Goal: Task Accomplishment & Management: Complete application form

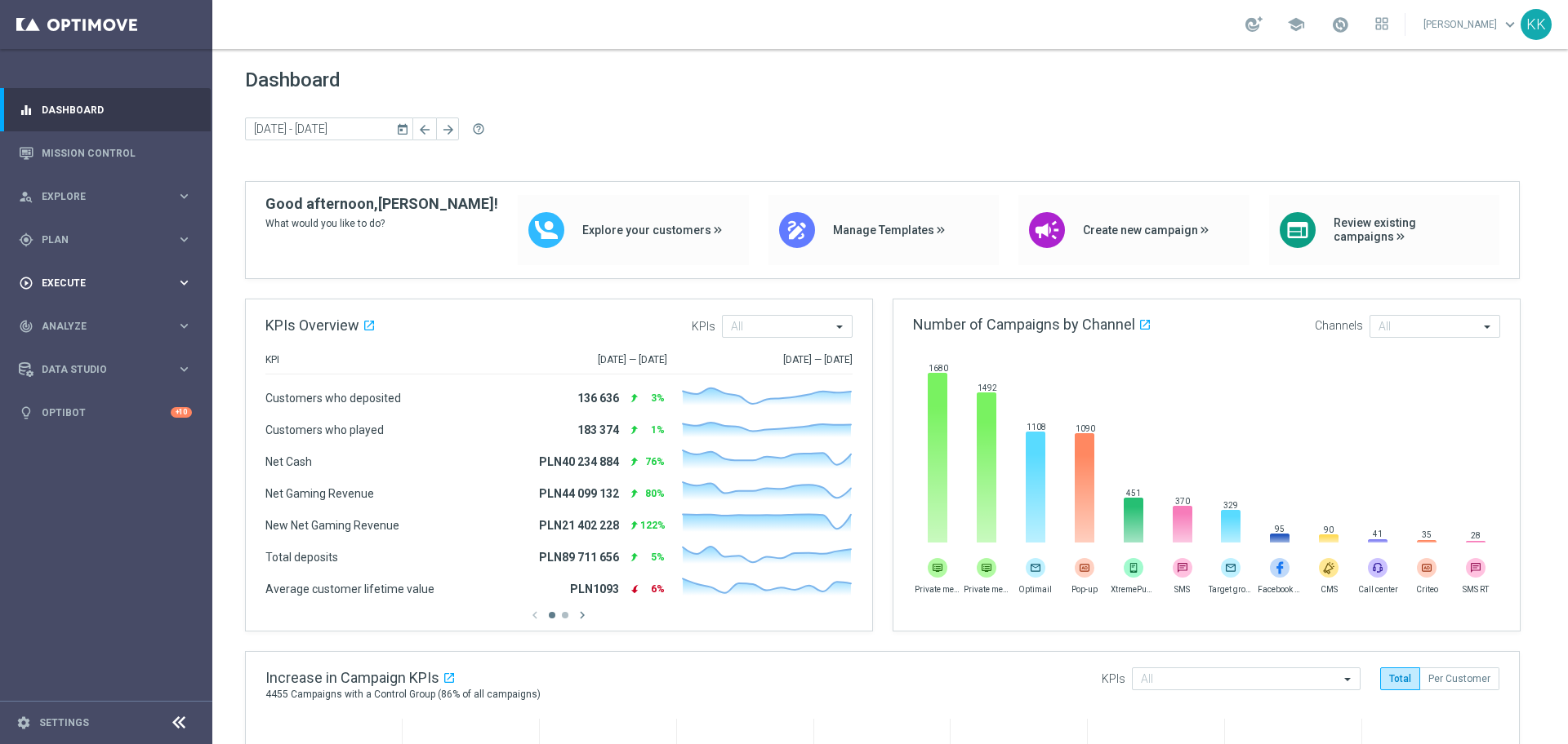
click at [98, 289] on div "play_circle_outline Execute" at bounding box center [97, 283] width 157 height 14
click at [97, 322] on link "Campaign Builder" at bounding box center [106, 316] width 127 height 13
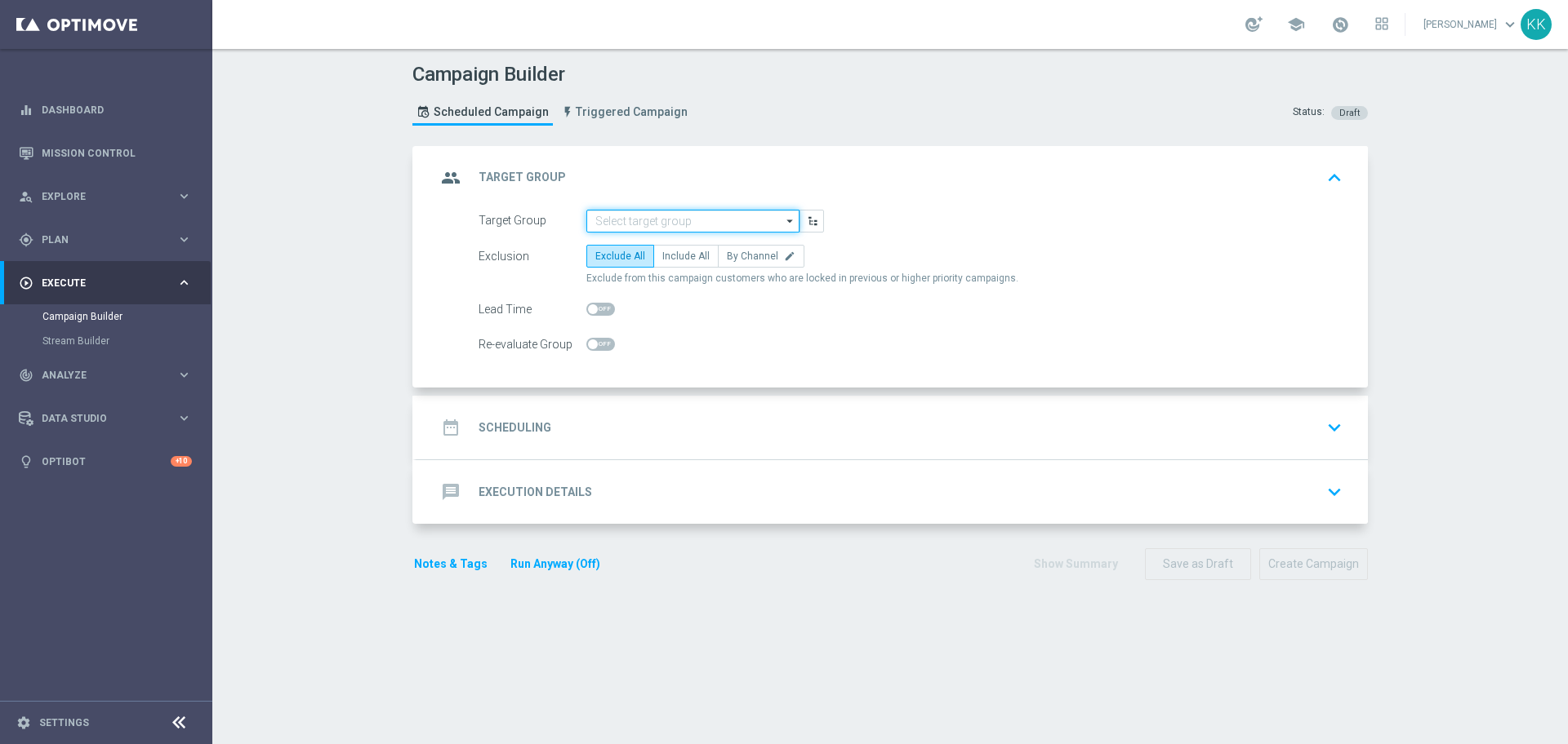
click at [638, 220] on input at bounding box center [693, 221] width 213 height 23
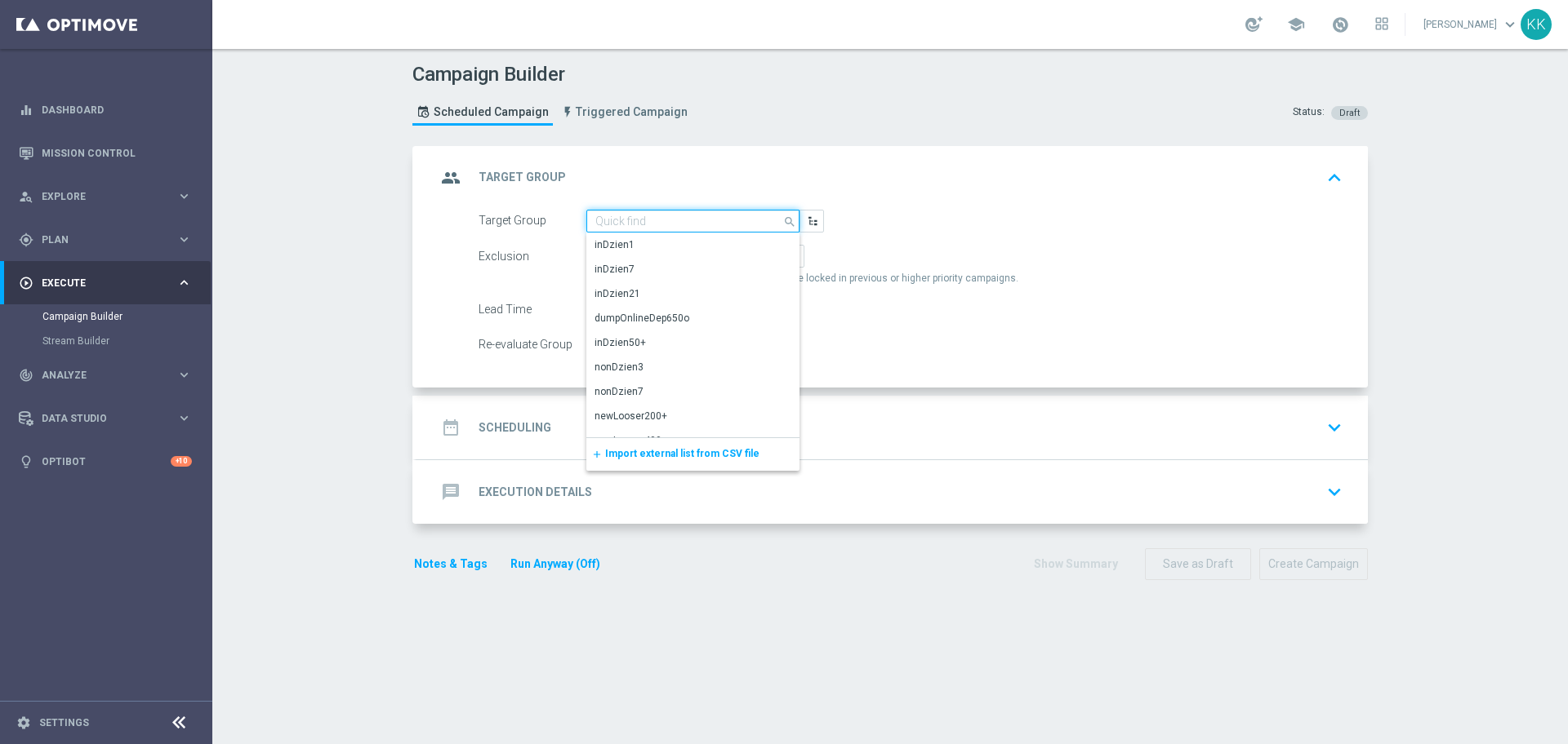
paste input "C_MIN-LOW_TARGET_DEPO_50% do 200 PLN_PLMECZE_091025_SMS"
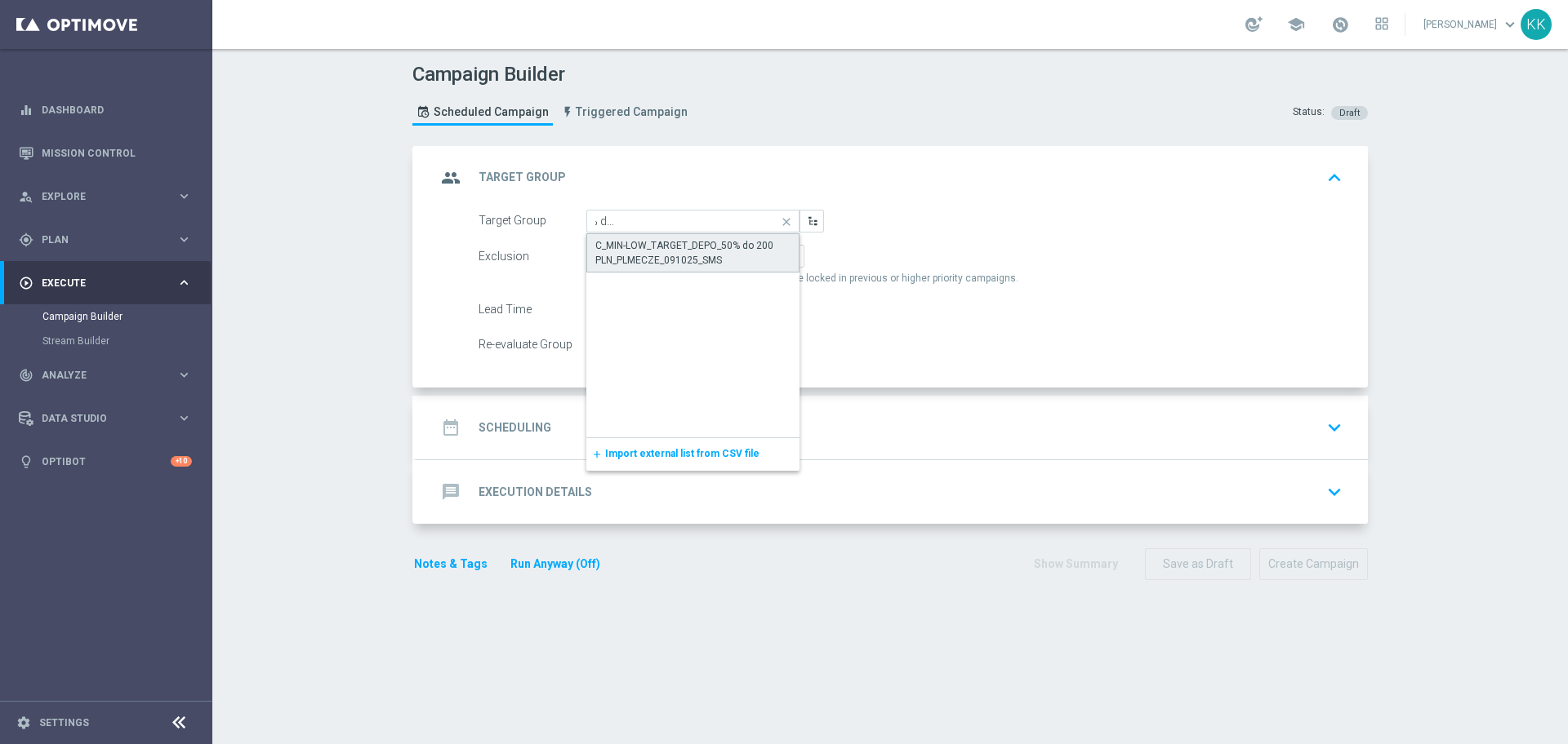
click at [631, 240] on div "C_MIN-LOW_TARGET_DEPO_50% do 200 PLN_PLMECZE_091025_SMS" at bounding box center [693, 253] width 195 height 30
type input "C_MIN-LOW_TARGET_DEPO_50% do 200 PLN_PLMECZE_091025_SMS"
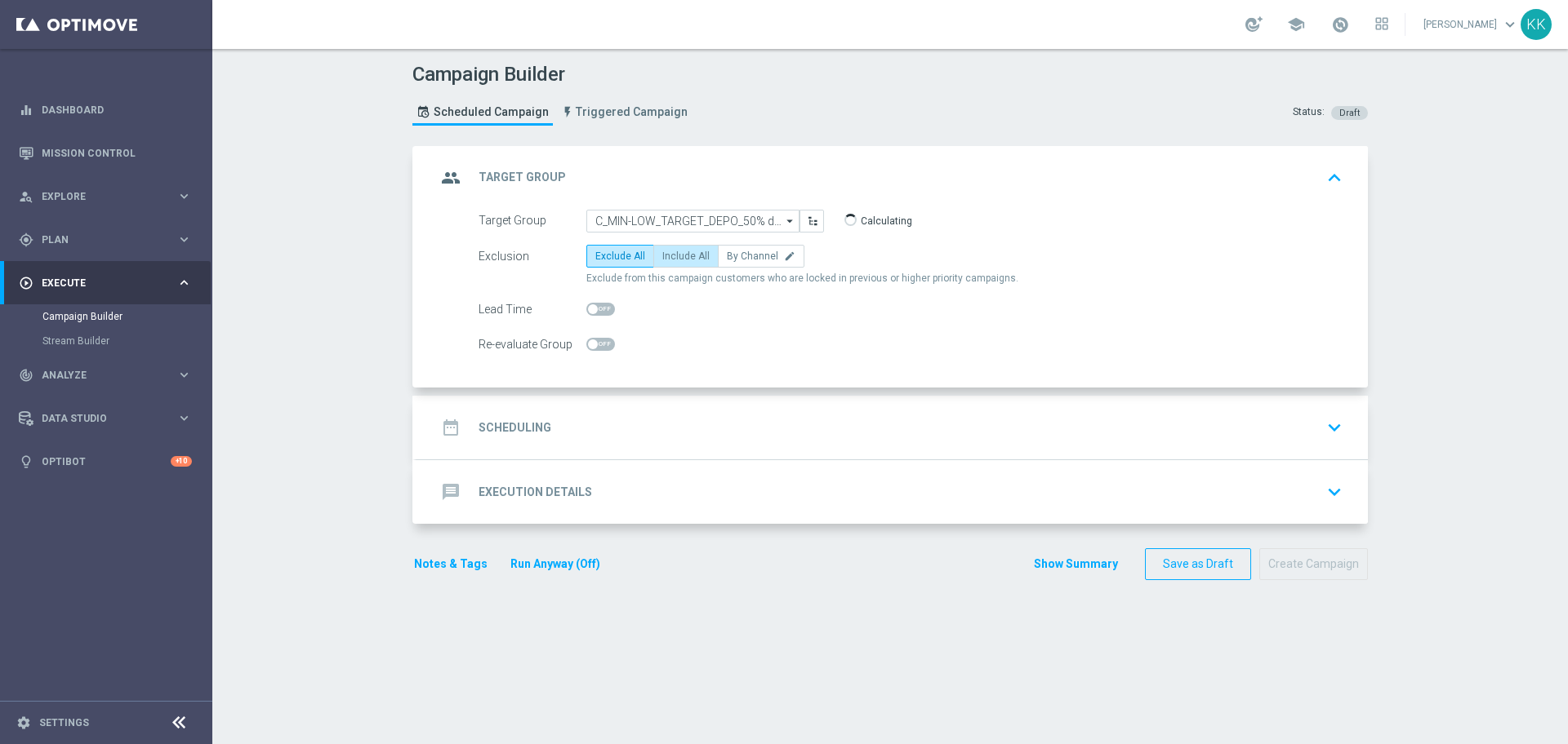
click at [662, 252] on span "Include All" at bounding box center [686, 256] width 48 height 11
click at [662, 254] on input "Include All" at bounding box center [667, 259] width 10 height 10
radio input "true"
click at [598, 339] on span at bounding box center [601, 344] width 29 height 13
click at [598, 339] on input "checkbox" at bounding box center [601, 344] width 29 height 13
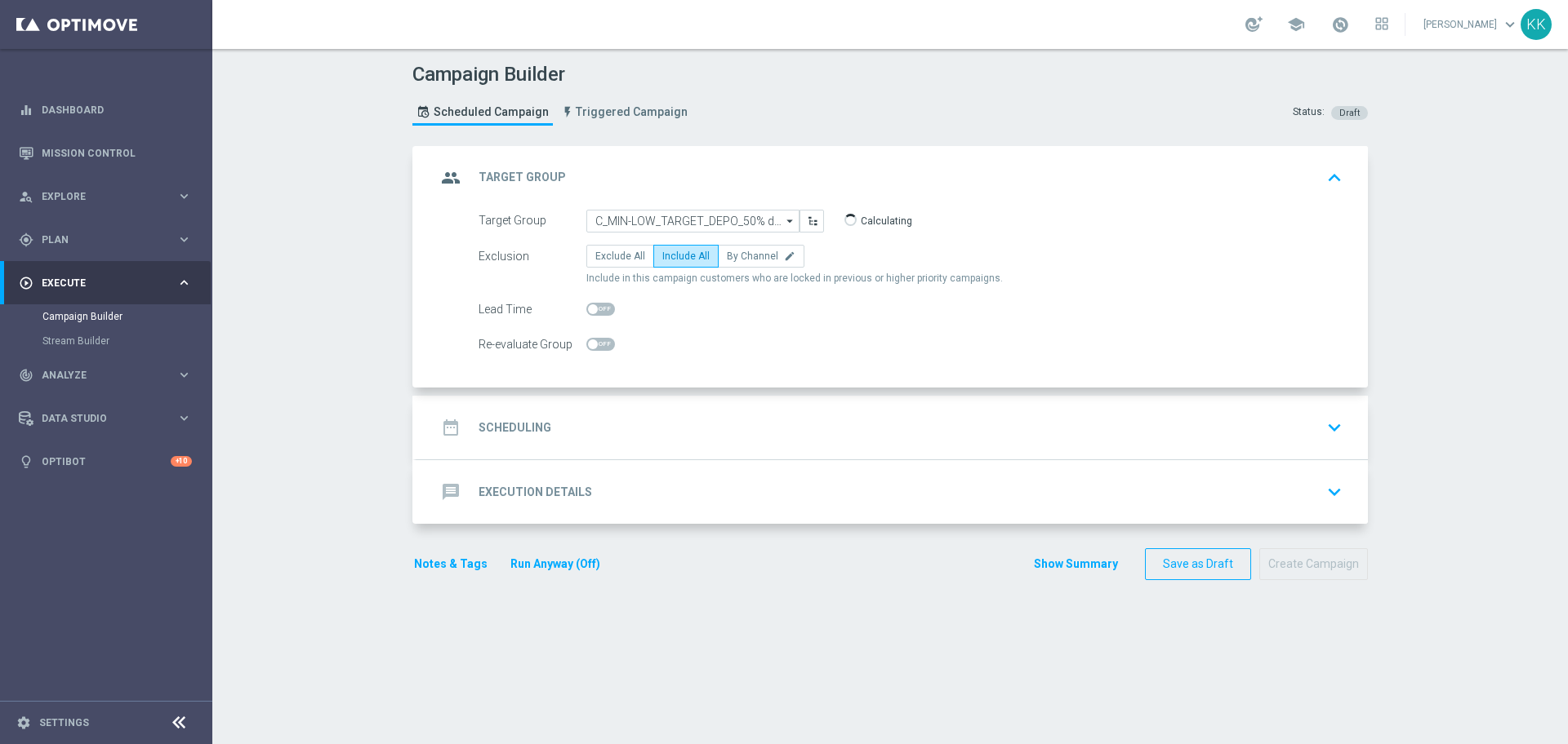
checkbox input "true"
click at [646, 420] on div "date_range Scheduling keyboard_arrow_down" at bounding box center [892, 427] width 912 height 31
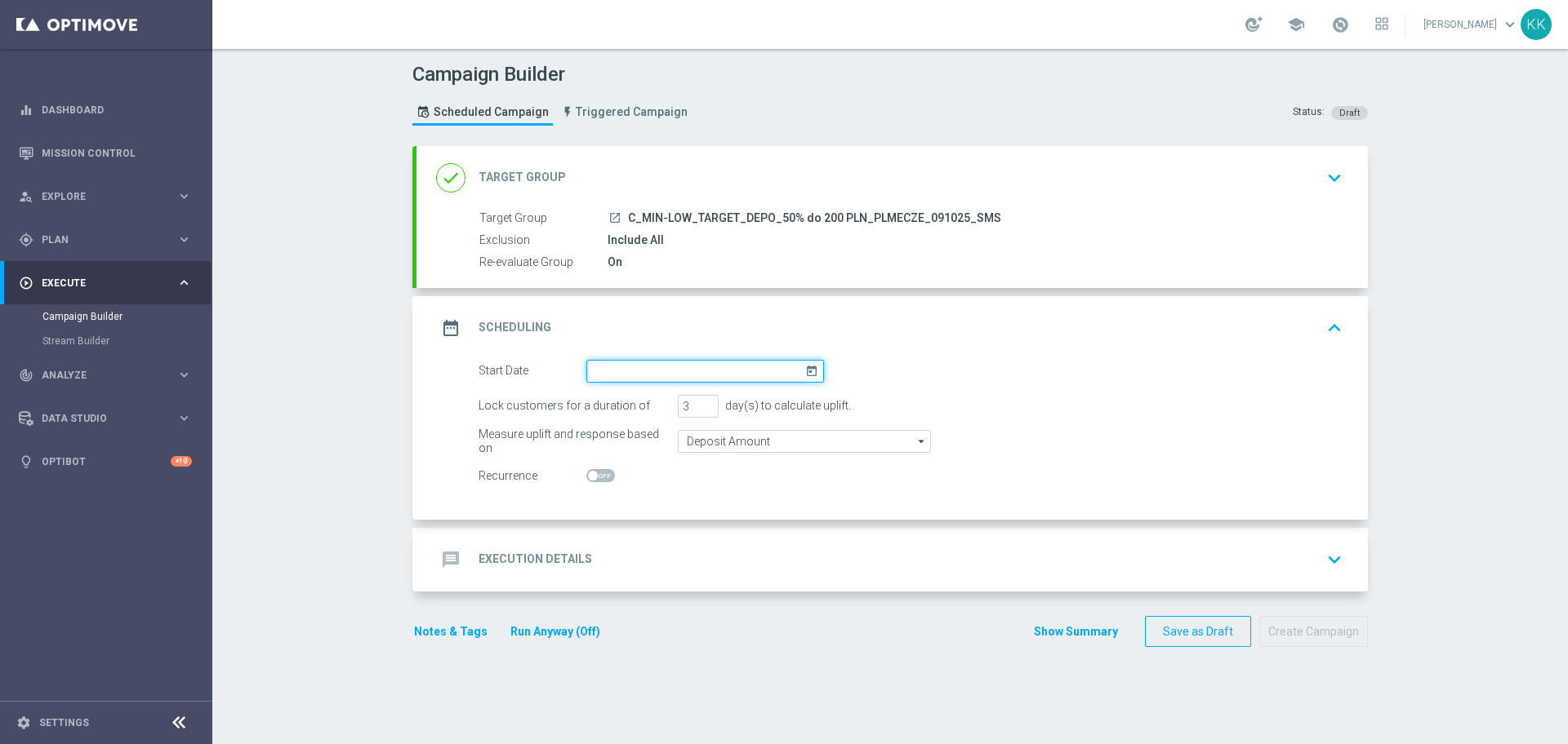
click at [626, 360] on input at bounding box center [705, 371] width 238 height 23
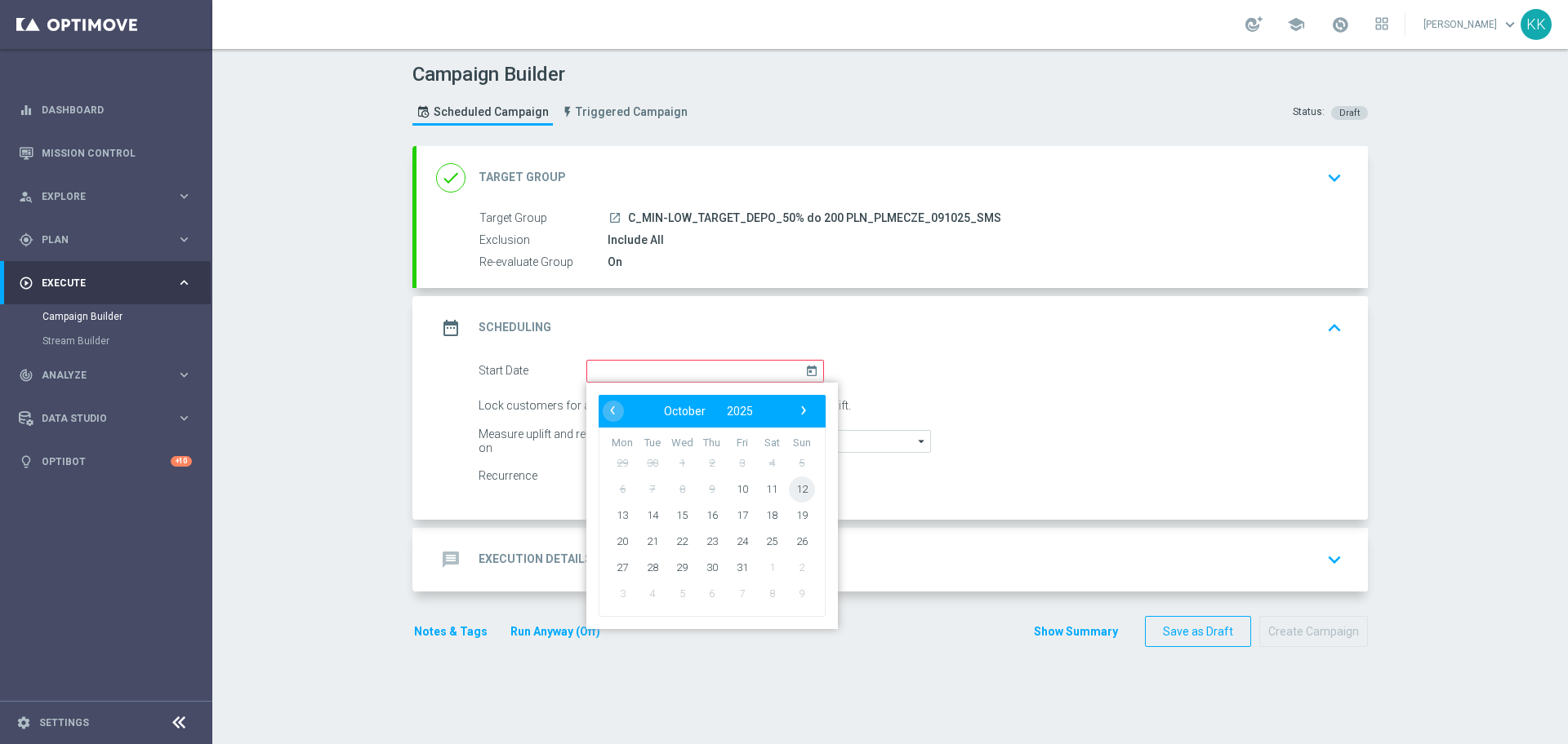
click at [795, 491] on span "12" at bounding box center [801, 488] width 26 height 26
type input "[DATE]"
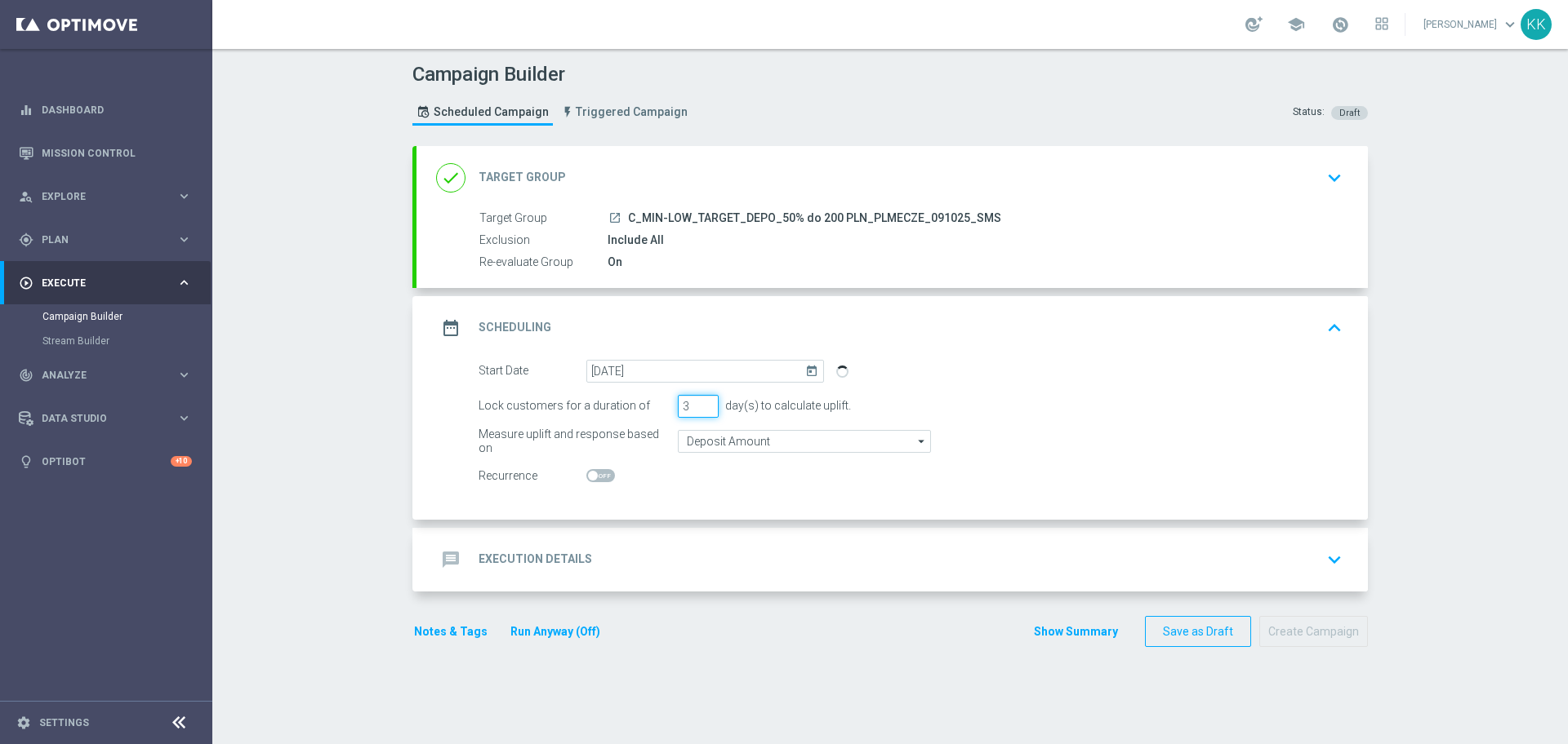
drag, startPoint x: 684, startPoint y: 403, endPoint x: 593, endPoint y: 416, distance: 91.9
click at [596, 416] on div "Lock customers for a duration of 3 day(s) to calculate uplift." at bounding box center [911, 406] width 889 height 23
type input "1"
click at [803, 548] on div "message Execution Details keyboard_arrow_down" at bounding box center [892, 560] width 912 height 31
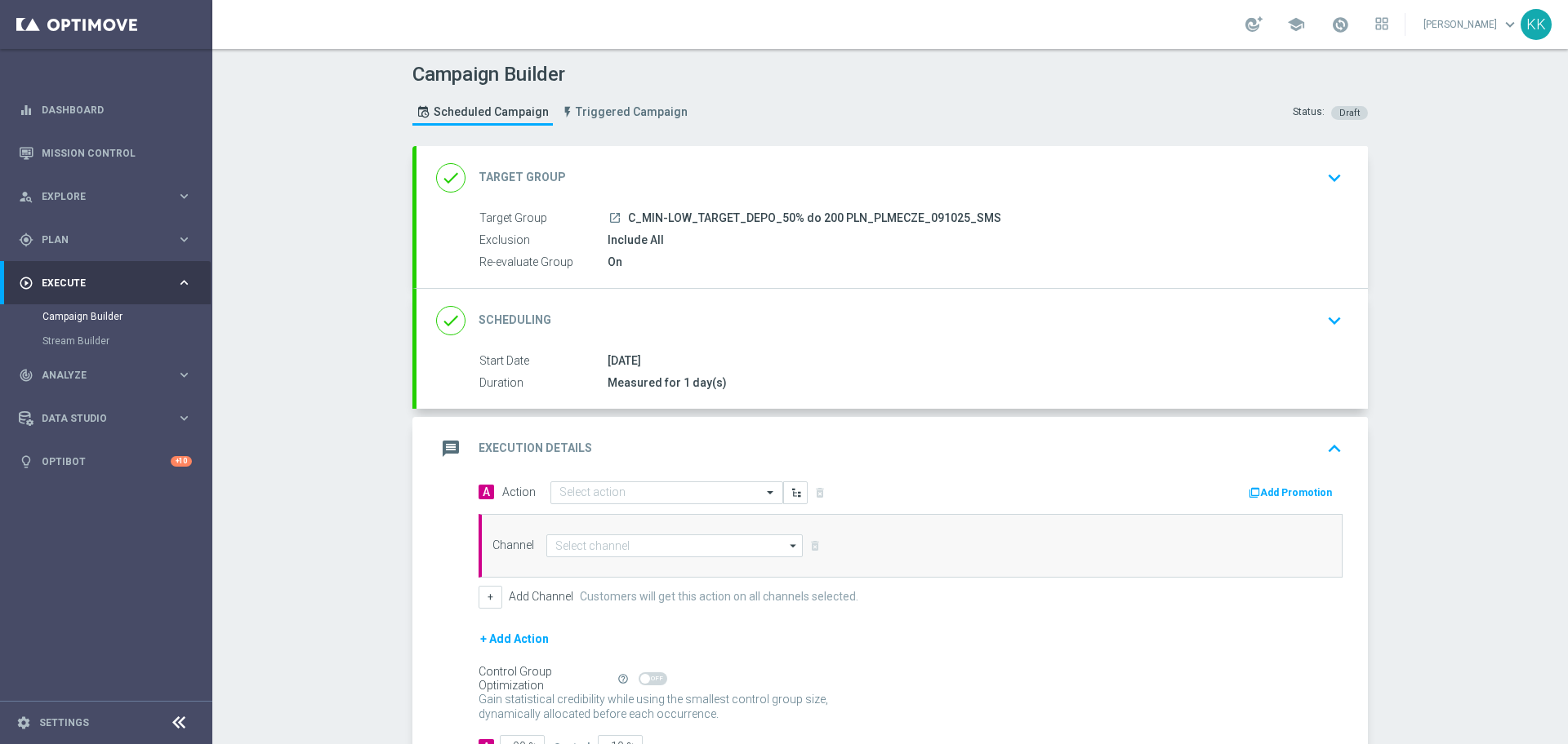
scroll to position [32, 0]
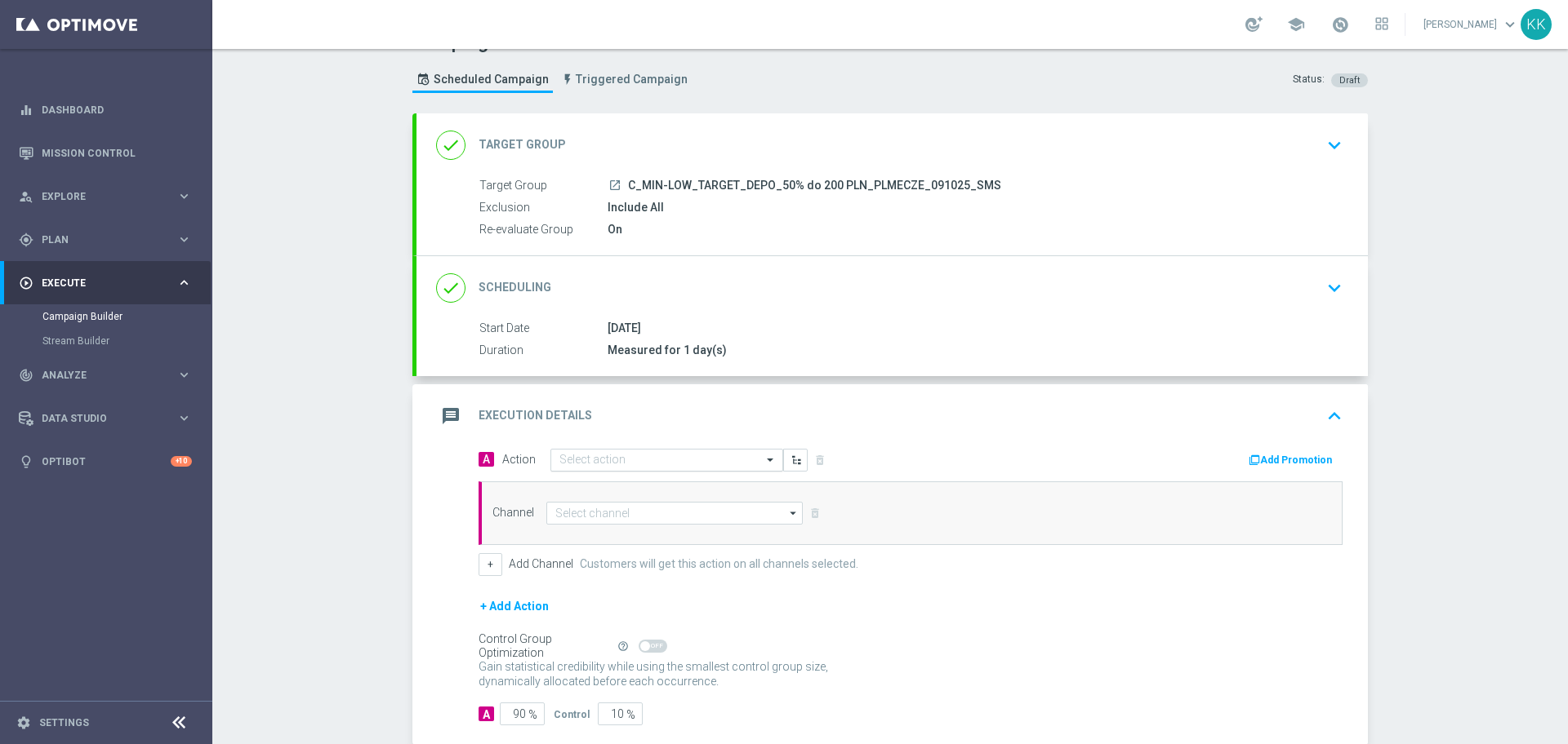
click at [671, 464] on input "text" at bounding box center [650, 460] width 182 height 14
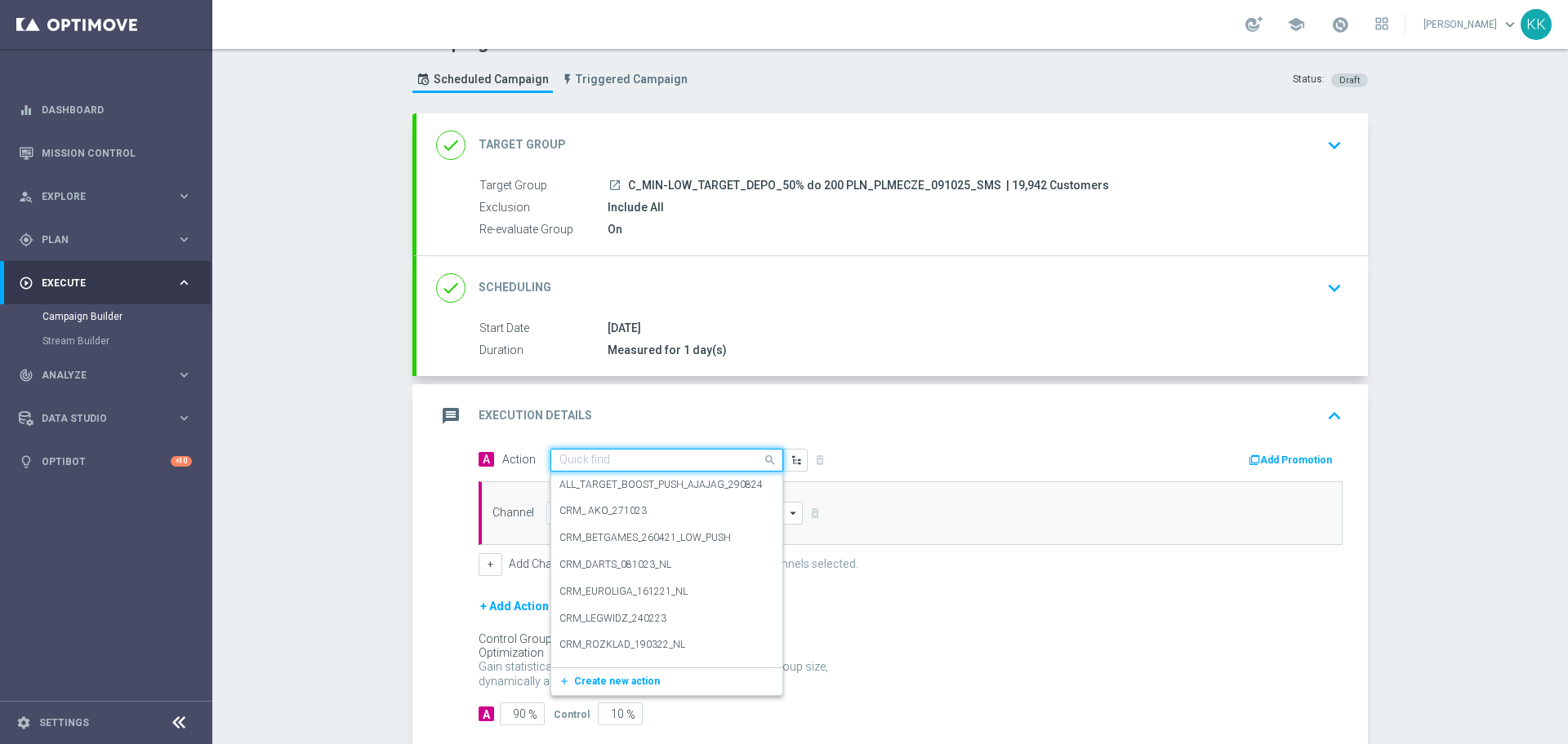
paste input "C_MIN-LOW_TARGET_DEPO_50% do 200 PLN_PLMECZE_091025_SMS"
type input "C_MIN-LOW_TARGET_DEPO_50% do 200 PLN_PLMECZE_091025_SMS"
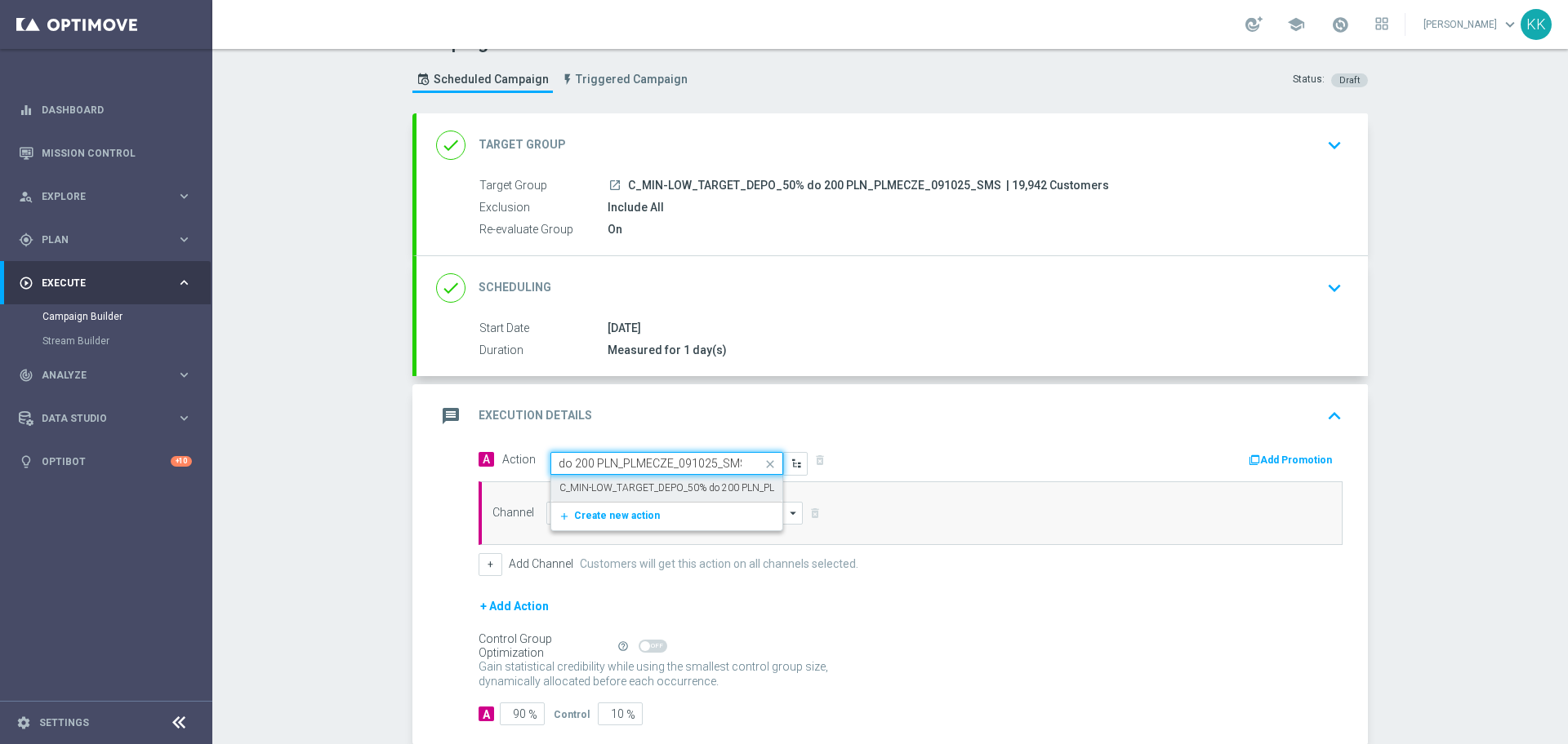
click at [660, 482] on label "C_MIN-LOW_TARGET_DEPO_50% do 200 PLN_PLMECZE_091025_SMS" at bounding box center [715, 488] width 311 height 14
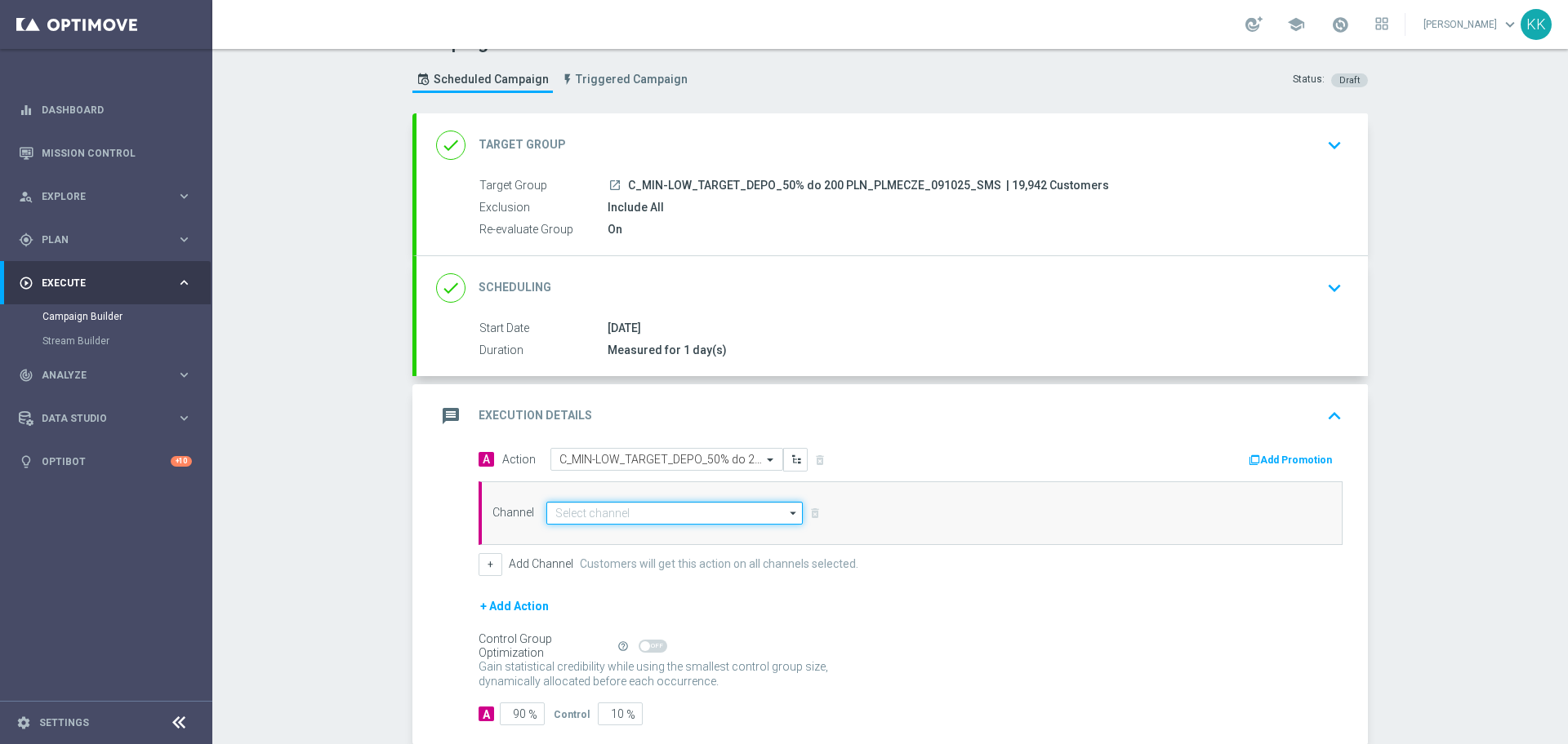
drag, startPoint x: 658, startPoint y: 516, endPoint x: 655, endPoint y: 504, distance: 12.4
click at [657, 516] on input at bounding box center [675, 513] width 257 height 23
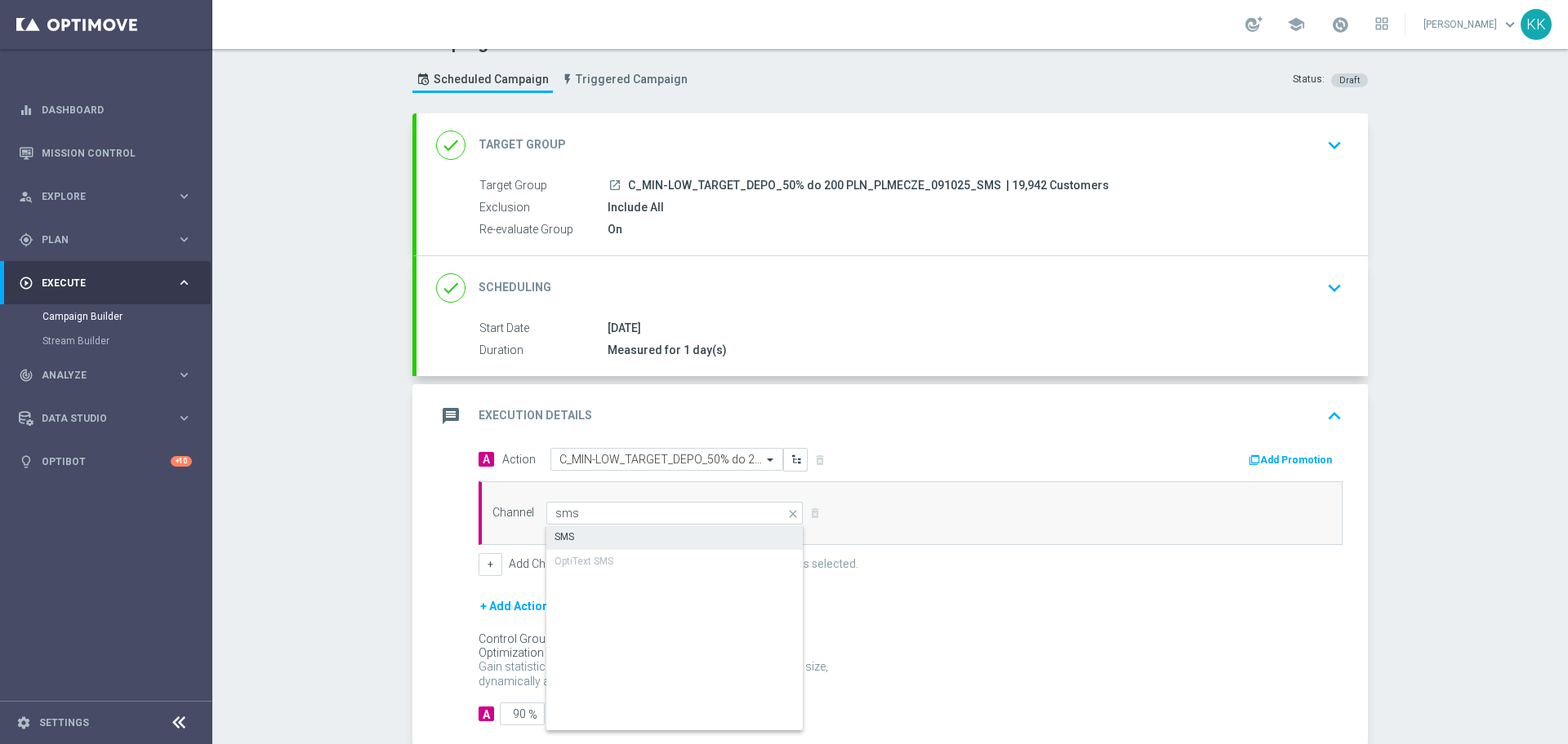
click at [626, 529] on div "SMS" at bounding box center [675, 537] width 258 height 23
type input "SMS"
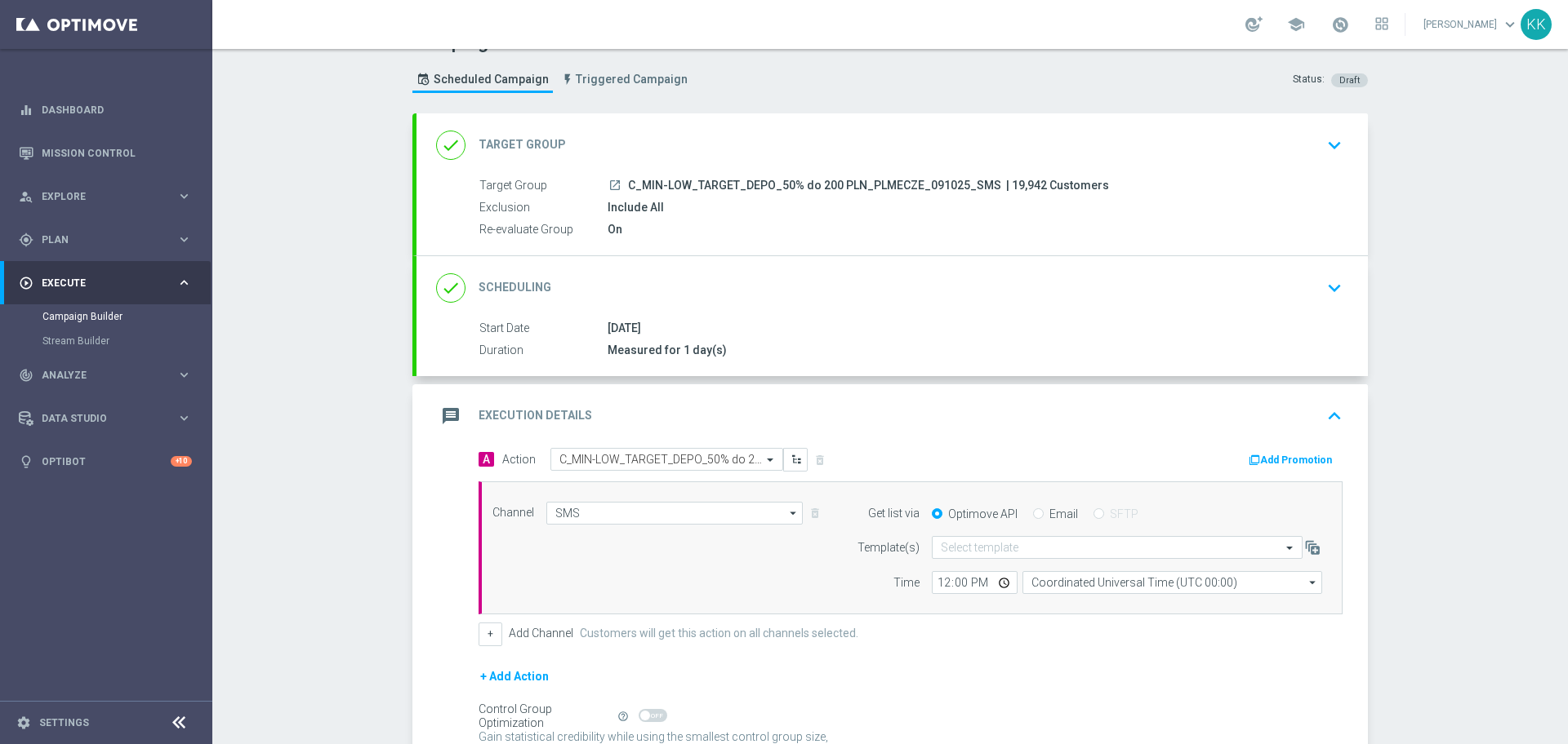
scroll to position [122, 0]
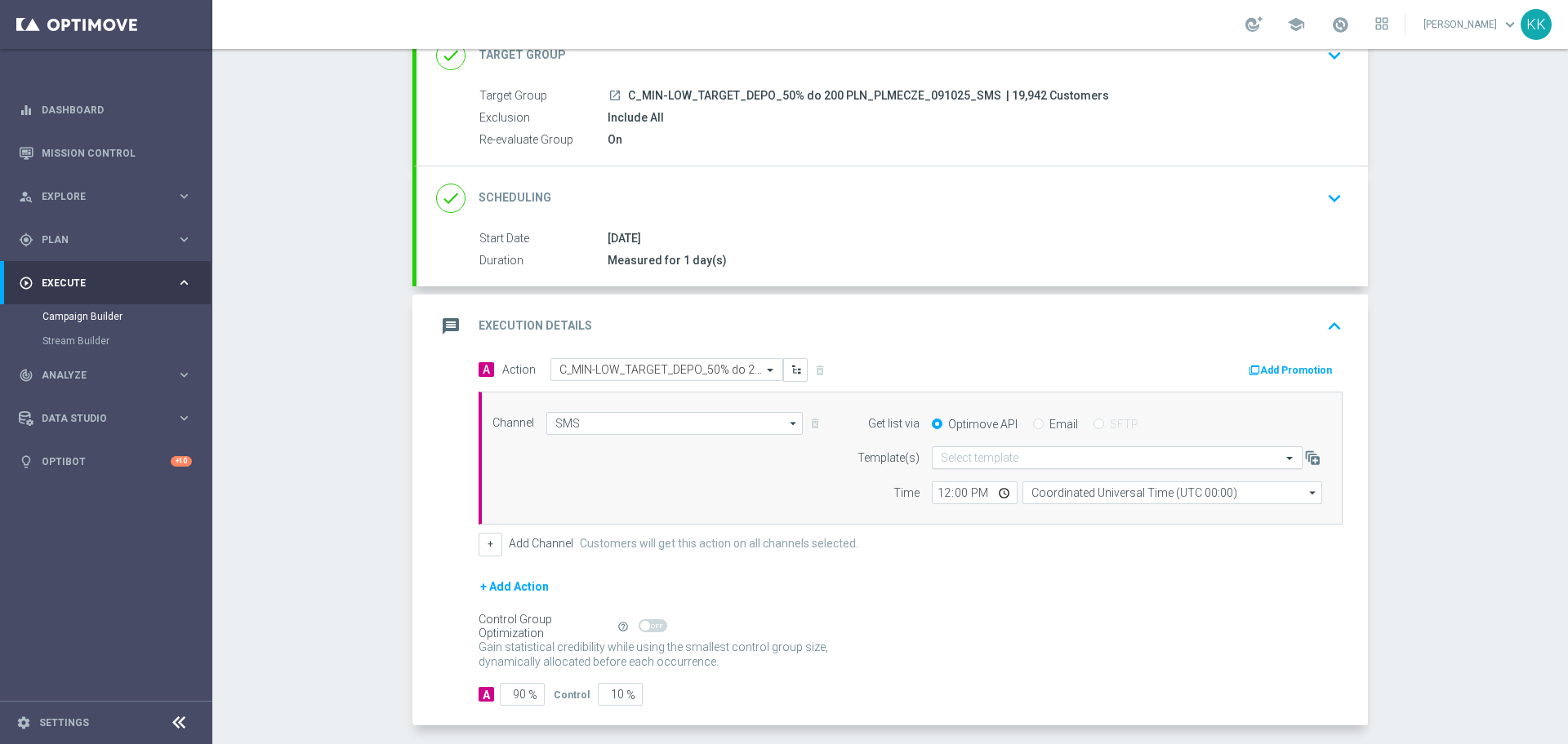
click at [978, 466] on div "Select template" at bounding box center [1118, 458] width 371 height 23
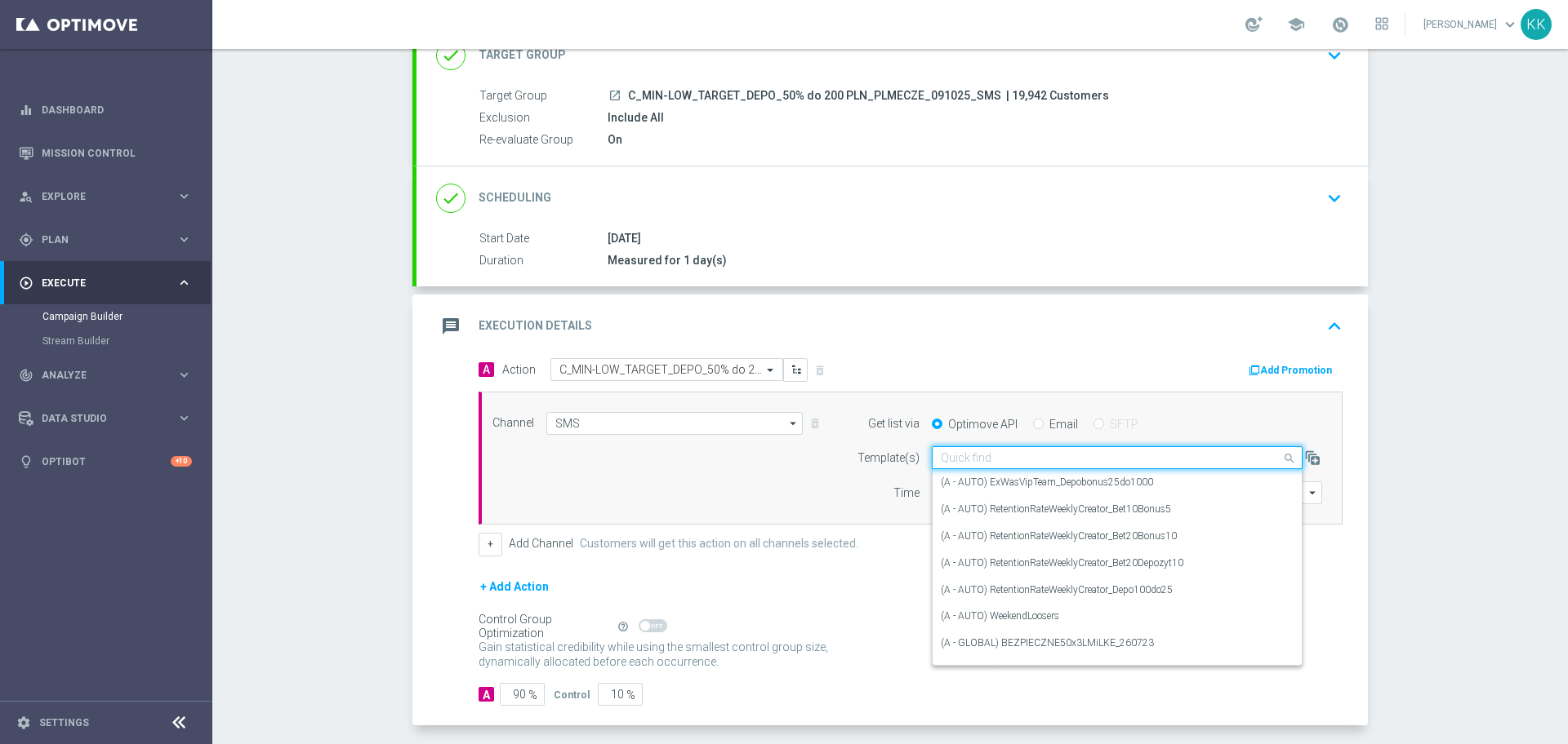
paste input "C_MIN-LOW_TARGET_DEPO_50% do 200 PLN_PLMECZE_091025_SMS"
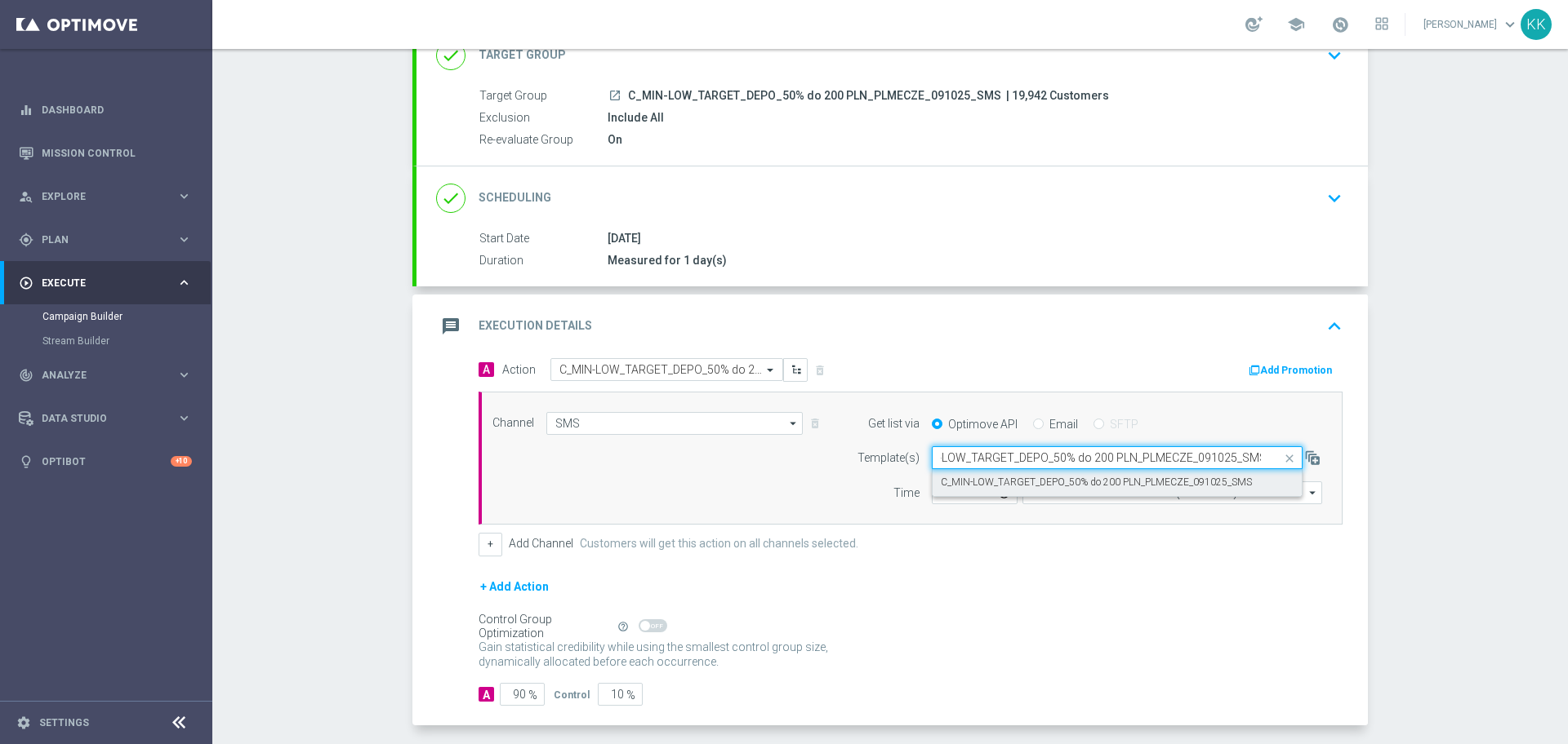
click at [977, 480] on label "C_MIN-LOW_TARGET_DEPO_50% do 200 PLN_PLMECZE_091025_SMS" at bounding box center [1096, 482] width 311 height 14
type input "C_MIN-LOW_TARGET_DEPO_50% do 200 PLN_PLMECZE_091025_SMS"
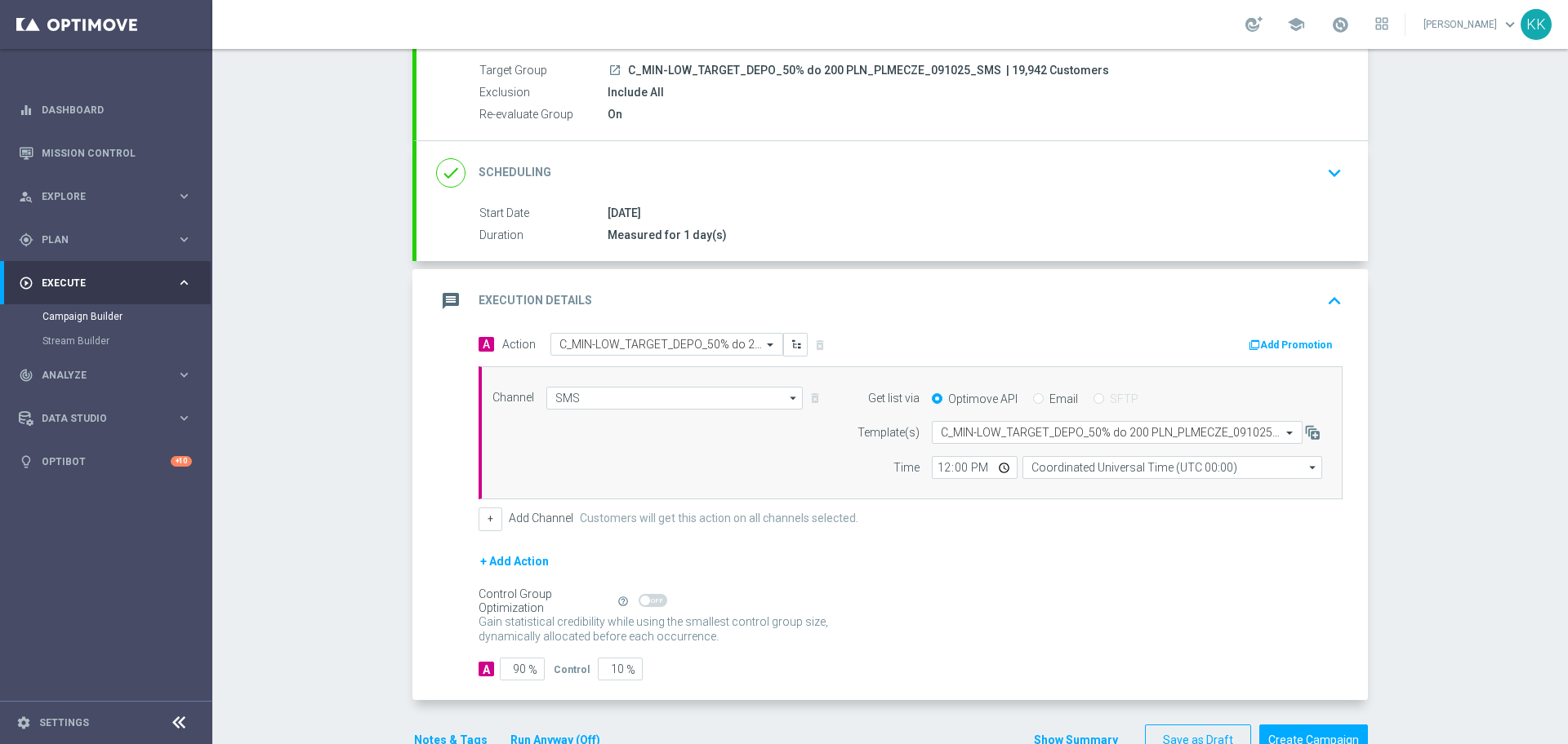
scroll to position [193, 0]
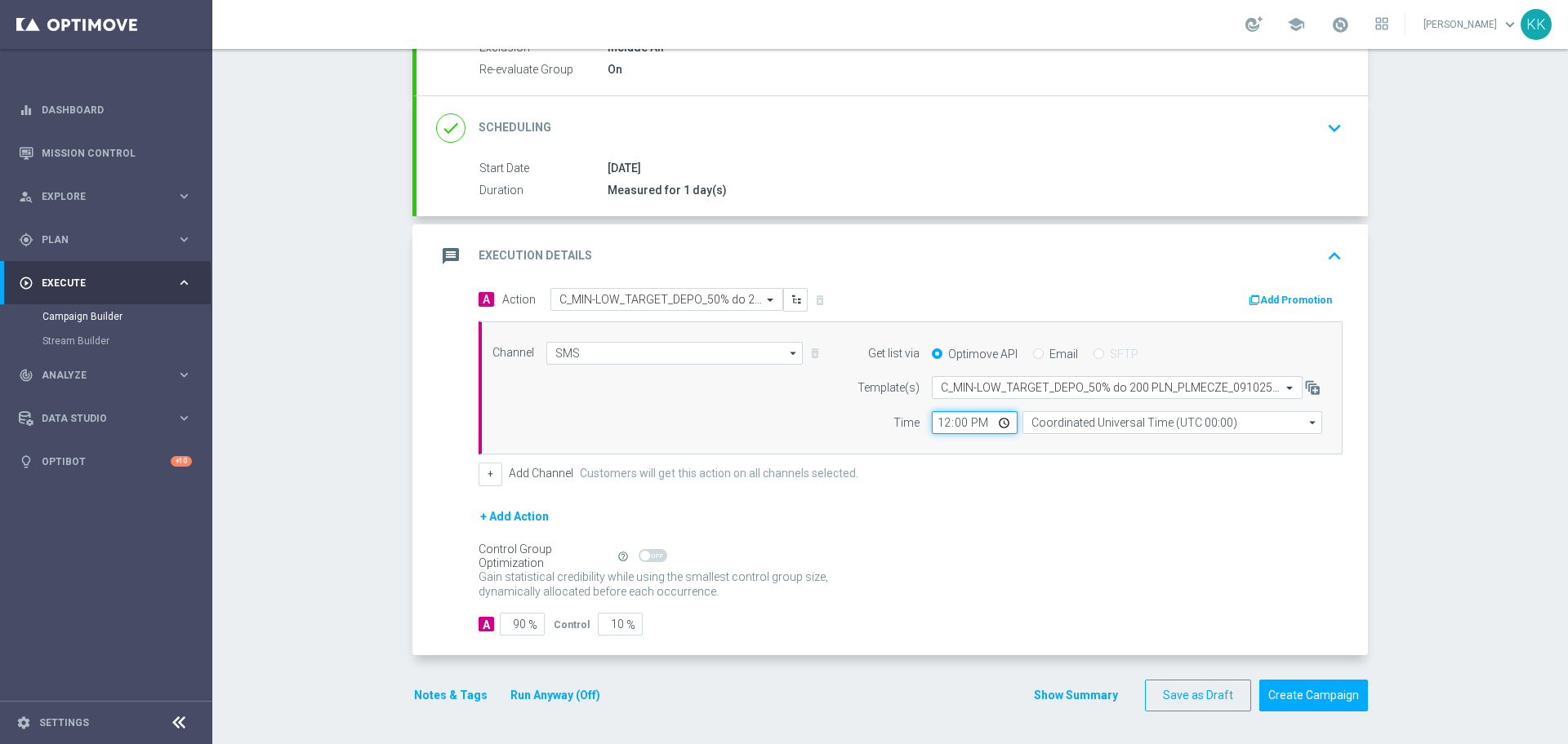
drag, startPoint x: 940, startPoint y: 413, endPoint x: 956, endPoint y: 470, distance: 59.2
click at [942, 414] on input "12:00" at bounding box center [975, 422] width 86 height 23
type input "18:01"
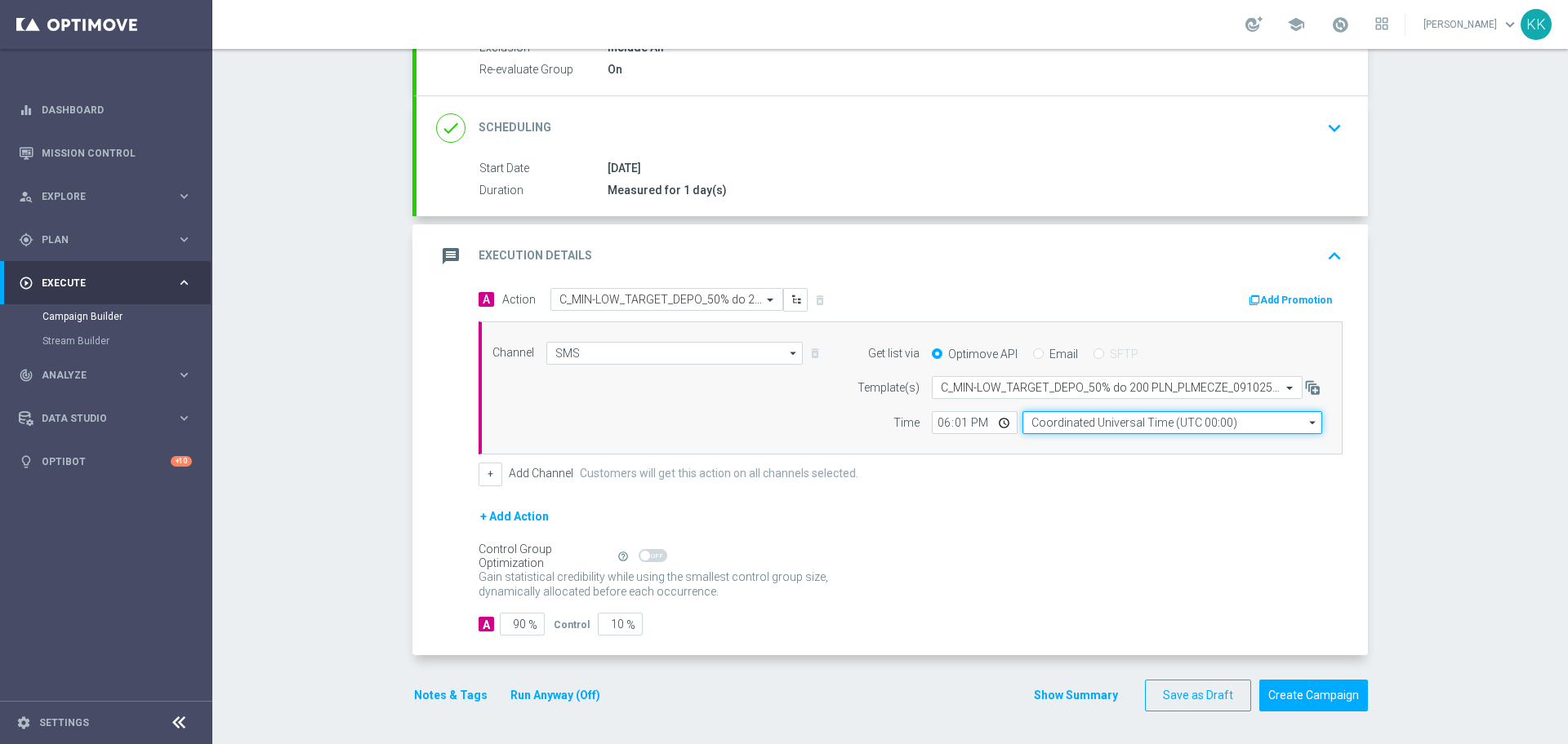
click at [1108, 421] on input "Coordinated Universal Time (UTC 00:00)" at bounding box center [1172, 422] width 300 height 23
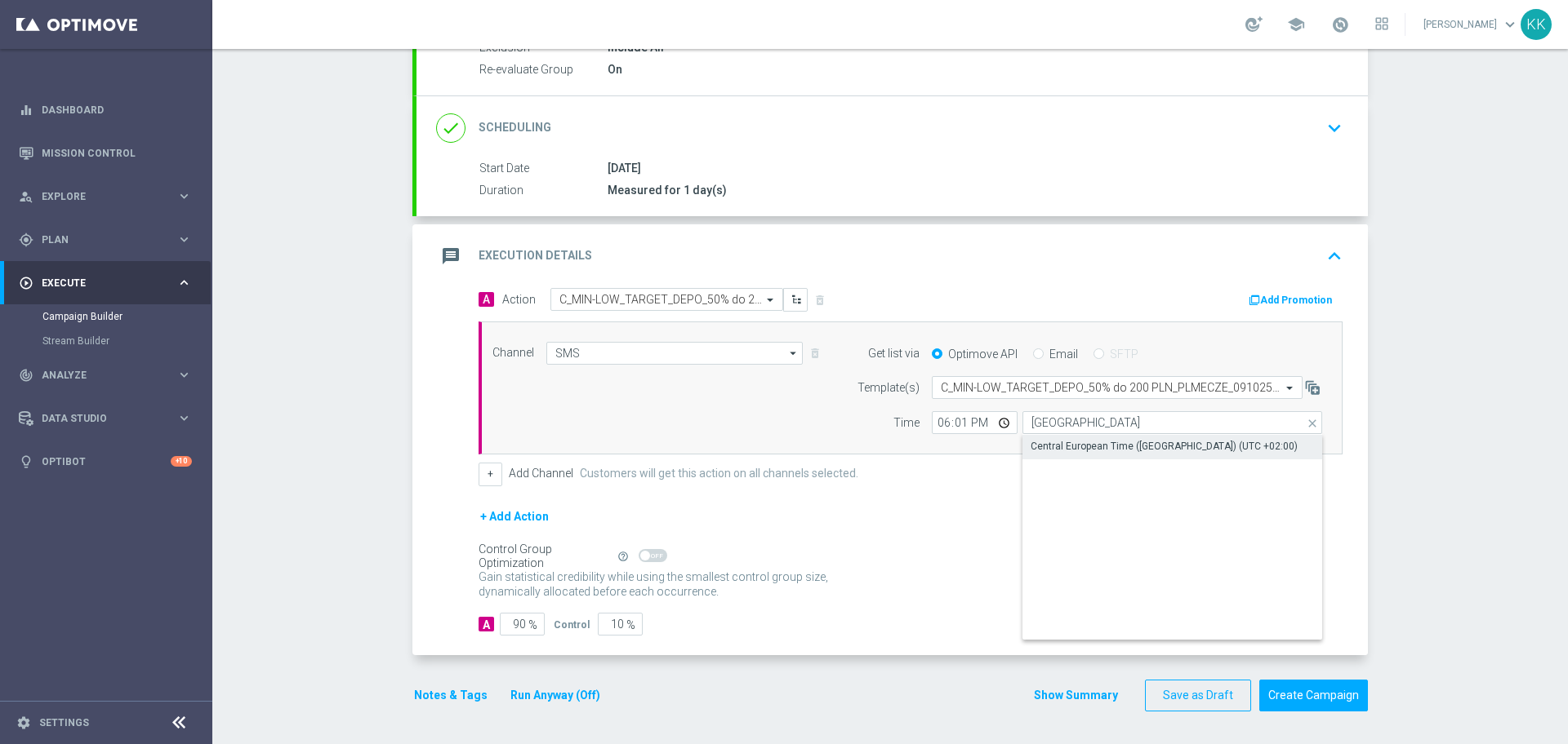
click at [1045, 448] on div "Central European Time ([GEOGRAPHIC_DATA]) (UTC +02:00)" at bounding box center [1164, 446] width 267 height 14
type input "Central European Time ([GEOGRAPHIC_DATA]) (UTC +02:00)"
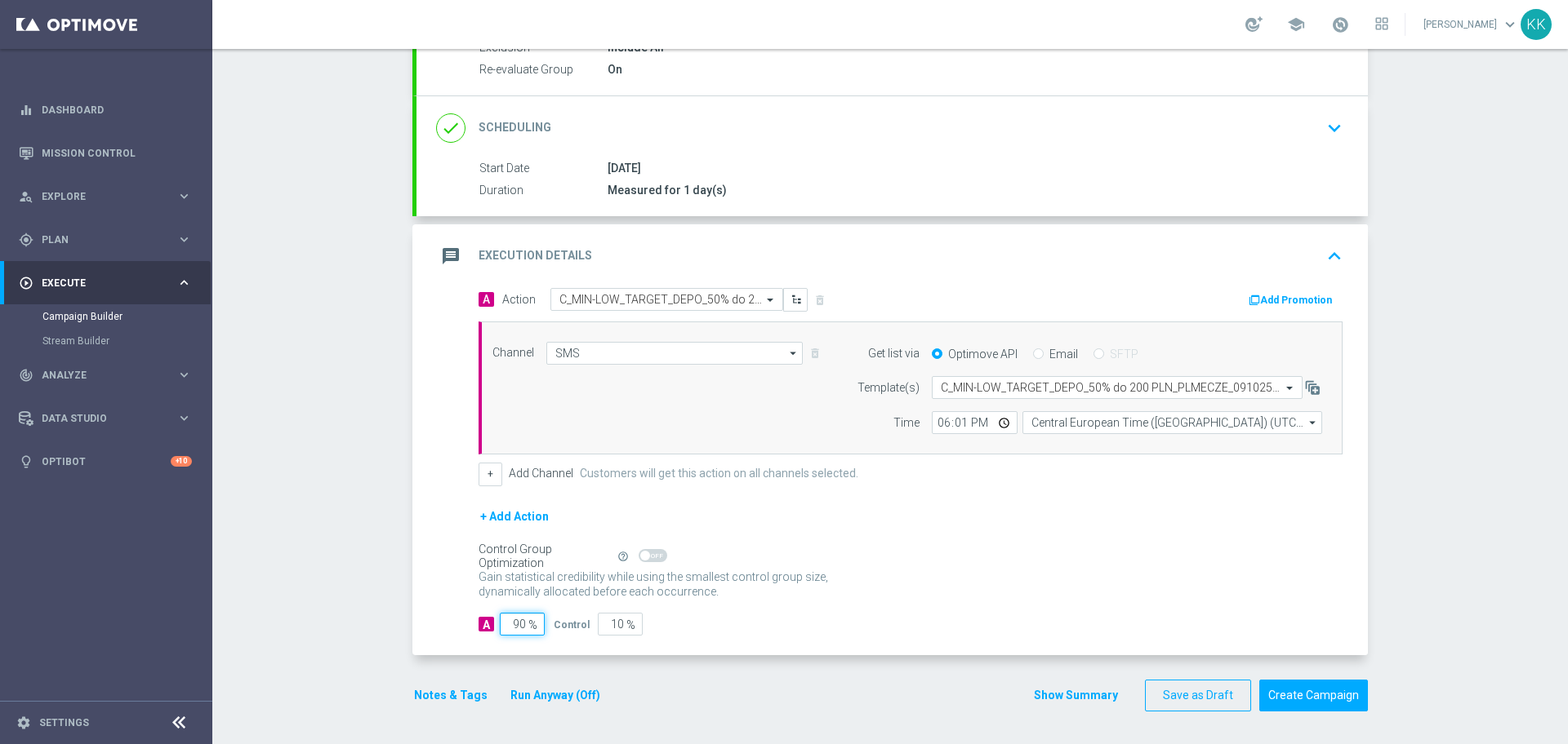
click at [515, 634] on input "90" at bounding box center [522, 624] width 45 height 23
type input "9"
type input "91"
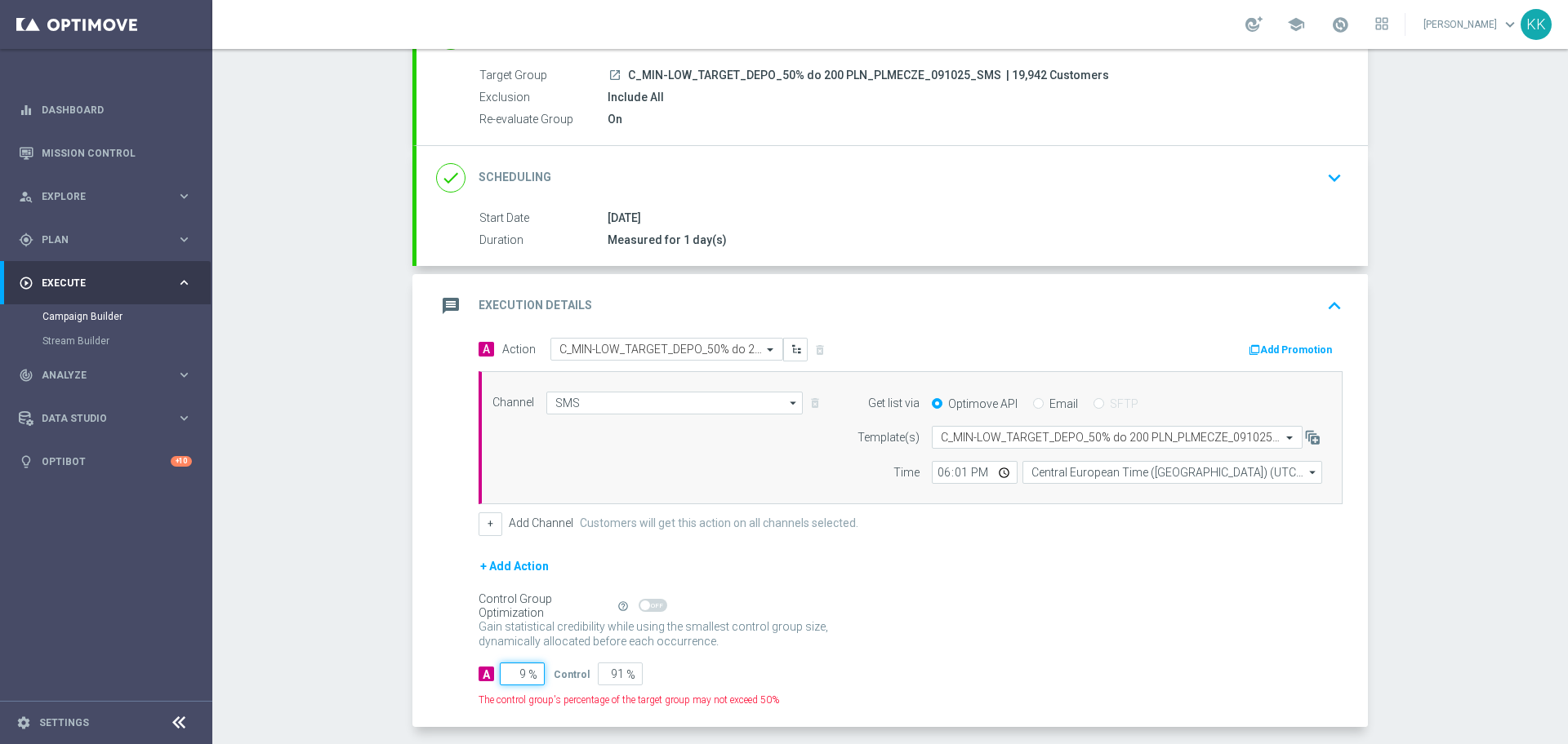
scroll to position [204, 0]
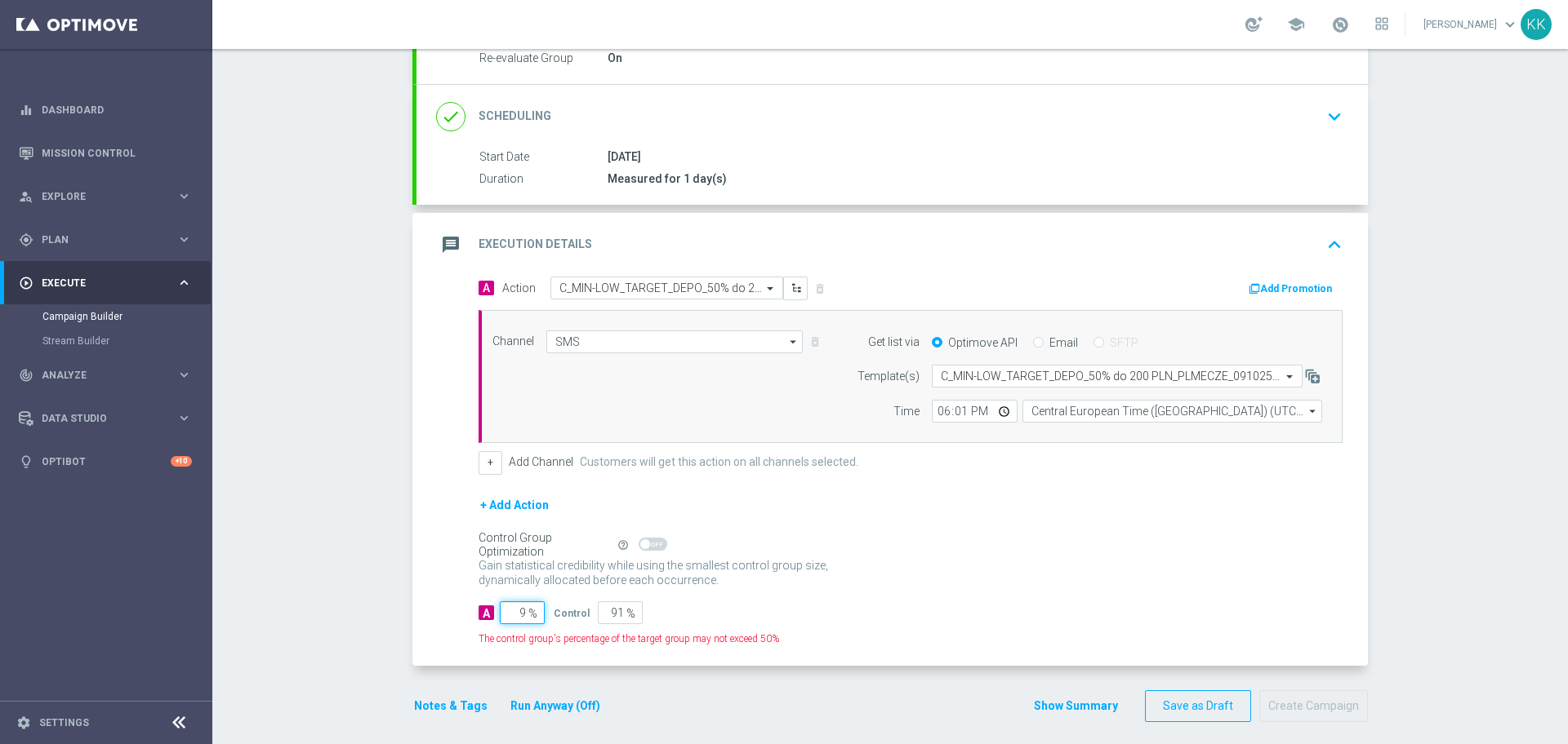
type input "95"
type input "5"
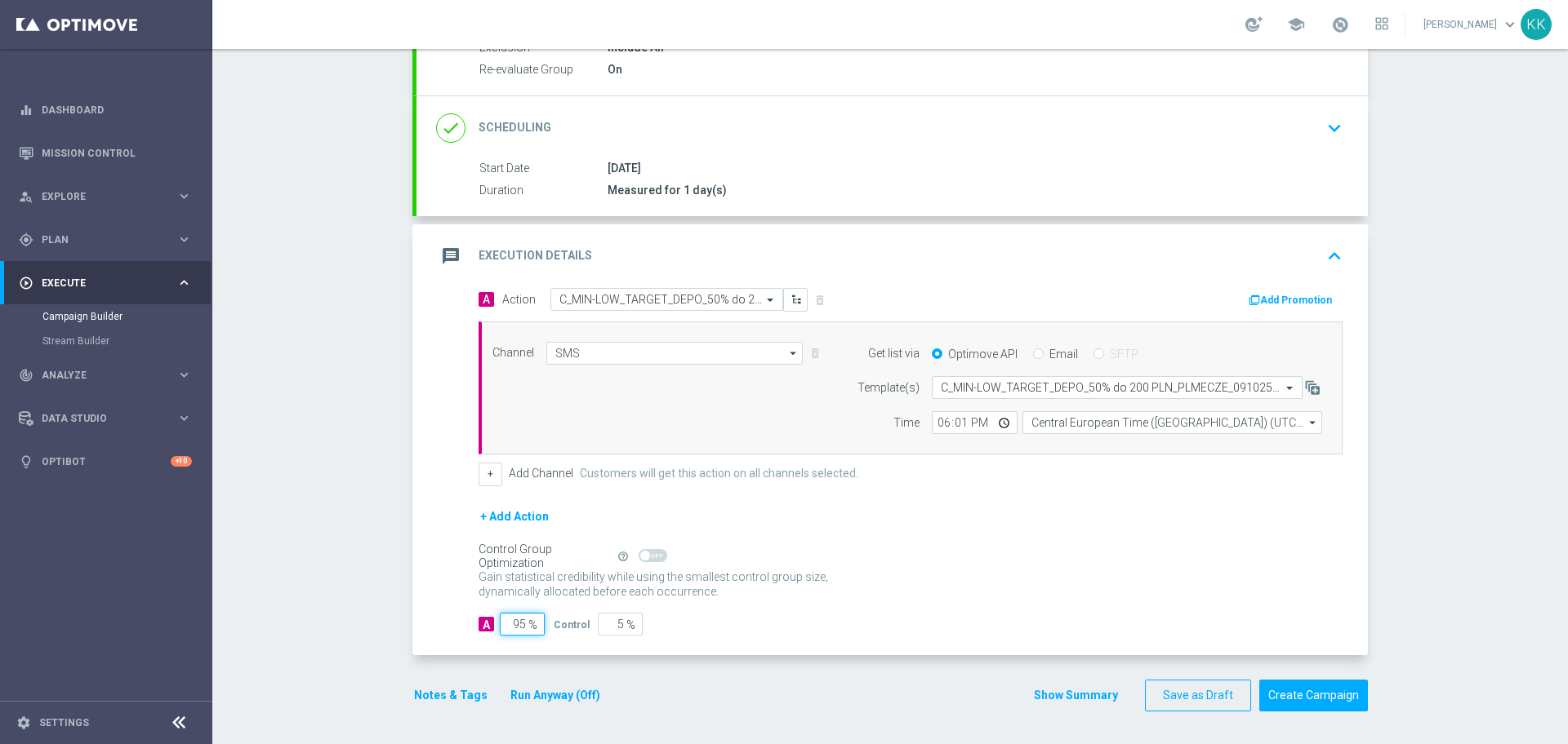
scroll to position [193, 0]
type input "95"
click at [465, 689] on button "Notes & Tags" at bounding box center [450, 696] width 76 height 20
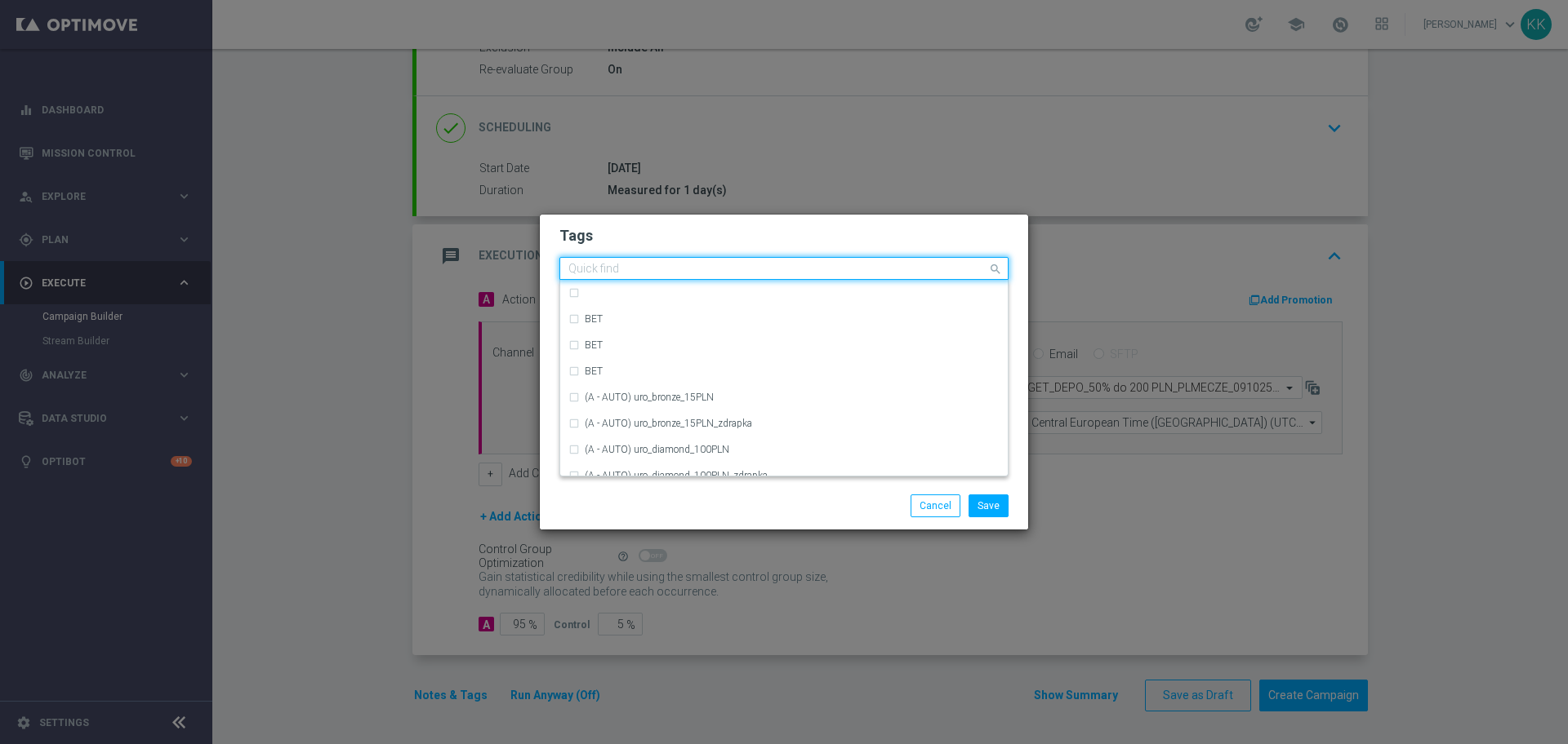
click at [666, 273] on input "text" at bounding box center [778, 269] width 419 height 14
click at [641, 296] on div "C" at bounding box center [792, 299] width 415 height 10
type input "C"
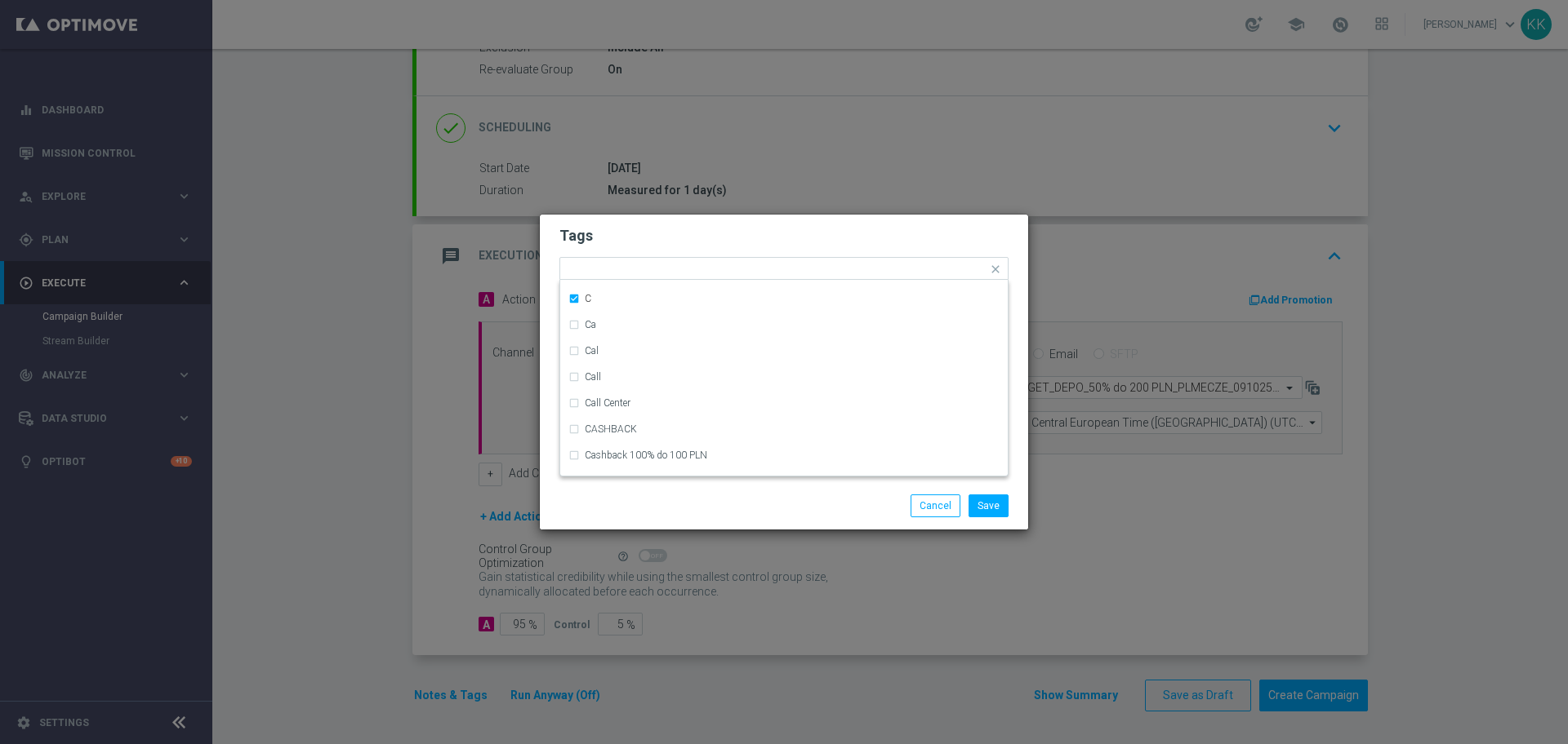
click at [654, 230] on h2 "Tags" at bounding box center [784, 235] width 450 height 20
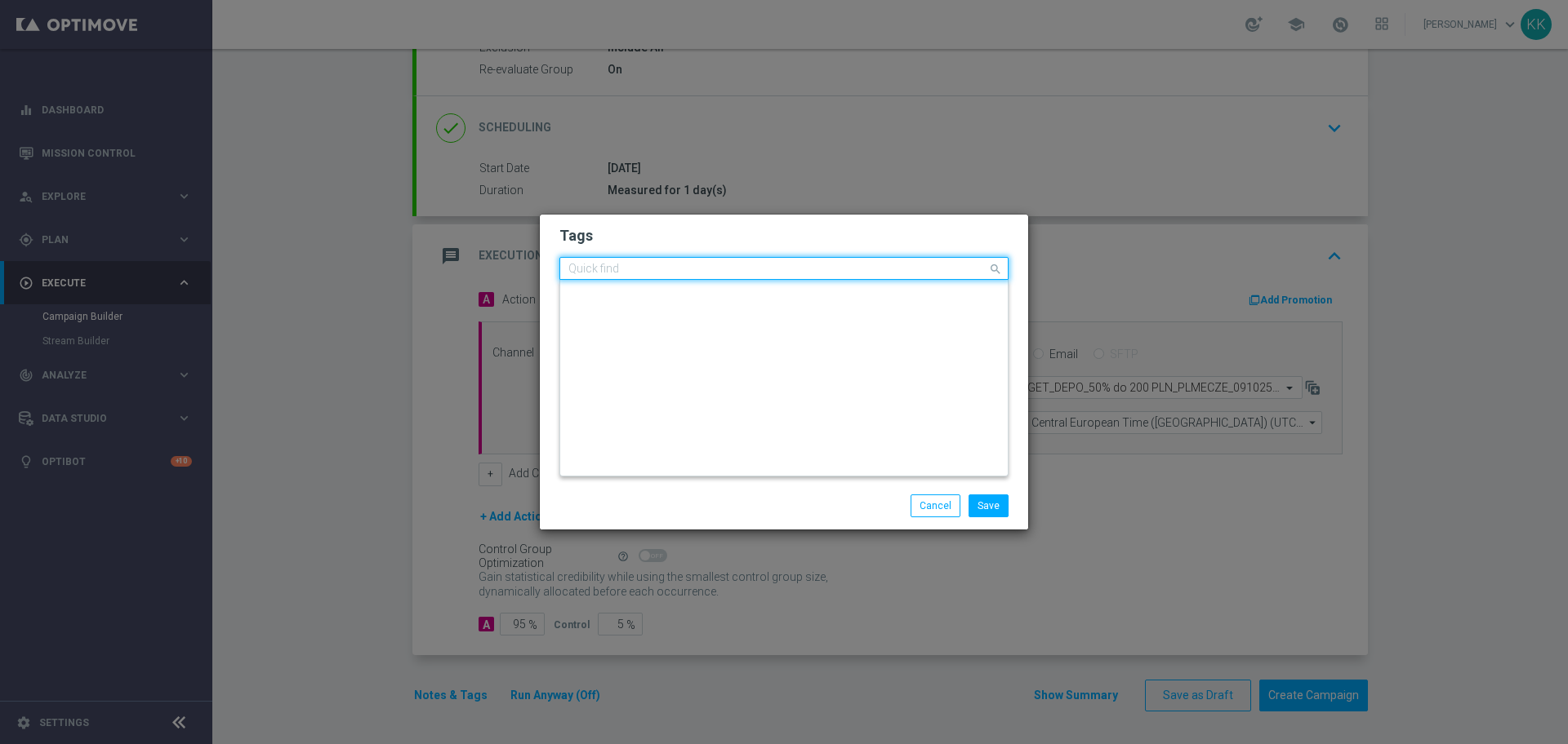
click at [681, 265] on input "text" at bounding box center [778, 269] width 419 height 14
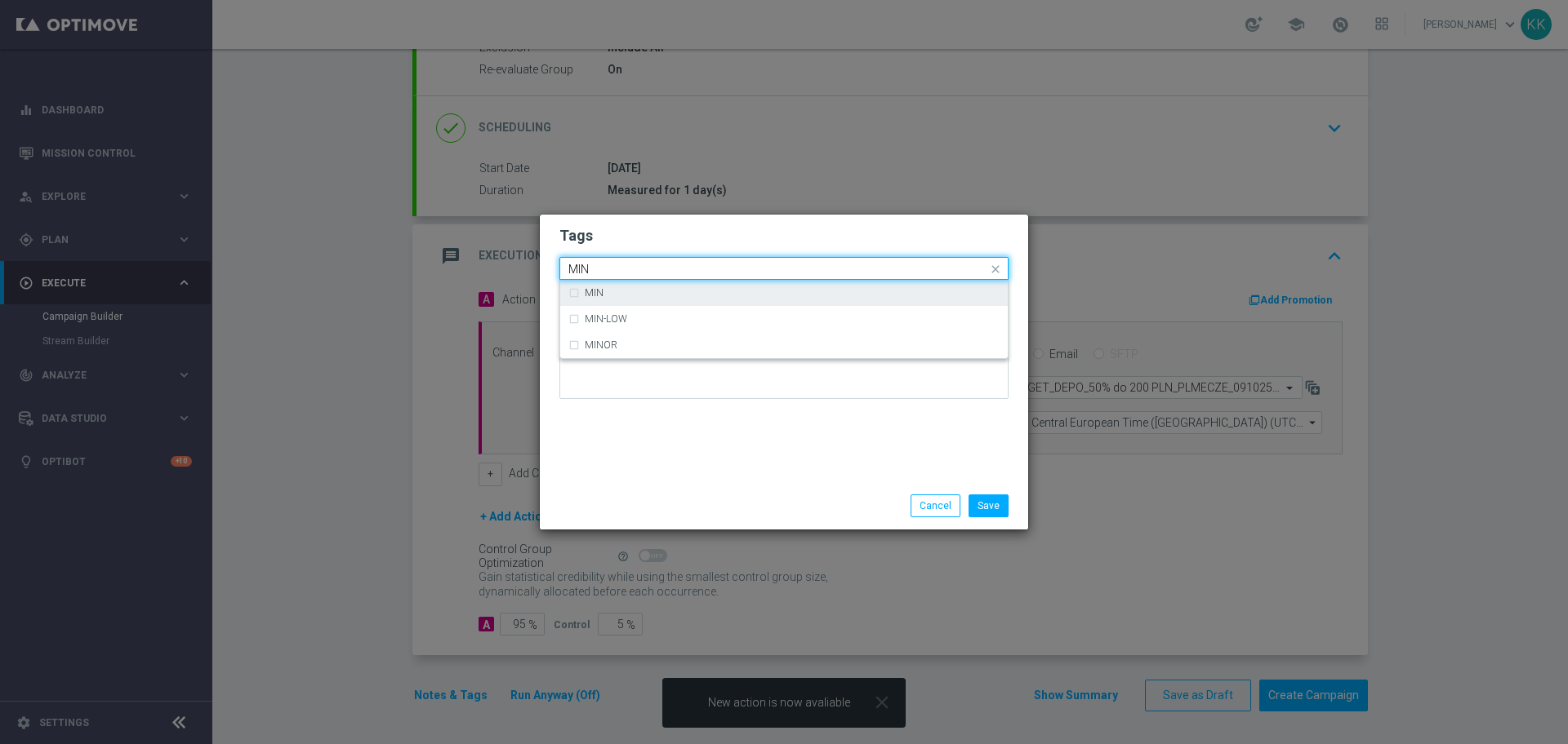
click at [659, 301] on div "MIN" at bounding box center [784, 293] width 431 height 26
type input "MIN"
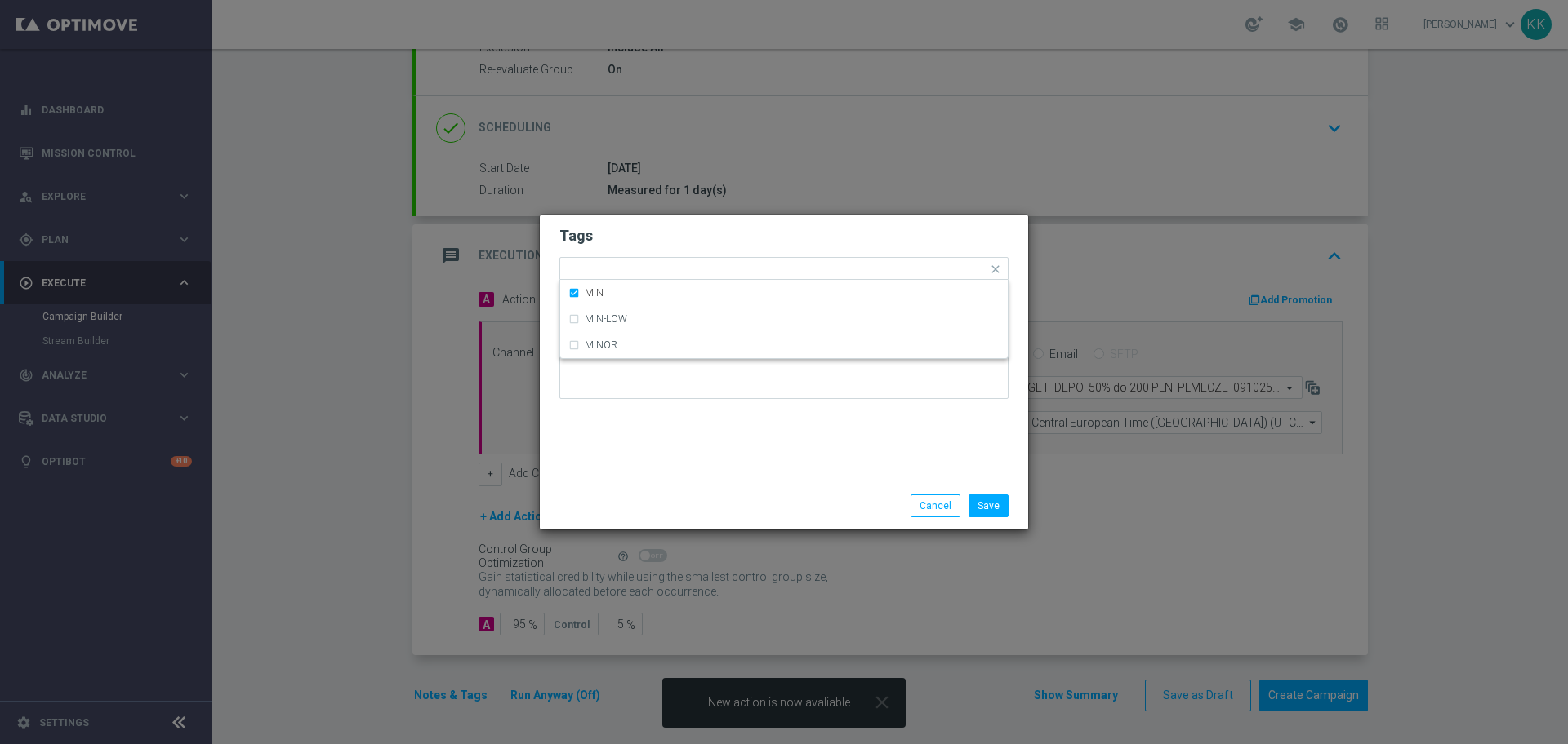
click at [660, 218] on div "Tags Quick find × C × MIN MIN MIN-LOW MINOR Notes" at bounding box center [784, 348] width 489 height 268
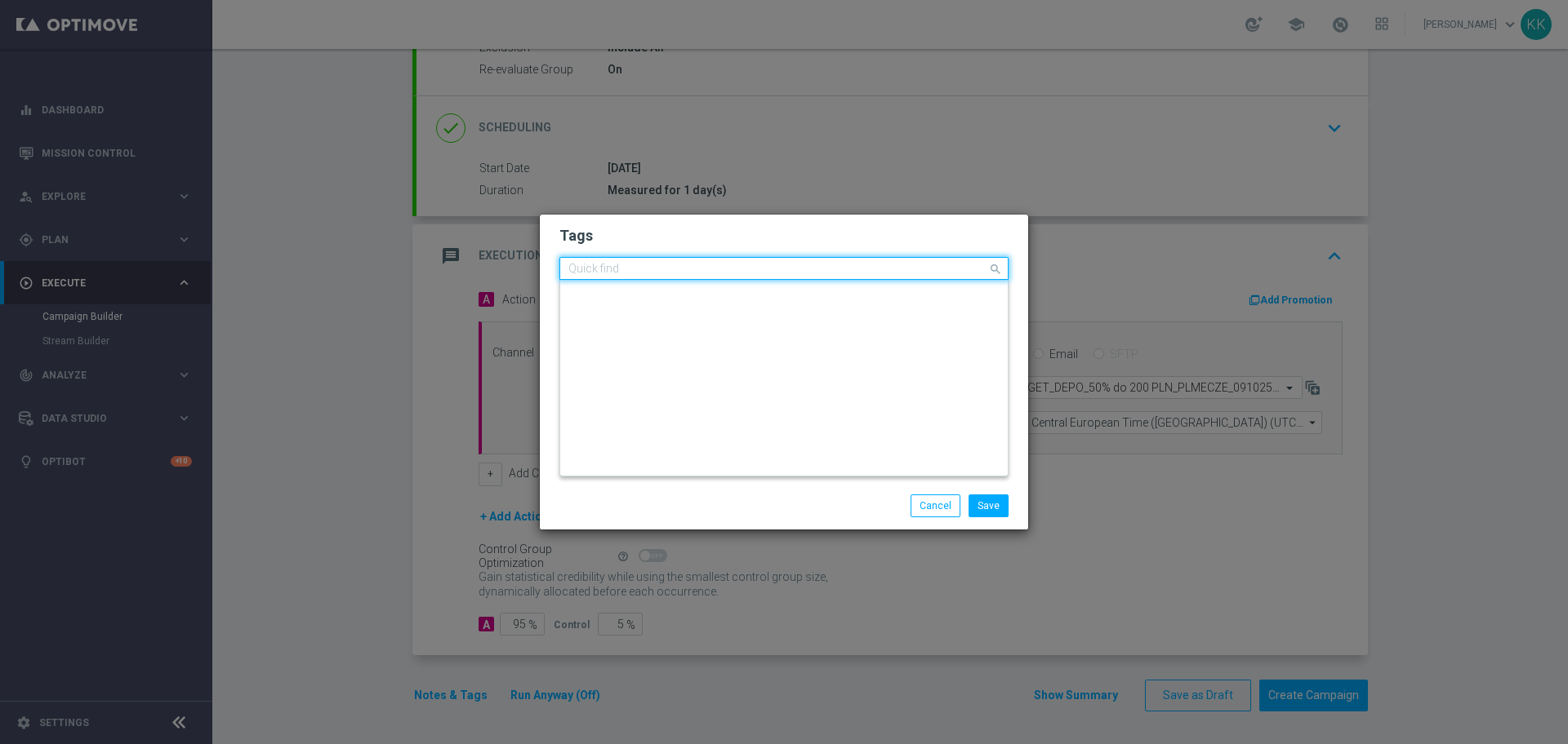
click at [674, 270] on input "text" at bounding box center [778, 269] width 419 height 14
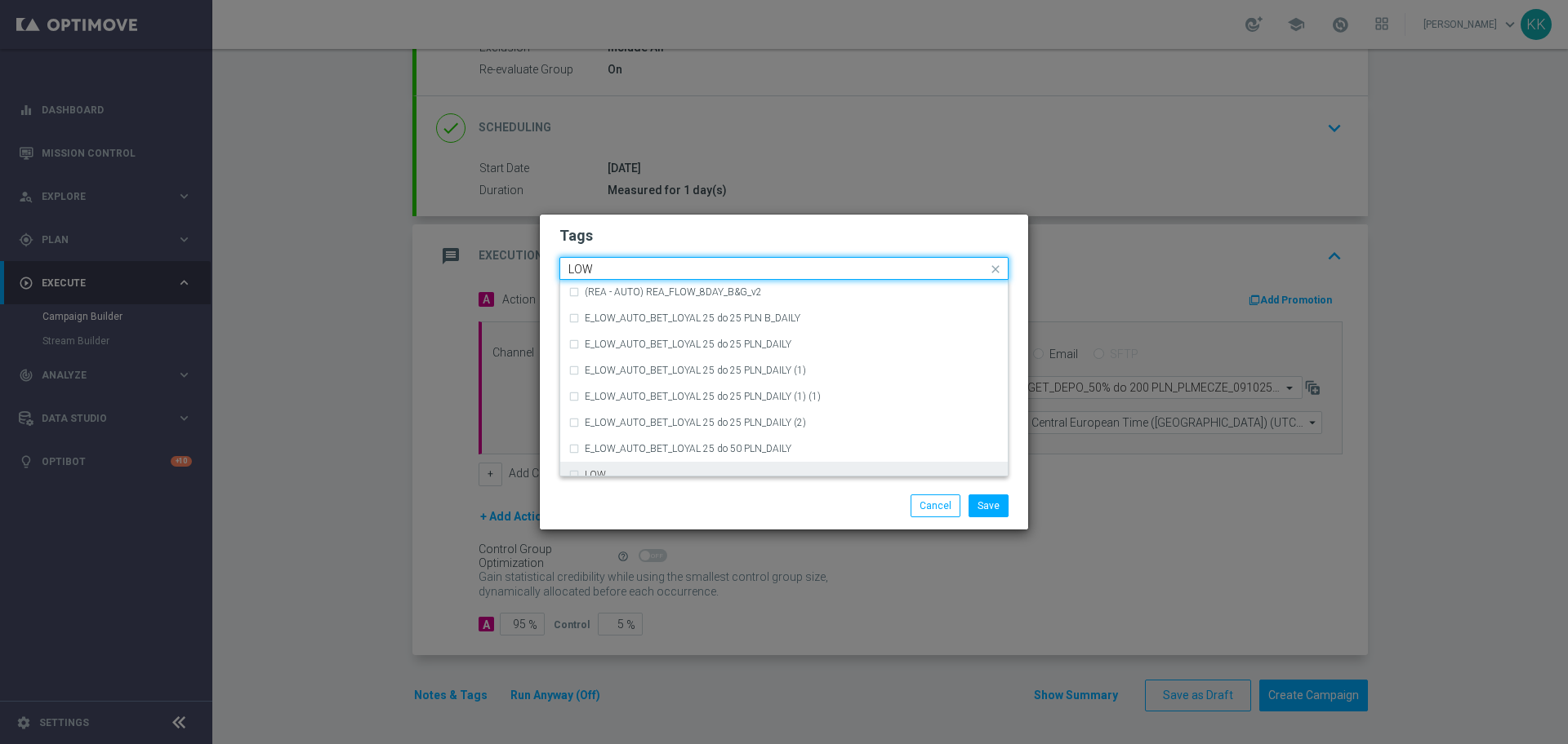
scroll to position [797, 0]
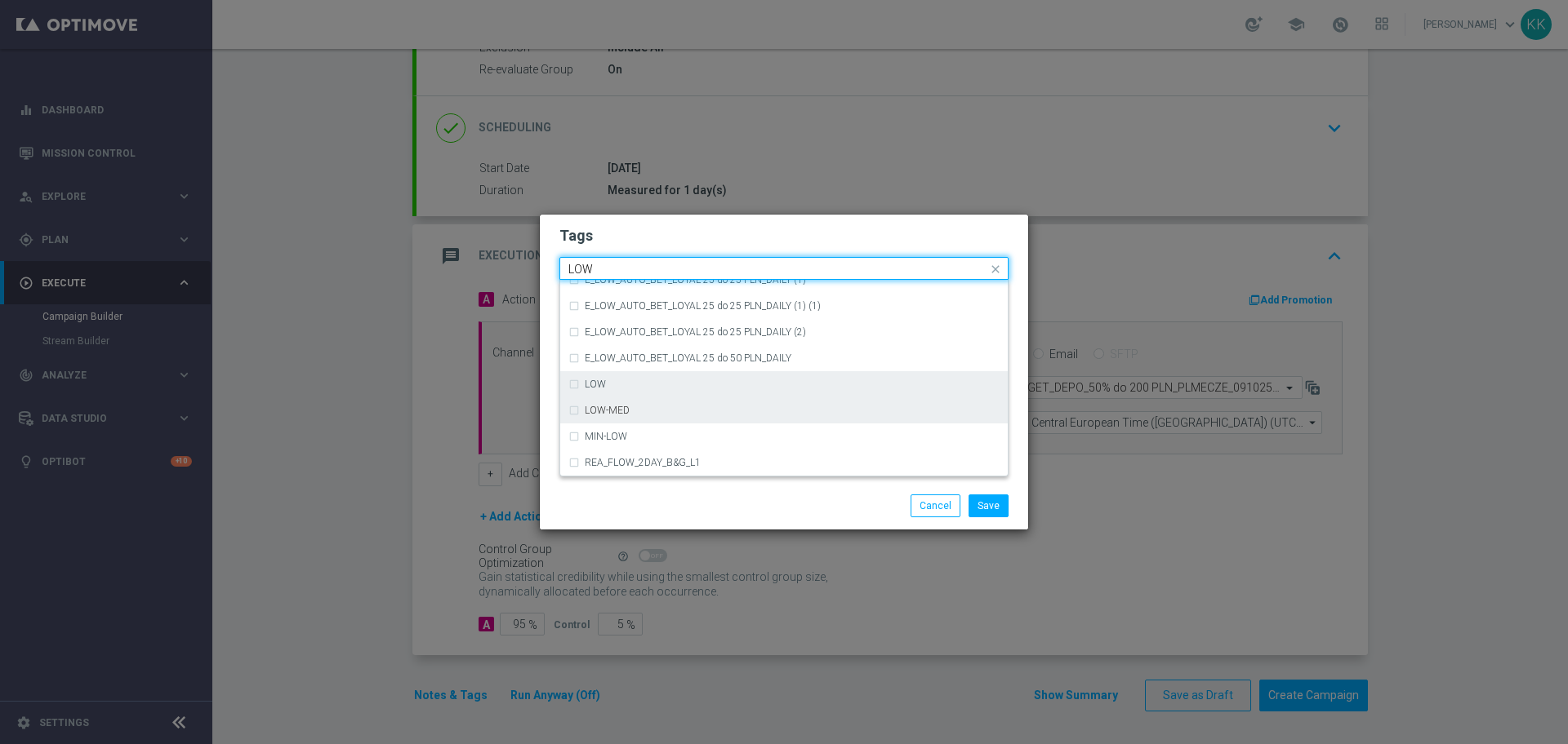
click at [622, 392] on div "LOW" at bounding box center [784, 384] width 431 height 26
type input "LOW"
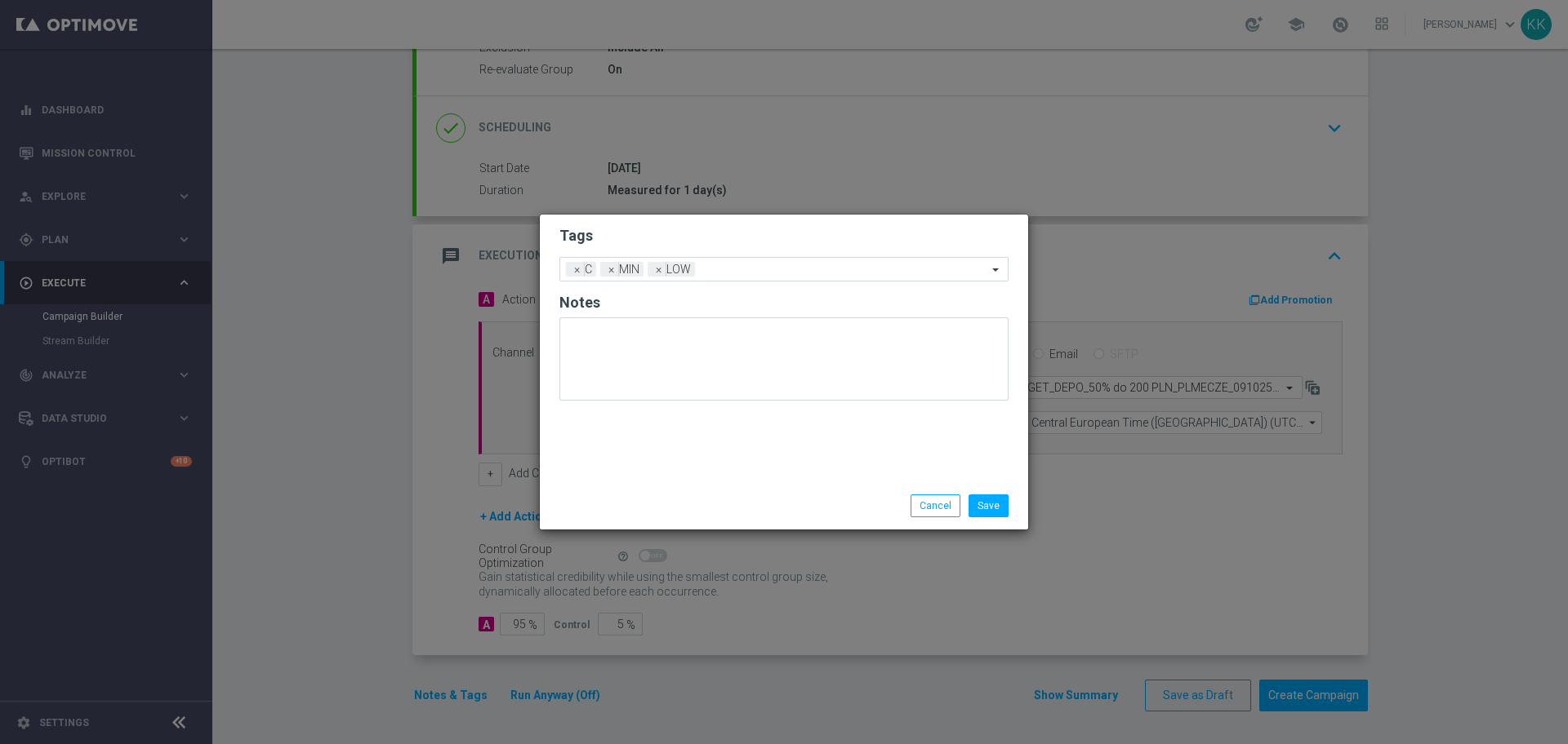
click at [655, 218] on div "Tags Add a new tag × C × MIN × LOW Notes" at bounding box center [784, 348] width 489 height 268
click at [718, 278] on div at bounding box center [843, 271] width 288 height 16
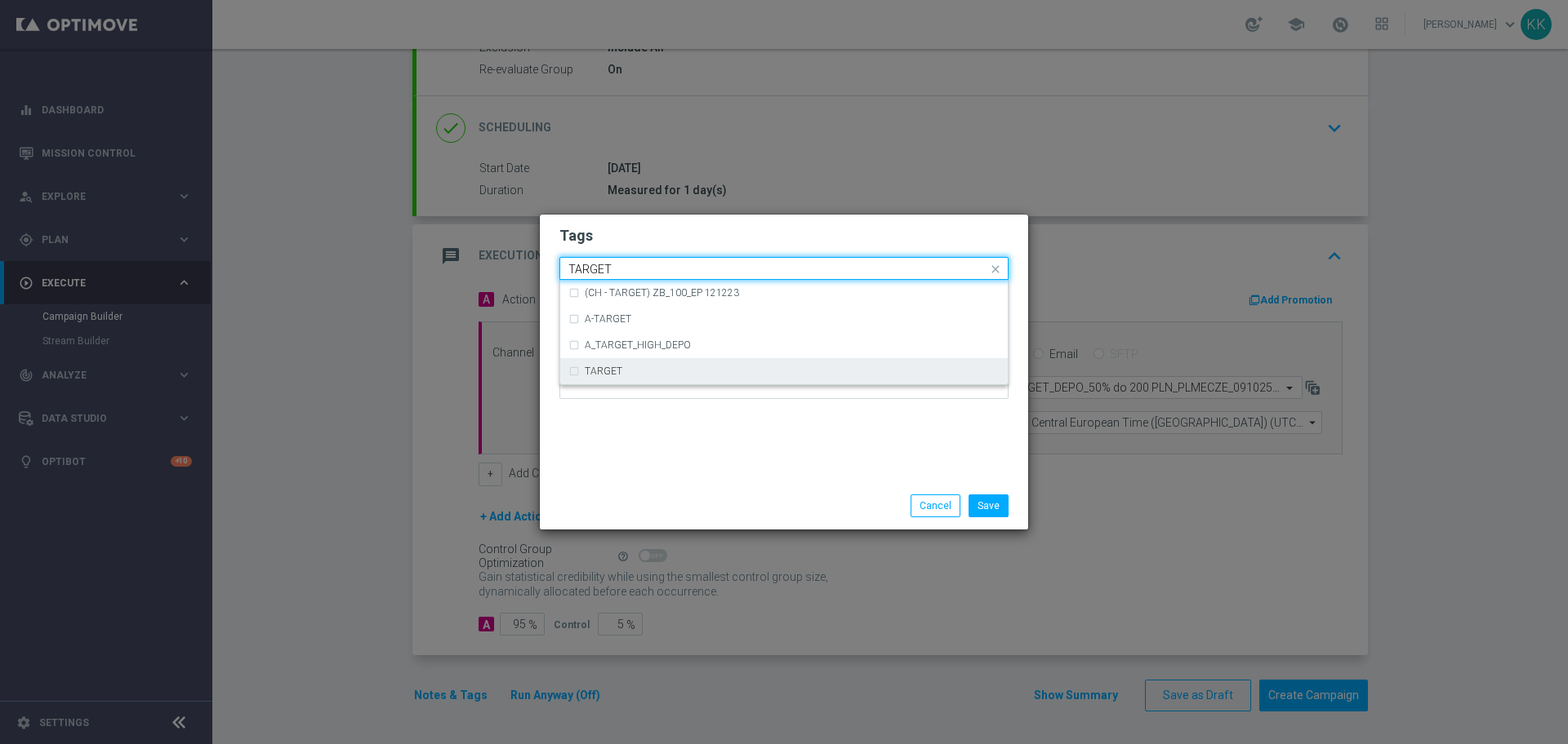
click at [676, 363] on div "TARGET" at bounding box center [784, 371] width 431 height 26
type input "TARGET"
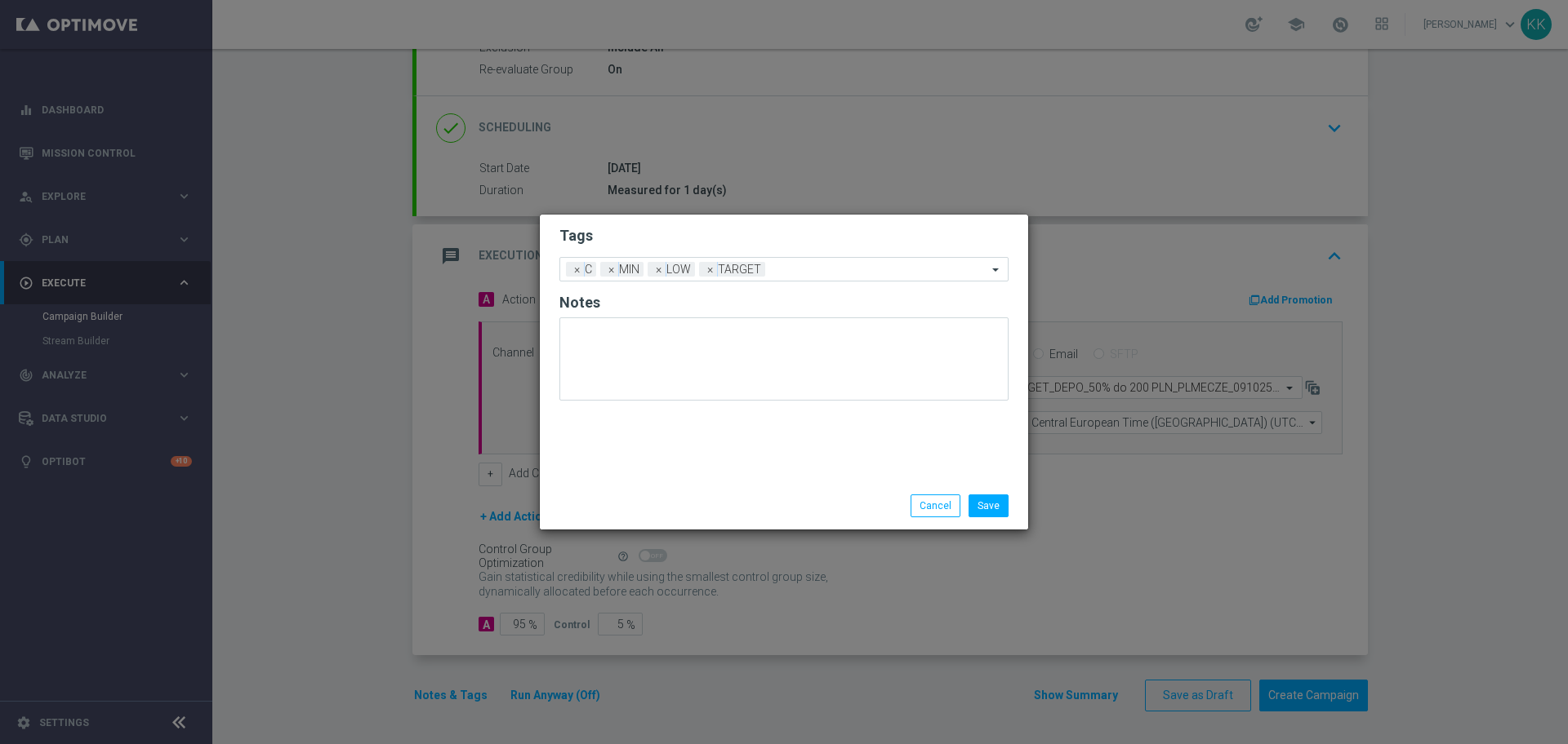
click at [688, 419] on div "Tags Add a new tag × C × MIN × LOW × TARGET Notes" at bounding box center [784, 348] width 489 height 268
click at [790, 266] on input "text" at bounding box center [880, 270] width 216 height 14
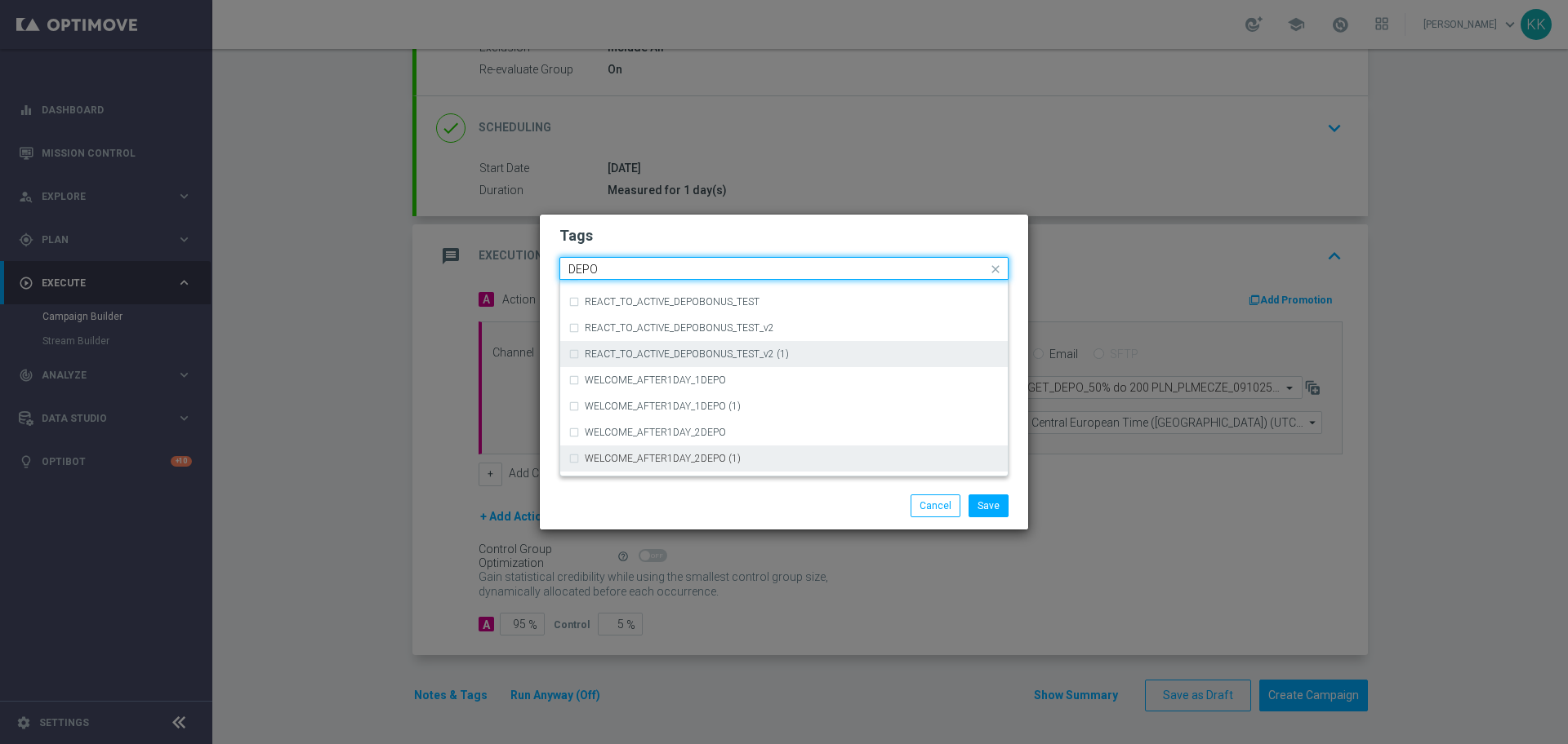
scroll to position [714, 0]
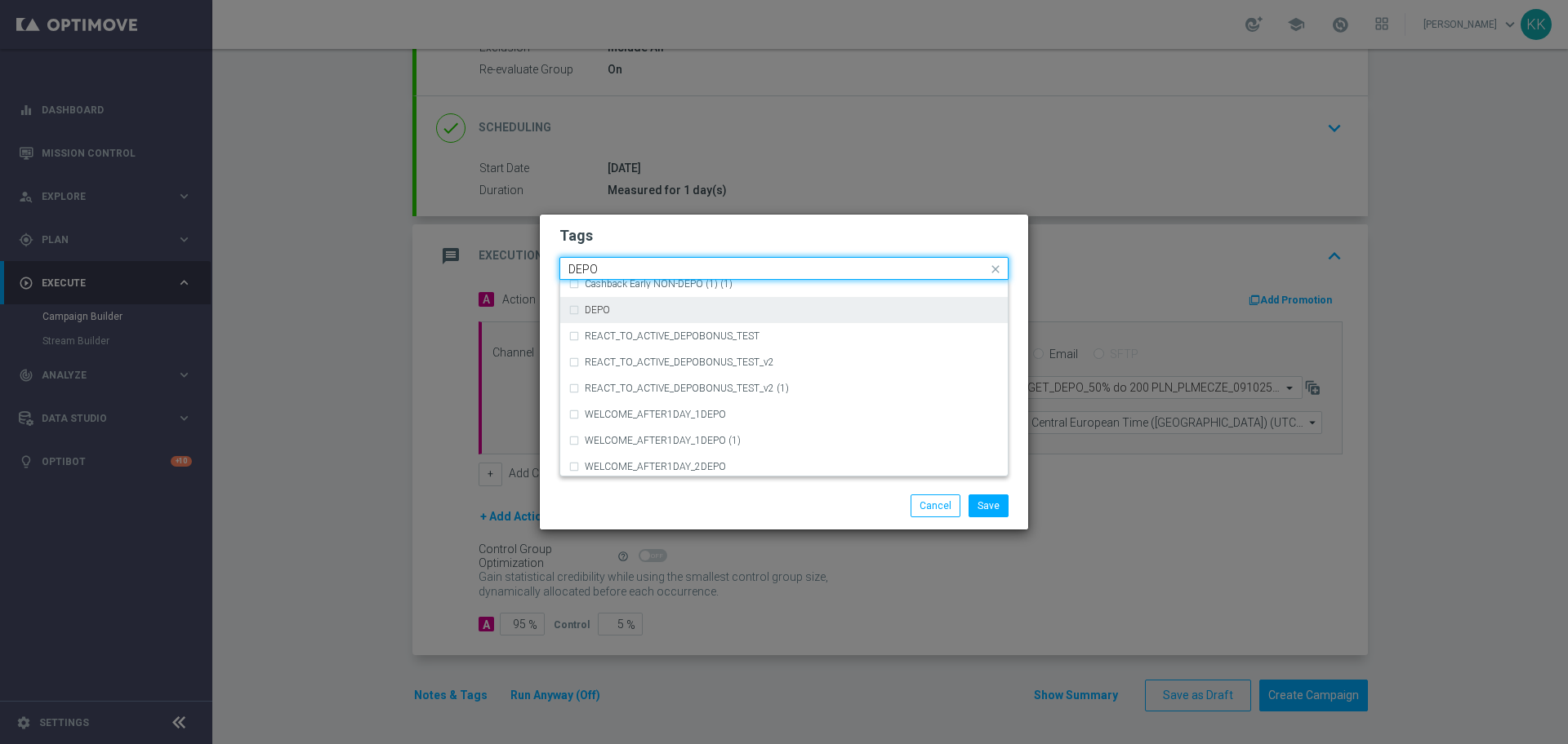
click at [609, 318] on div "DEPO" at bounding box center [784, 310] width 431 height 26
type input "DEPO"
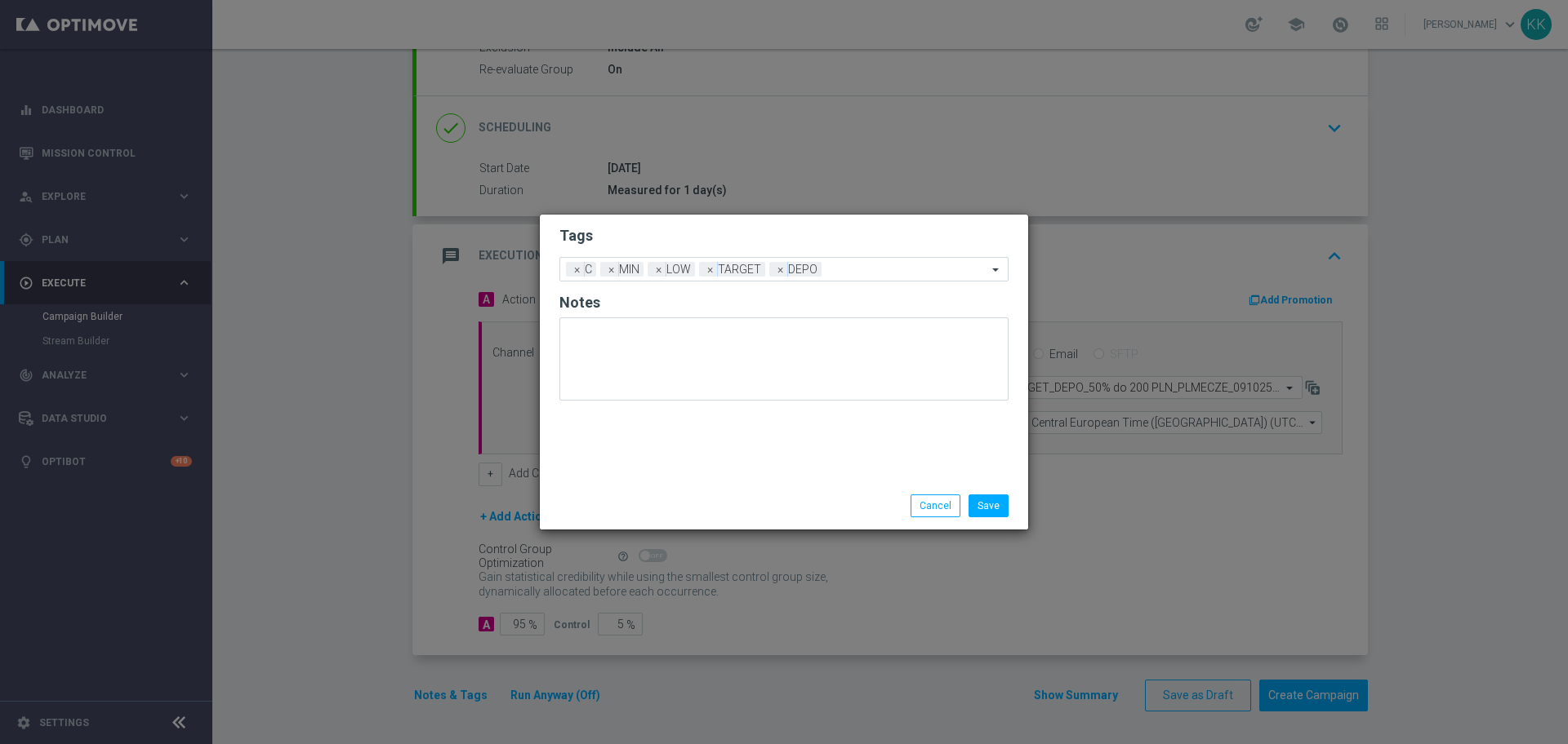
click at [716, 226] on h2 "Tags" at bounding box center [784, 235] width 450 height 20
click at [852, 272] on input "text" at bounding box center [907, 270] width 159 height 14
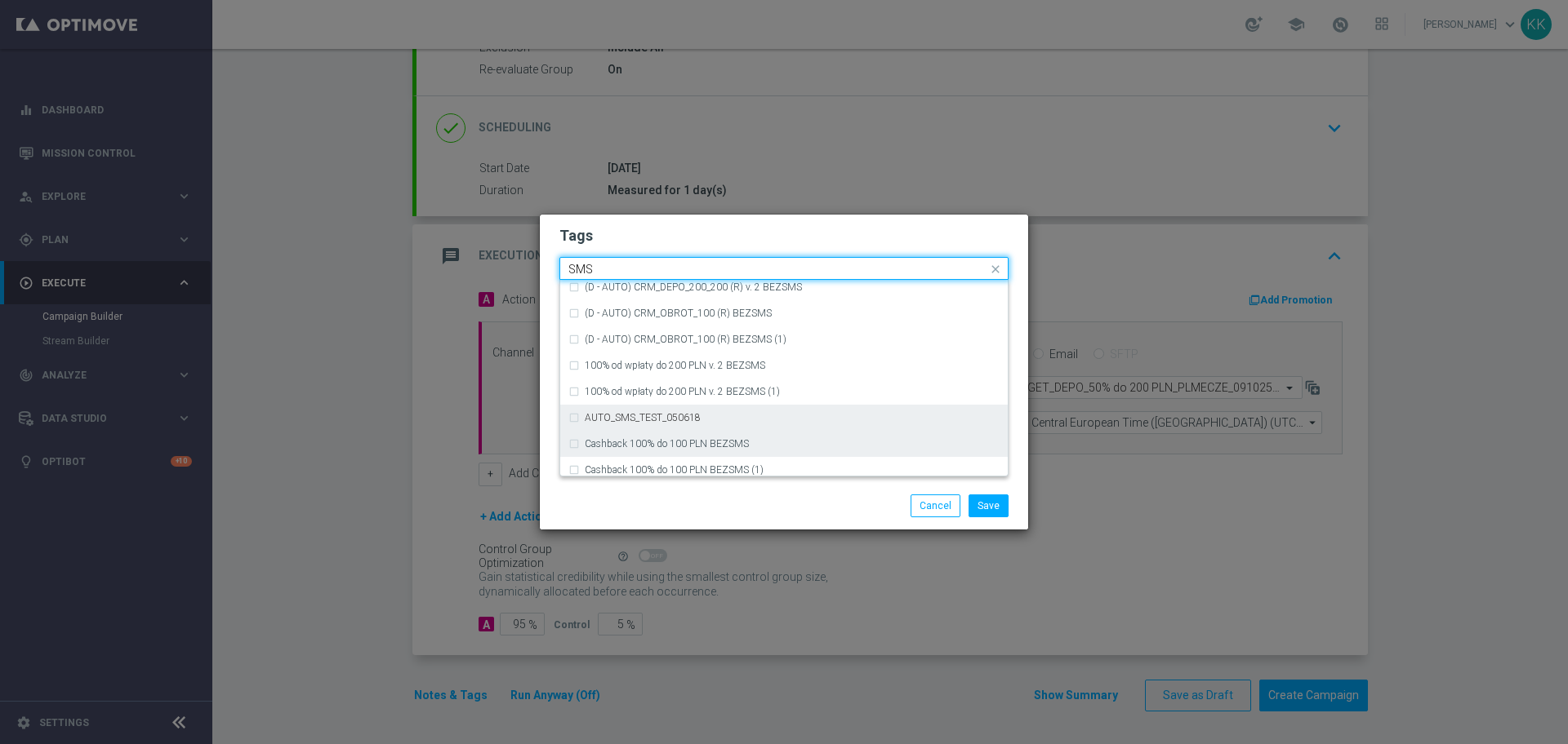
scroll to position [248, 0]
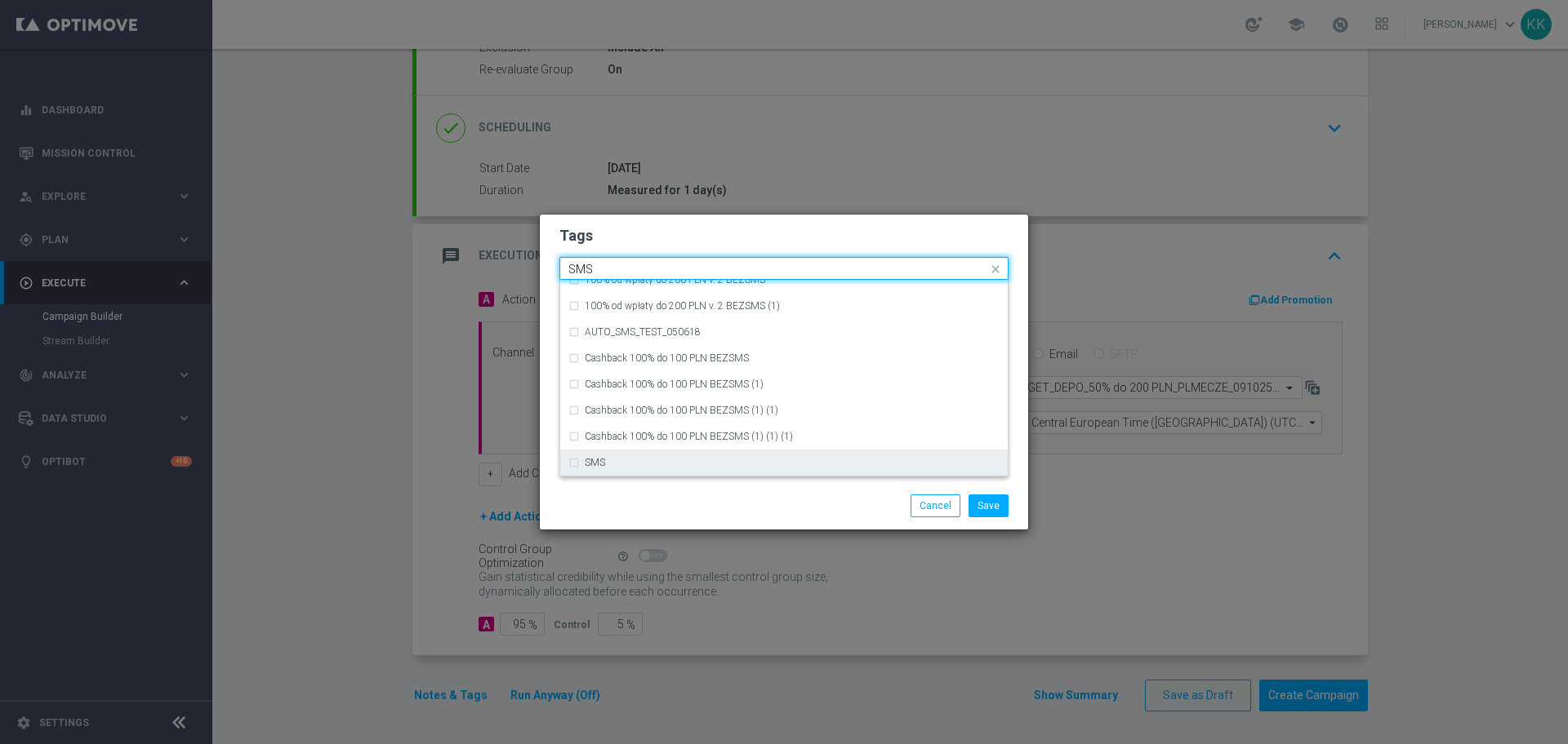
click at [689, 456] on div "SMS" at bounding box center [784, 463] width 431 height 26
type input "SMS"
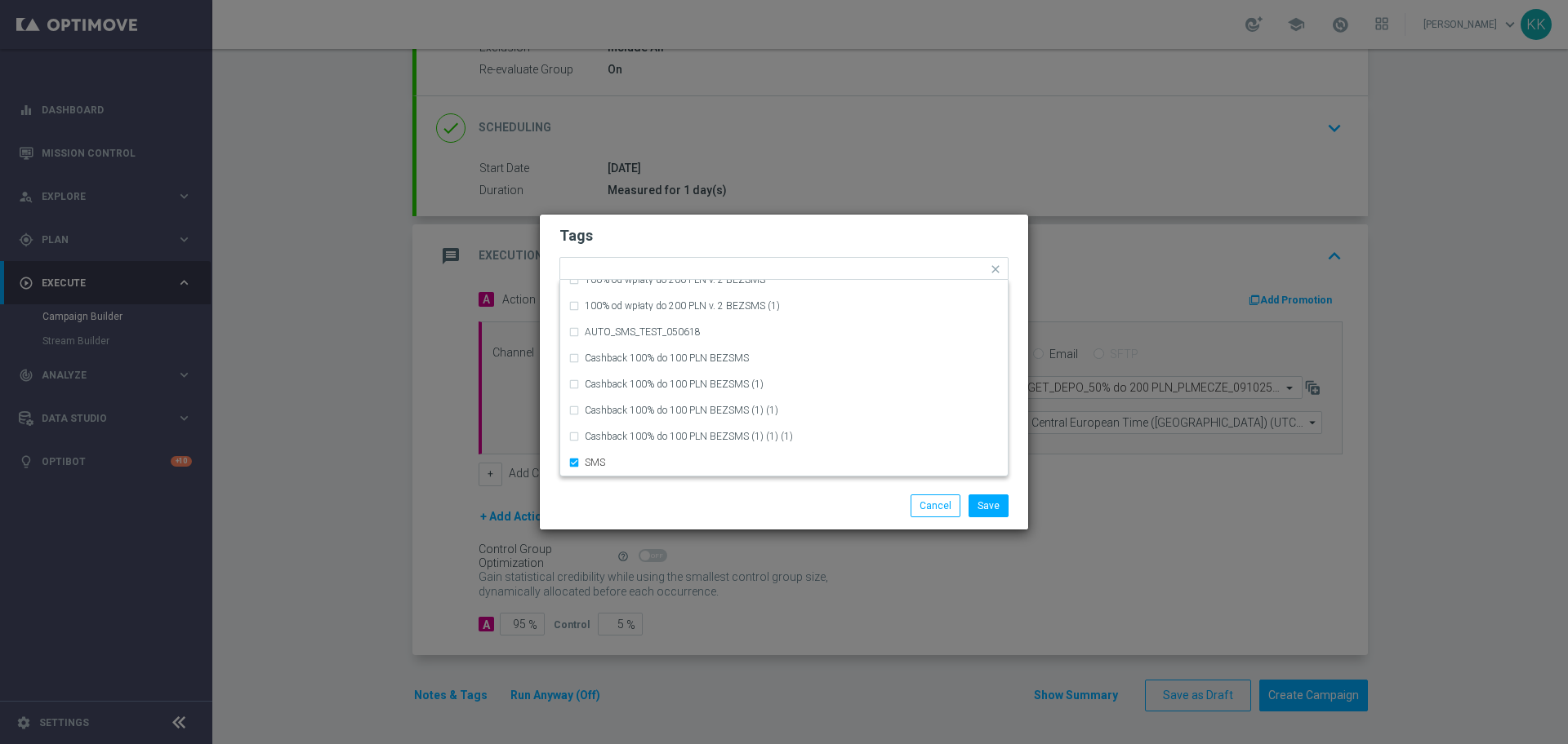
click at [699, 489] on div "Save Cancel" at bounding box center [784, 506] width 489 height 48
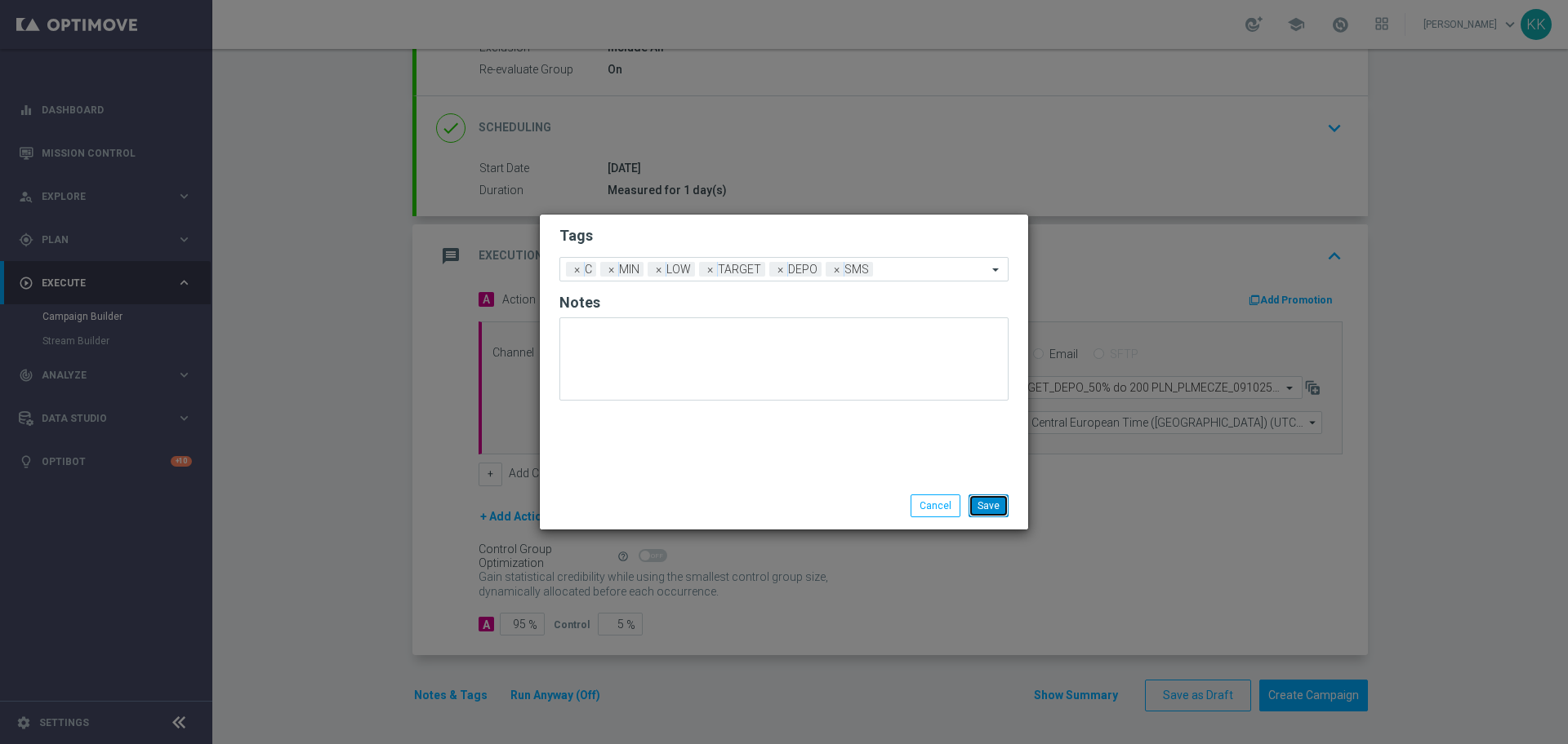
drag, startPoint x: 978, startPoint y: 500, endPoint x: 993, endPoint y: 500, distance: 15.0
click at [982, 499] on button "Save" at bounding box center [988, 505] width 40 height 23
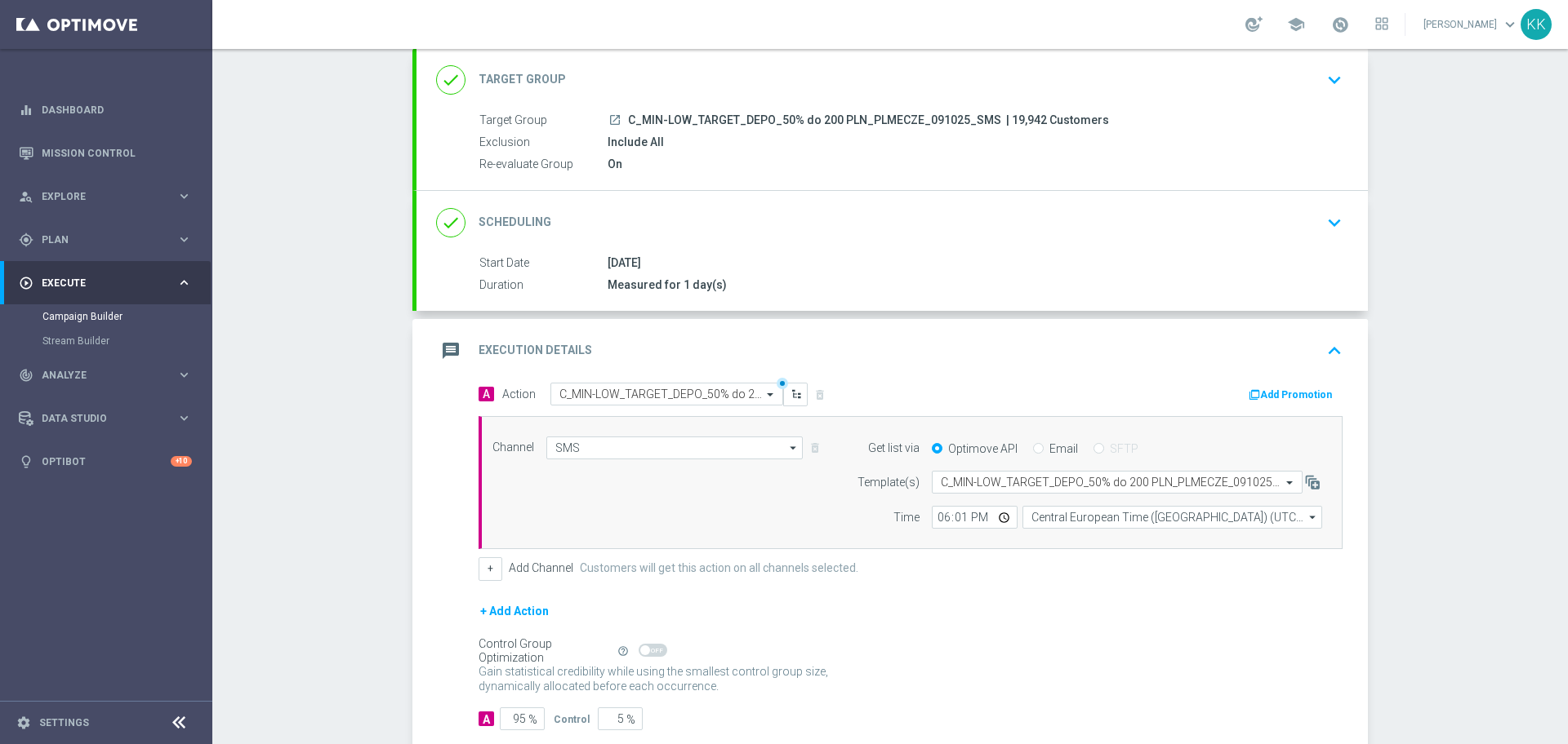
scroll to position [0, 0]
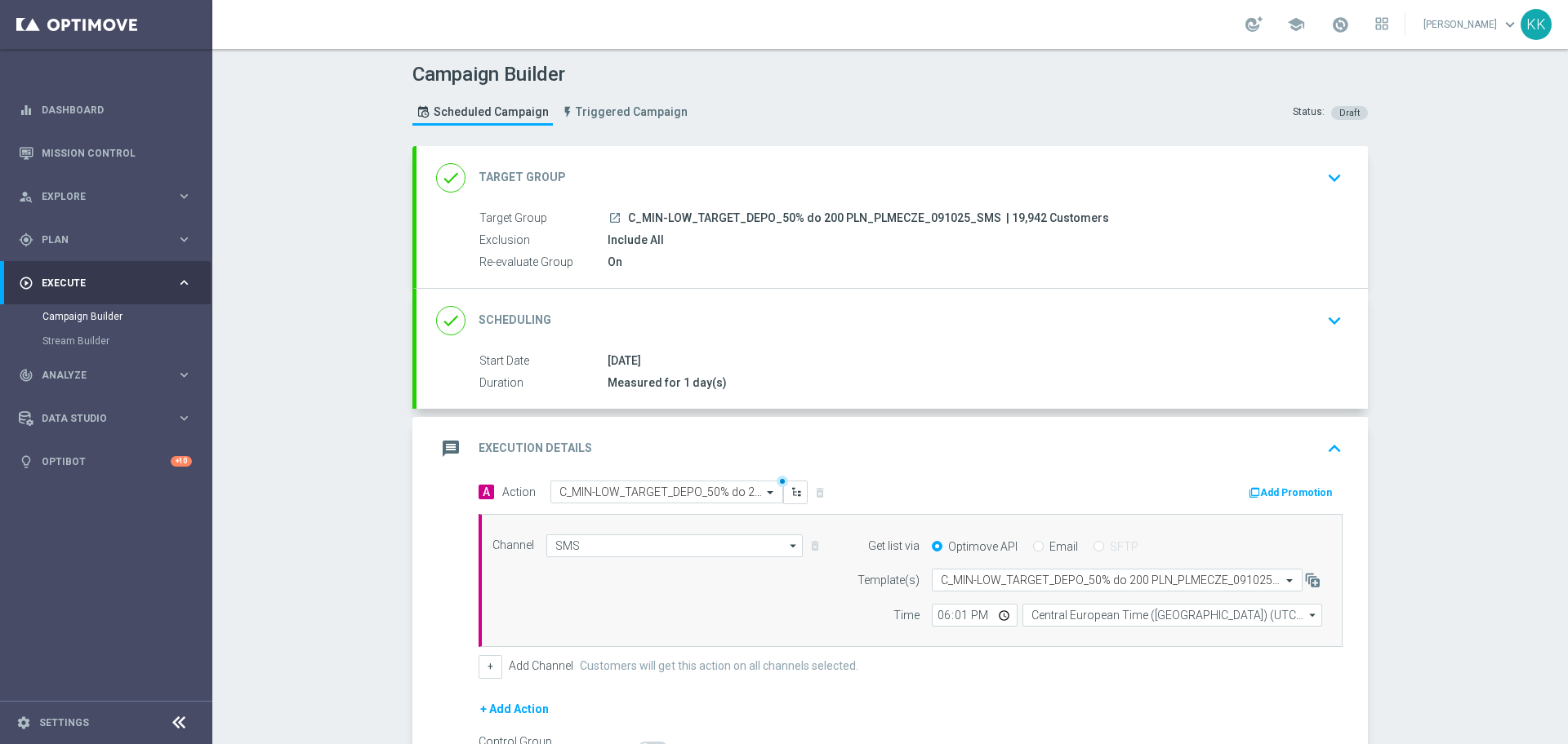
click at [1322, 152] on div "done Target Group keyboard_arrow_down" at bounding box center [892, 178] width 952 height 64
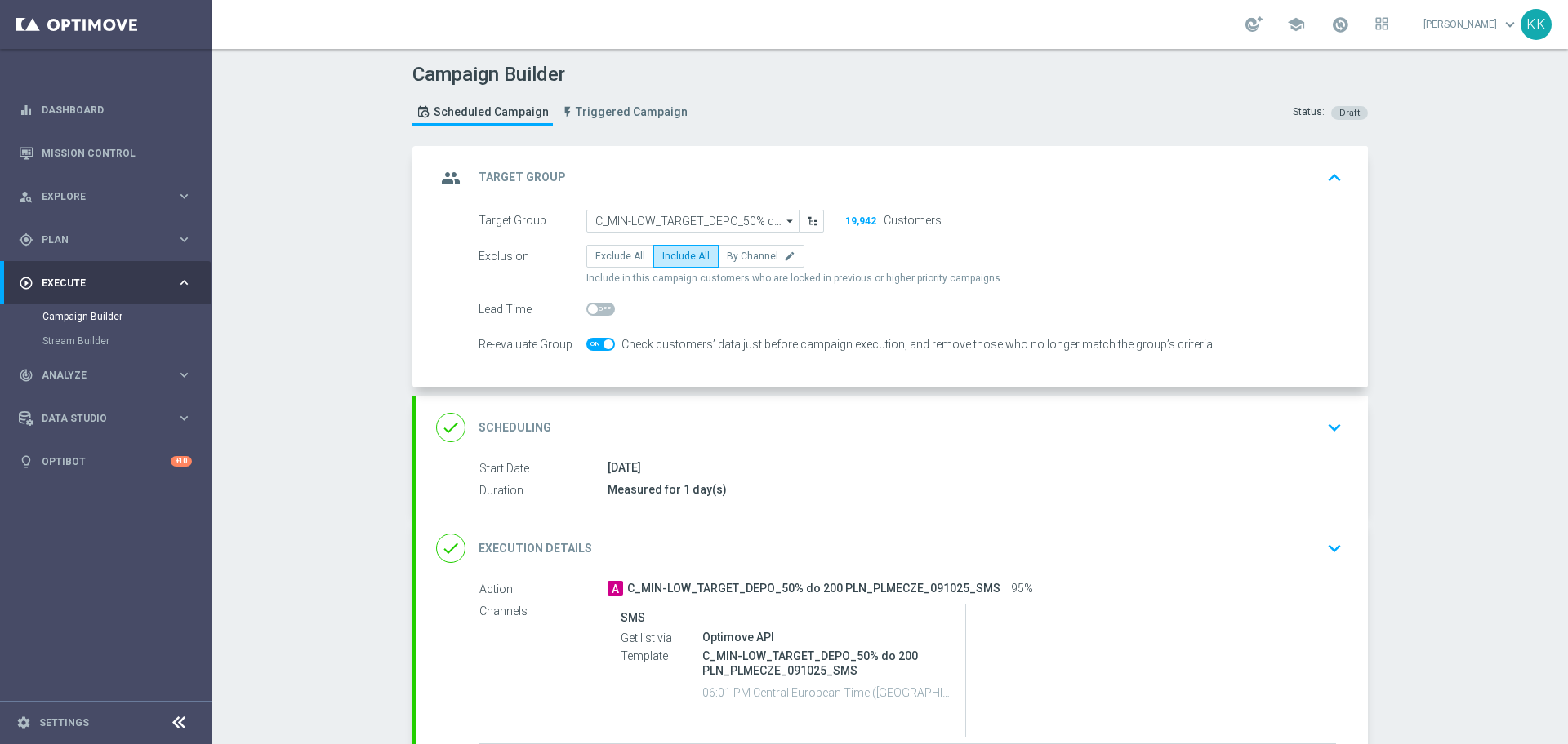
click at [1264, 420] on div "done Scheduling keyboard_arrow_down" at bounding box center [892, 427] width 912 height 31
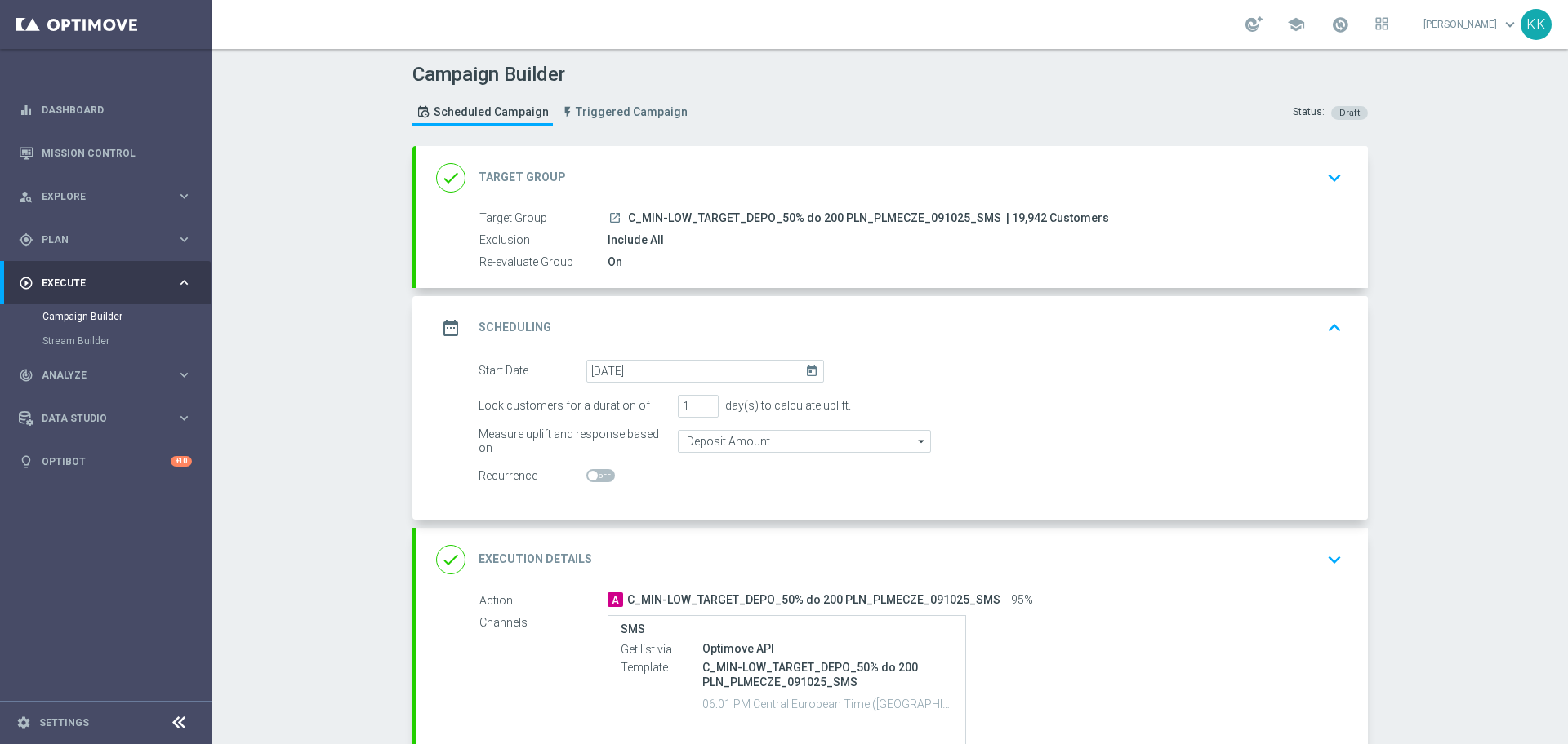
scroll to position [102, 0]
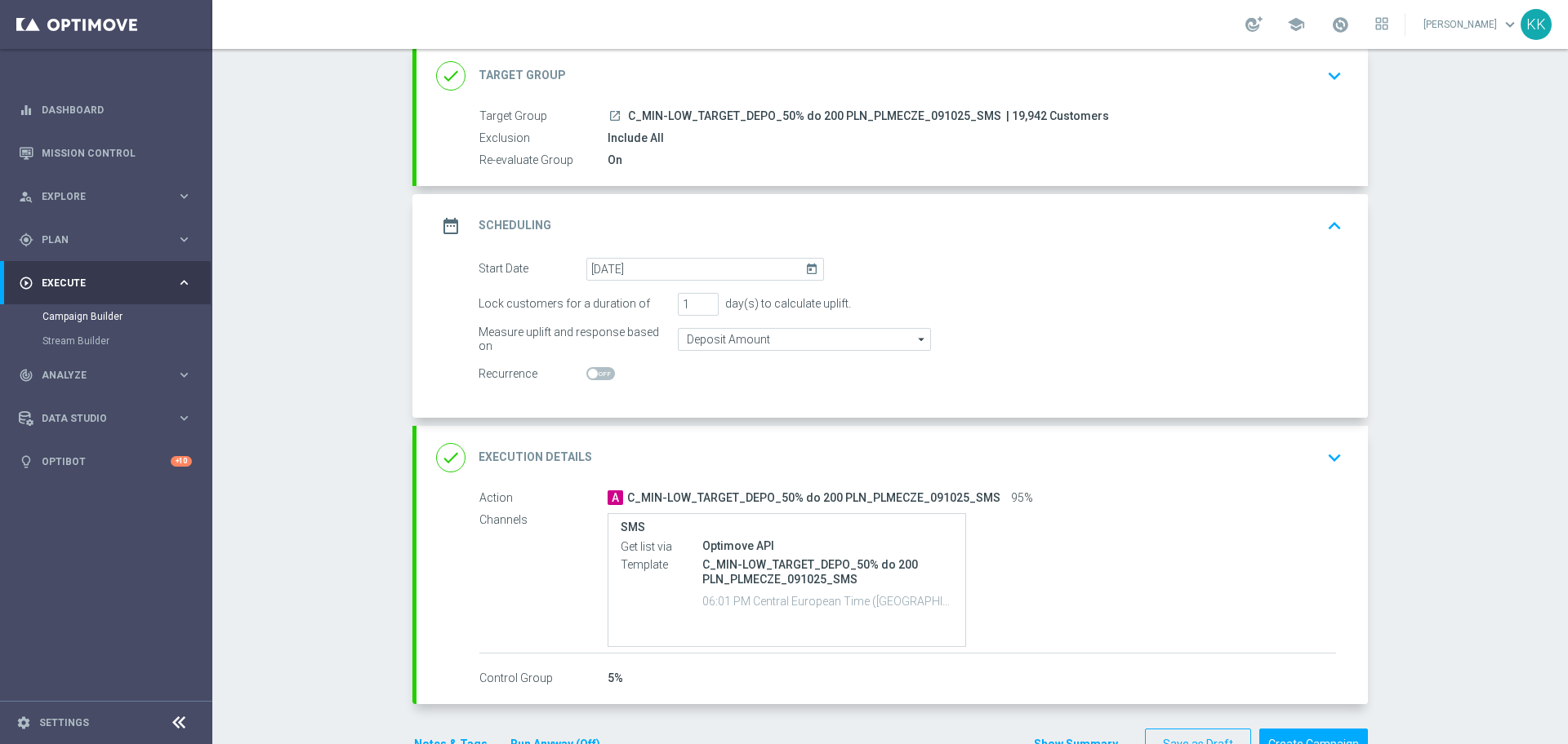
click at [314, 323] on div "Campaign Builder Scheduled Campaign Triggered Campaign Status: Draft done Targe…" at bounding box center [890, 397] width 1356 height 696
click at [1250, 469] on div "done Execution Details keyboard_arrow_down" at bounding box center [892, 458] width 912 height 31
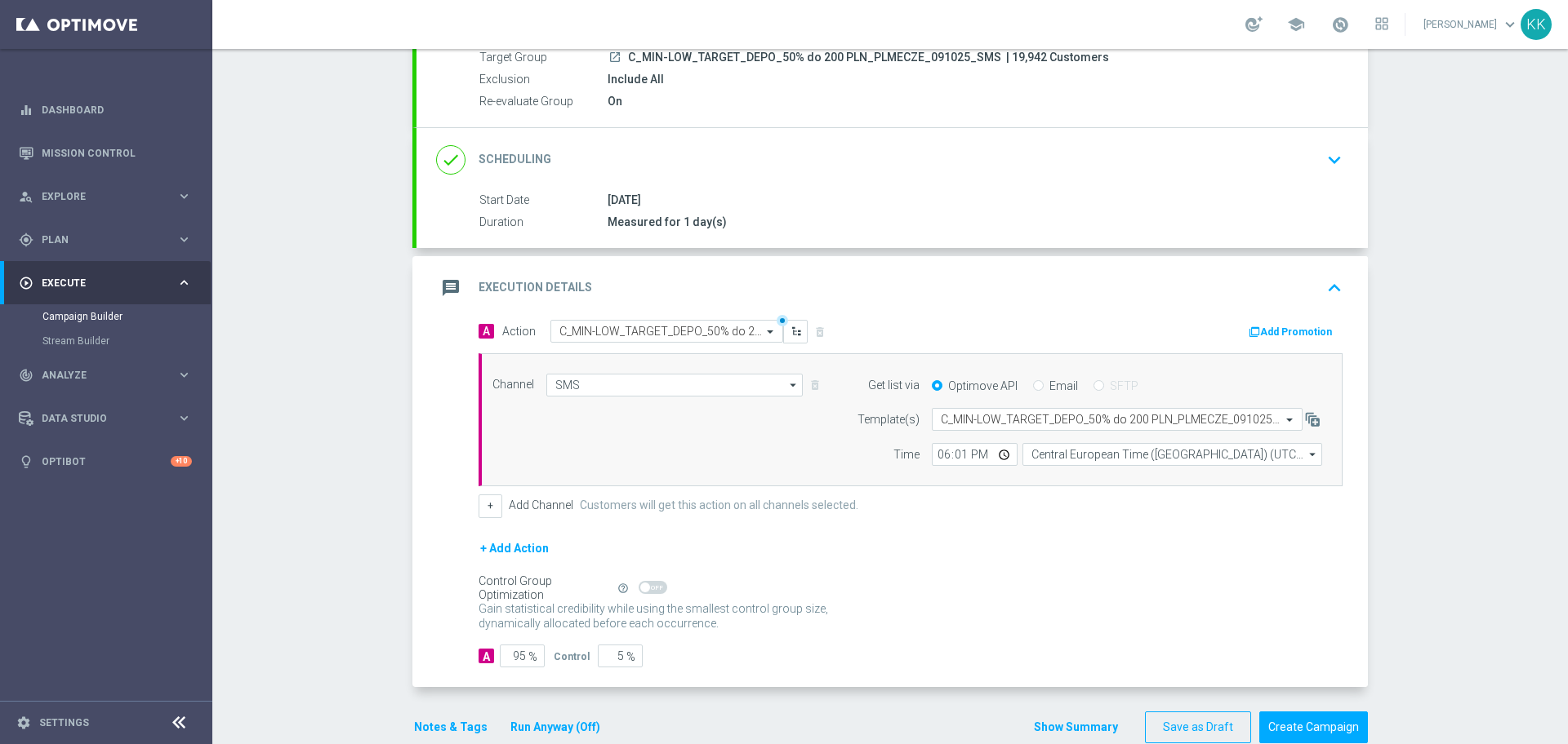
scroll to position [193, 0]
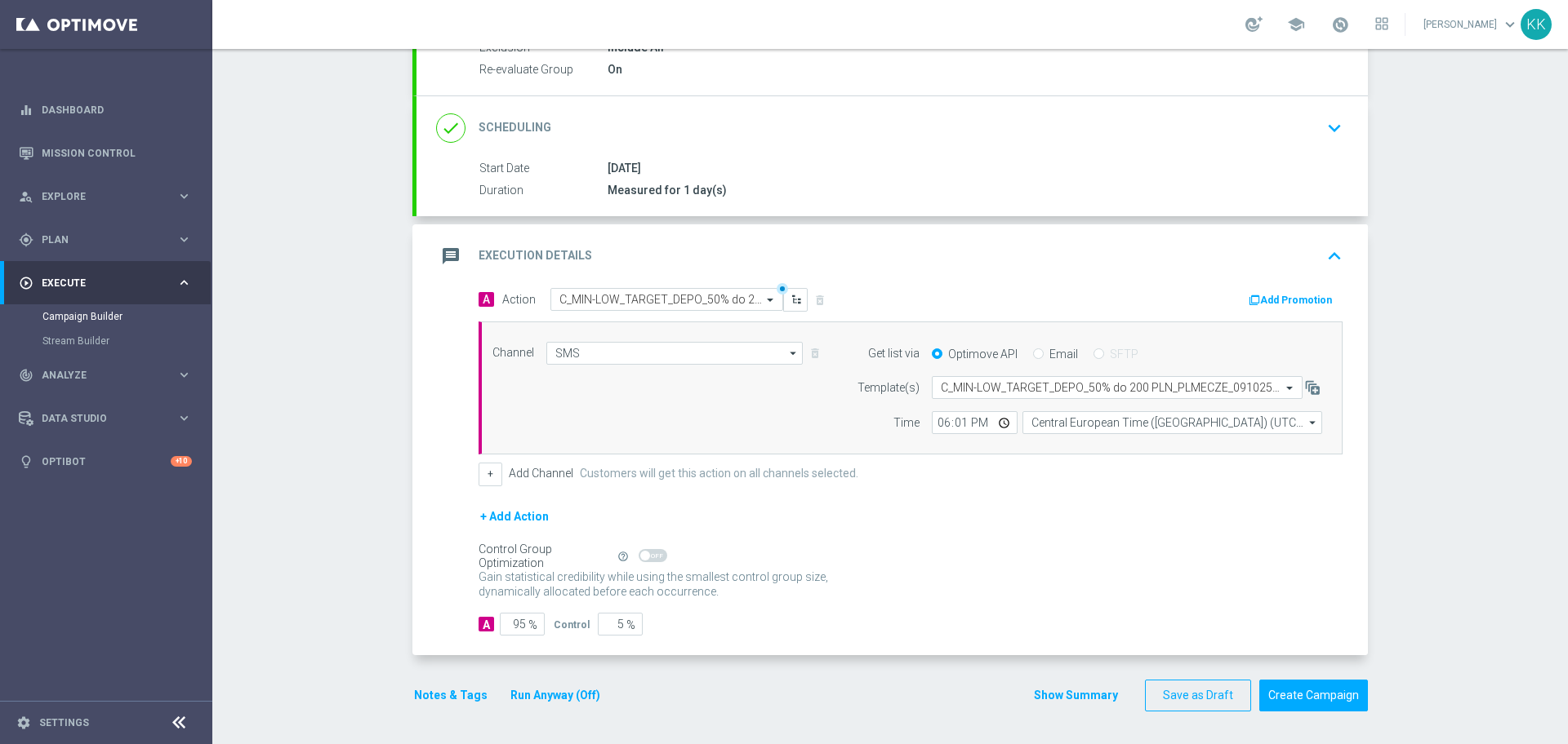
click at [445, 694] on button "Notes & Tags" at bounding box center [450, 696] width 76 height 20
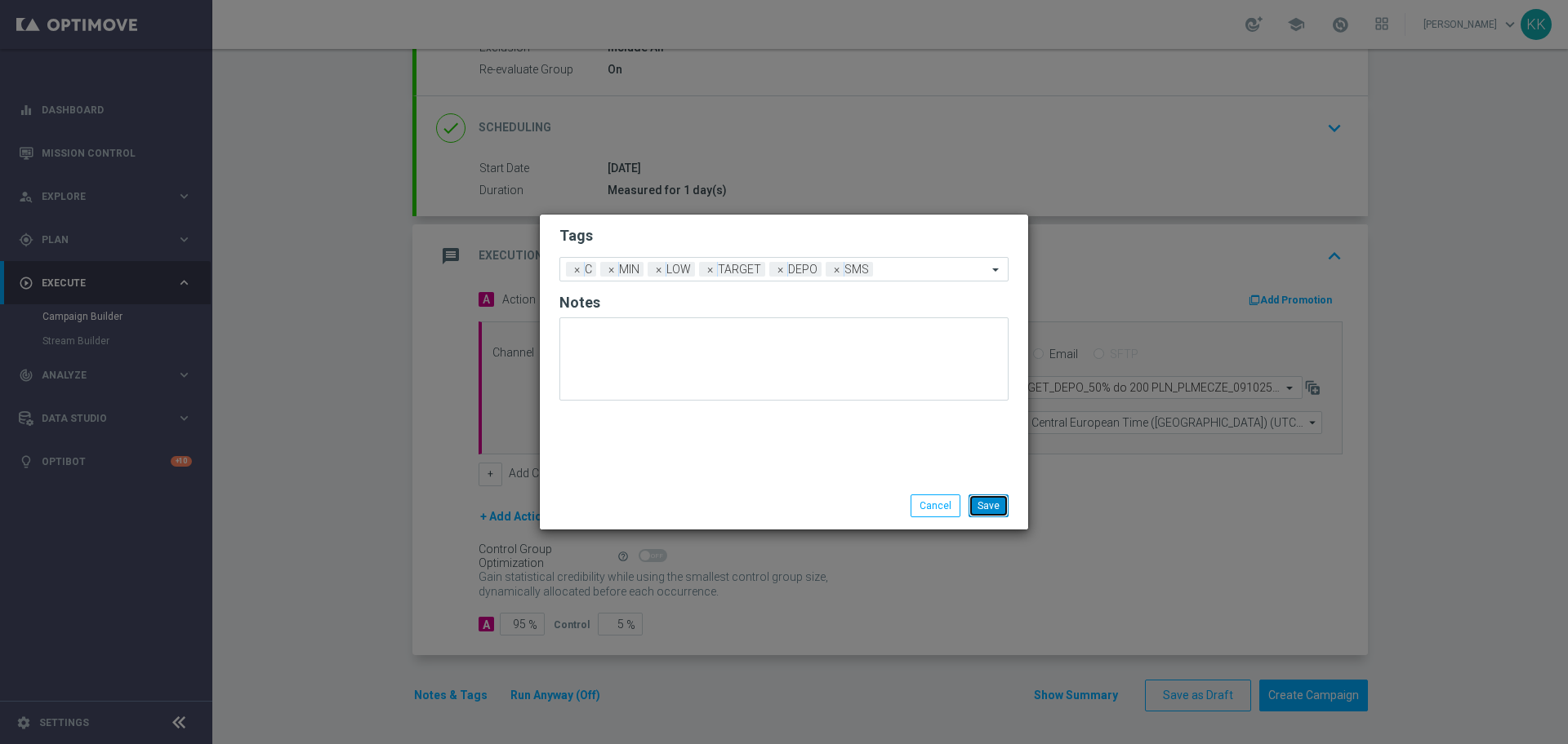
click at [997, 508] on button "Save" at bounding box center [988, 505] width 40 height 23
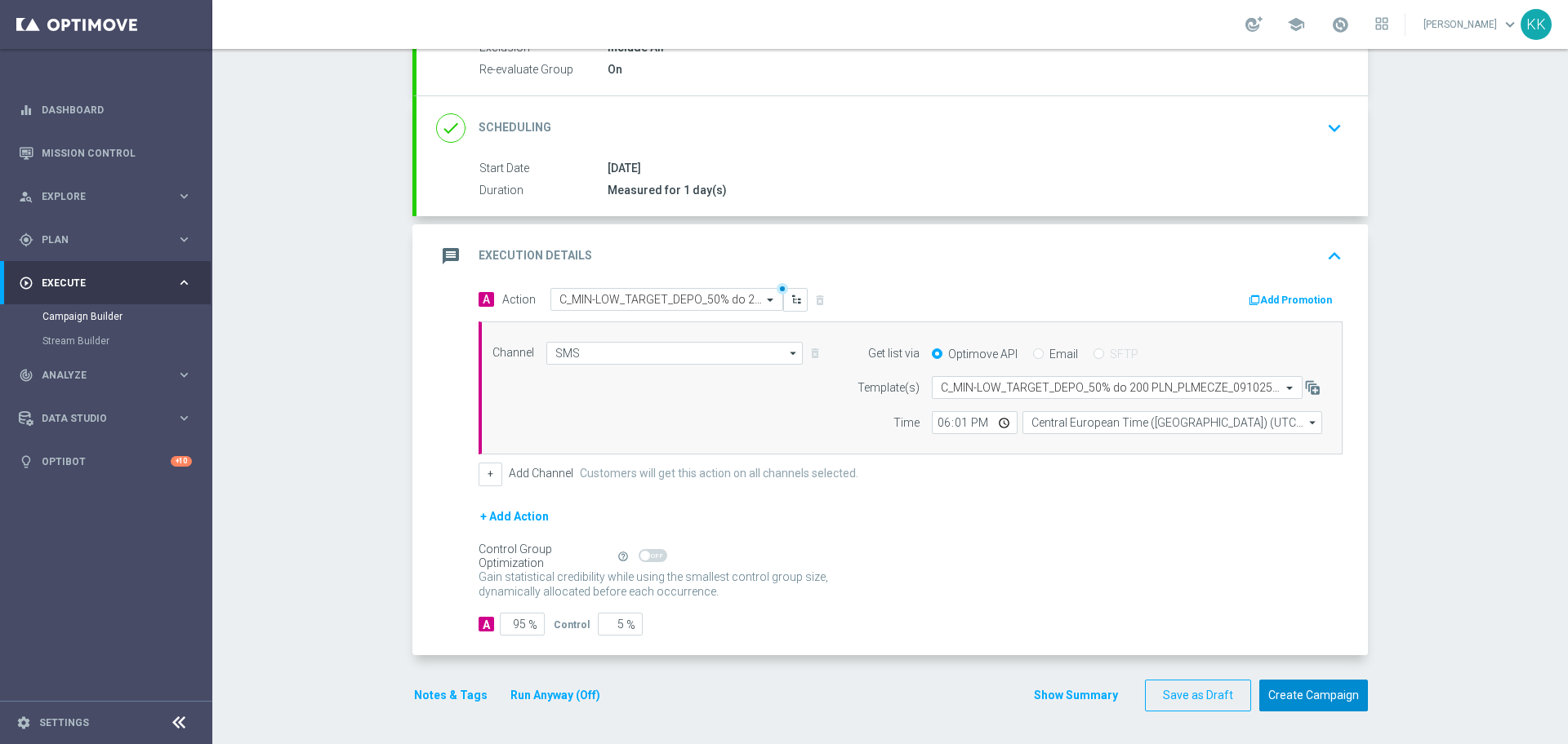
click at [1293, 690] on button "Create Campaign" at bounding box center [1314, 696] width 109 height 31
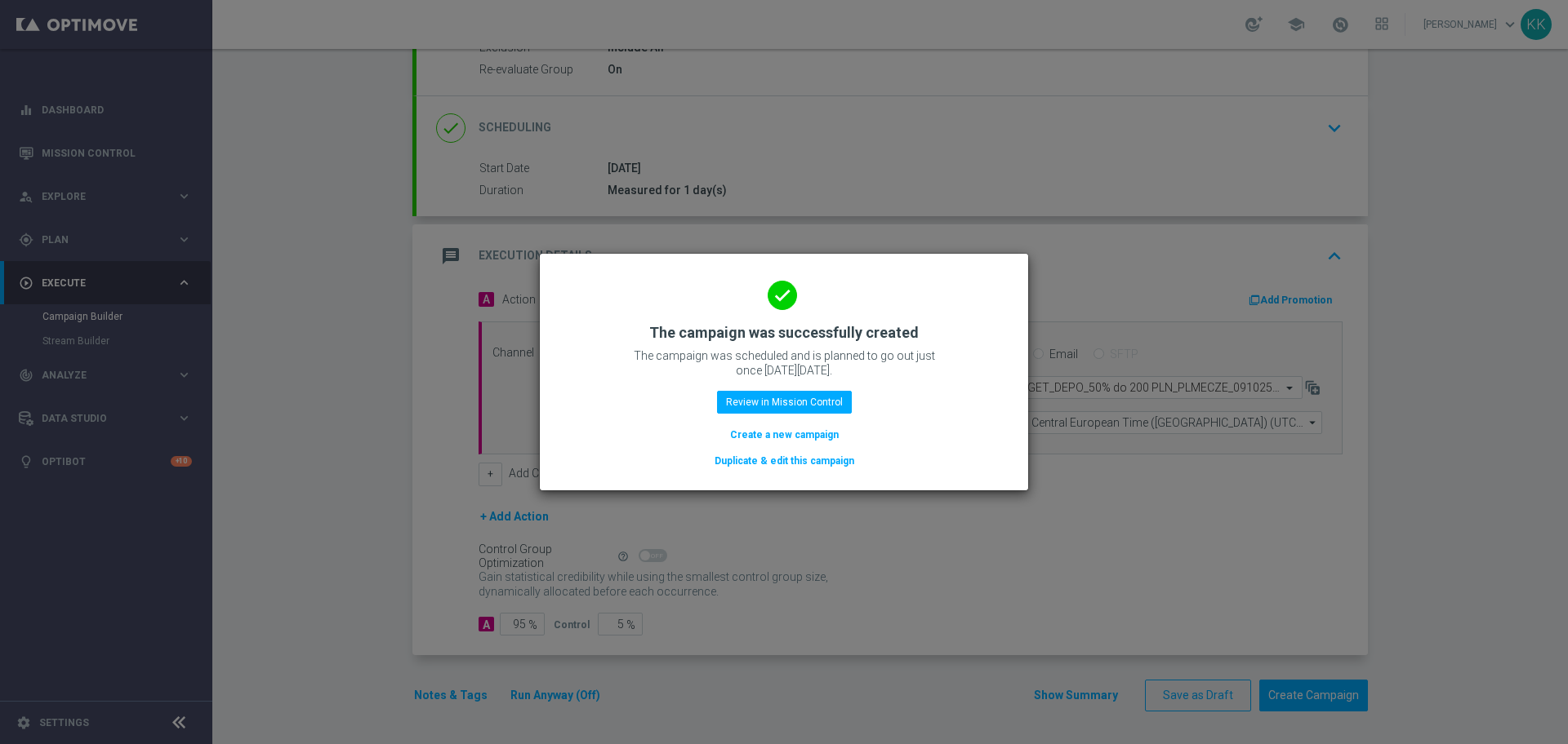
click at [802, 433] on button "Create a new campaign" at bounding box center [784, 435] width 112 height 18
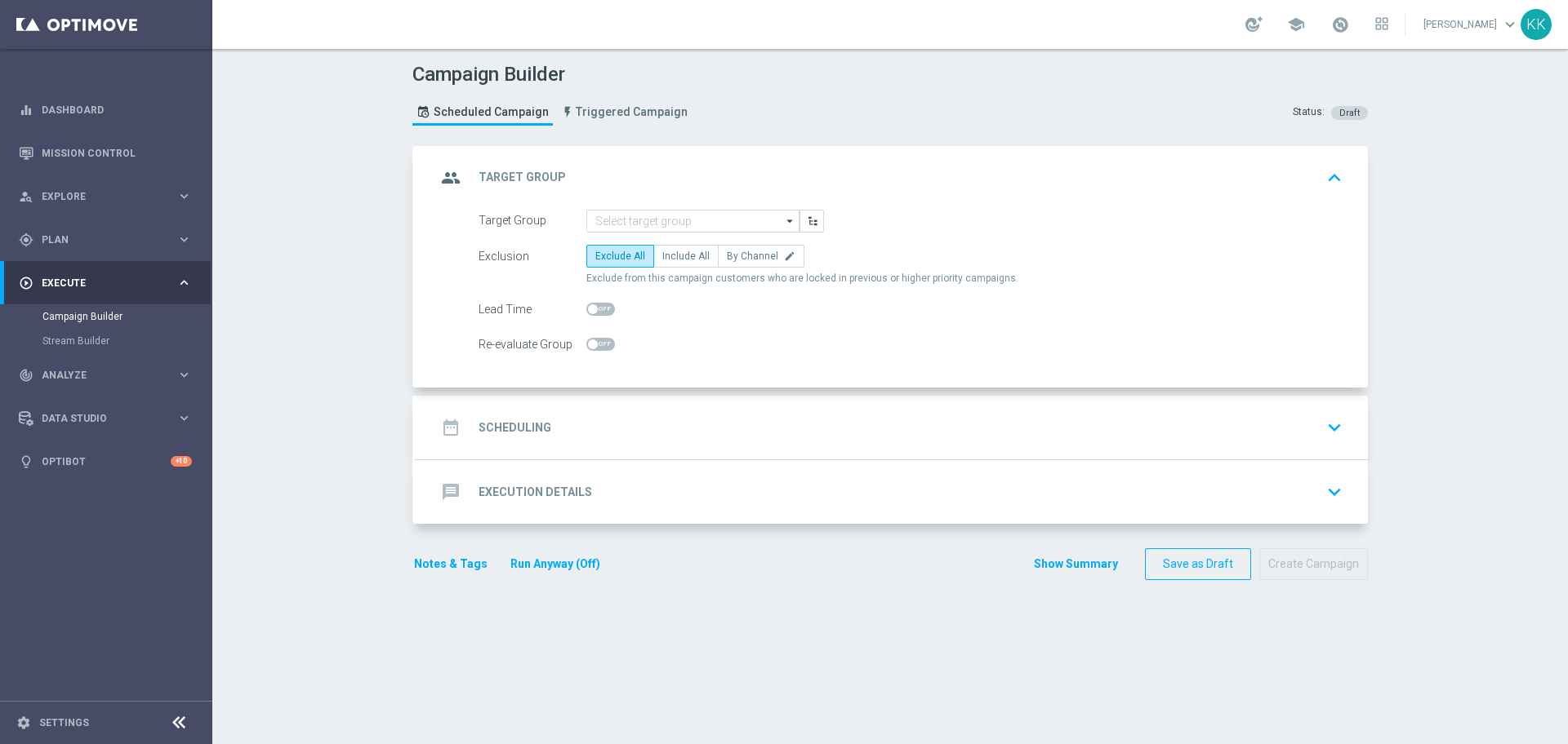
scroll to position [0, 0]
click at [660, 216] on input at bounding box center [693, 221] width 213 height 23
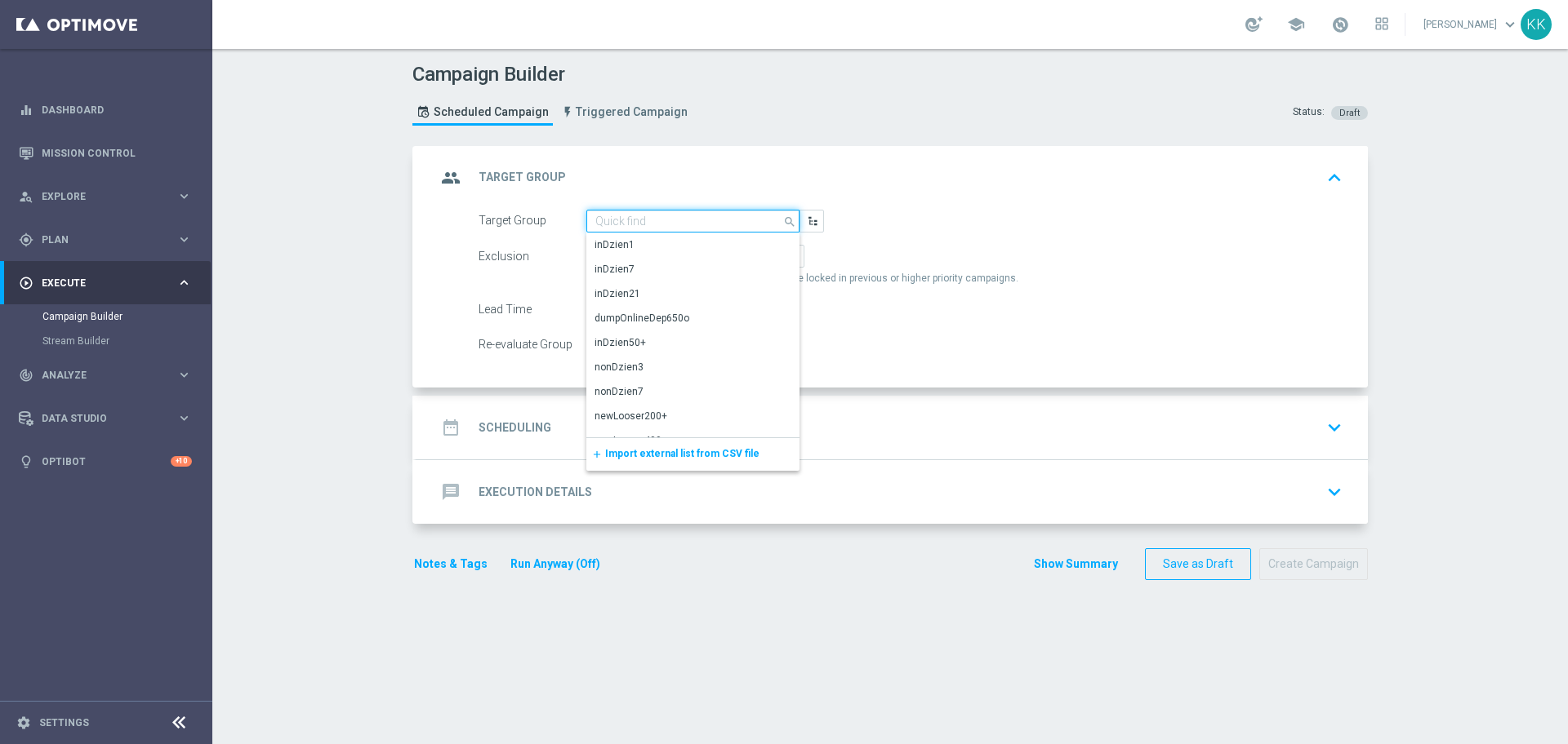
paste input "C_MED-HIGH_TARGET_DEPO_50% do 500 PLN_PLMECZE_091025_SMS"
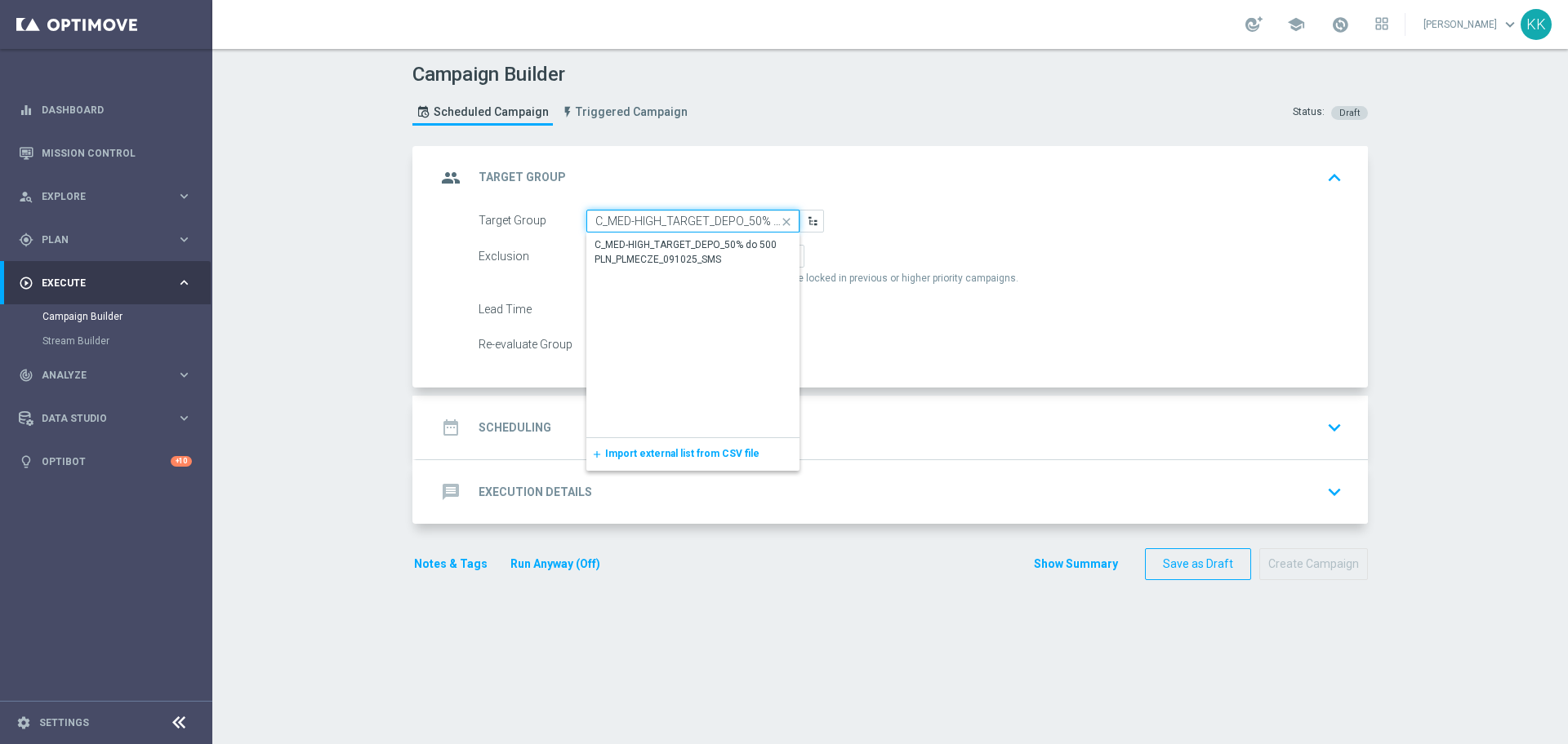
scroll to position [0, 174]
click at [665, 253] on div "C_MED-HIGH_TARGET_DEPO_50% do 500 PLN_PLMECZE_091025_SMS" at bounding box center [693, 252] width 197 height 30
type input "C_MED-HIGH_TARGET_DEPO_50% do 500 PLN_PLMECZE_091025_SMS"
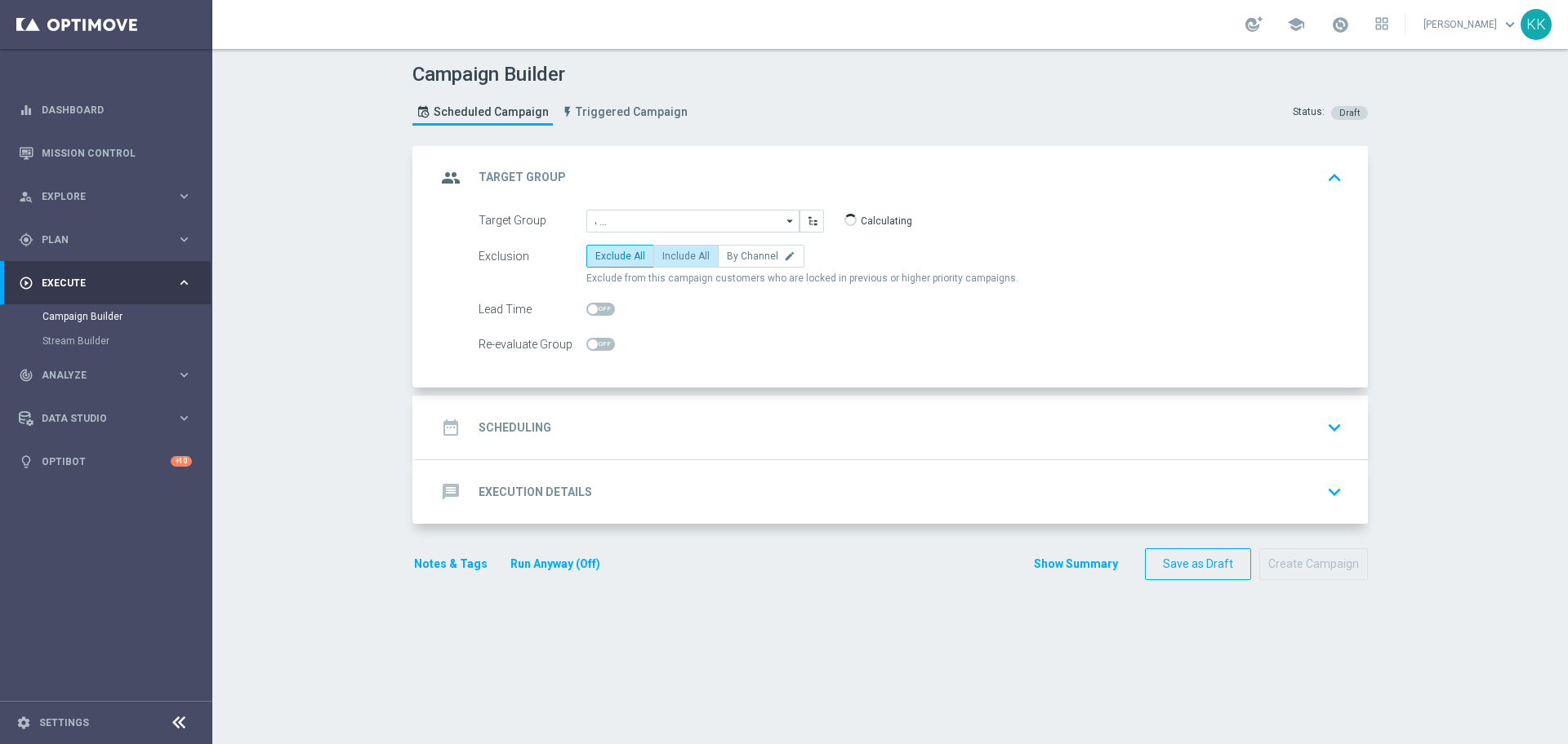
scroll to position [0, 0]
click at [682, 255] on span "Include All" at bounding box center [686, 256] width 48 height 11
click at [673, 255] on input "Include All" at bounding box center [667, 259] width 10 height 10
radio input "true"
click at [609, 351] on div "Re-evaluate Group" at bounding box center [911, 344] width 889 height 23
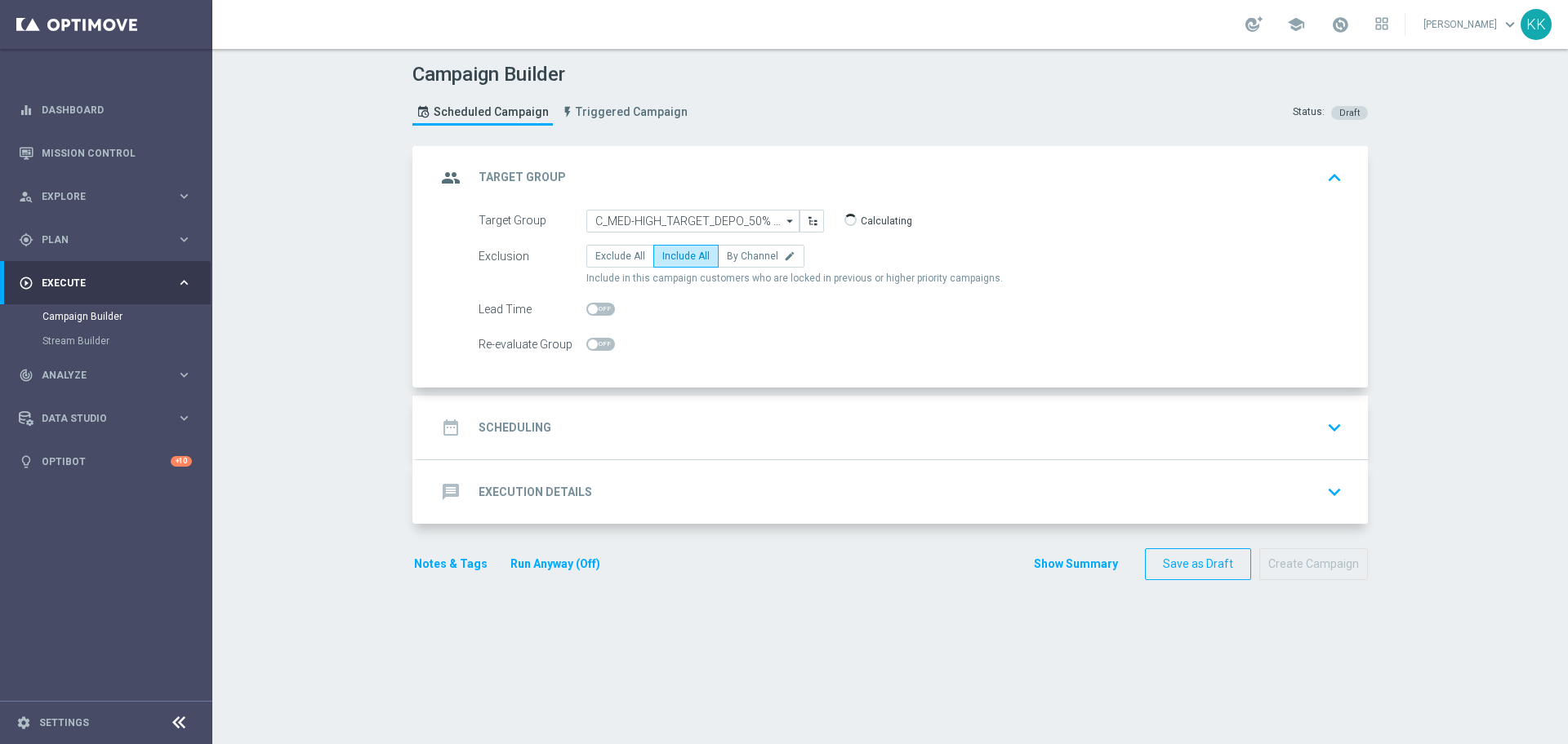
click at [603, 345] on span at bounding box center [601, 344] width 29 height 13
click at [603, 345] on input "checkbox" at bounding box center [601, 344] width 29 height 13
checkbox input "true"
click at [678, 407] on div "date_range Scheduling keyboard_arrow_down" at bounding box center [892, 427] width 952 height 64
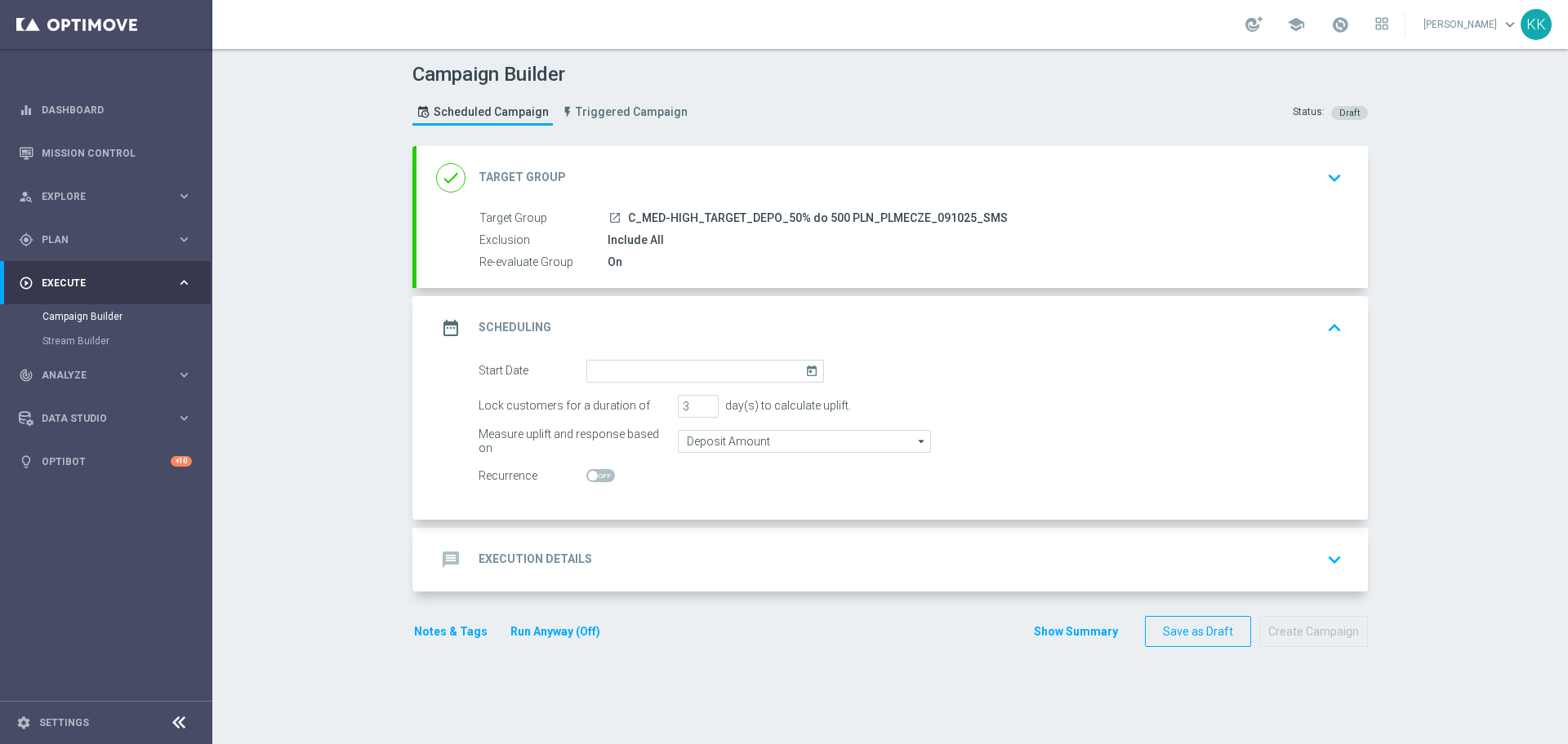
click at [637, 387] on form "Start Date [DATE] Lock customers for a duration of 3 day(s) to calculate uplift…" at bounding box center [910, 424] width 864 height 128
click at [637, 386] on form "Start Date [DATE] Lock customers for a duration of 3 day(s) to calculate uplift…" at bounding box center [910, 424] width 864 height 128
click at [648, 374] on input at bounding box center [705, 371] width 238 height 23
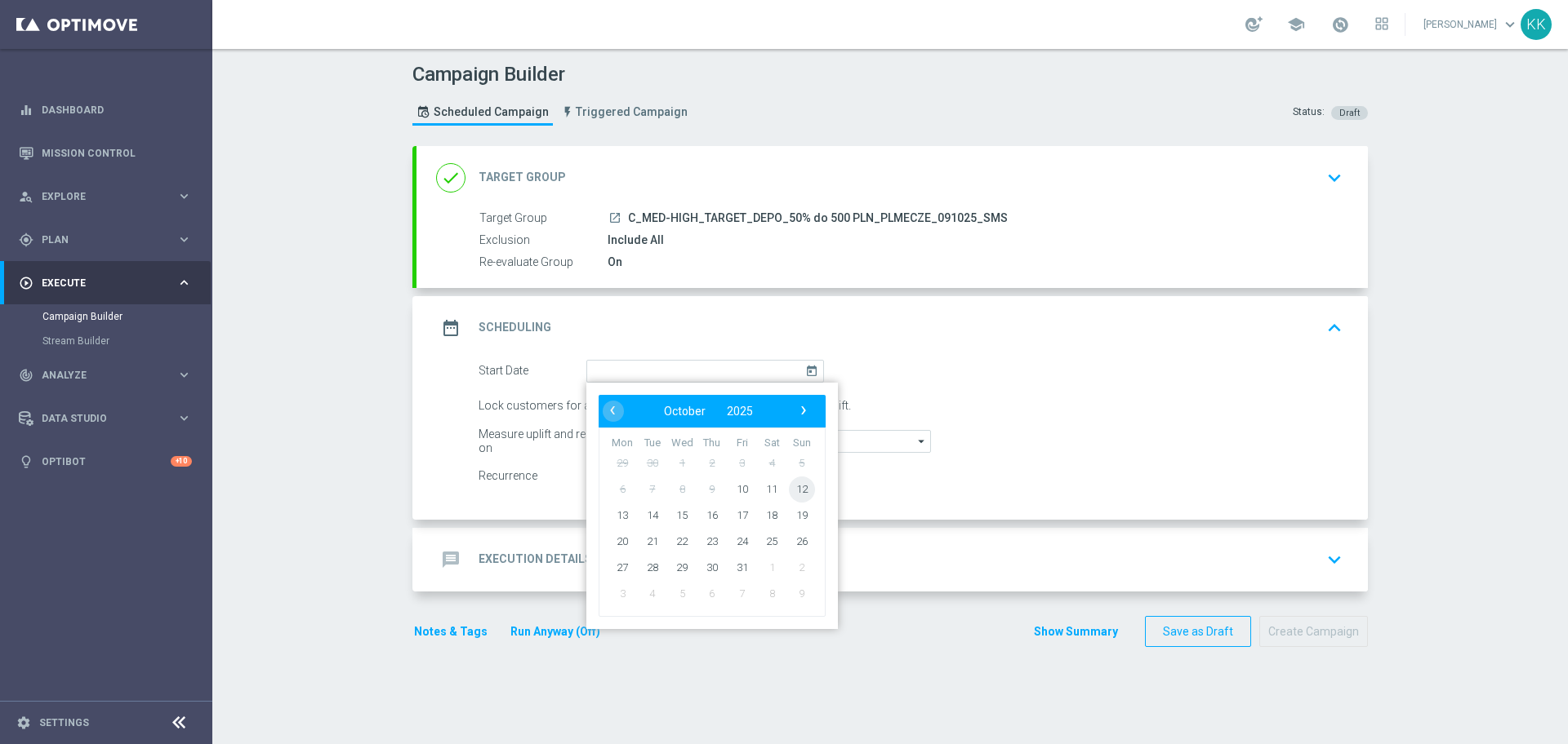
click at [799, 483] on span "12" at bounding box center [801, 488] width 26 height 26
type input "[DATE]"
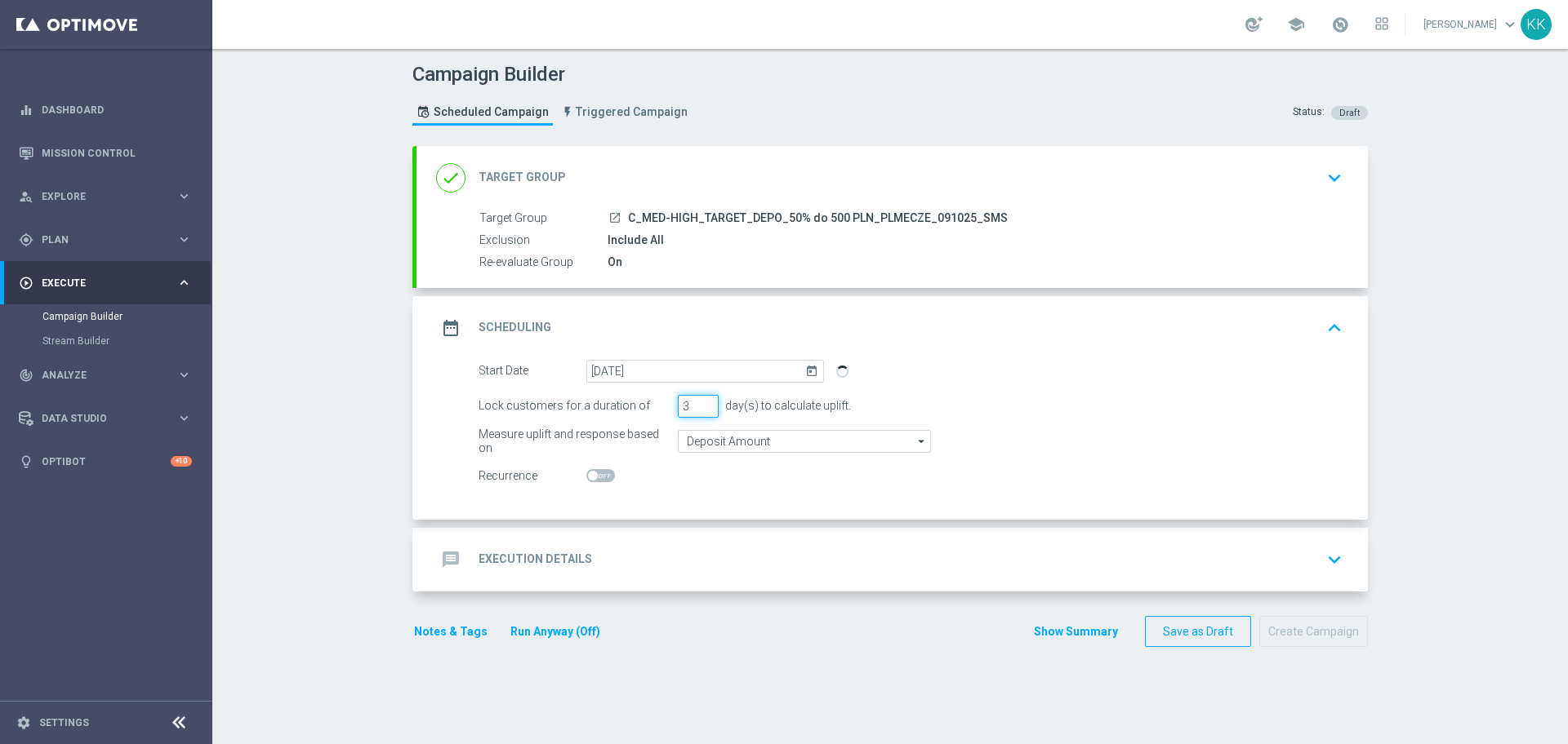
drag, startPoint x: 679, startPoint y: 406, endPoint x: 666, endPoint y: 409, distance: 13.3
click at [666, 409] on div "Lock customers for a duration of 3 day(s) to calculate uplift." at bounding box center [911, 406] width 889 height 23
type input "1"
click at [770, 532] on div "message Execution Details keyboard_arrow_down" at bounding box center [892, 560] width 952 height 64
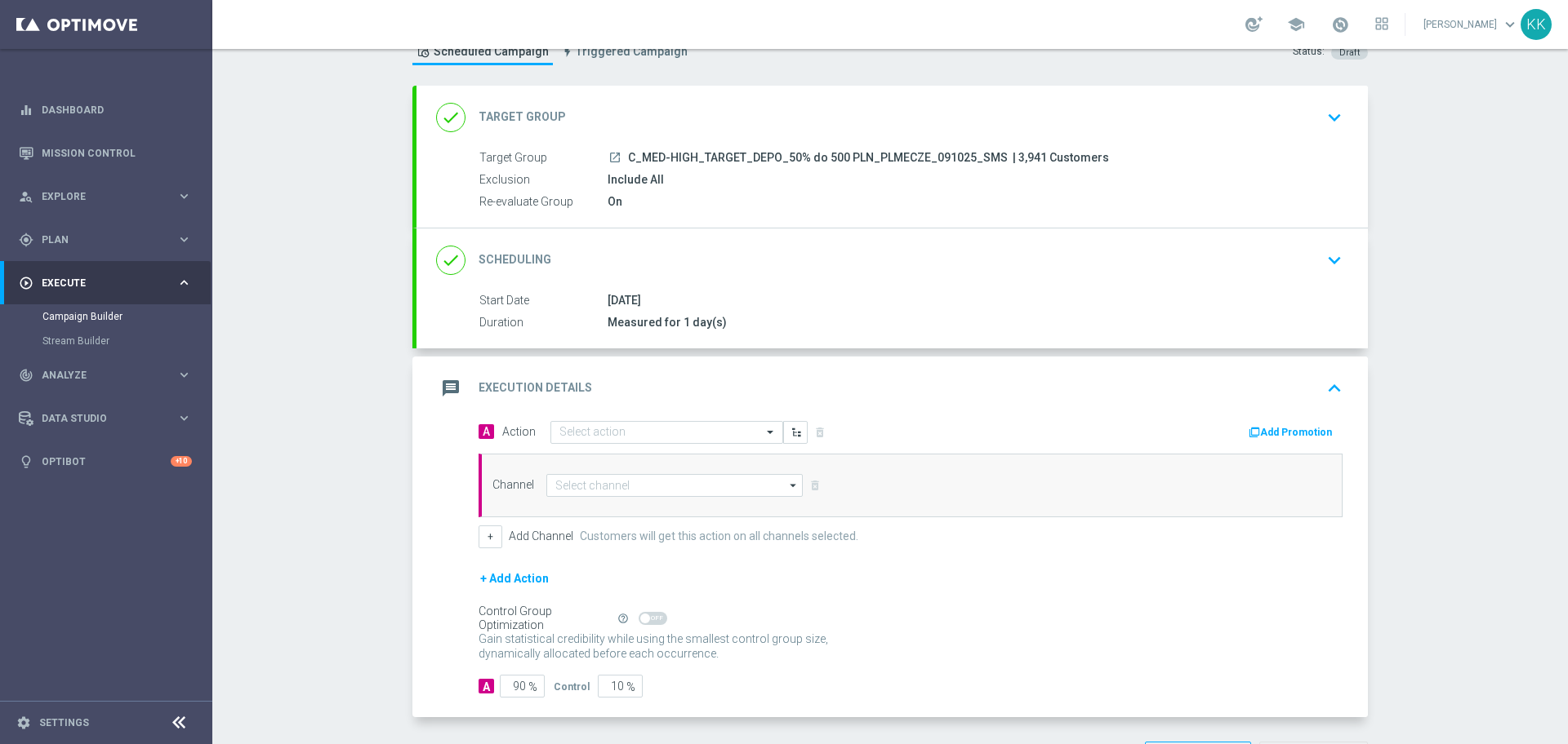
scroll to position [119, 0]
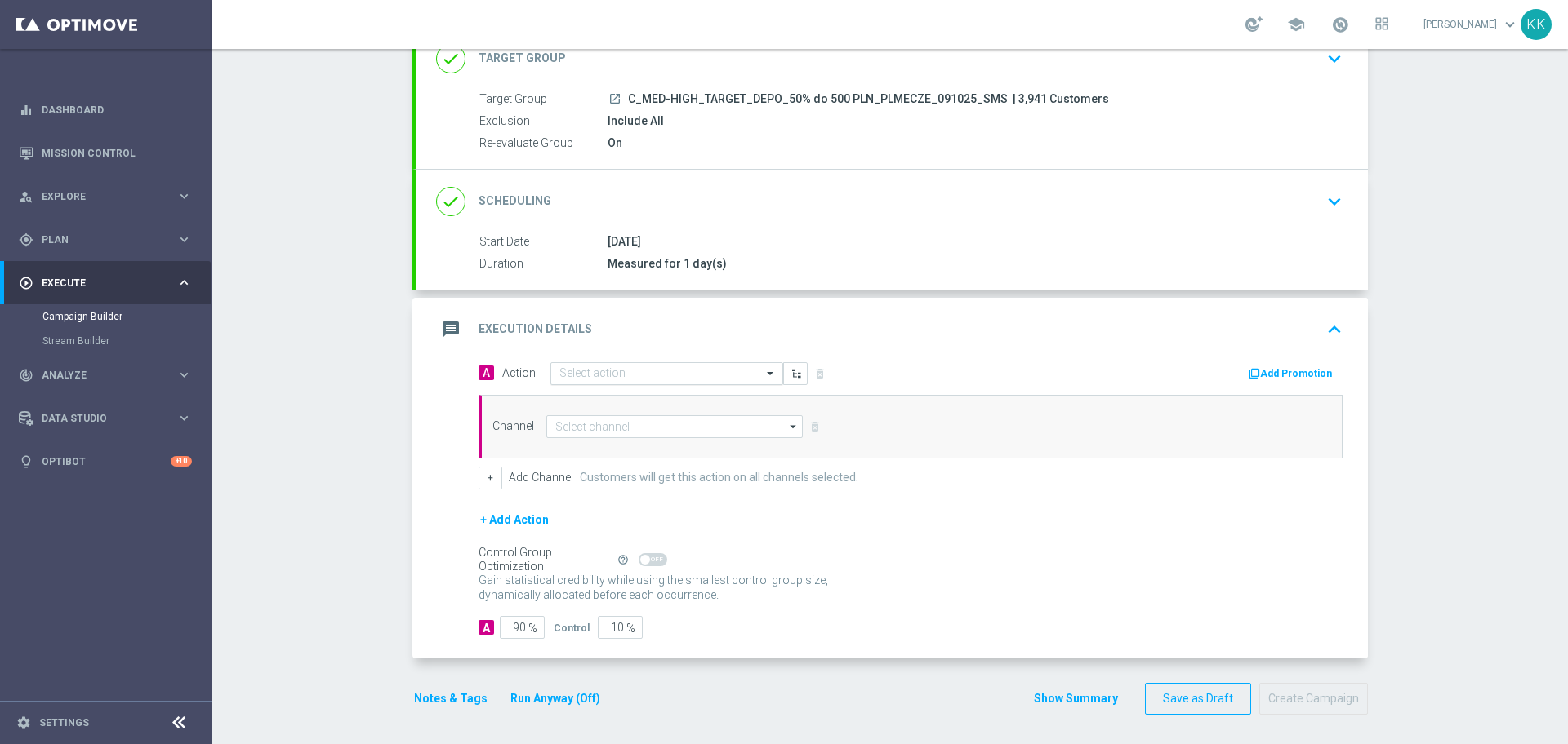
click at [647, 370] on input "text" at bounding box center [650, 374] width 182 height 14
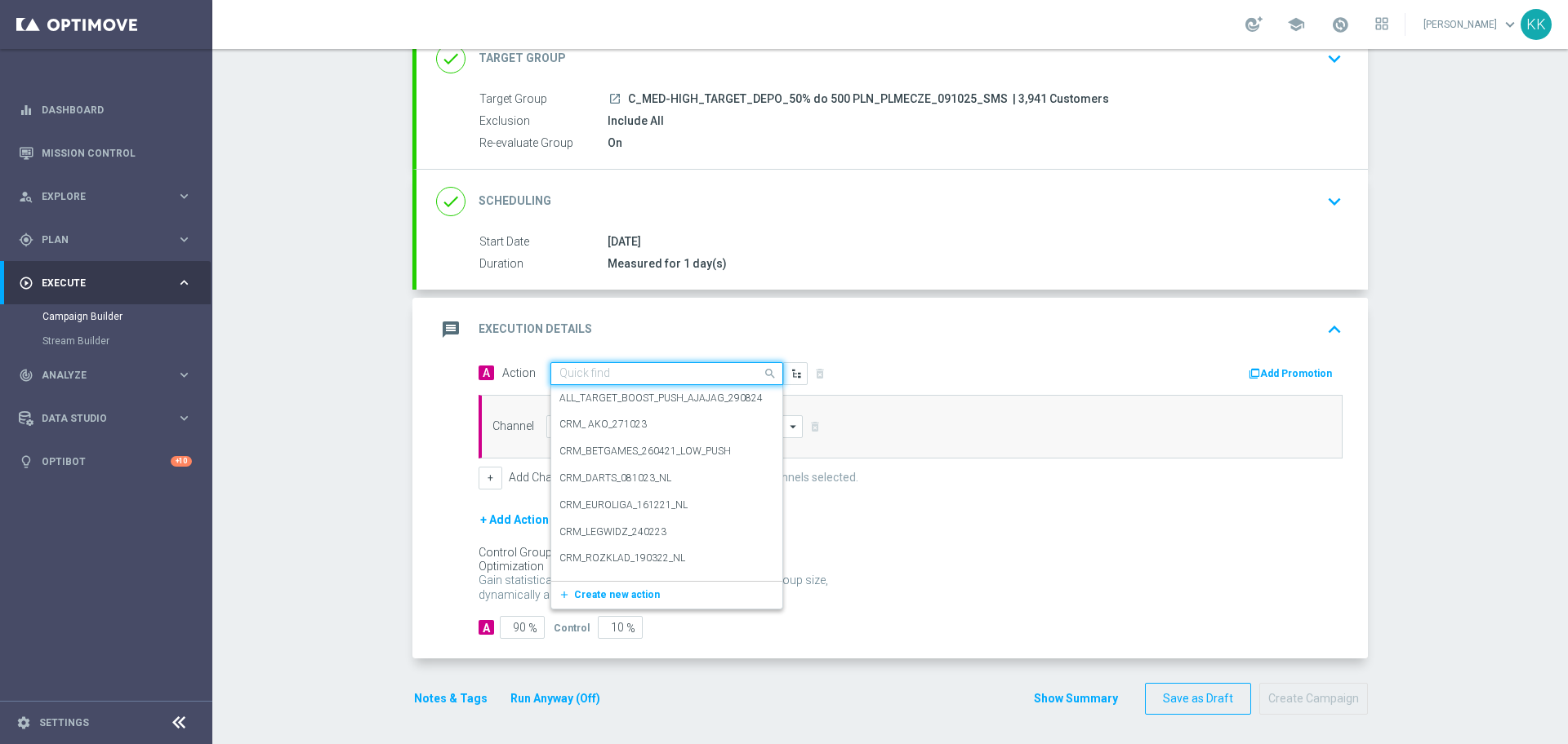
paste input "C_MED-HIGH_TARGET_DEPO_50% do 500 PLN_PLMECZE_091025_SMS"
type input "C_MED-HIGH_TARGET_DEPO_50% do 500 PLN_PLMECZE_091025_SMS"
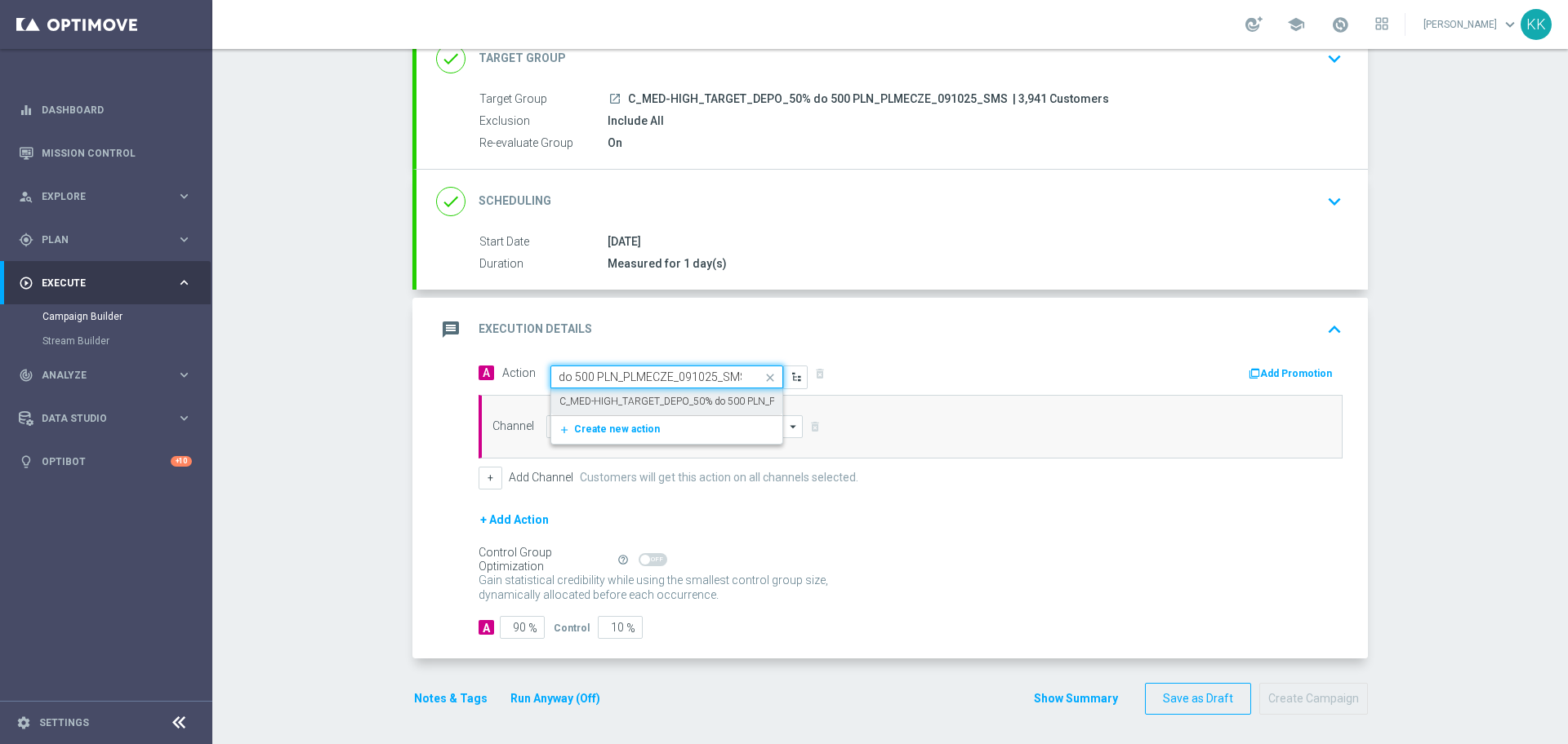
click at [642, 395] on label "C_MED-HIGH_TARGET_DEPO_50% do 500 PLN_PLMECZE_091025_SMS" at bounding box center [717, 402] width 317 height 14
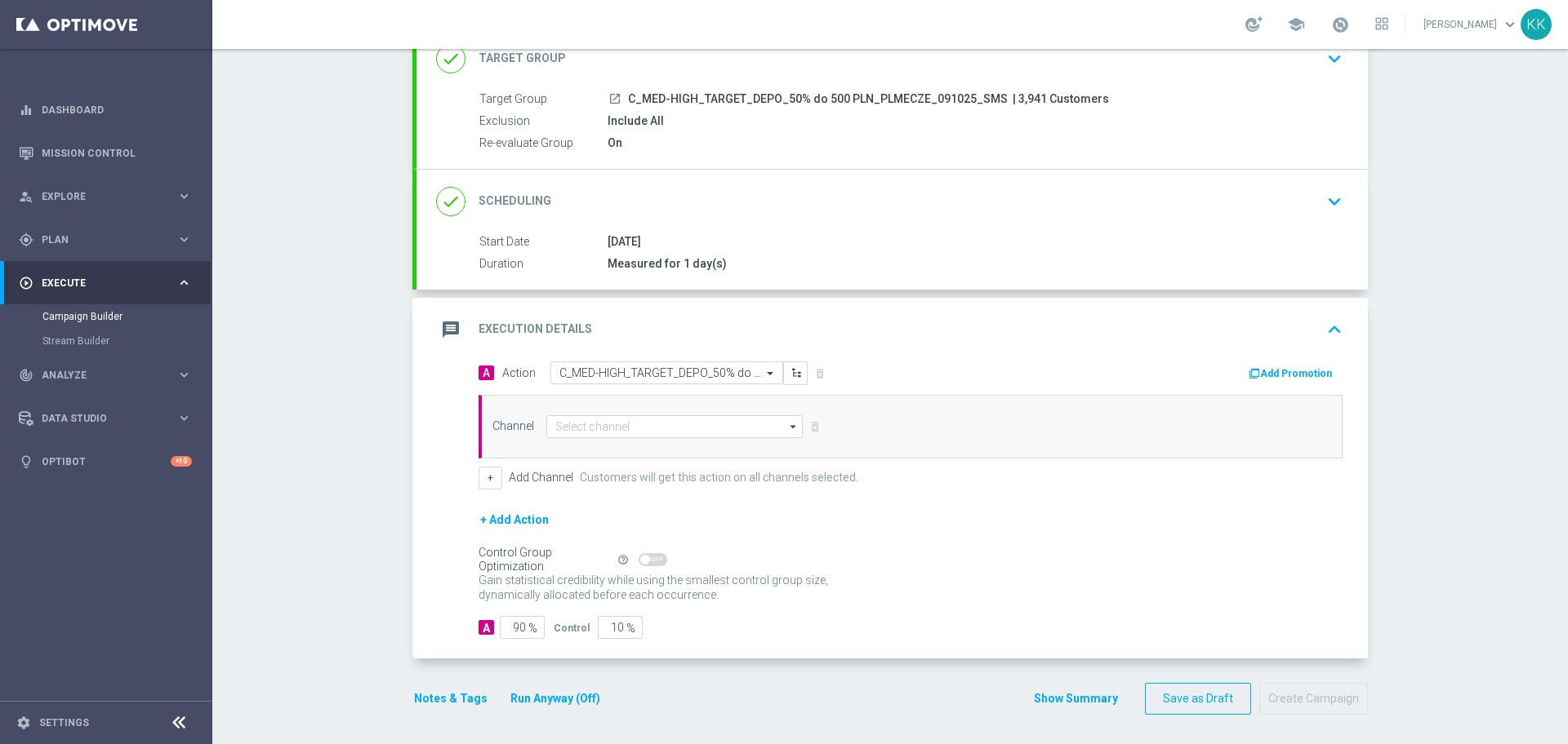
scroll to position [0, 0]
click at [647, 434] on input at bounding box center [675, 426] width 257 height 23
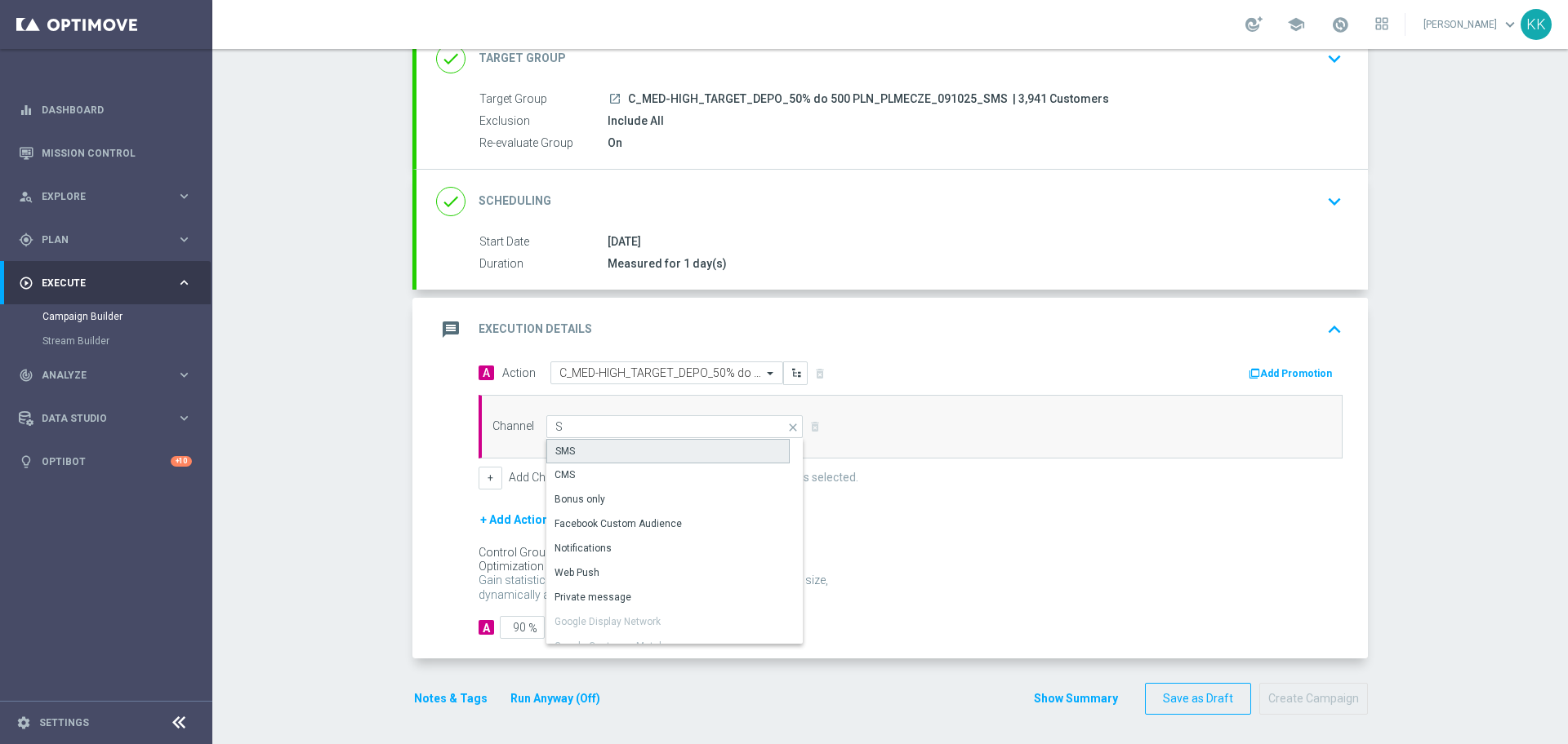
click at [630, 453] on div "SMS" at bounding box center [668, 451] width 243 height 25
type input "SMS"
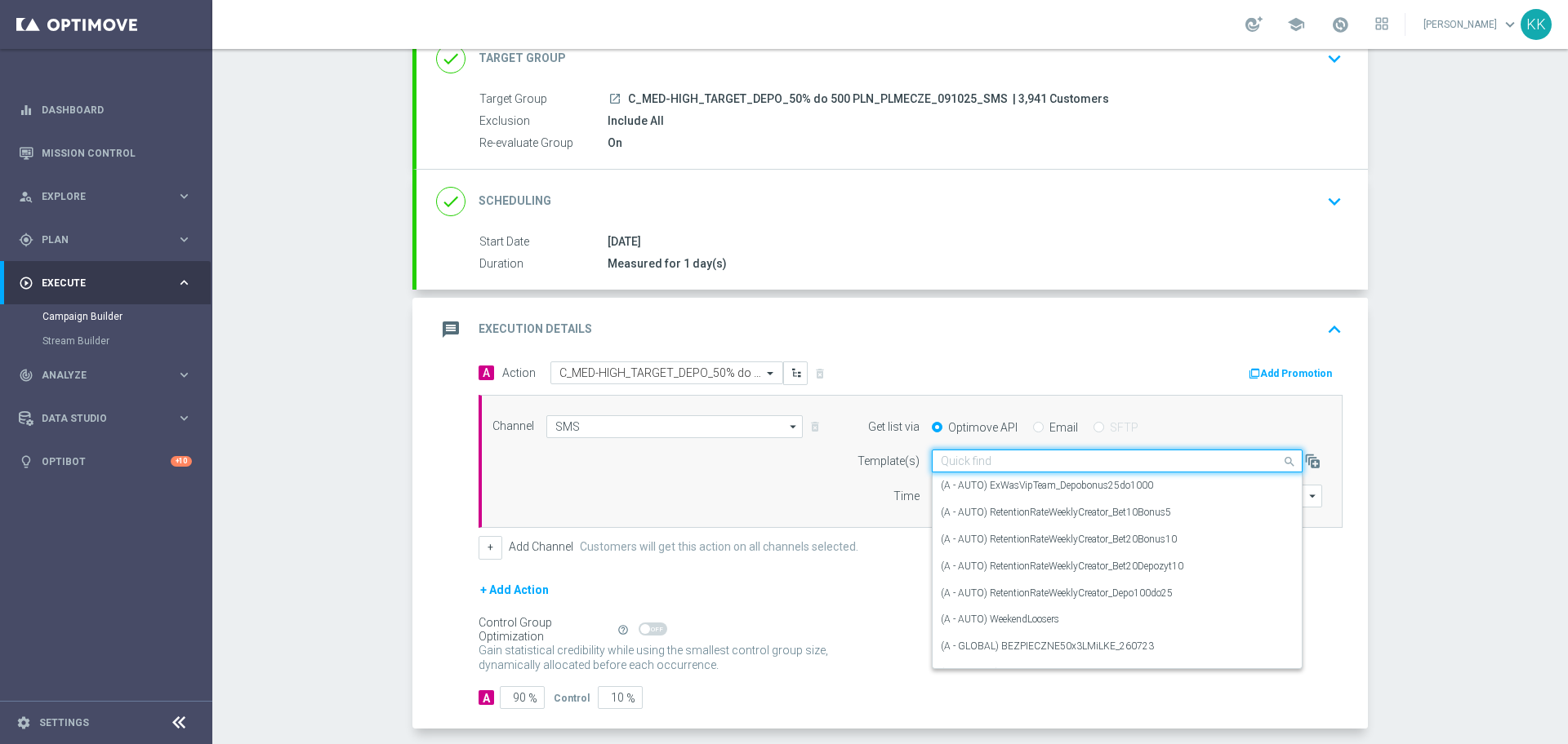
click at [976, 467] on input "text" at bounding box center [1101, 461] width 320 height 14
paste input "C_MED-HIGH_TARGET_DEPO_50% do 500 PLN_PLMECZE_091025_SMS"
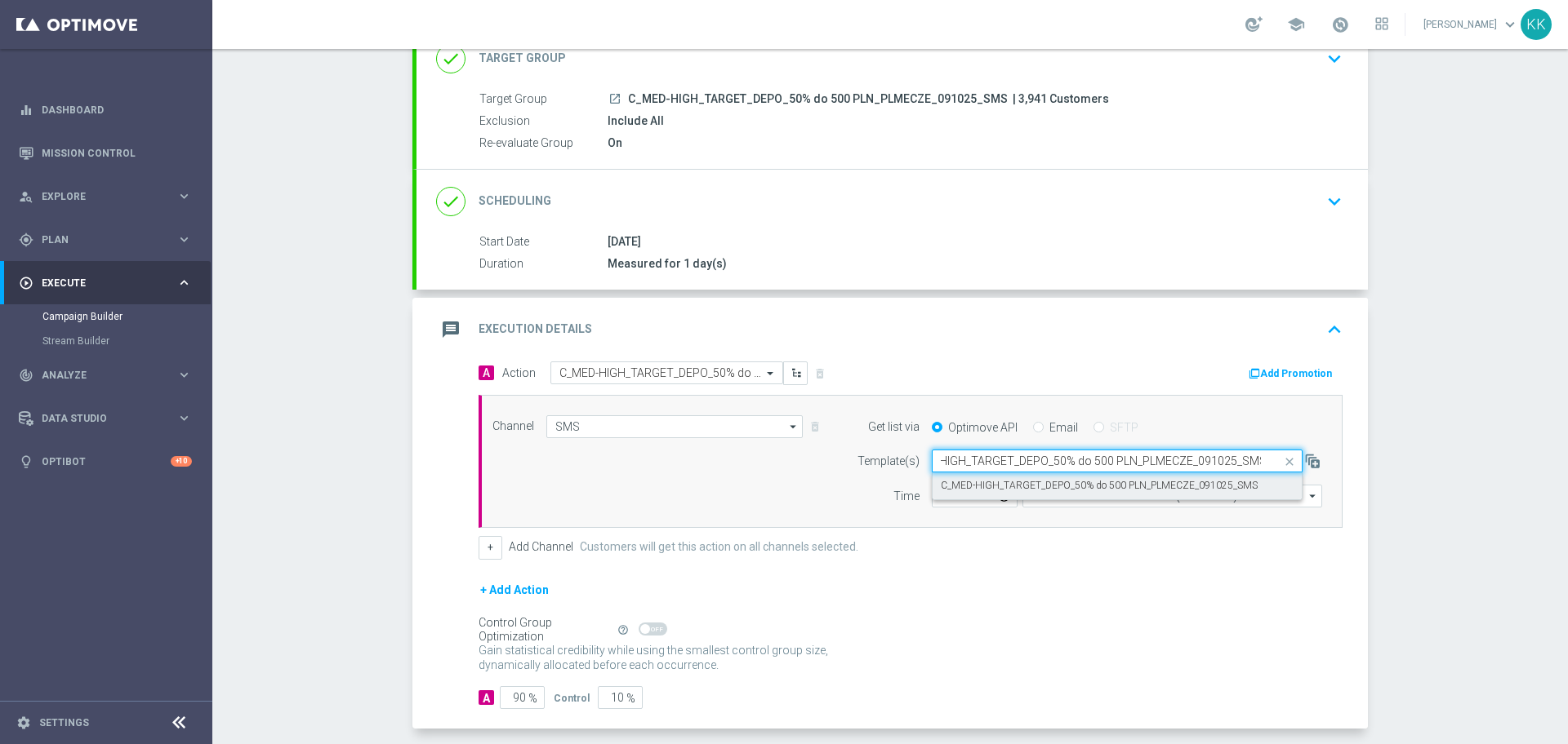
click at [979, 479] on label "C_MED-HIGH_TARGET_DEPO_50% do 500 PLN_PLMECZE_091025_SMS" at bounding box center [1099, 486] width 317 height 14
type input "C_MED-HIGH_TARGET_DEPO_50% do 500 PLN_PLMECZE_091025_SMS"
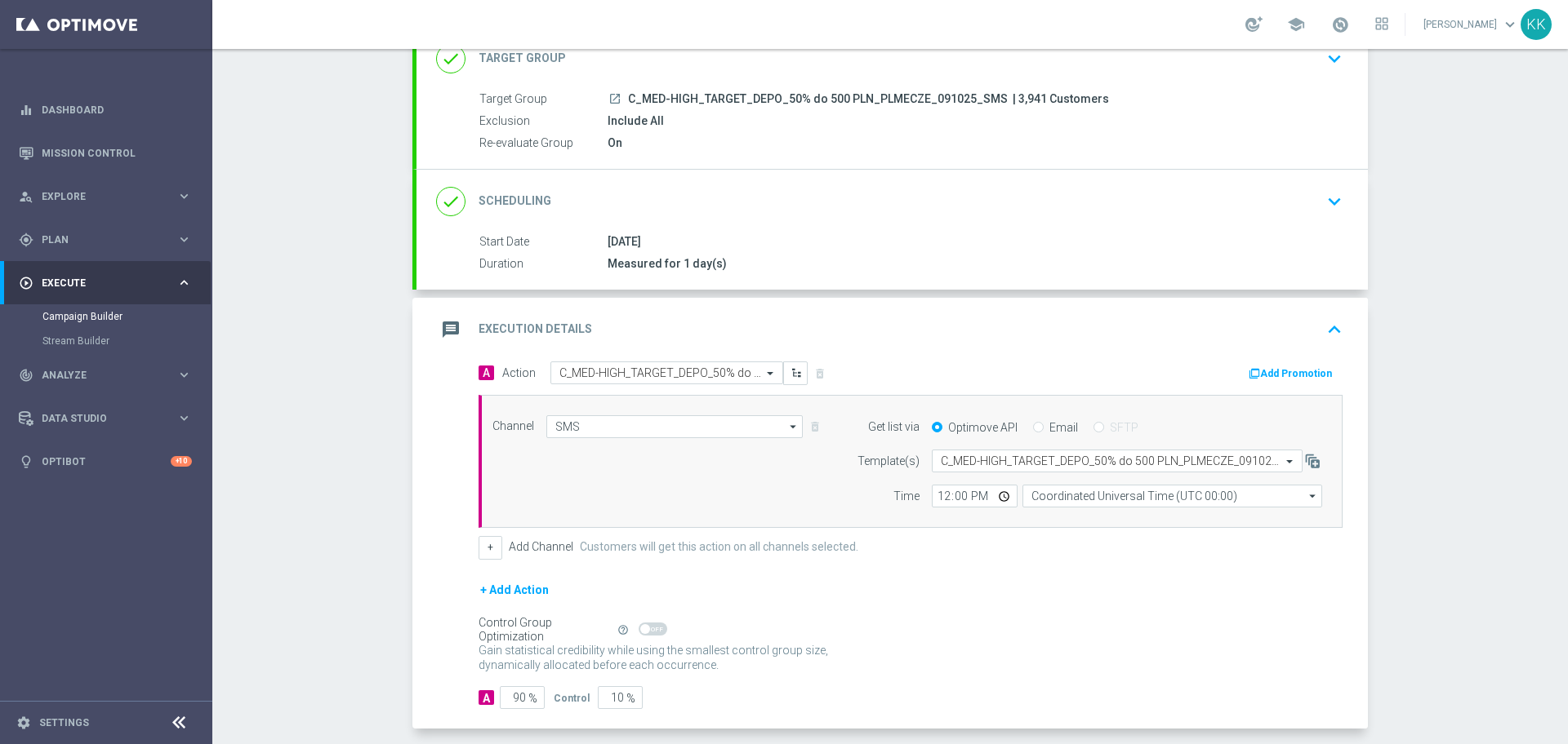
scroll to position [0, 0]
click at [932, 504] on input "12:00" at bounding box center [975, 496] width 86 height 23
type input "18:06"
click at [1163, 482] on form "Template(s) Select template C_MED-HIGH_TARGET_DEPO_50% do 500 PLN_PLMECZE_09102…" at bounding box center [1084, 479] width 473 height 58
click at [1159, 497] on input "Coordinated Universal Time (UTC 00:00)" at bounding box center [1172, 496] width 300 height 23
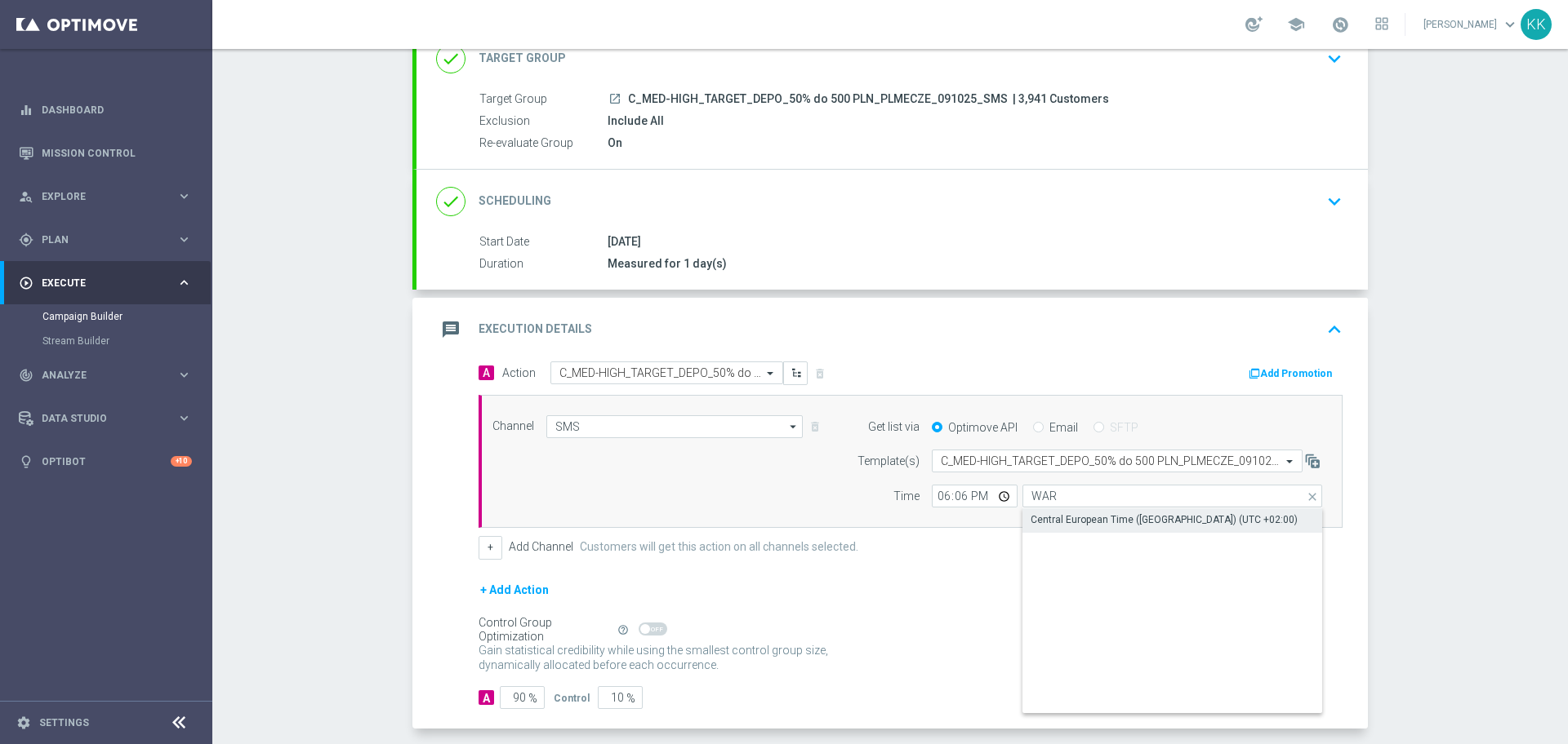
click at [1155, 513] on div "Central European Time ([GEOGRAPHIC_DATA]) (UTC +02:00)" at bounding box center [1172, 520] width 300 height 23
type input "Central European Time ([GEOGRAPHIC_DATA]) (UTC +02:00)"
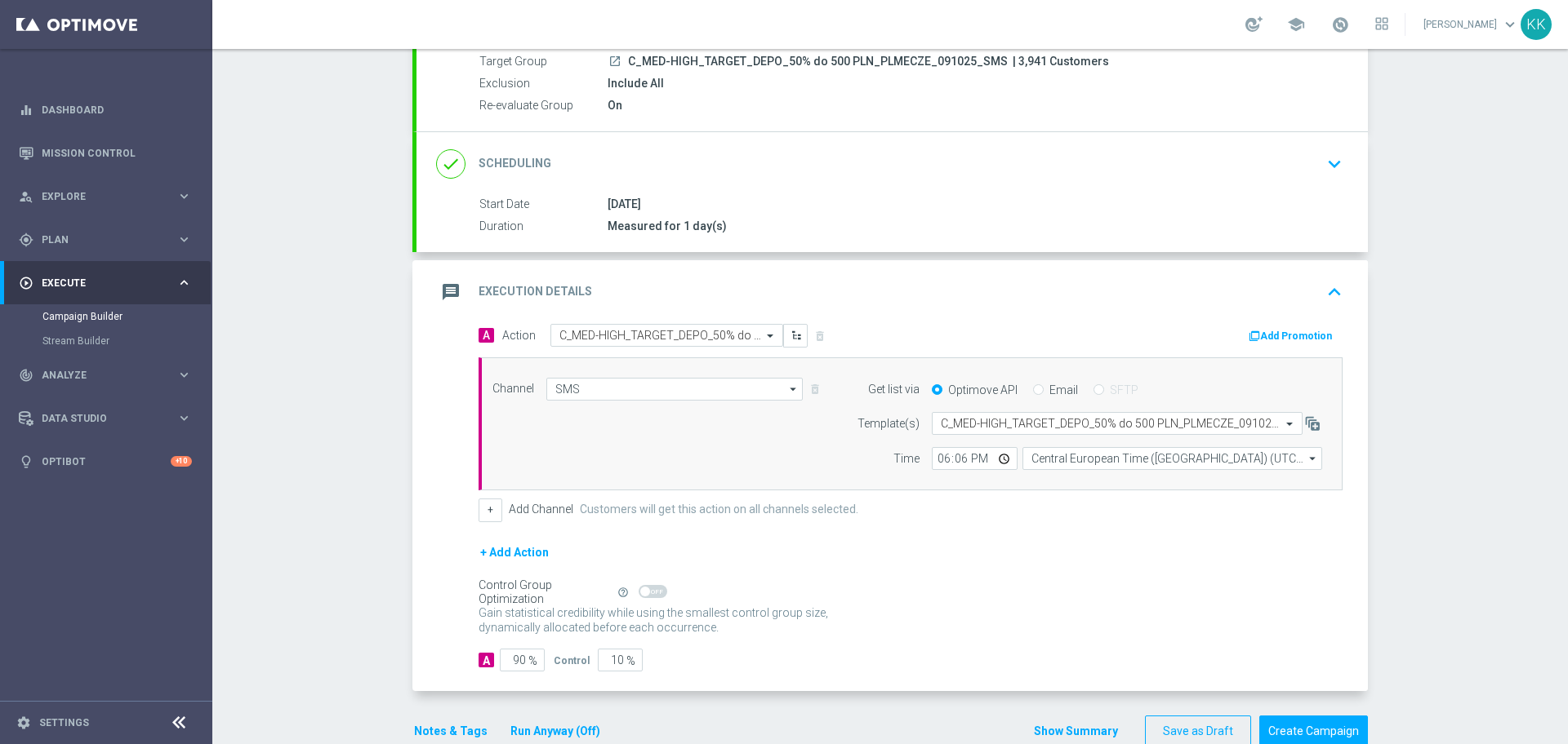
scroll to position [193, 0]
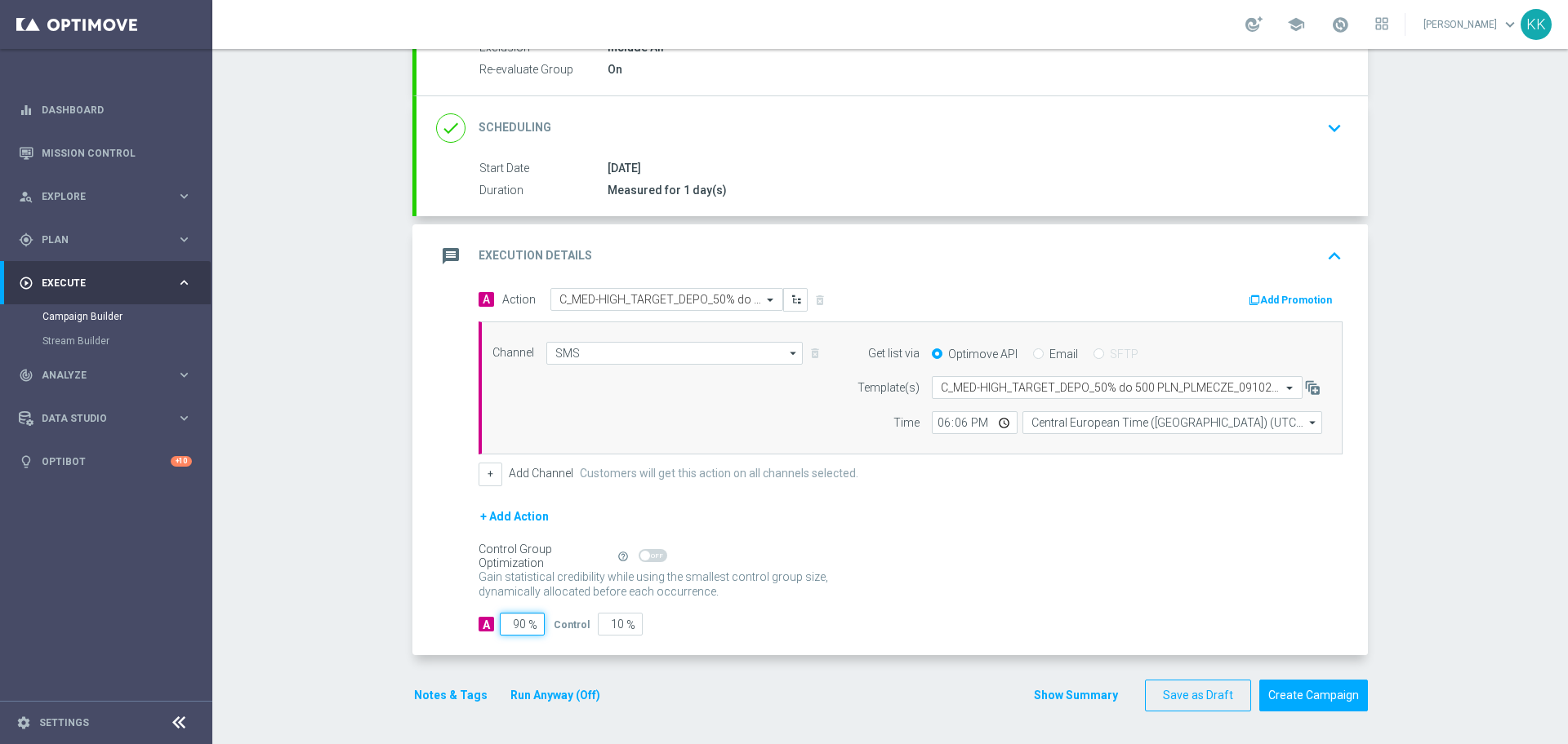
click at [518, 628] on input "90" at bounding box center [522, 624] width 45 height 23
type input "9"
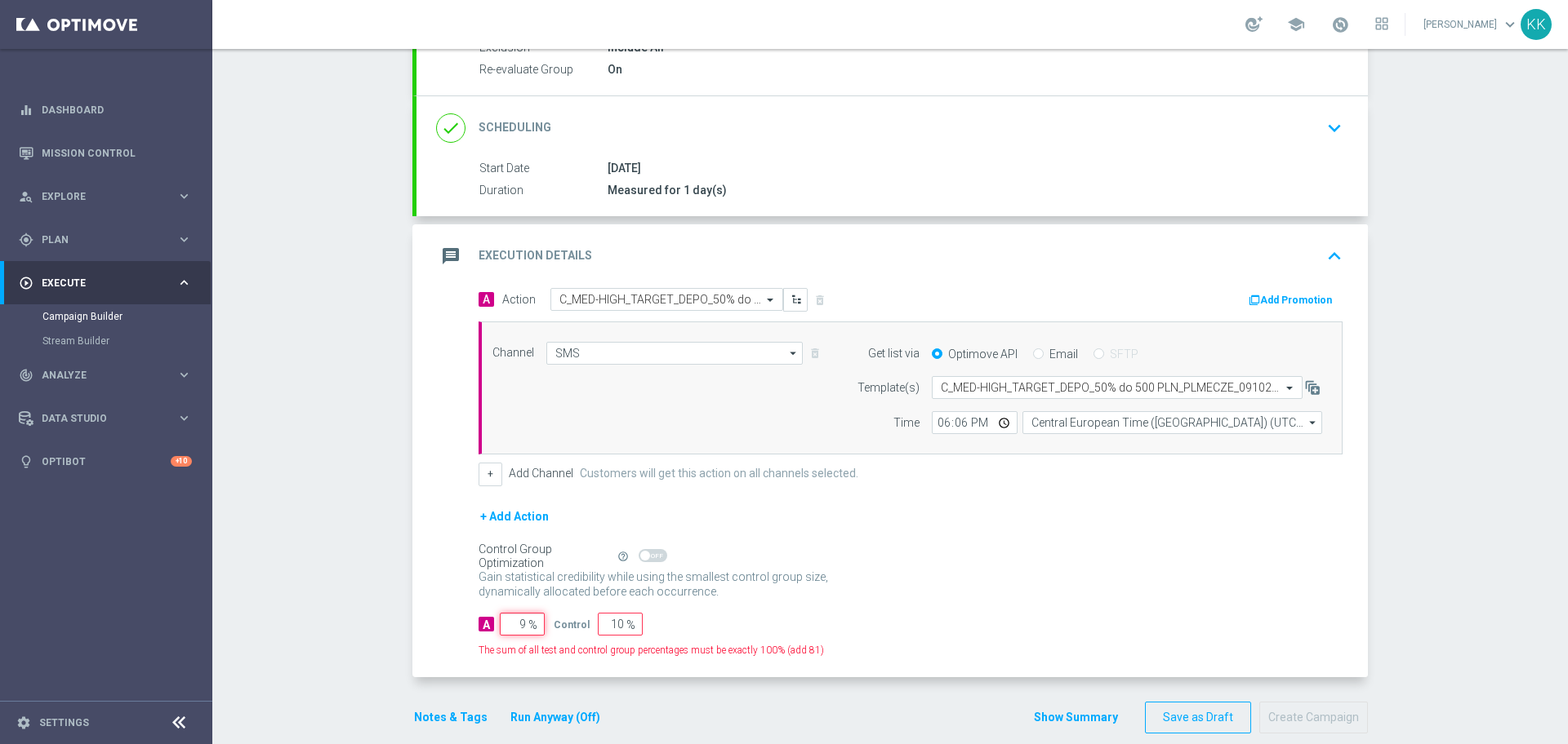
type input "91"
type input "95"
type input "5"
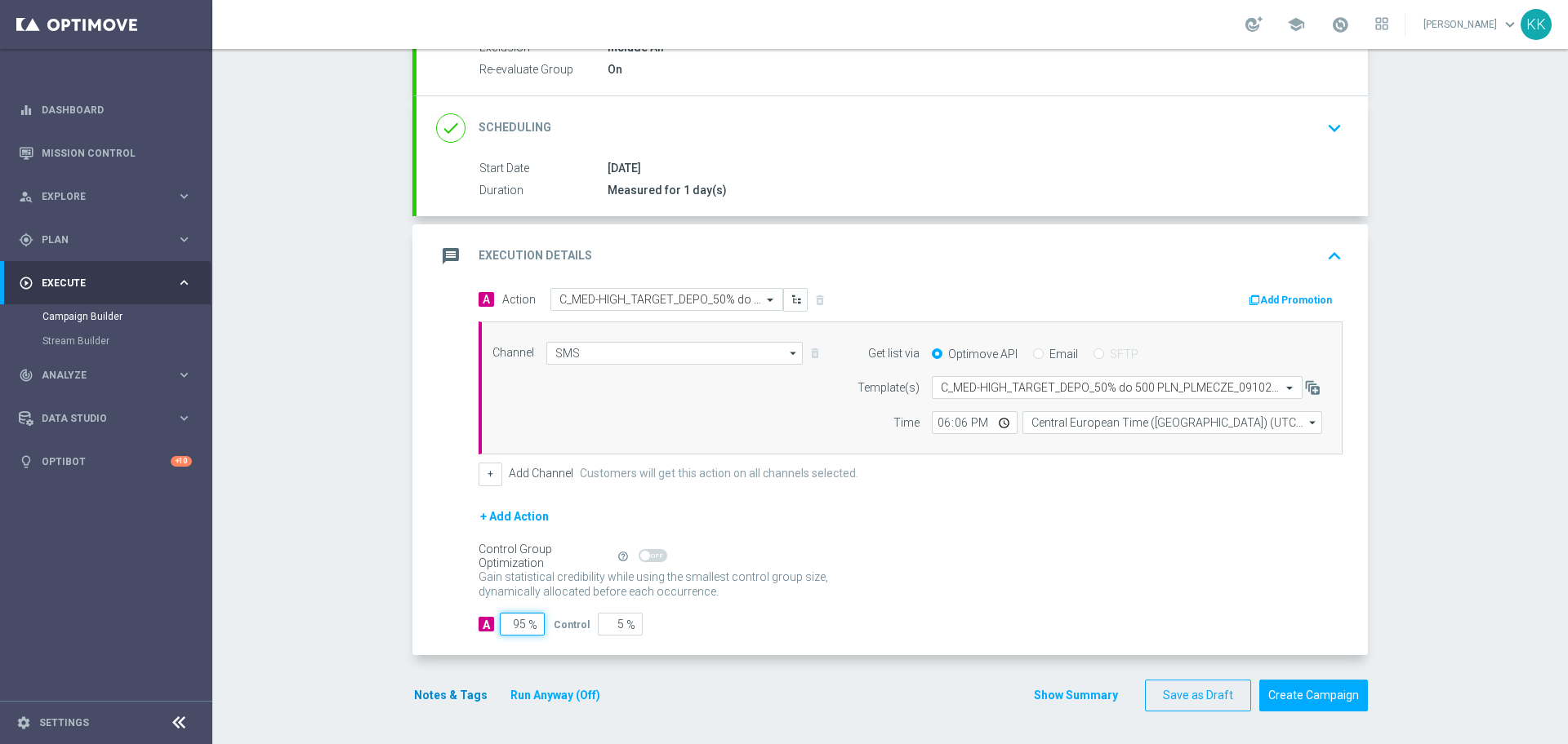
type input "95"
click at [432, 704] on button "Notes & Tags" at bounding box center [450, 696] width 76 height 20
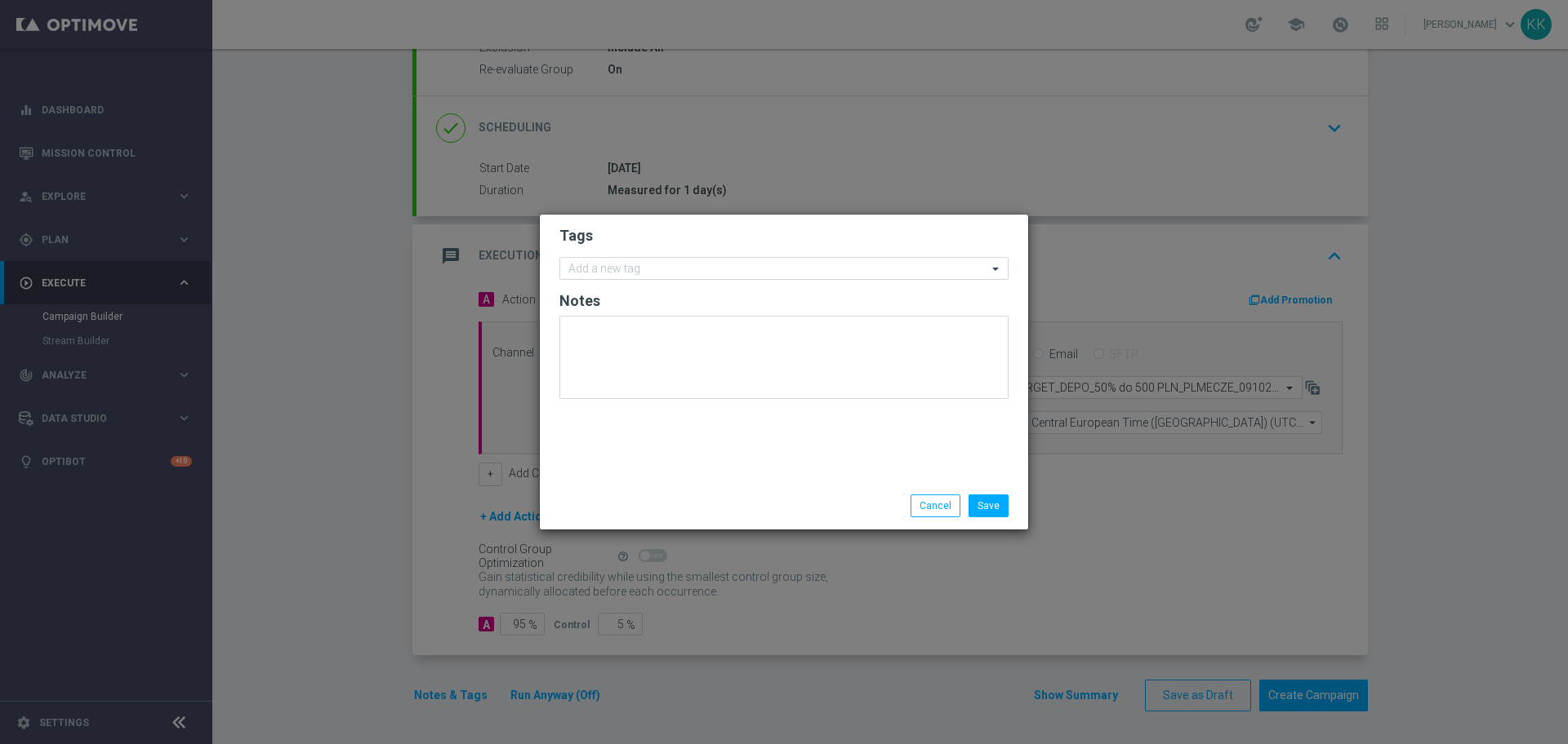
click at [649, 284] on form "Tags Add a new tag Notes" at bounding box center [784, 316] width 450 height 189
click at [650, 273] on input "text" at bounding box center [778, 269] width 419 height 14
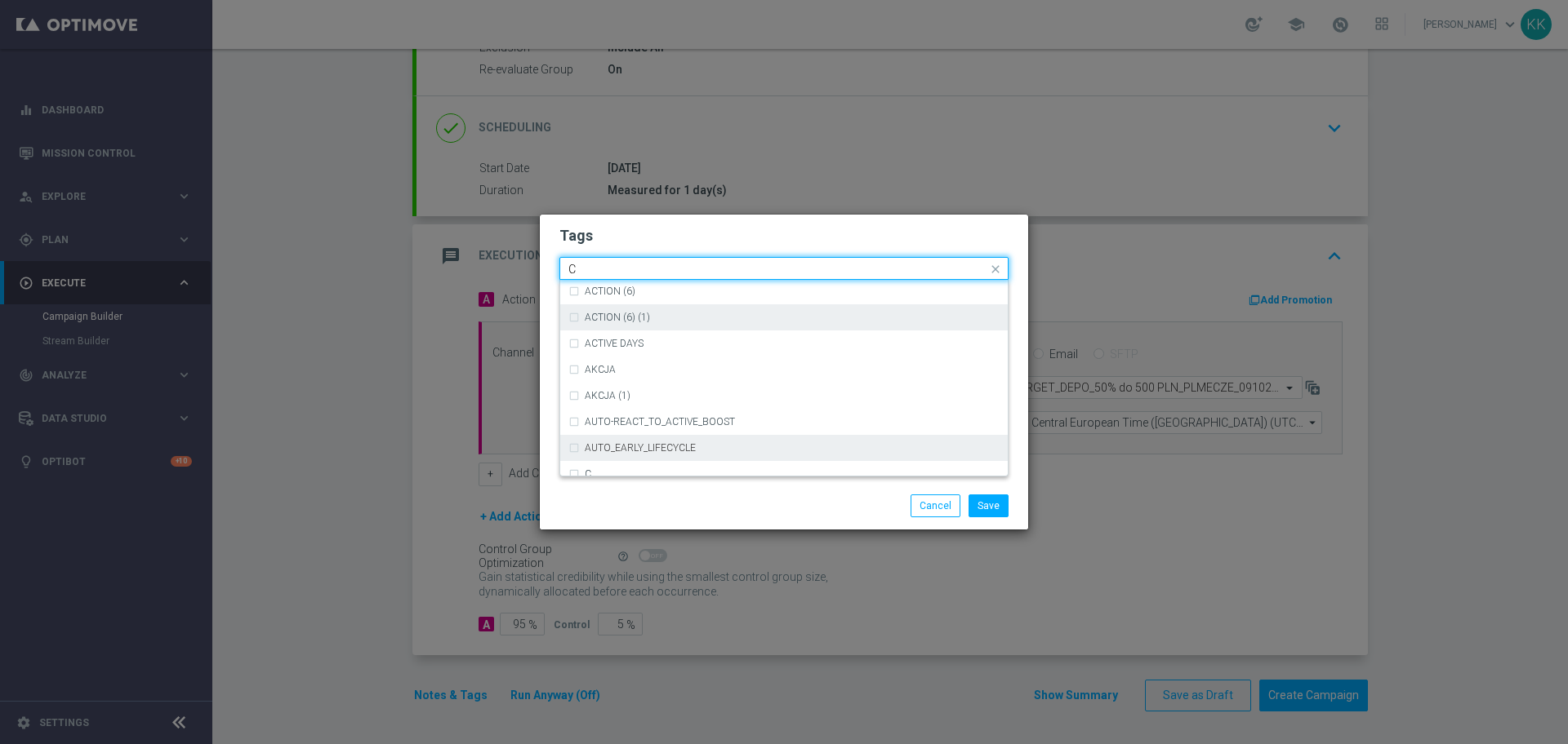
scroll to position [1225, 0]
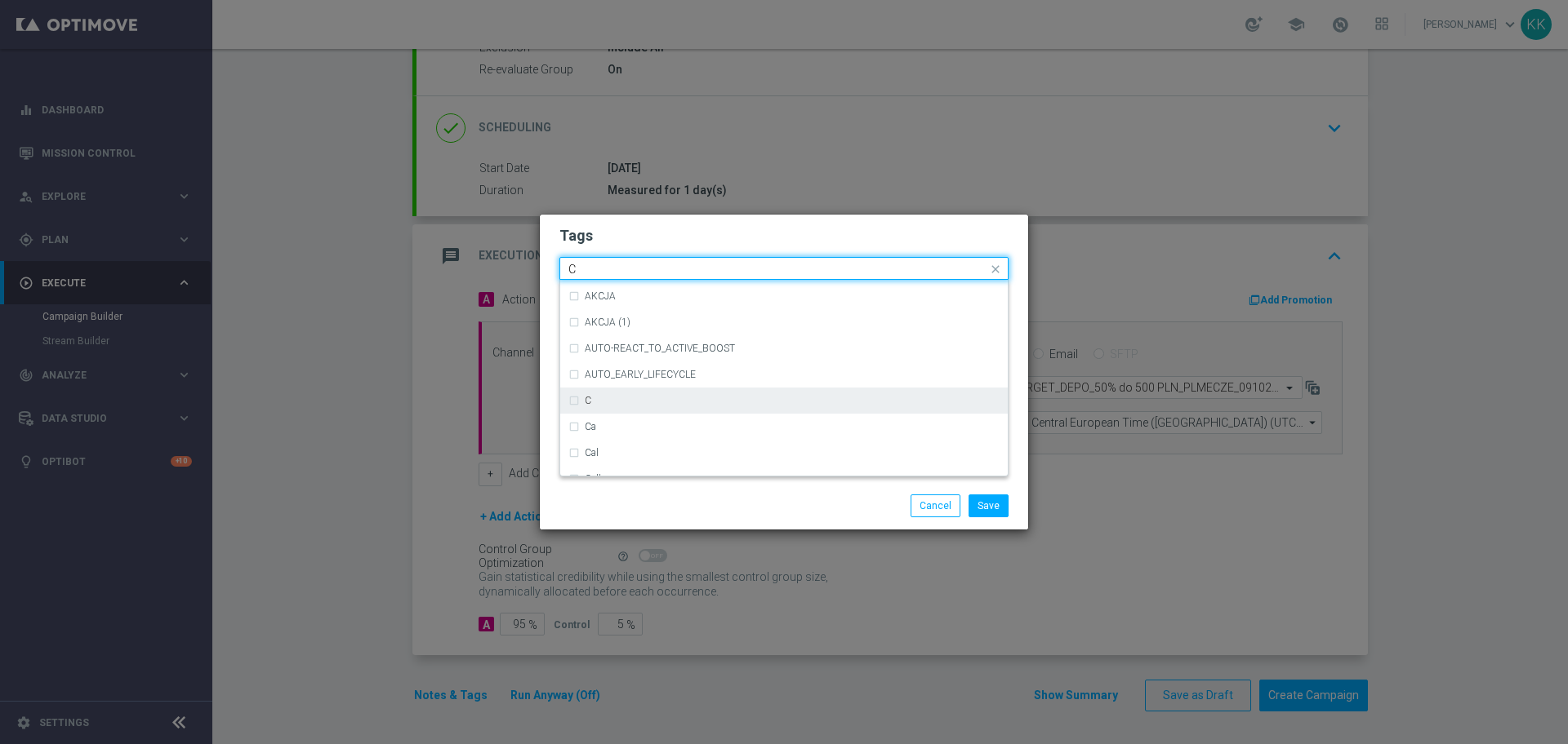
click at [719, 398] on div "C" at bounding box center [792, 401] width 415 height 10
type input "C"
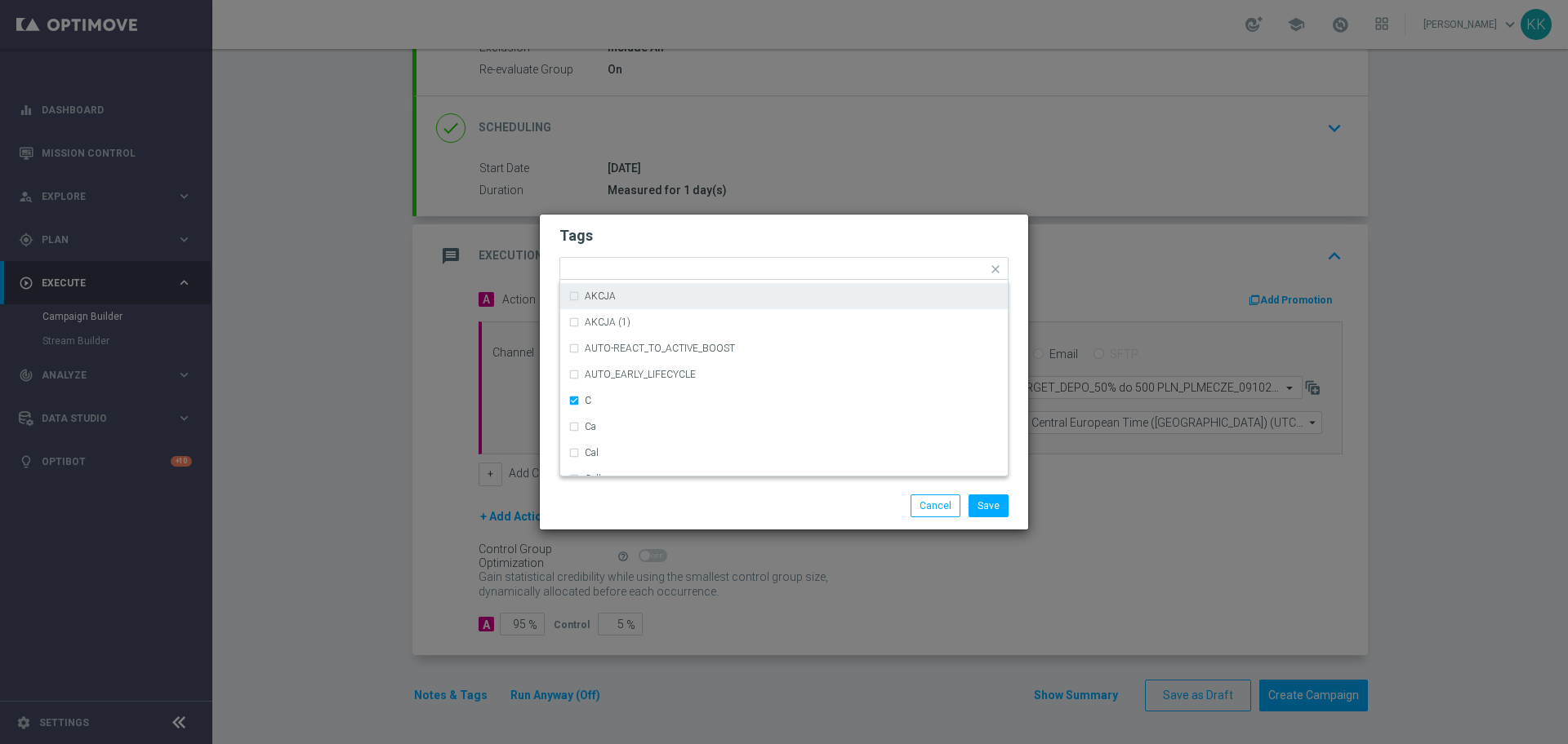
click at [682, 226] on h2 "Tags" at bounding box center [784, 235] width 450 height 20
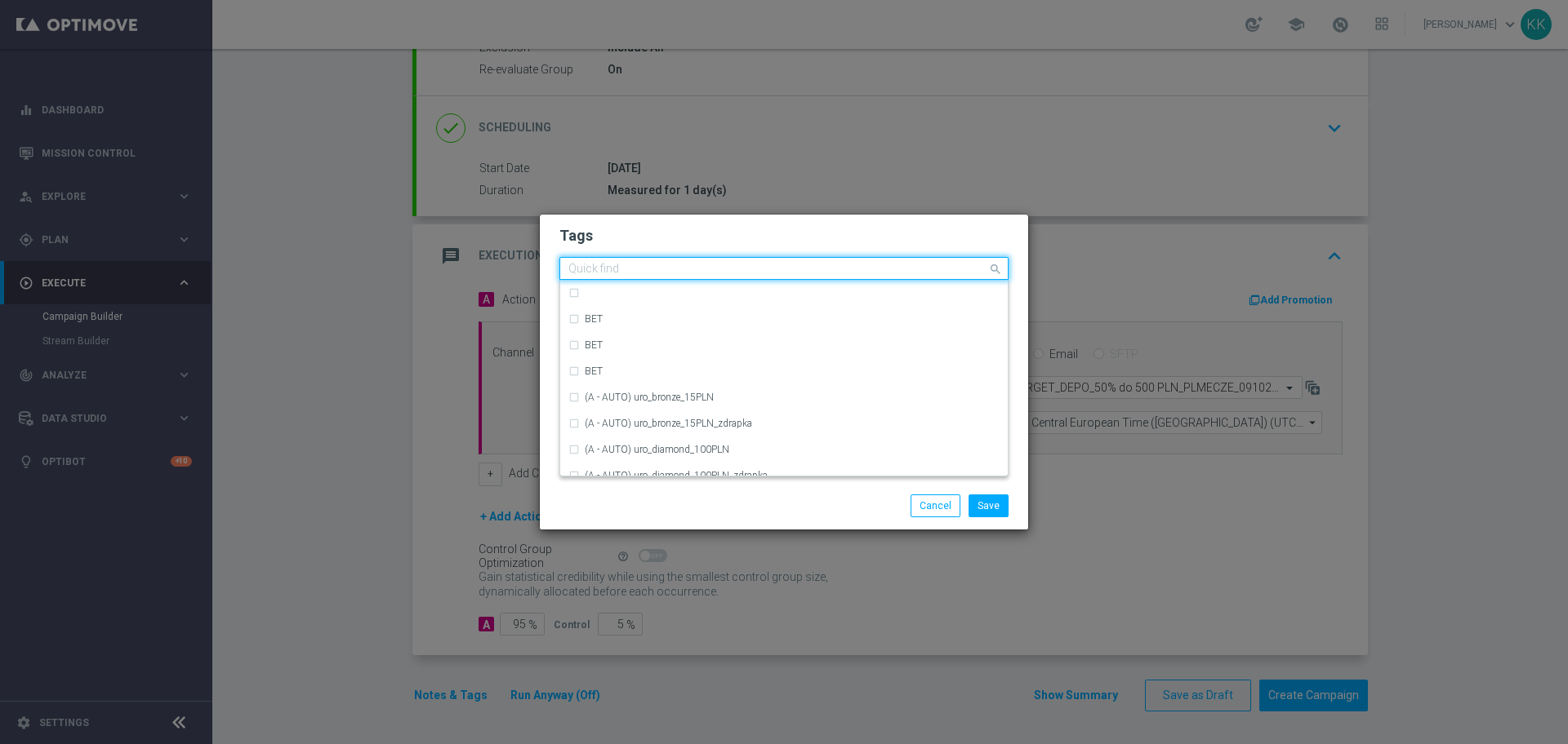
click at [667, 269] on input "text" at bounding box center [778, 269] width 419 height 14
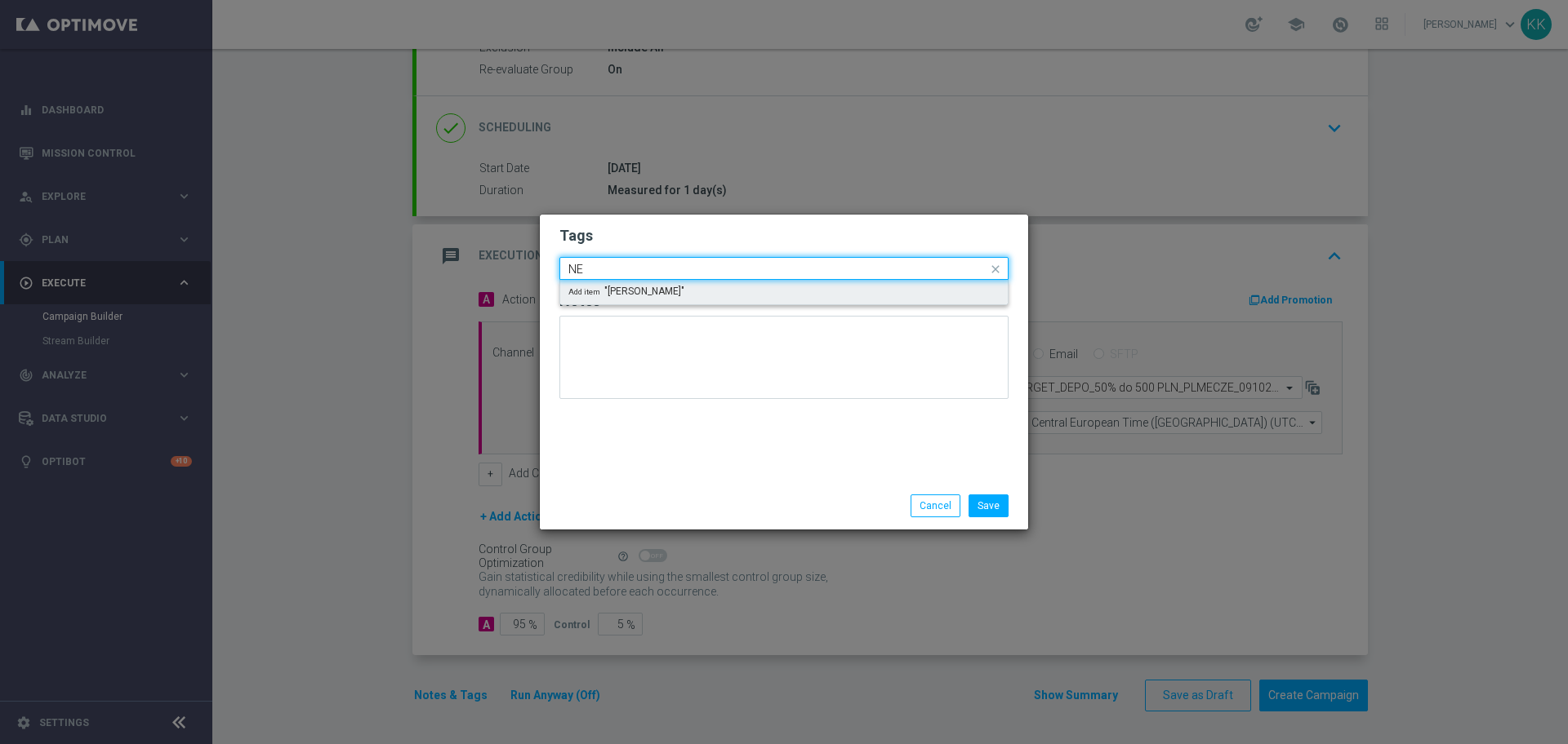
type input "N"
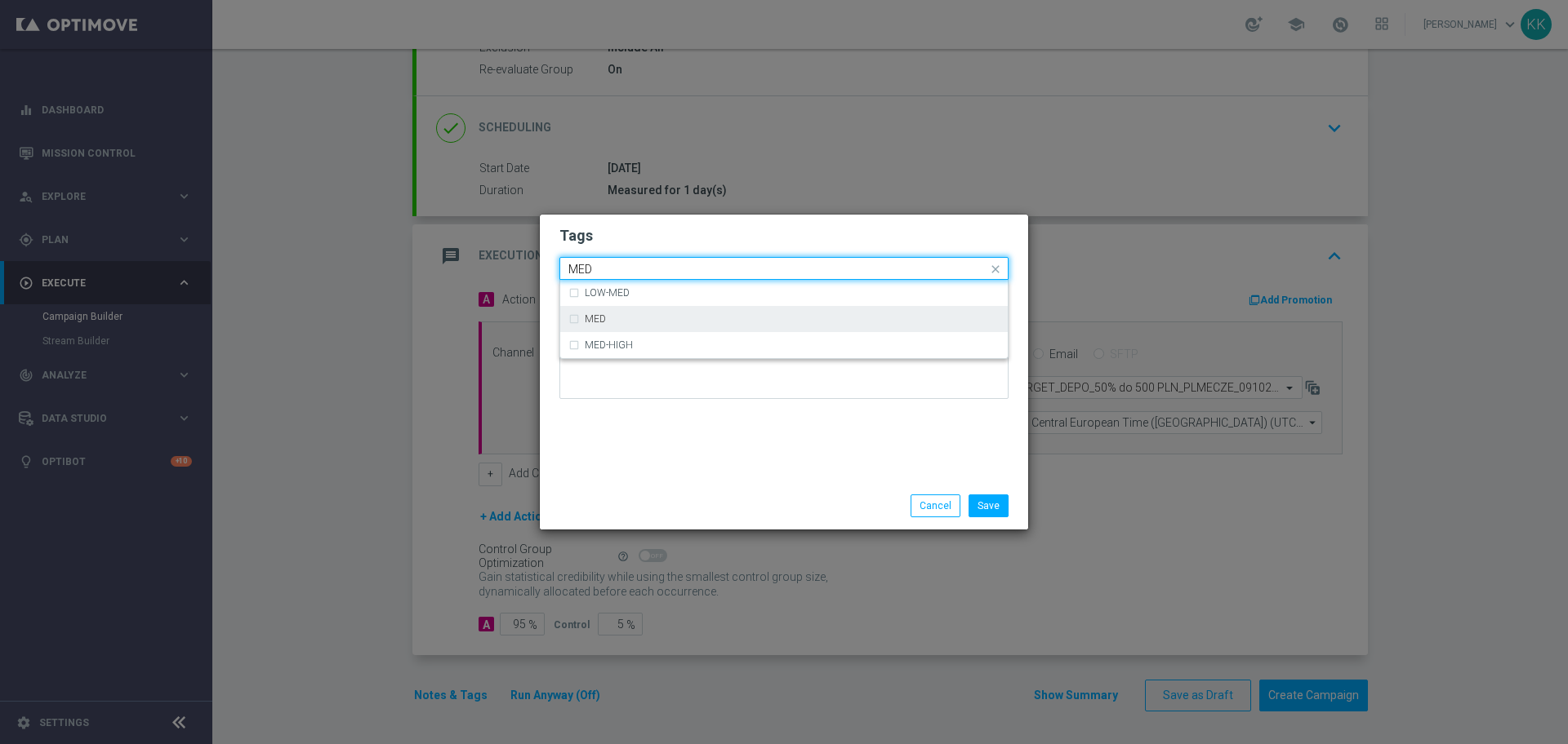
click at [684, 323] on div "MED" at bounding box center [792, 319] width 415 height 10
type input "MED"
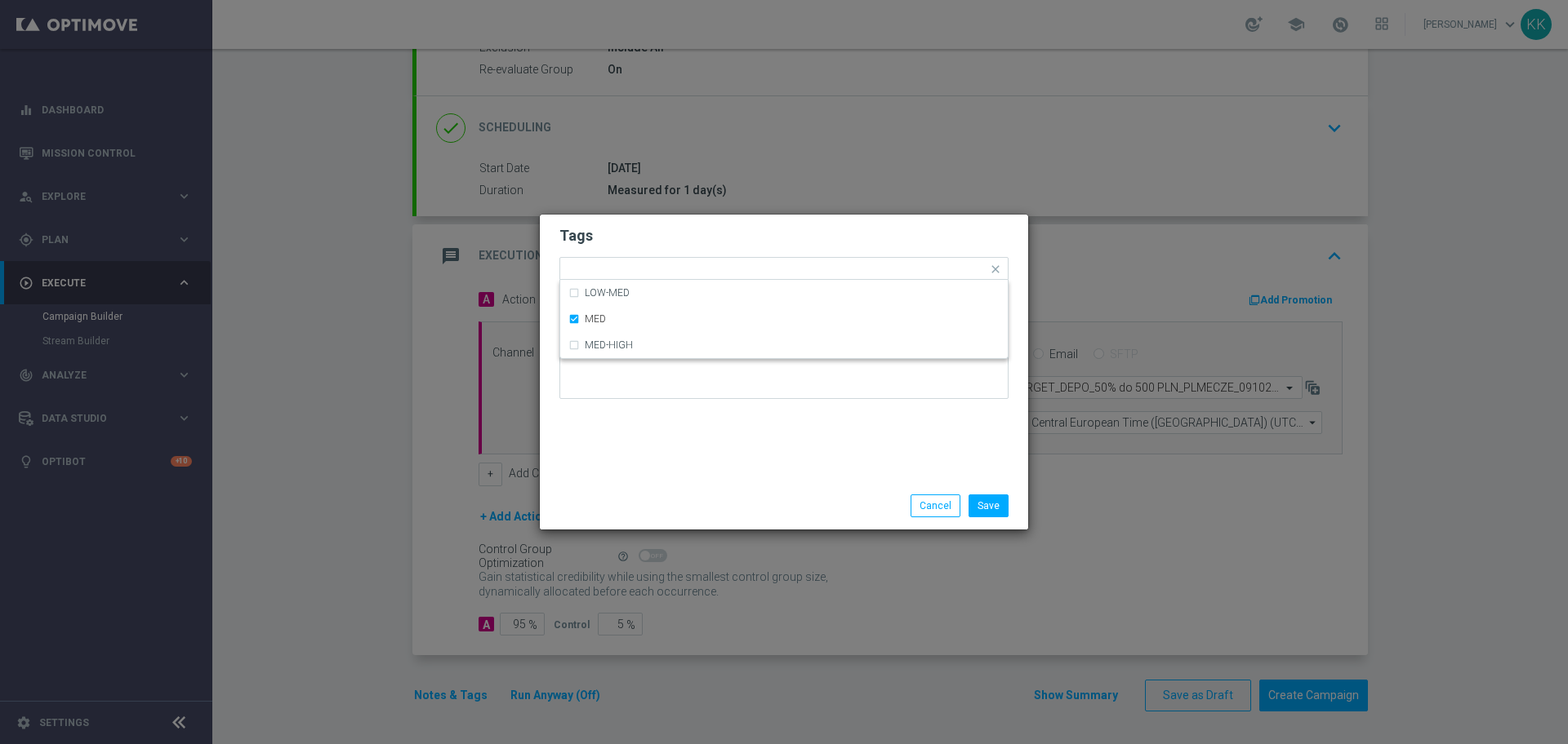
click at [687, 256] on form "Tags Quick find × C × MED LOW-MED MED MED-HIGH Notes" at bounding box center [784, 316] width 450 height 189
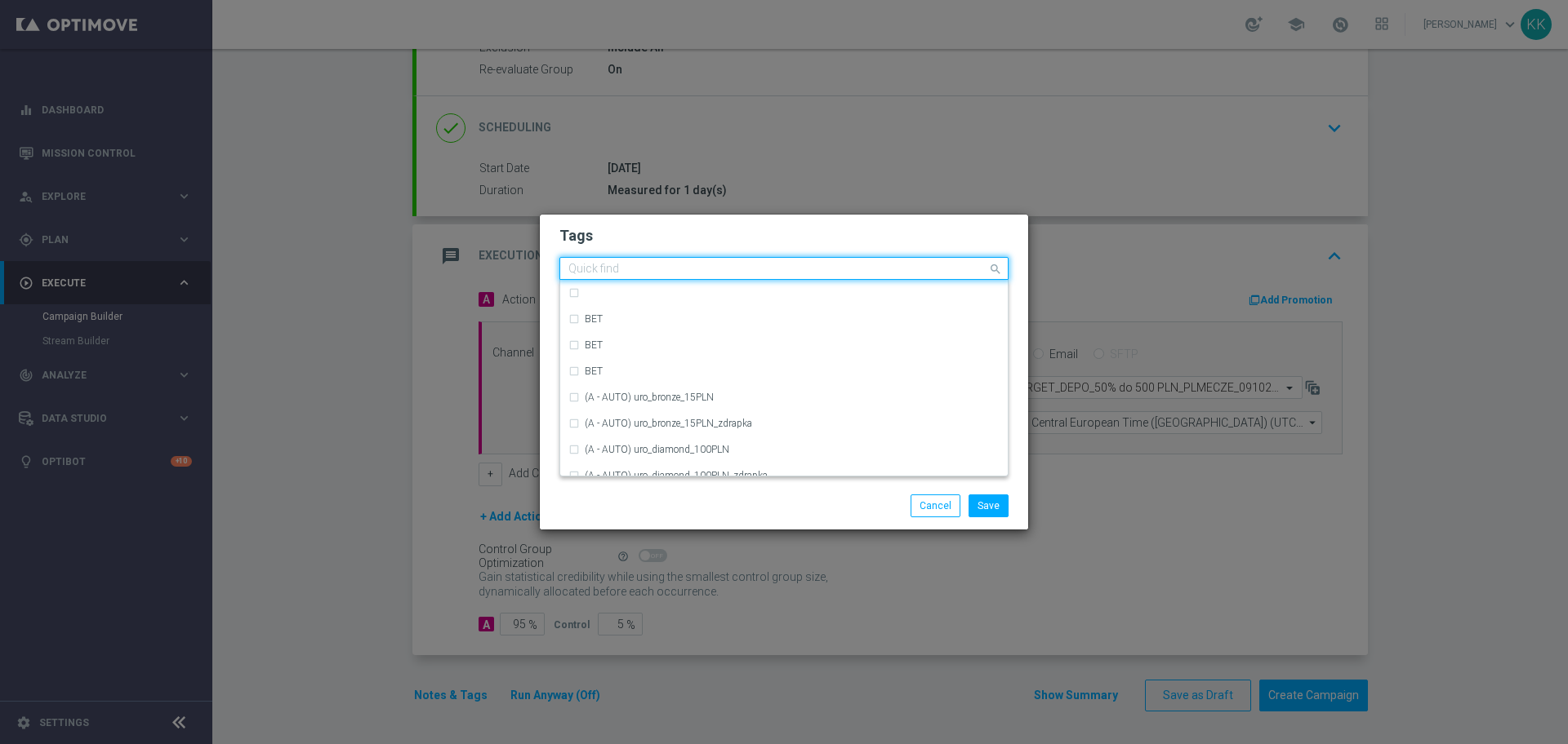
click at [696, 265] on input "text" at bounding box center [778, 269] width 419 height 14
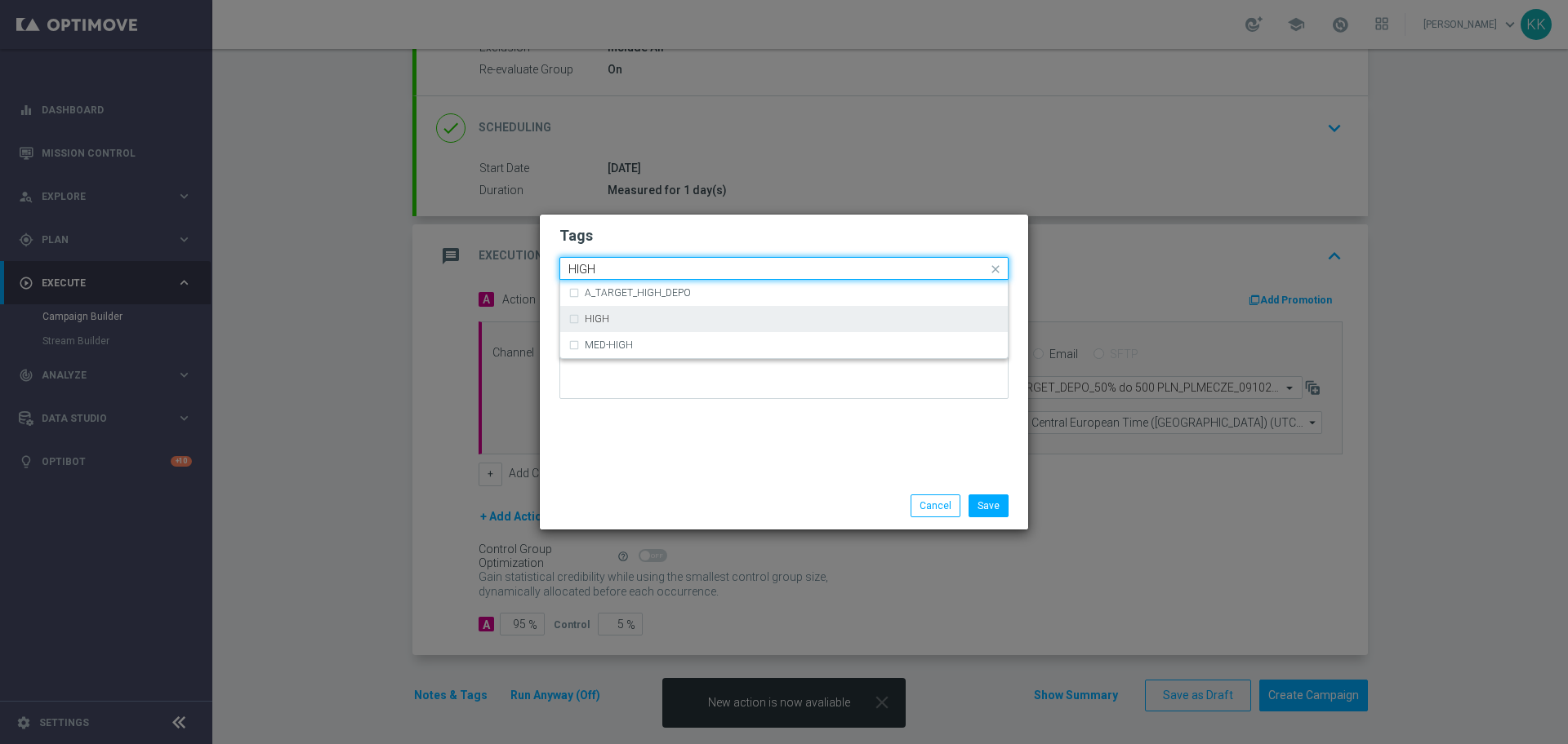
click at [705, 329] on div "HIGH" at bounding box center [784, 318] width 431 height 26
type input "HIGH"
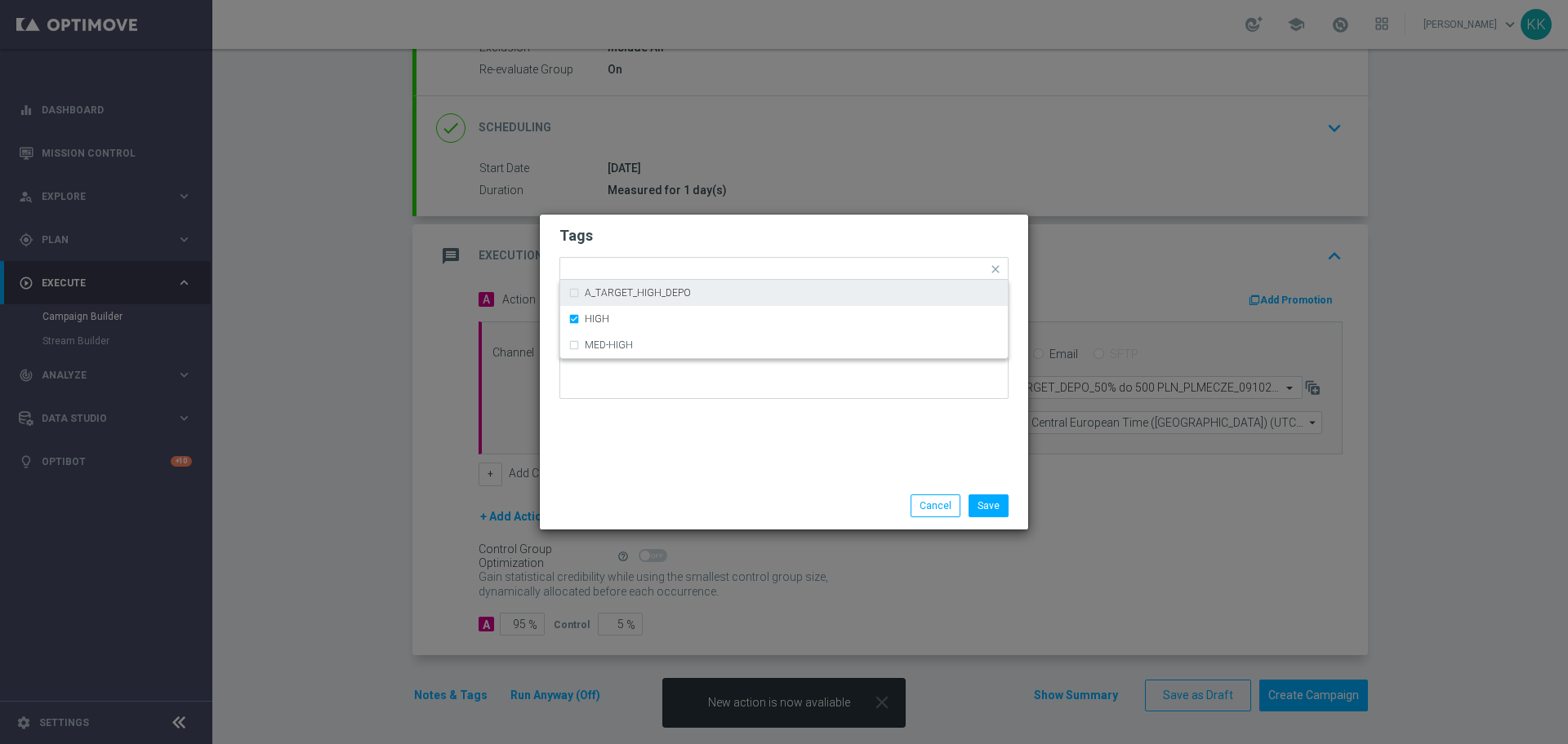
click at [725, 204] on modal-container "Tags Quick find × C × MED × HIGH A_TARGET_HIGH_DEPO HIGH MED-HIGH Notes Save Ca…" at bounding box center [784, 372] width 1568 height 744
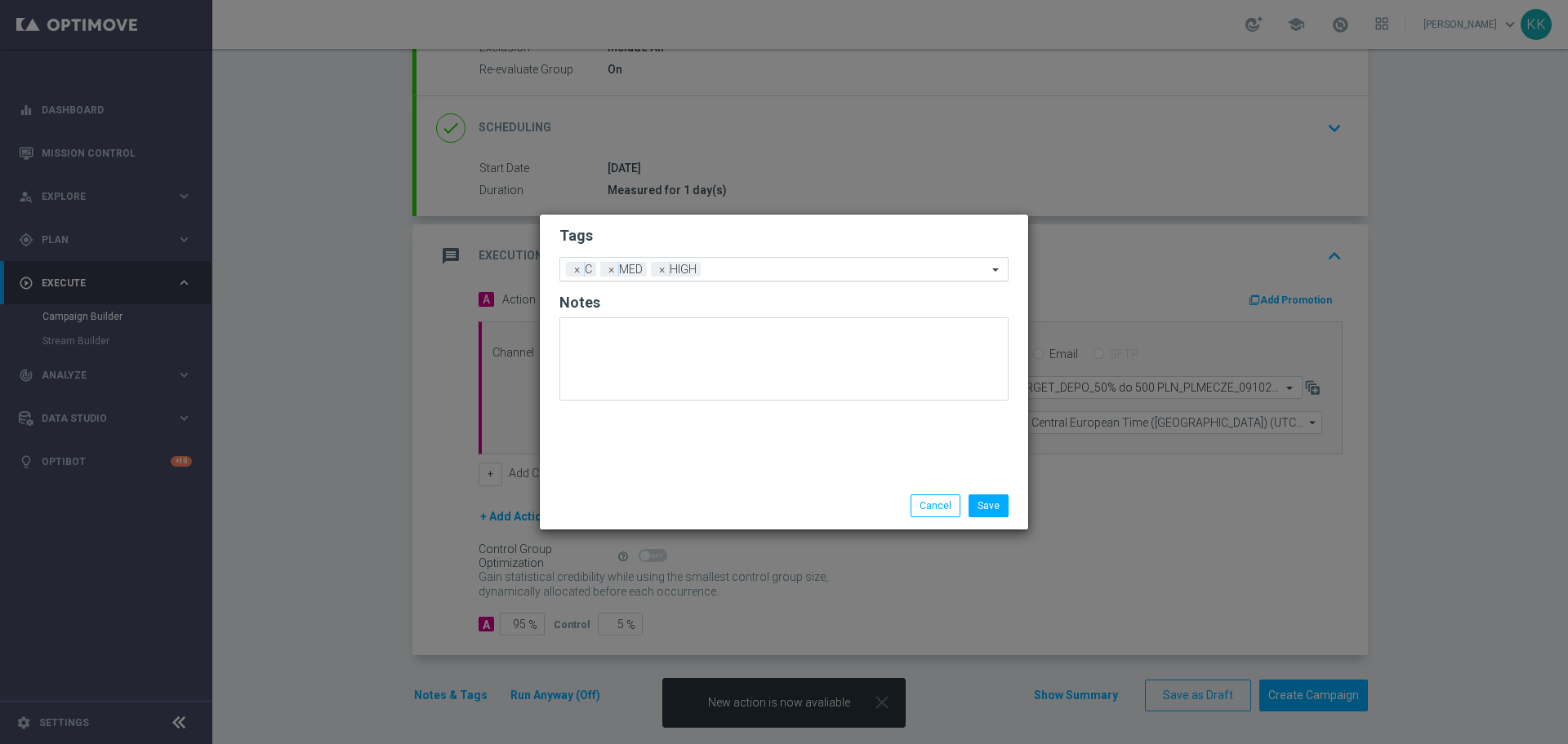
click at [730, 258] on div "Add a new tag × C × MED × HIGH" at bounding box center [773, 269] width 427 height 23
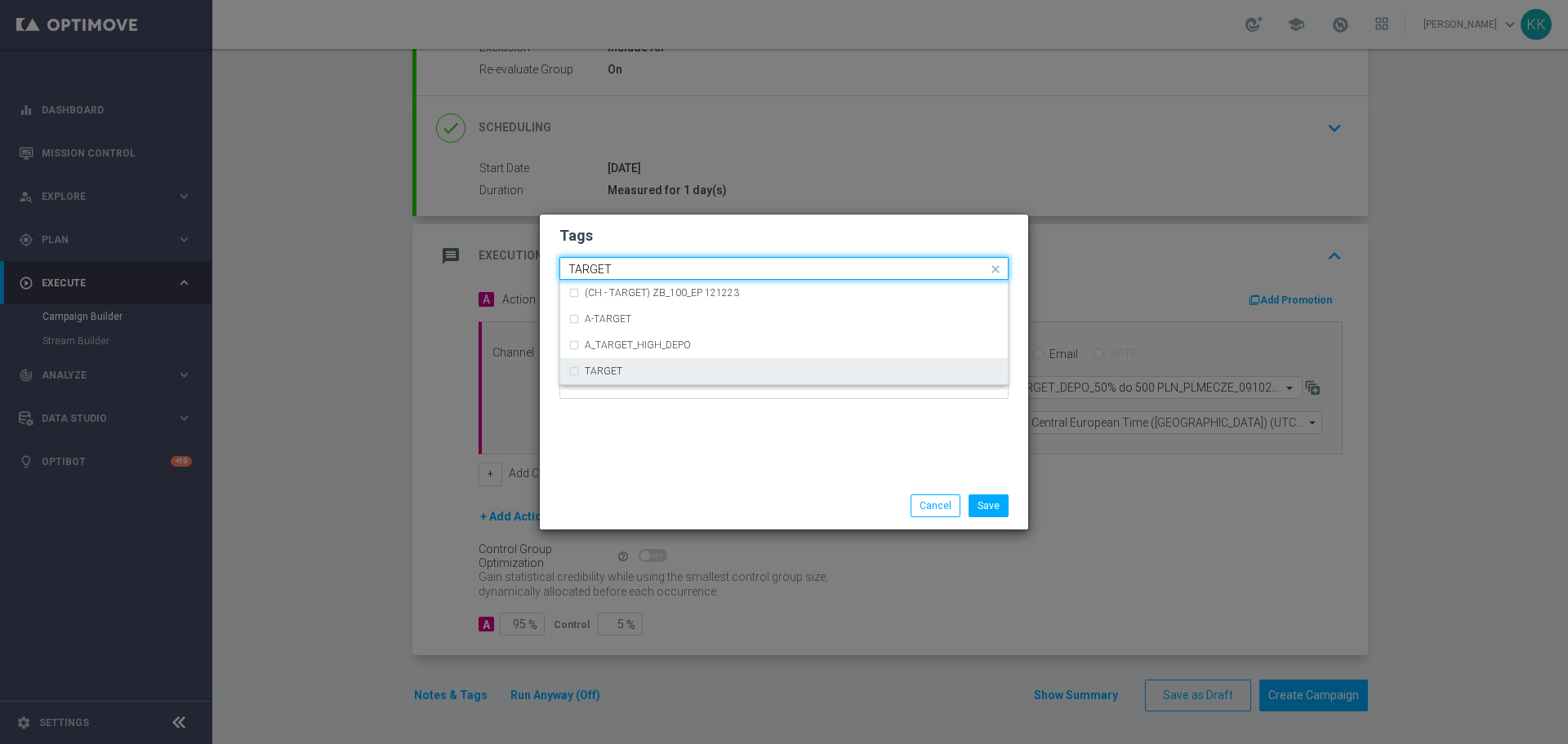
click at [633, 371] on div "TARGET" at bounding box center [792, 371] width 415 height 10
type input "TARGET"
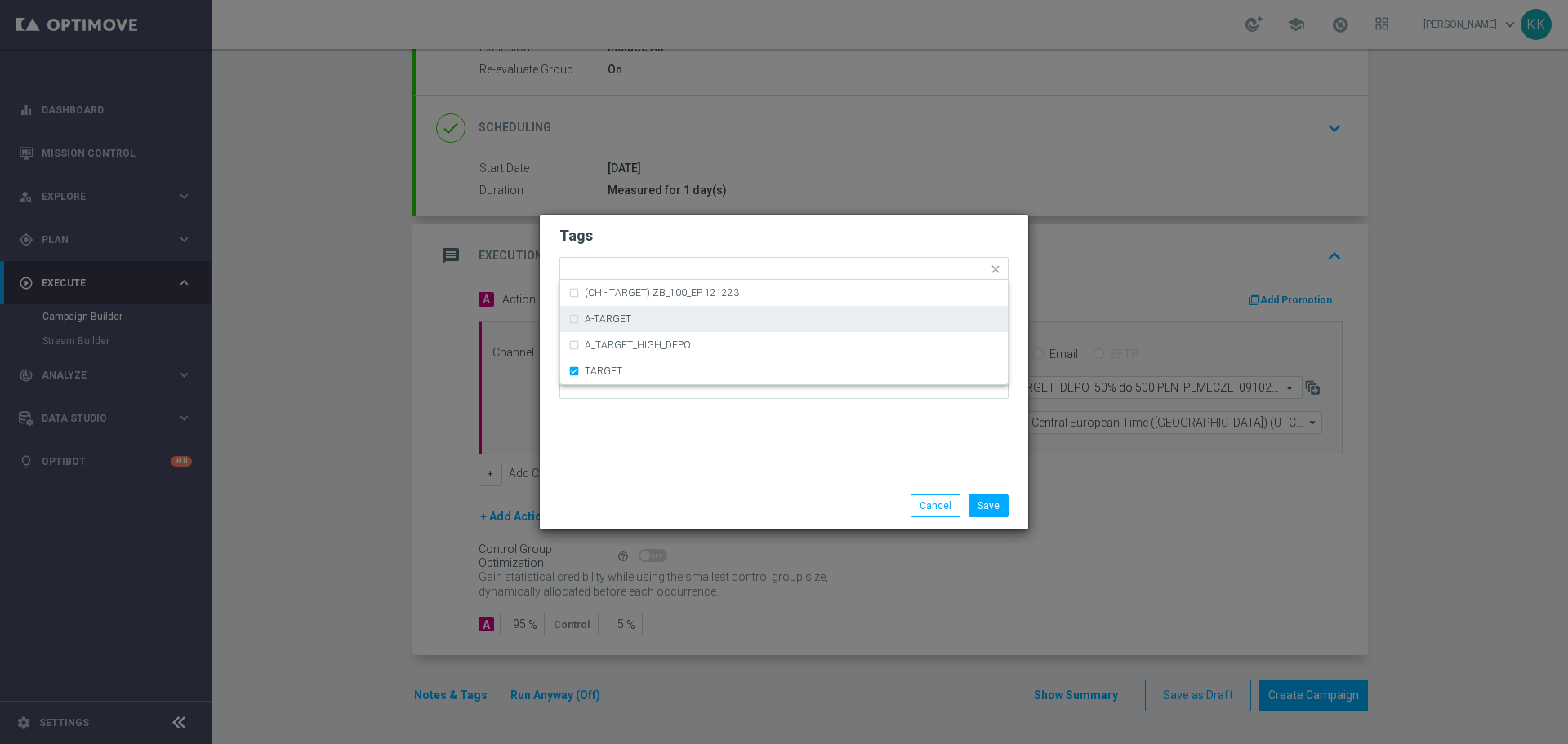
click at [757, 223] on form "Tags Quick find × C × MED × HIGH × TARGET (CH - TARGET) ZB_100_EP 121223 A-TARG…" at bounding box center [784, 316] width 450 height 189
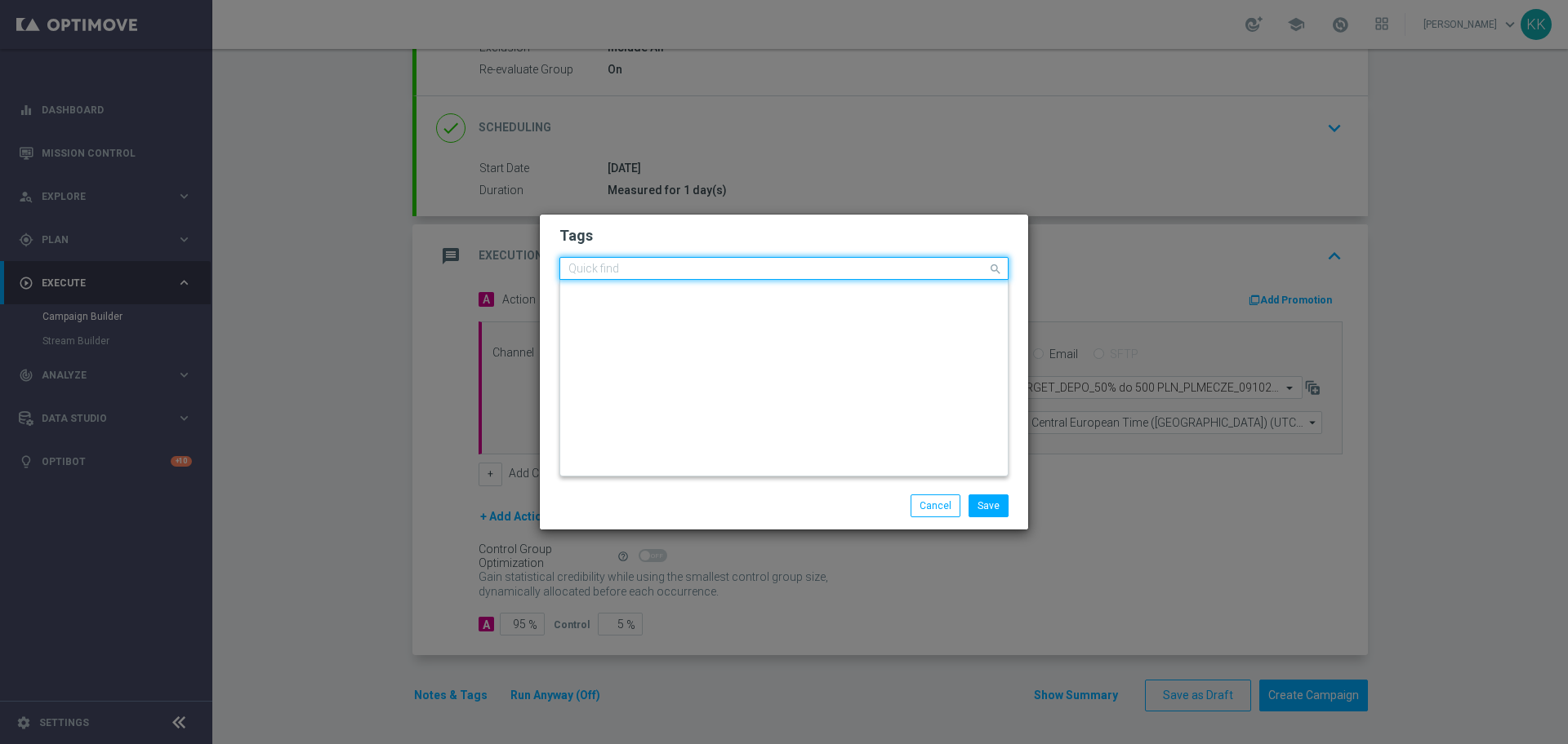
click at [792, 268] on input "text" at bounding box center [778, 269] width 419 height 14
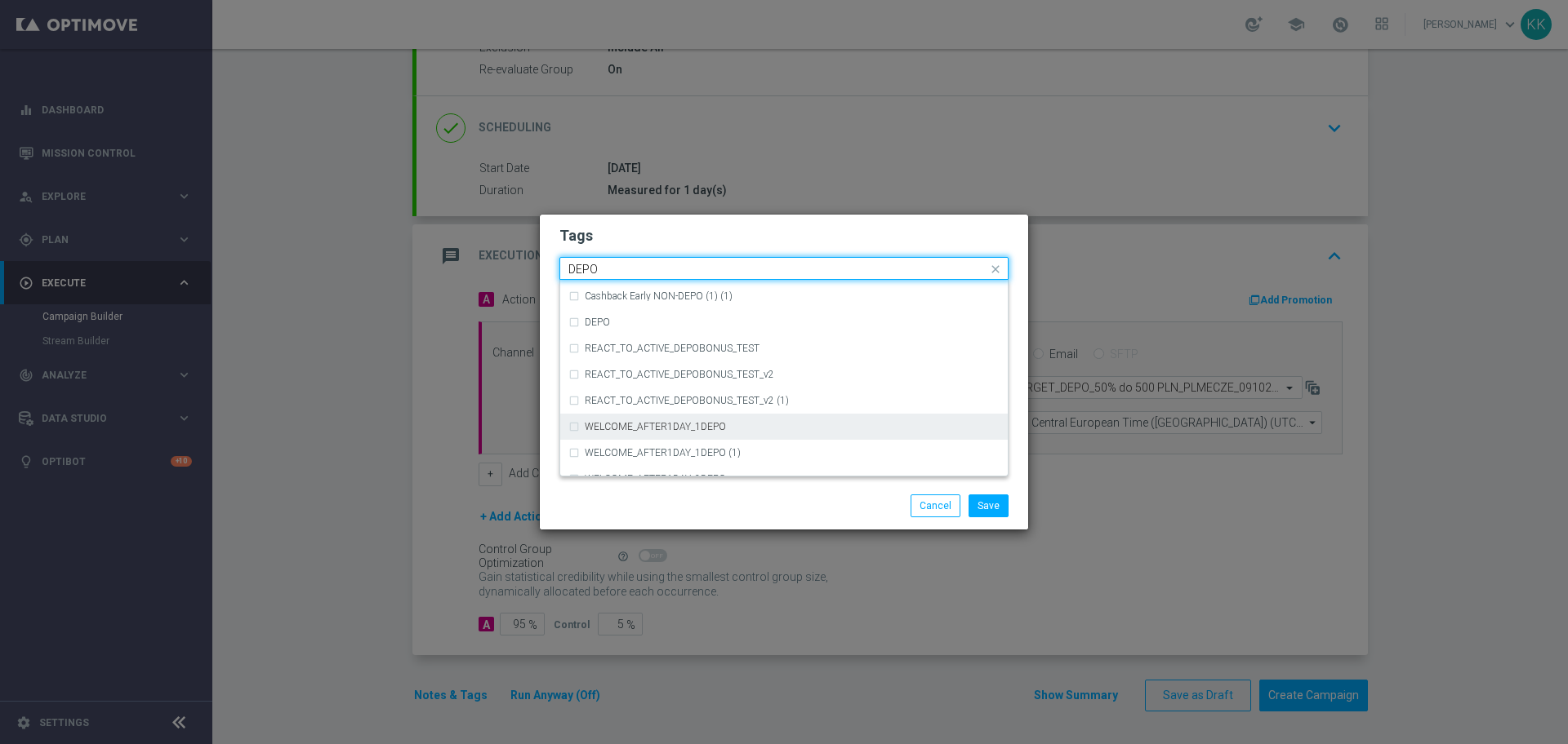
scroll to position [645, 0]
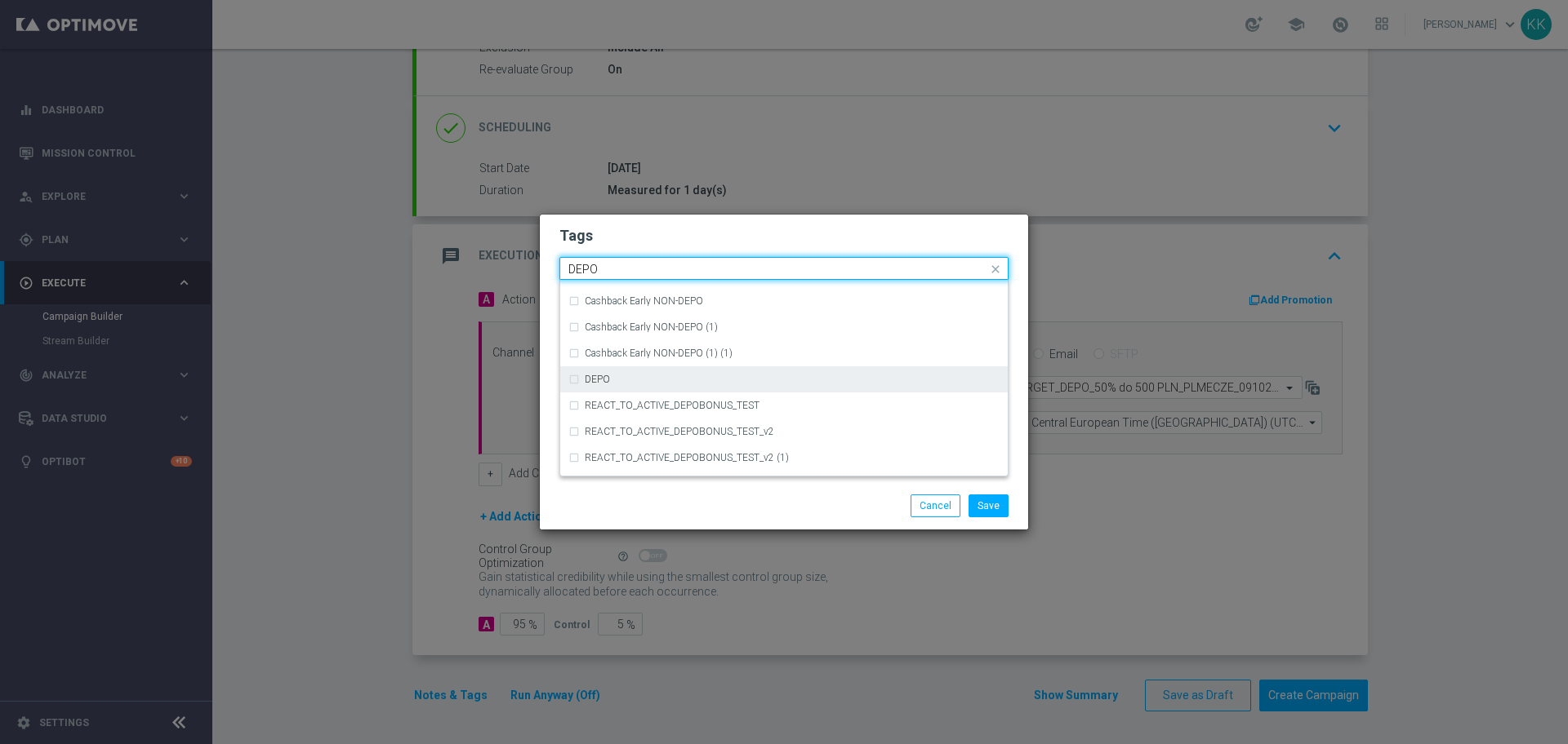
click at [597, 387] on div "DEPO" at bounding box center [784, 379] width 431 height 26
type input "DEPO"
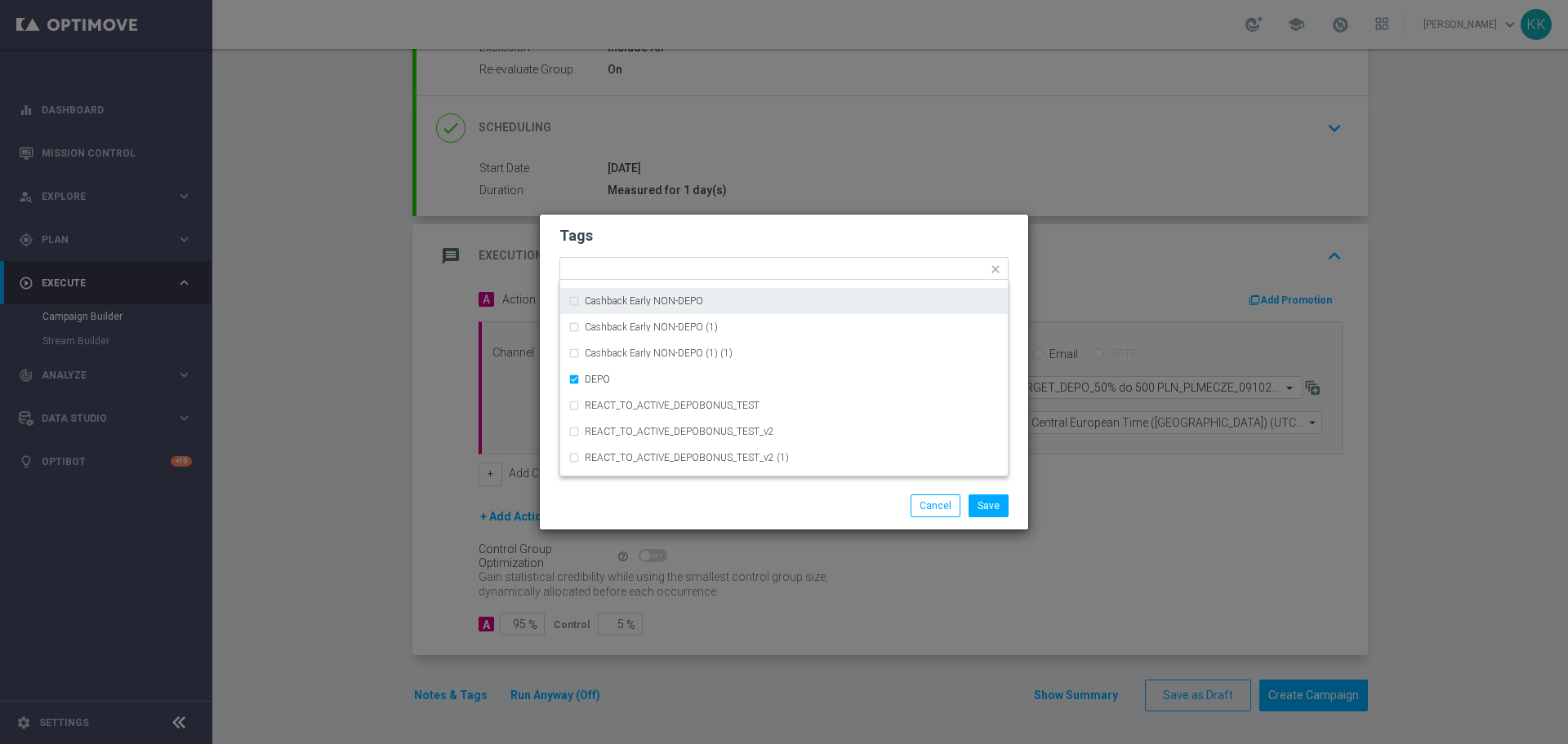
click at [706, 240] on h2 "Tags" at bounding box center [784, 235] width 450 height 20
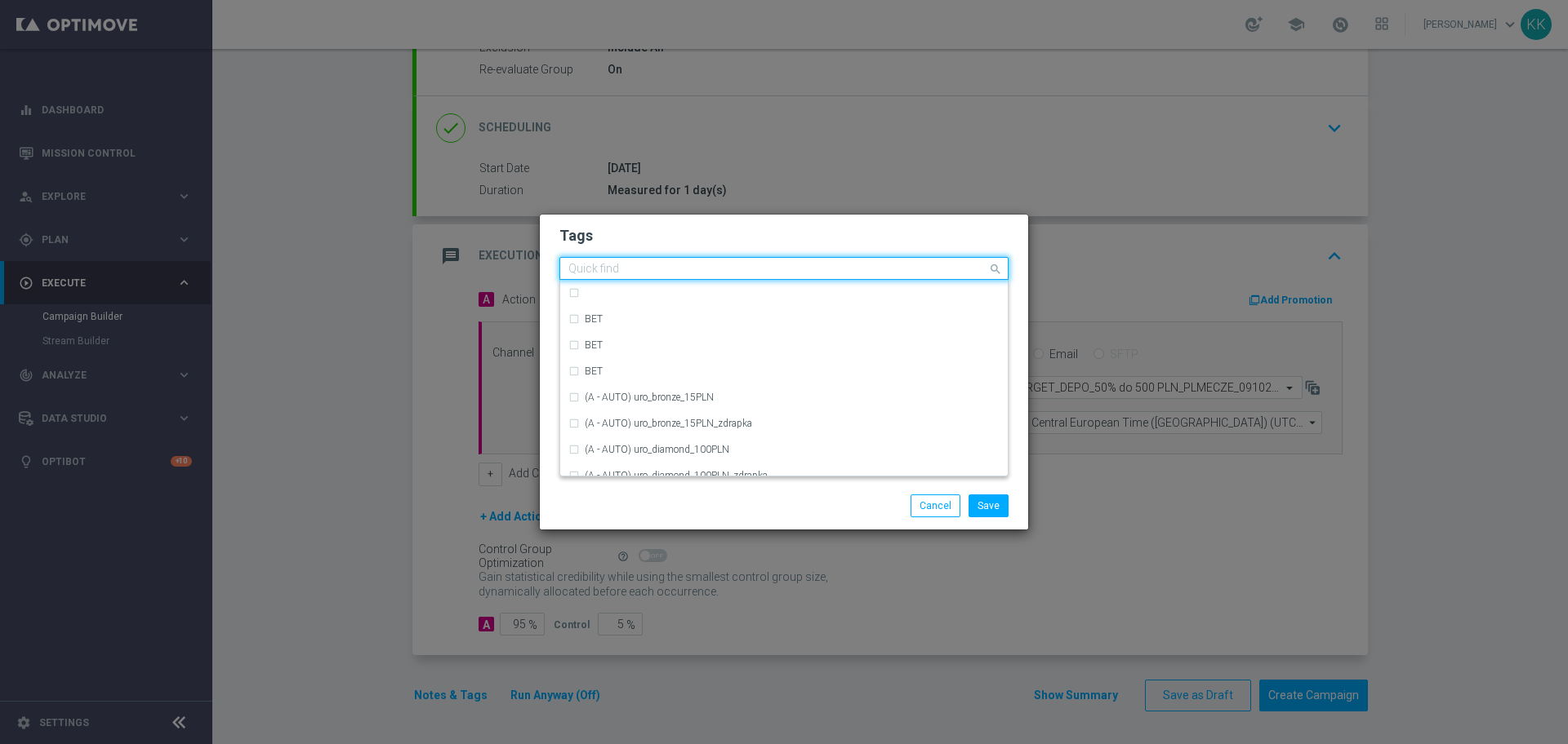
click at [866, 261] on div "Quick find × C × MED × HIGH × TARGET × DEPO" at bounding box center [773, 269] width 427 height 20
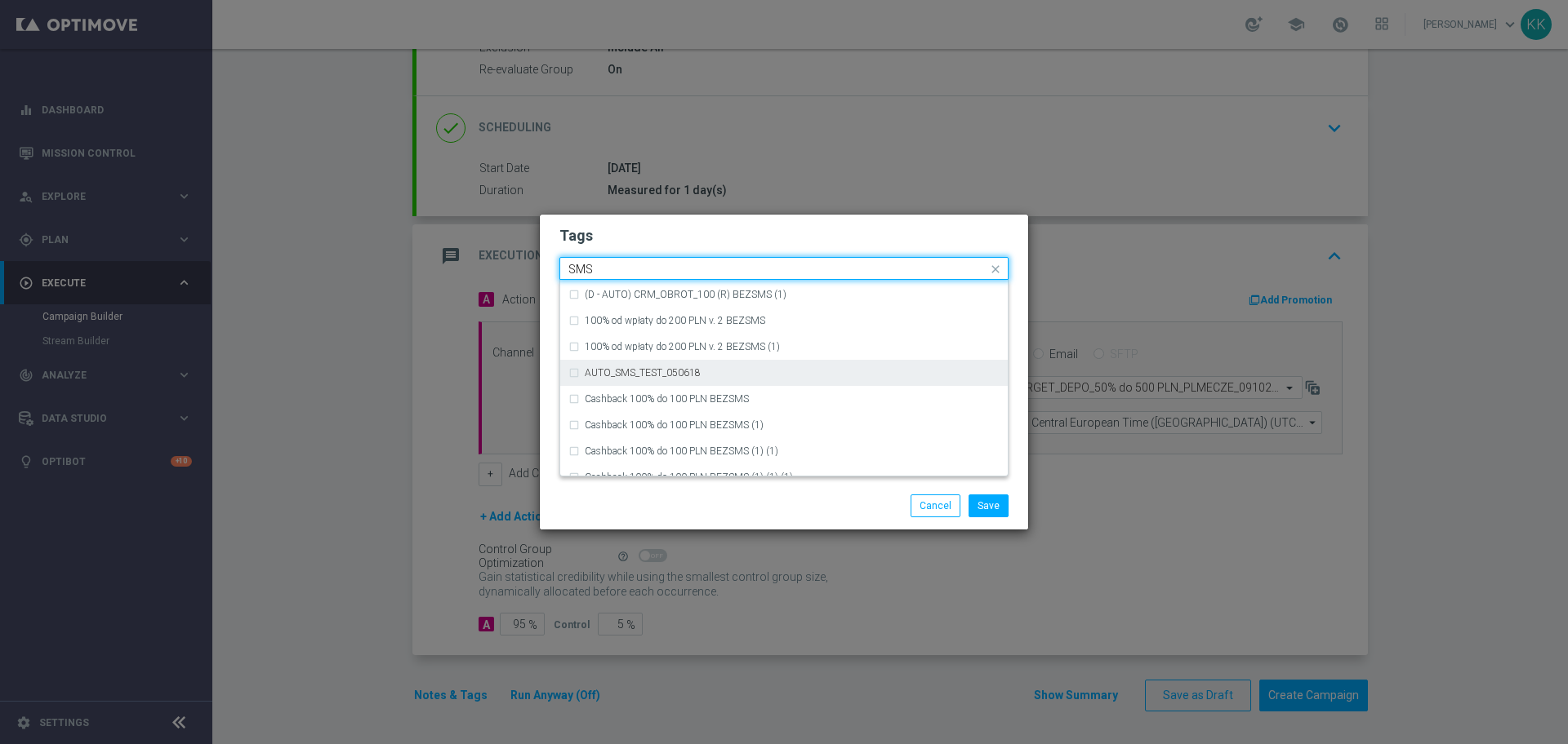
scroll to position [248, 0]
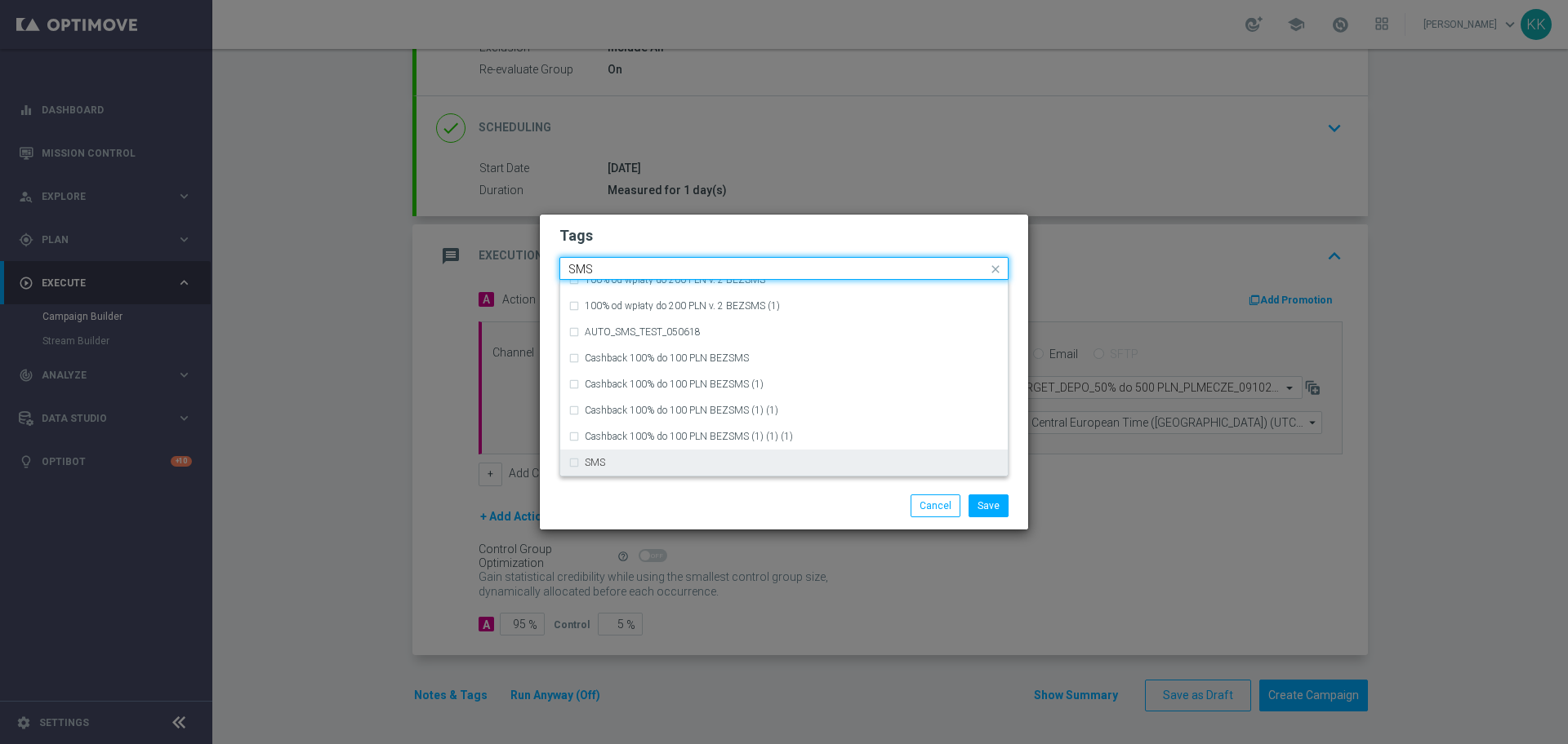
click at [681, 466] on div "SMS" at bounding box center [792, 463] width 415 height 10
type input "SMS"
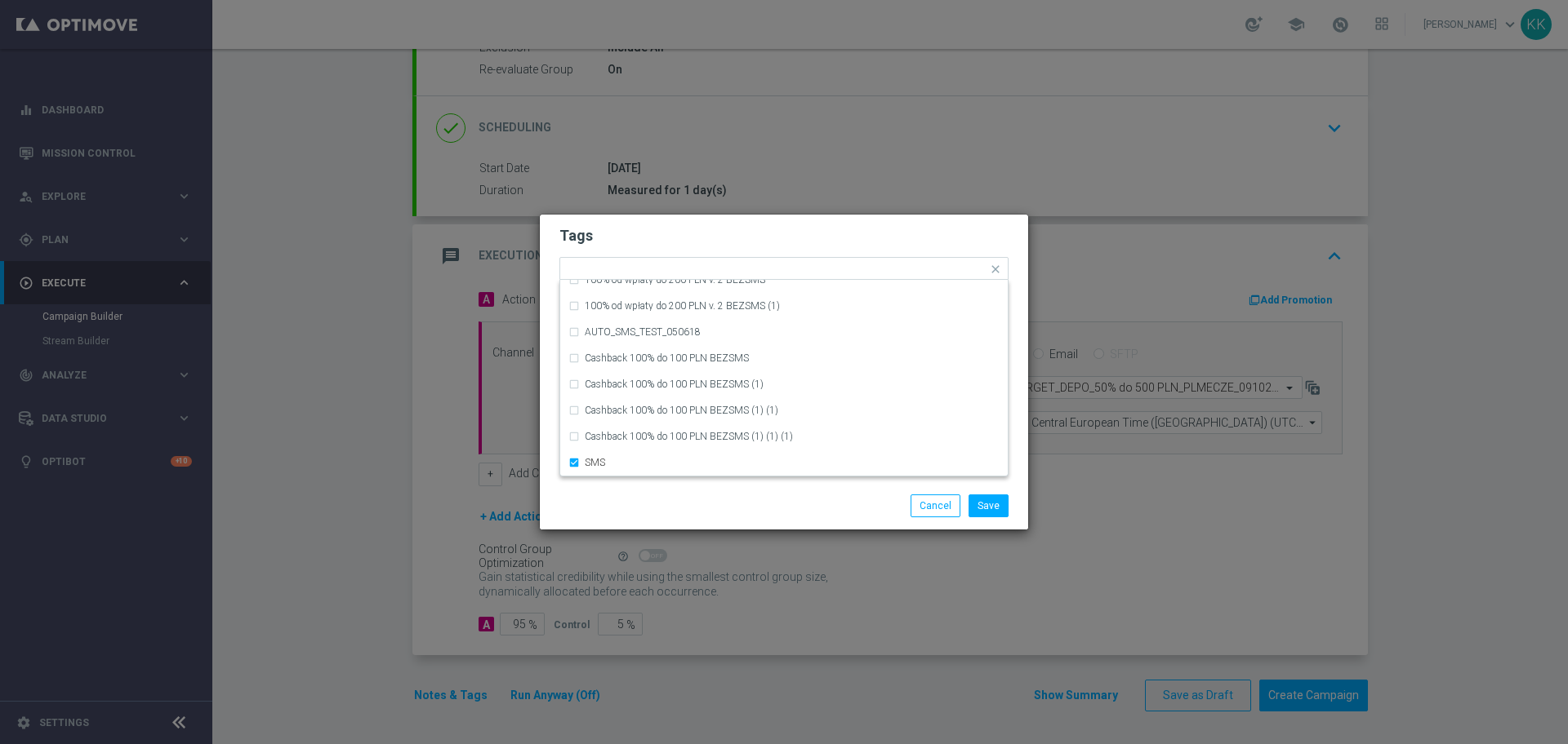
click at [731, 515] on div "Save Cancel" at bounding box center [863, 505] width 316 height 23
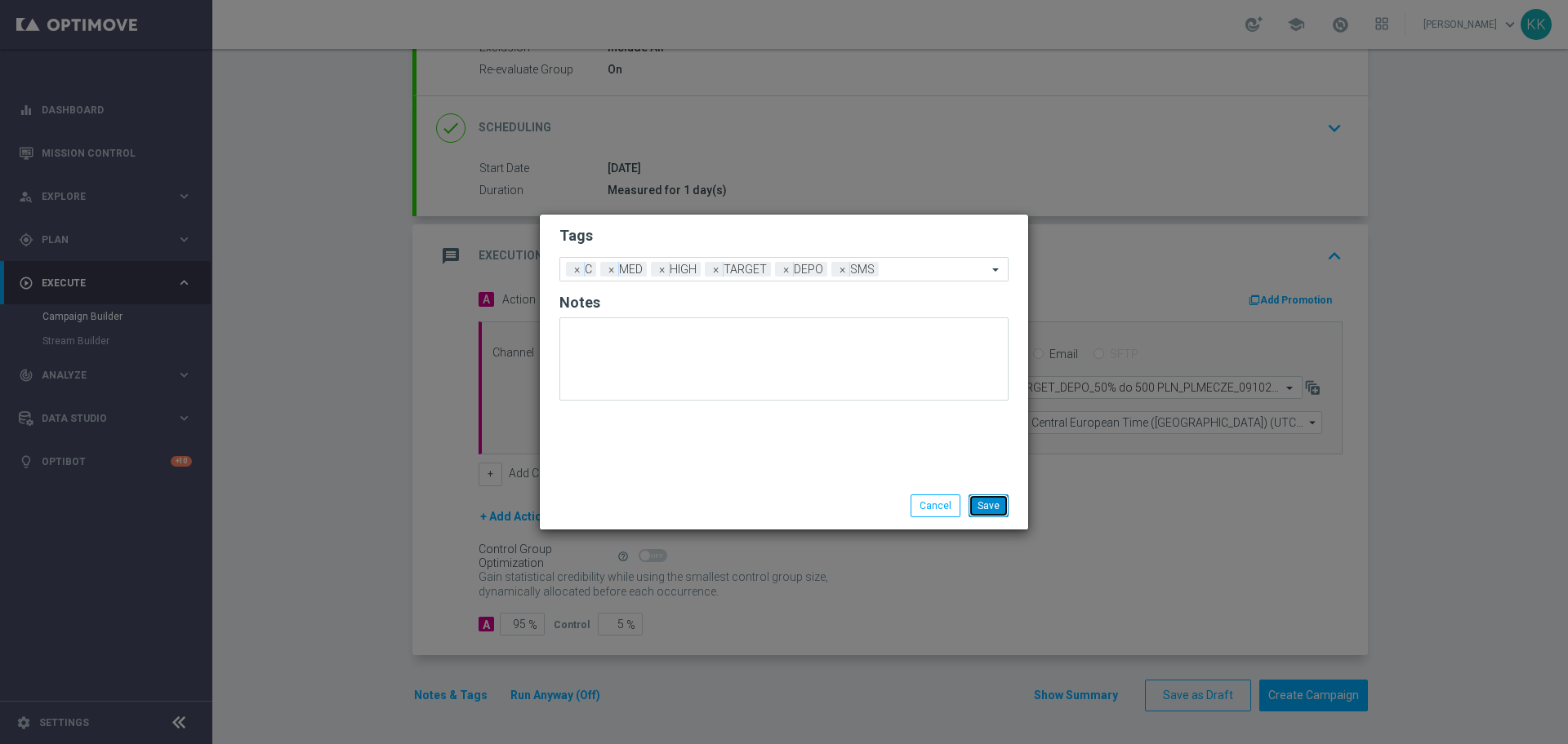
click at [1006, 503] on button "Save" at bounding box center [988, 505] width 40 height 23
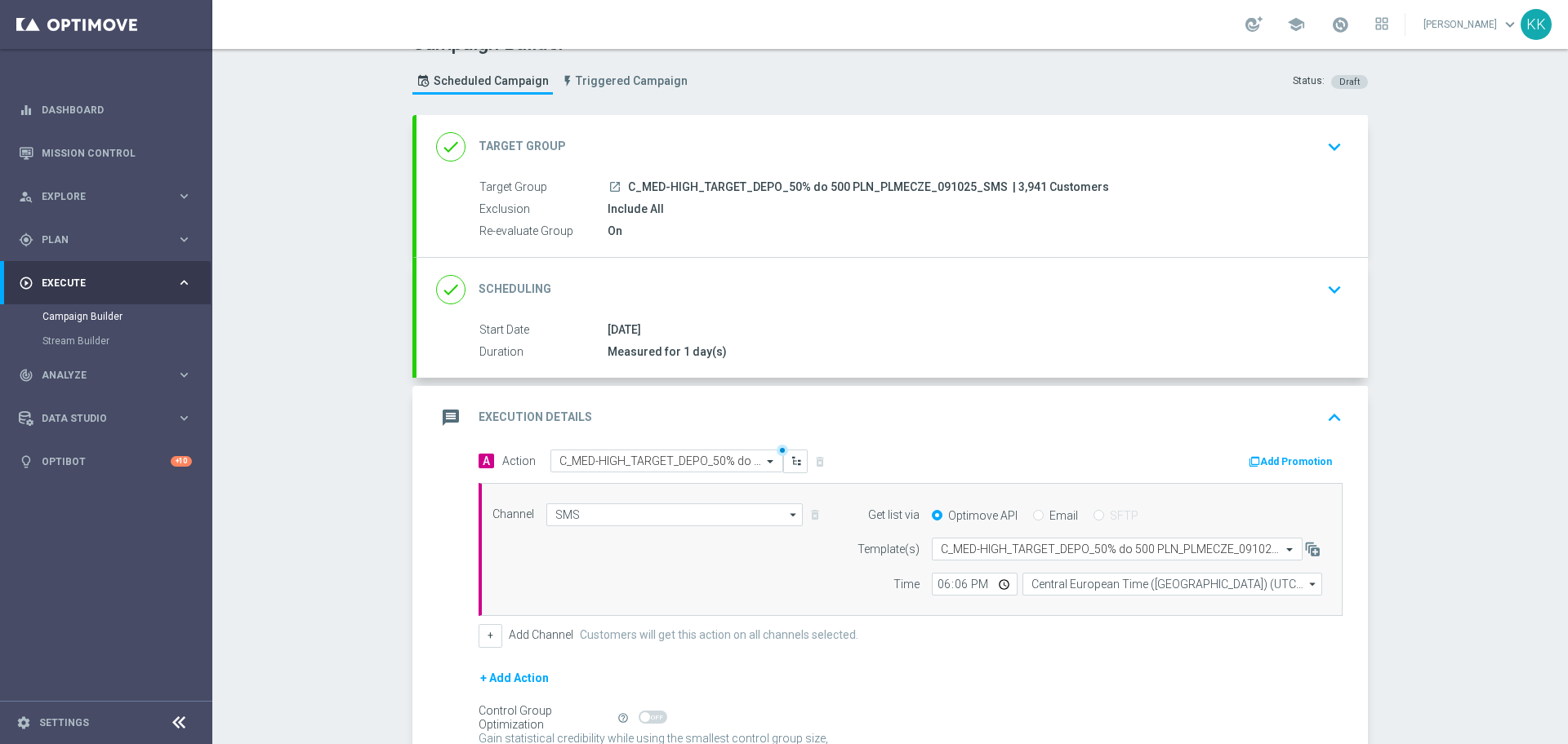
scroll to position [0, 0]
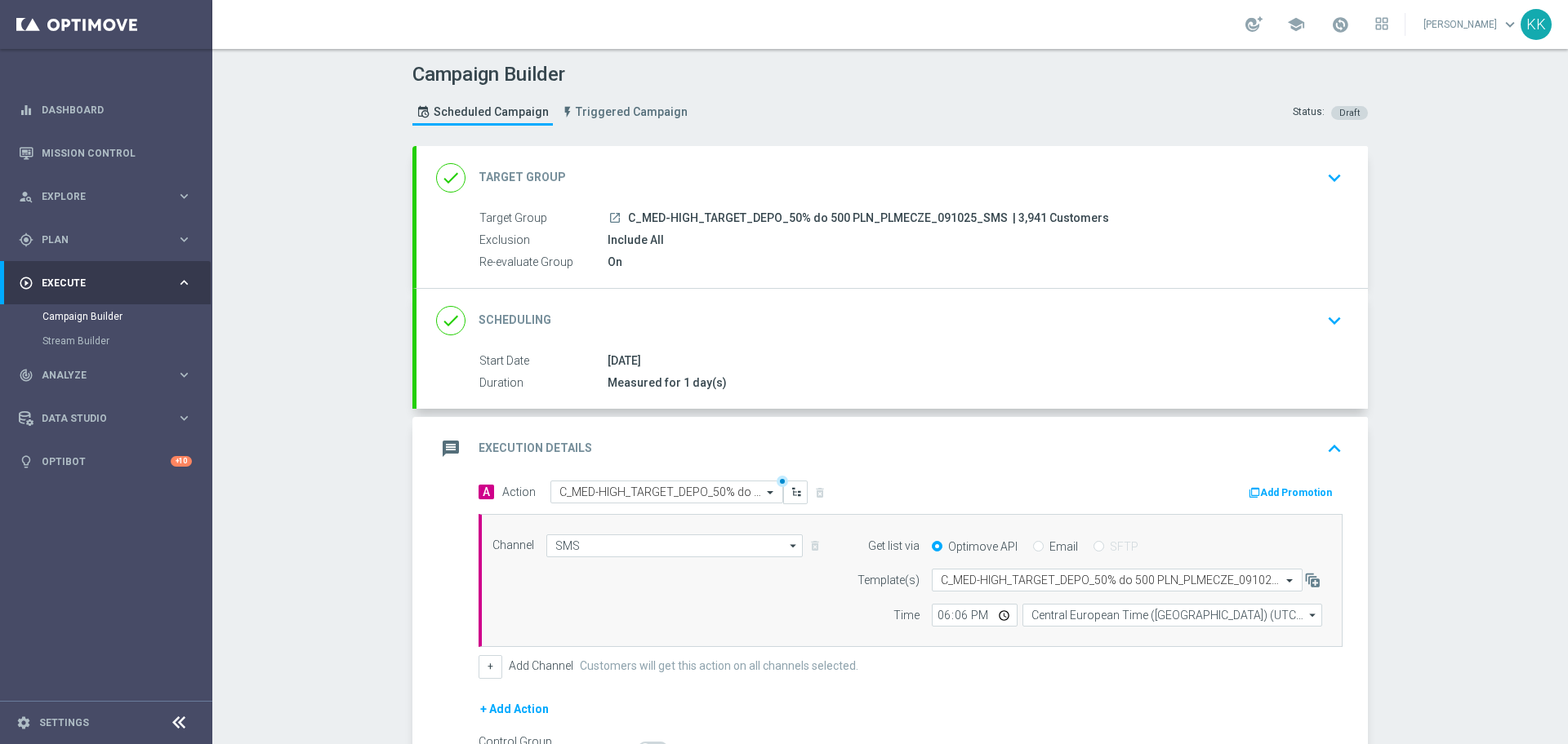
drag, startPoint x: 1296, startPoint y: 173, endPoint x: 1283, endPoint y: 184, distance: 17.0
click at [1292, 177] on div "done Target Group keyboard_arrow_down" at bounding box center [892, 178] width 912 height 31
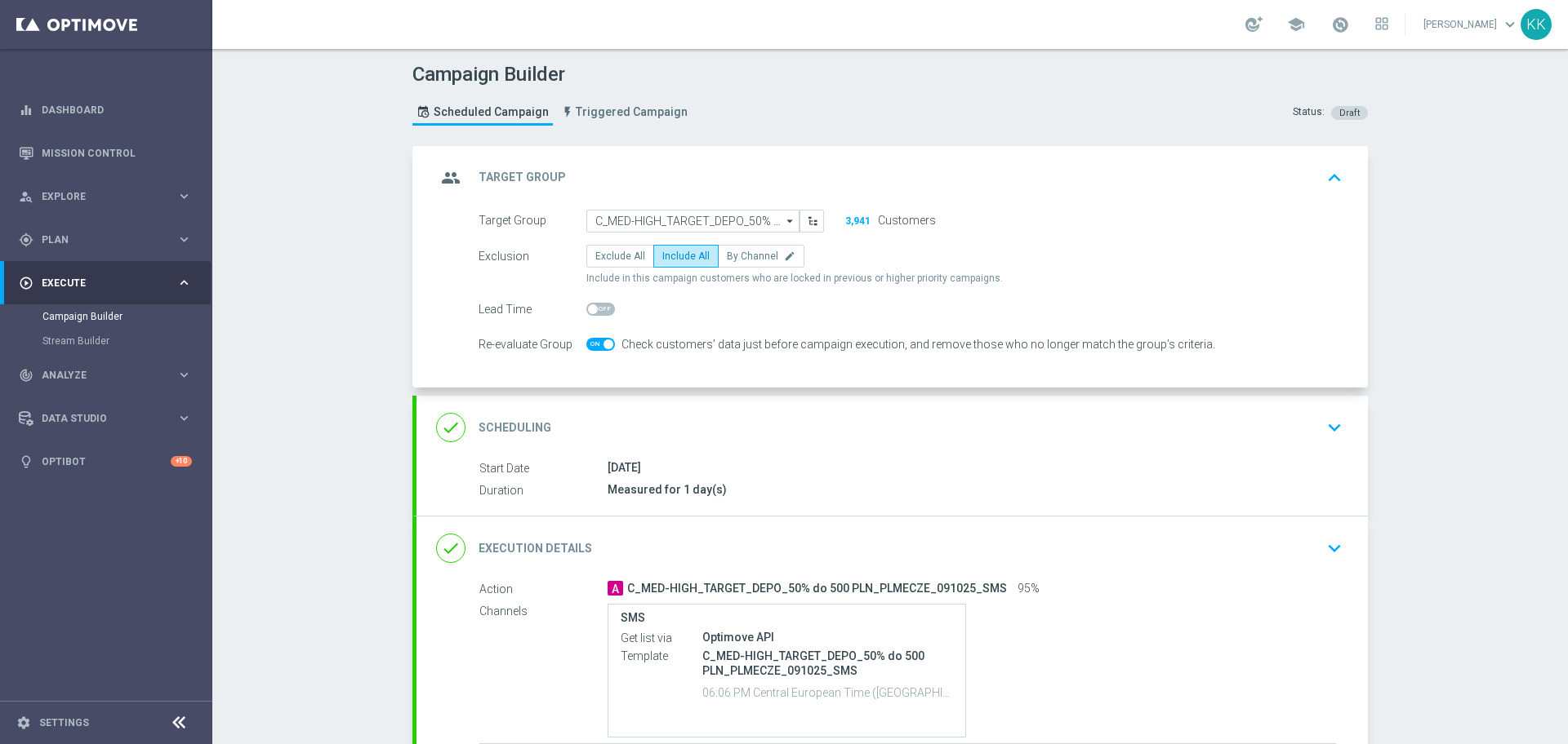
click at [1339, 428] on icon "keyboard_arrow_down" at bounding box center [1334, 427] width 25 height 25
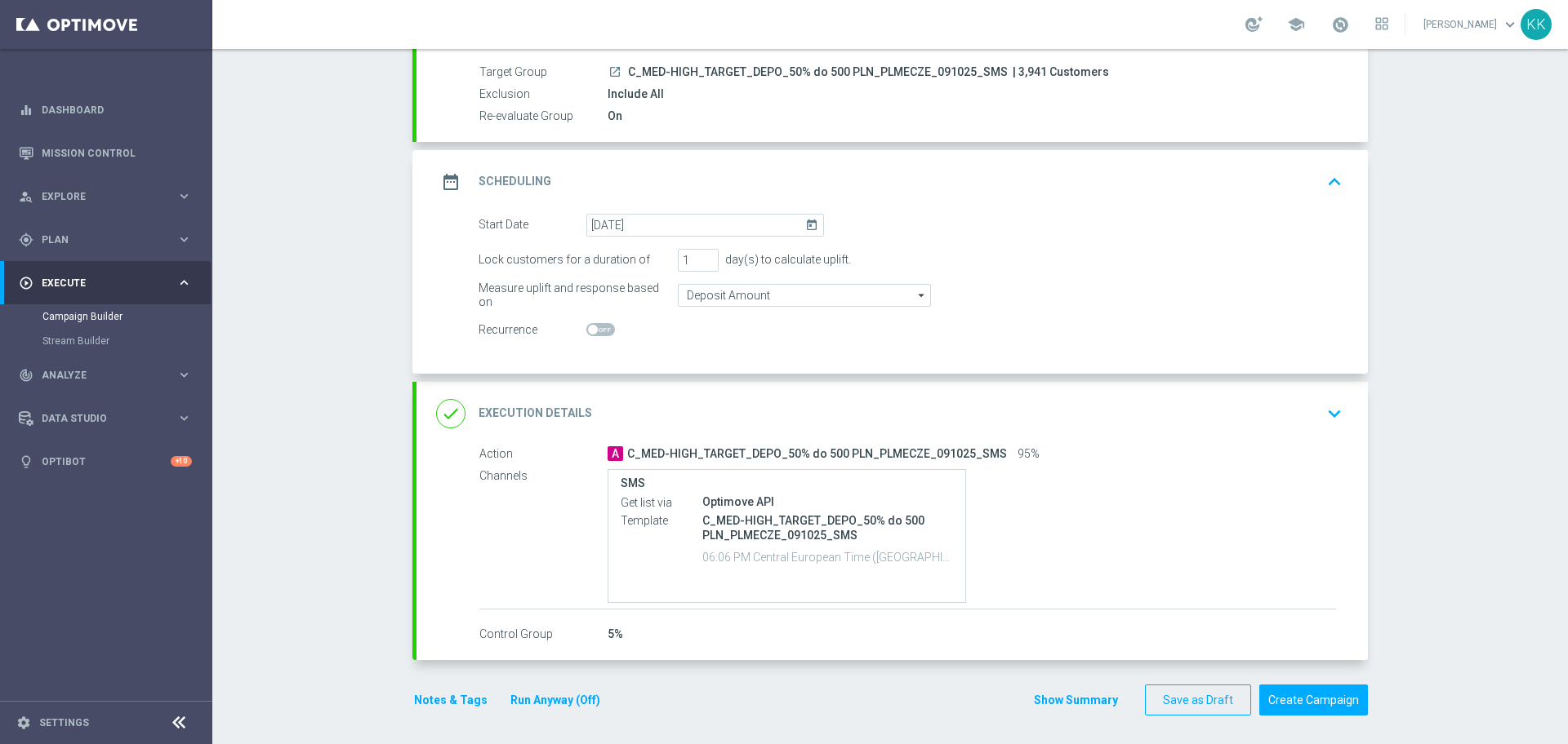
scroll to position [150, 0]
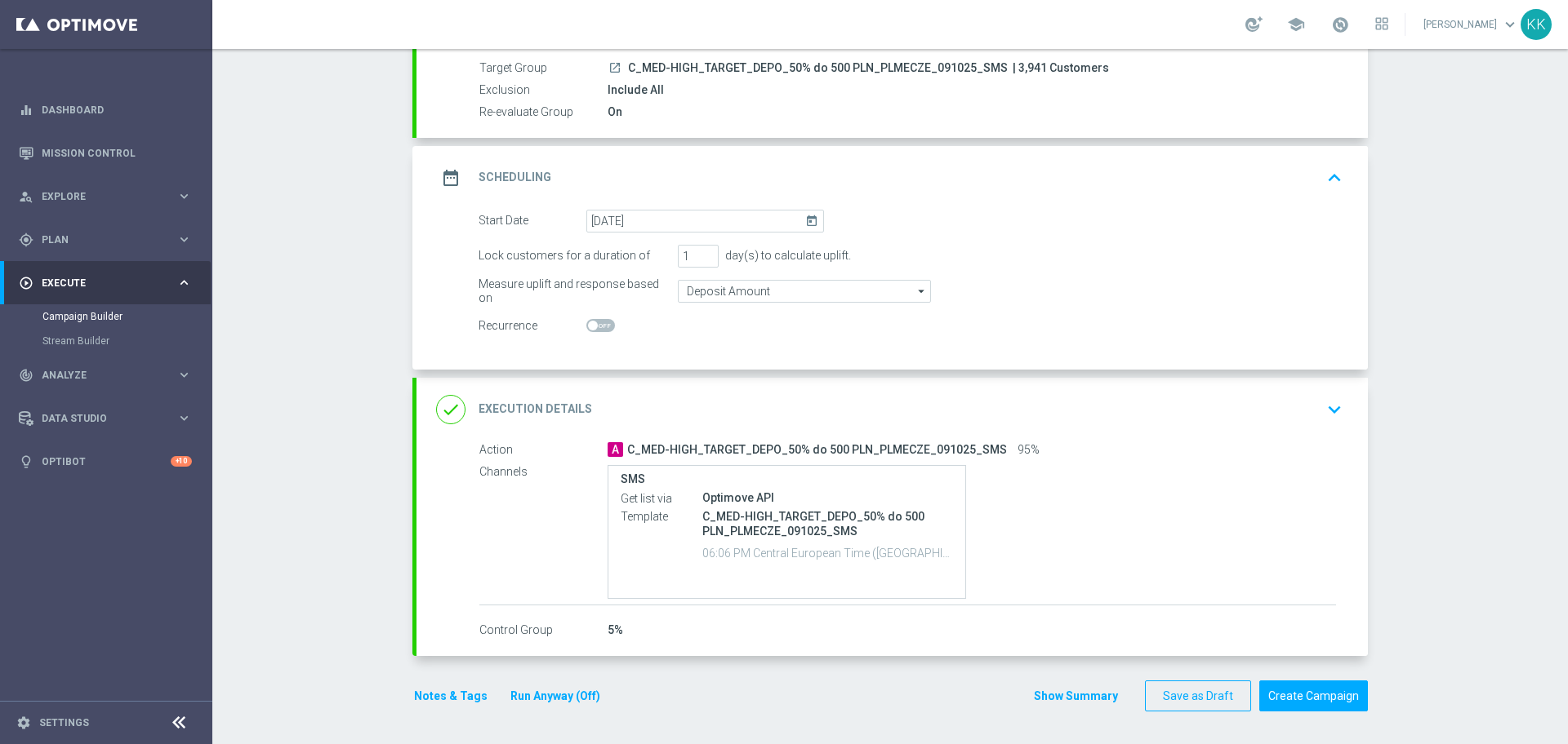
click at [1322, 409] on icon "keyboard_arrow_down" at bounding box center [1334, 409] width 25 height 25
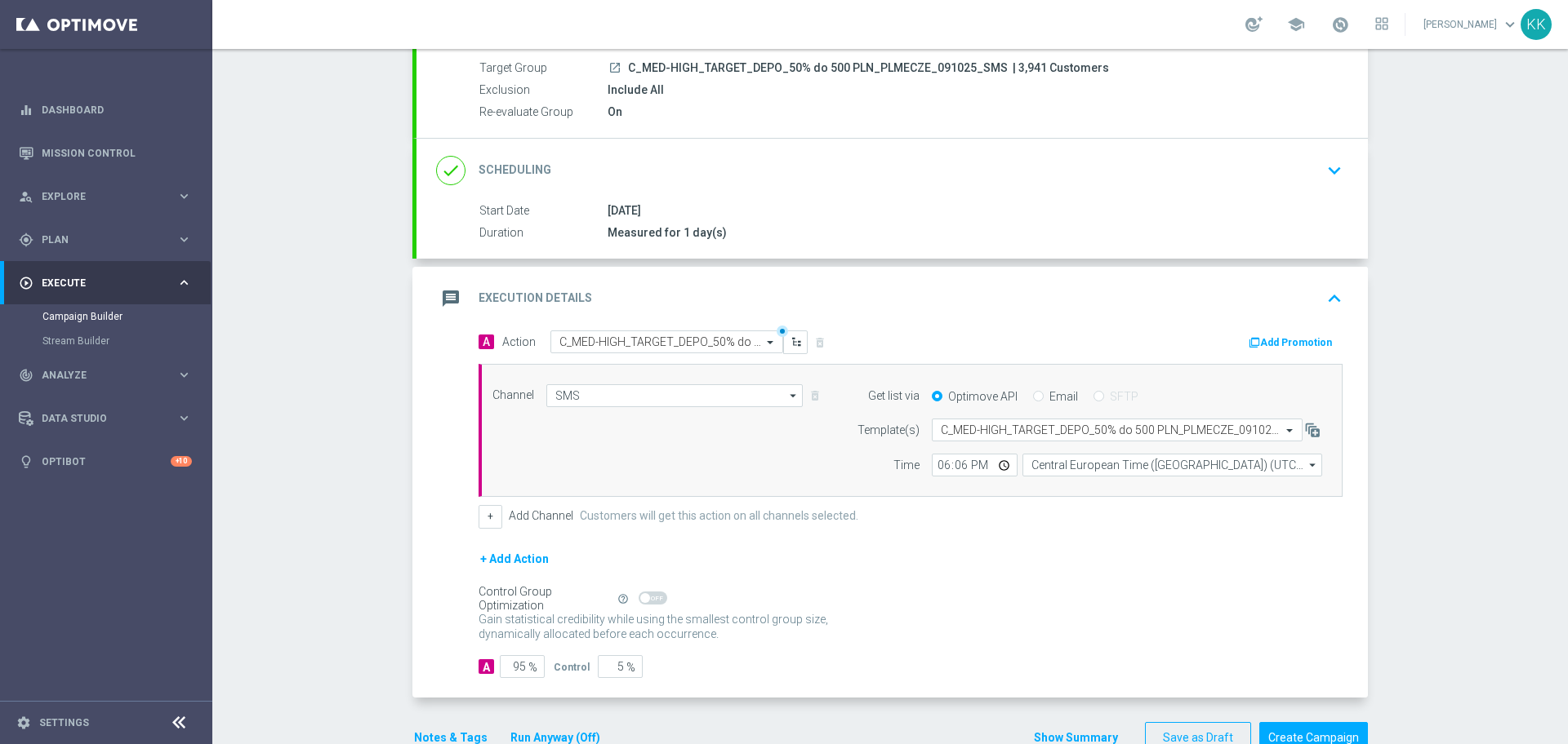
scroll to position [193, 0]
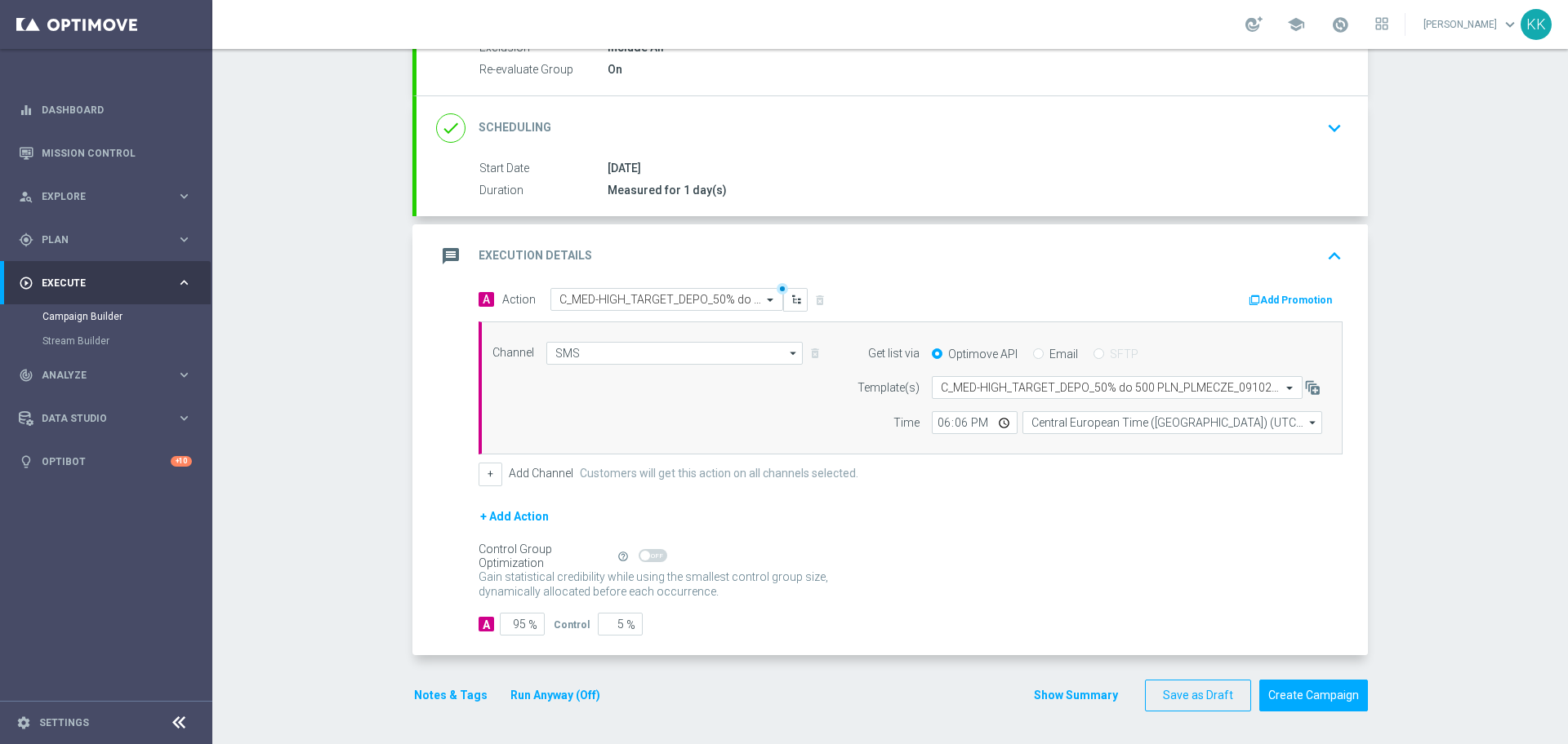
click at [450, 696] on button "Notes & Tags" at bounding box center [450, 696] width 76 height 20
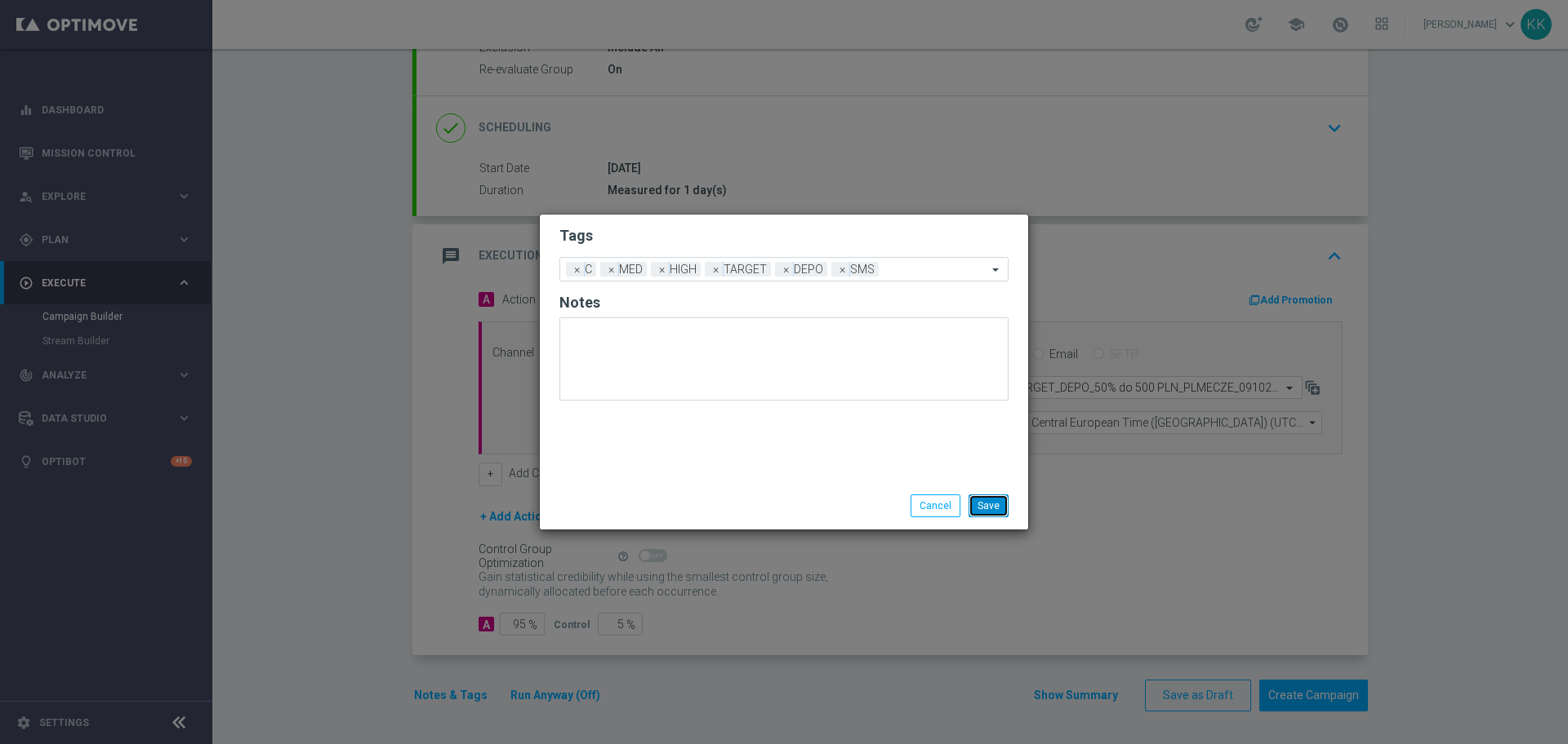
click at [1002, 506] on button "Save" at bounding box center [988, 505] width 40 height 23
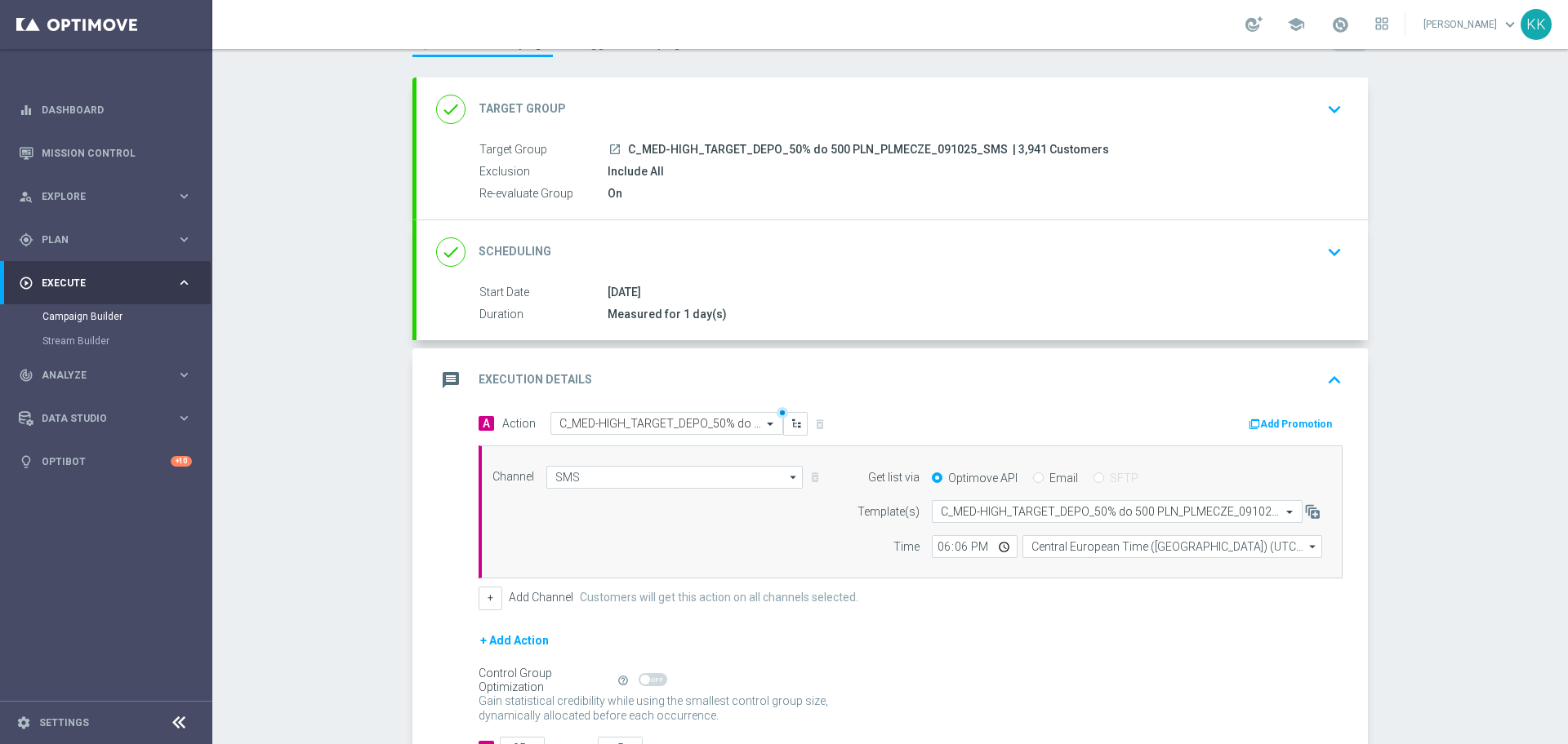
scroll to position [0, 0]
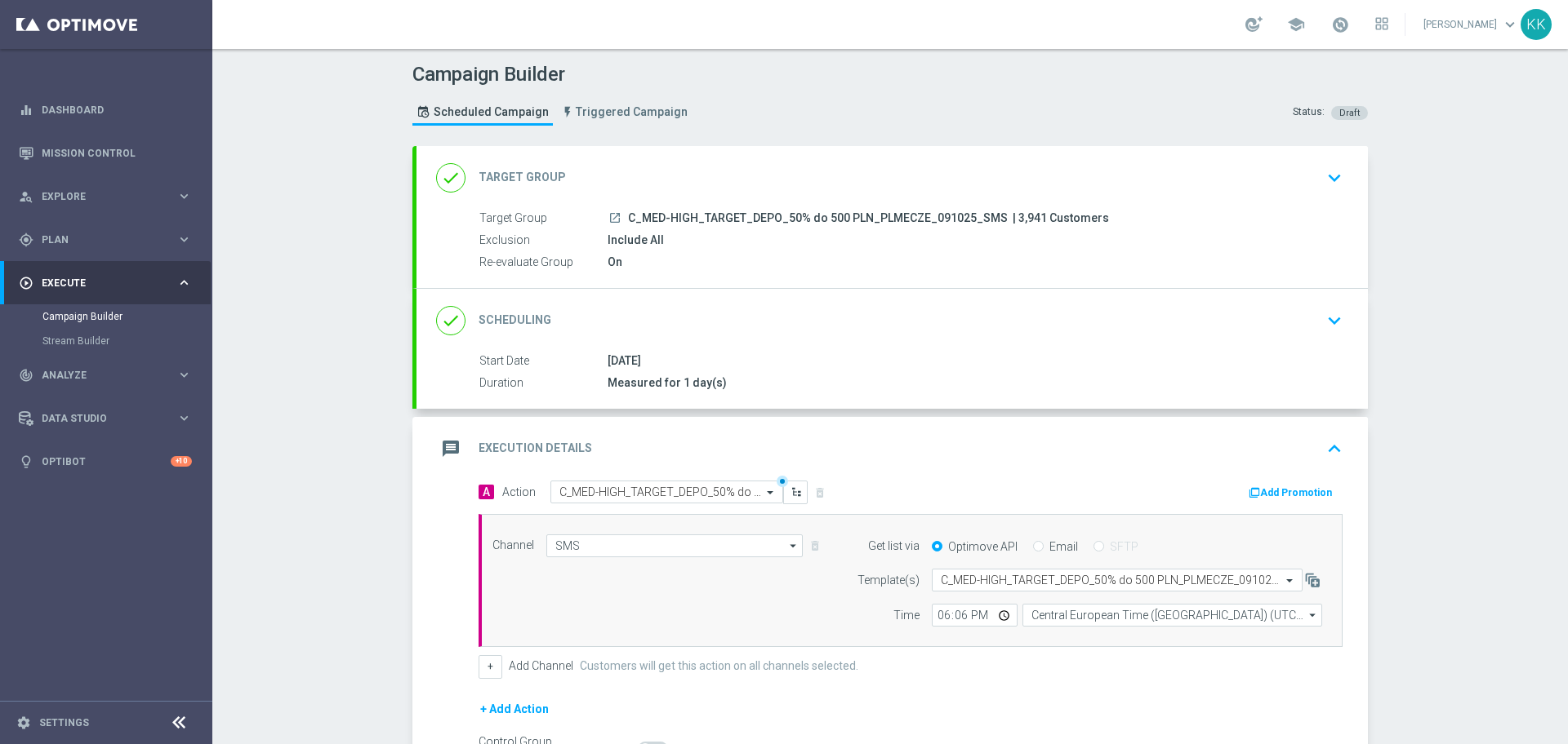
click at [1295, 170] on div "done Target Group keyboard_arrow_down" at bounding box center [892, 178] width 912 height 31
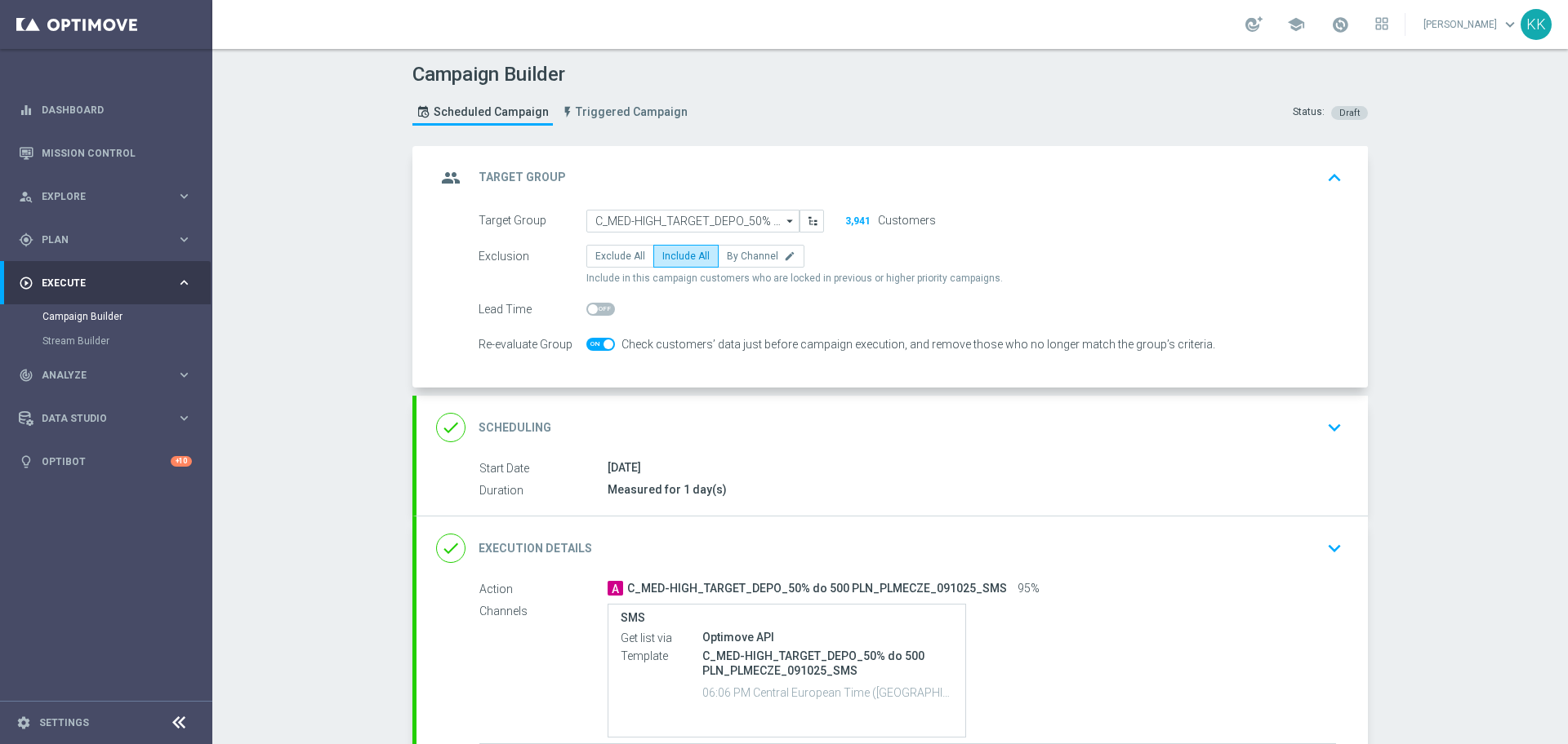
click at [1310, 462] on div "[DATE]" at bounding box center [971, 467] width 728 height 16
click at [1276, 426] on div "done Scheduling keyboard_arrow_down" at bounding box center [892, 427] width 912 height 31
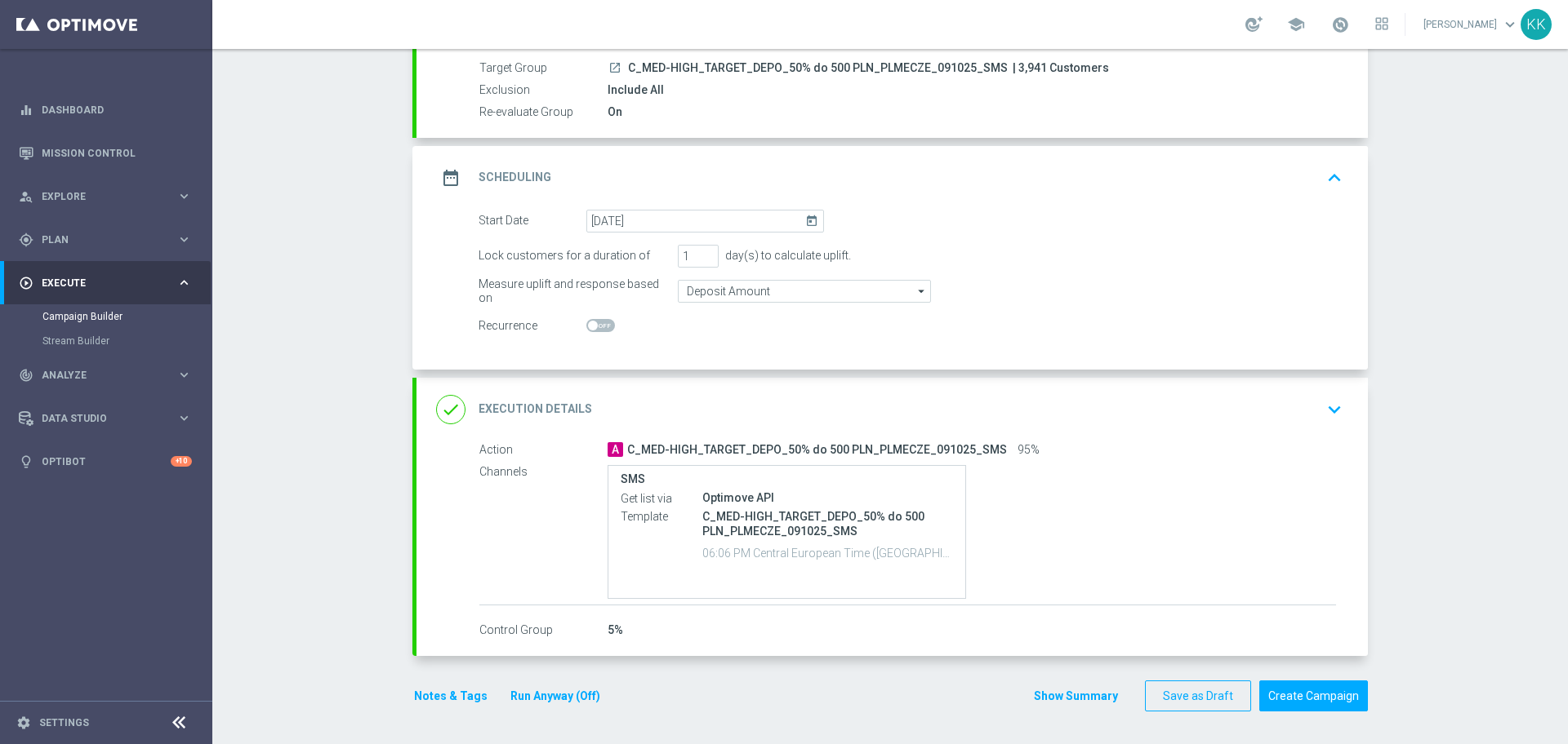
click at [1344, 405] on div "done Execution Details keyboard_arrow_down" at bounding box center [892, 409] width 952 height 64
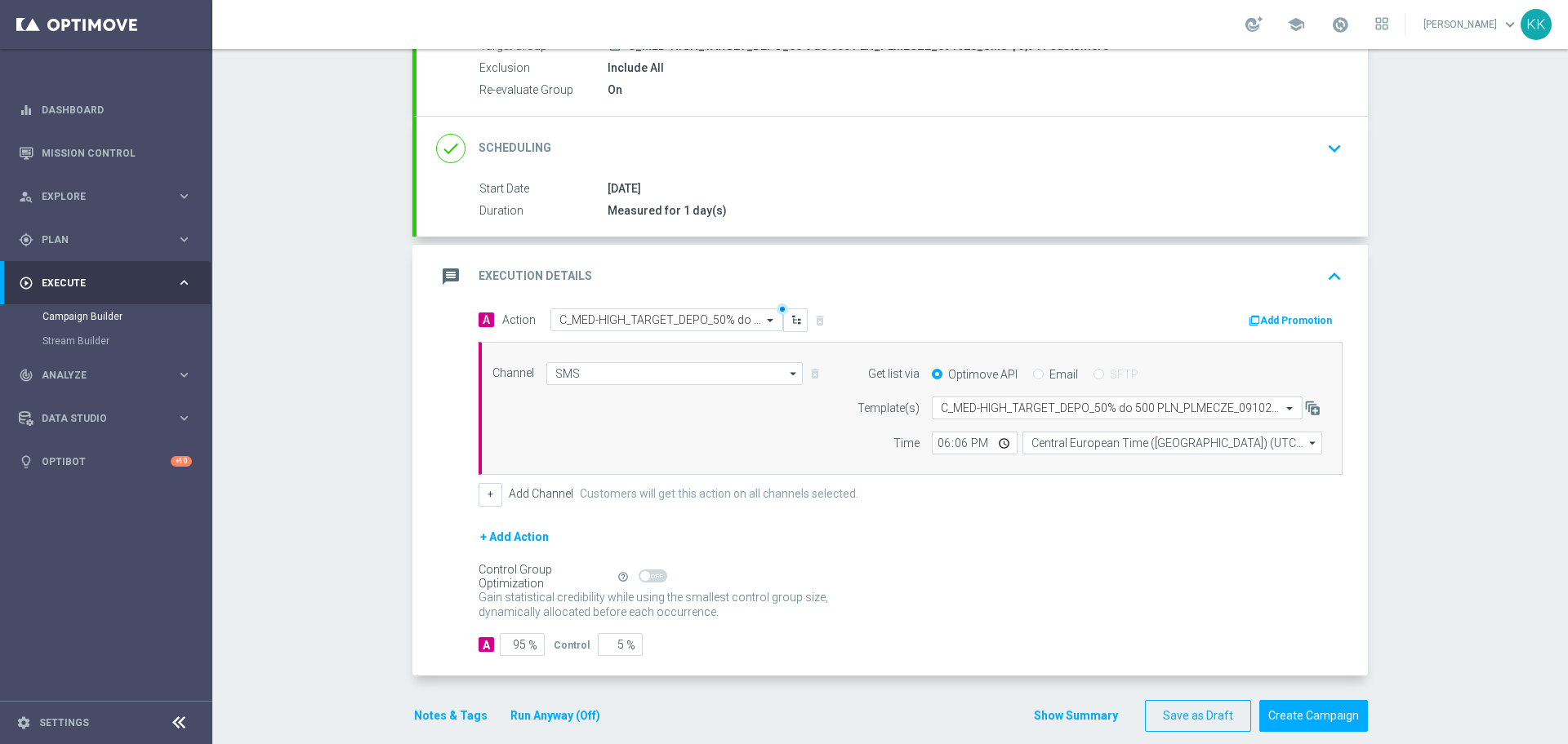
scroll to position [193, 0]
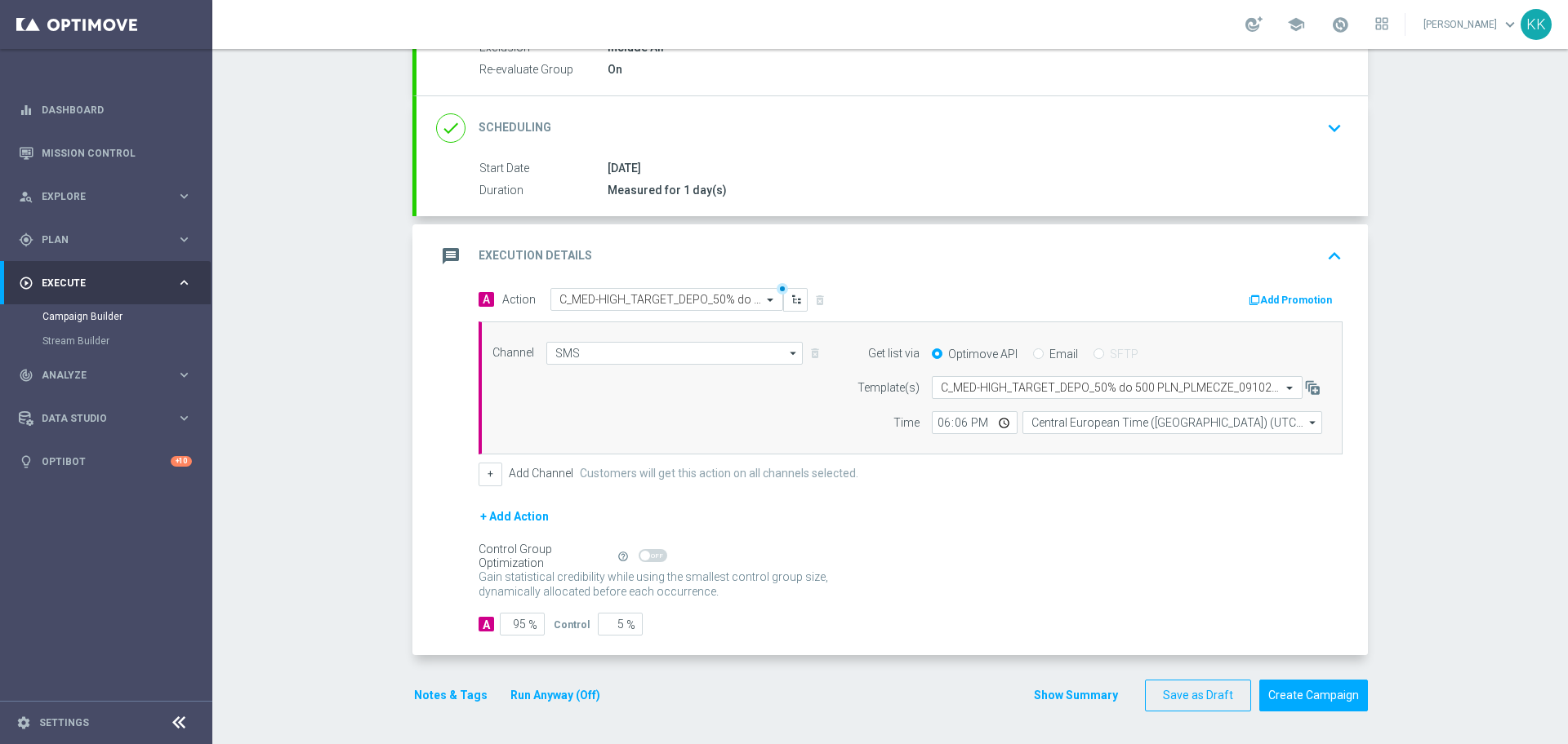
click at [457, 702] on button "Notes & Tags" at bounding box center [450, 696] width 76 height 20
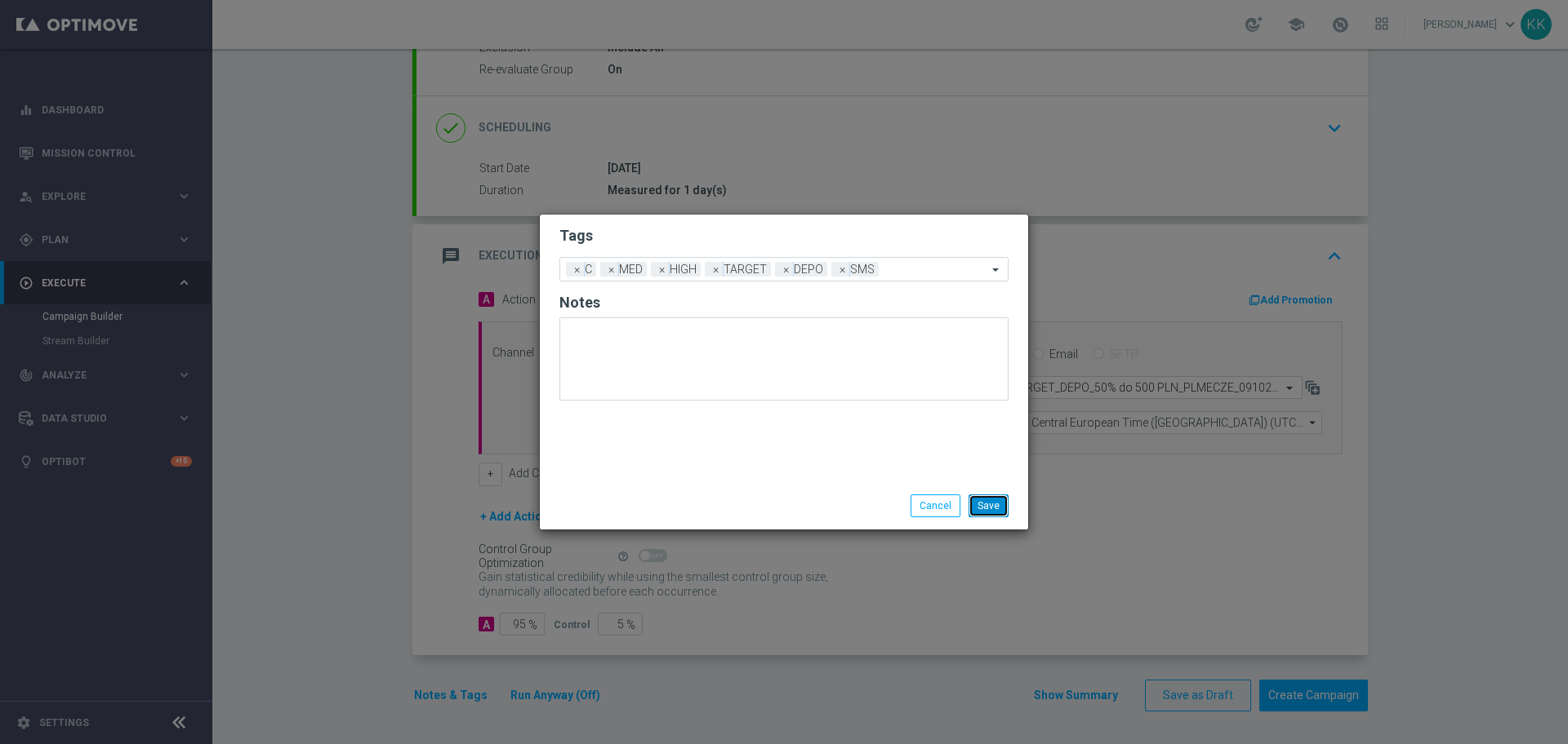
click at [987, 500] on button "Save" at bounding box center [988, 505] width 40 height 23
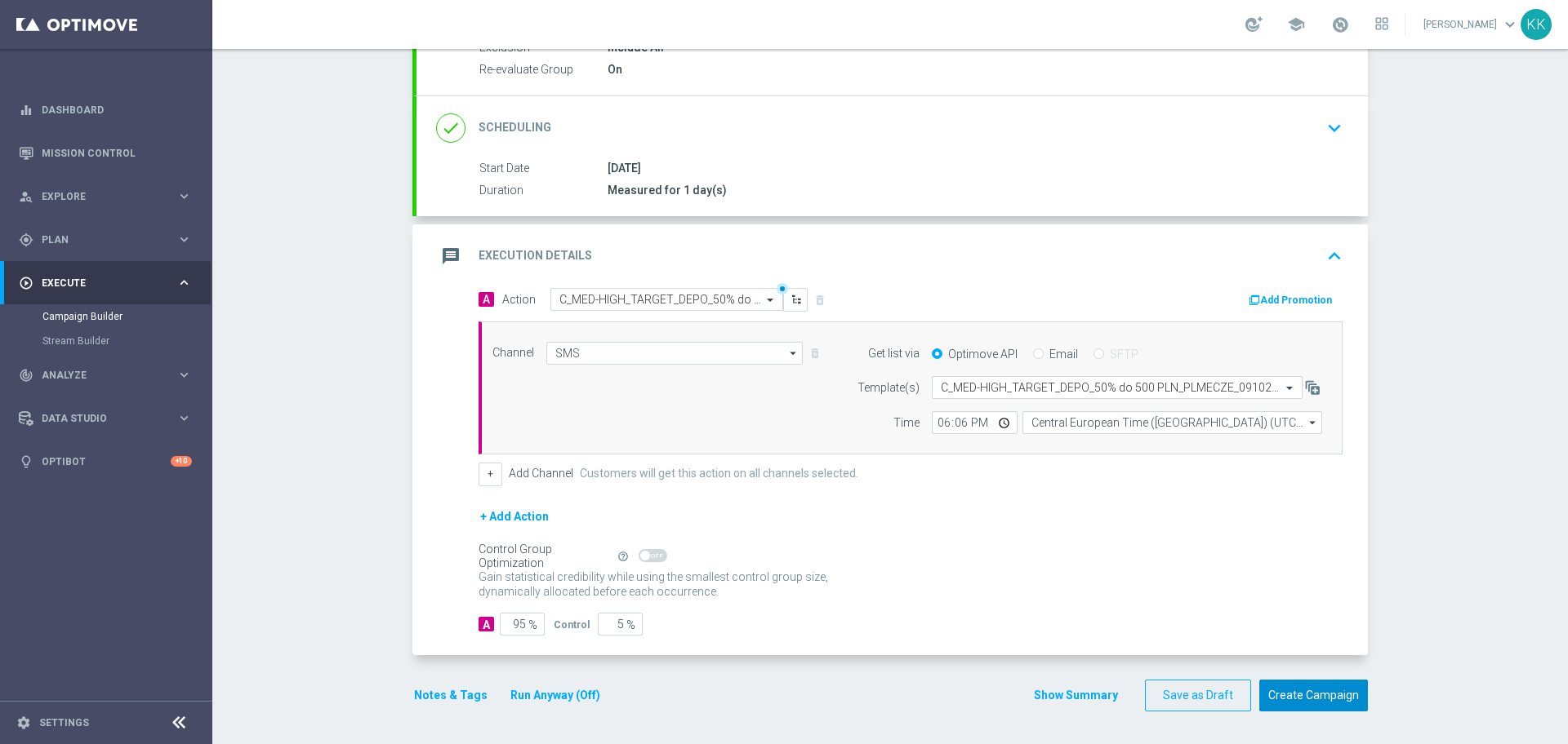
click at [1333, 710] on button "Create Campaign" at bounding box center [1314, 696] width 109 height 31
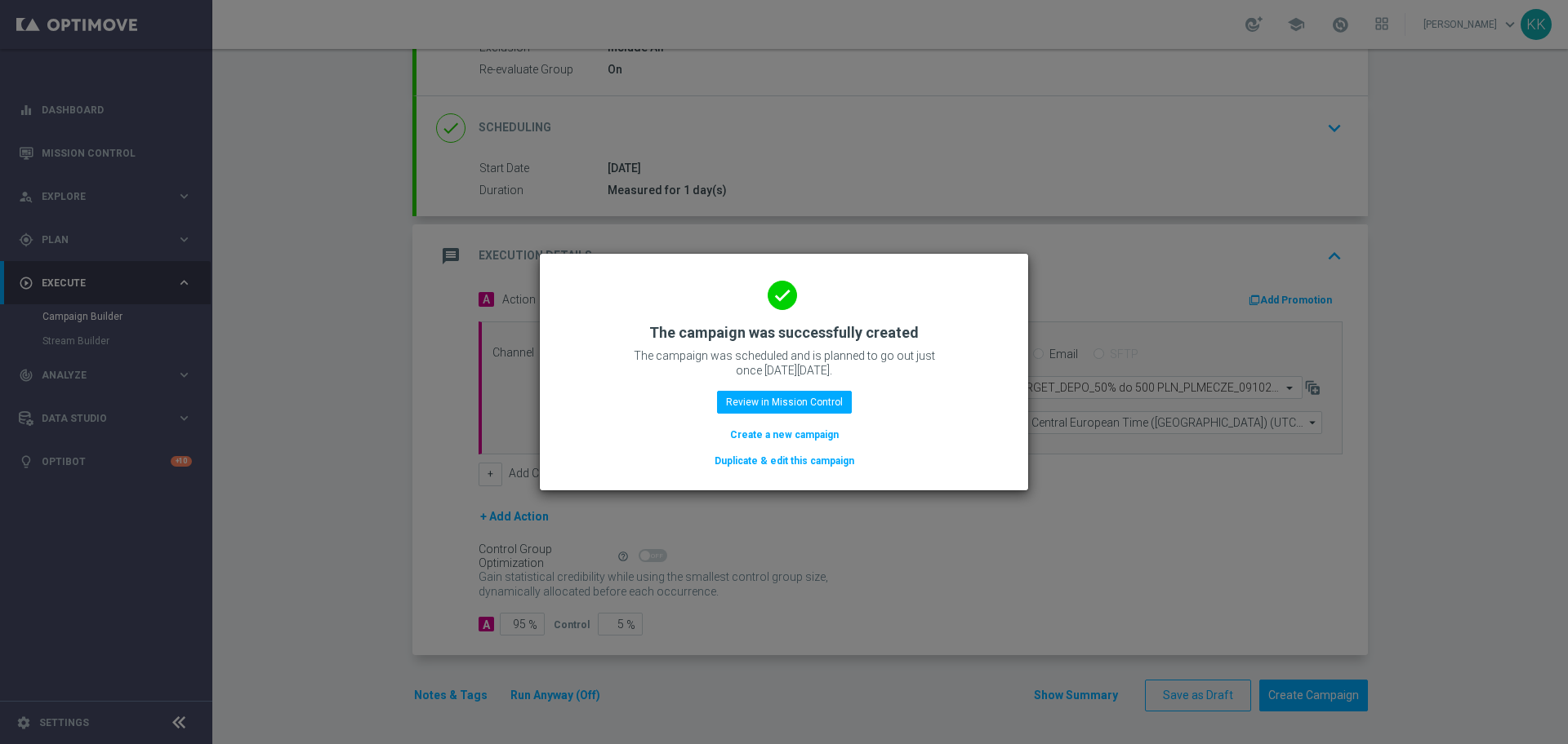
click at [785, 431] on button "Create a new campaign" at bounding box center [784, 435] width 112 height 18
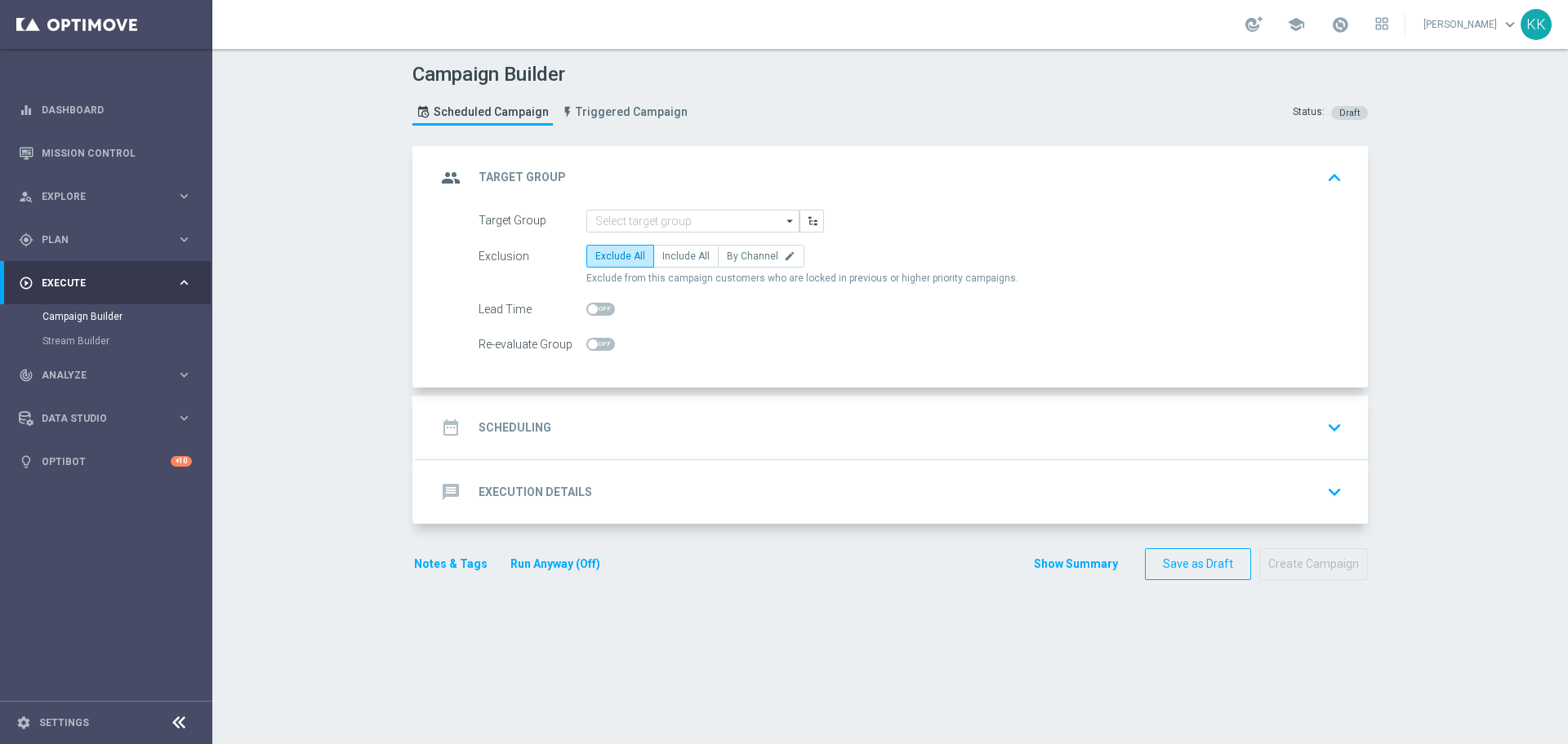
scroll to position [0, 0]
click at [668, 215] on input at bounding box center [693, 221] width 213 height 23
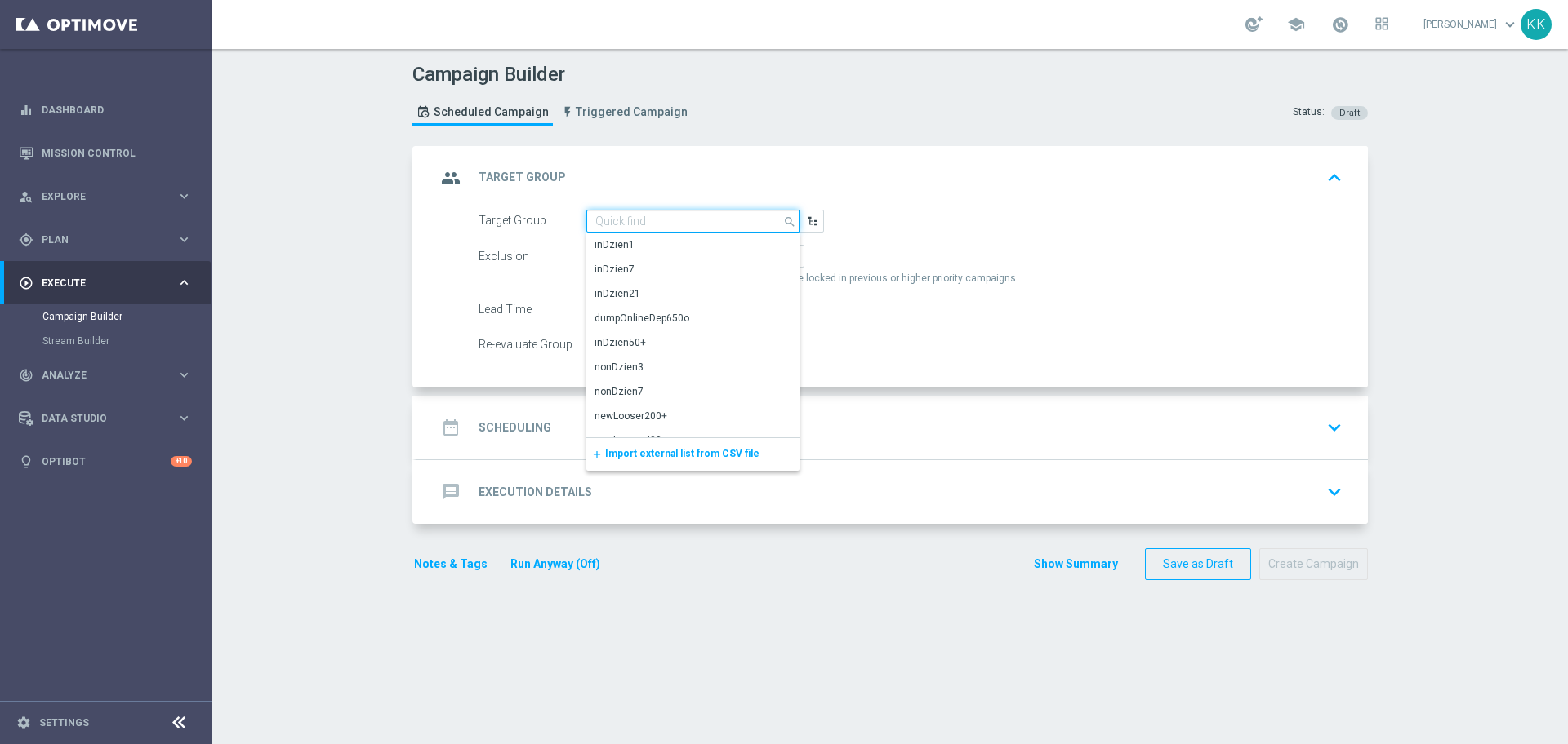
paste input "D_MIN-LOW_TARGET_DEPO_100% do 200 PLN_PLMECZE_091025_SMS"
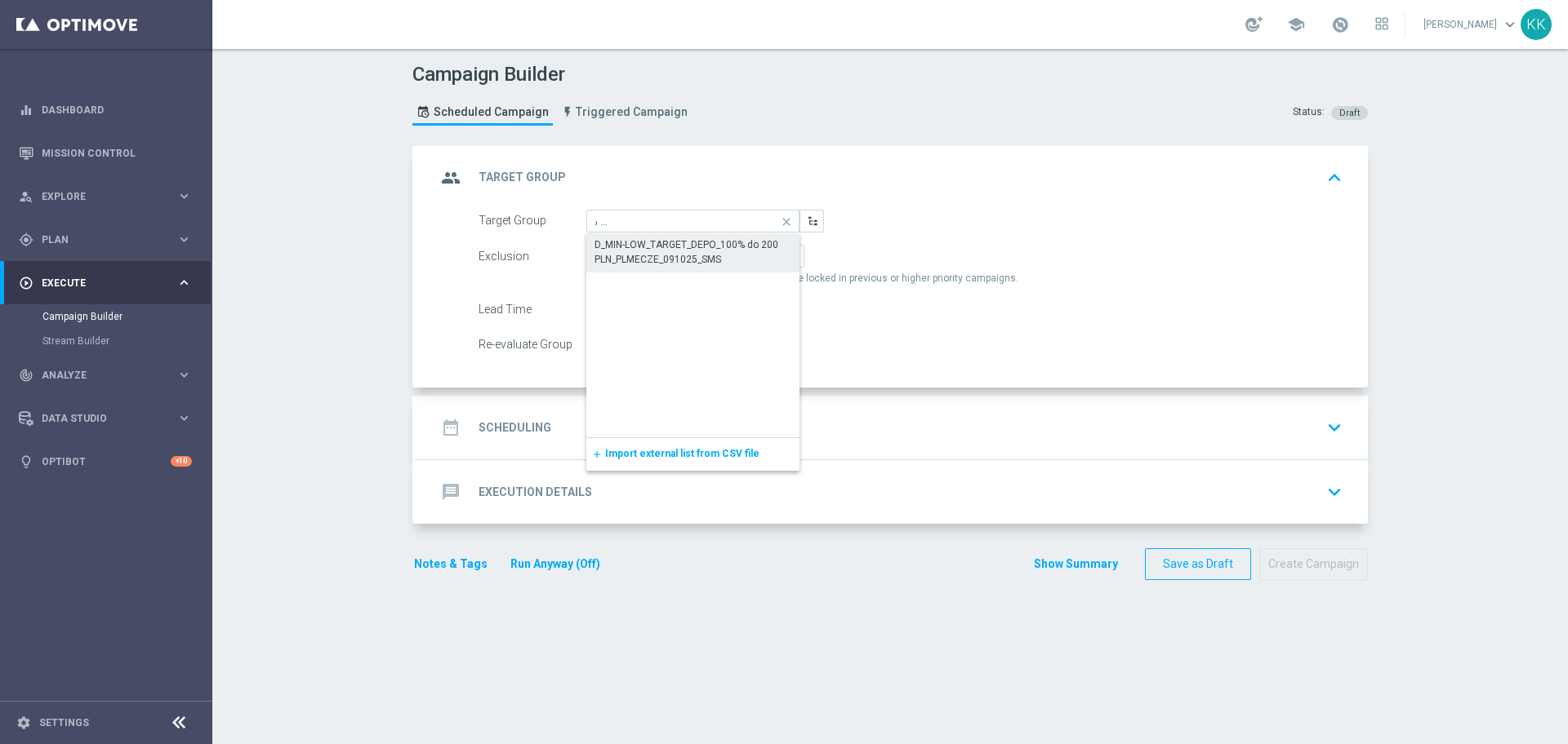
click at [676, 262] on div "D_MIN-LOW_TARGET_DEPO_100% do 200 PLN_PLMECZE_091025_SMS" at bounding box center [693, 252] width 197 height 30
type input "D_MIN-LOW_TARGET_DEPO_100% do 200 PLN_PLMECZE_091025_SMS"
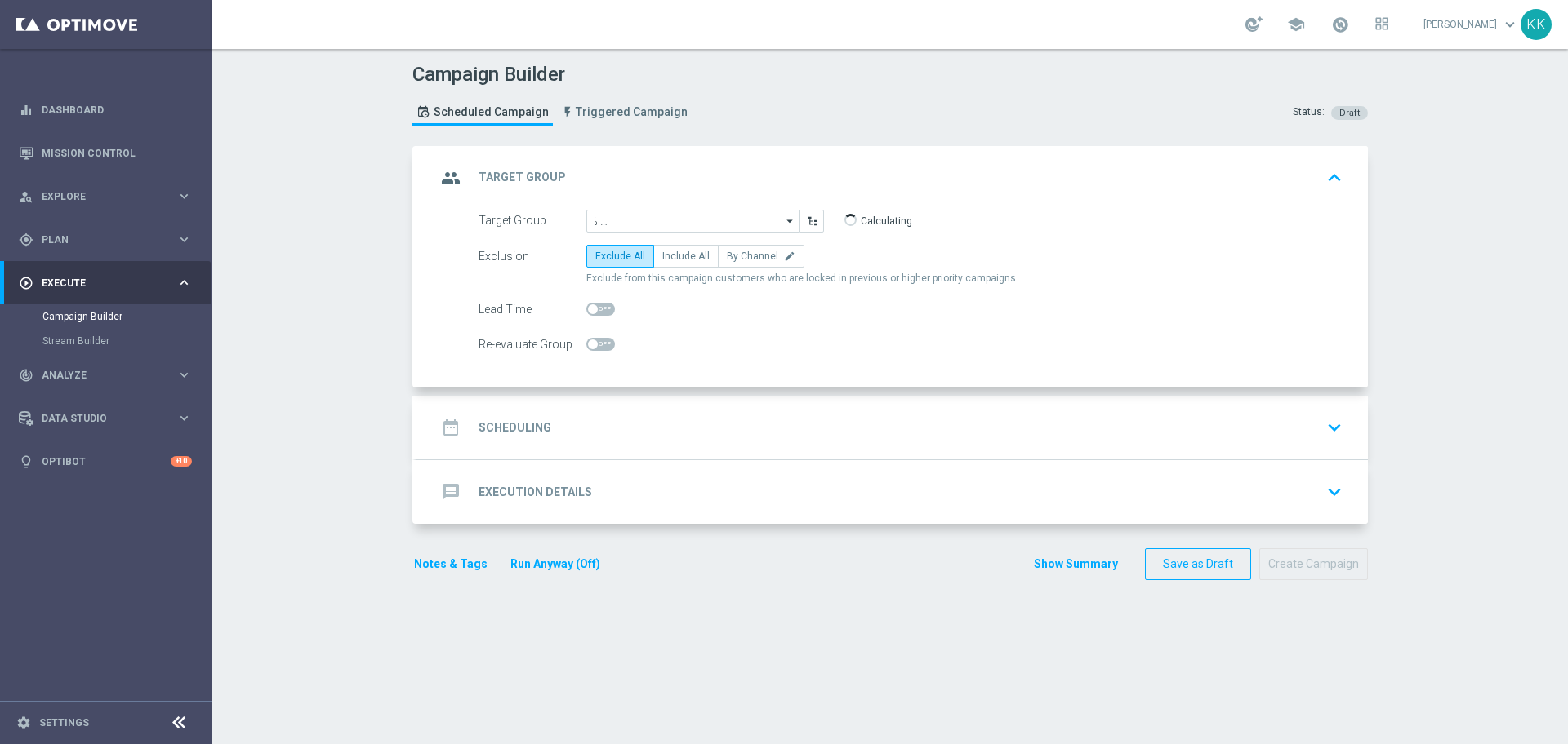
scroll to position [0, 0]
click at [683, 251] on span "Include All" at bounding box center [686, 256] width 48 height 11
click at [673, 254] on input "Include All" at bounding box center [667, 259] width 10 height 10
radio input "true"
click at [594, 343] on span at bounding box center [601, 344] width 29 height 13
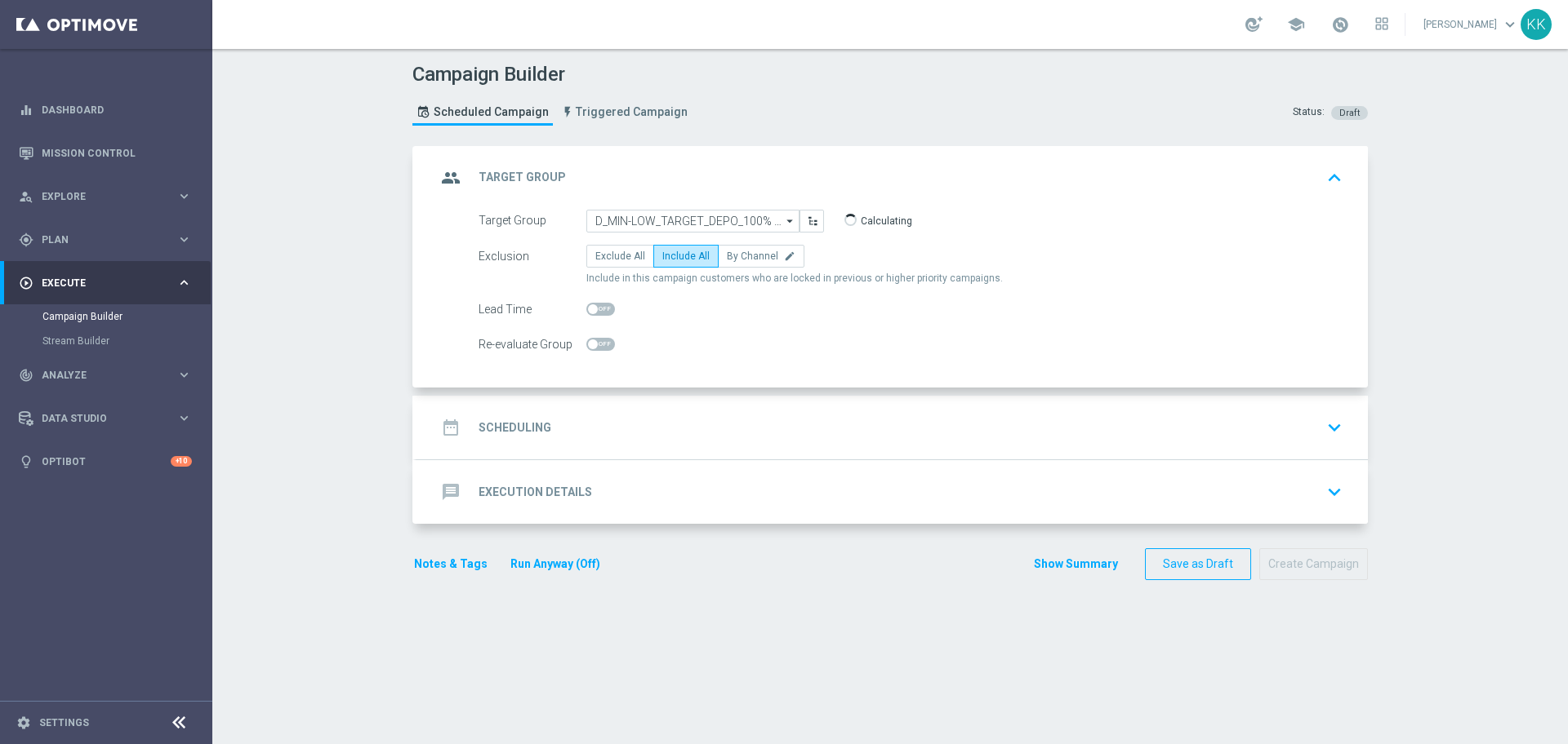
click at [594, 343] on input "checkbox" at bounding box center [601, 344] width 29 height 13
checkbox input "true"
click at [650, 429] on div "date_range Scheduling keyboard_arrow_down" at bounding box center [892, 427] width 912 height 31
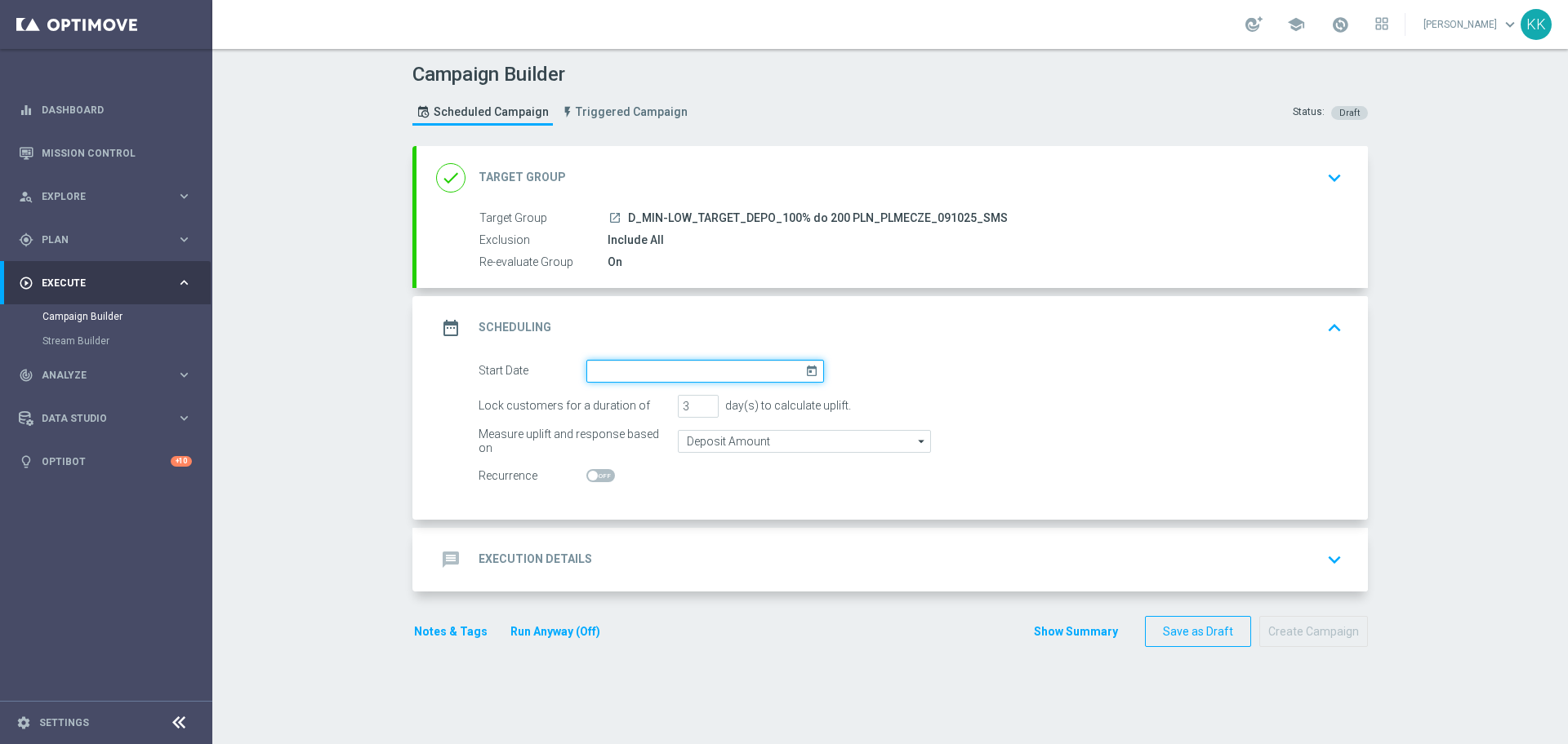
click at [641, 375] on input at bounding box center [705, 371] width 238 height 23
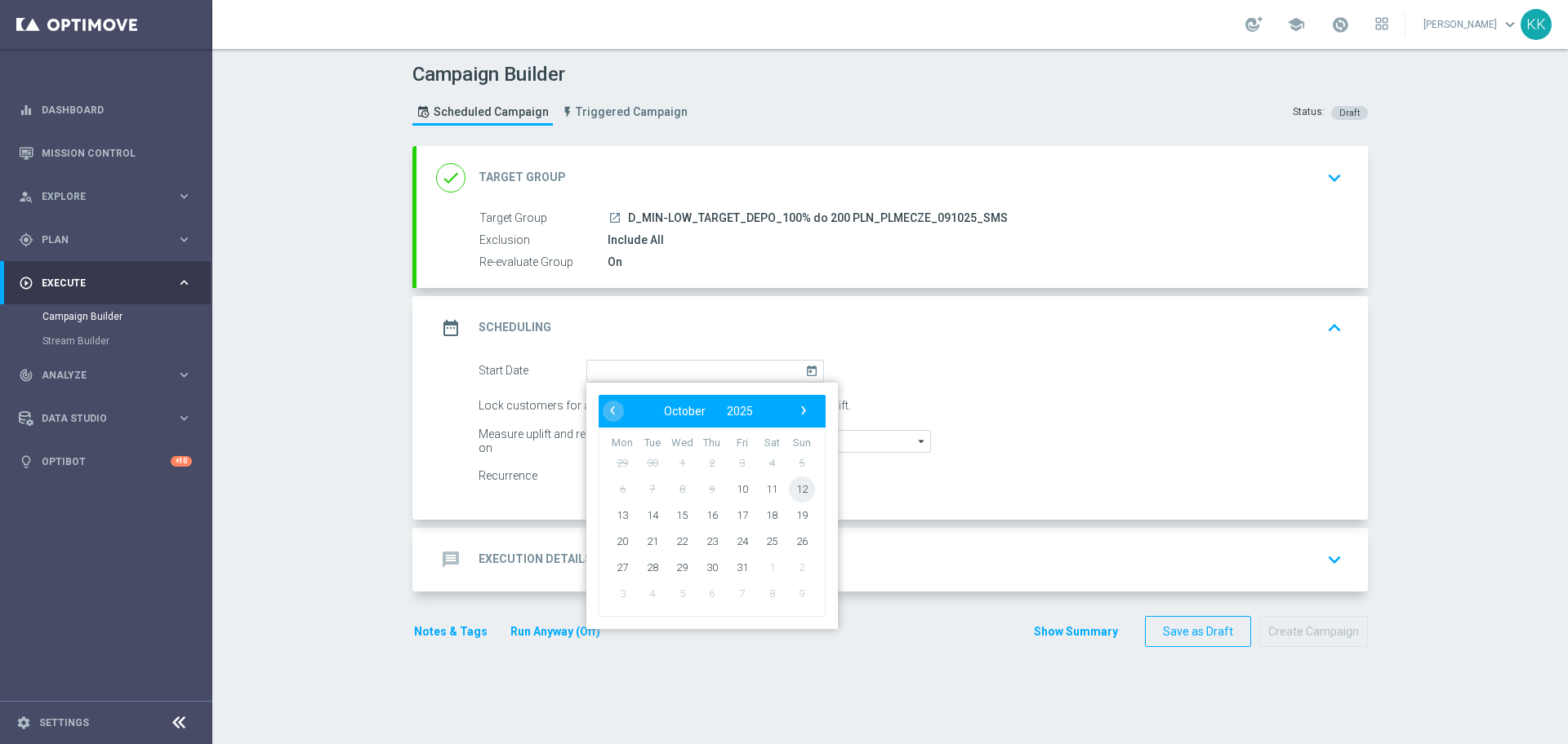
click at [790, 485] on span "12" at bounding box center [801, 488] width 26 height 26
type input "[DATE]"
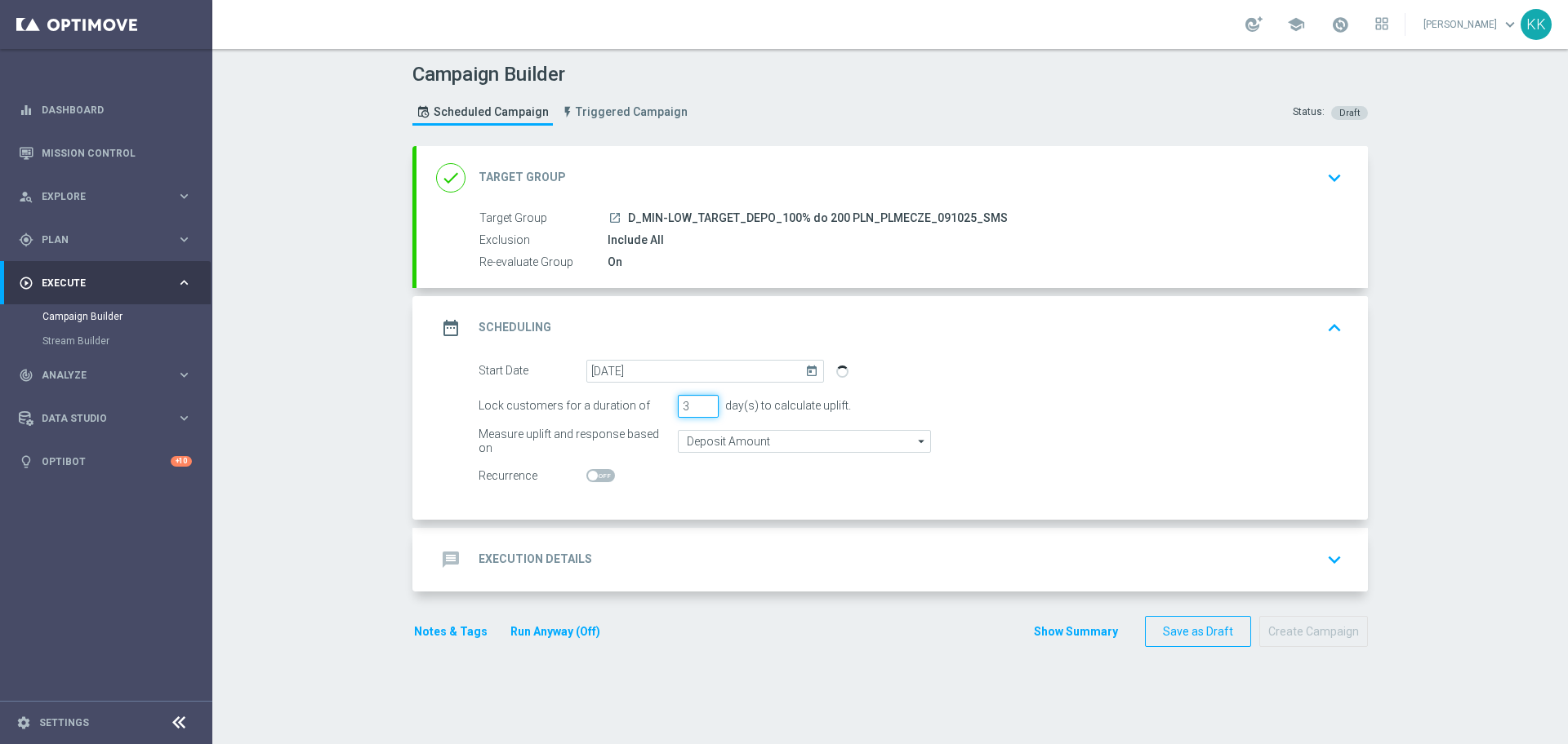
drag, startPoint x: 677, startPoint y: 412, endPoint x: 648, endPoint y: 411, distance: 29.0
click at [648, 411] on div "Lock customers for a duration of 3 day(s) to calculate uplift." at bounding box center [911, 406] width 889 height 23
drag, startPoint x: 683, startPoint y: 408, endPoint x: 615, endPoint y: 407, distance: 68.0
click at [618, 407] on div "Lock customers for a duration of 3 day(s) to calculate uplift." at bounding box center [911, 406] width 889 height 23
type input "1"
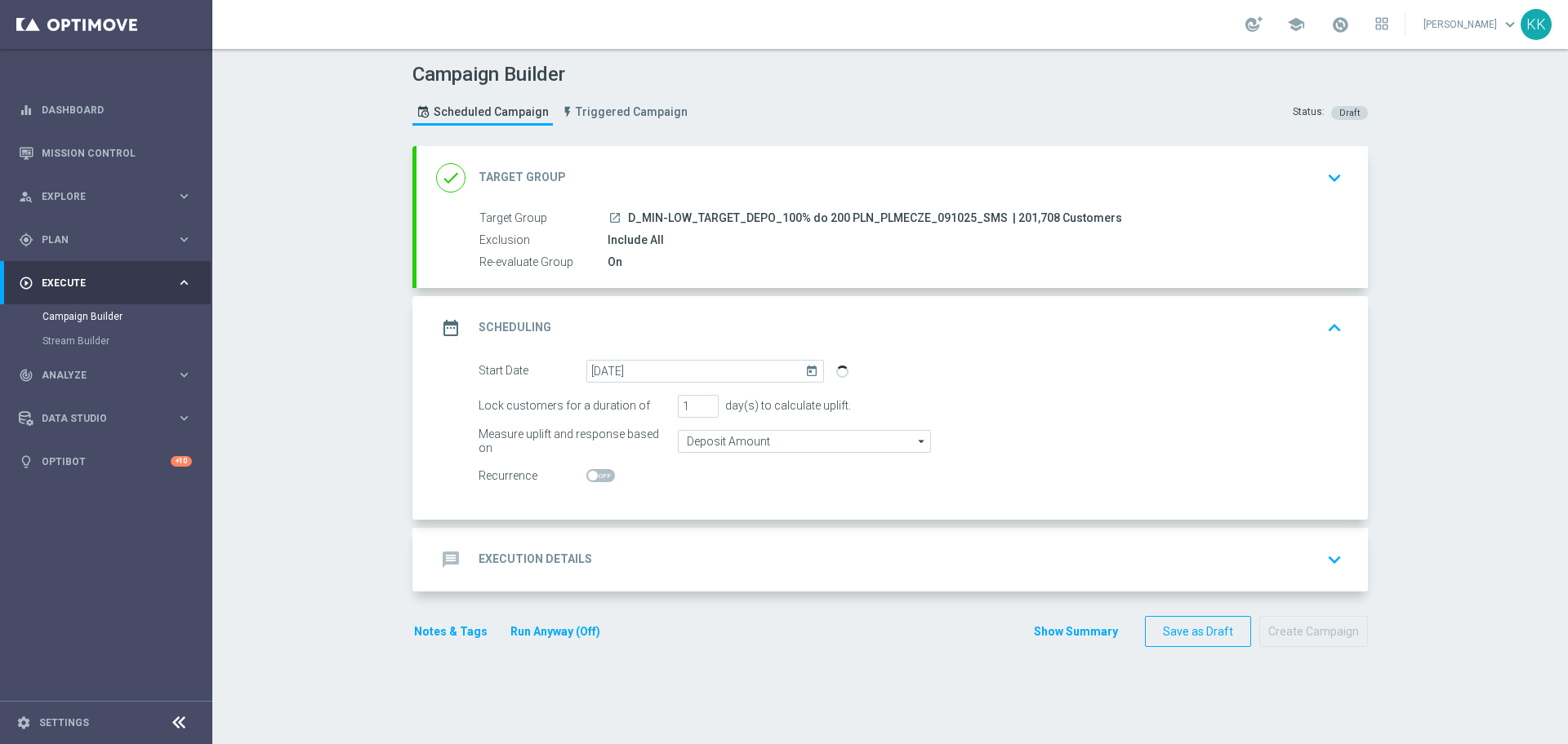
click at [710, 550] on div "message Execution Details keyboard_arrow_down" at bounding box center [892, 560] width 912 height 31
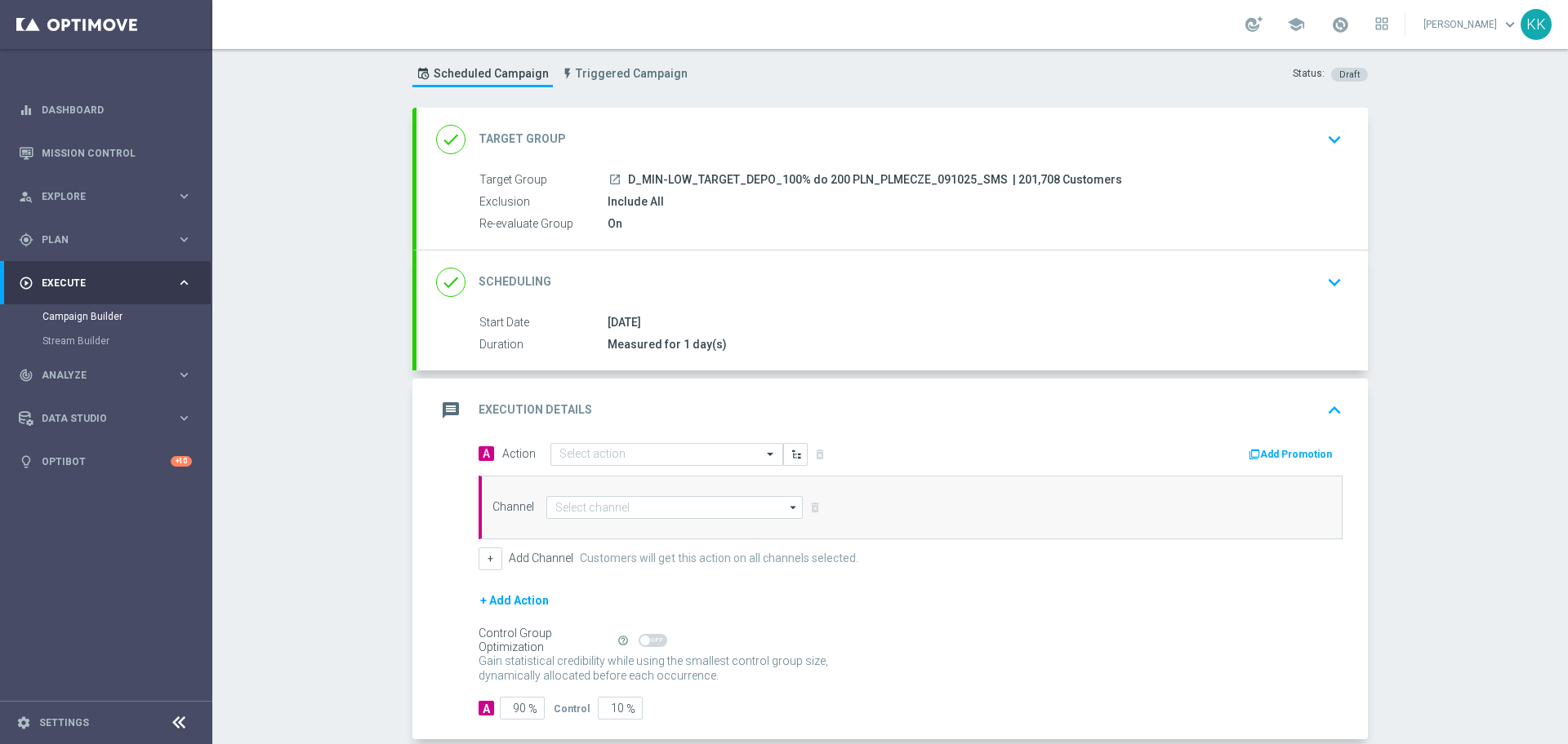
scroll to position [83, 0]
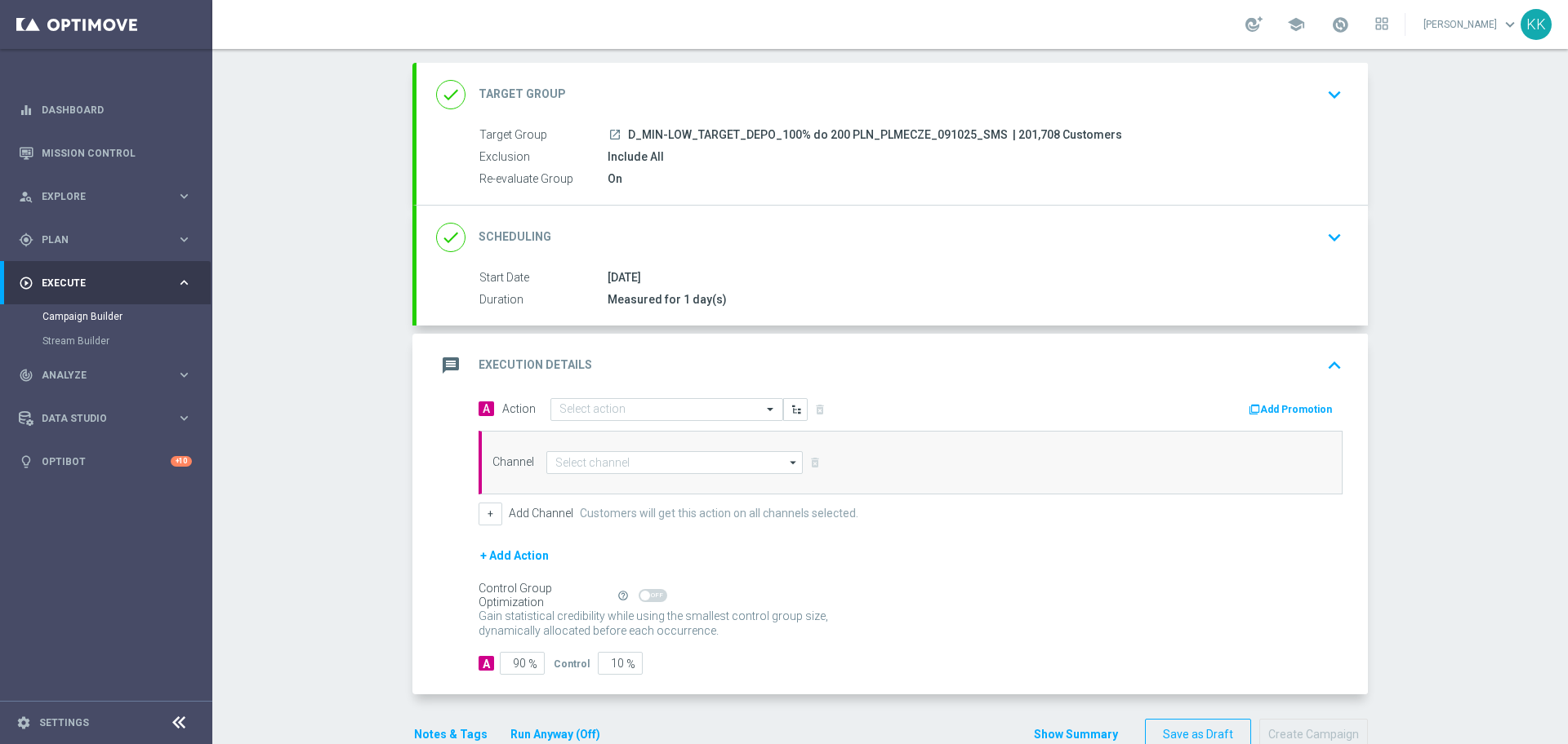
click at [665, 425] on div "A Action Select action delete_forever Add Promotion Channel arrow_drop_down Sho…" at bounding box center [911, 461] width 889 height 128
click at [661, 422] on div "A Action Select action delete_forever Add Promotion Channel arrow_drop_down Sho…" at bounding box center [911, 461] width 889 height 128
click at [669, 409] on input "text" at bounding box center [650, 410] width 182 height 14
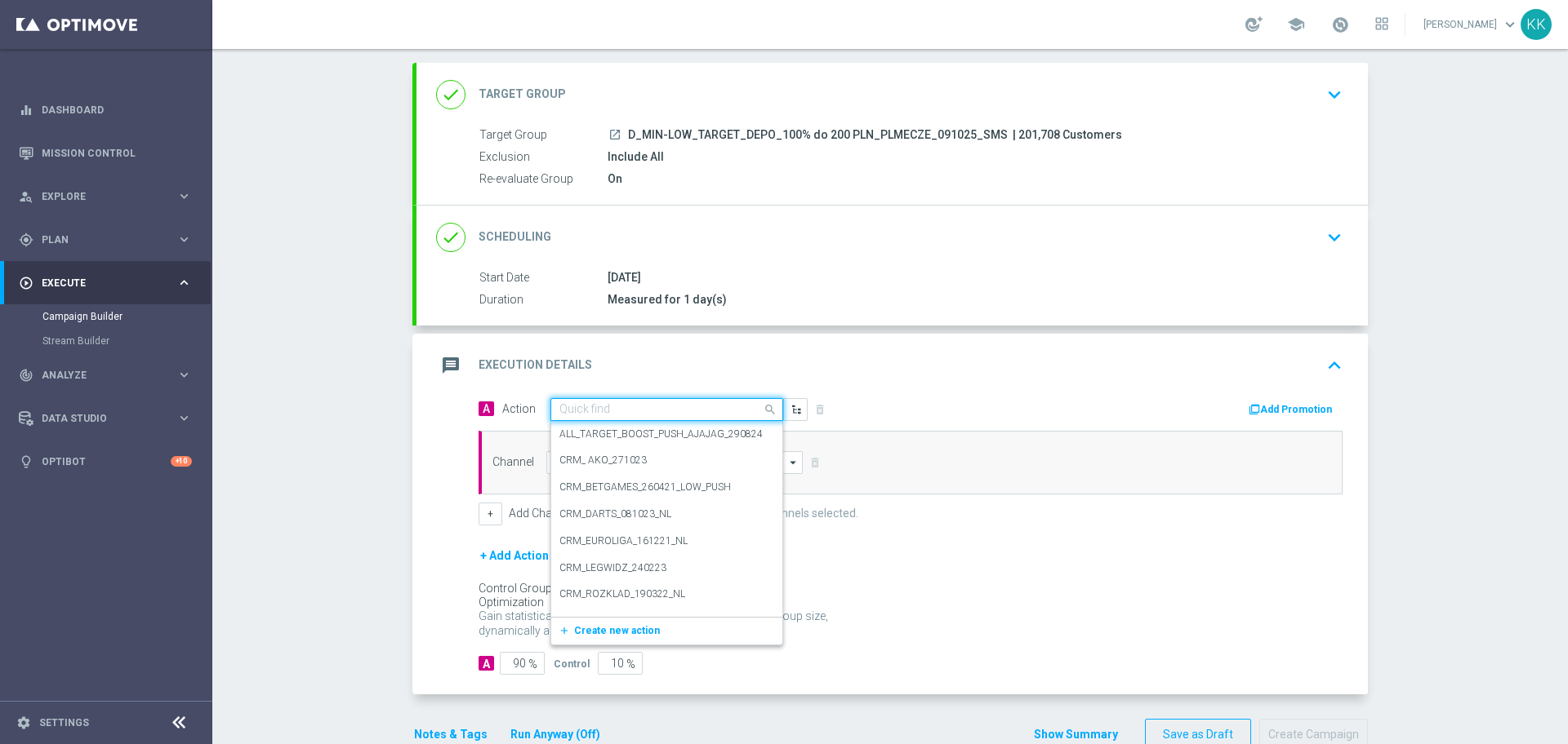
paste input "D_MIN-LOW_TARGET_DEPO_100% do 200 PLN_PLMECZE_091025_SMS"
type input "D_MIN-LOW_TARGET_DEPO_100% do 200 PLN_PLMECZE_091025_SMS"
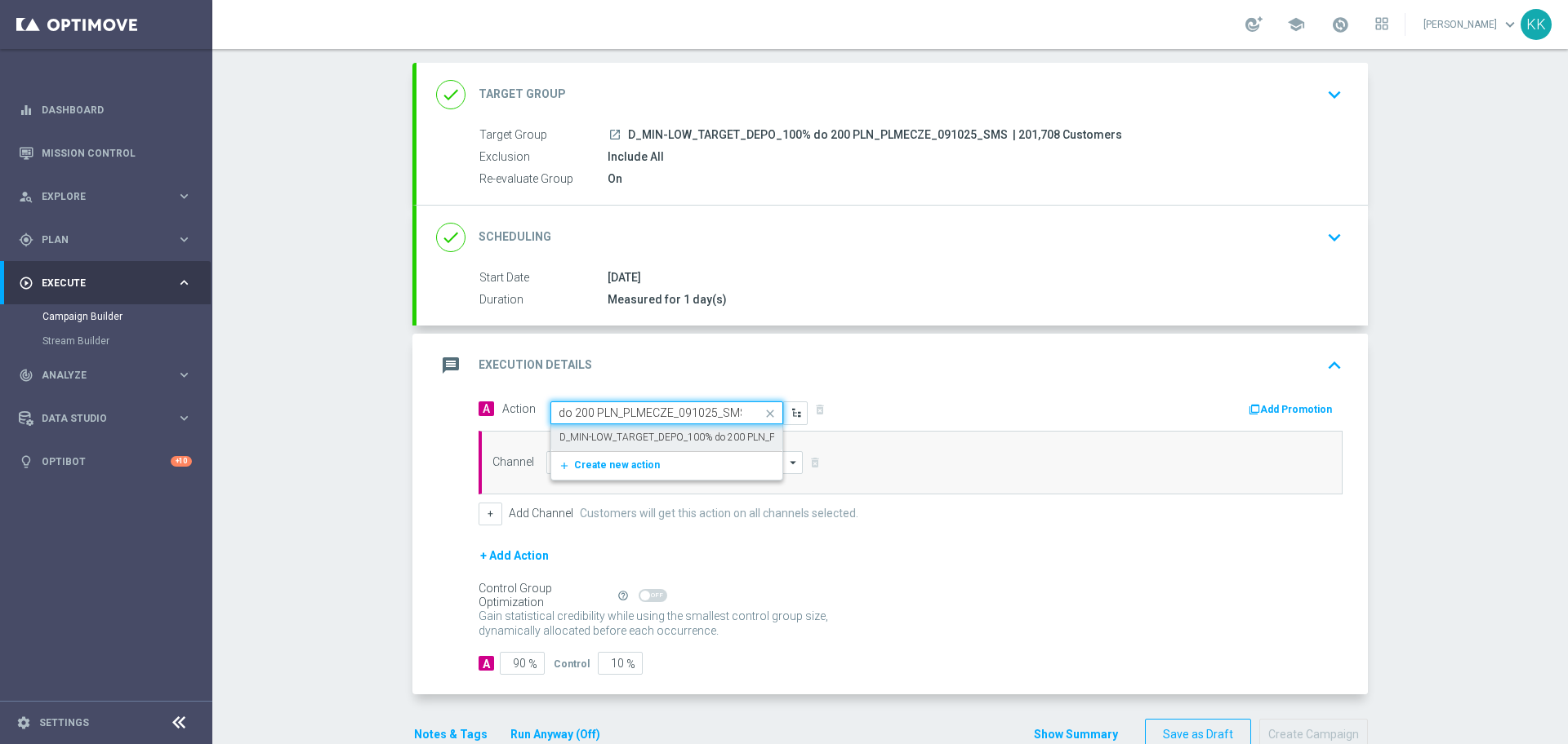
click at [667, 440] on label "D_MIN-LOW_TARGET_DEPO_100% do 200 PLN_PLMECZE_091025_SMS" at bounding box center [717, 437] width 317 height 14
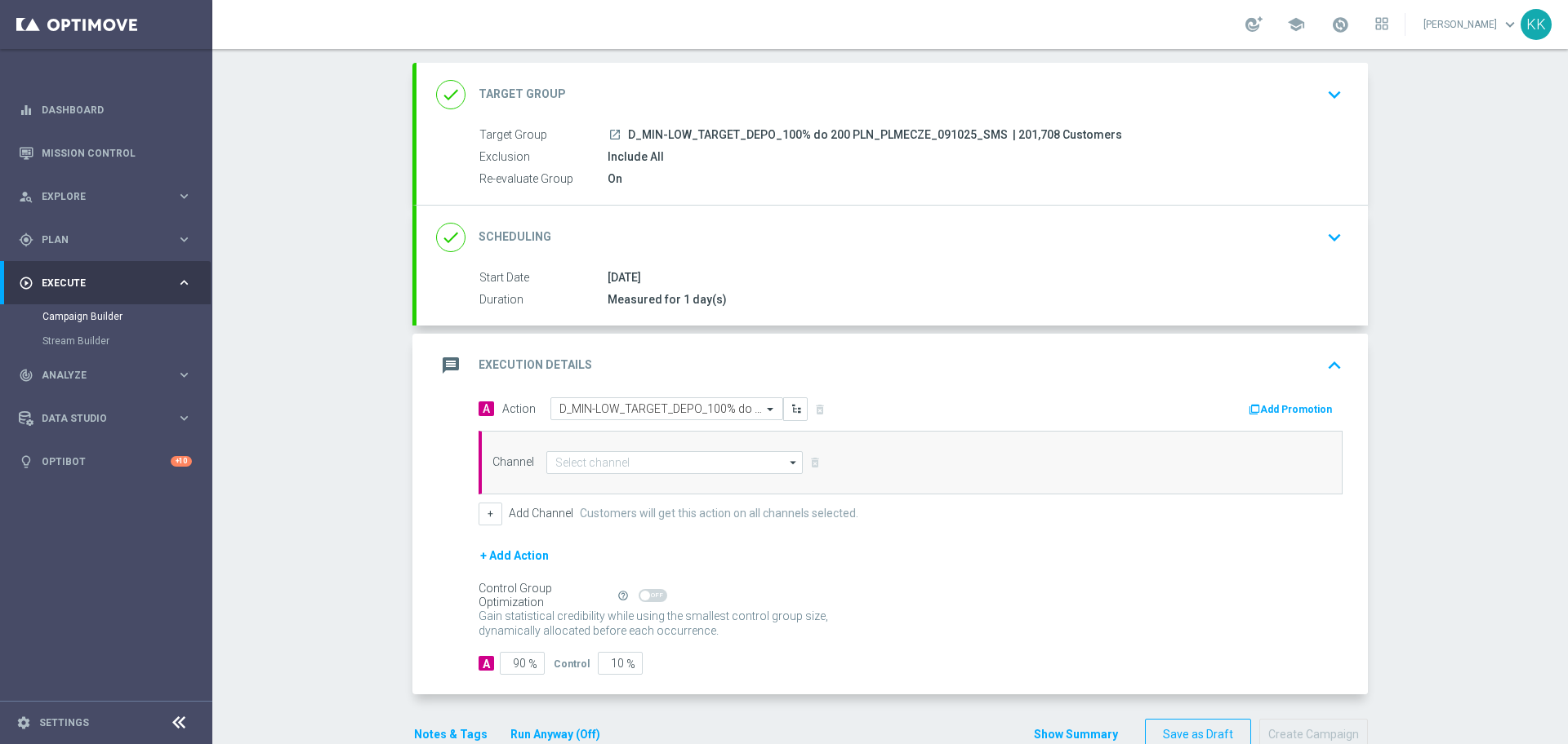
click at [661, 450] on div "Channel arrow_drop_down Show Selected 0 of NaN Target group only SMS" at bounding box center [910, 462] width 864 height 64
click at [660, 461] on input at bounding box center [675, 462] width 257 height 23
click at [607, 511] on div "SMS" at bounding box center [668, 510] width 243 height 23
type input "SMS"
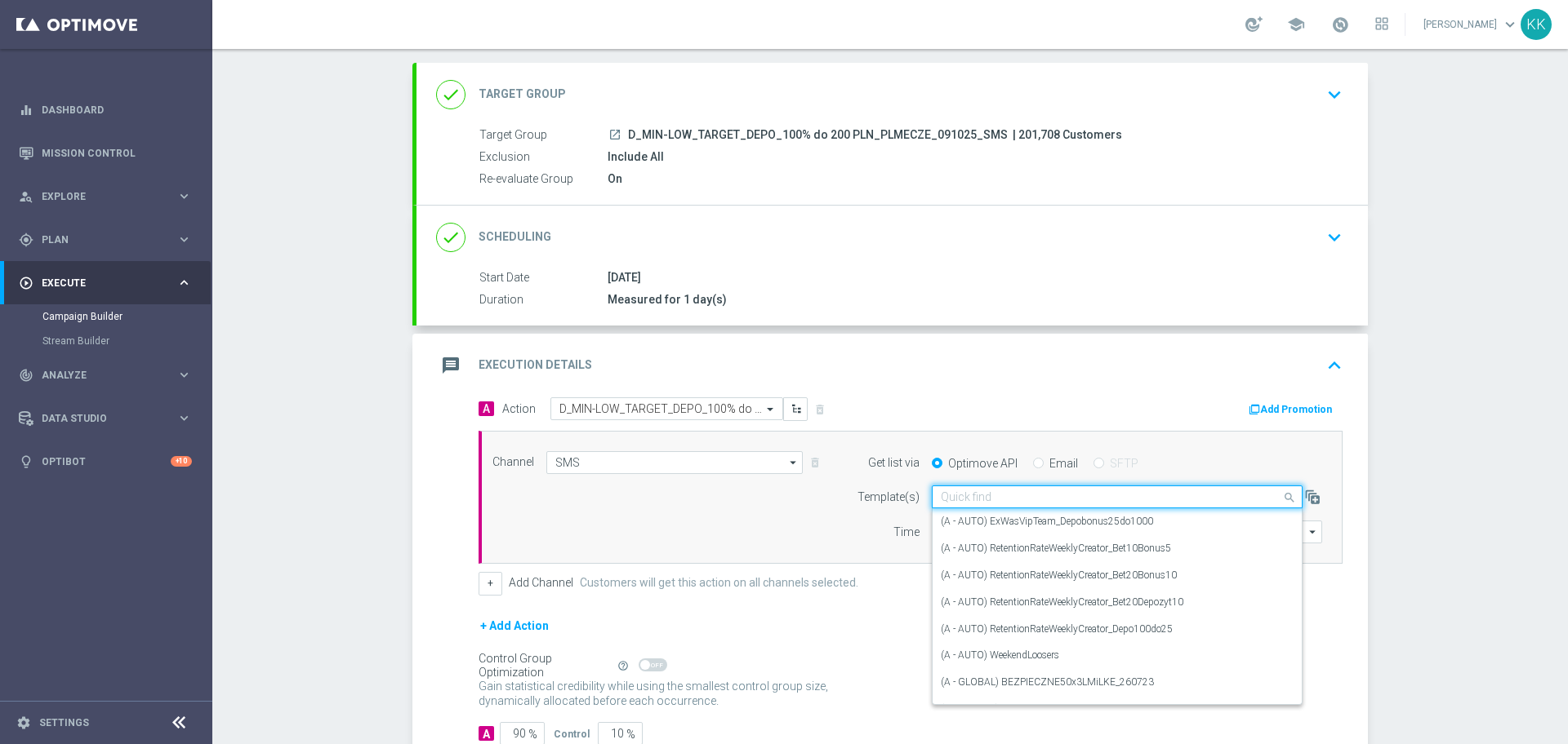
click at [1011, 501] on input "text" at bounding box center [1101, 498] width 320 height 14
paste input "D_MIN-LOW_TARGET_DEPO_100% do 200 PLN_PLMECZE_091025_SMS"
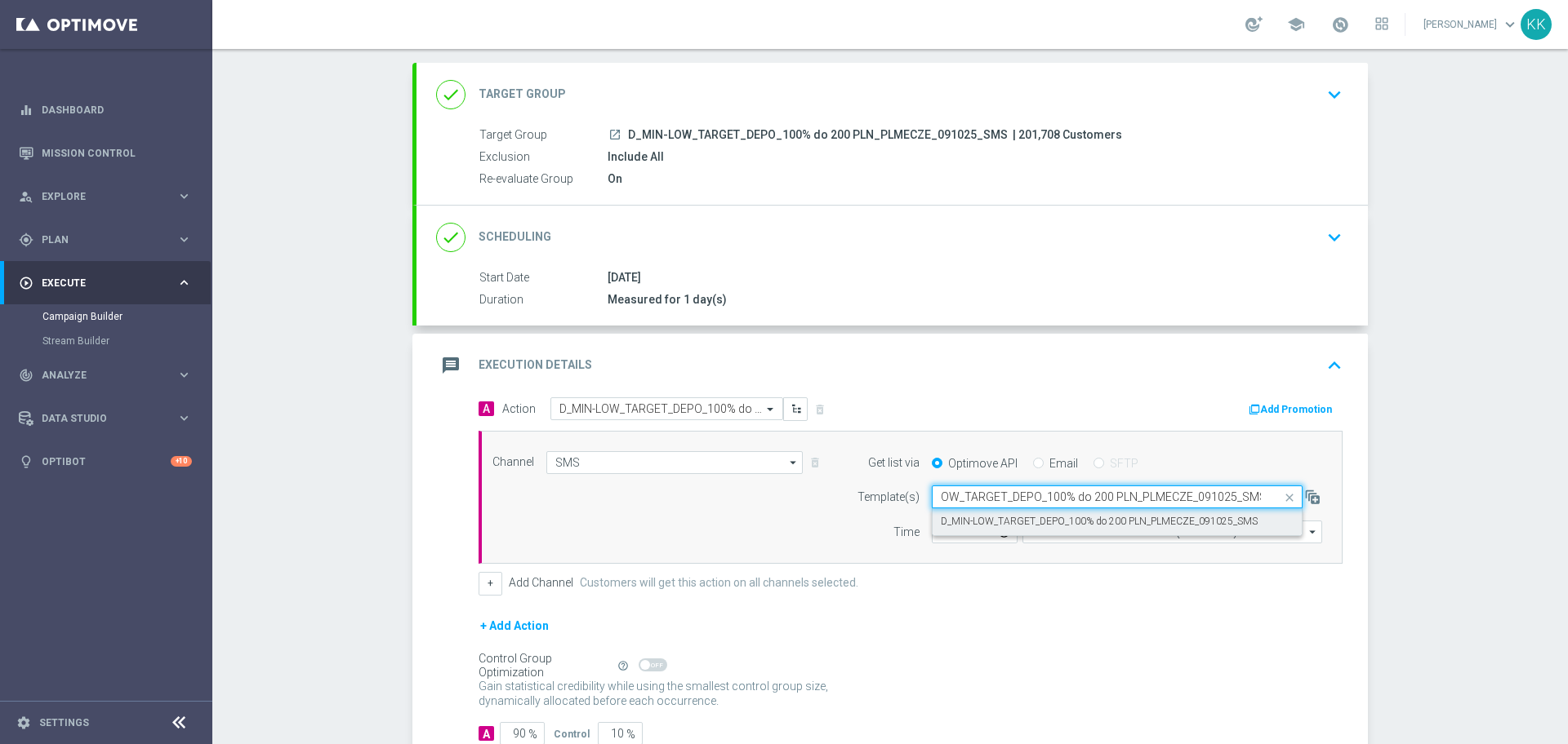
click at [1000, 524] on label "D_MIN-LOW_TARGET_DEPO_100% do 200 PLN_PLMECZE_091025_SMS" at bounding box center [1099, 521] width 317 height 14
type input "D_MIN-LOW_TARGET_DEPO_100% do 200 PLN_PLMECZE_091025_SMS"
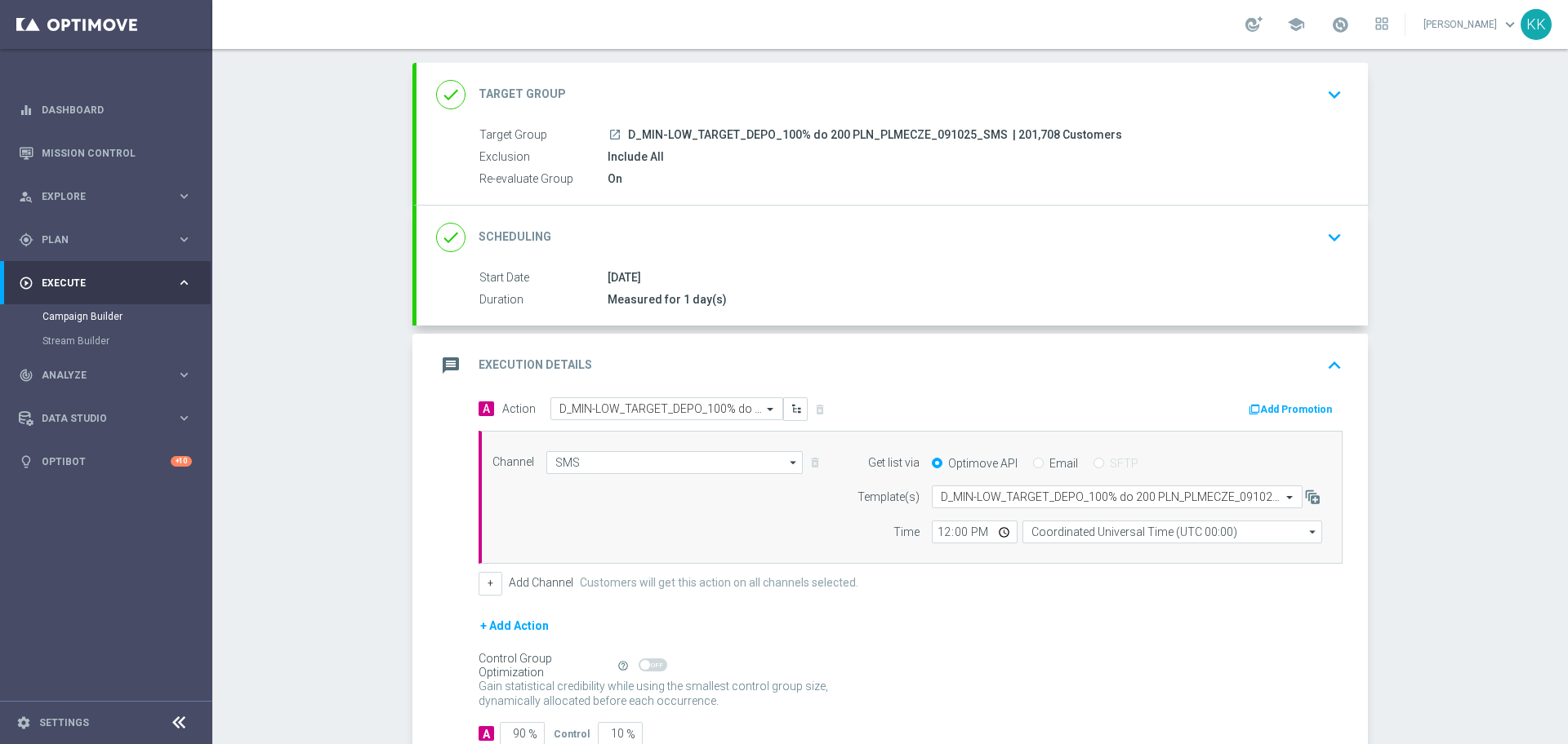
scroll to position [0, 0]
click at [932, 534] on input "12:00" at bounding box center [975, 532] width 86 height 23
type input "18:11"
click at [1095, 528] on input "Coordinated Universal Time (UTC 00:00)" at bounding box center [1172, 532] width 300 height 23
click at [1082, 561] on div "Central European Time ([GEOGRAPHIC_DATA]) (UTC +02:00)" at bounding box center [1164, 555] width 267 height 14
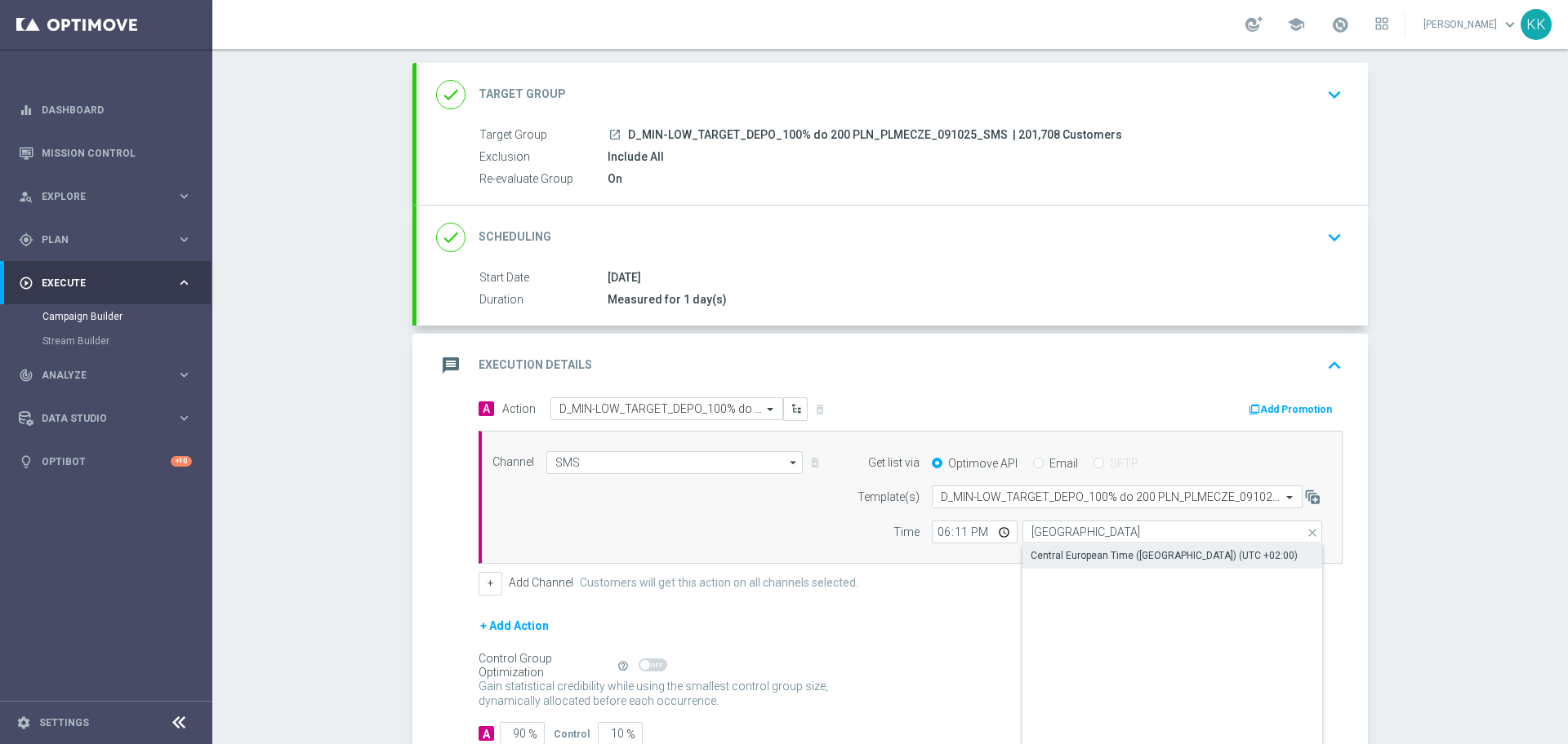
type input "Central European Time ([GEOGRAPHIC_DATA]) (UTC +02:00)"
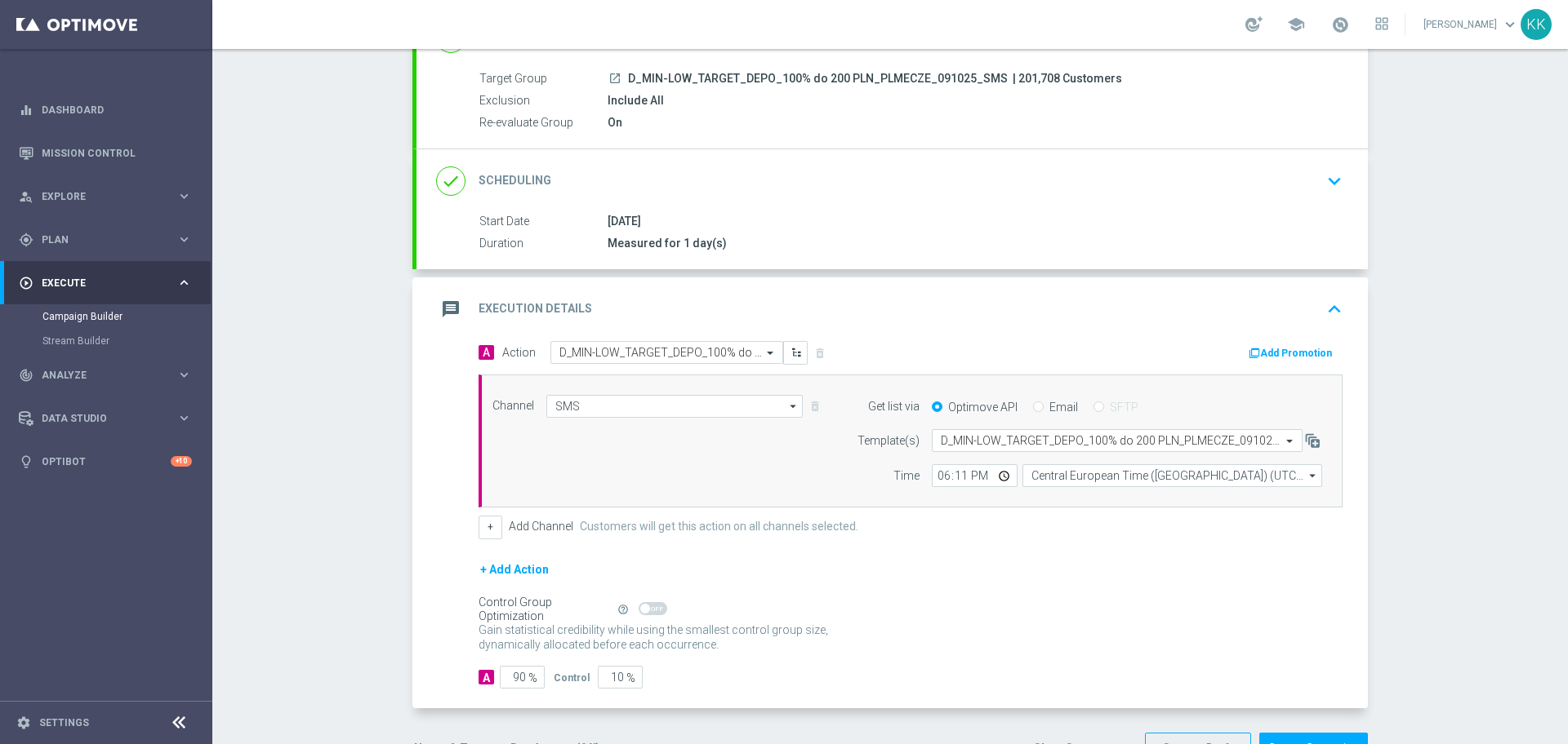
scroll to position [193, 0]
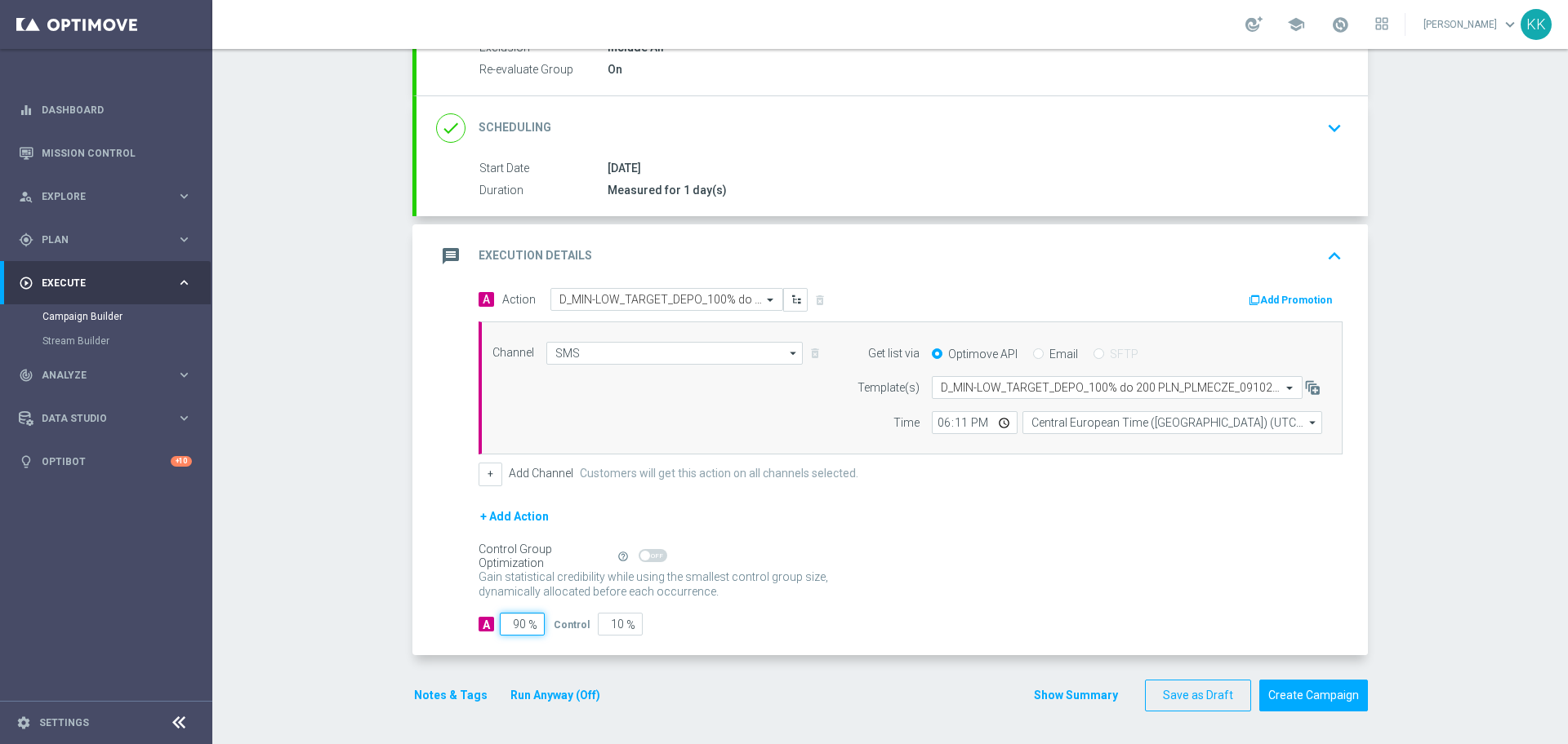
click at [517, 618] on input "90" at bounding box center [522, 624] width 45 height 23
type input "9"
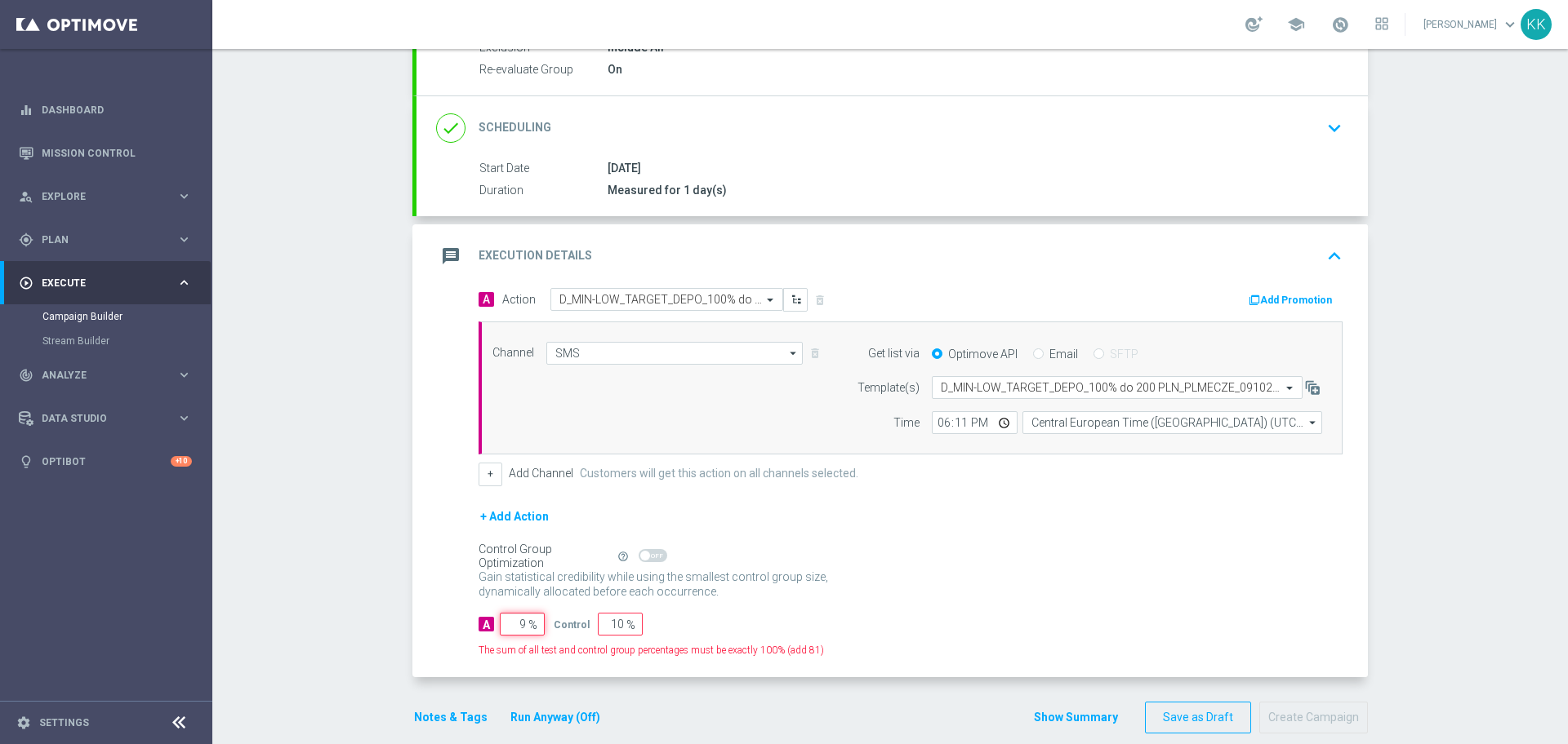
type input "91"
type input "98"
type input "2"
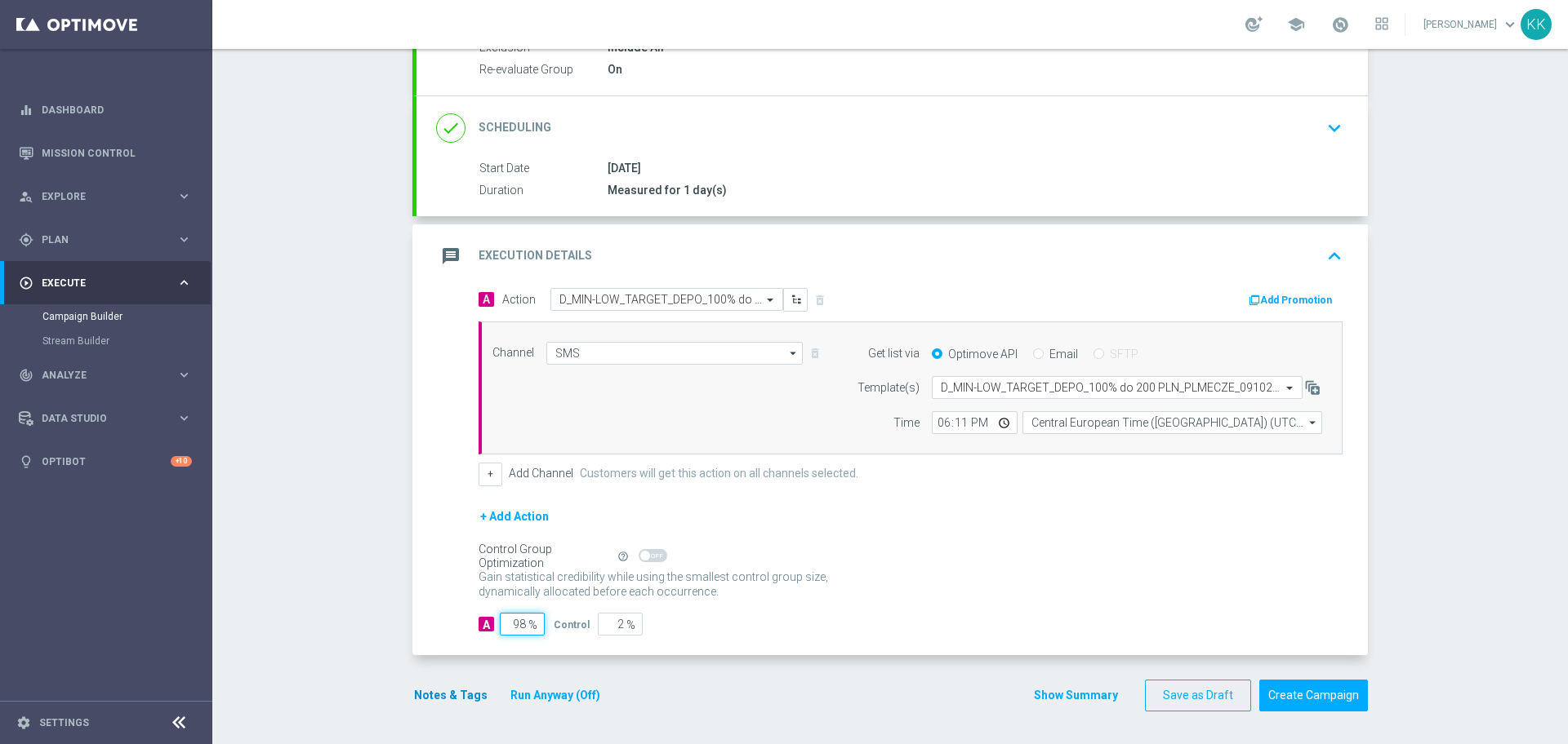
type input "98"
click at [425, 695] on button "Notes & Tags" at bounding box center [450, 696] width 76 height 20
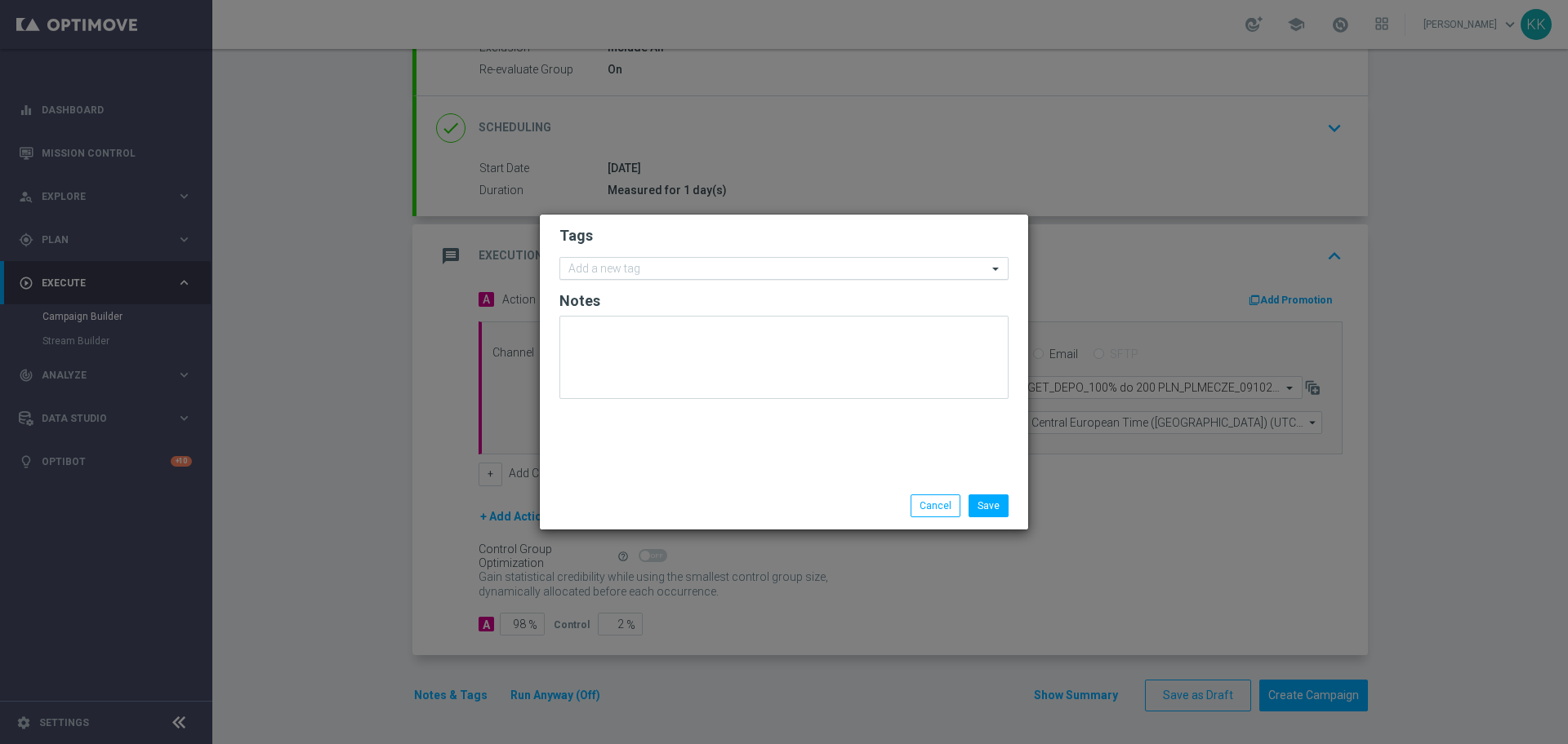
click at [688, 260] on div "Add a new tag" at bounding box center [773, 269] width 427 height 20
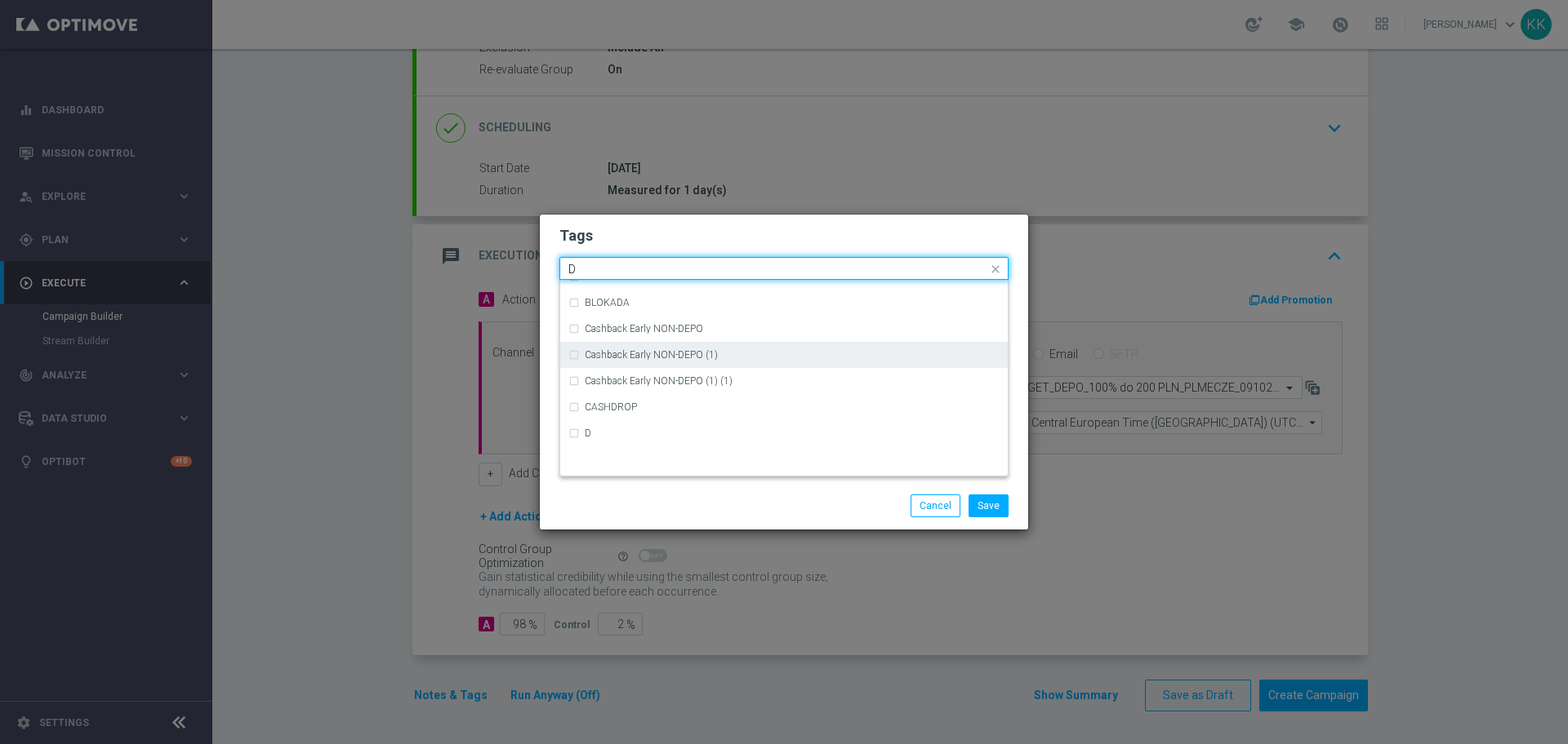
scroll to position [1836, 0]
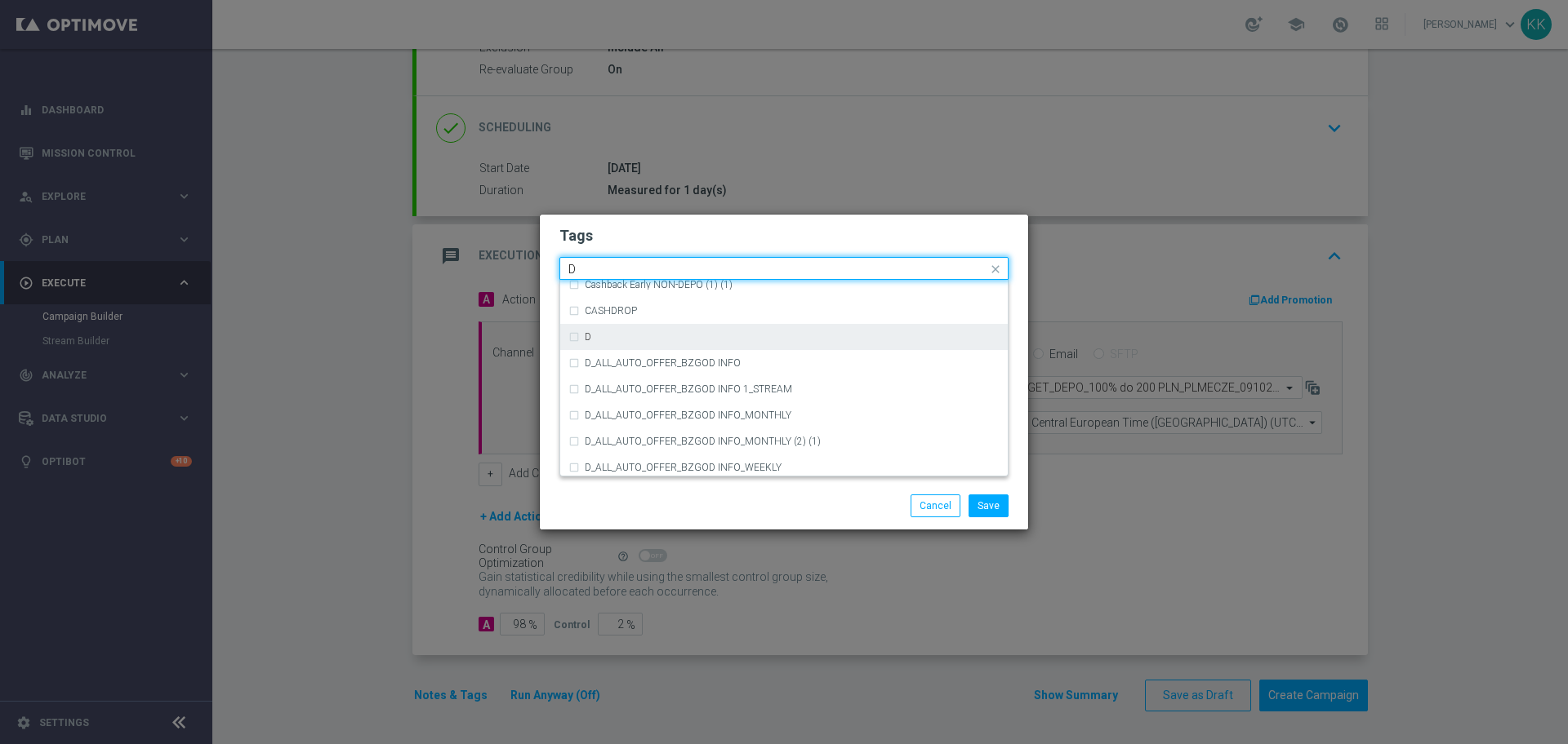
click at [663, 348] on div "D" at bounding box center [784, 337] width 431 height 26
type input "D"
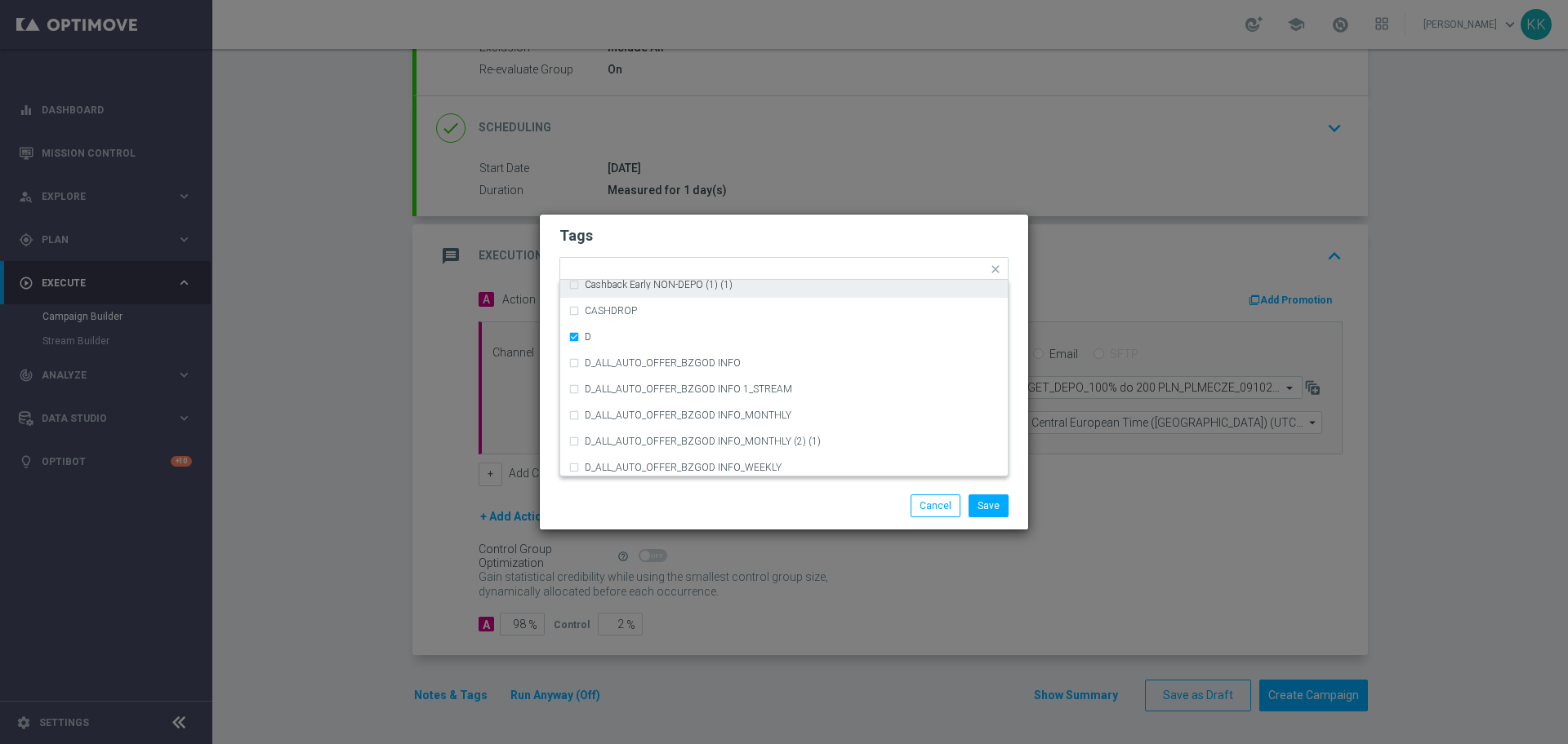
click at [716, 231] on h2 "Tags" at bounding box center [784, 235] width 450 height 20
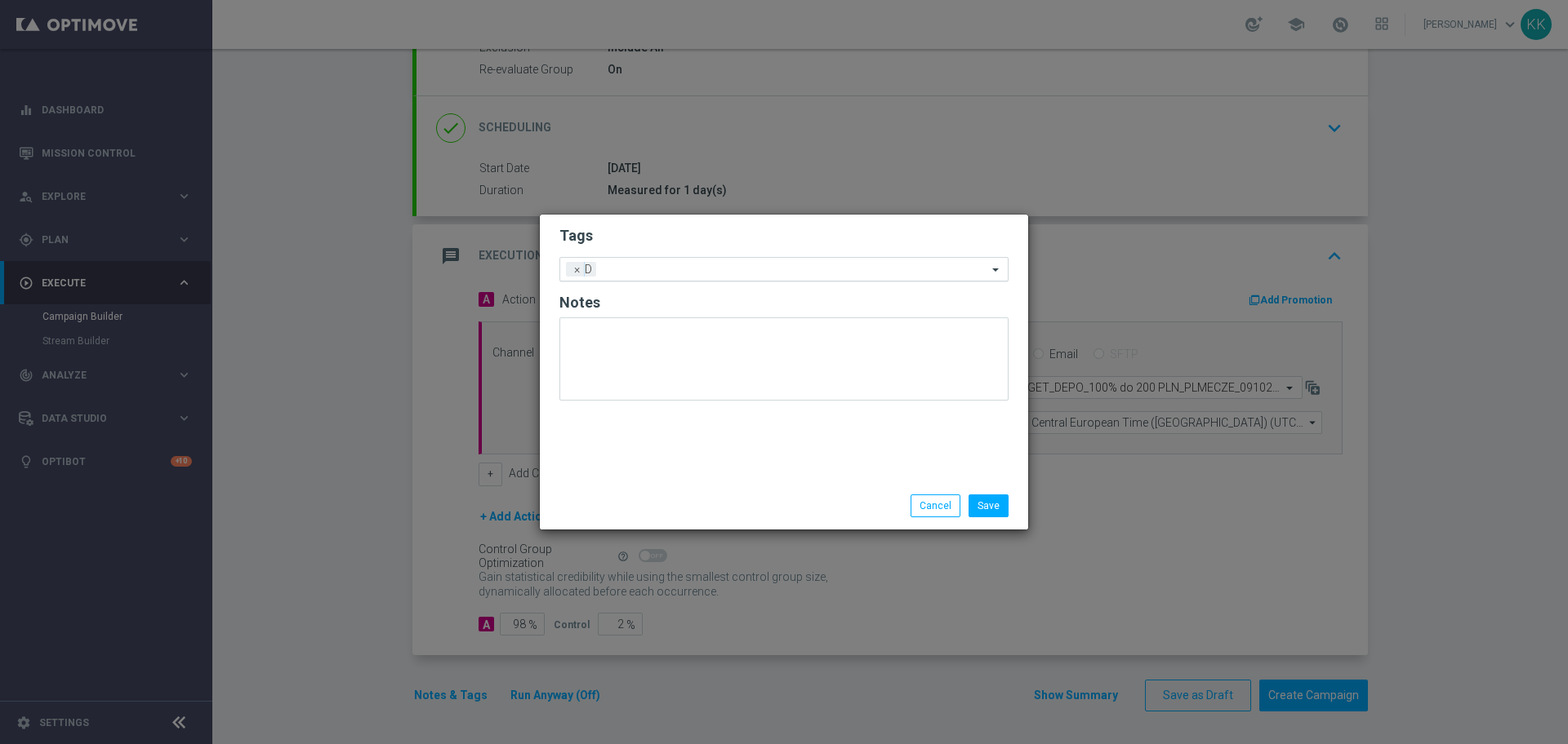
click at [741, 262] on div "Add a new tag × D" at bounding box center [773, 269] width 427 height 23
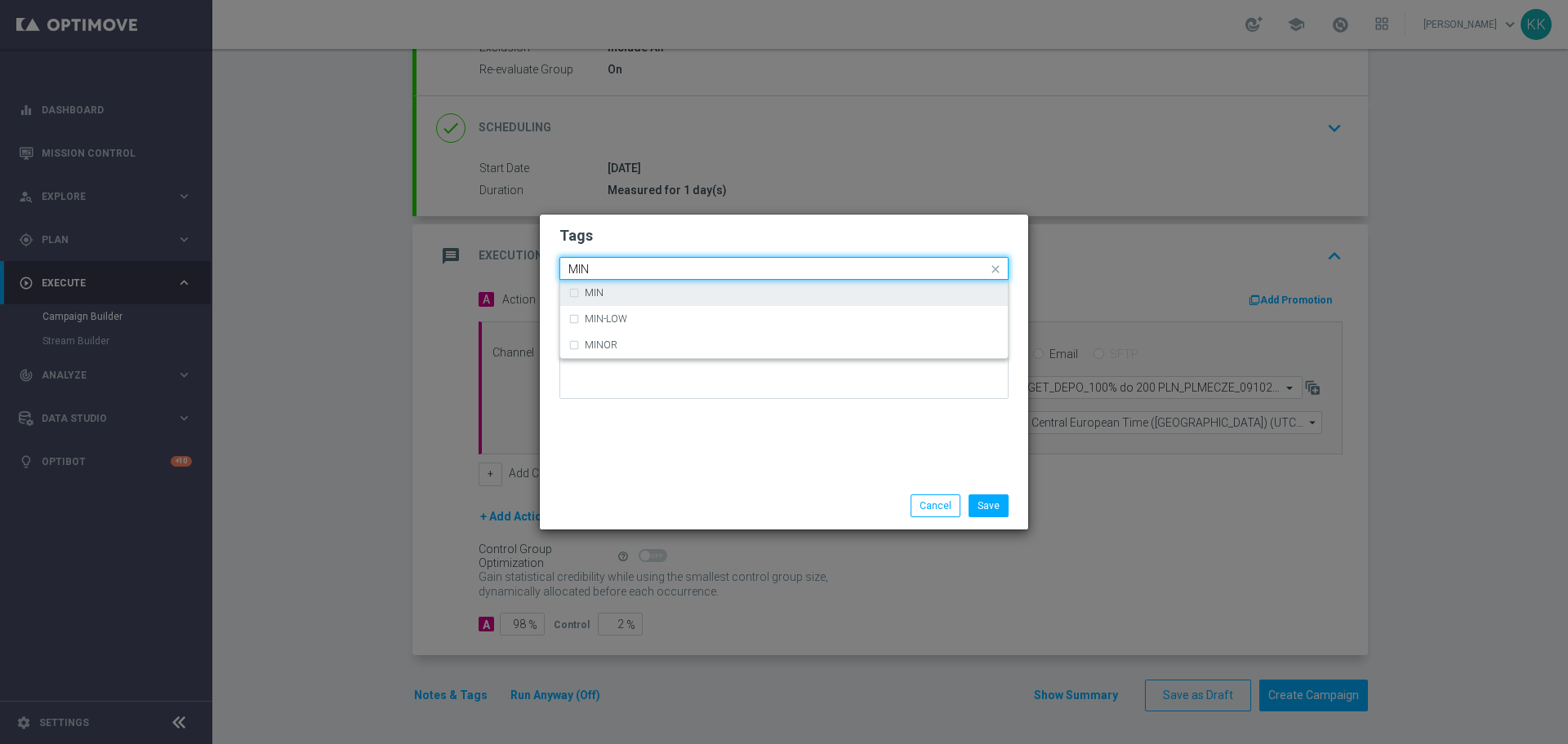
click at [785, 282] on div "MIN" at bounding box center [784, 293] width 431 height 26
type input "MIN"
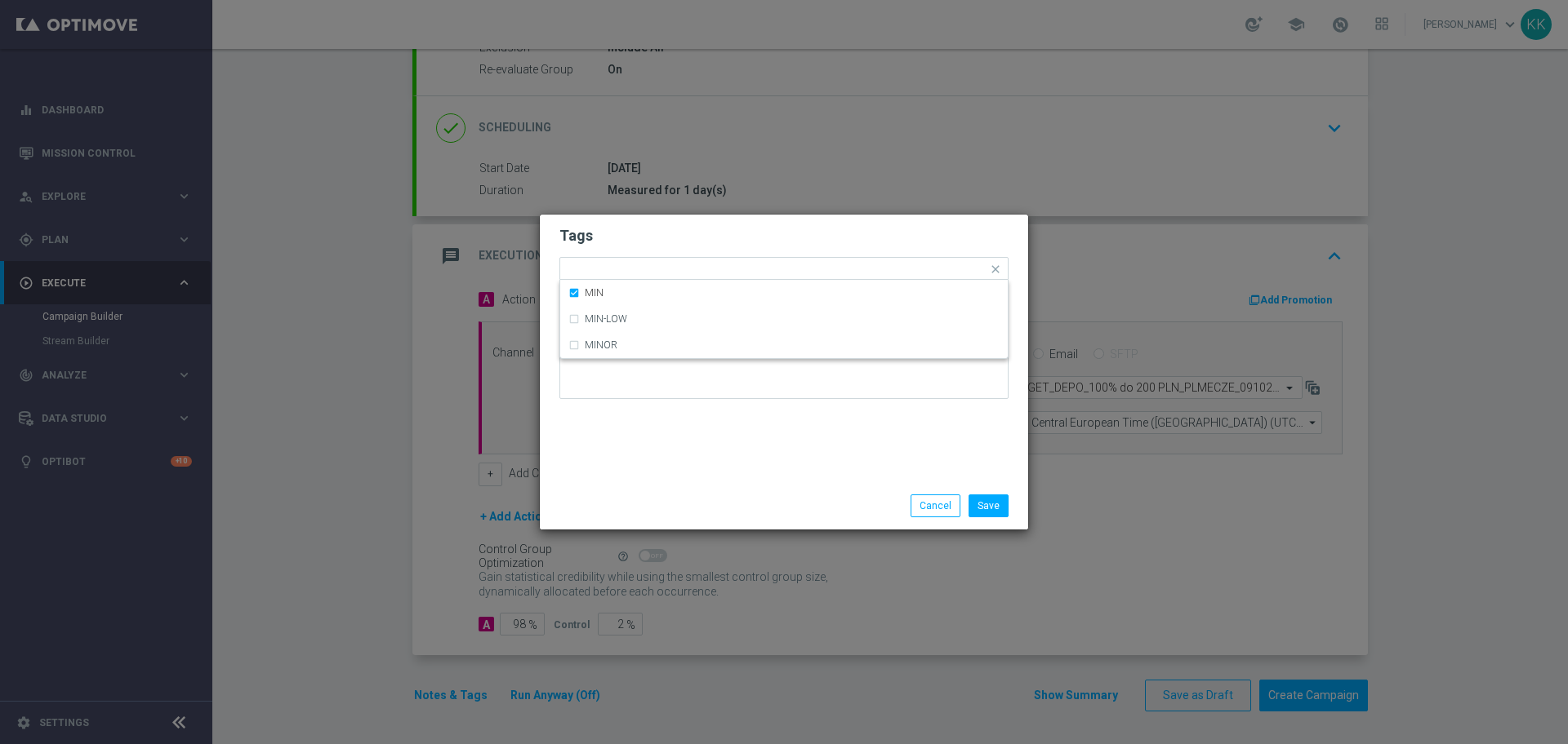
click at [779, 199] on modal-container "Tags Quick find × D × MIN MIN MIN-LOW MINOR Notes Save Cancel" at bounding box center [784, 372] width 1568 height 744
click at [773, 262] on div "Add a new tag × D × MIN" at bounding box center [773, 269] width 427 height 23
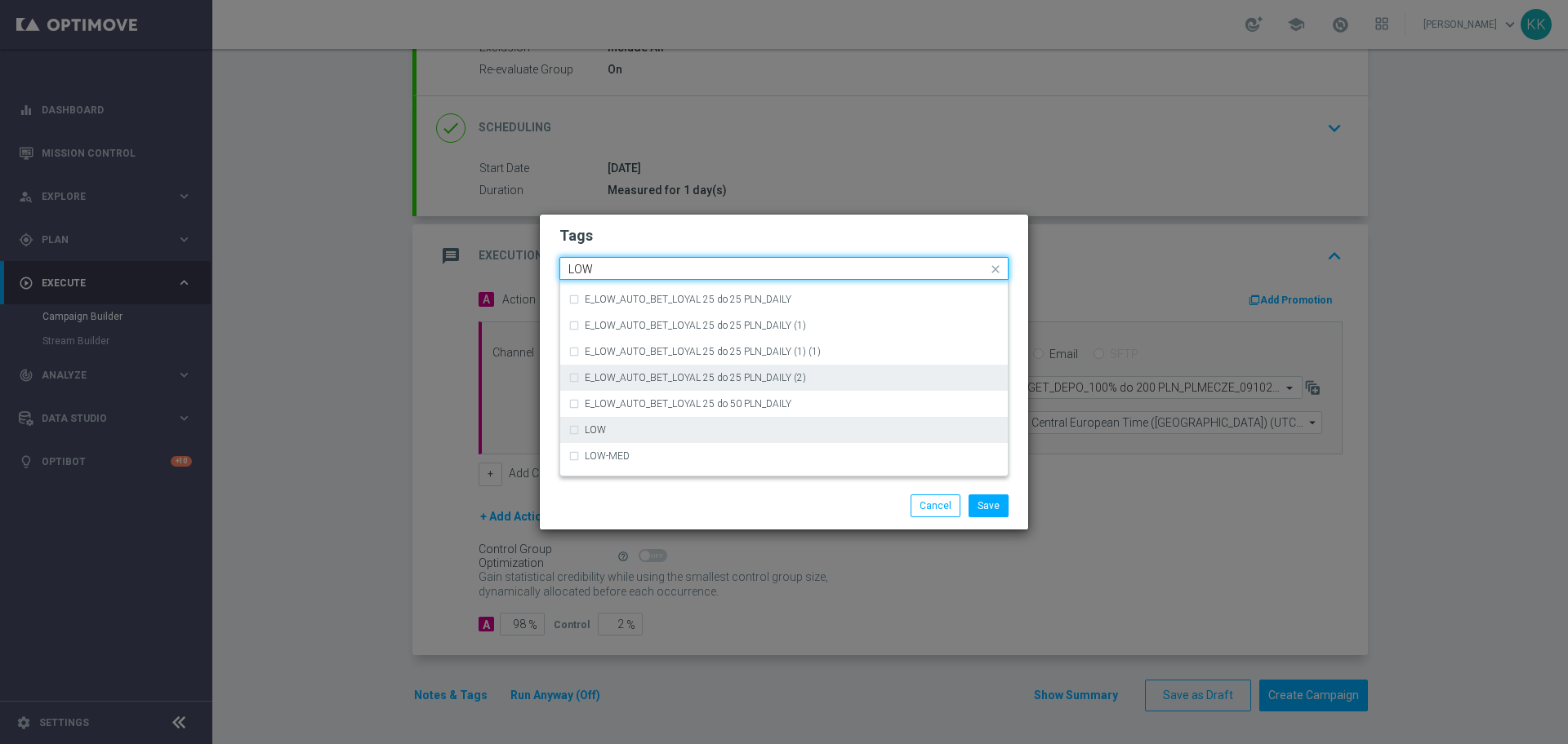
scroll to position [797, 0]
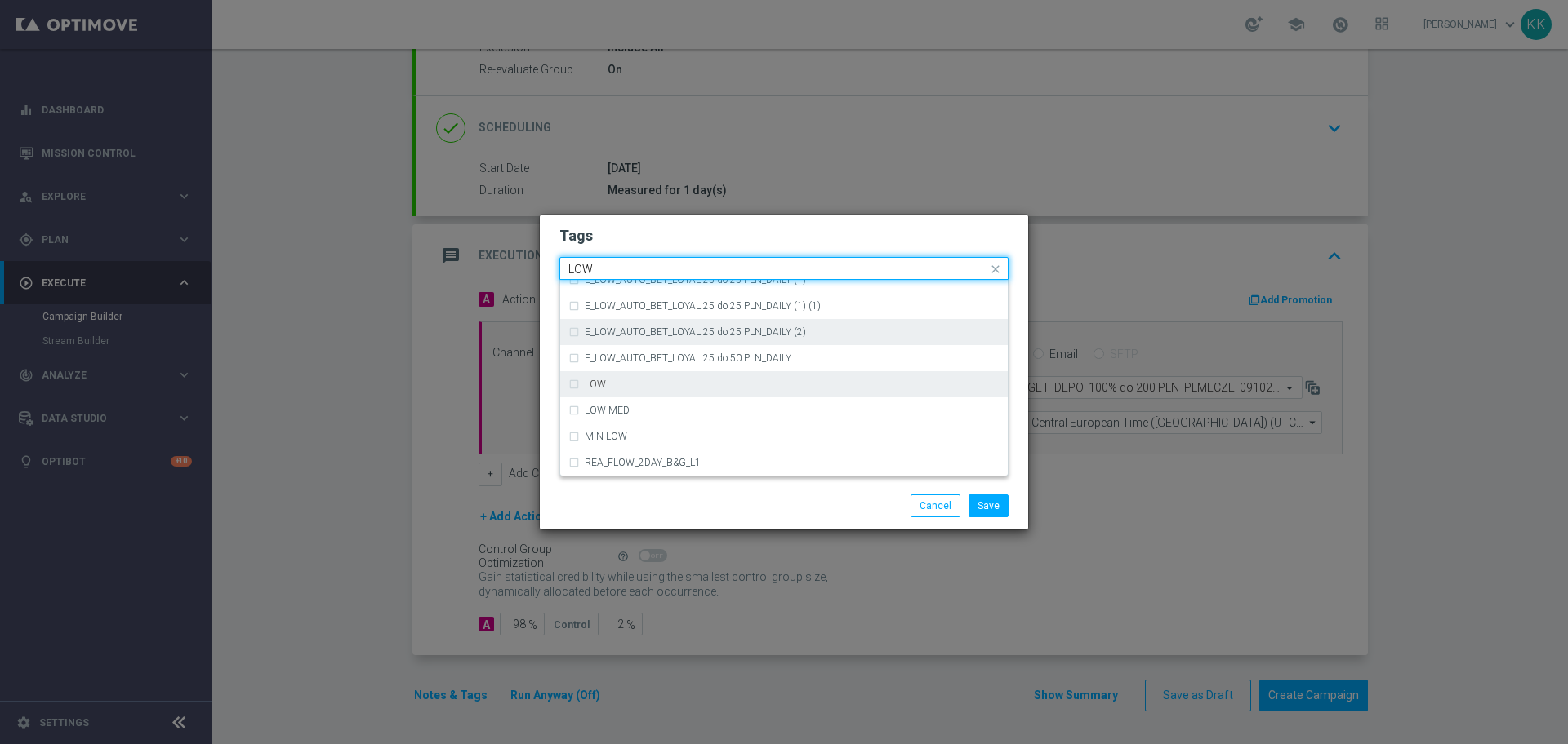
click at [711, 393] on div "LOW" at bounding box center [784, 384] width 431 height 26
type input "LOW"
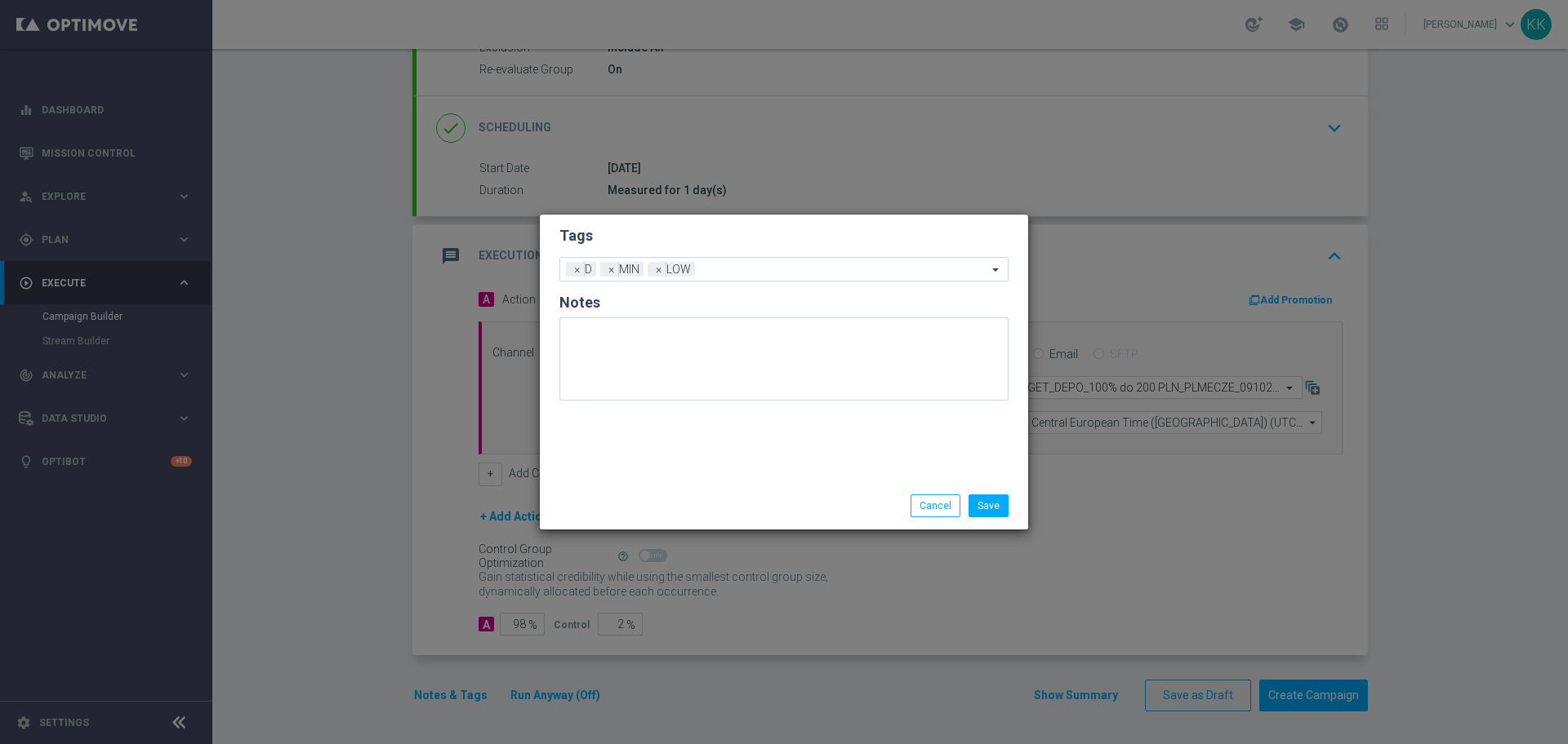
click at [683, 243] on h2 "Tags" at bounding box center [784, 235] width 450 height 20
click at [718, 275] on input "text" at bounding box center [845, 270] width 286 height 14
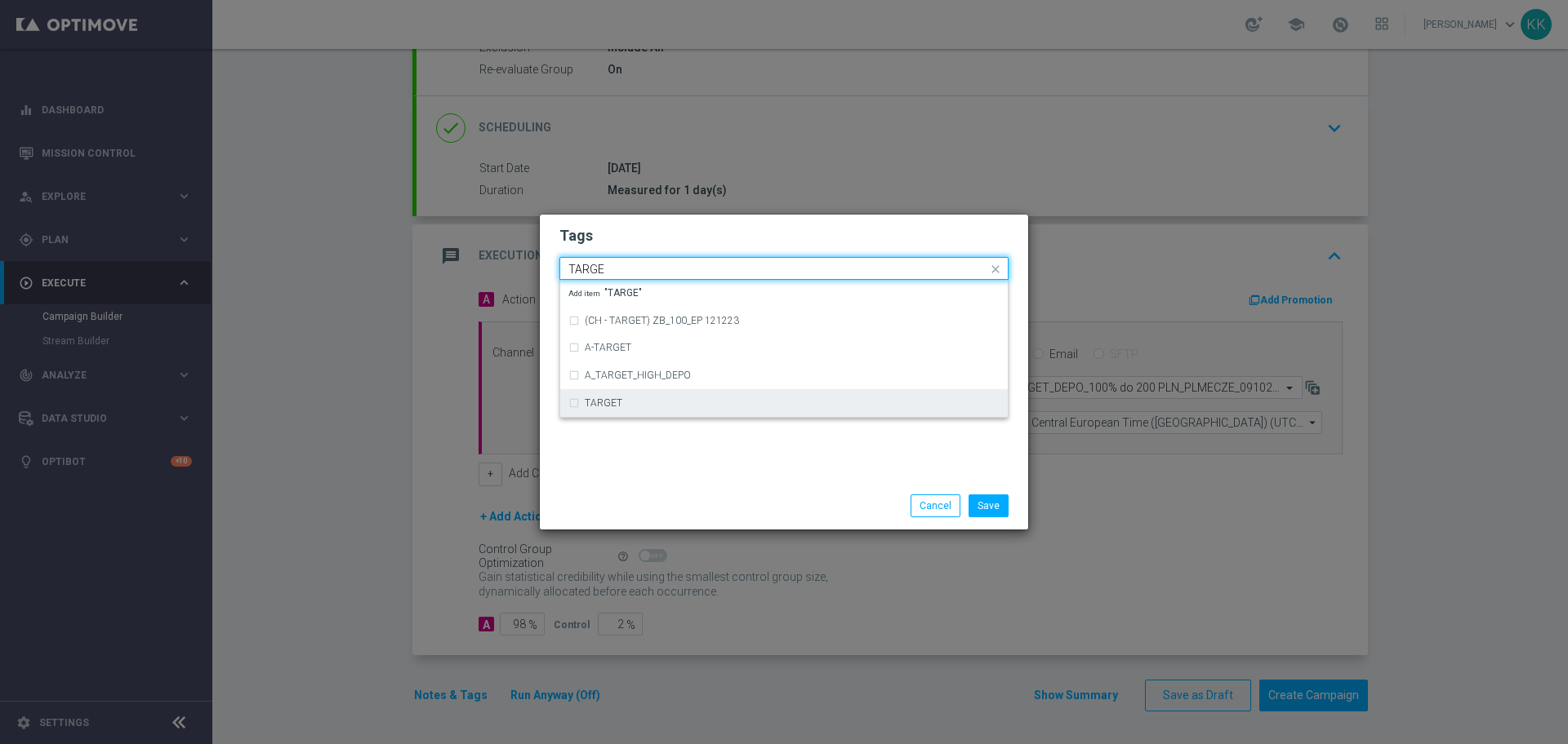
click at [682, 402] on div "TARGET" at bounding box center [792, 403] width 415 height 10
type input "TARGE"
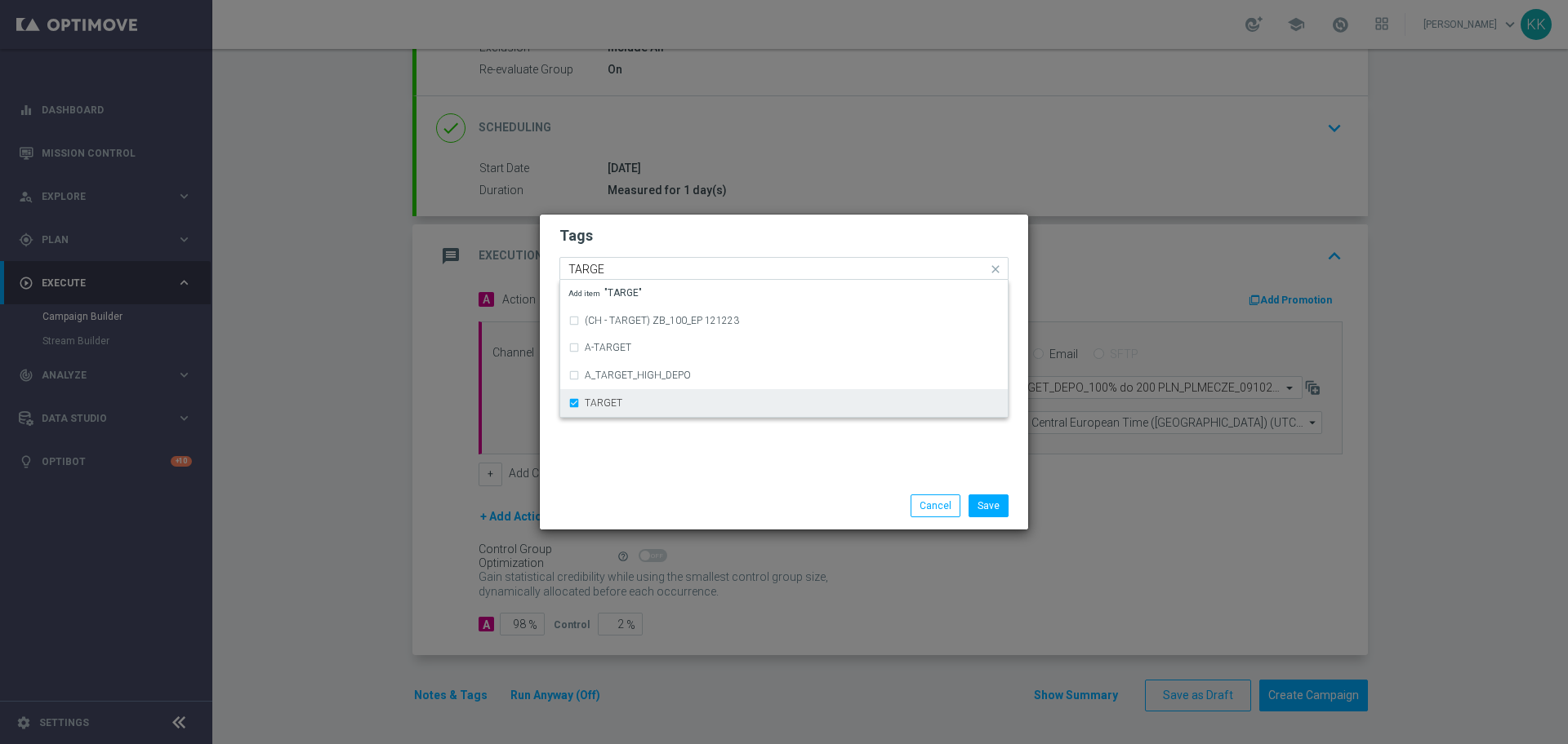
click at [671, 403] on div "TARGET" at bounding box center [784, 403] width 431 height 26
click at [723, 414] on div "TARGET" at bounding box center [784, 403] width 431 height 26
click at [728, 476] on div "Tags Quick find × D × MIN × LOW × TARGET (CH - TARGET) ZB_100_EP 121223 A-TARGE…" at bounding box center [784, 348] width 489 height 268
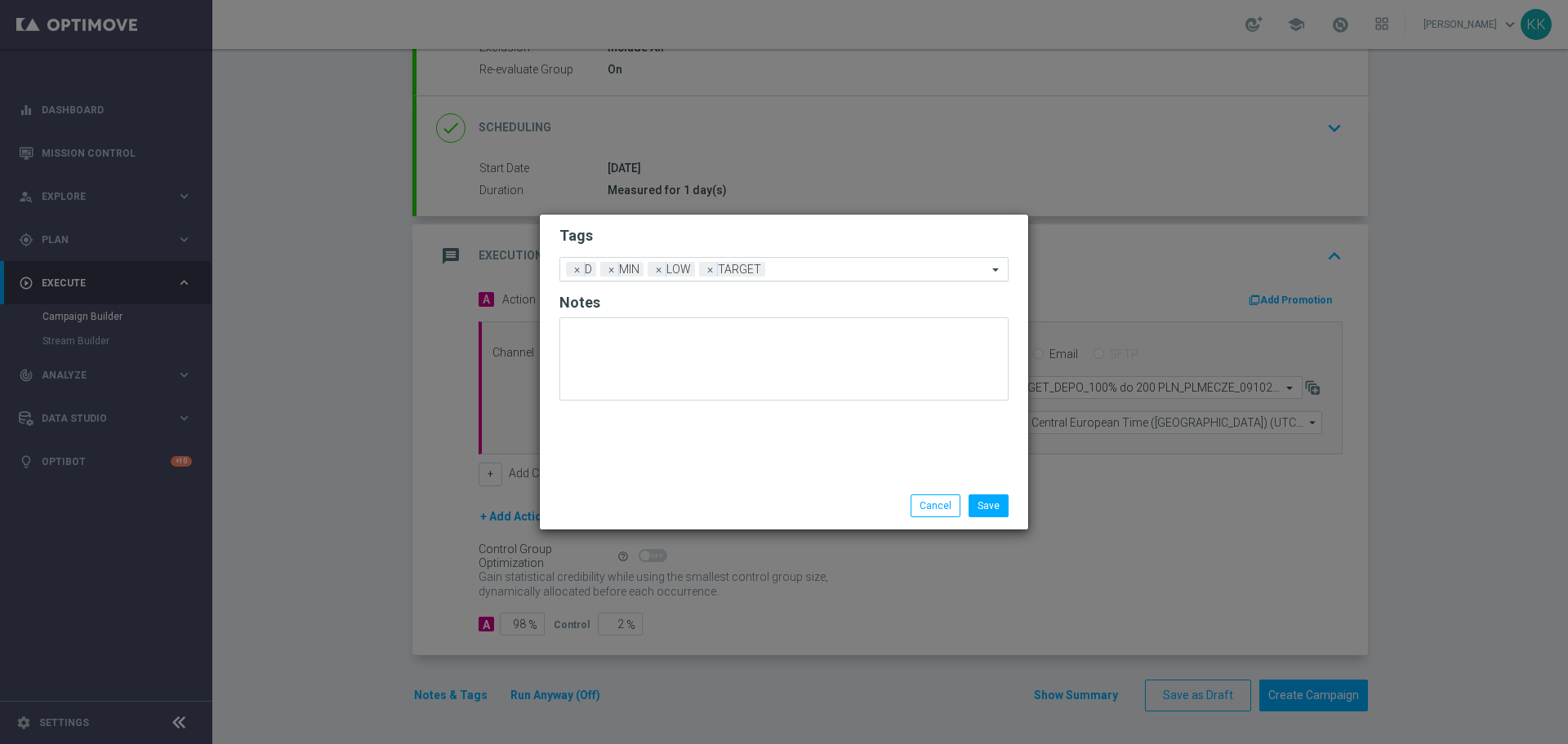
click at [844, 277] on div at bounding box center [878, 271] width 218 height 16
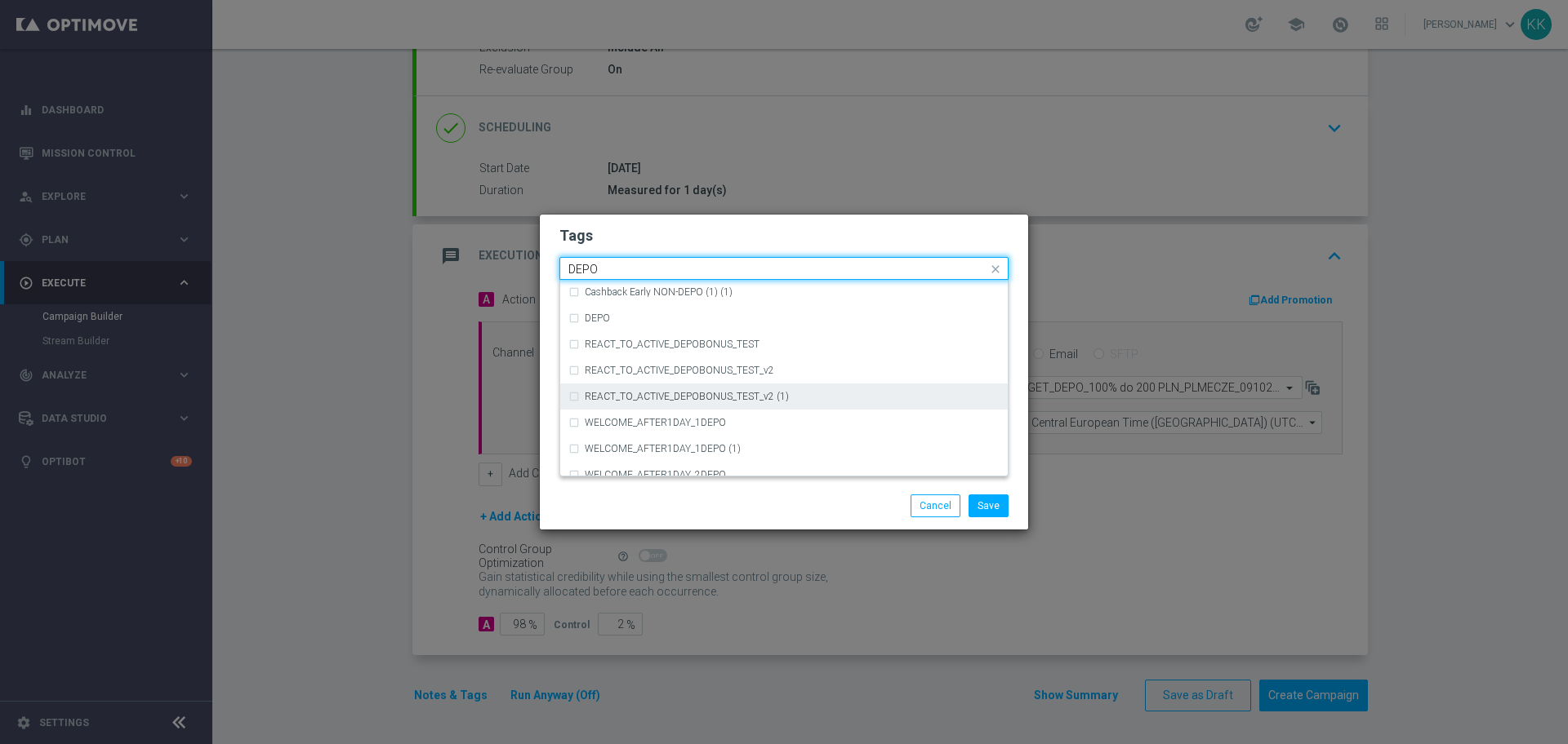
scroll to position [645, 0]
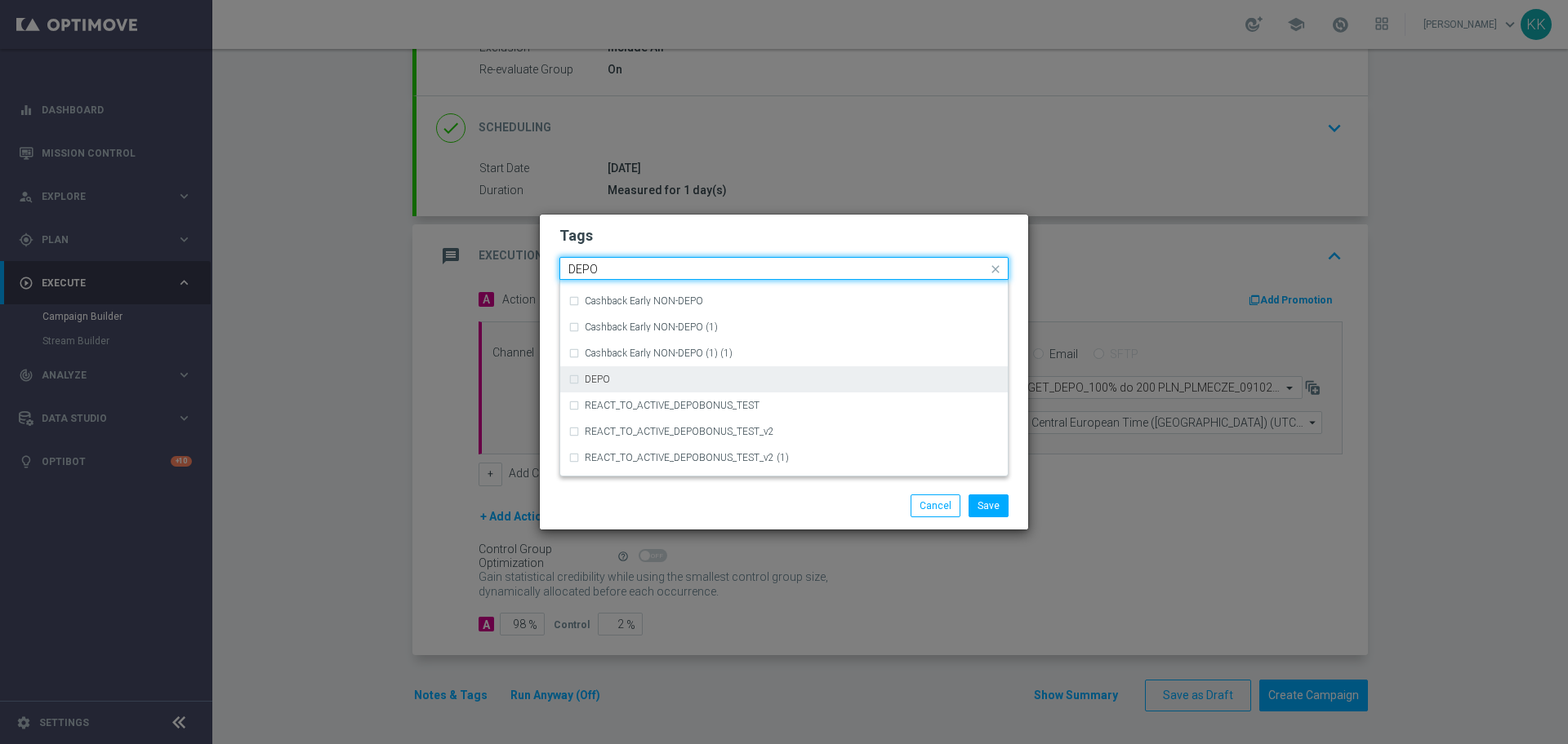
click at [707, 378] on div "DEPO" at bounding box center [792, 380] width 415 height 10
type input "DEPO"
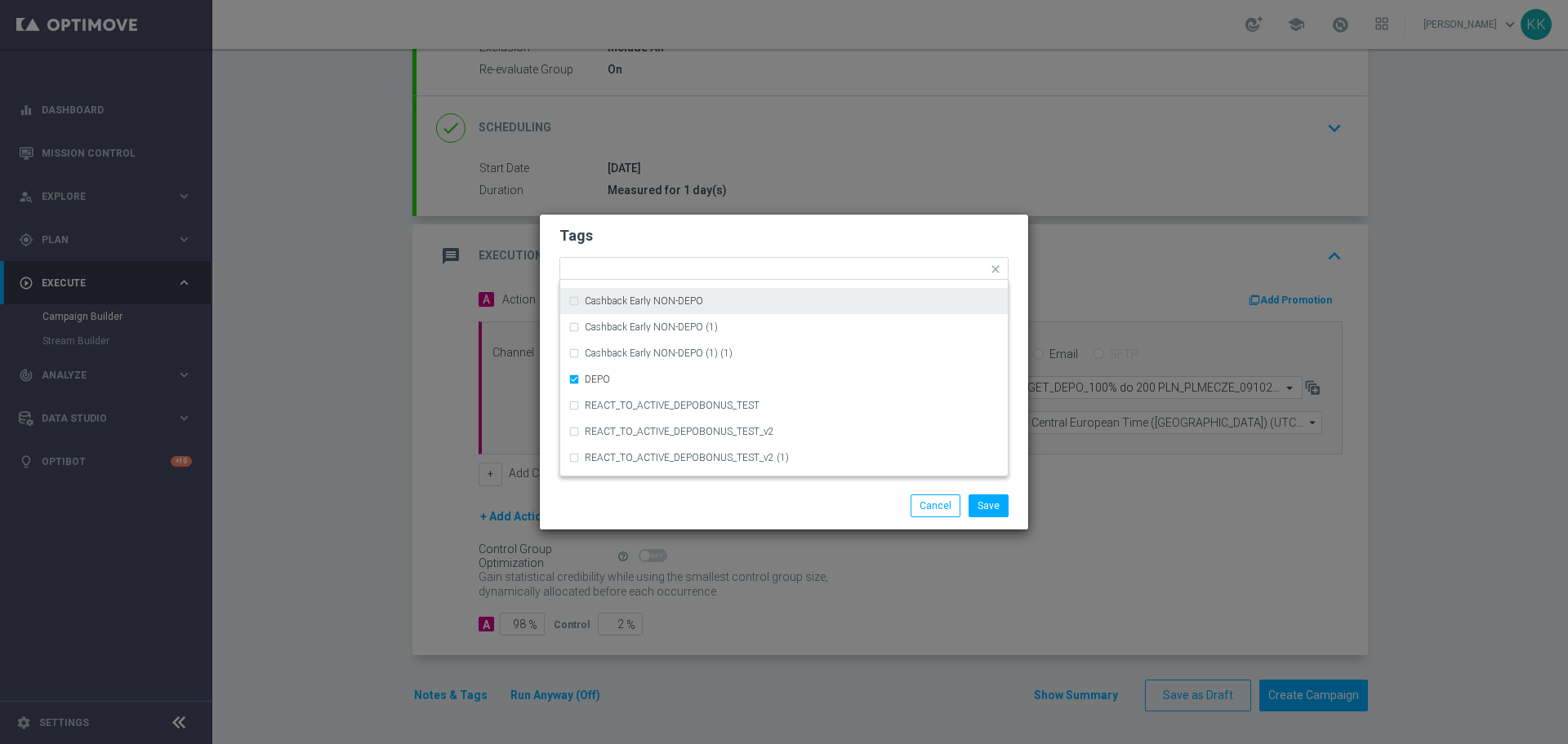
click at [744, 223] on form "Tags Quick find × D × MIN × LOW × TARGET × DEPO (REA - AUTO) REA_FLOW_5DAY_DEPO…" at bounding box center [784, 316] width 450 height 189
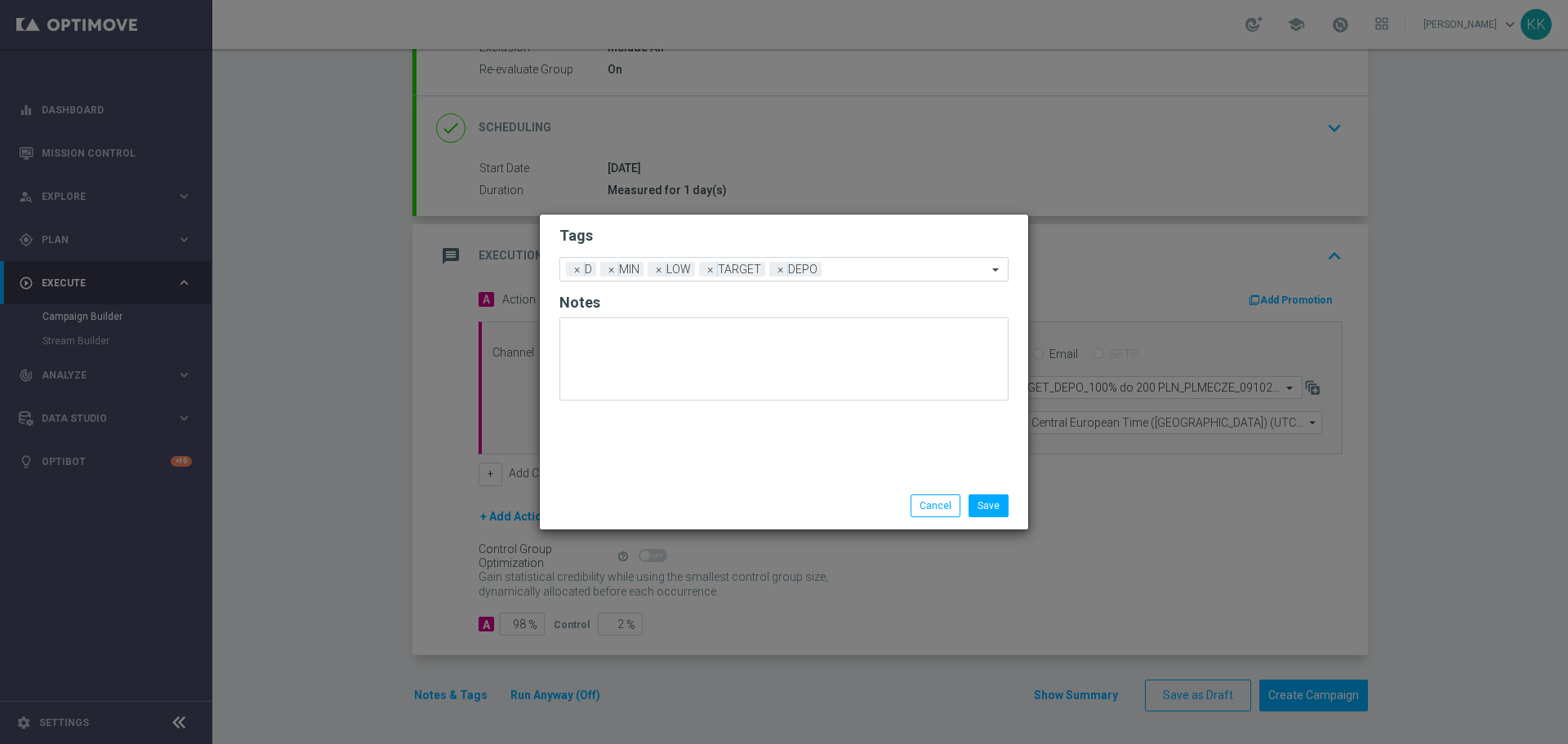
click at [868, 264] on input "text" at bounding box center [907, 270] width 159 height 14
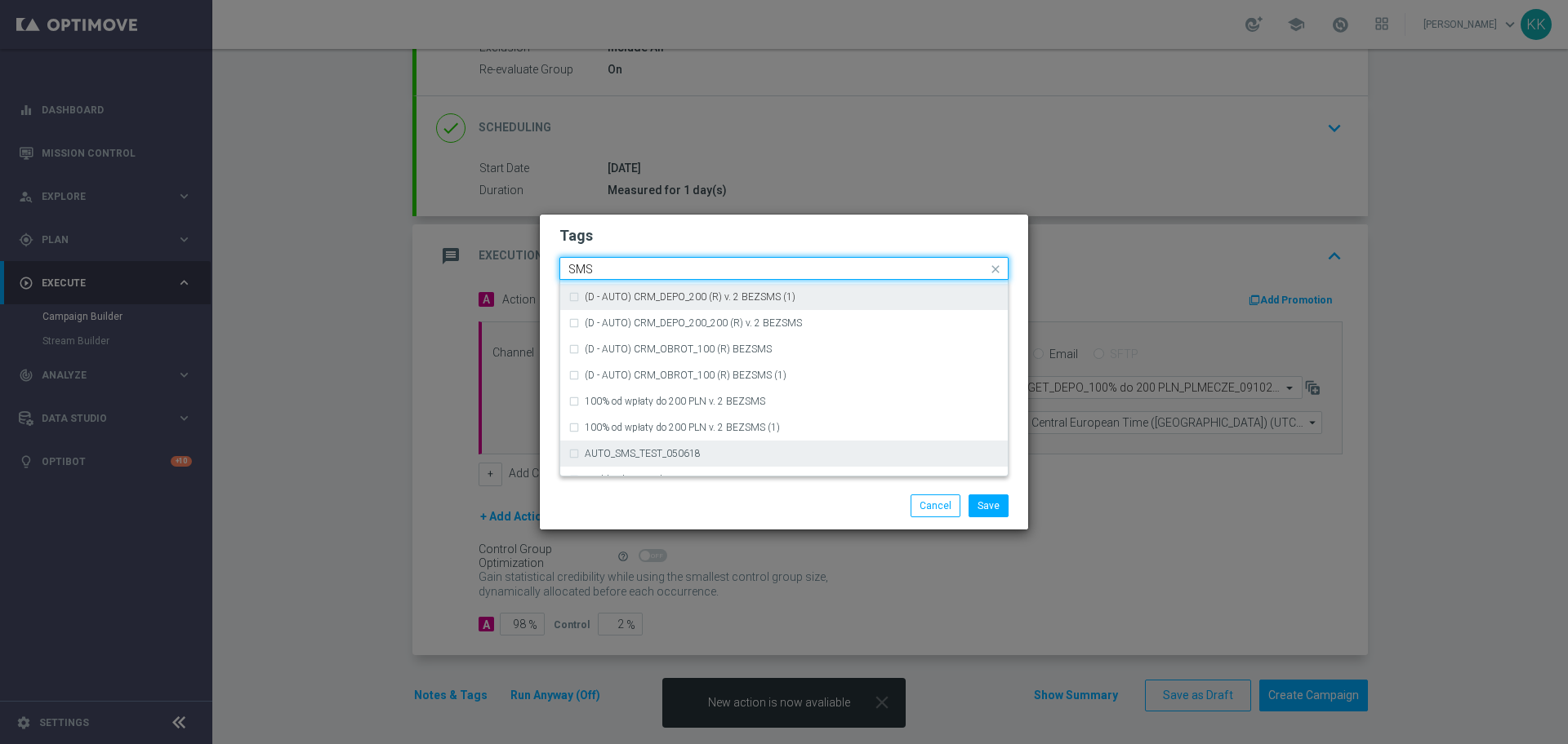
scroll to position [248, 0]
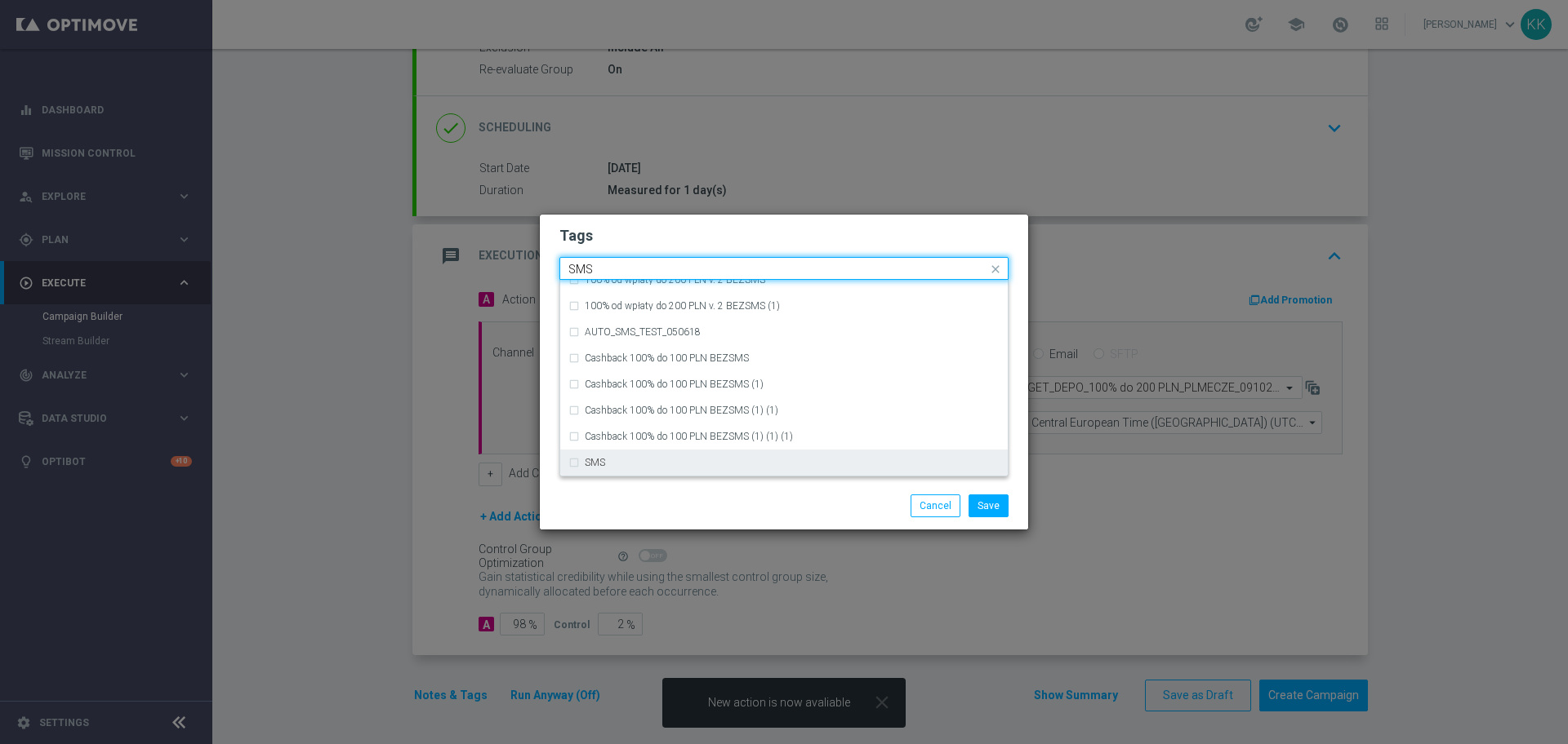
click at [731, 472] on div "SMS" at bounding box center [784, 463] width 431 height 26
type input "SMS"
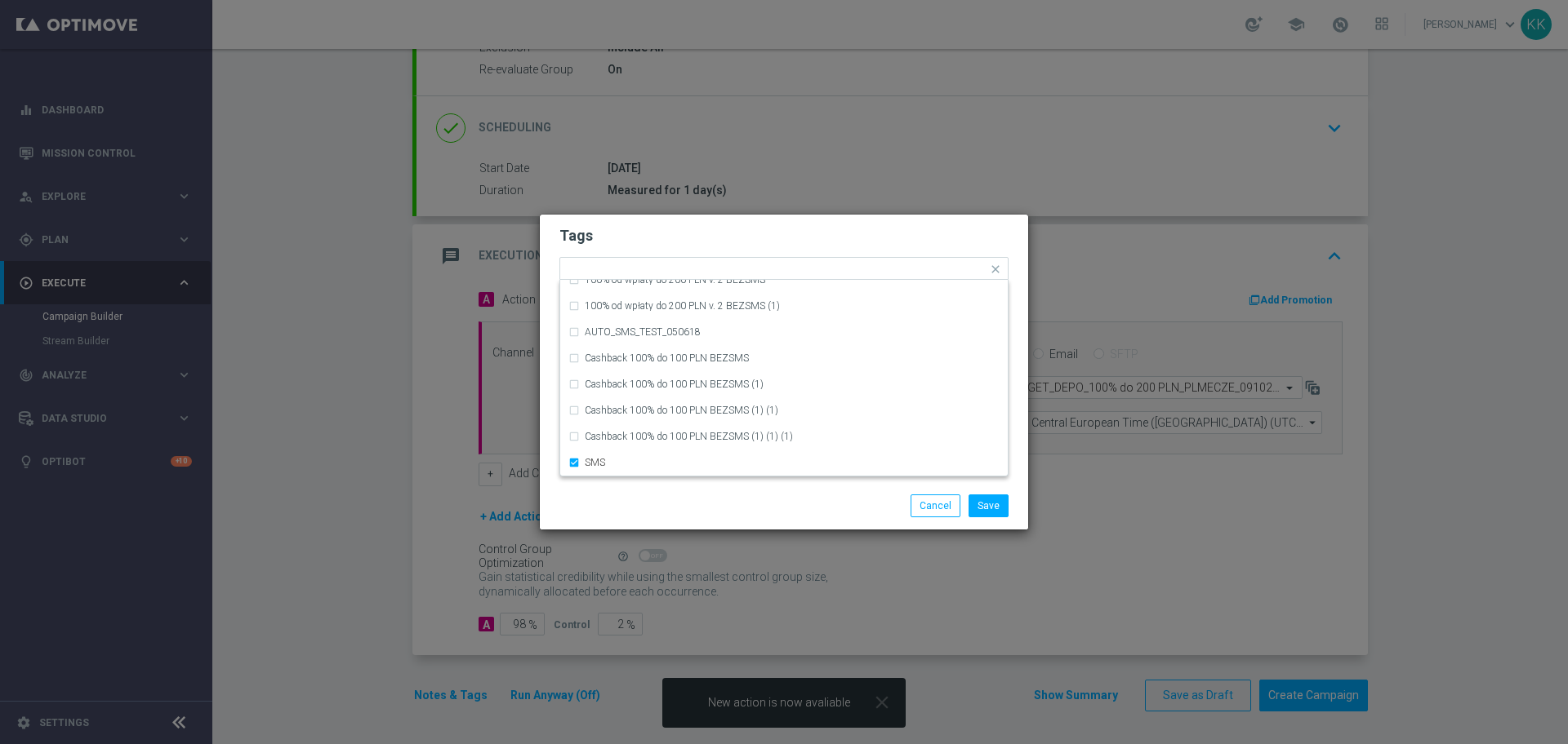
click at [739, 517] on div "Save Cancel" at bounding box center [784, 506] width 489 height 48
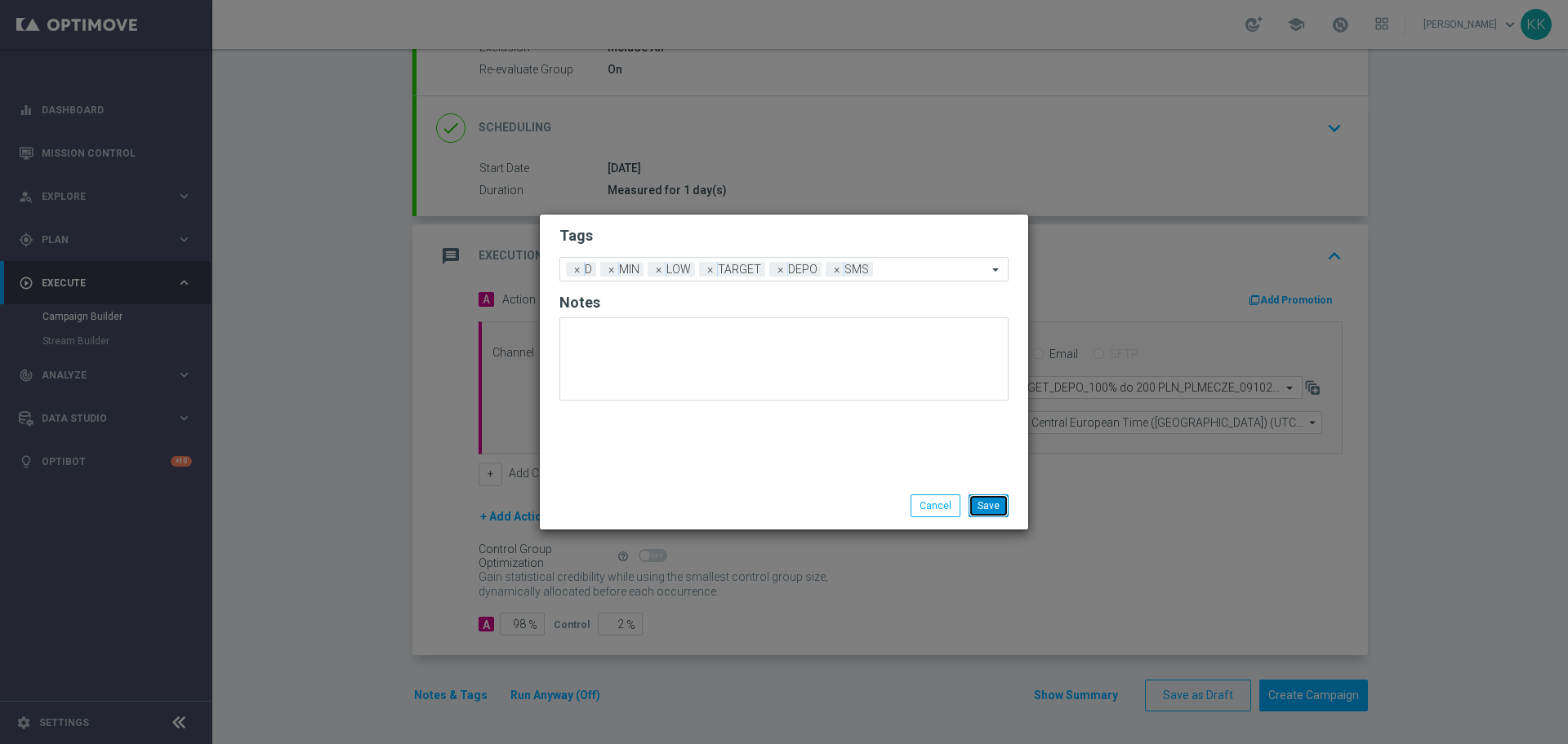
click at [976, 510] on button "Save" at bounding box center [988, 505] width 40 height 23
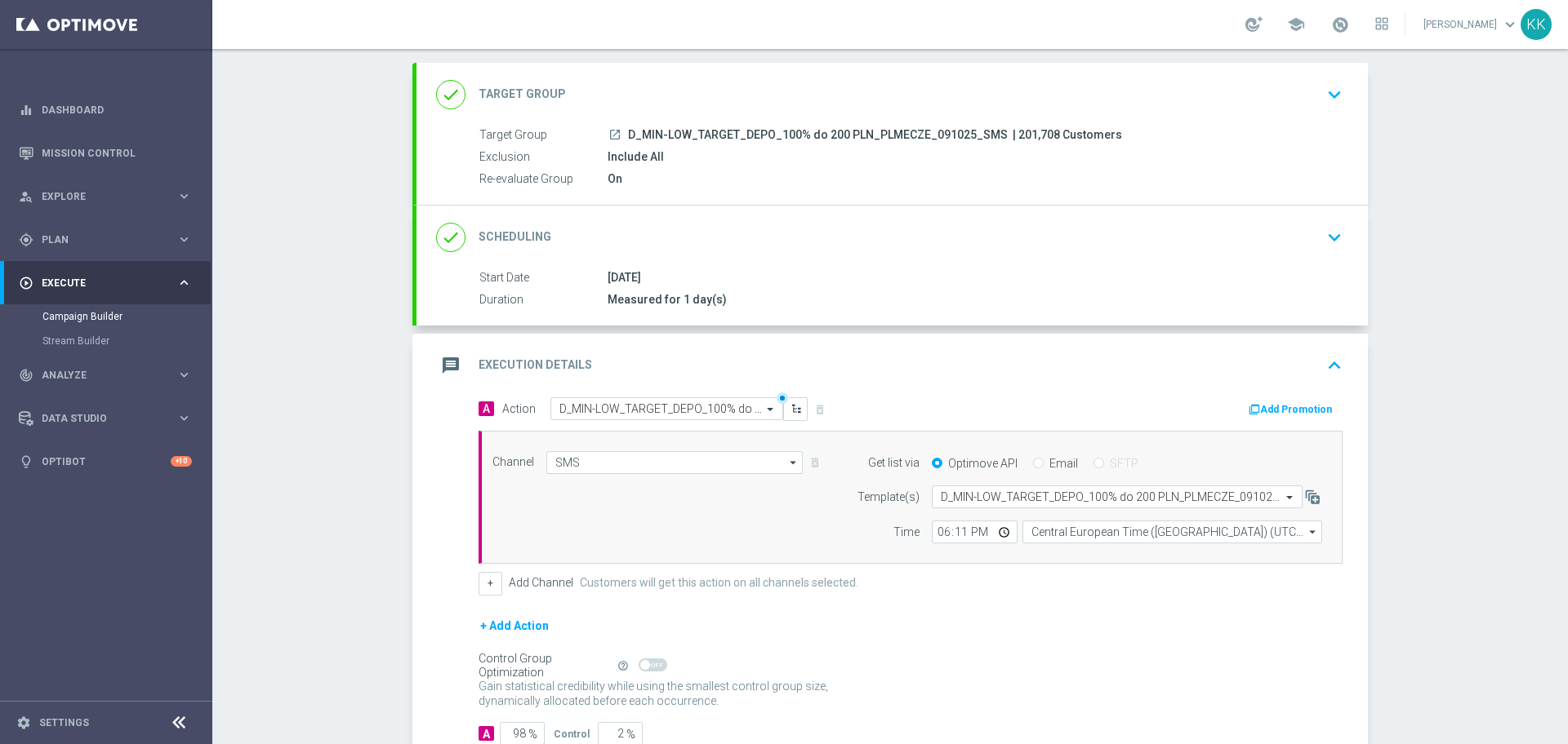
scroll to position [0, 0]
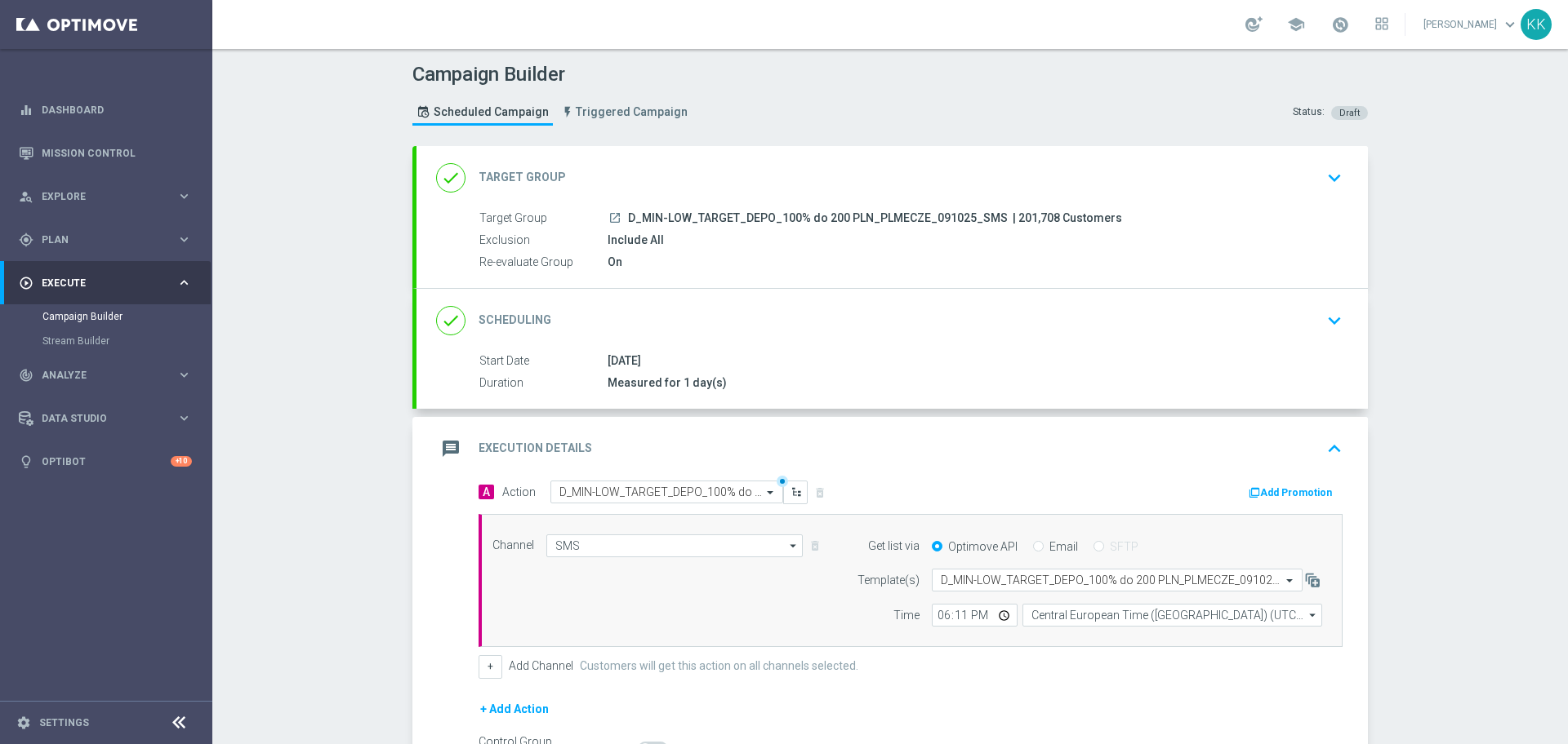
click at [1326, 176] on icon "keyboard_arrow_down" at bounding box center [1334, 178] width 25 height 25
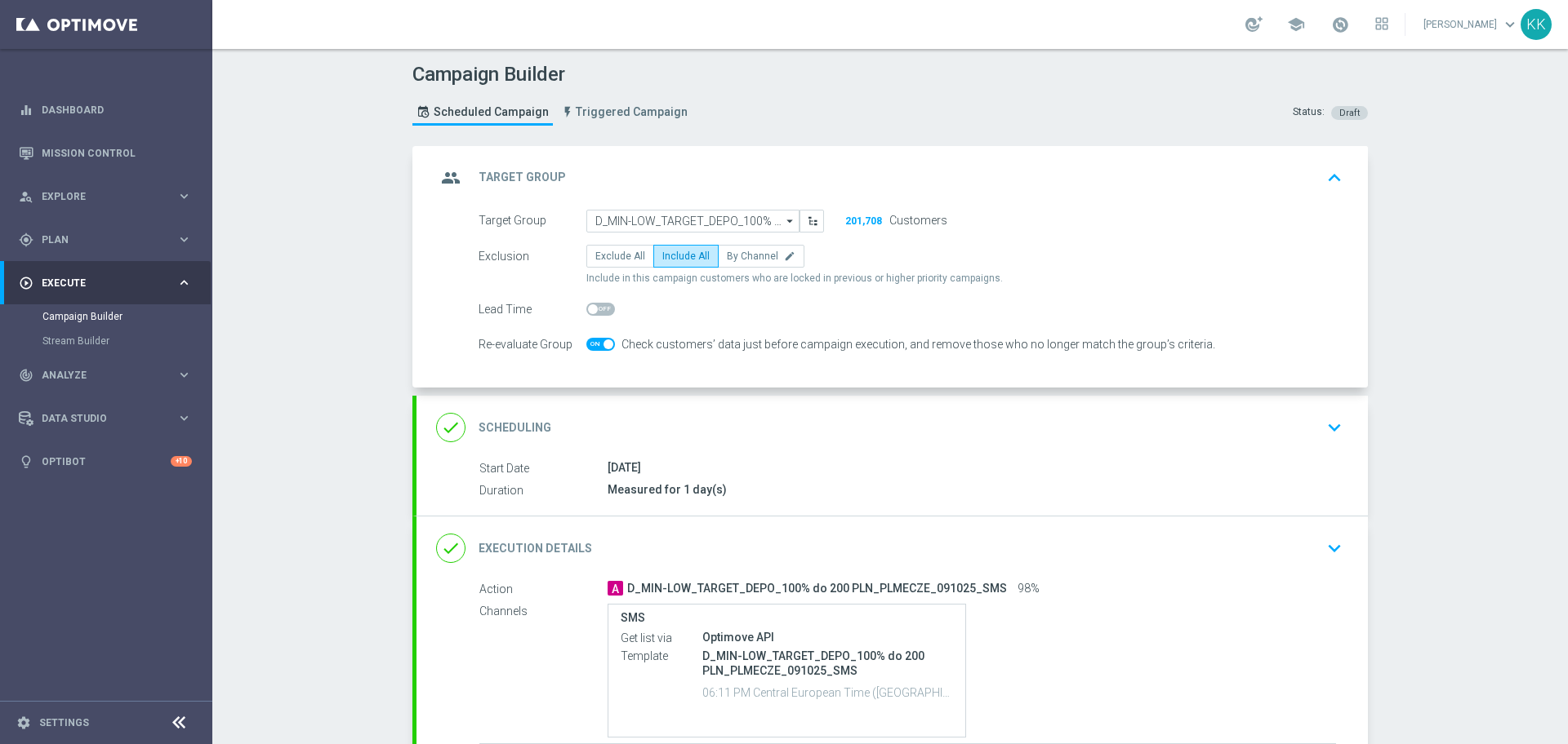
click at [1311, 420] on div "done Scheduling keyboard_arrow_down" at bounding box center [892, 427] width 912 height 31
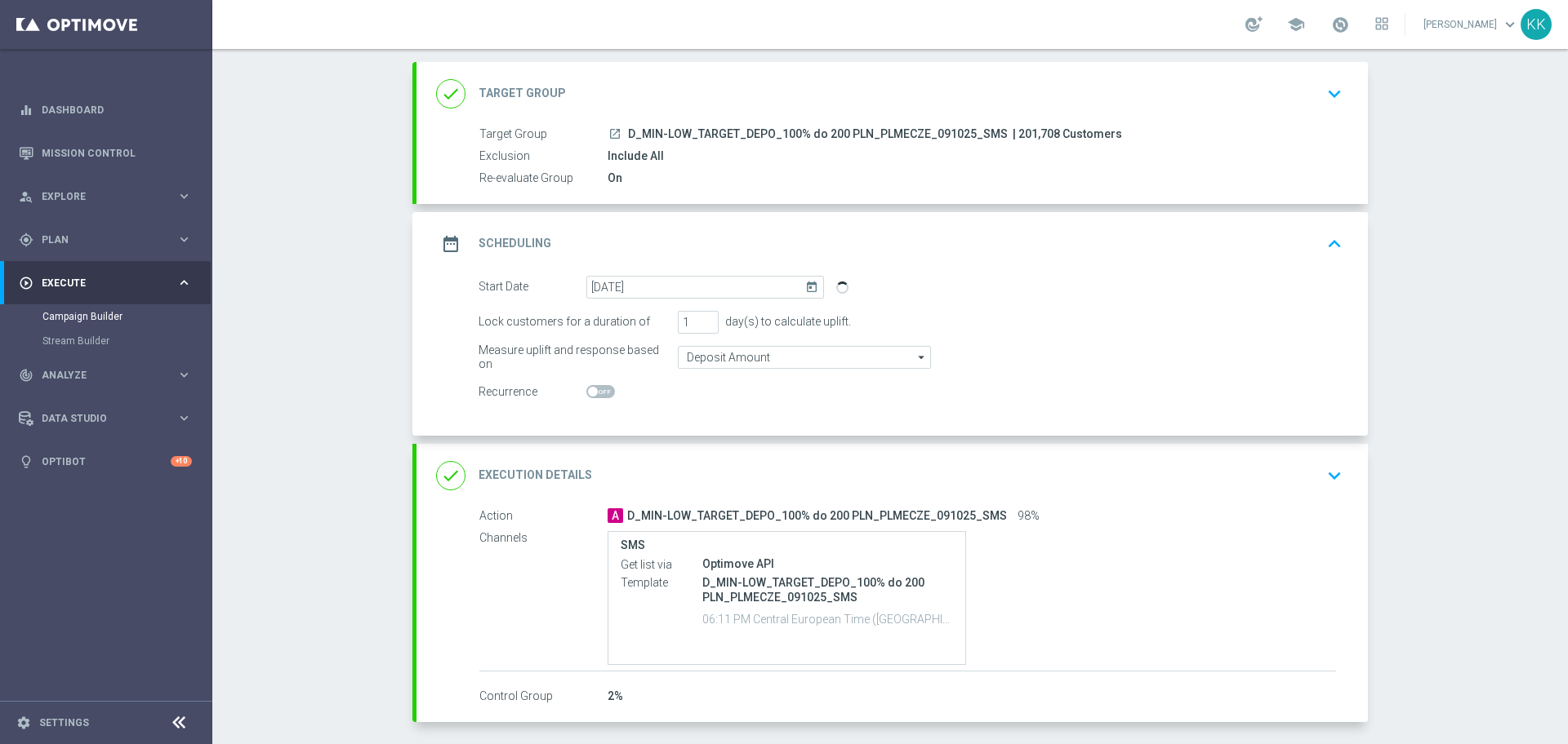
scroll to position [48, 0]
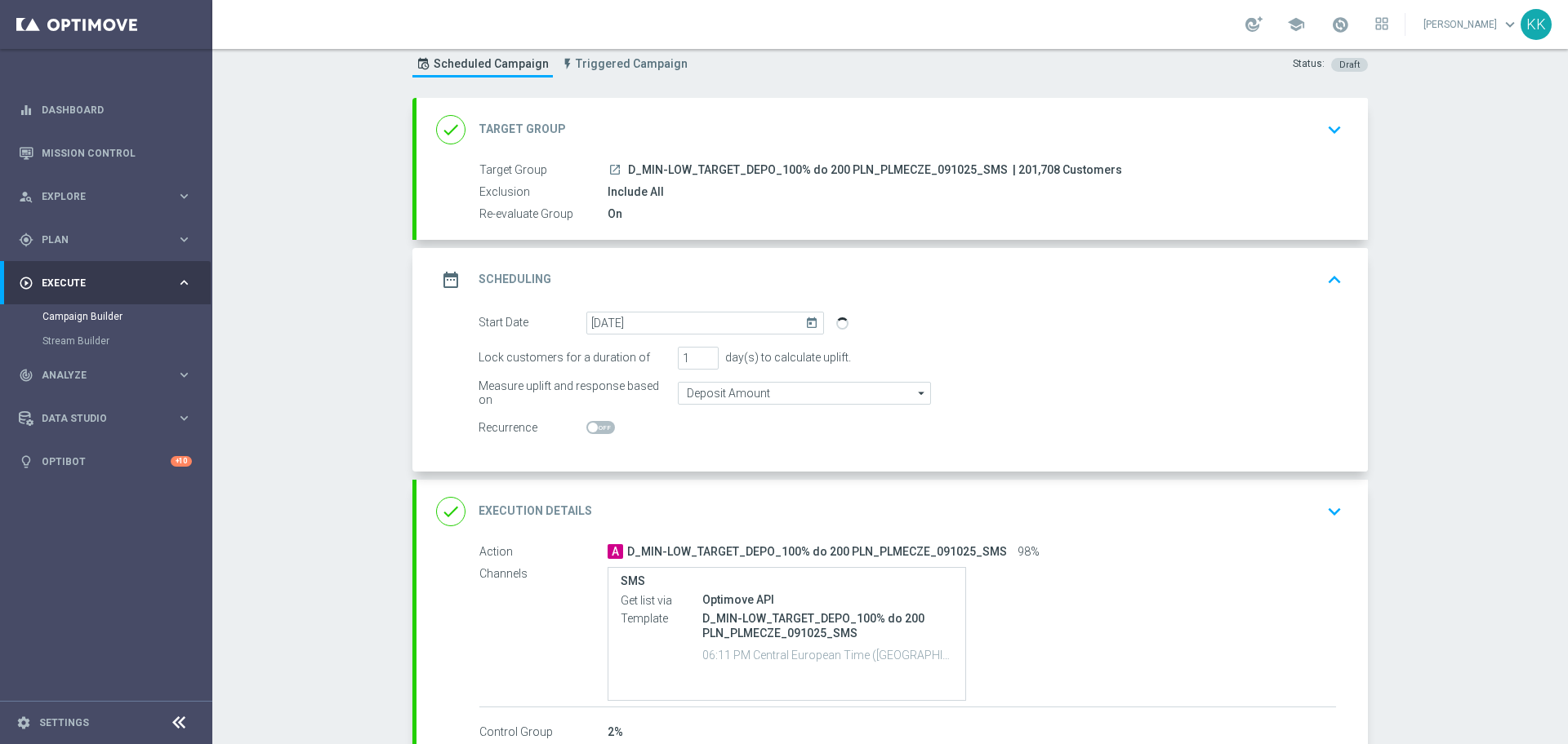
click at [1321, 504] on button "keyboard_arrow_down" at bounding box center [1334, 511] width 28 height 31
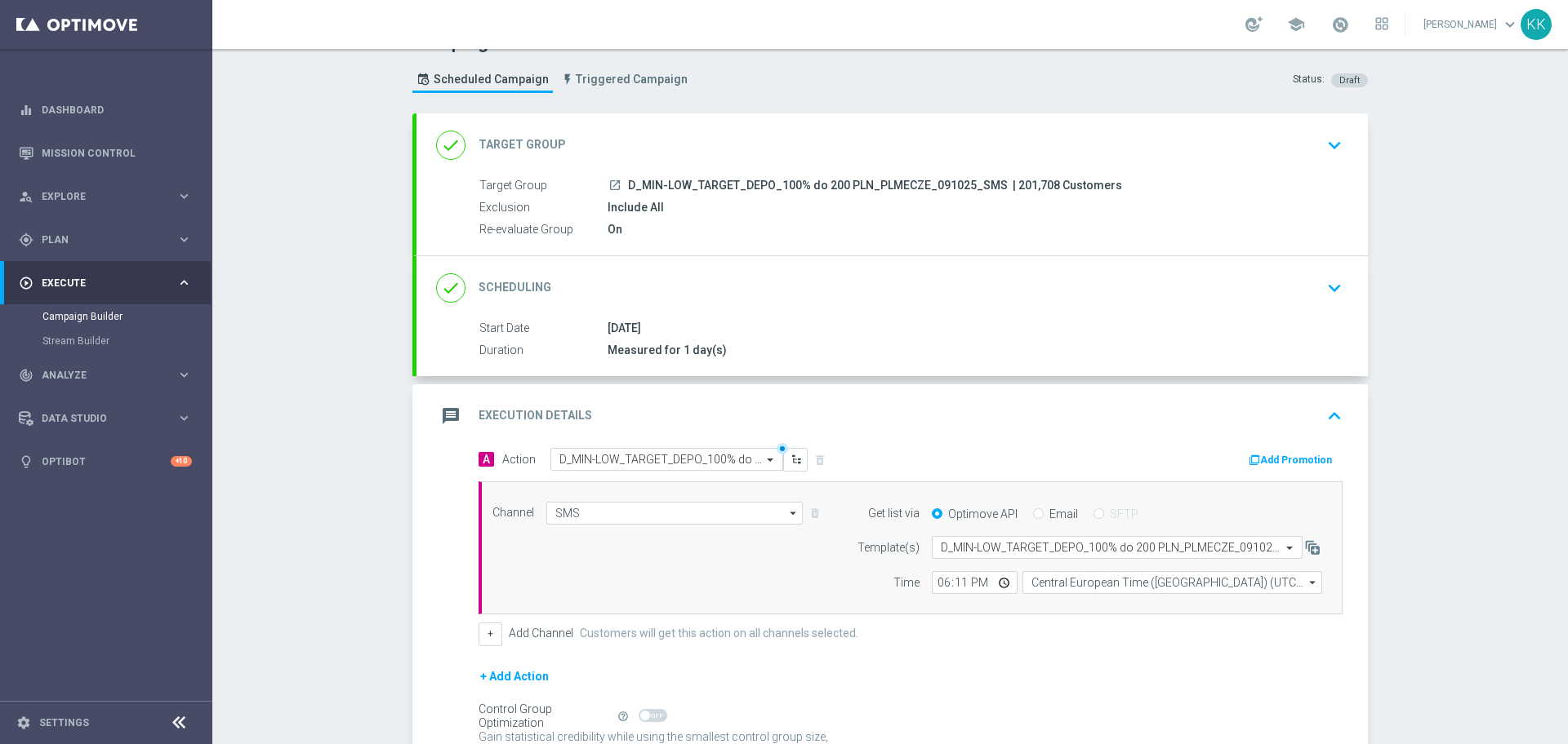
scroll to position [0, 0]
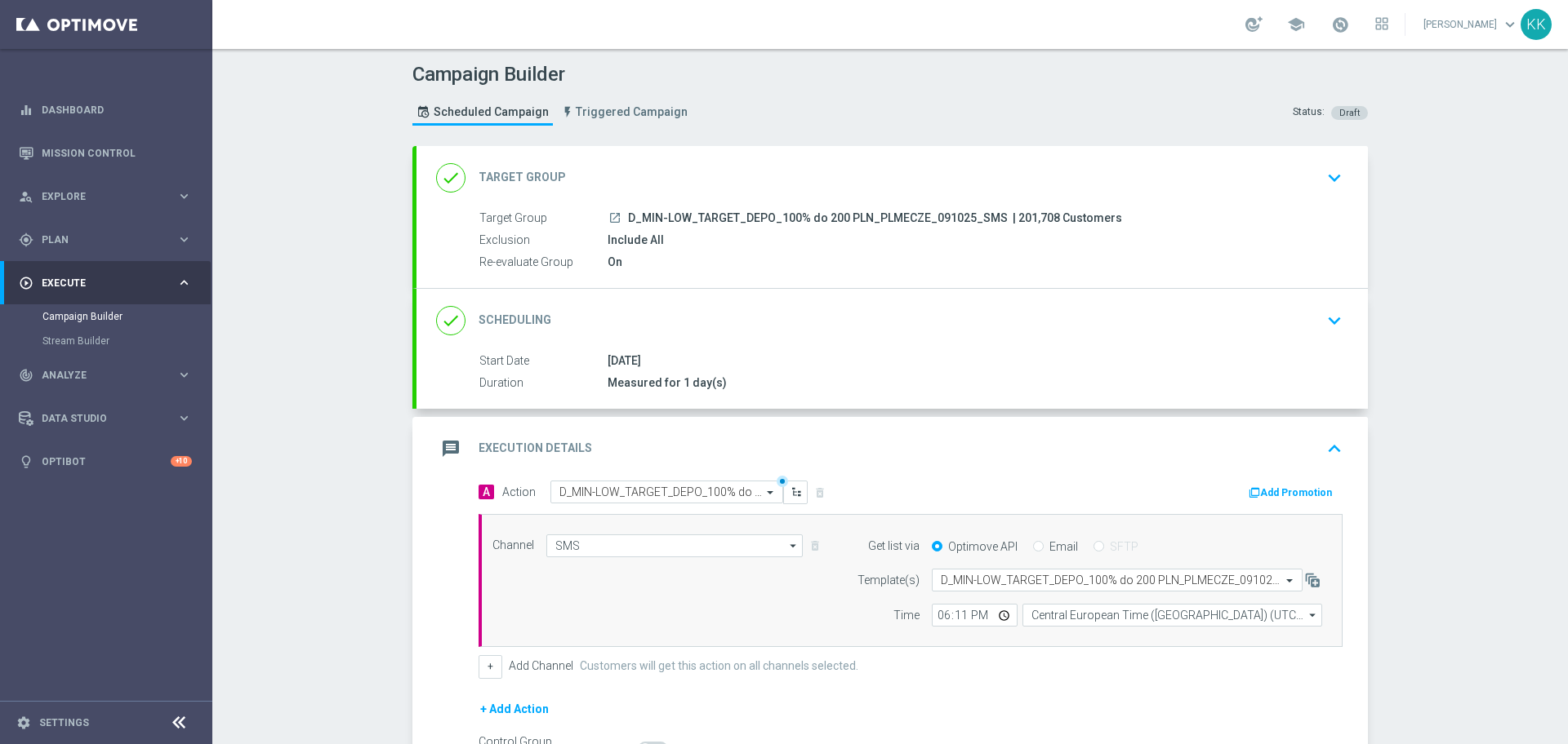
click at [1336, 167] on icon "keyboard_arrow_down" at bounding box center [1334, 178] width 25 height 25
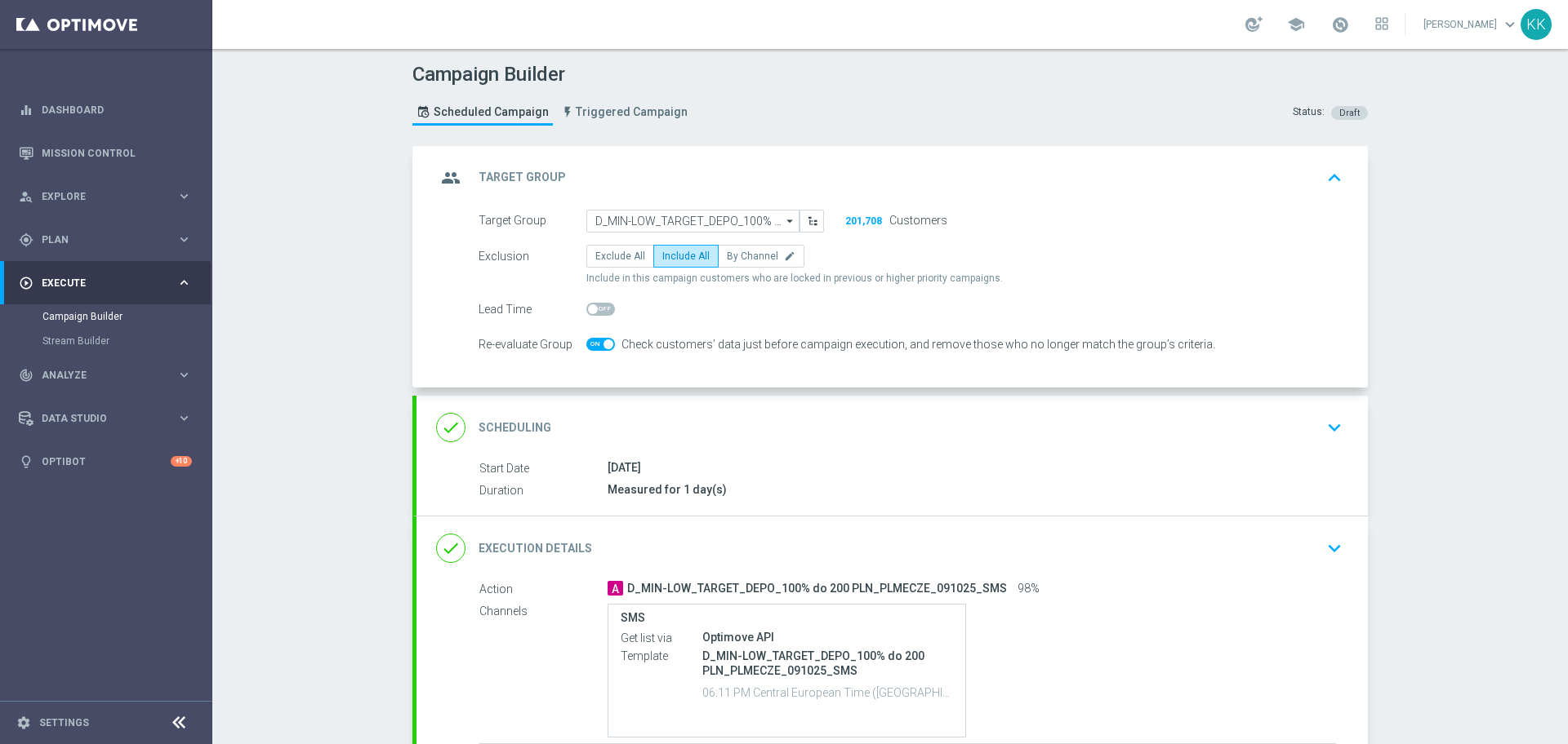
click at [1329, 426] on icon "keyboard_arrow_down" at bounding box center [1334, 427] width 25 height 25
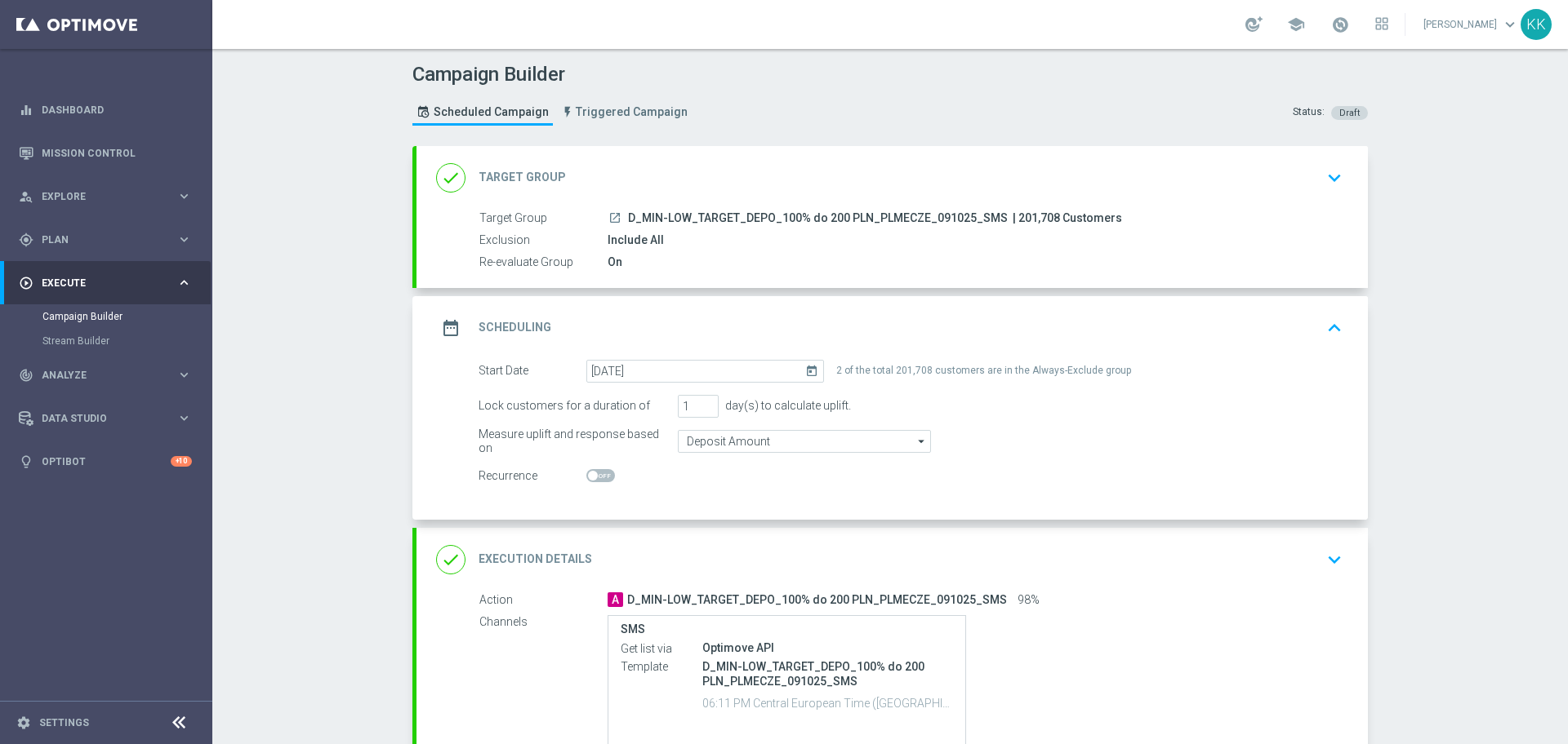
click at [1349, 550] on div "done Execution Details keyboard_arrow_down" at bounding box center [892, 560] width 952 height 64
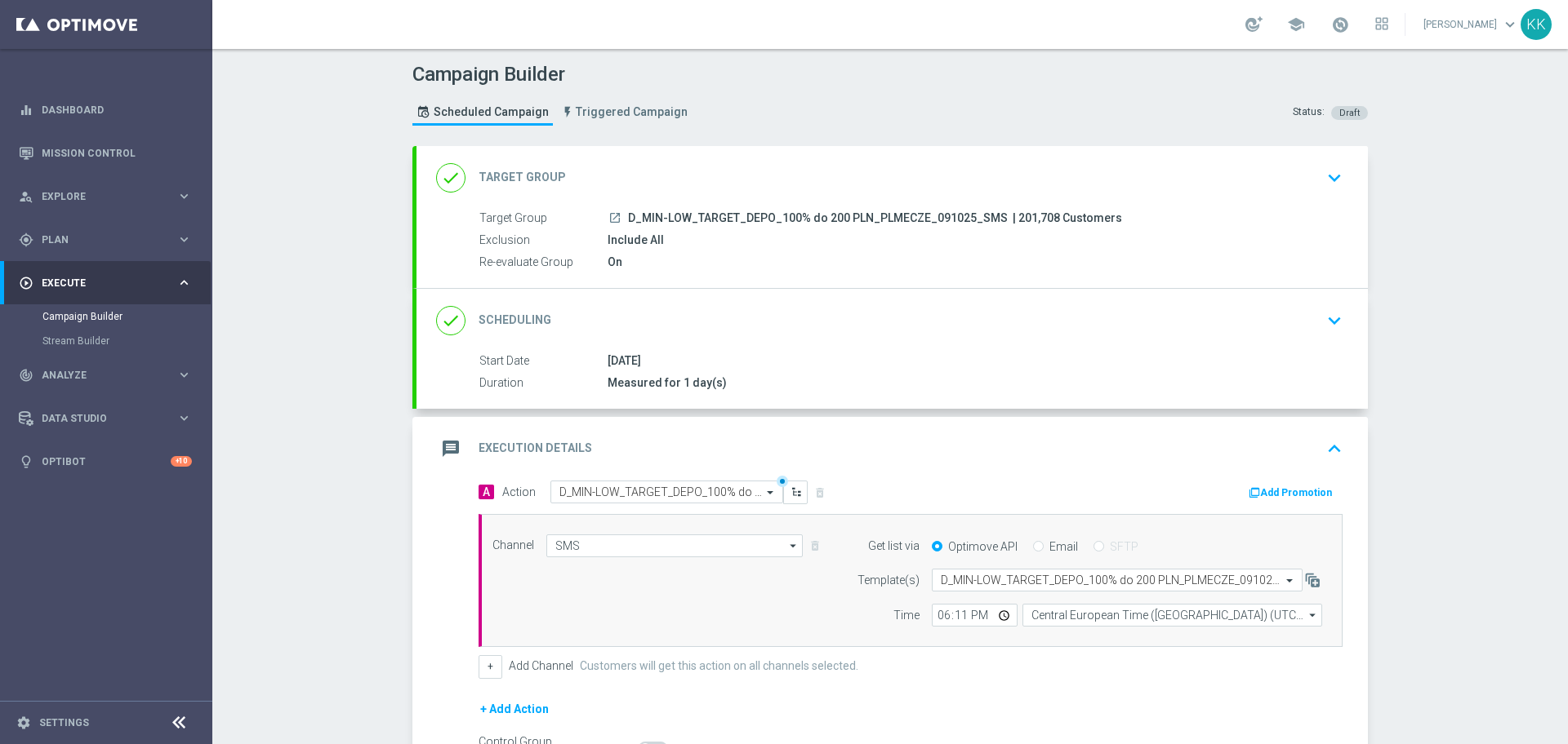
scroll to position [190, 0]
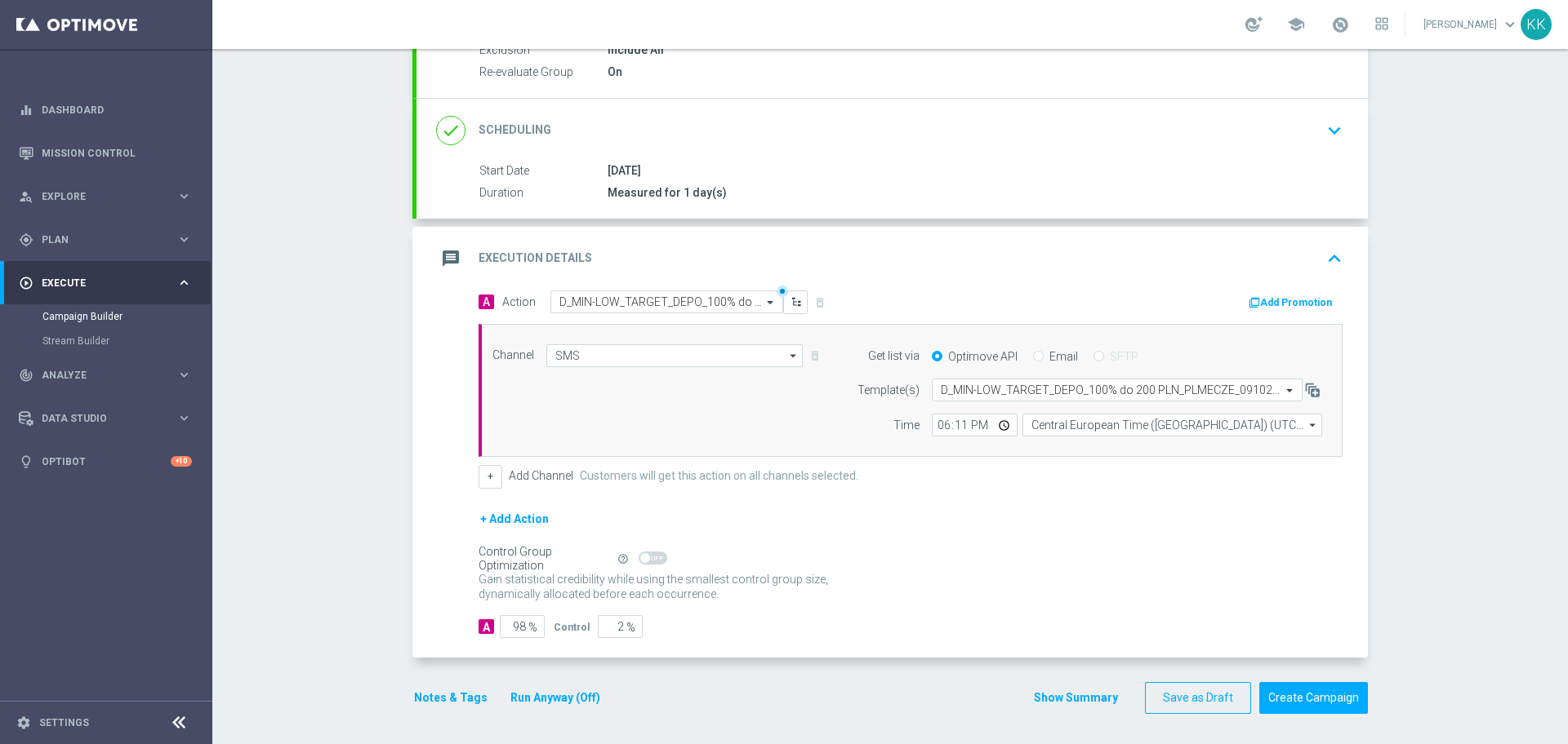
click at [437, 697] on button "Notes & Tags" at bounding box center [450, 698] width 76 height 20
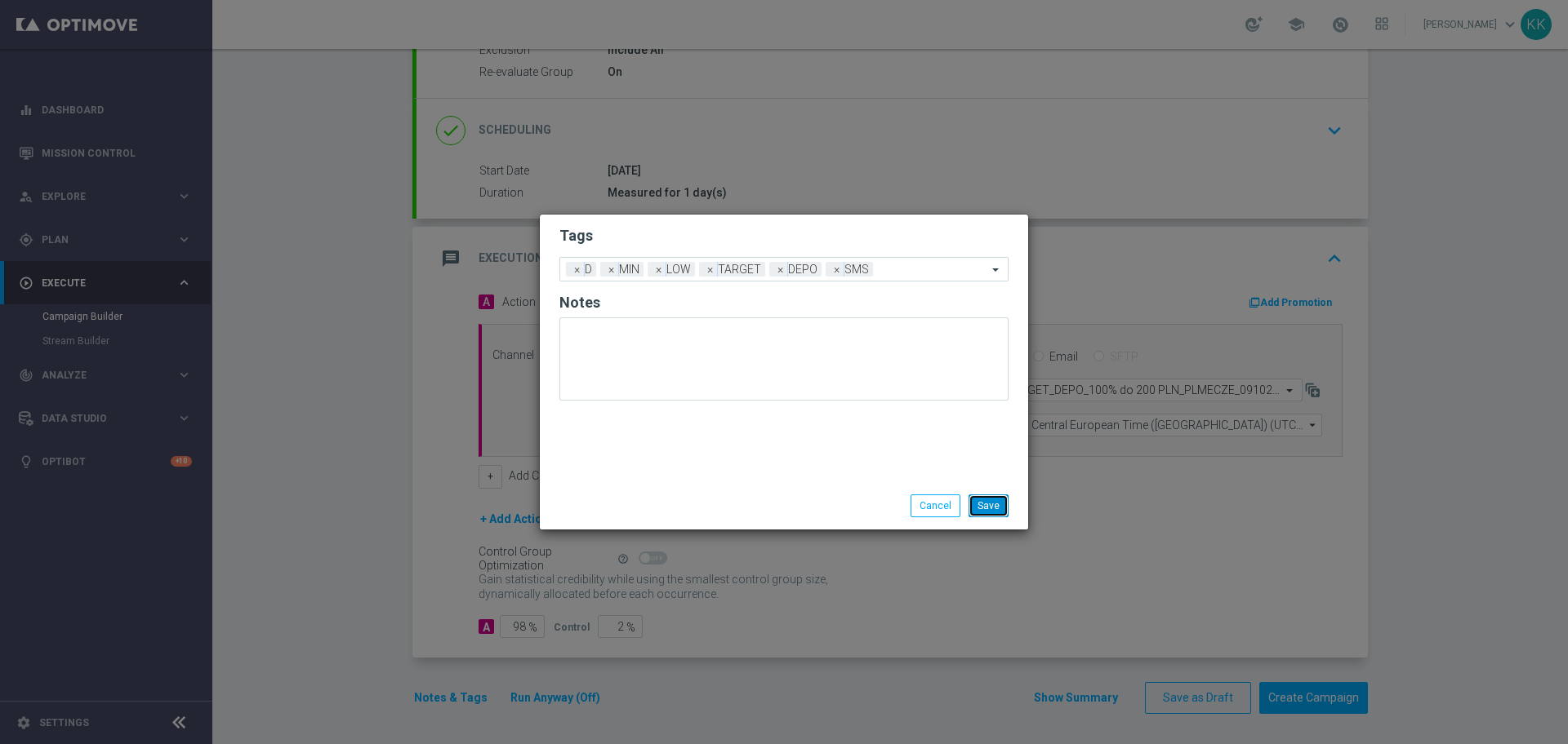
click at [982, 507] on button "Save" at bounding box center [988, 505] width 40 height 23
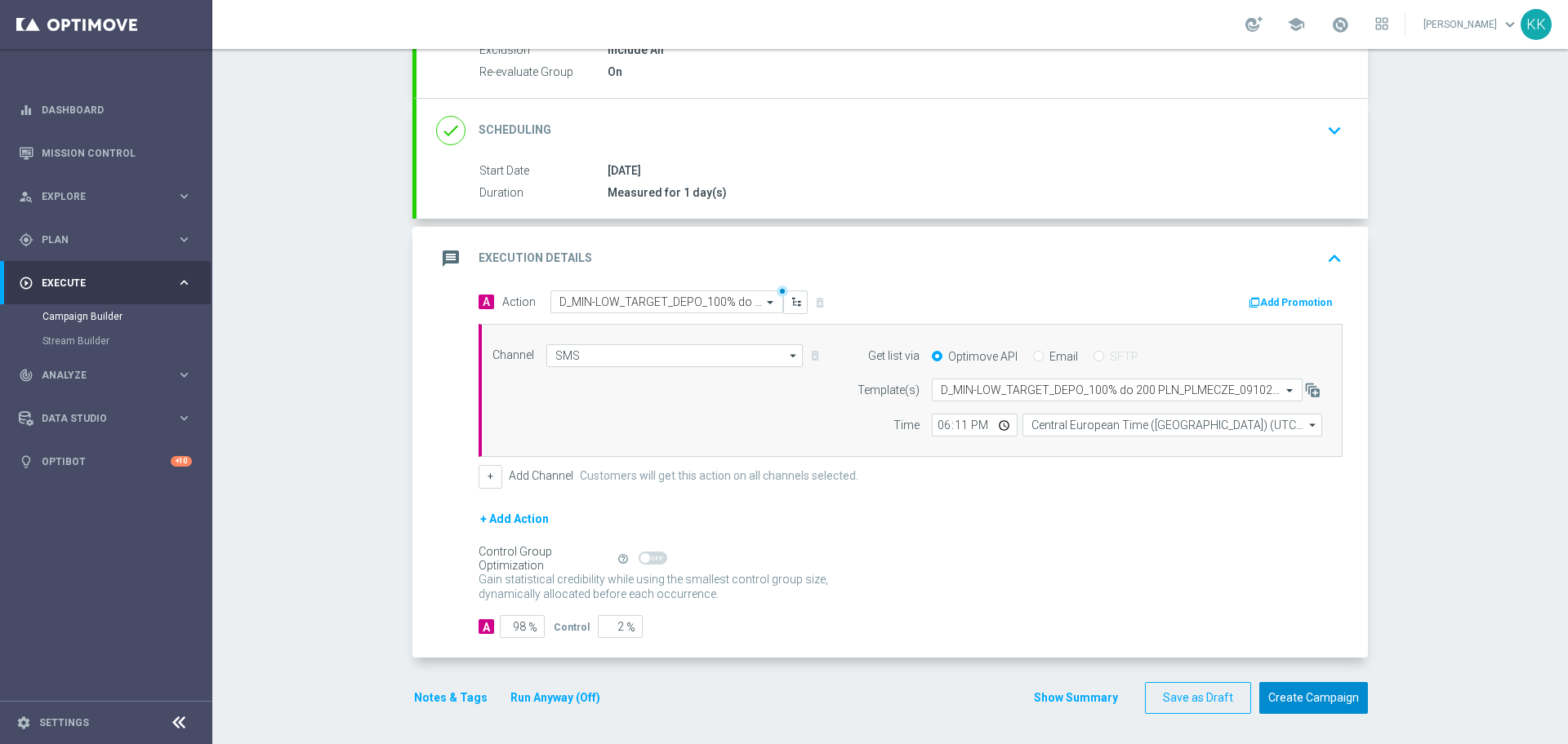
click at [1337, 707] on button "Create Campaign" at bounding box center [1314, 697] width 109 height 31
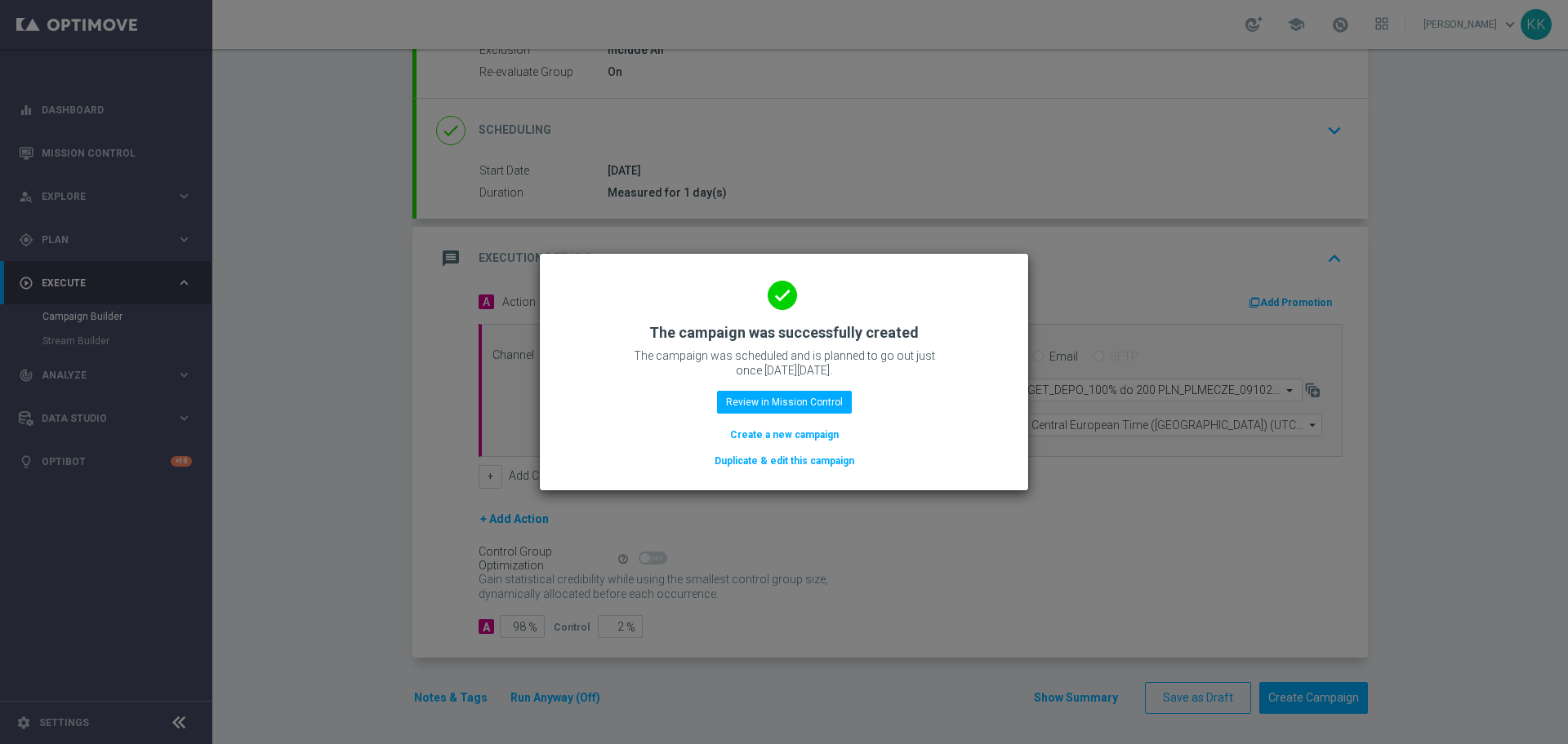
click at [806, 440] on button "Create a new campaign" at bounding box center [784, 435] width 112 height 18
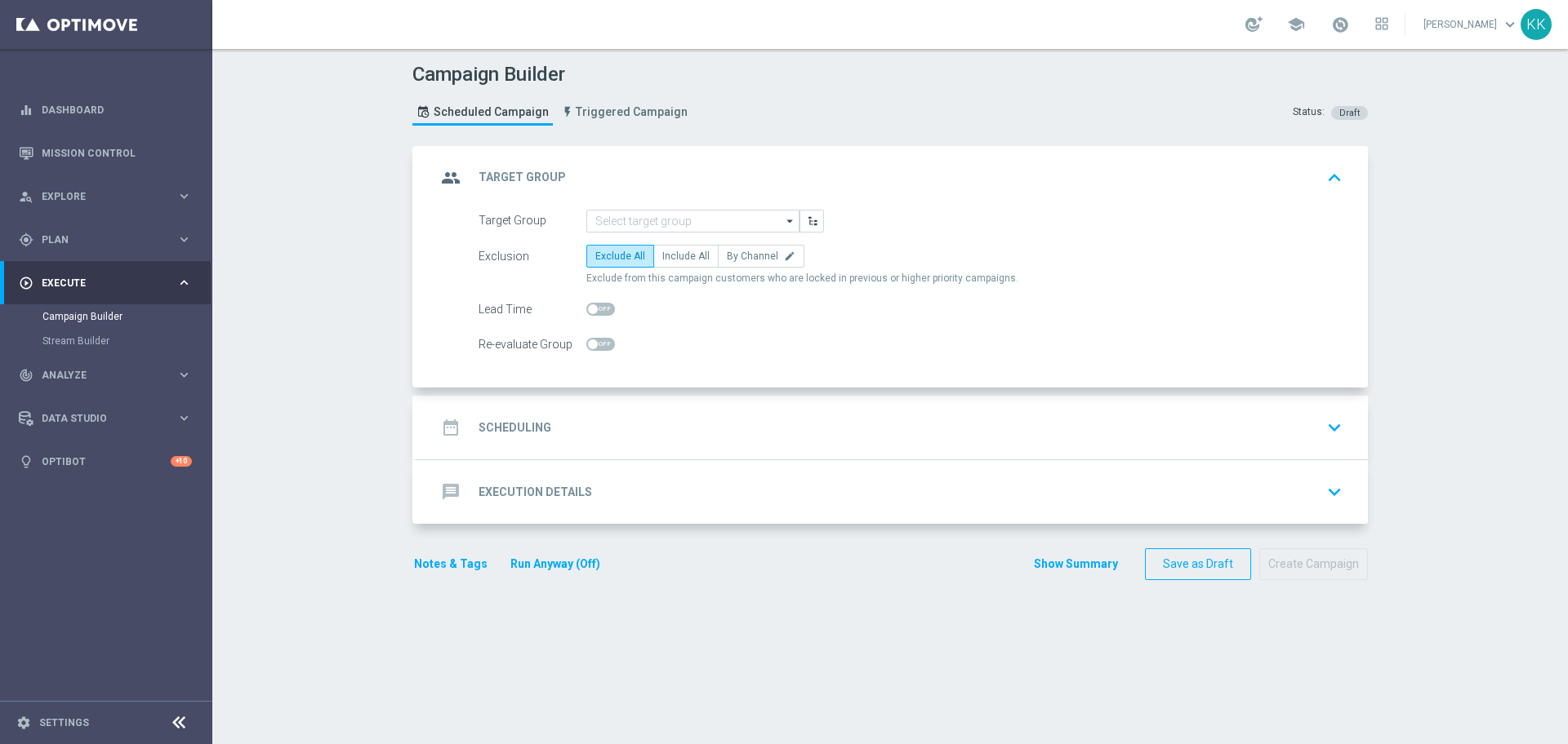
scroll to position [0, 0]
click at [694, 221] on input at bounding box center [693, 221] width 213 height 23
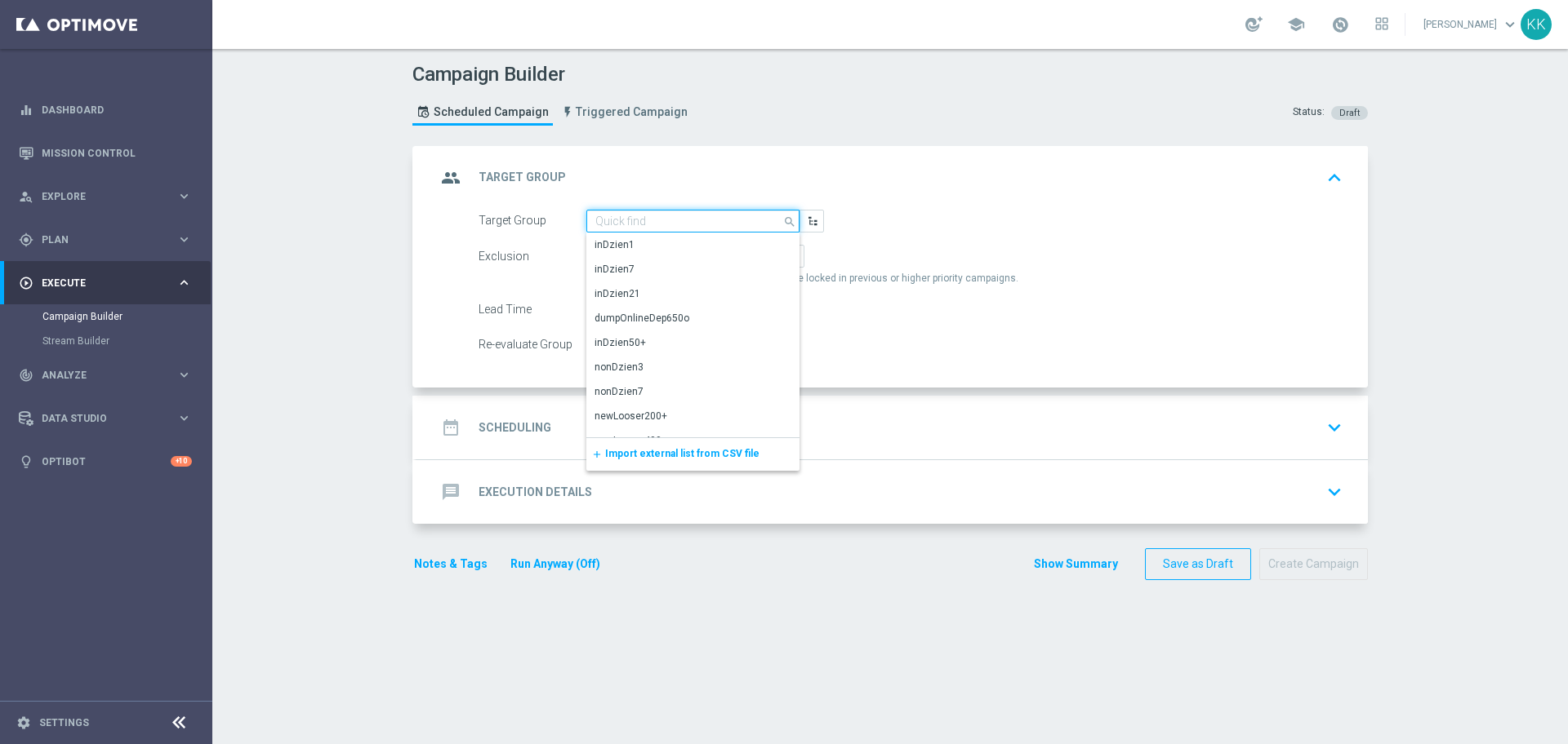
paste input "D_MED-HIGH_TARGET_DEPO_100% do 500 PLN_PLMECZE_091025_SMS"
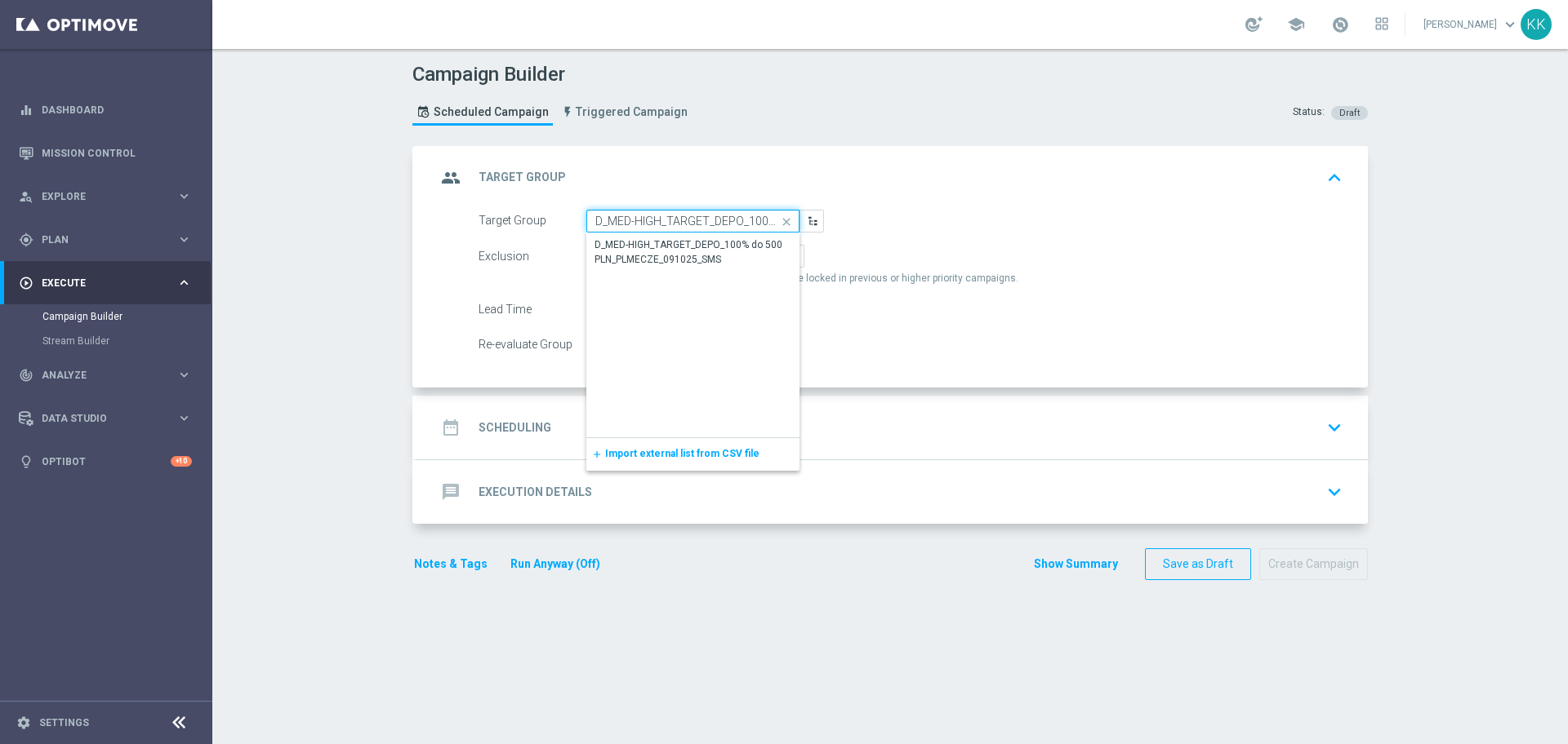
scroll to position [0, 179]
click at [685, 259] on div "D_MED-HIGH_TARGET_DEPO_100% do 500 PLN_PLMECZE_091025_SMS" at bounding box center [693, 252] width 197 height 30
type input "D_MED-HIGH_TARGET_DEPO_100% do 500 PLN_PLMECZE_091025_SMS"
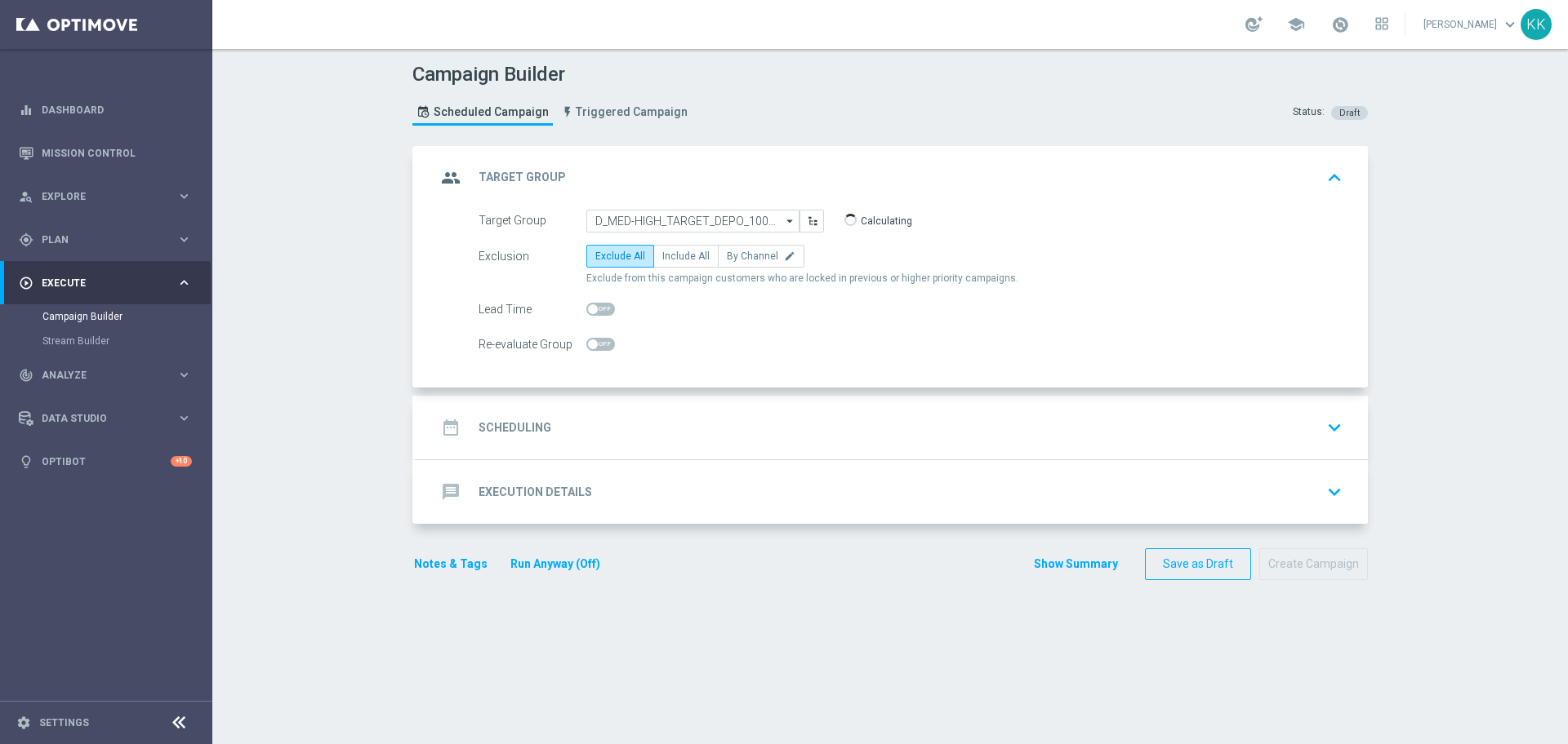
click at [676, 233] on form "Target Group D_MED-HIGH_TARGET_DEPO_100% do 500 PLN_PLMECZE_091025_SMS D_MED-HI…" at bounding box center [910, 283] width 864 height 147
click at [683, 249] on label "Include All" at bounding box center [686, 256] width 65 height 23
click at [673, 254] on input "Include All" at bounding box center [667, 259] width 10 height 10
radio input "true"
click at [598, 340] on span at bounding box center [601, 344] width 29 height 13
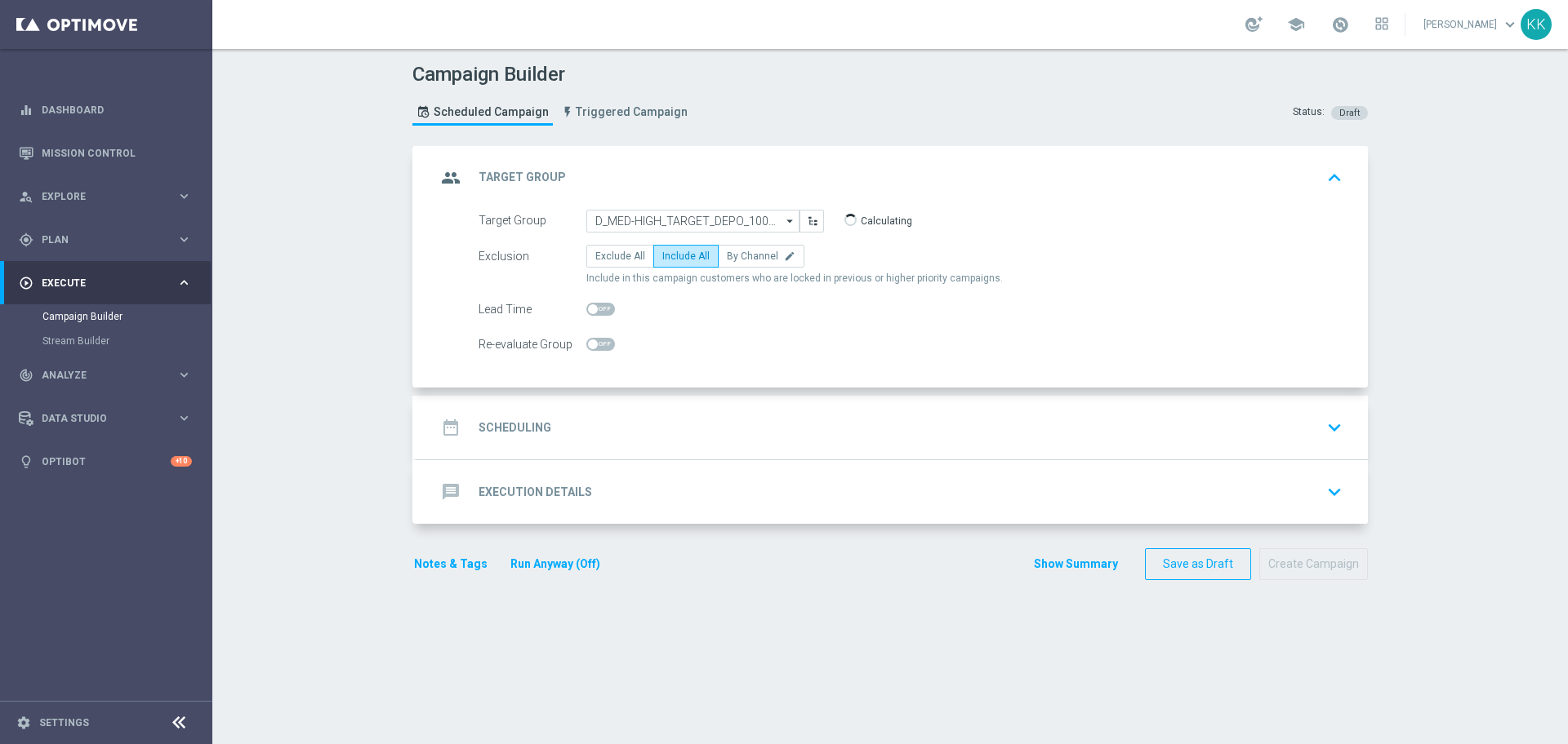
click at [598, 340] on input "checkbox" at bounding box center [601, 344] width 29 height 13
checkbox input "true"
click at [641, 418] on div "date_range Scheduling keyboard_arrow_down" at bounding box center [892, 427] width 912 height 31
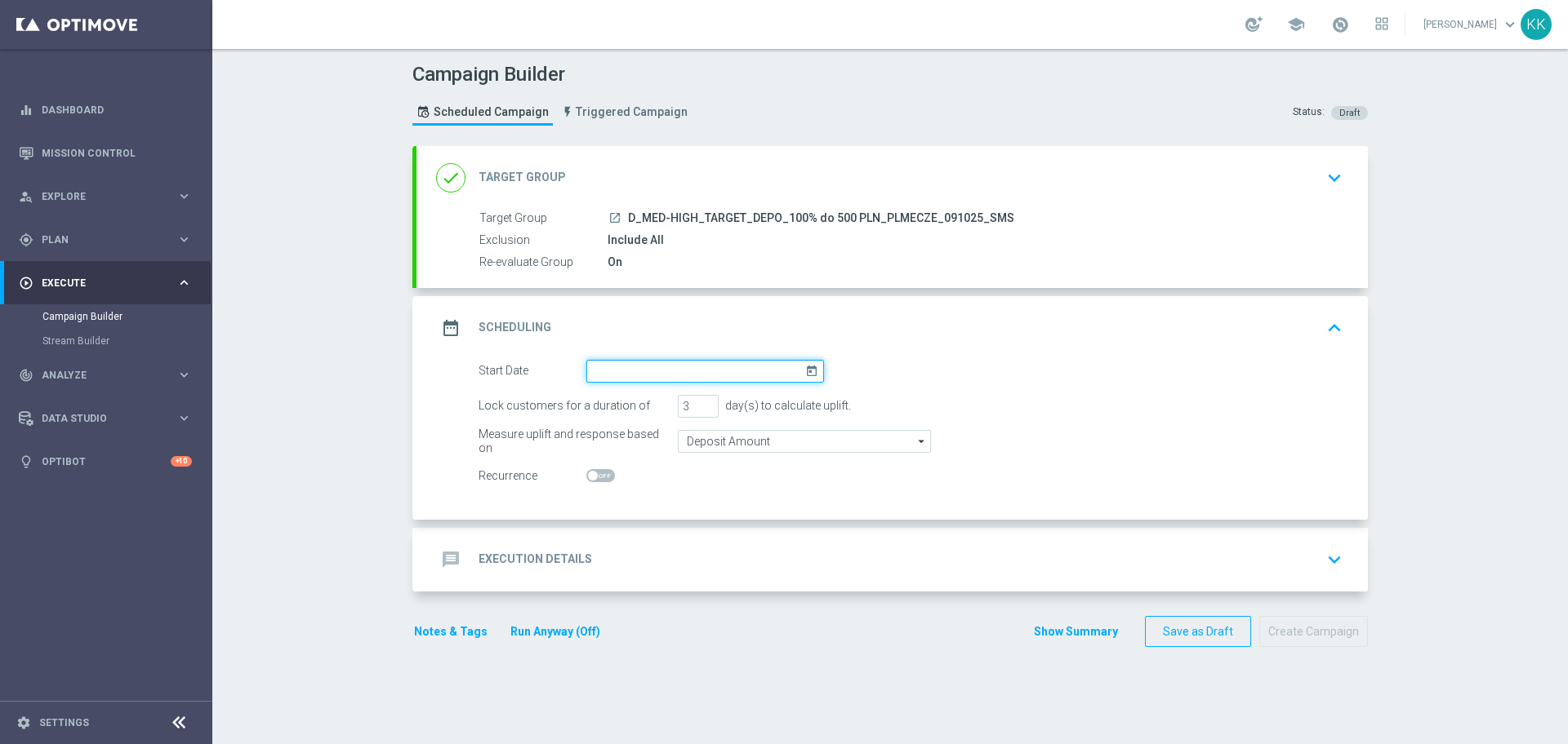
click at [628, 372] on input at bounding box center [705, 371] width 238 height 23
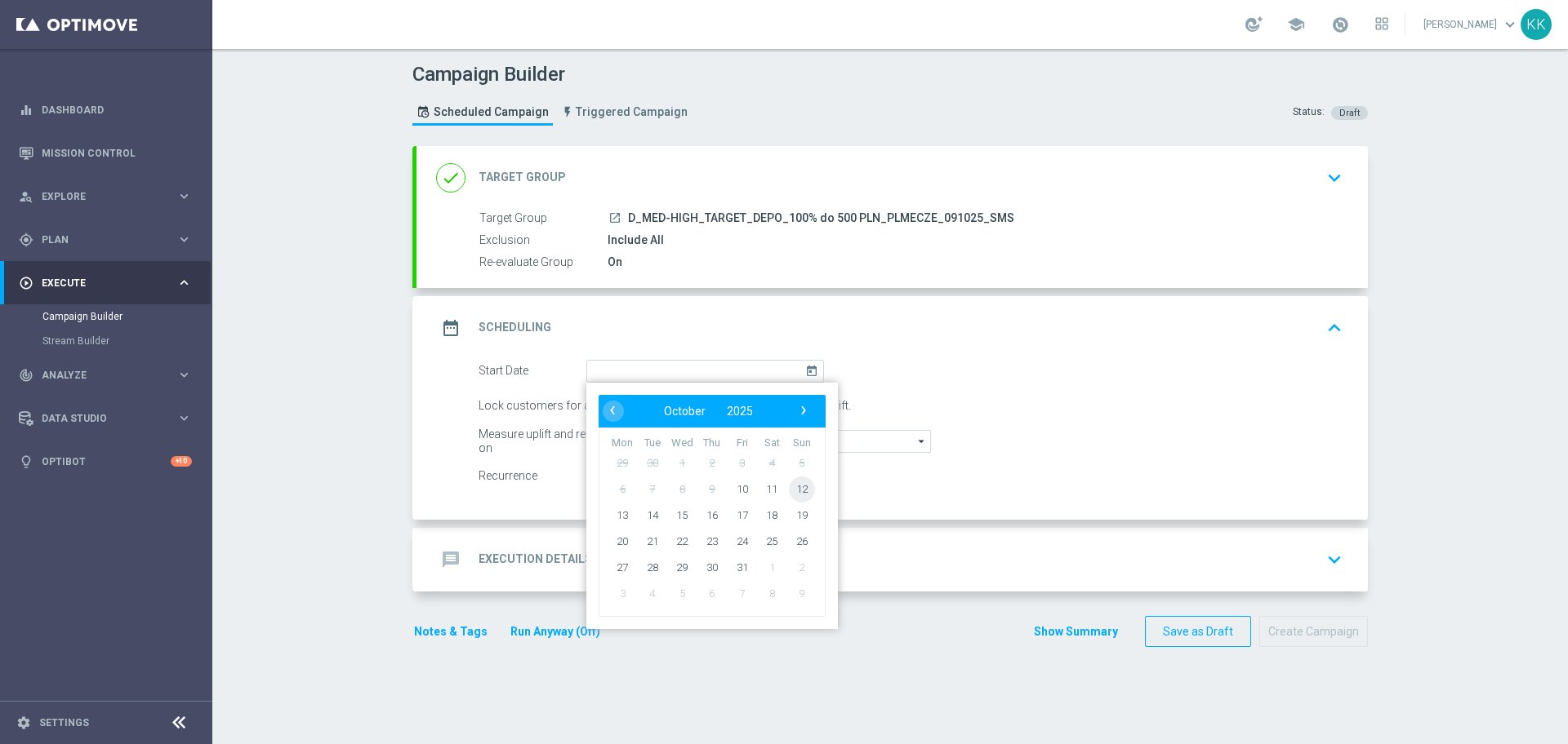
click at [793, 489] on span "12" at bounding box center [801, 488] width 26 height 26
type input "[DATE]"
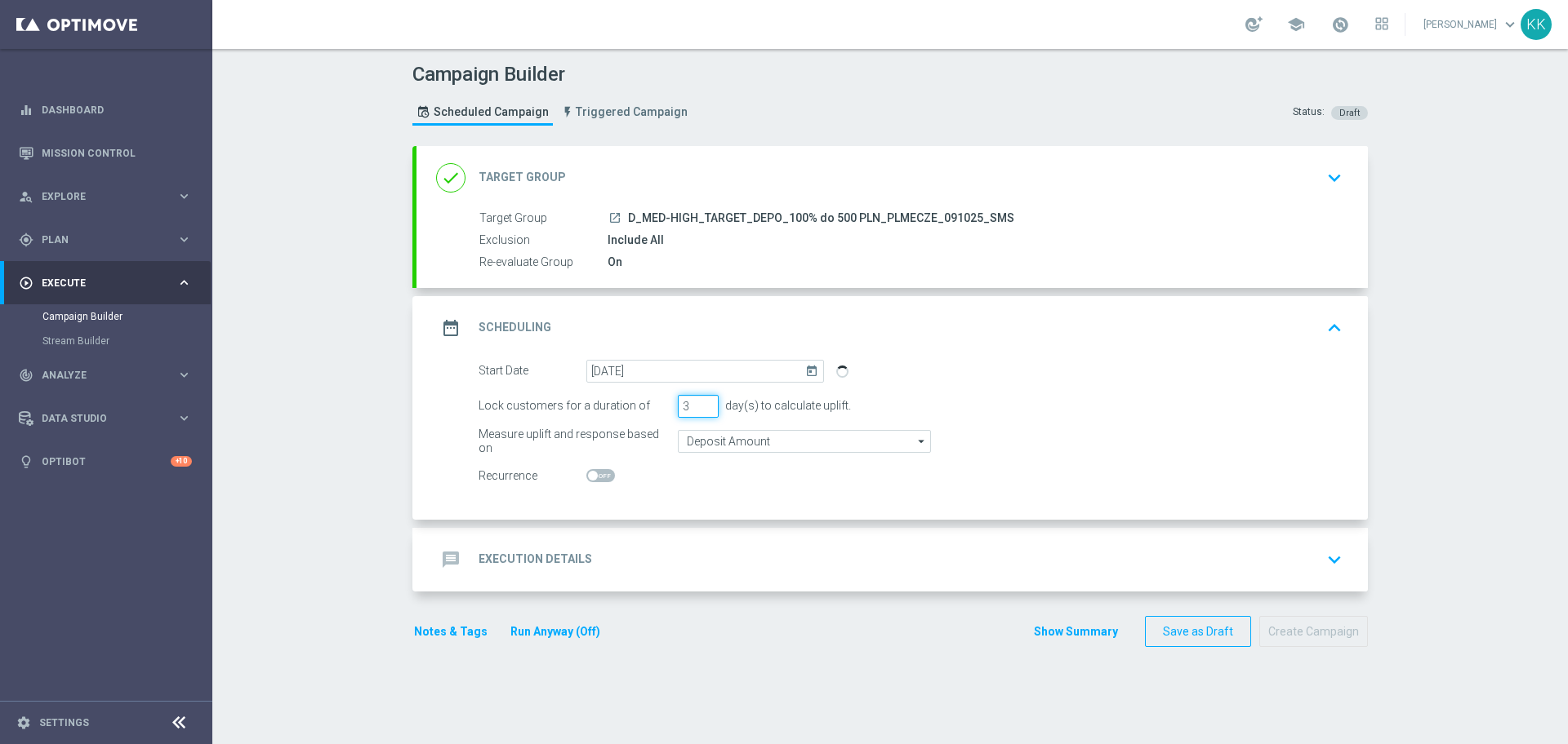
drag, startPoint x: 682, startPoint y: 404, endPoint x: 609, endPoint y: 408, distance: 73.1
click at [601, 406] on div "Lock customers for a duration of 3 day(s) to calculate uplift." at bounding box center [911, 406] width 889 height 23
type input "1"
click at [720, 443] on input "Deposit Amount" at bounding box center [805, 441] width 253 height 23
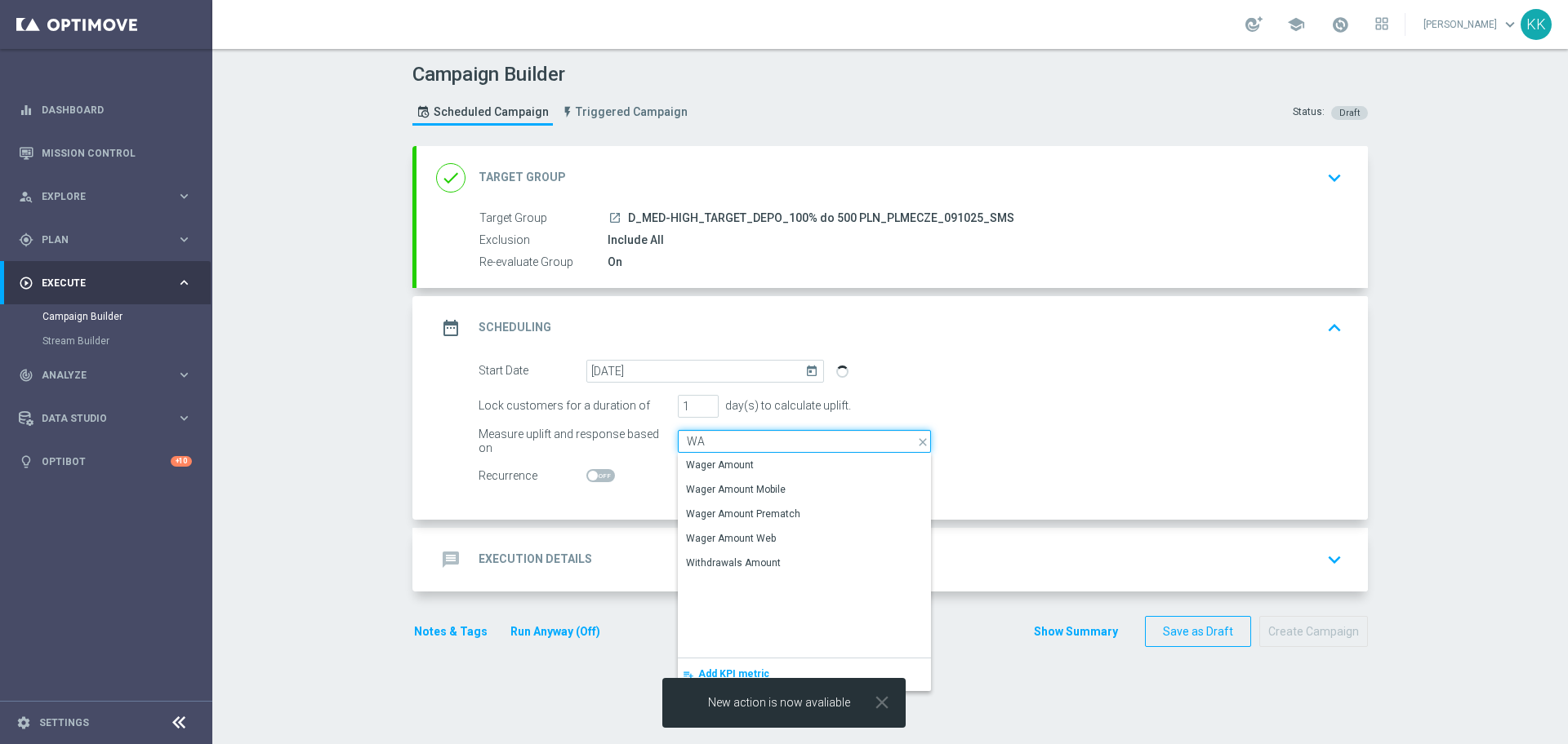
drag, startPoint x: 720, startPoint y: 442, endPoint x: 635, endPoint y: 442, distance: 85.0
click at [635, 442] on div "Measure uplift and response based on [GEOGRAPHIC_DATA] Deposit Amount close Sho…" at bounding box center [911, 441] width 889 height 23
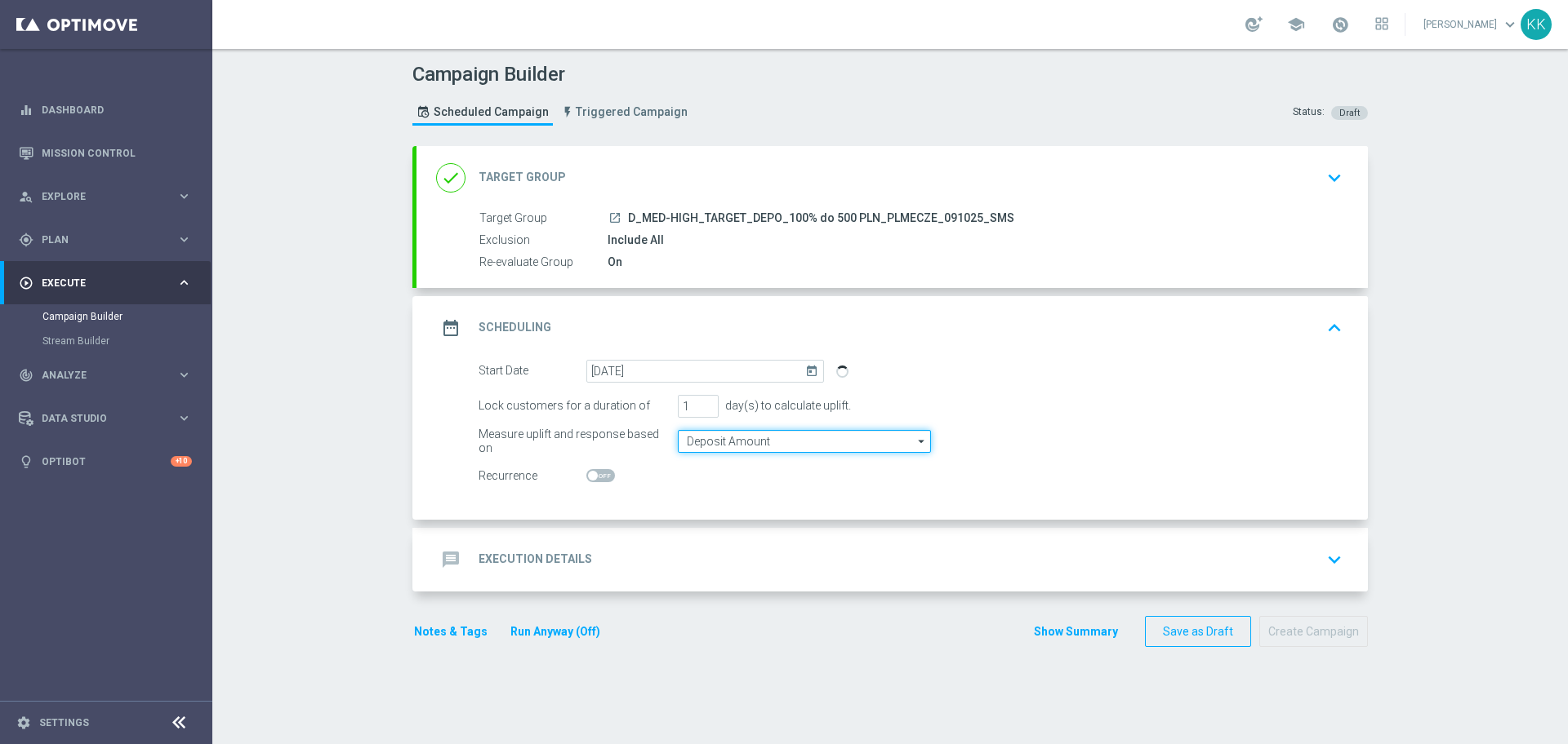
type input "Deposit Amount"
click at [722, 555] on div "message Execution Details keyboard_arrow_down" at bounding box center [892, 560] width 912 height 31
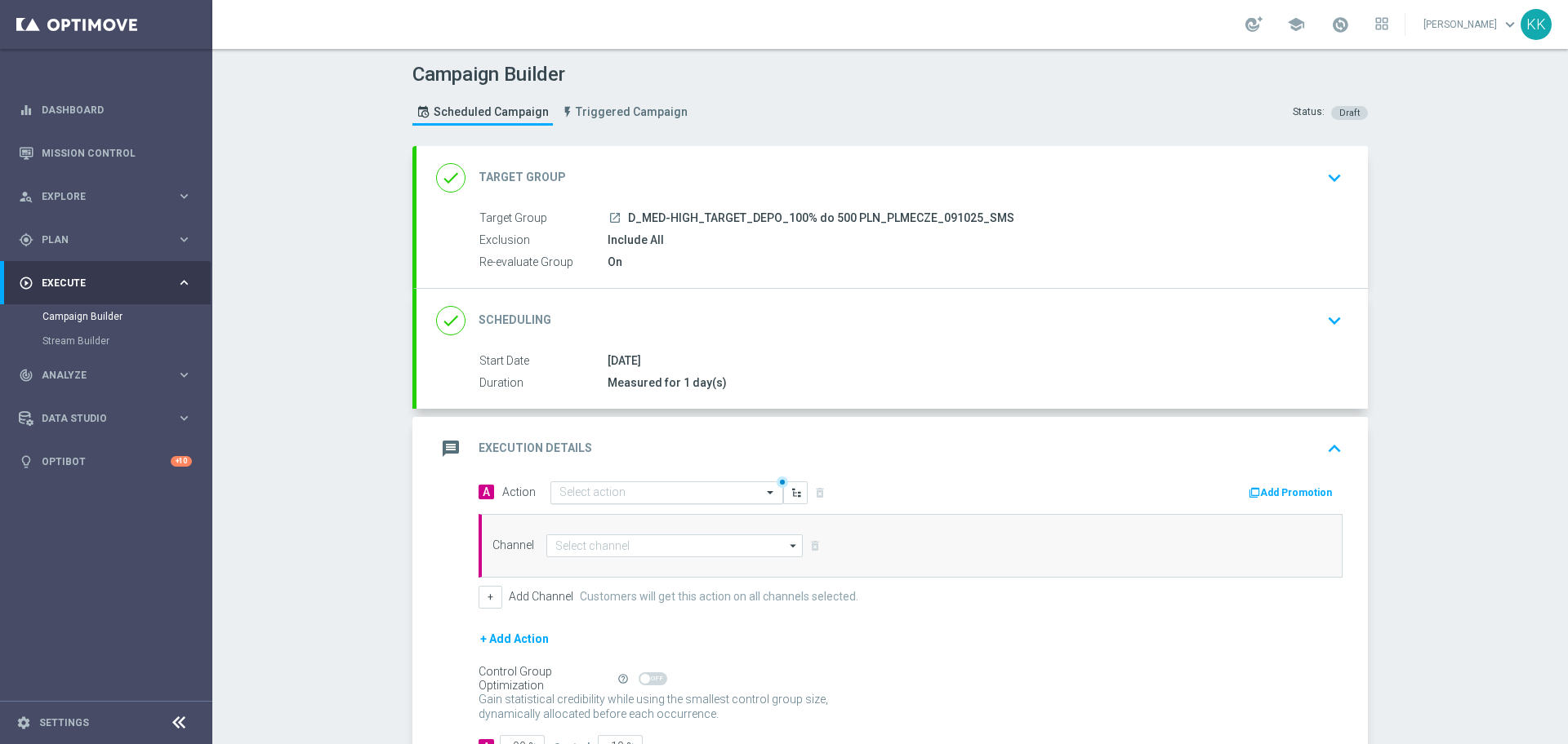
click at [666, 492] on input "text" at bounding box center [650, 493] width 182 height 14
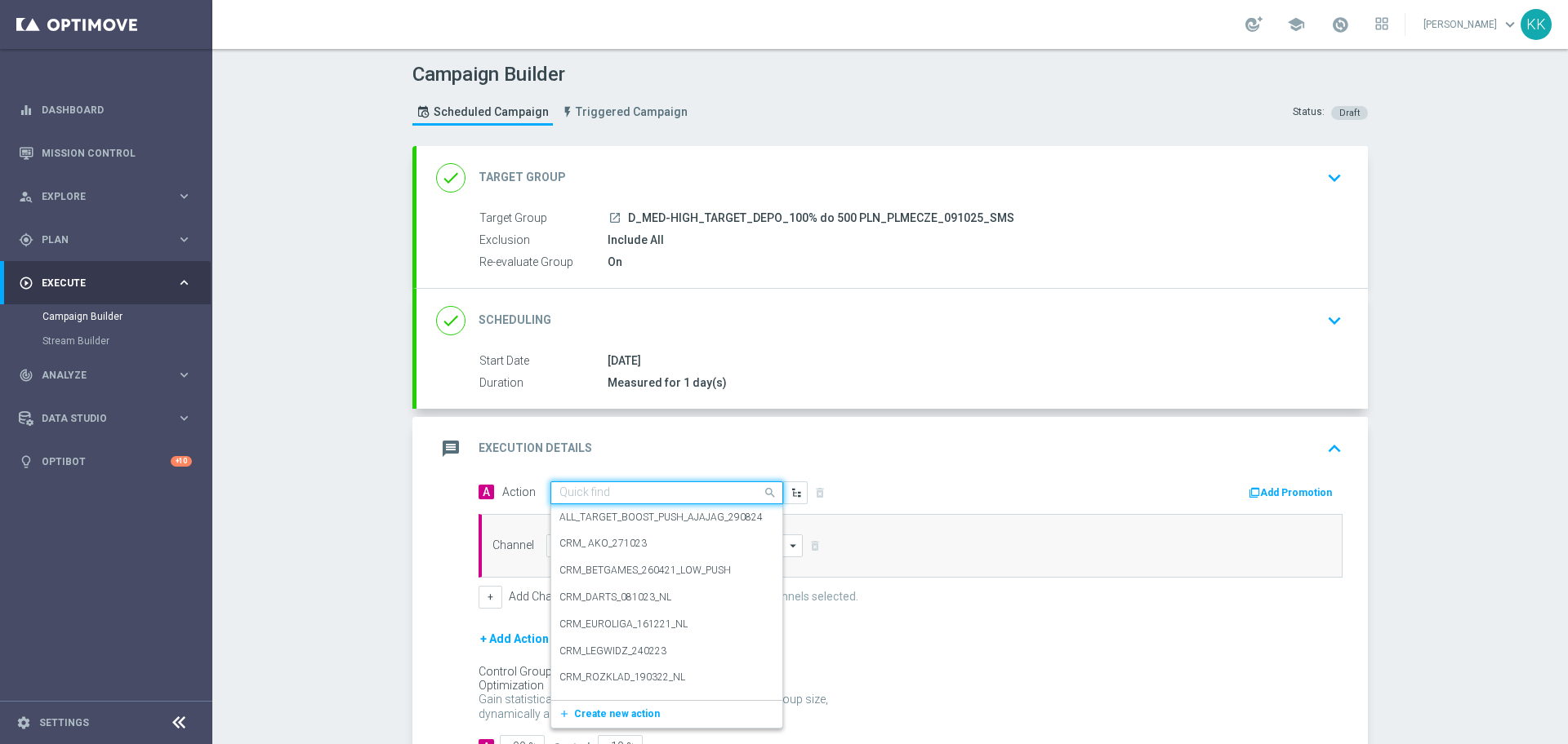
paste input "D_MED-HIGH_TARGET_DEPO_100% do 500 PLN_PLMECZE_091025_SMS"
type input "D_MED-HIGH_TARGET_DEPO_100% do 500 PLN_PLMECZE_091025_SMS"
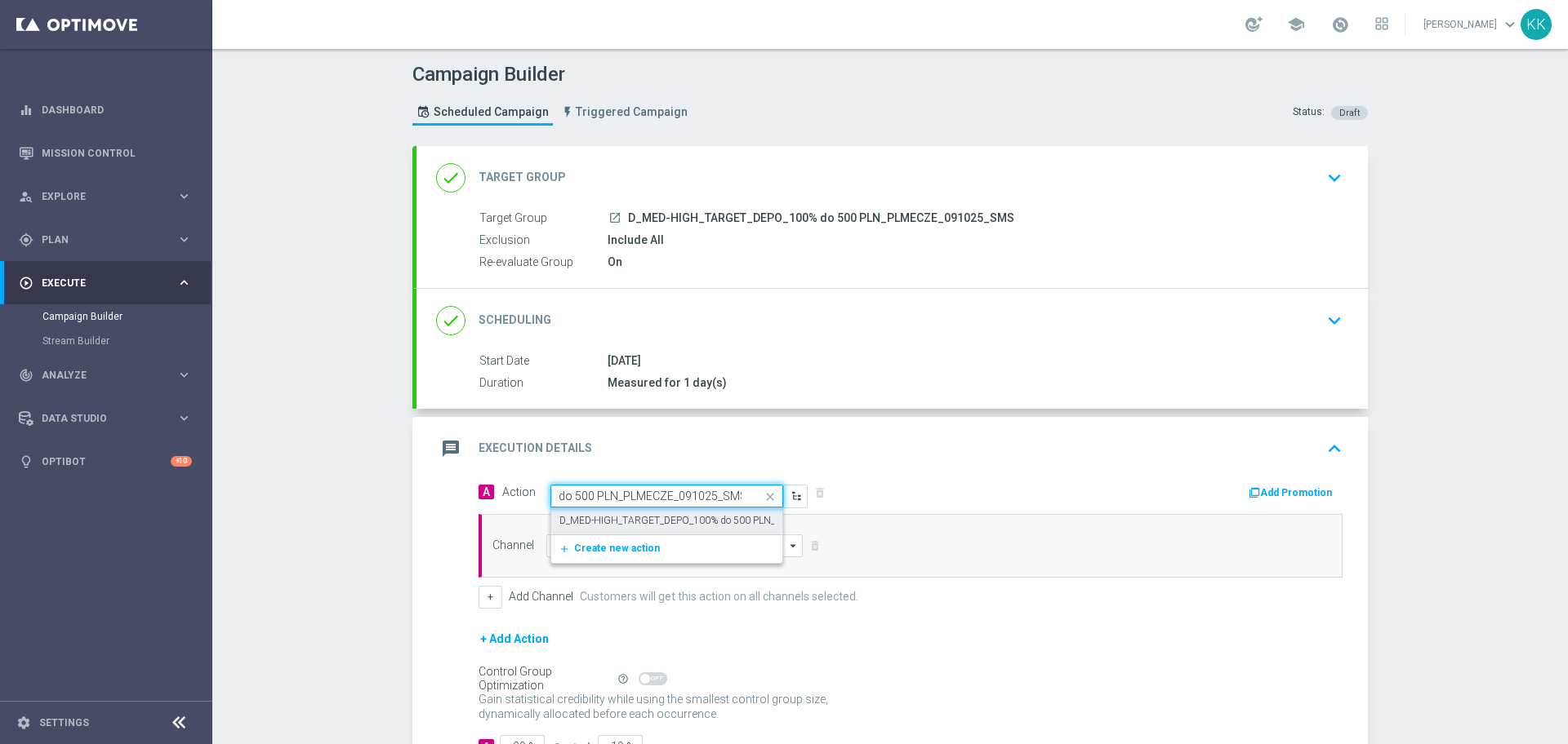
click at [670, 521] on label "D_MED-HIGH_TARGET_DEPO_100% do 500 PLN_PLMECZE_091025_SMS" at bounding box center [721, 521] width 323 height 14
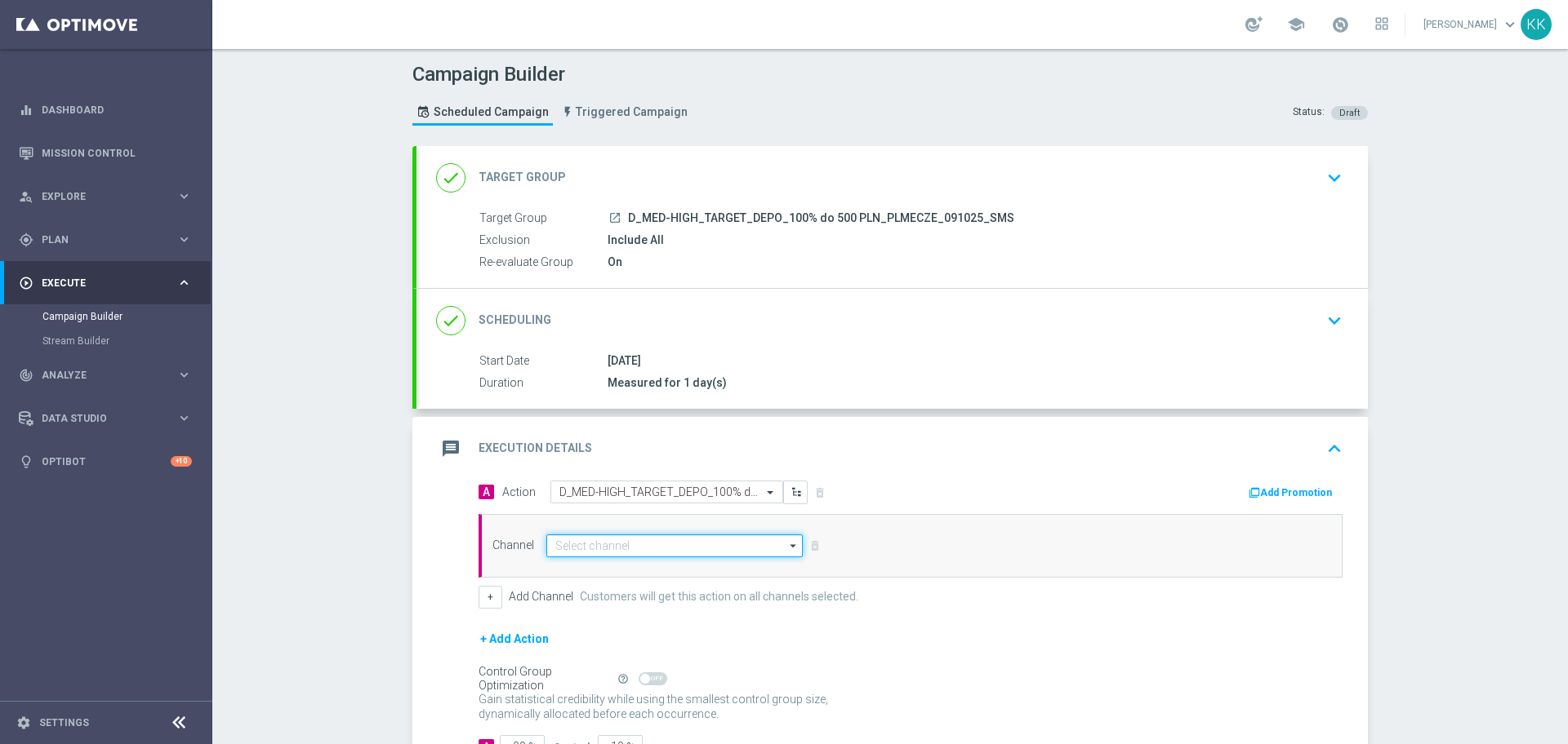
click at [661, 540] on input at bounding box center [675, 545] width 257 height 23
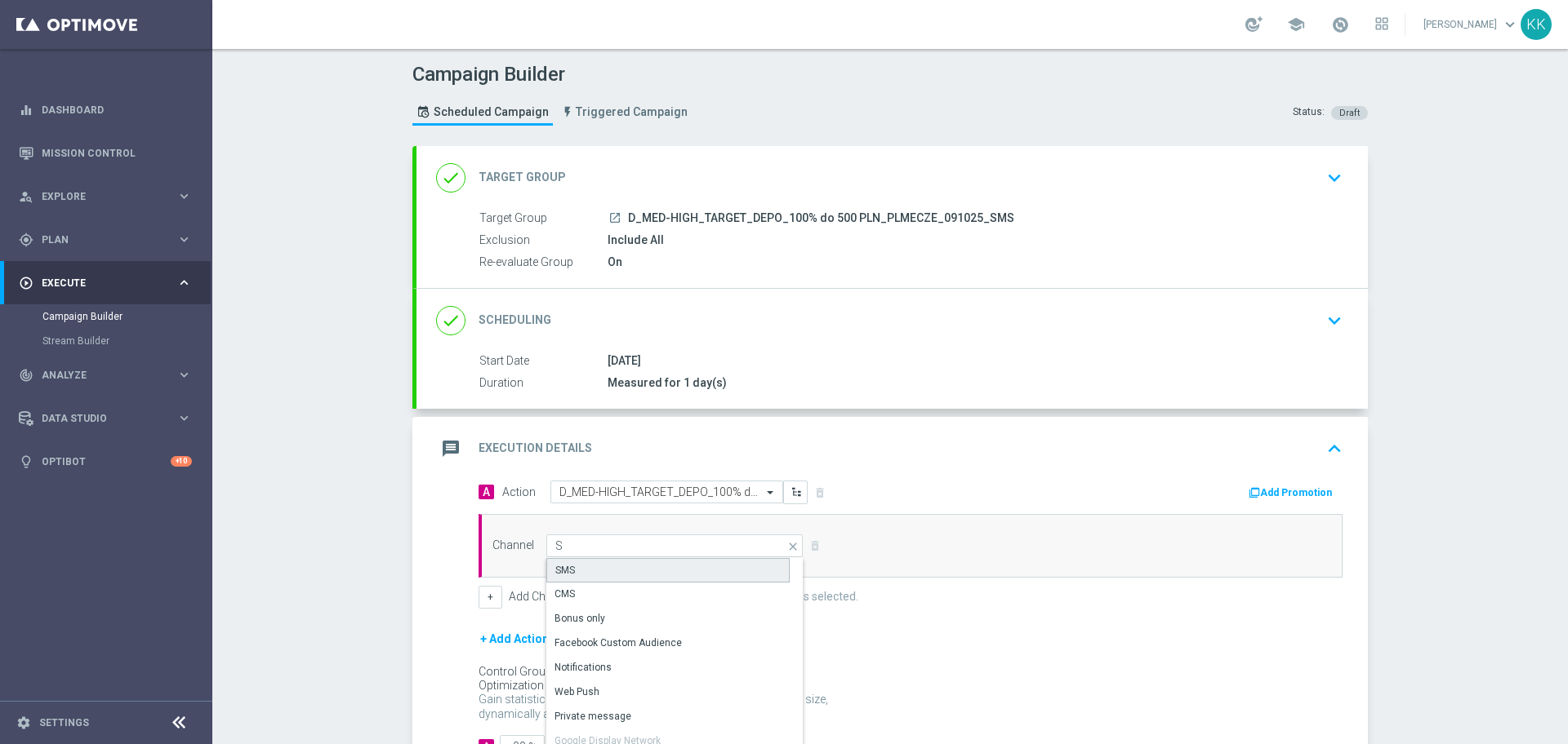
click at [666, 560] on div "SMS" at bounding box center [668, 570] width 243 height 25
type input "SMS"
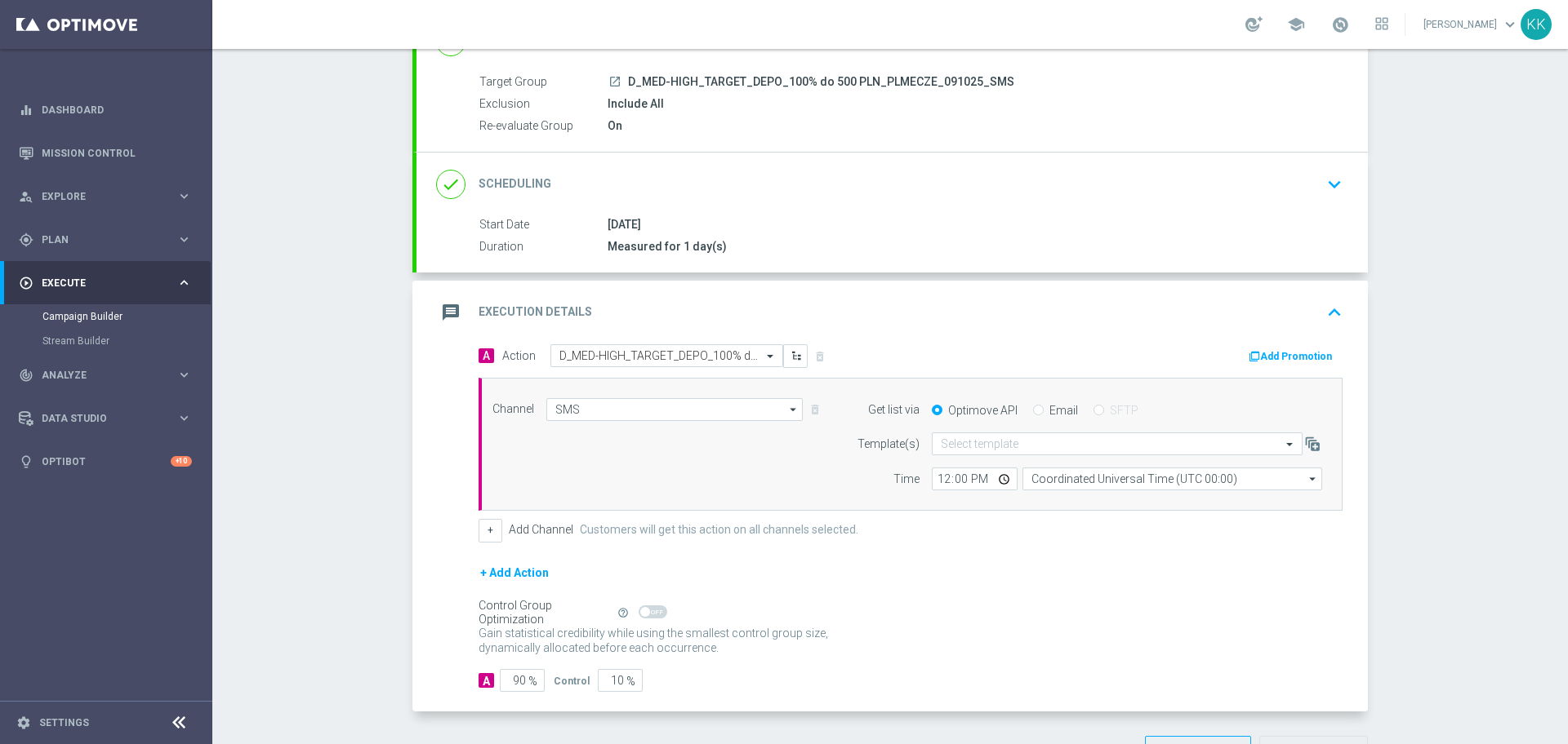
scroll to position [193, 0]
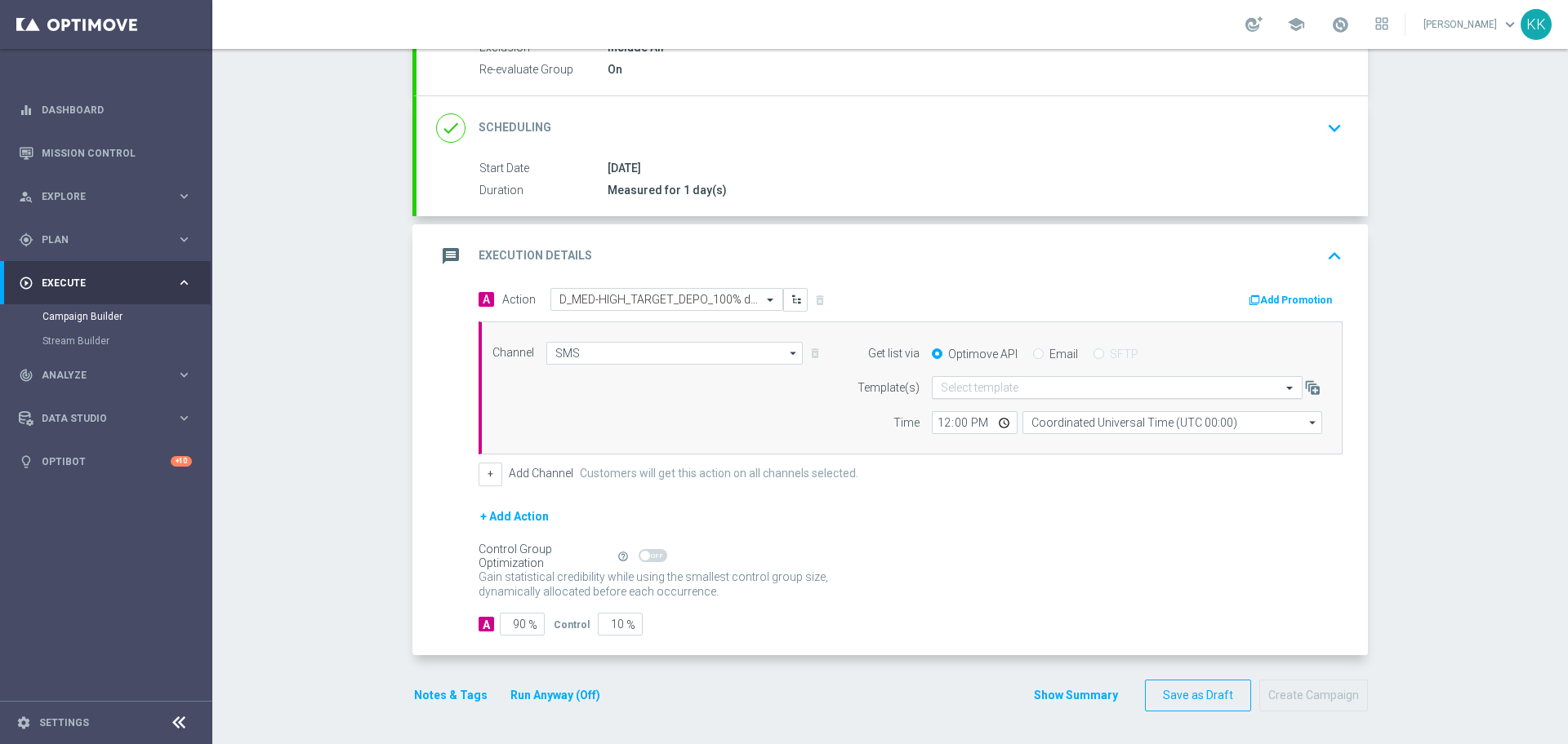
click at [972, 384] on input "text" at bounding box center [1101, 388] width 320 height 14
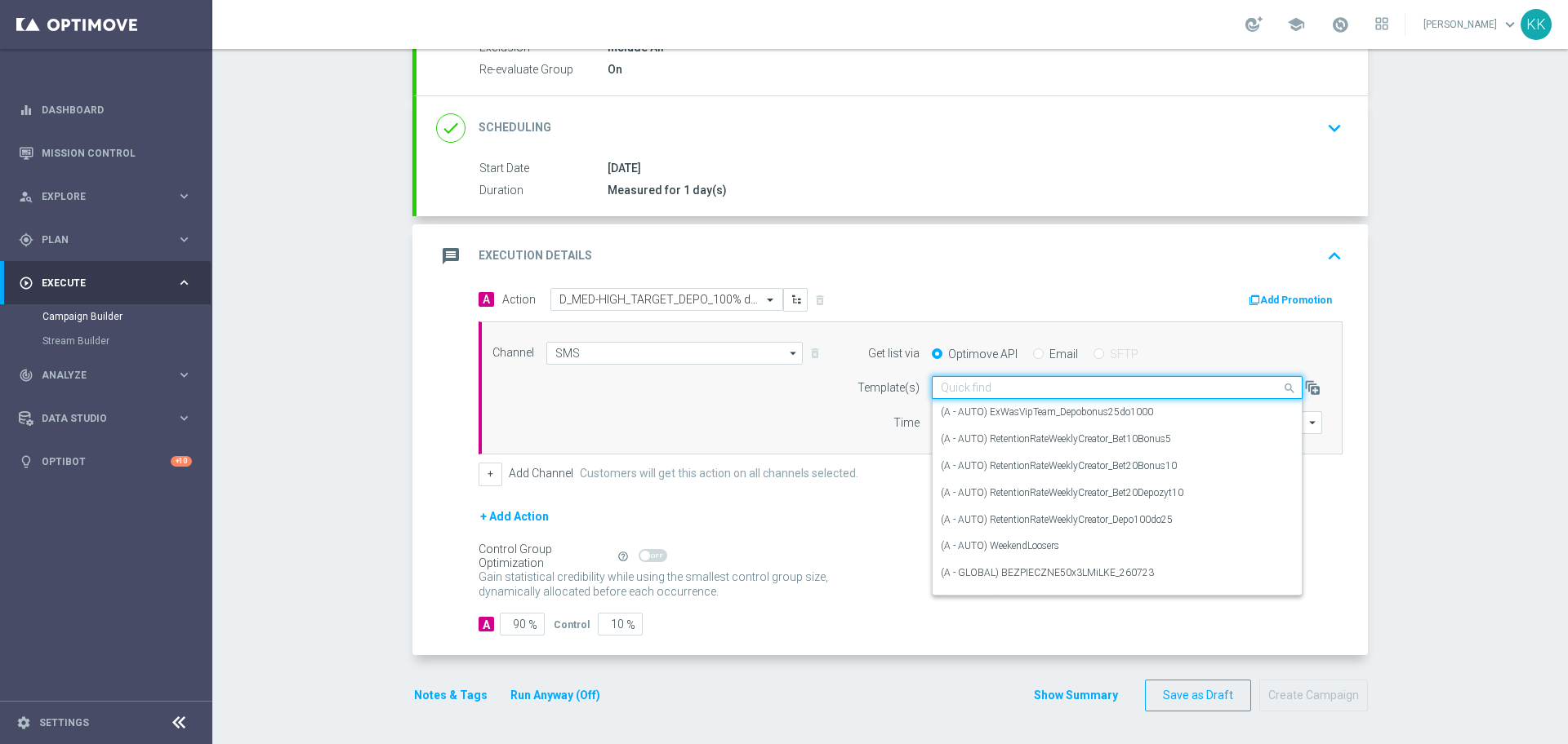
paste input "D_MED-HIGH_TARGET_DEPO_100% do 500 PLN_PLMECZE_091025_SMS"
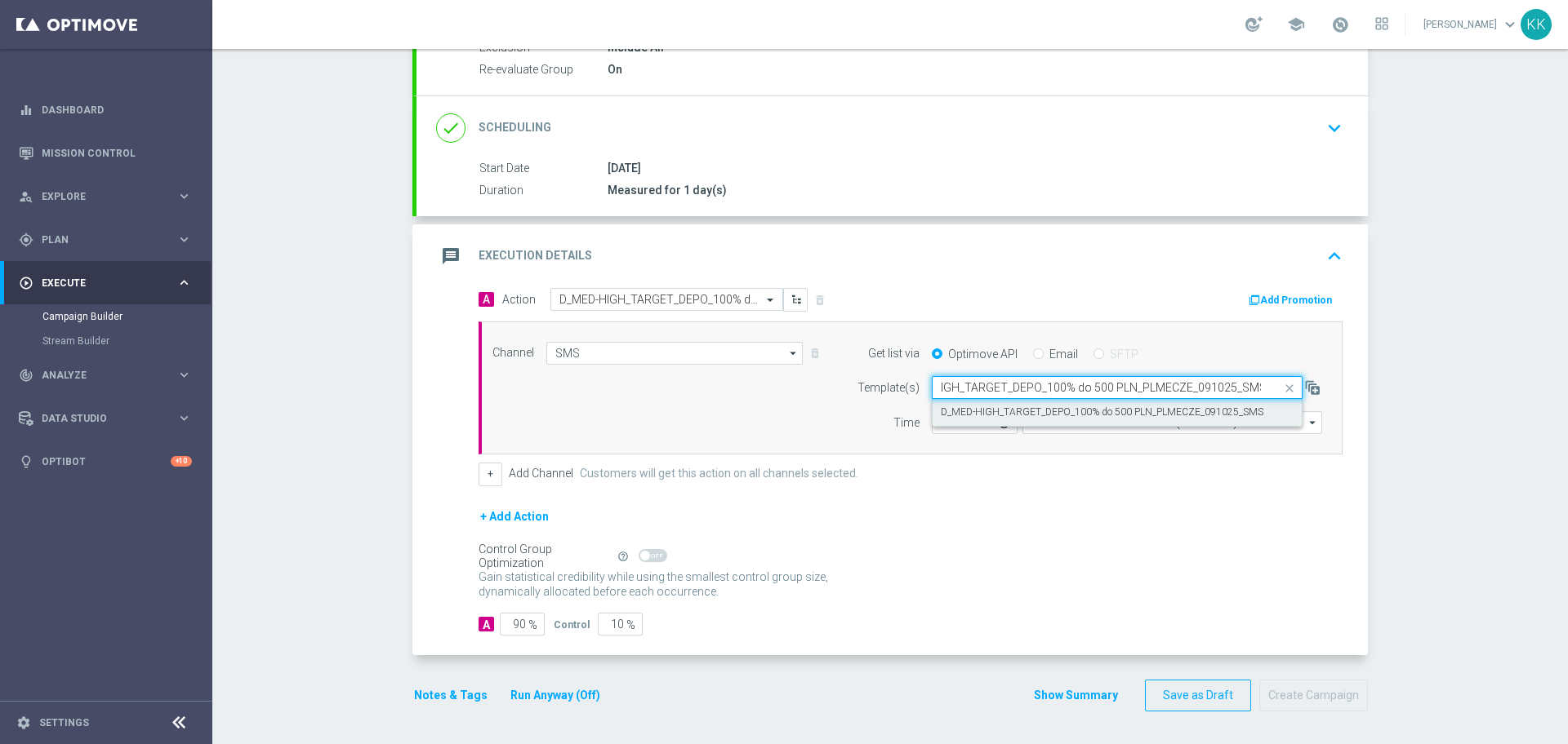
drag, startPoint x: 964, startPoint y: 398, endPoint x: 965, endPoint y: 408, distance: 10.0
click at [963, 403] on div "D_MED-HIGH_TARGET_DEPO_100% do 500 PLN_PLMECZE_091025_SMS" at bounding box center [1117, 413] width 353 height 27
type input "D_MED-HIGH_TARGET_DEPO_100% do 500 PLN_PLMECZE_091025_SMS"
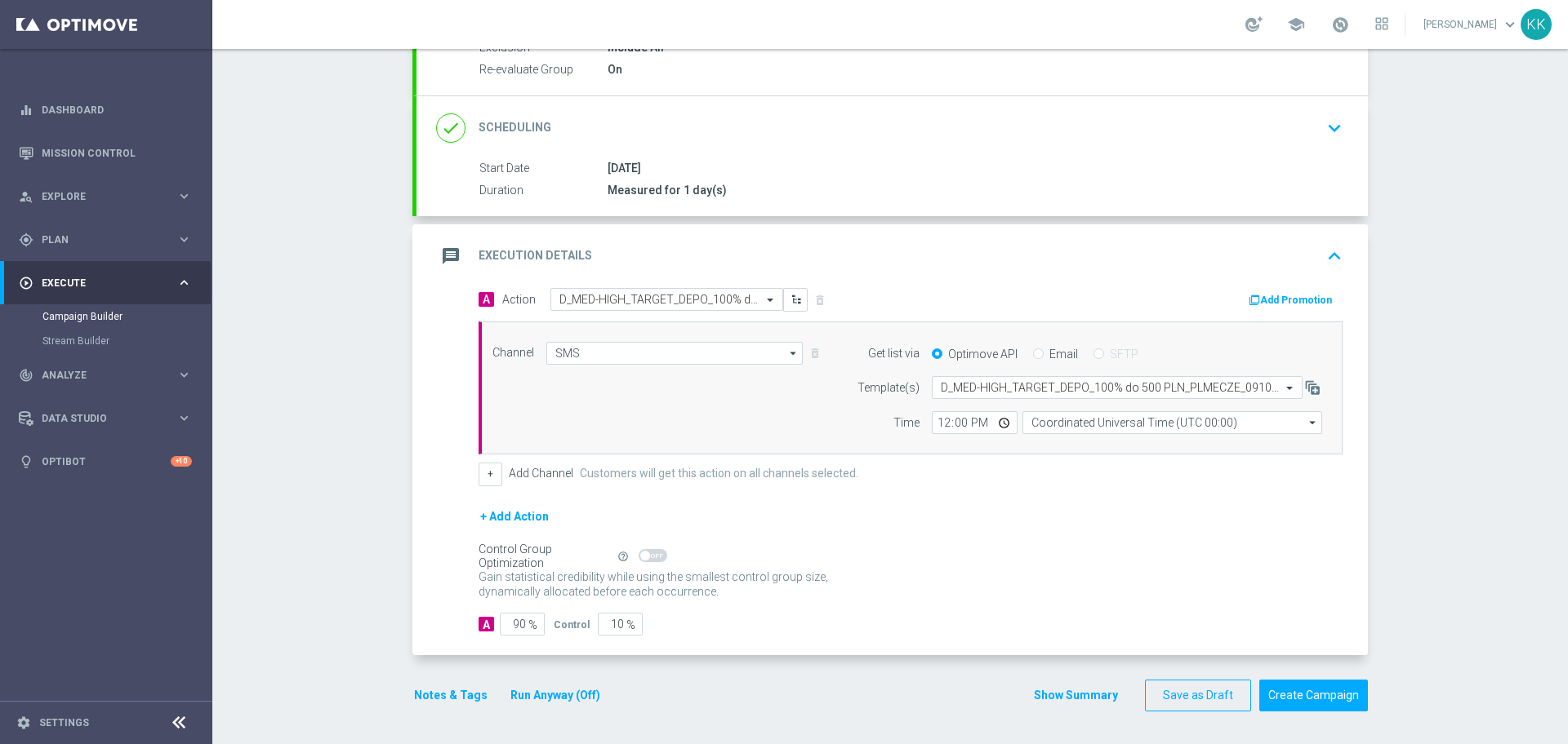
scroll to position [0, 0]
click at [944, 424] on input "12:00" at bounding box center [975, 422] width 86 height 23
type input "18:21"
click at [1135, 419] on input "Coordinated Universal Time (UTC 00:00)" at bounding box center [1172, 422] width 300 height 23
click at [1146, 448] on div "Central European Time ([GEOGRAPHIC_DATA]) (UTC +02:00)" at bounding box center [1165, 447] width 267 height 14
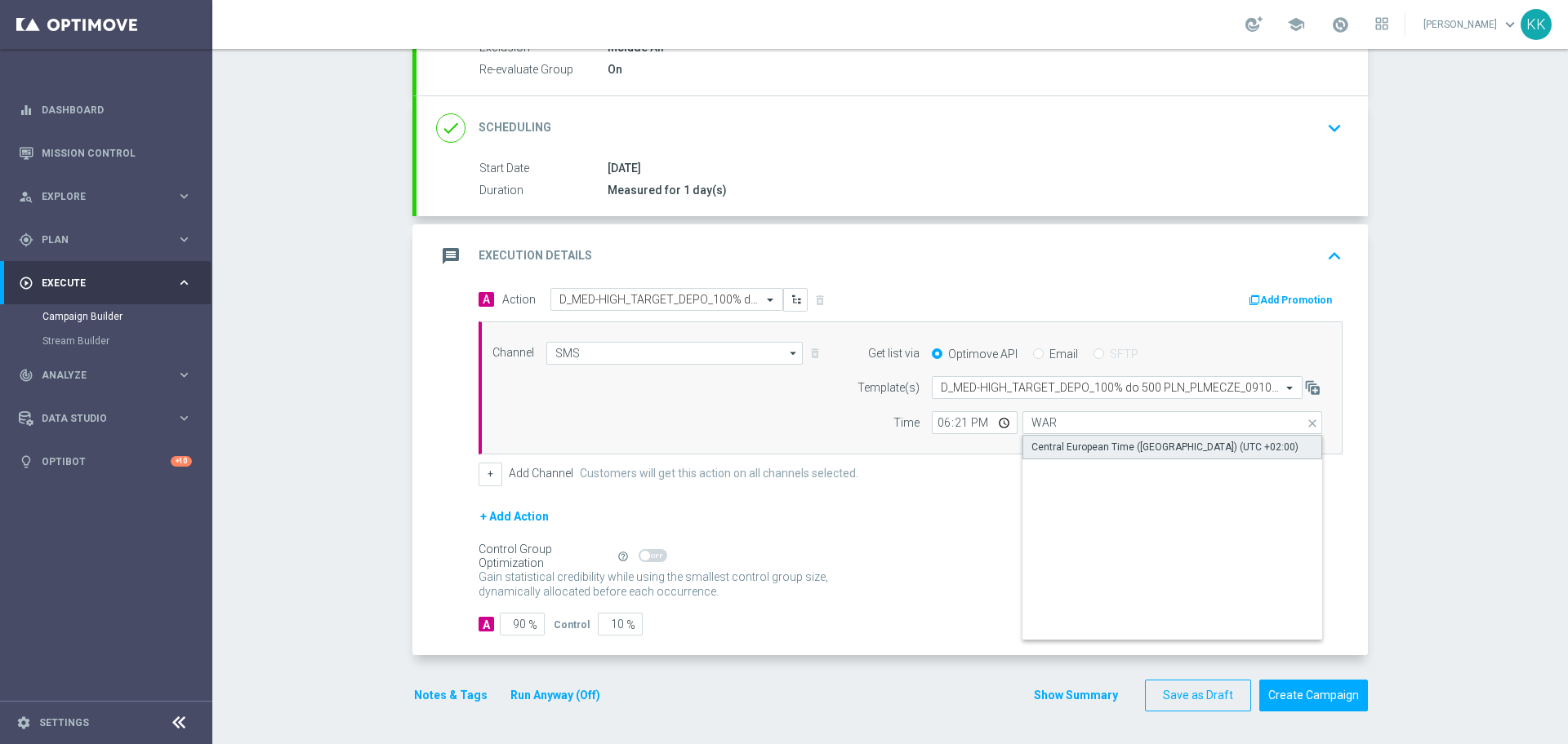
type input "Central European Time ([GEOGRAPHIC_DATA]) (UTC +02:00)"
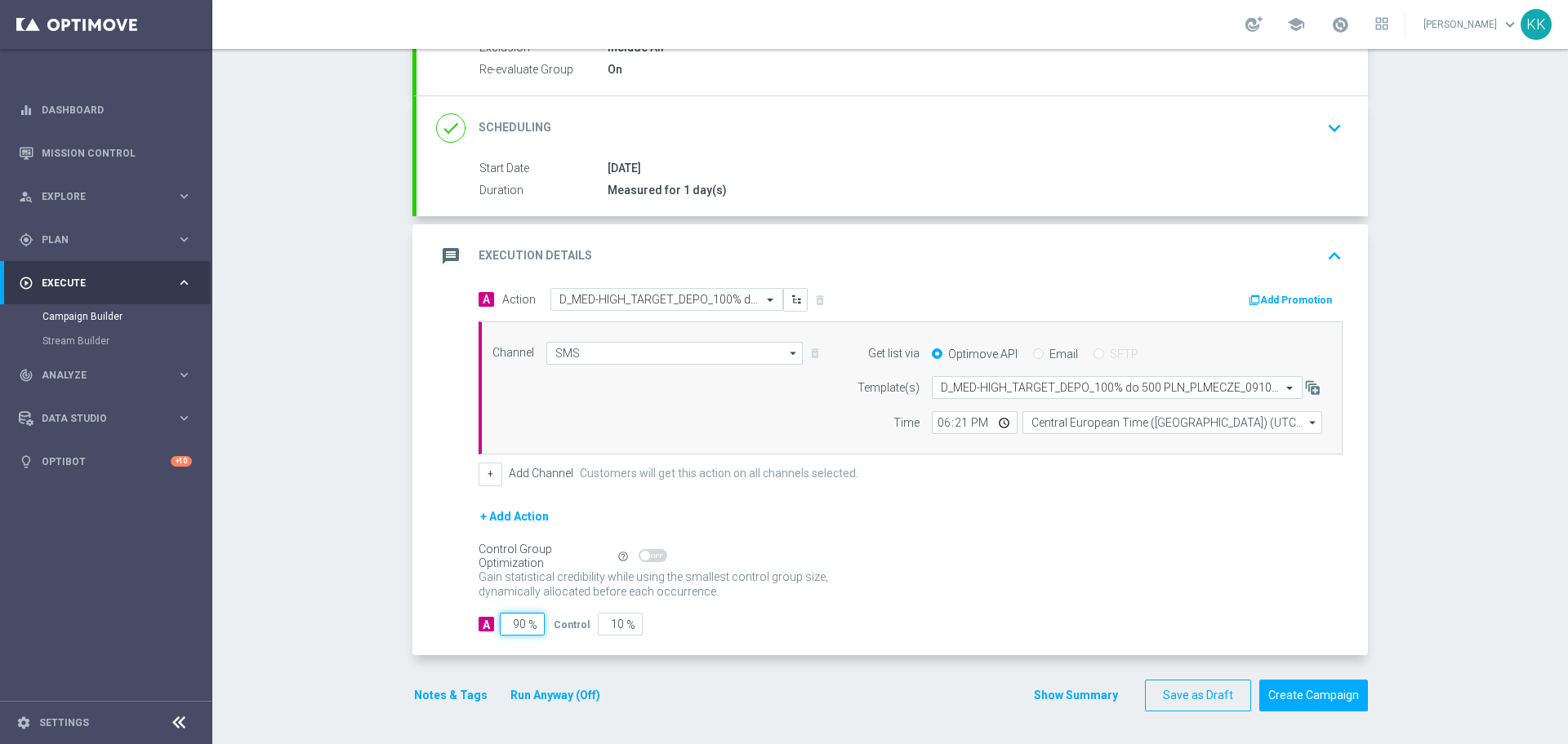
click at [518, 616] on input "90" at bounding box center [522, 624] width 45 height 23
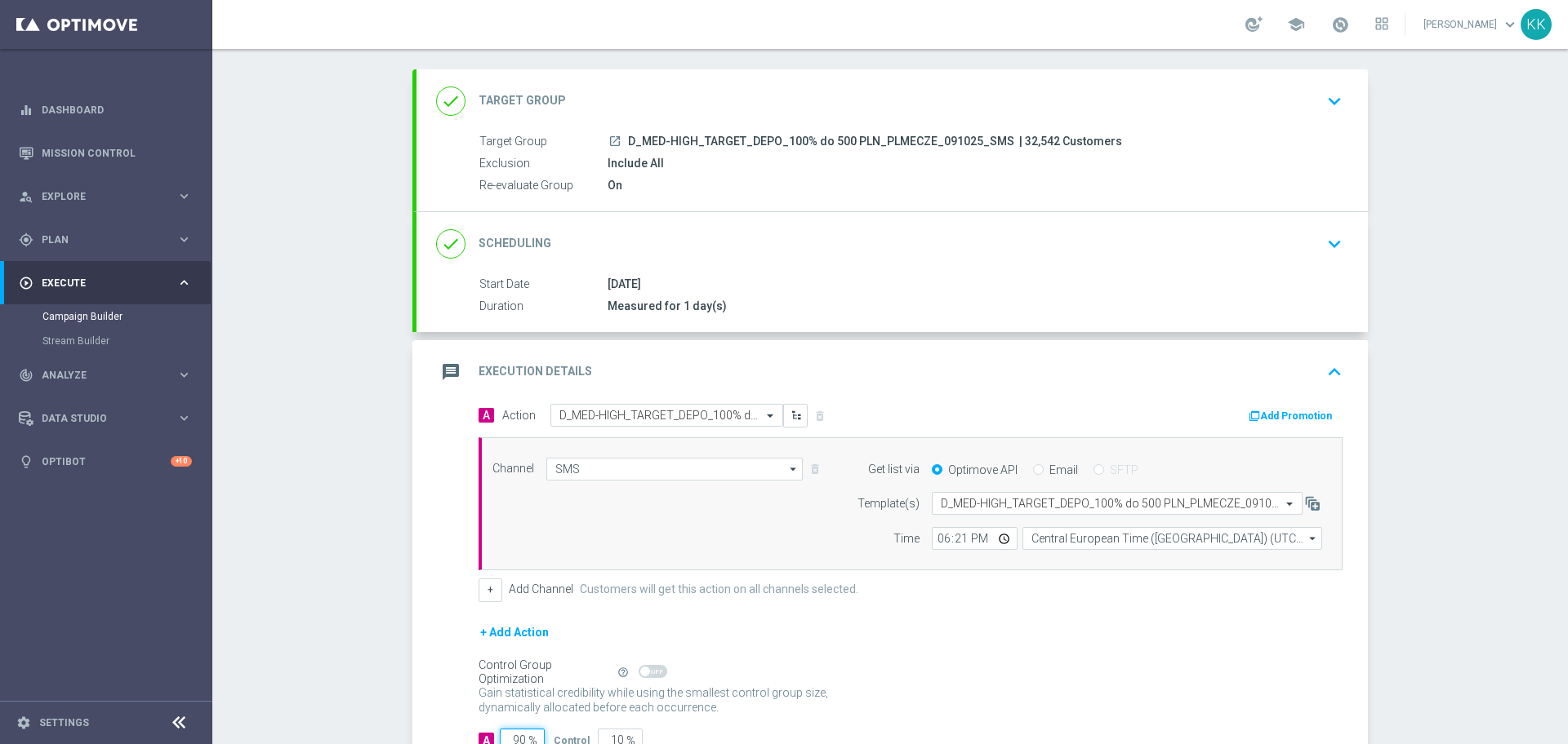
scroll to position [193, 0]
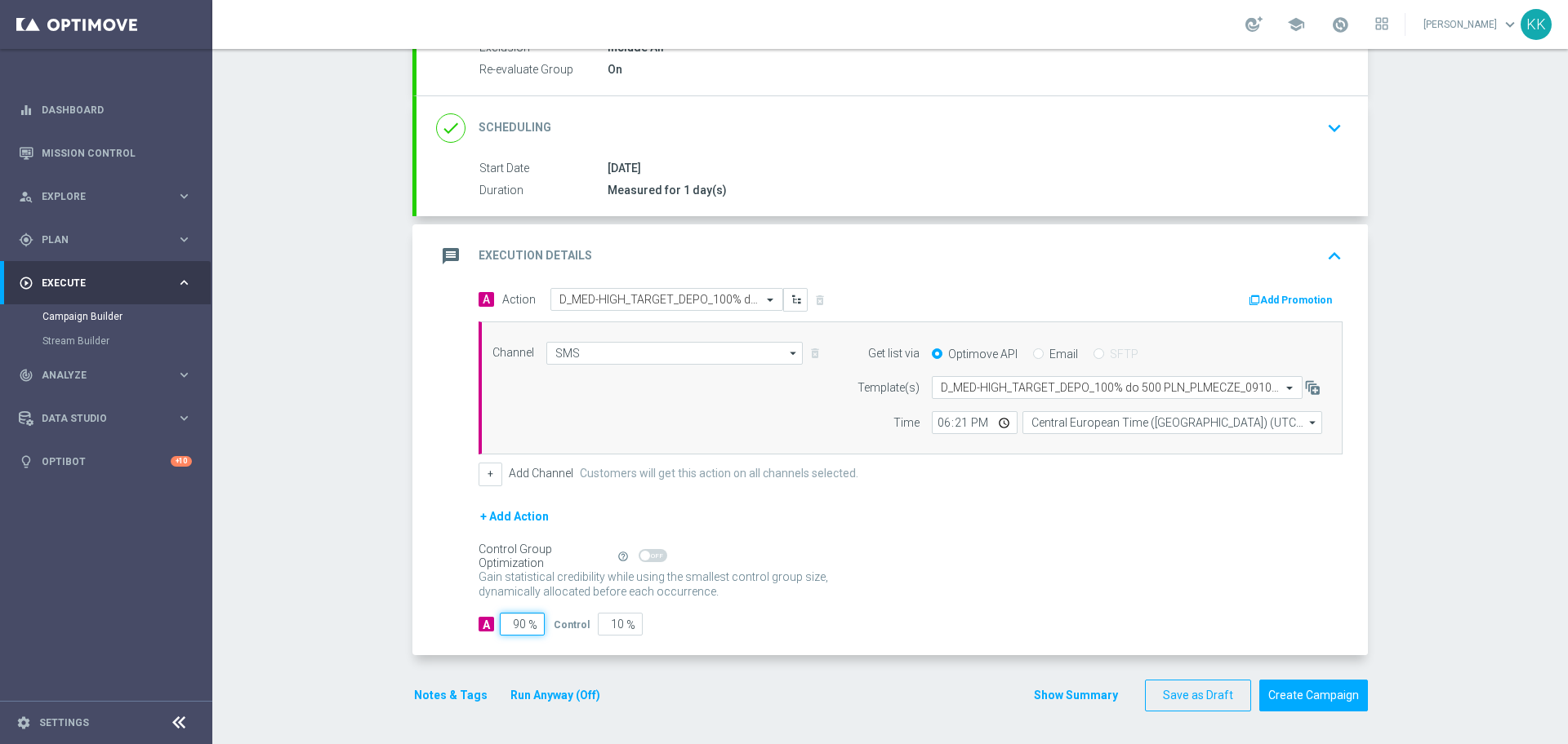
type input "9"
type input "91"
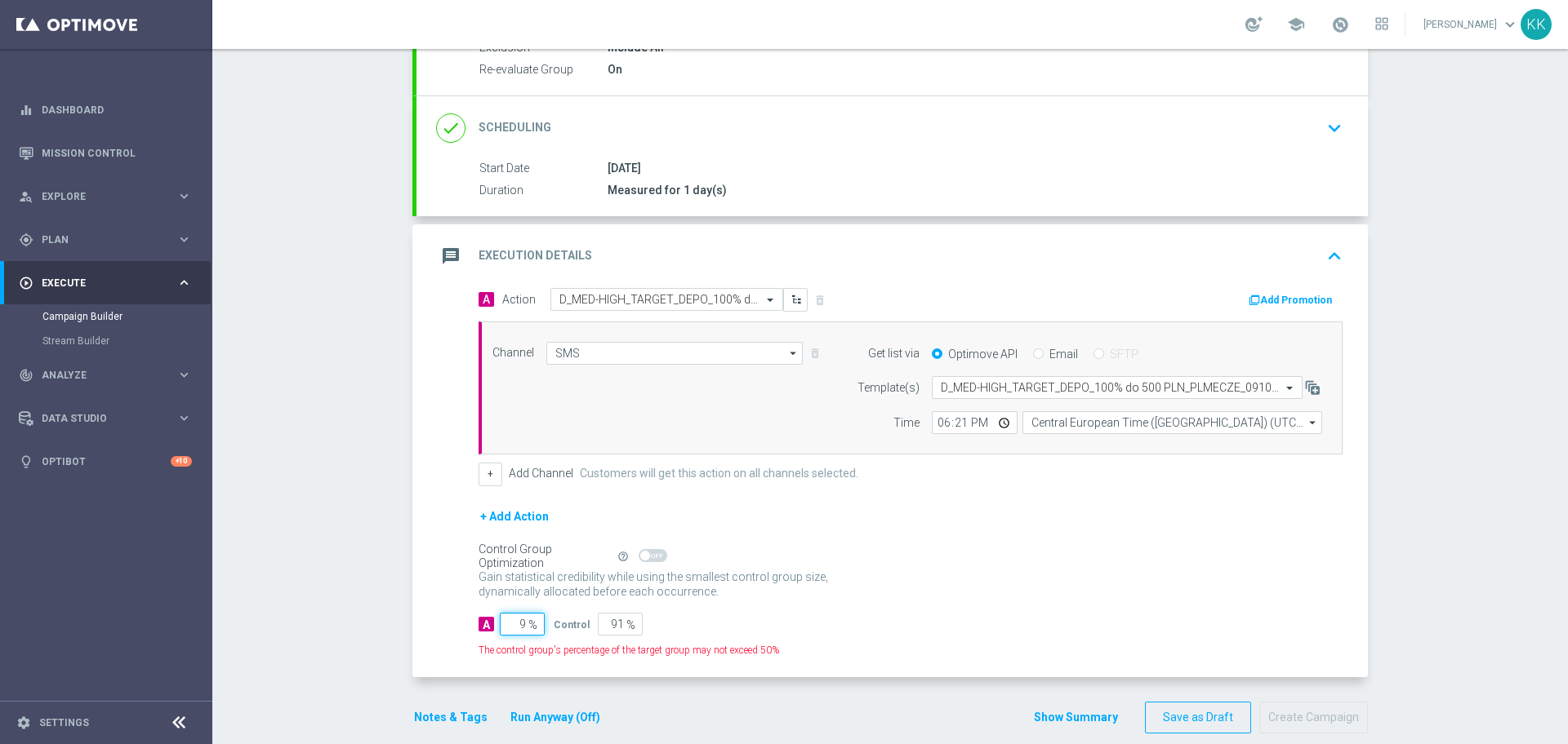
type input "98"
type input "2"
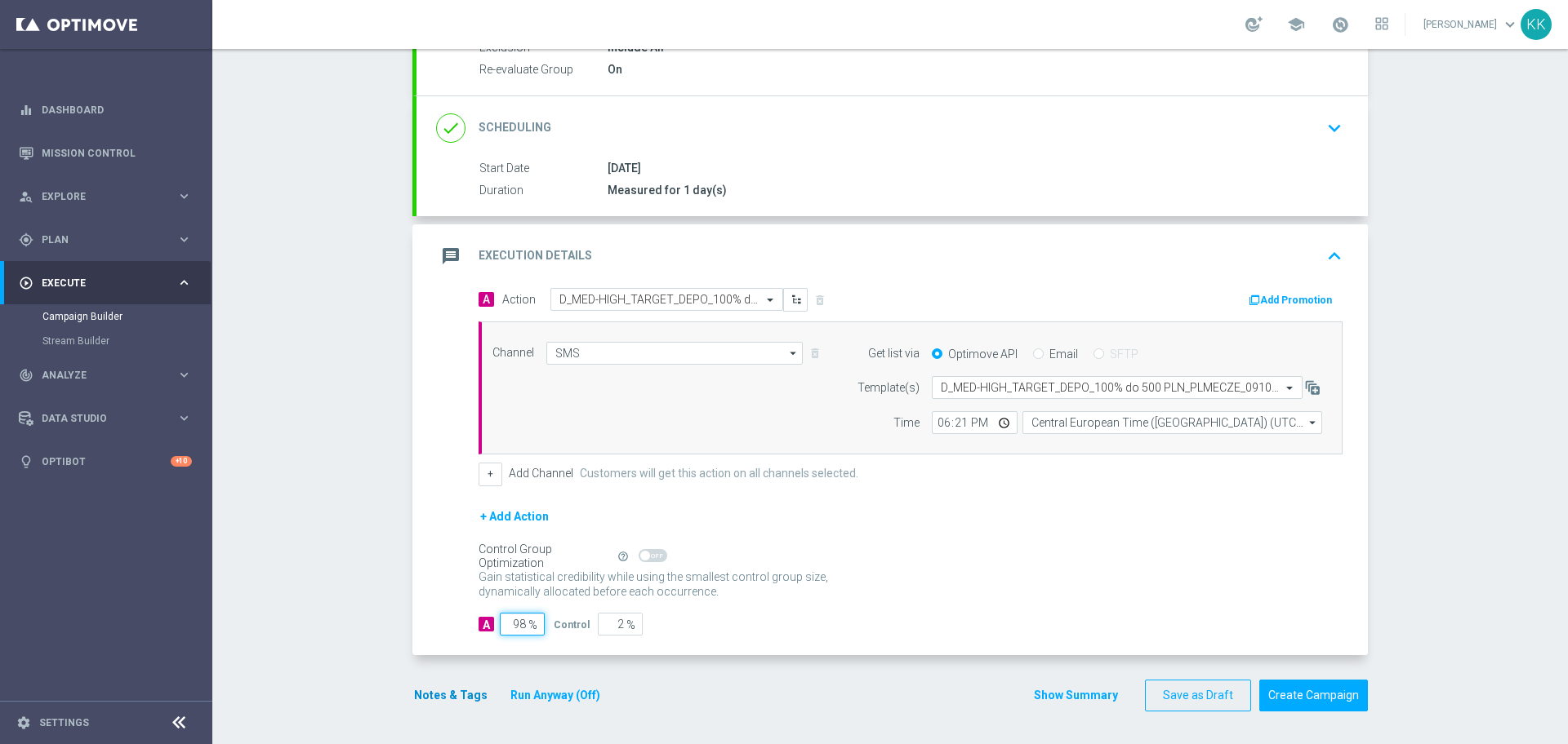
type input "98"
click at [436, 685] on button "Notes & Tags" at bounding box center [450, 696] width 76 height 20
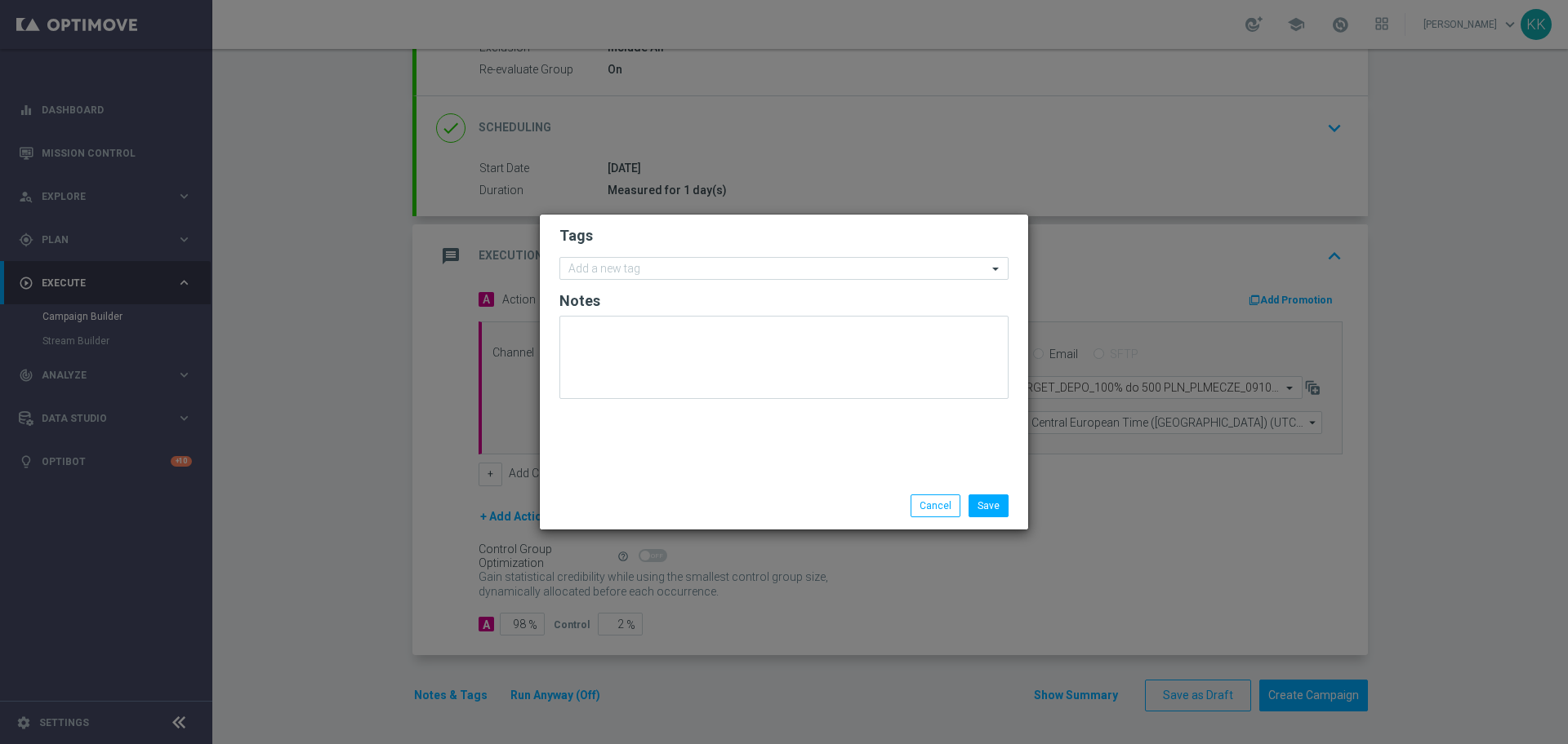
click at [699, 251] on form "Tags Add a new tag Notes" at bounding box center [784, 316] width 450 height 189
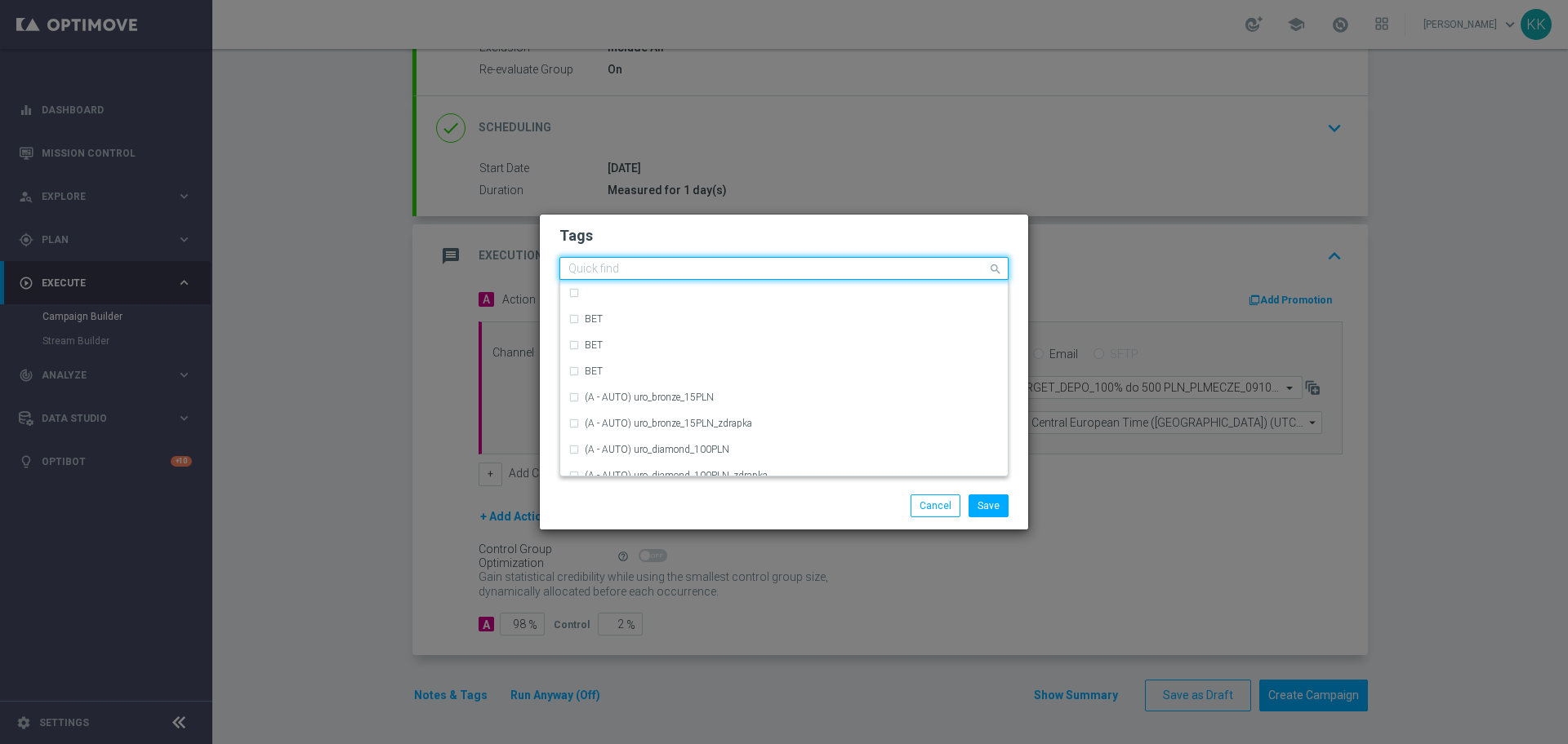
click at [711, 257] on div "Quick find" at bounding box center [784, 268] width 450 height 23
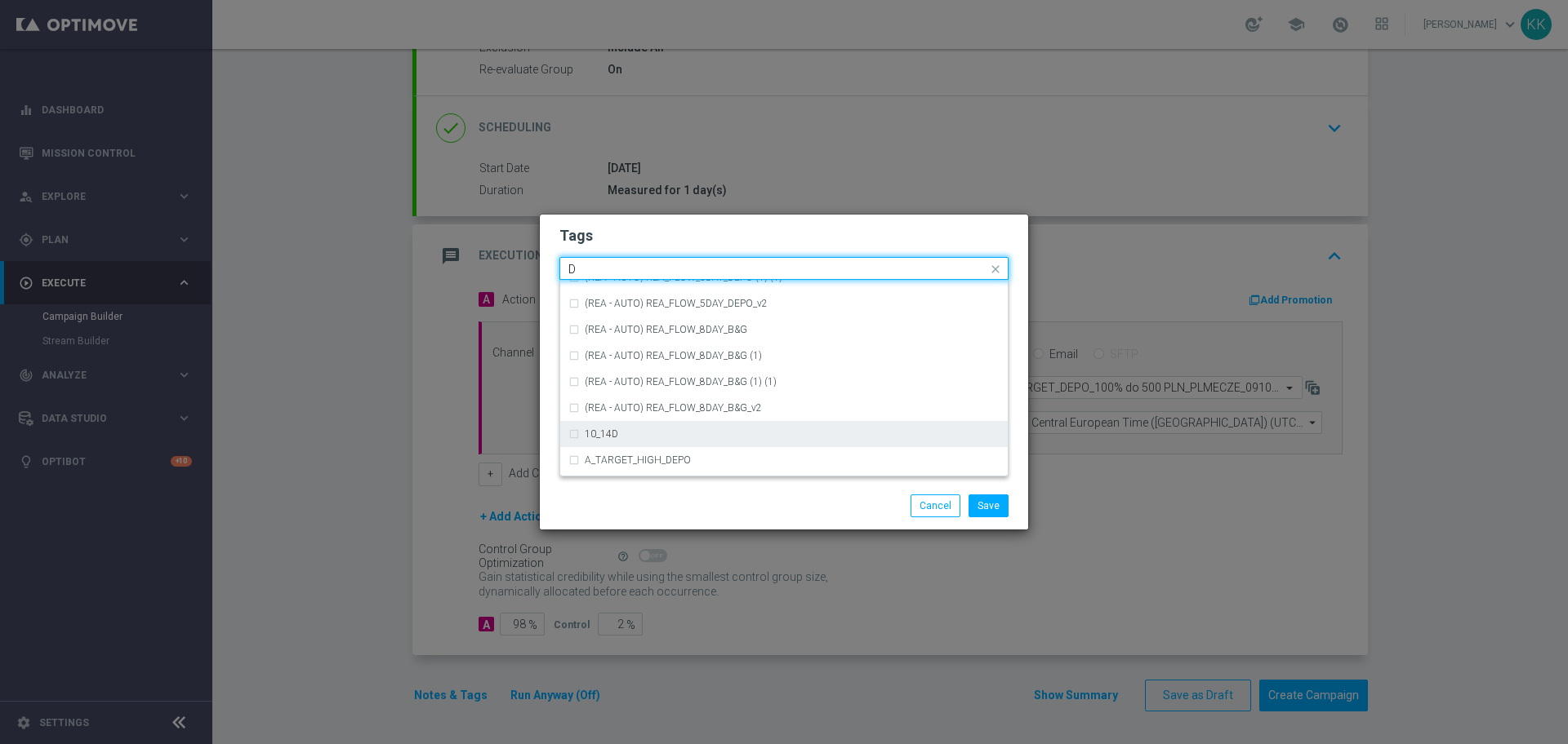
scroll to position [1829, 0]
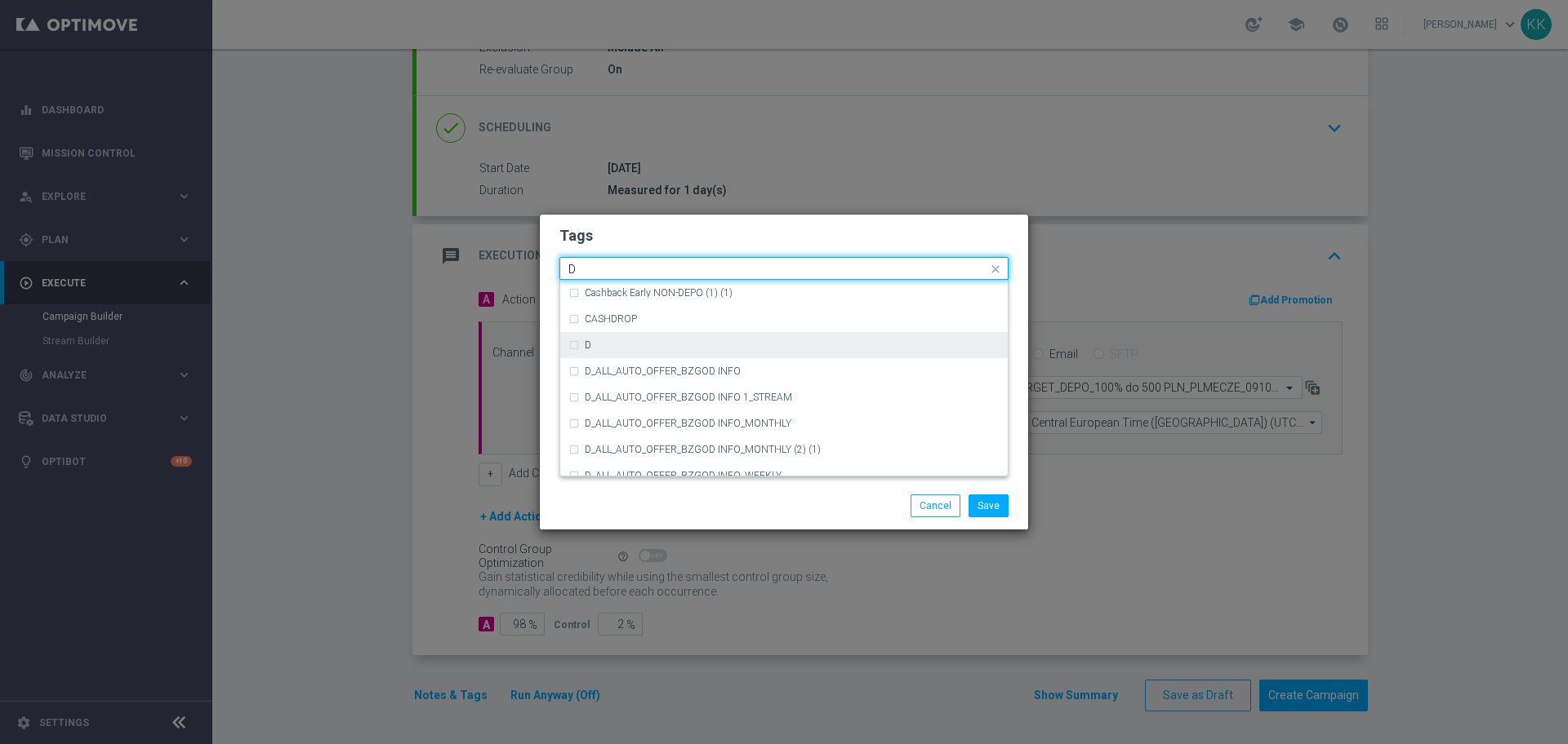
click at [722, 335] on div "D" at bounding box center [784, 345] width 431 height 26
type input "D"
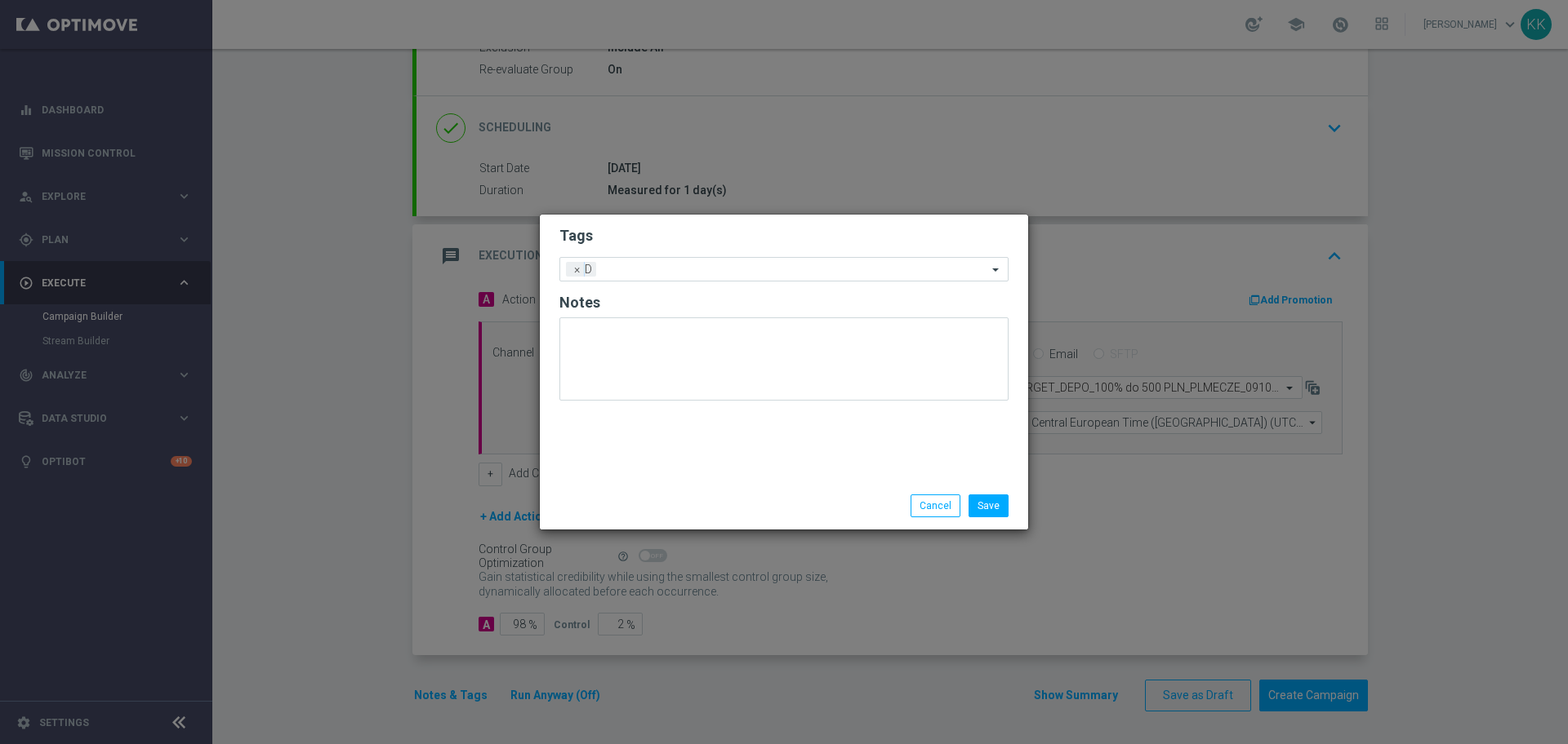
click at [797, 206] on modal-container "Tags Add a new tag × D Notes Save Cancel" at bounding box center [784, 372] width 1568 height 744
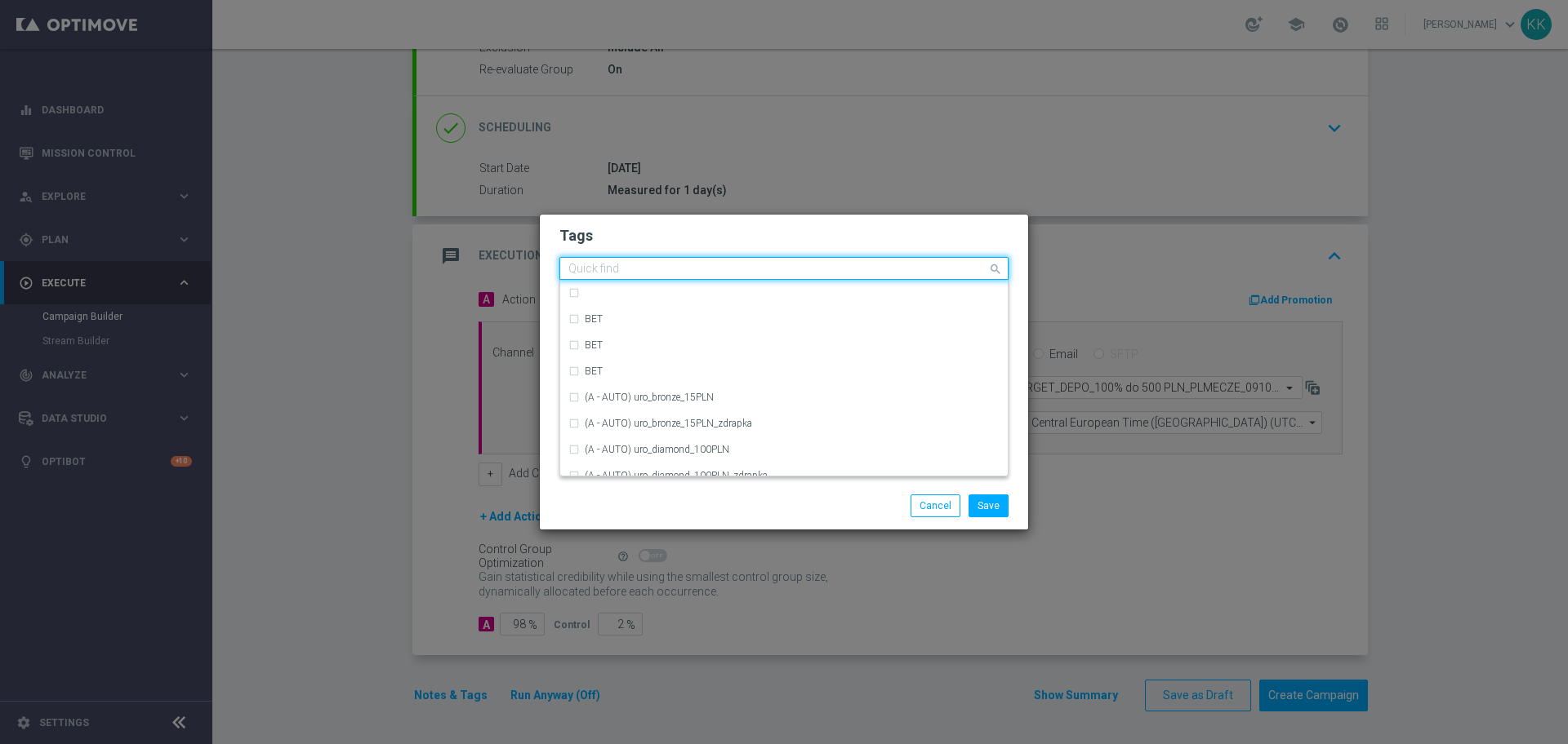
click at [804, 262] on div "Quick find × D" at bounding box center [773, 269] width 427 height 20
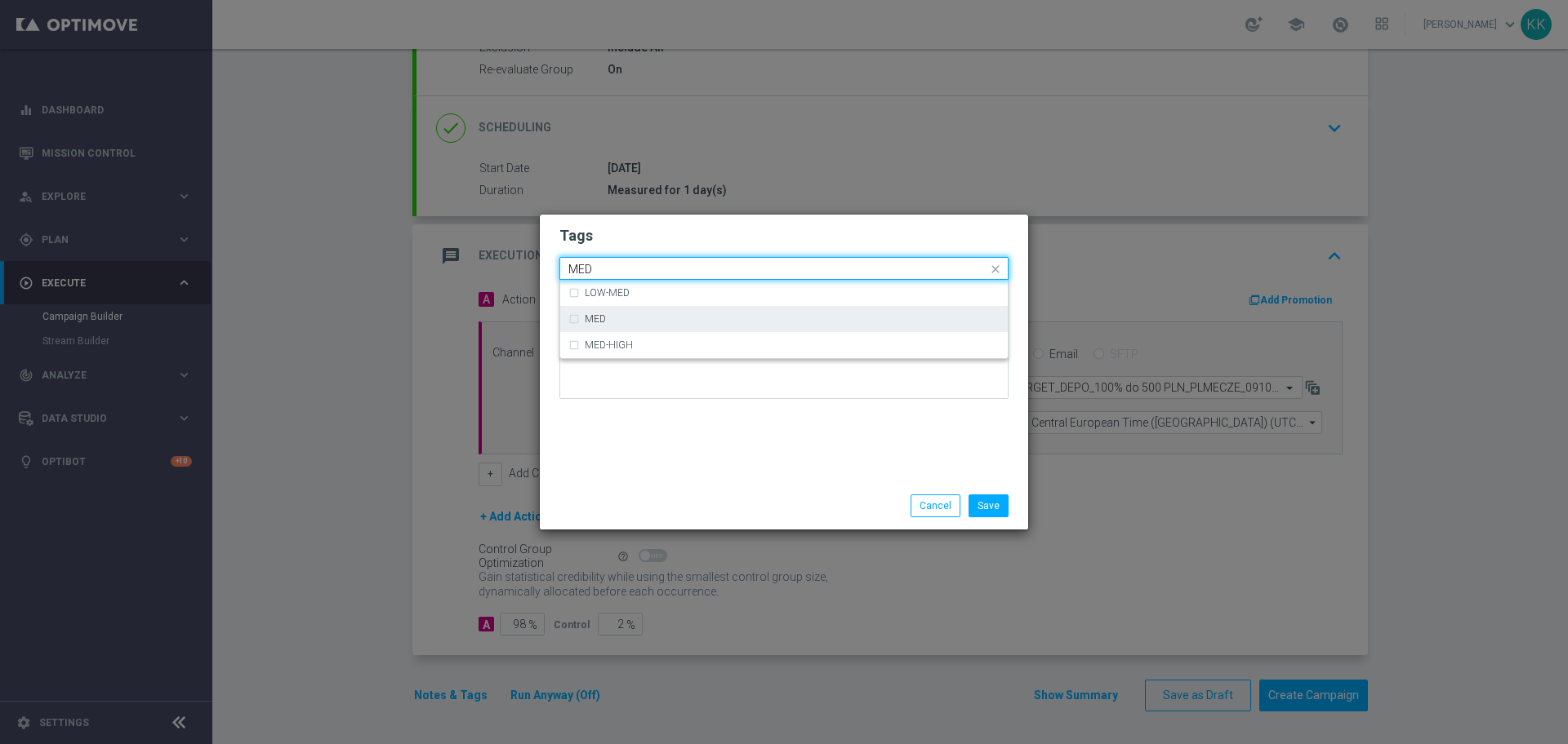
click at [785, 318] on div "MED" at bounding box center [792, 319] width 415 height 10
type input "MED"
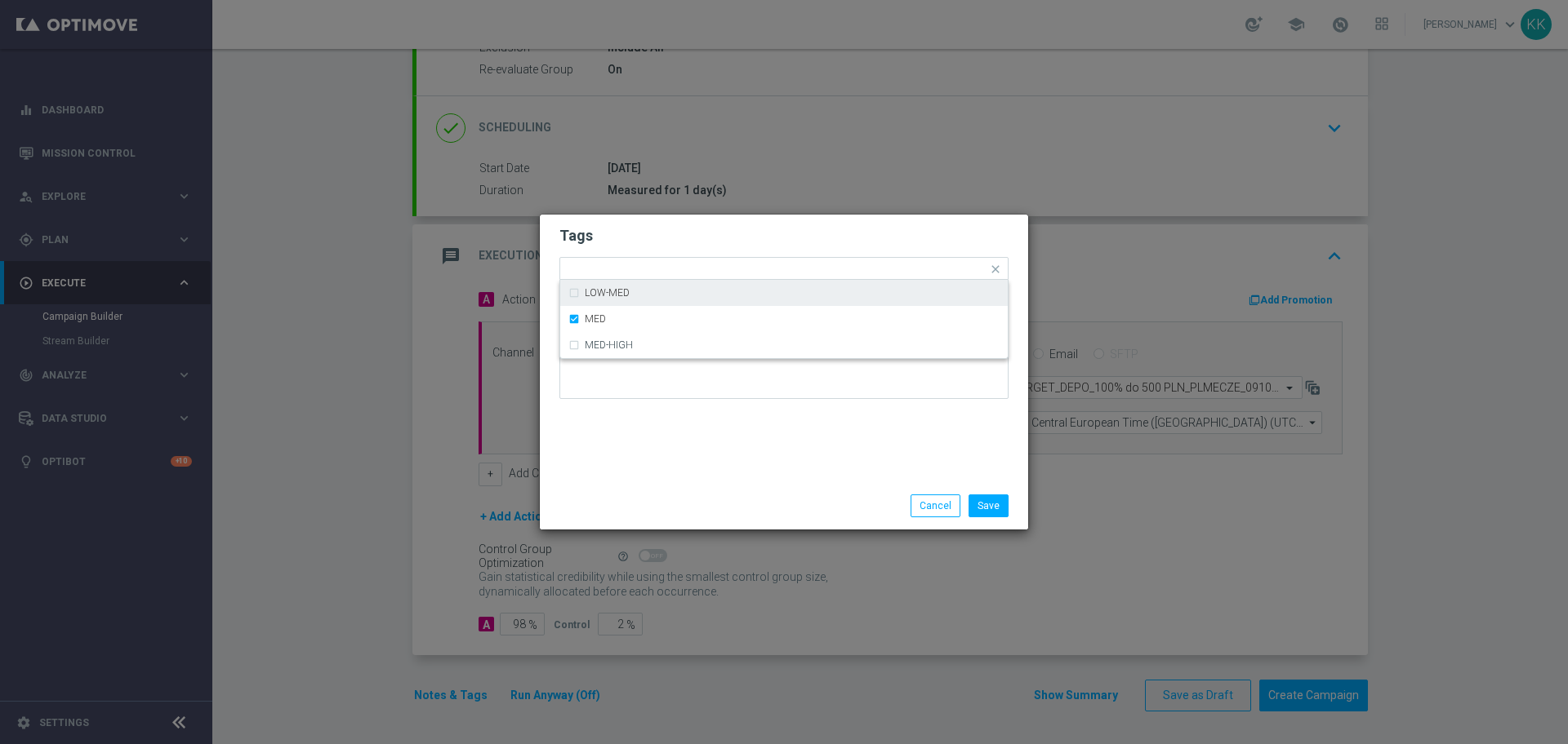
click at [793, 229] on h2 "Tags" at bounding box center [784, 235] width 450 height 20
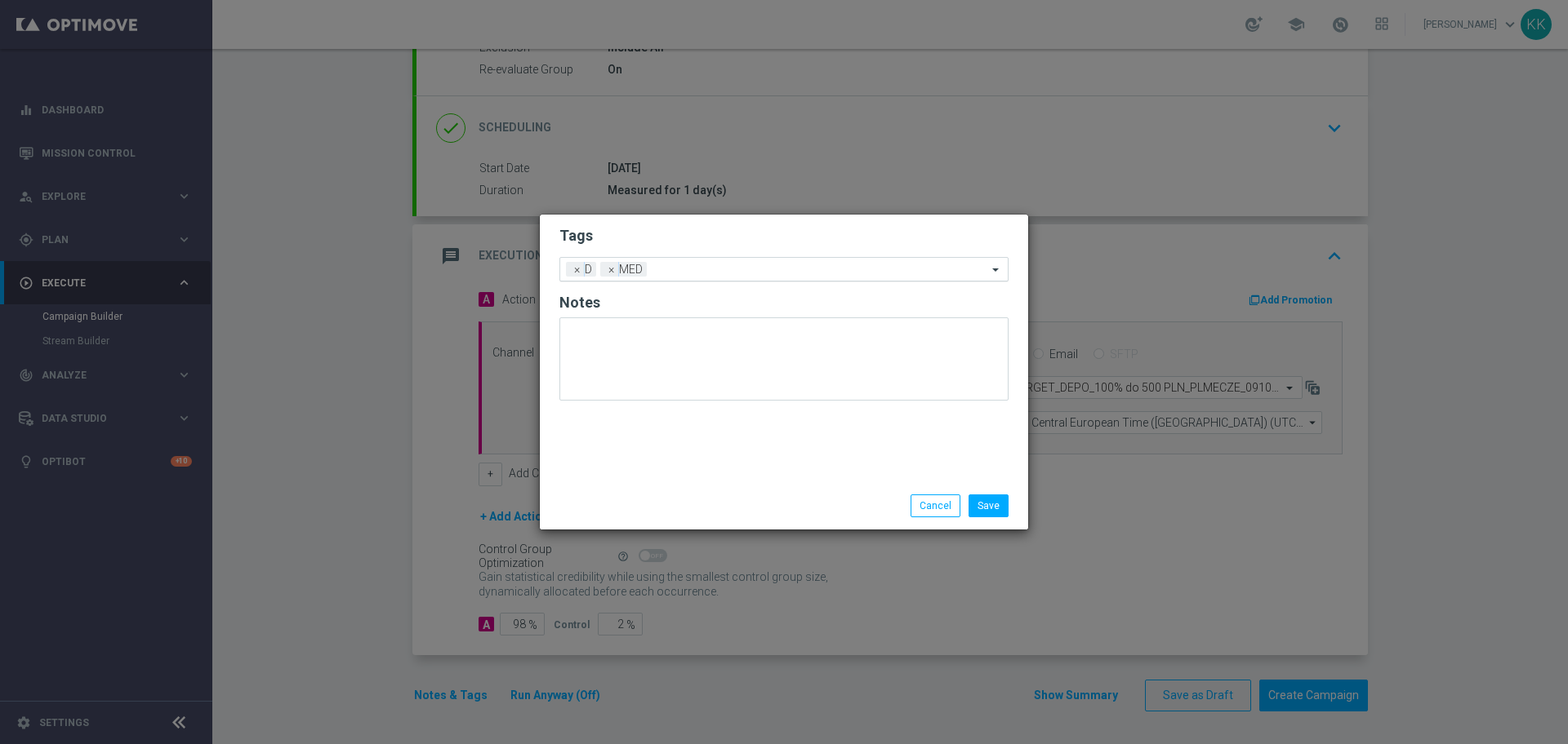
click at [793, 274] on input "text" at bounding box center [820, 270] width 334 height 14
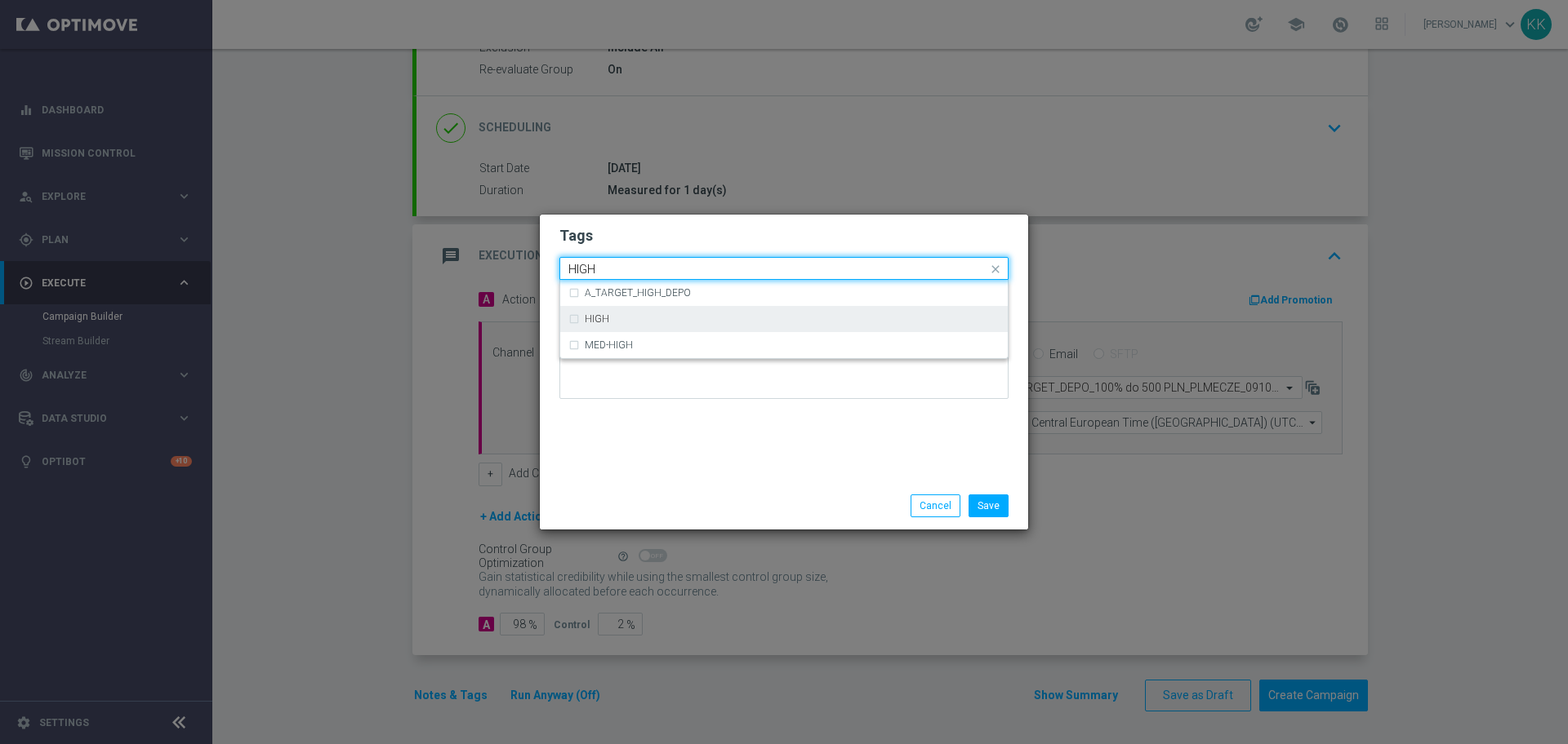
click at [729, 320] on div "HIGH" at bounding box center [792, 319] width 415 height 10
type input "HIGH"
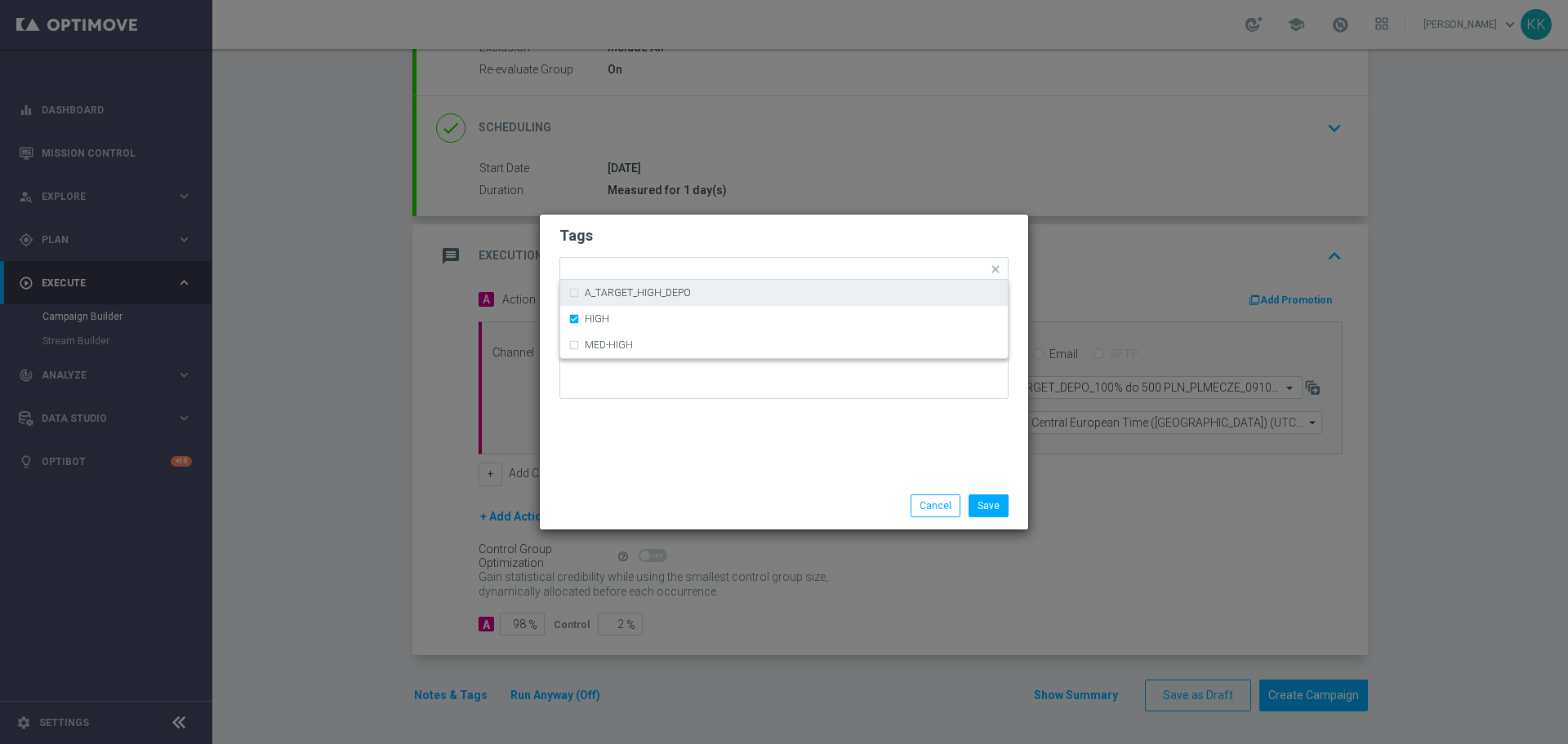
click at [748, 216] on div "Tags Quick find × D × MED × HIGH A_TARGET_HIGH_DEPO HIGH MED-HIGH Notes" at bounding box center [784, 348] width 489 height 268
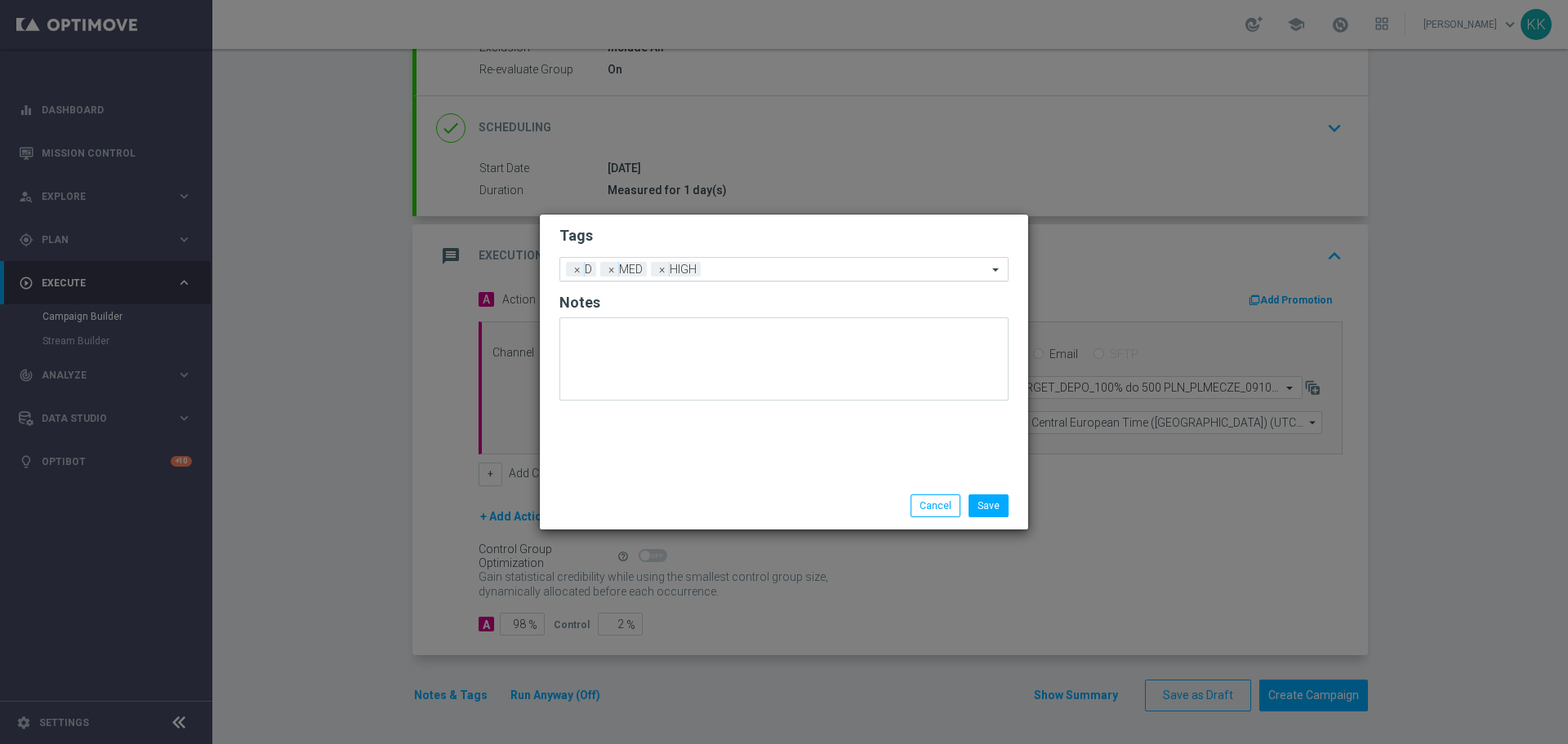
click at [756, 264] on input "text" at bounding box center [847, 270] width 280 height 14
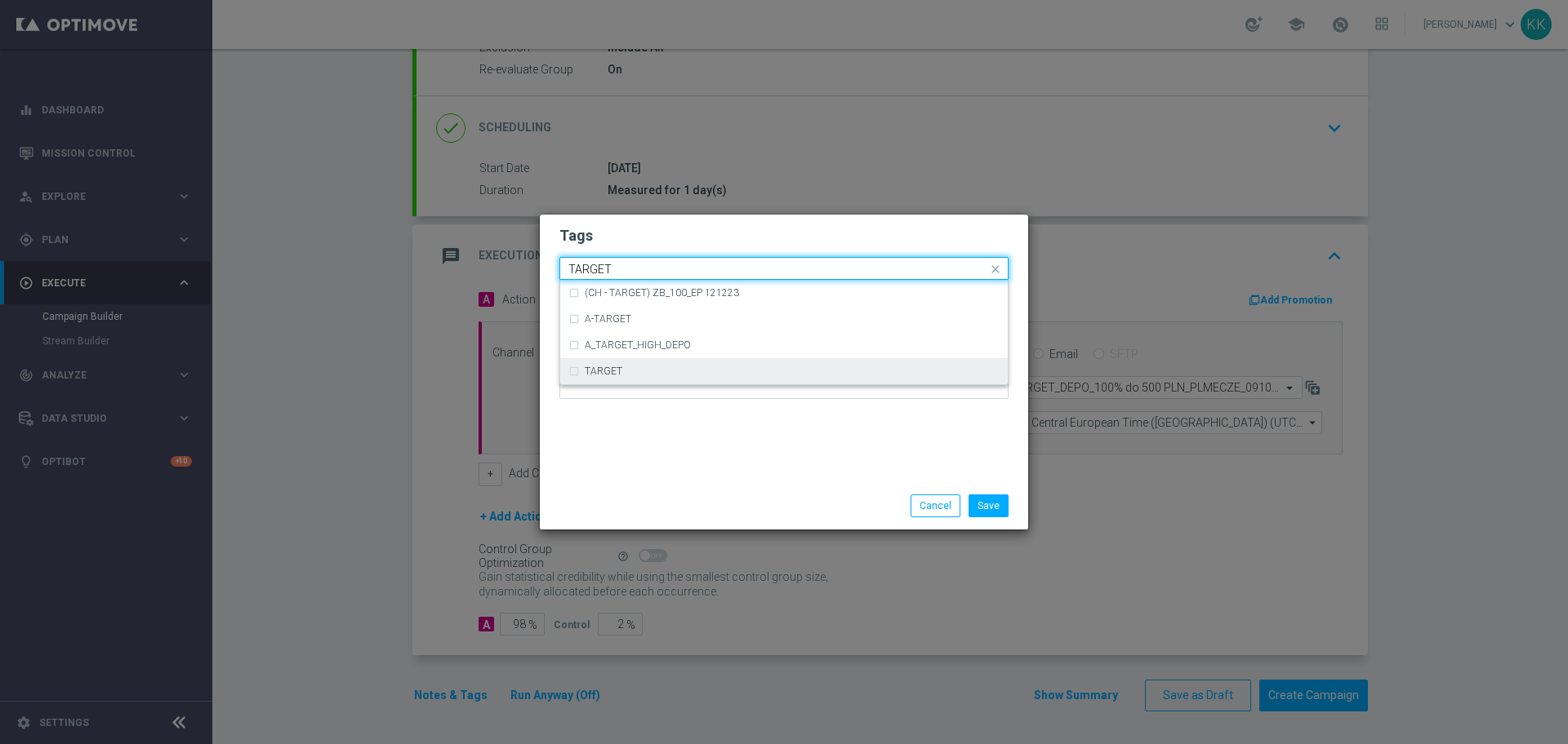
click at [727, 358] on div "TARGET" at bounding box center [784, 371] width 431 height 26
type input "TARGET"
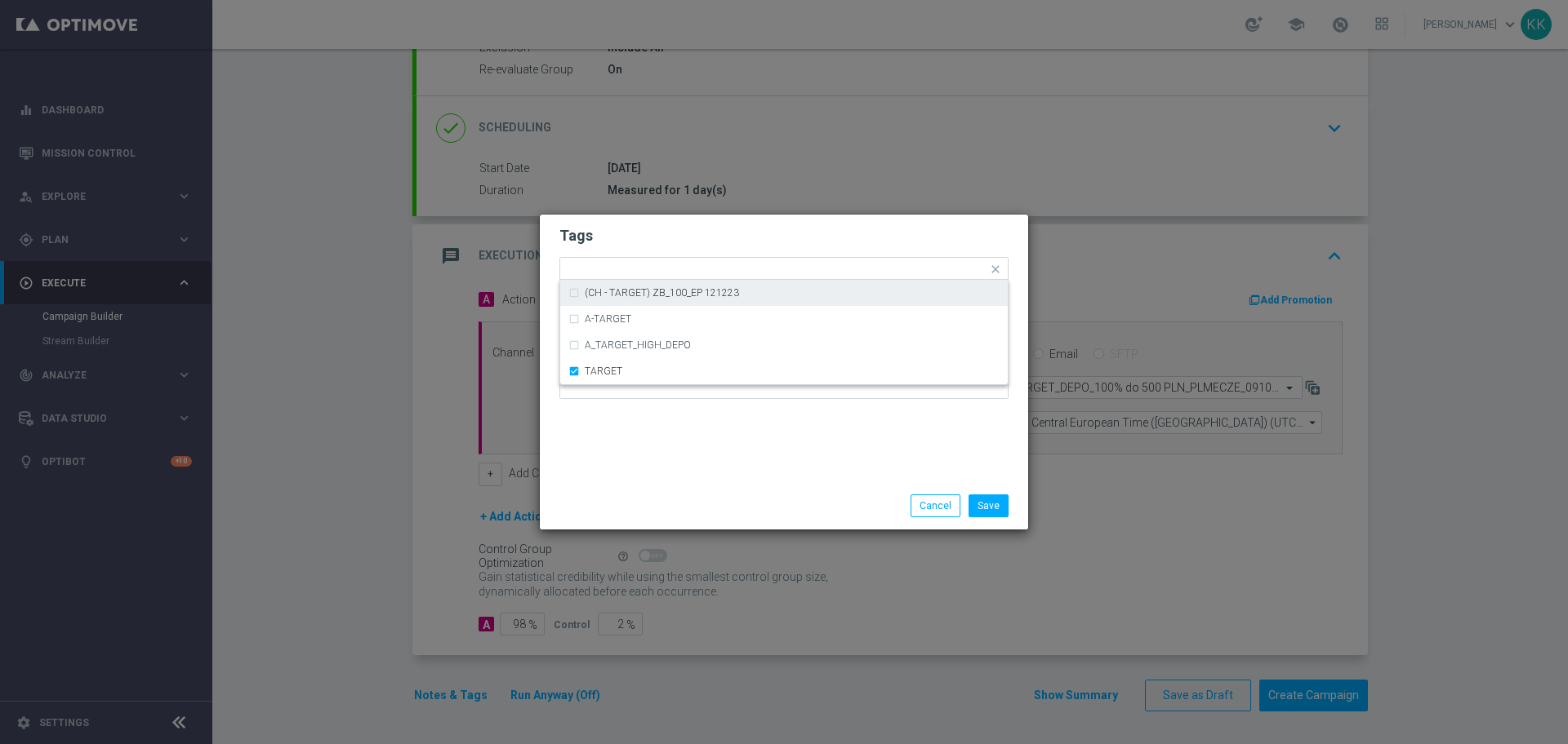
click at [719, 218] on div "Tags Quick find × D × MED × HIGH × TARGET (CH - TARGET) ZB_100_EP 121223 A-TARG…" at bounding box center [784, 348] width 489 height 268
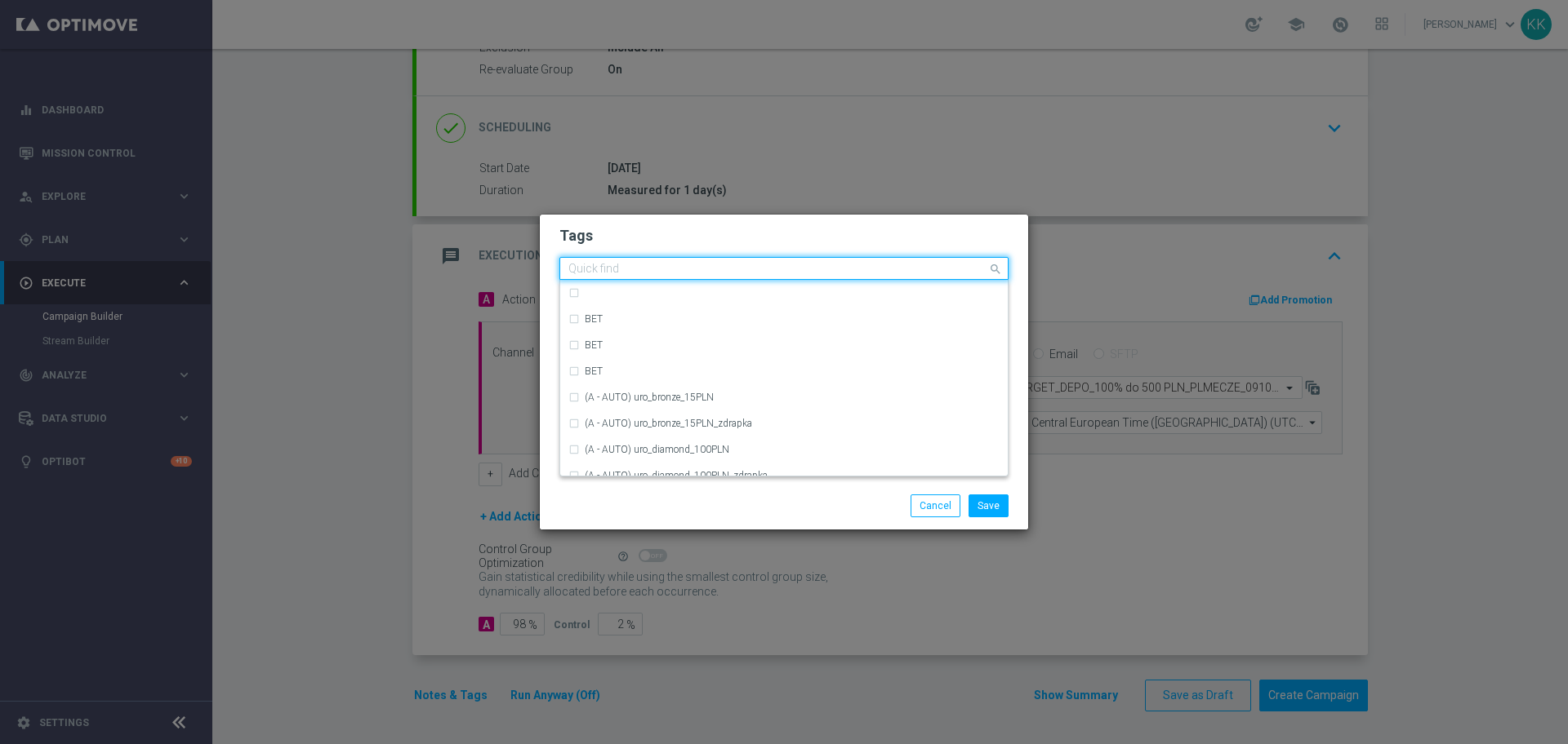
click at [810, 268] on input "text" at bounding box center [778, 269] width 419 height 14
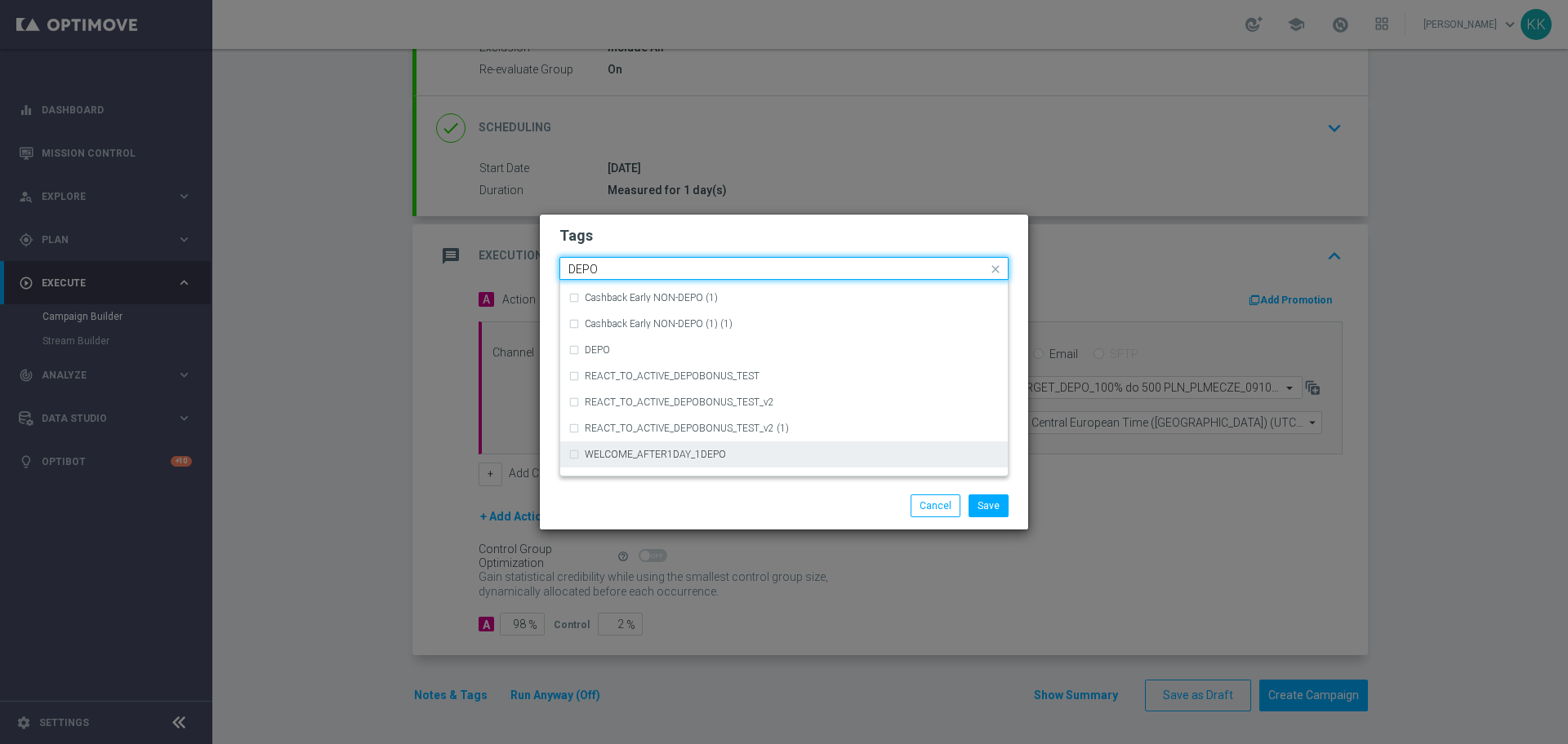
scroll to position [645, 0]
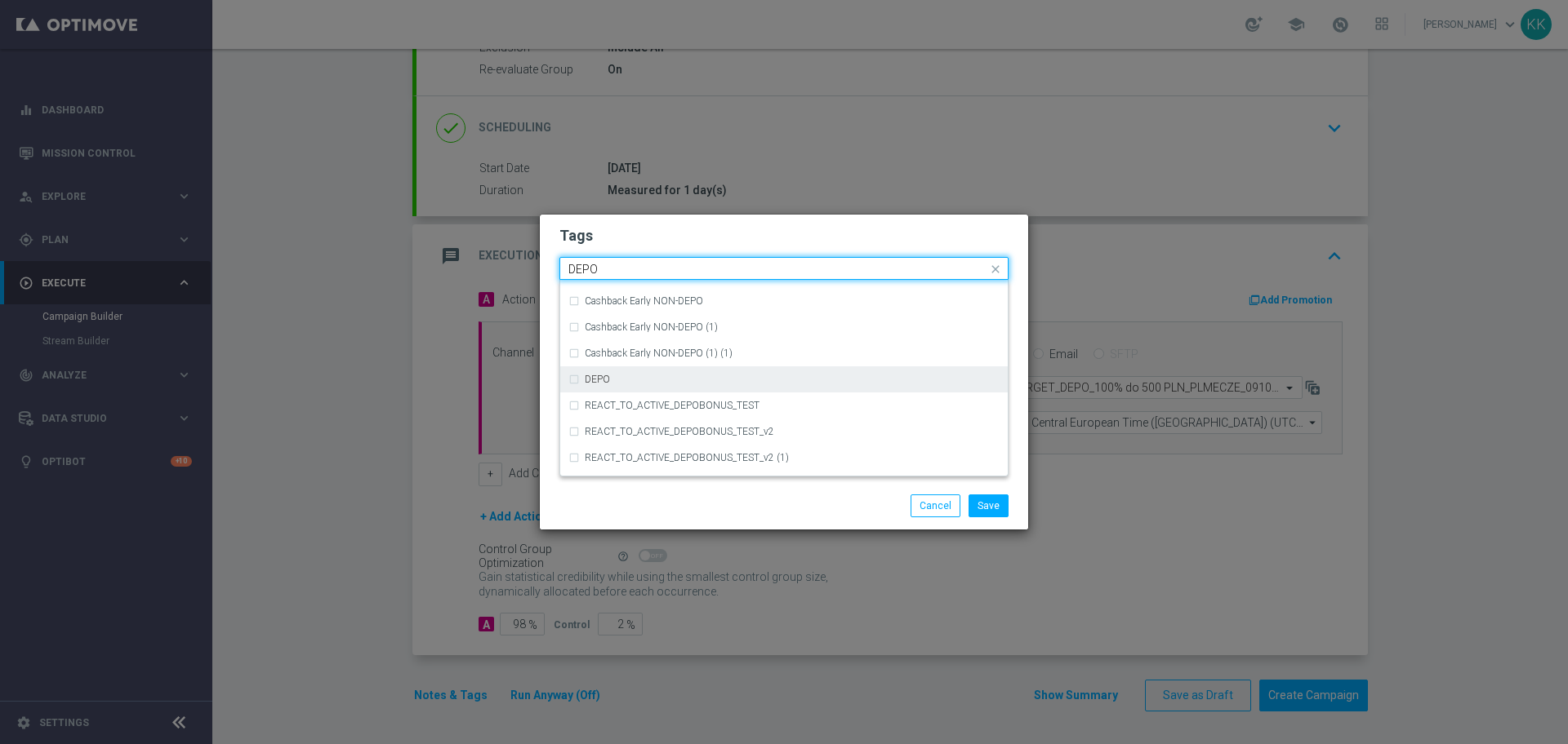
click at [687, 372] on div "DEPO" at bounding box center [784, 379] width 431 height 26
type input "DEPO"
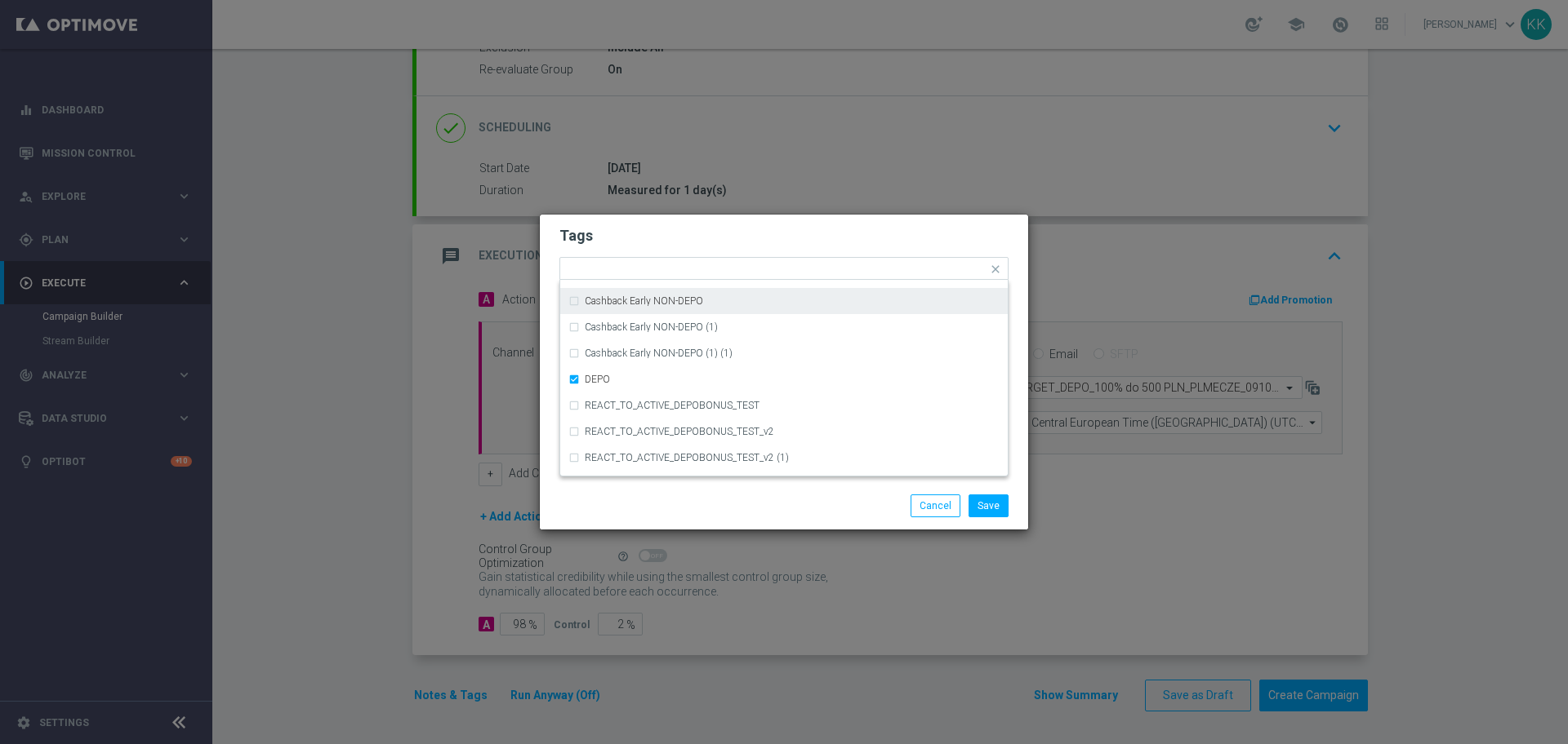
click at [774, 227] on h2 "Tags" at bounding box center [784, 235] width 450 height 20
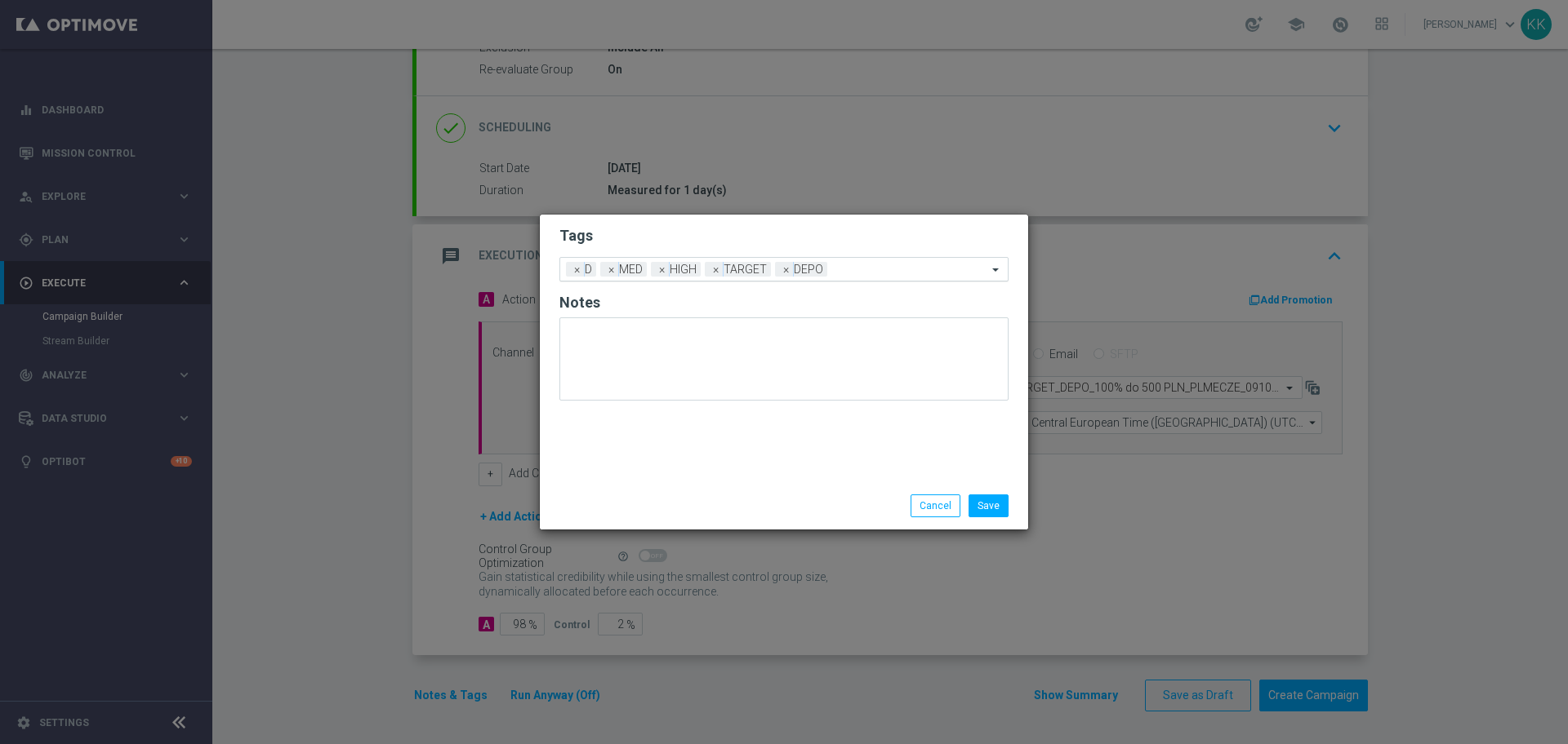
click at [850, 260] on div "Add a new tag × D × MED × HIGH × TARGET × DEPO" at bounding box center [773, 269] width 427 height 23
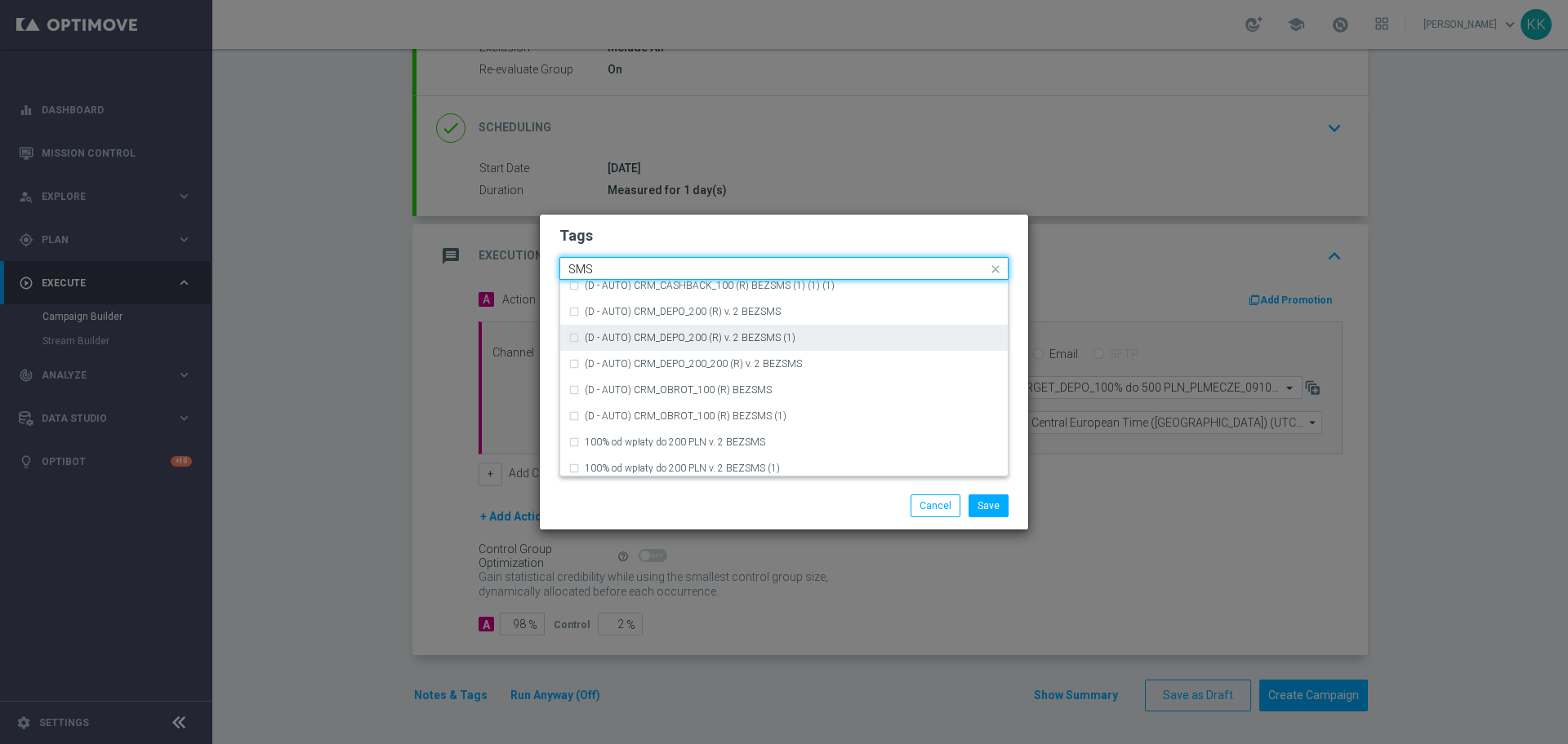
scroll to position [248, 0]
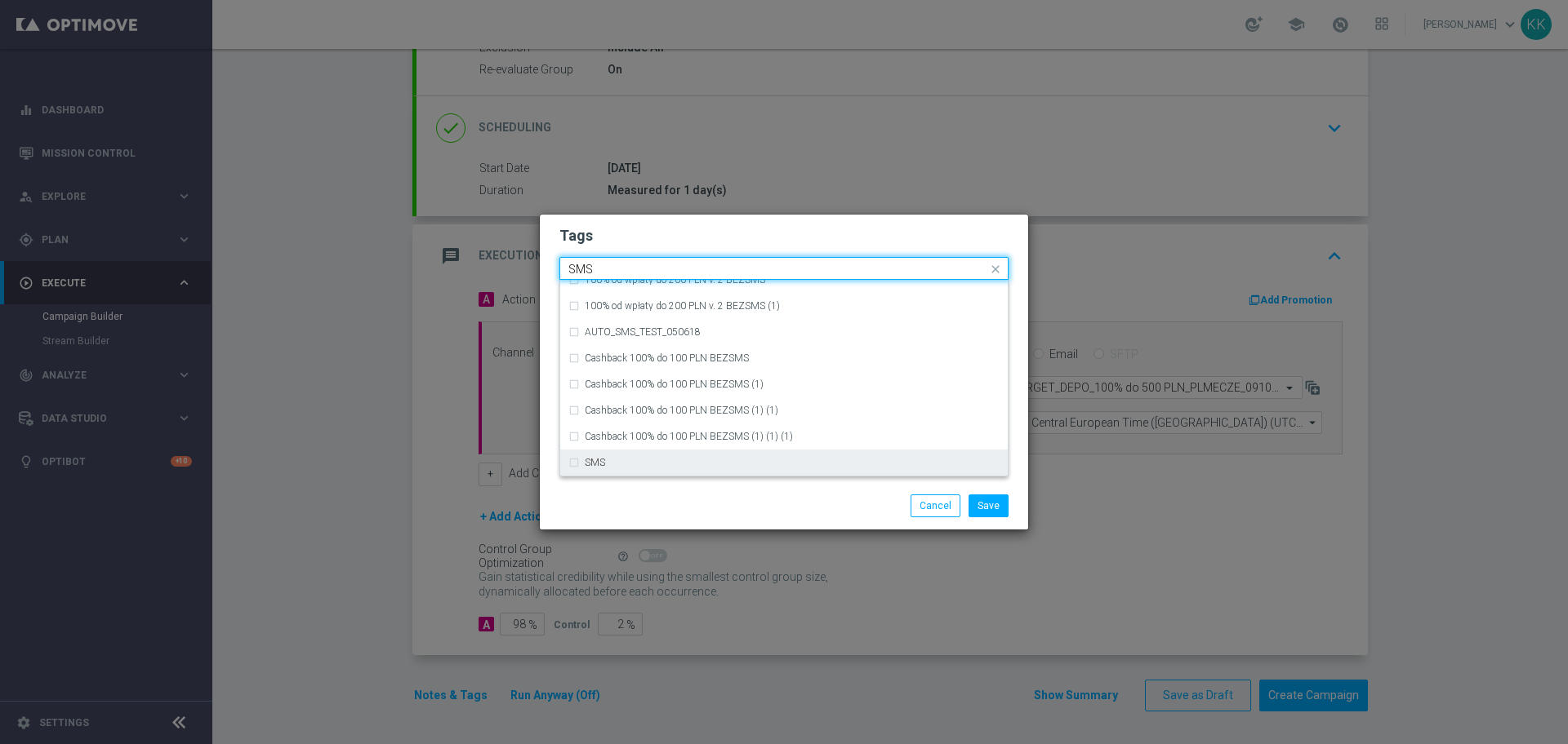
click at [705, 454] on div "SMS" at bounding box center [784, 463] width 431 height 26
type input "SMS"
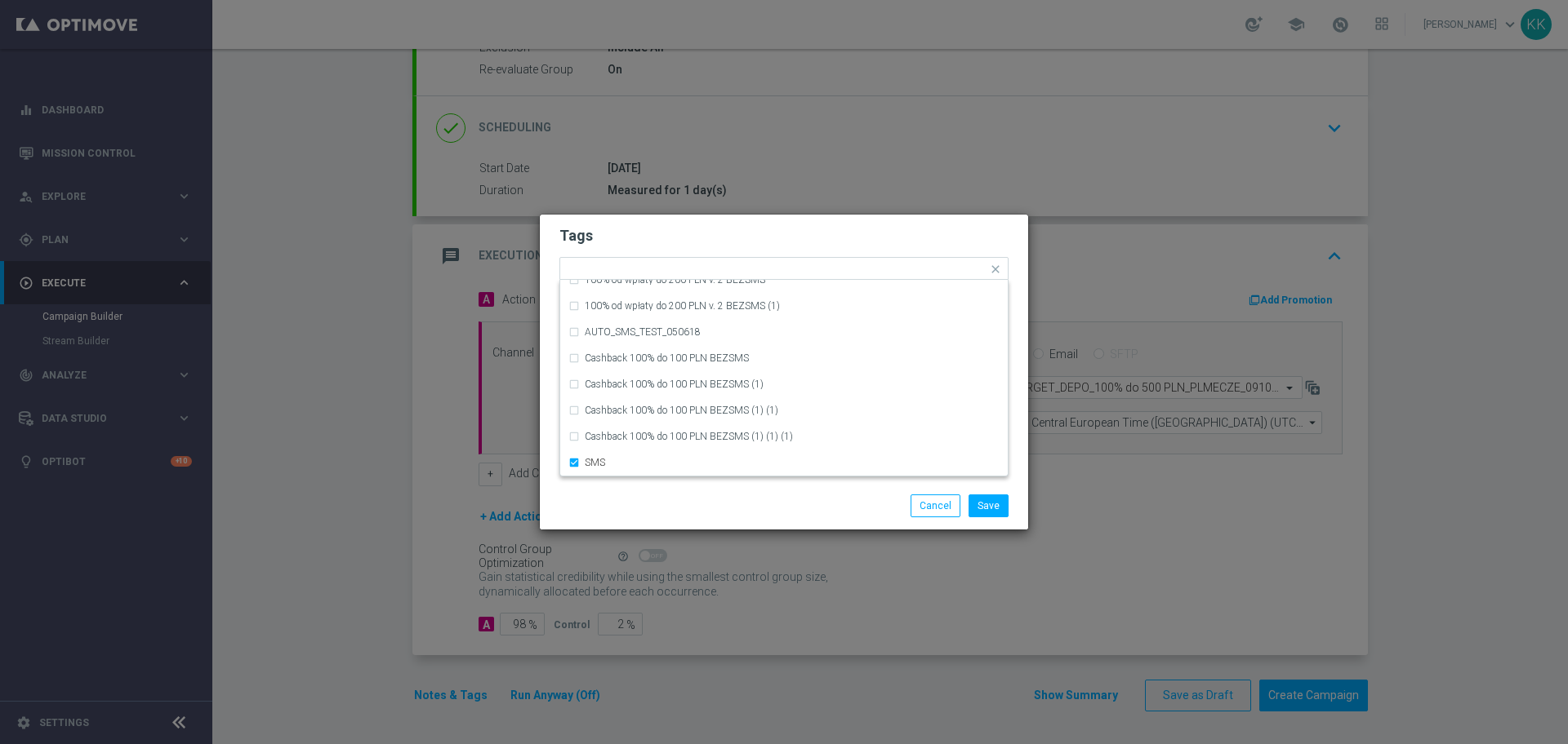
click at [715, 498] on div "Save Cancel" at bounding box center [863, 505] width 316 height 23
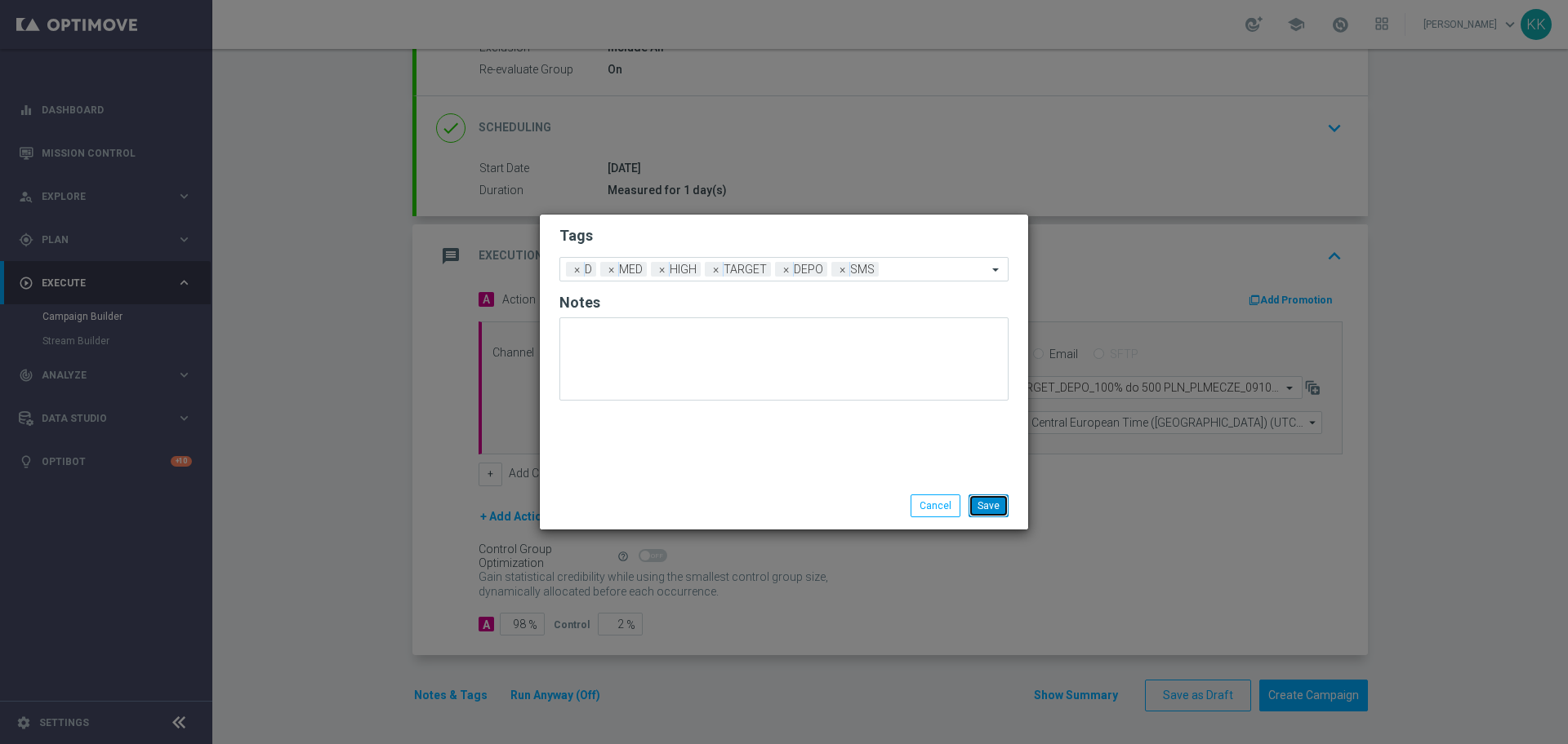
click at [985, 500] on button "Save" at bounding box center [988, 505] width 40 height 23
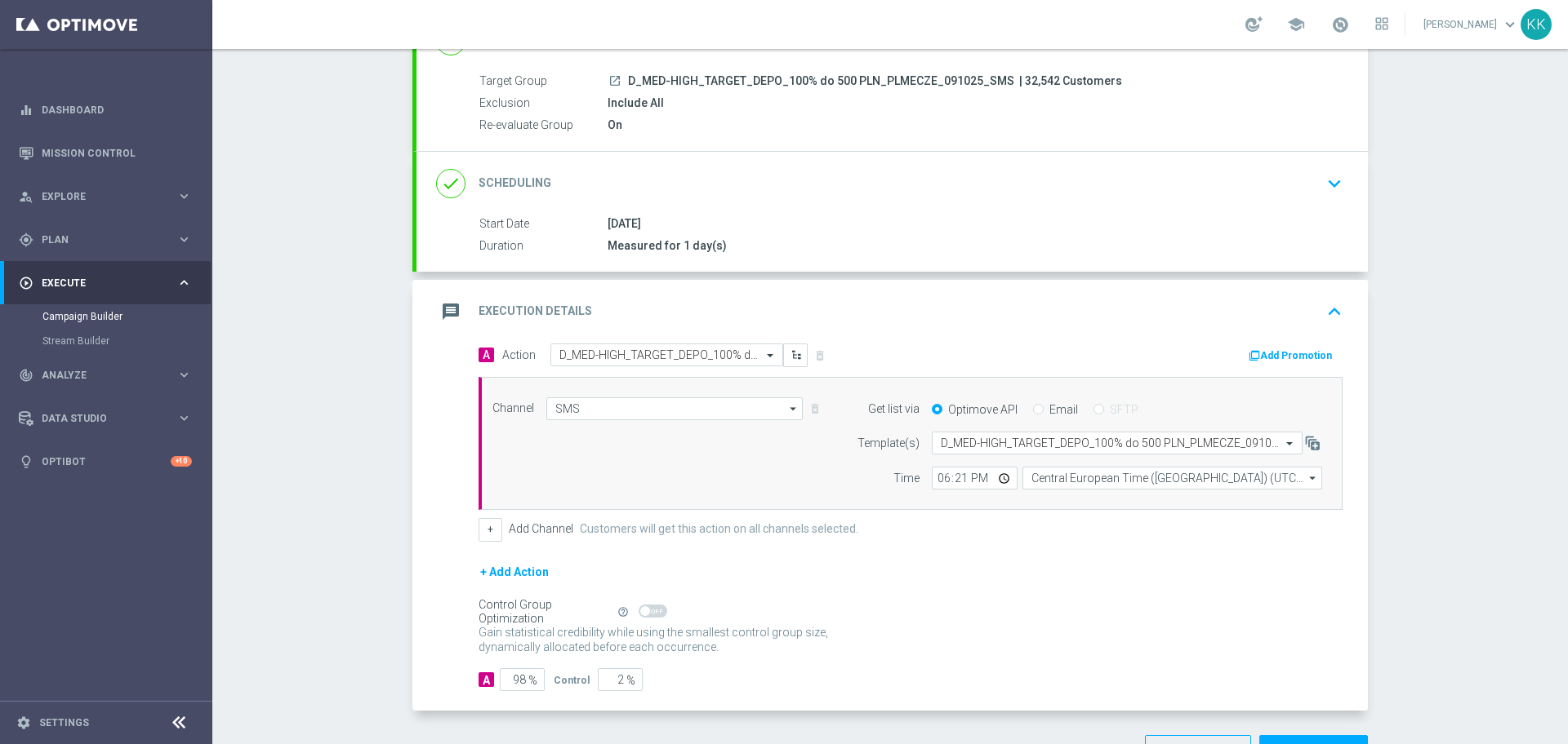
scroll to position [0, 0]
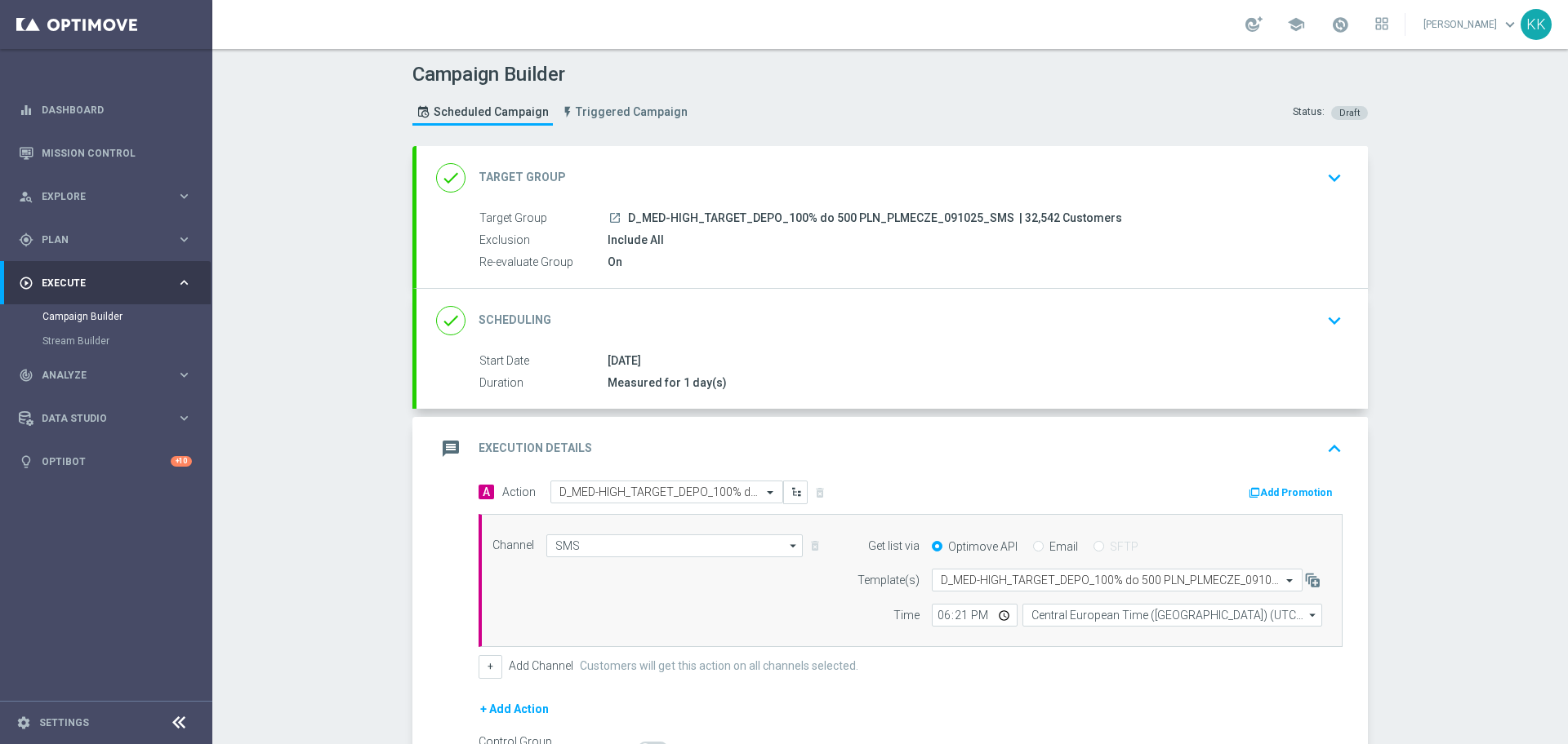
click at [1310, 180] on div "done Target Group keyboard_arrow_down" at bounding box center [892, 178] width 912 height 31
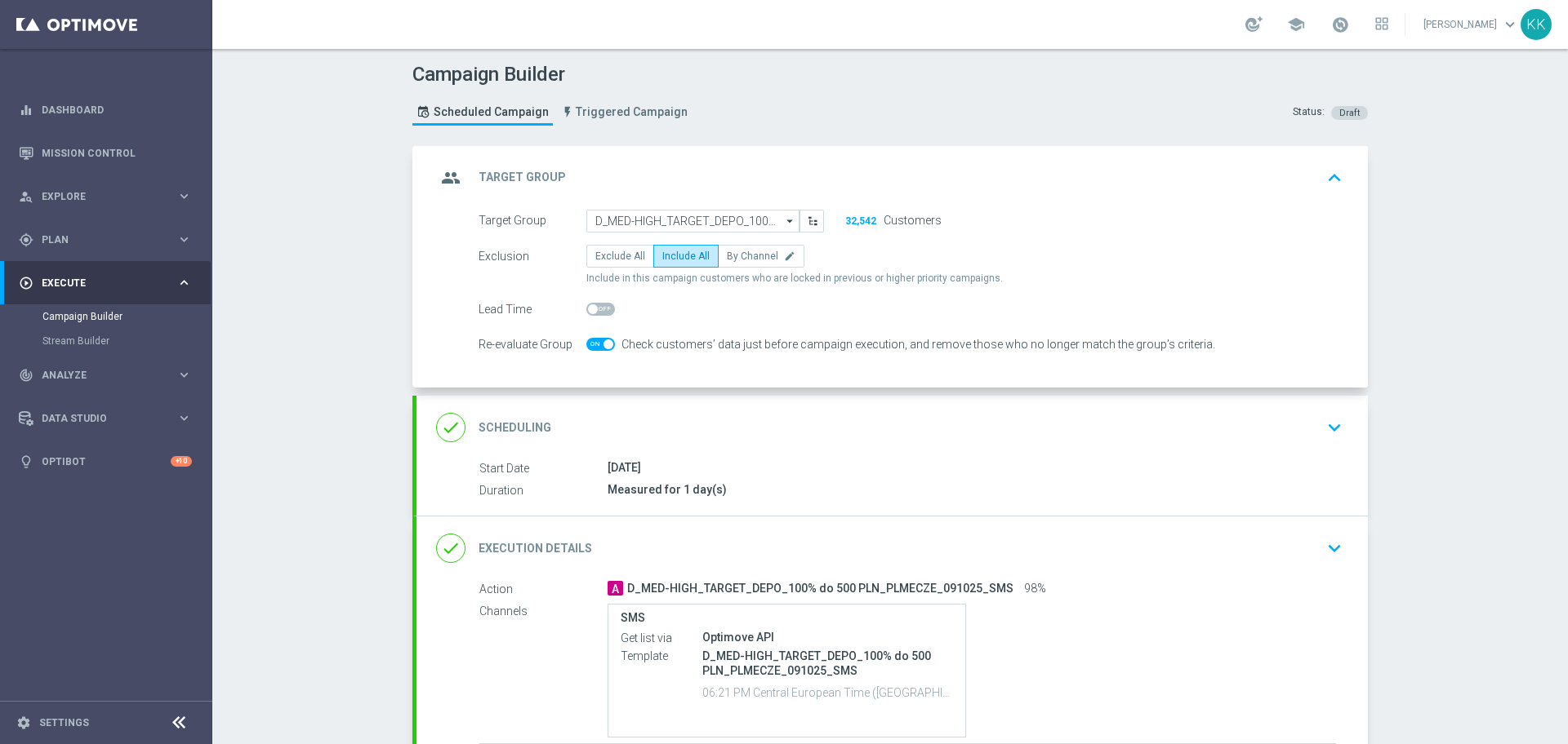
click at [1311, 406] on div "done Scheduling keyboard_arrow_down" at bounding box center [892, 427] width 952 height 64
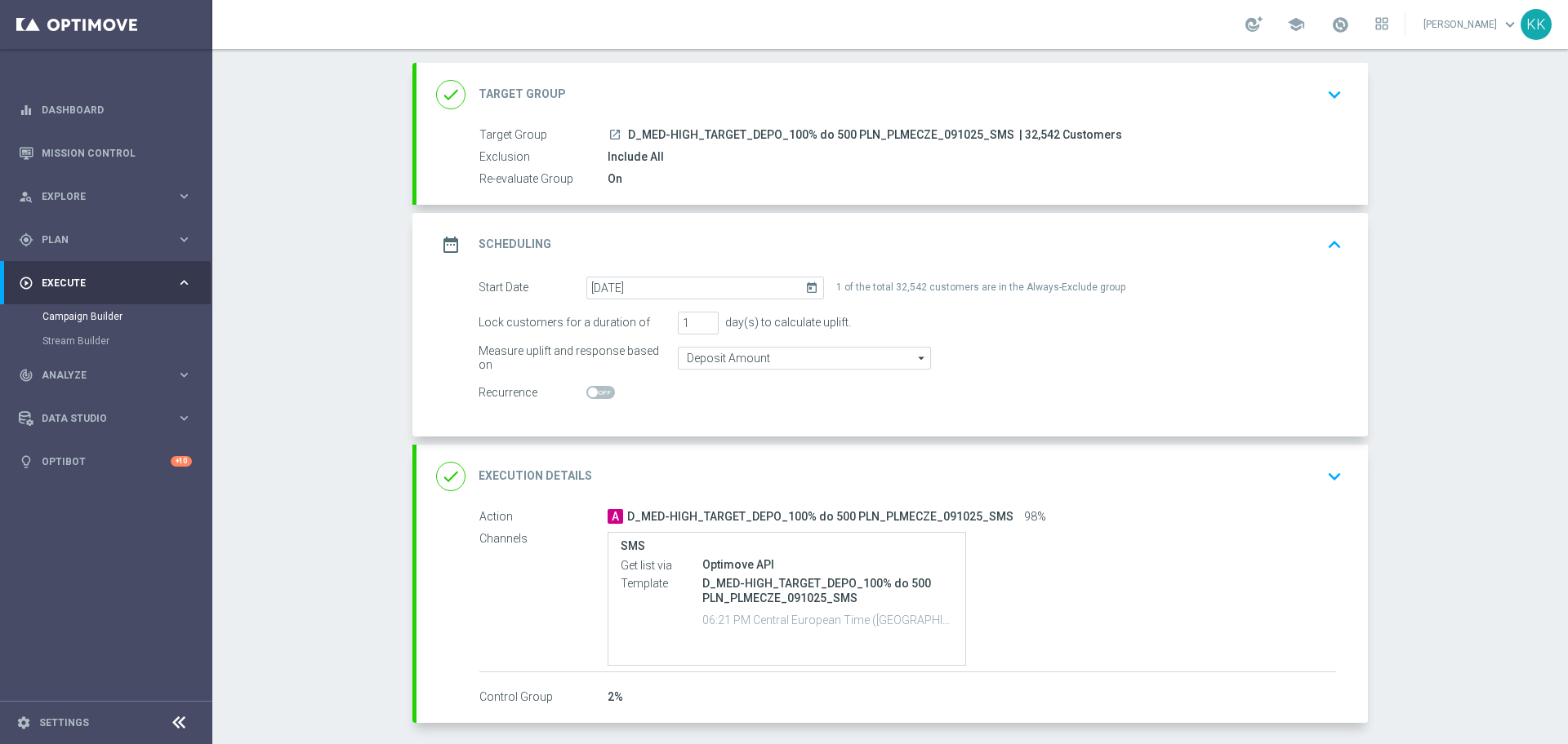
scroll to position [150, 0]
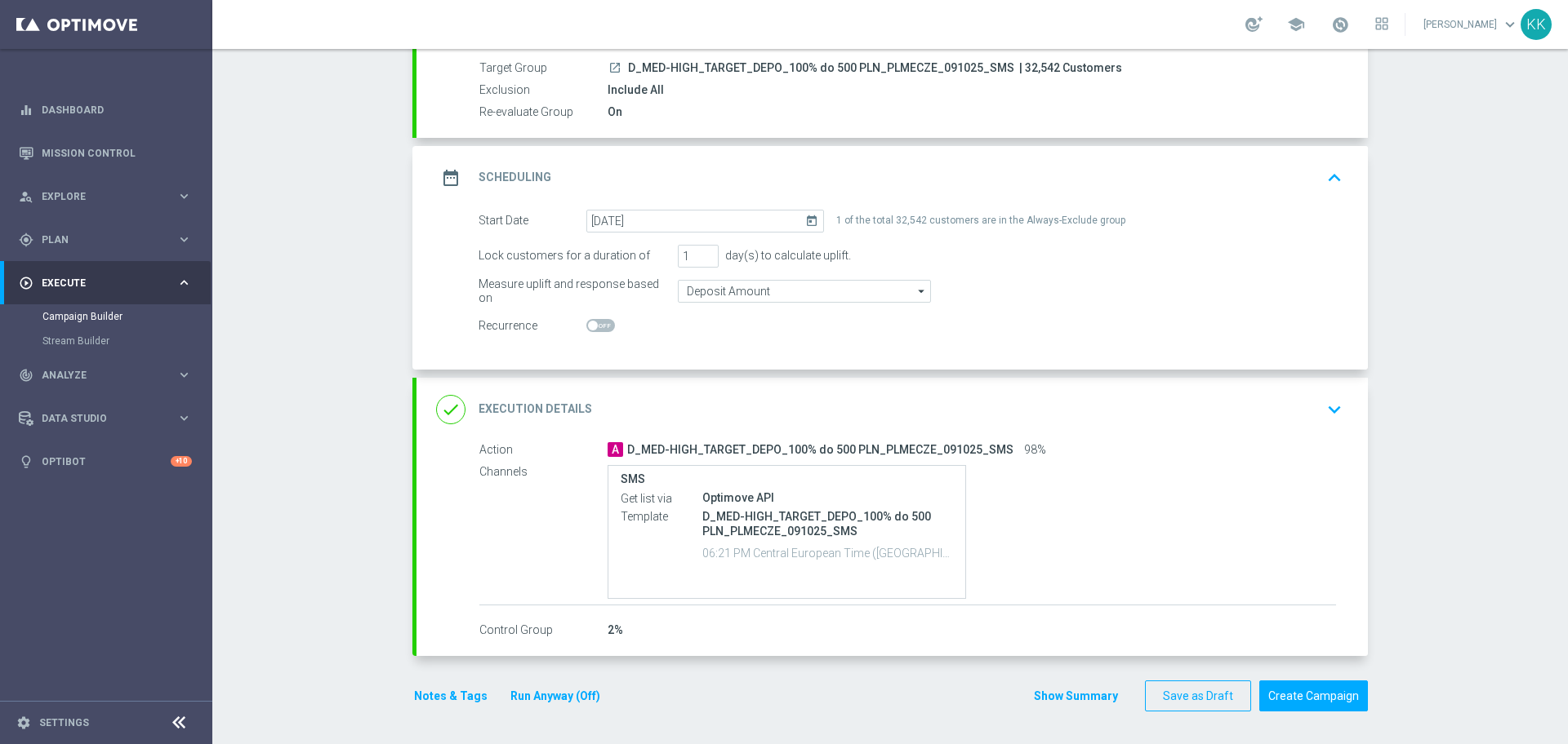
click at [1307, 406] on div "done Execution Details keyboard_arrow_down" at bounding box center [892, 409] width 912 height 31
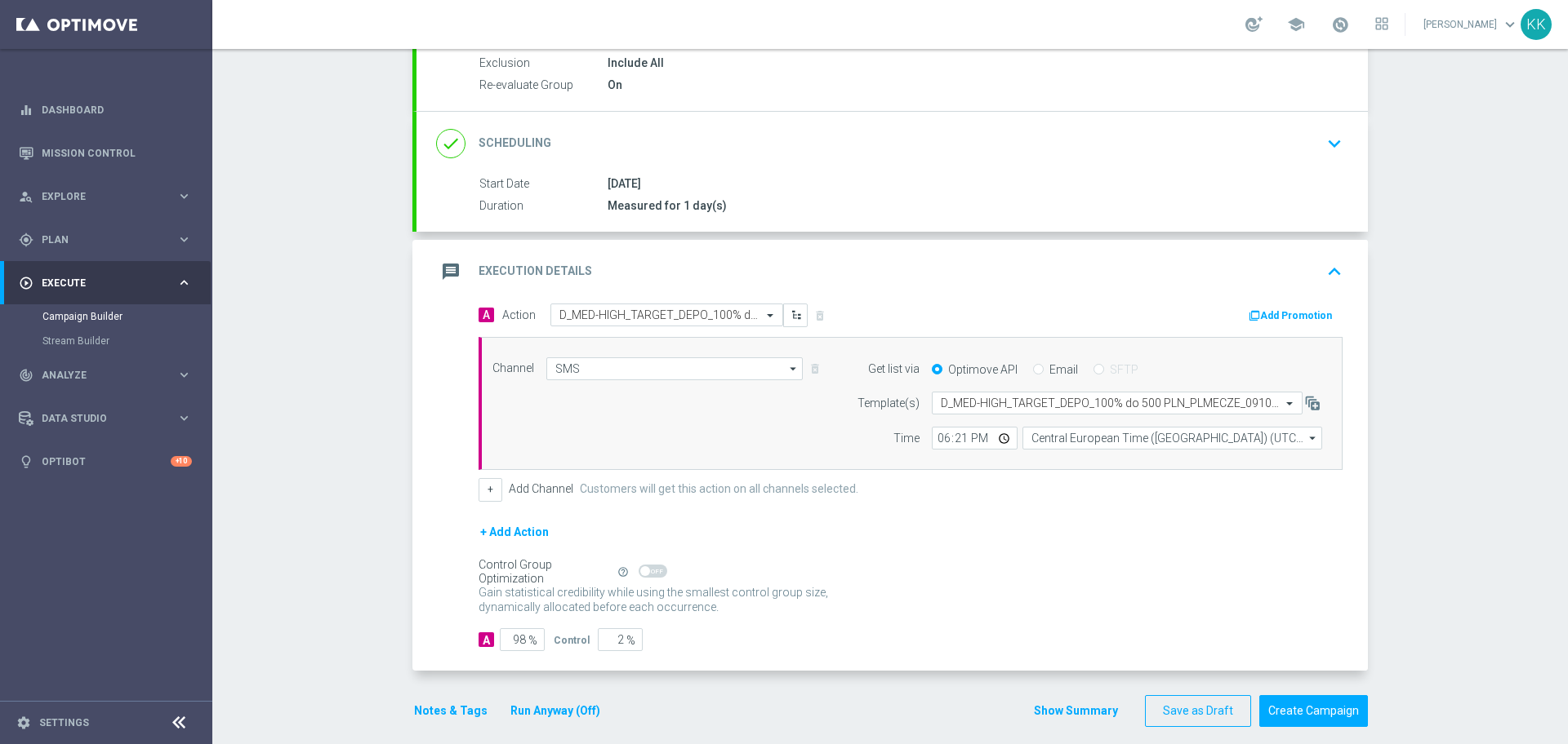
scroll to position [193, 0]
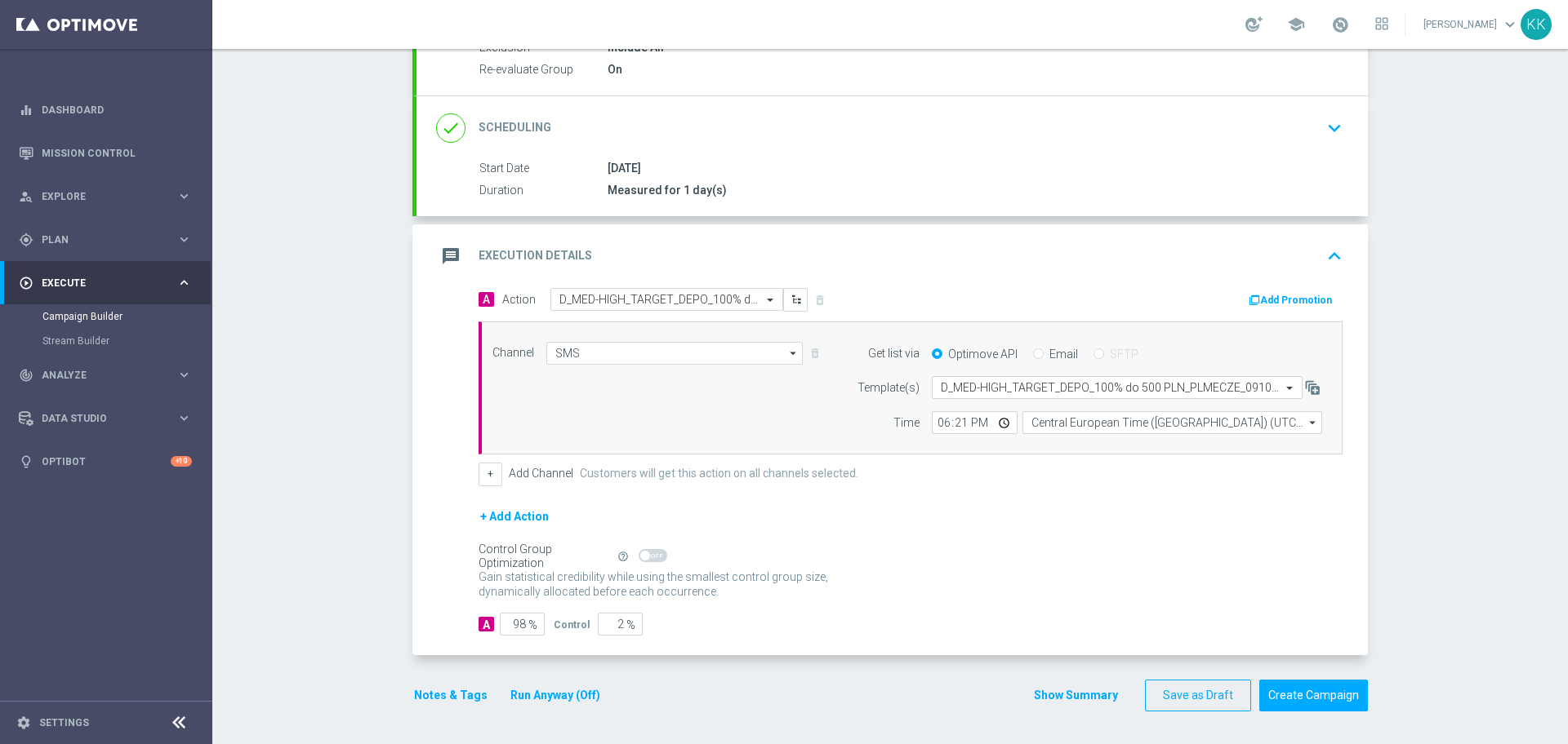
click at [450, 689] on button "Notes & Tags" at bounding box center [450, 696] width 76 height 20
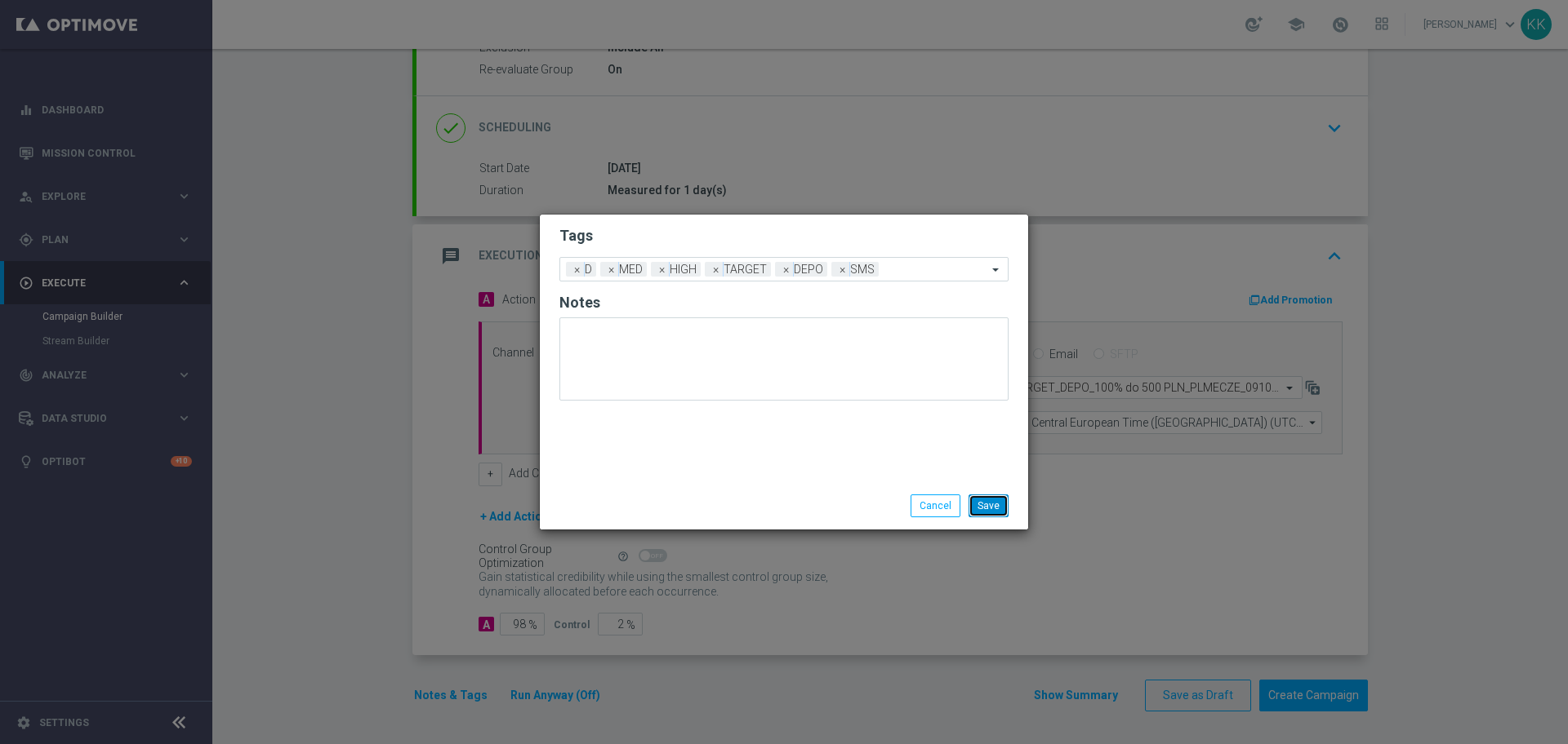
click at [992, 512] on button "Save" at bounding box center [988, 505] width 40 height 23
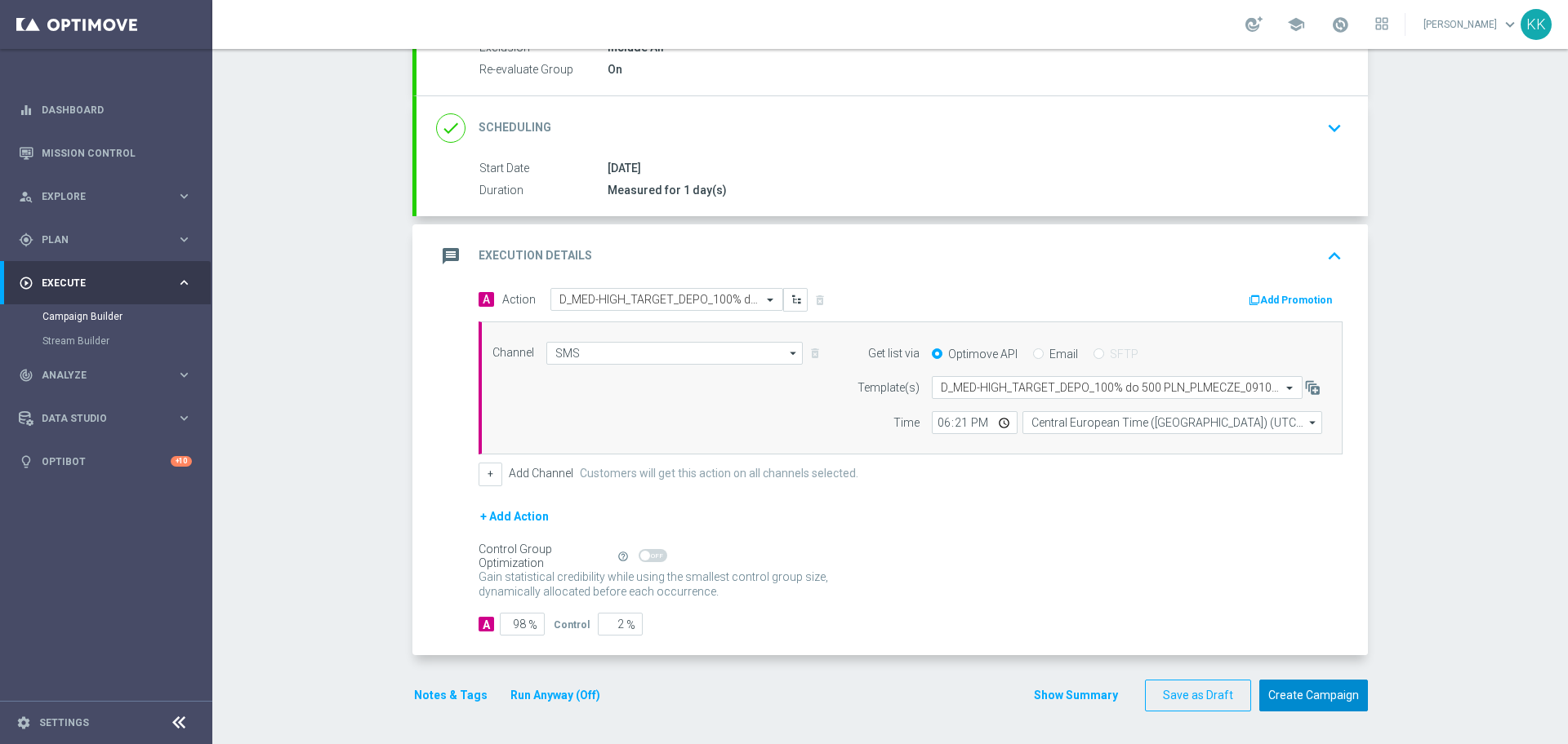
click at [1285, 689] on button "Create Campaign" at bounding box center [1314, 696] width 109 height 31
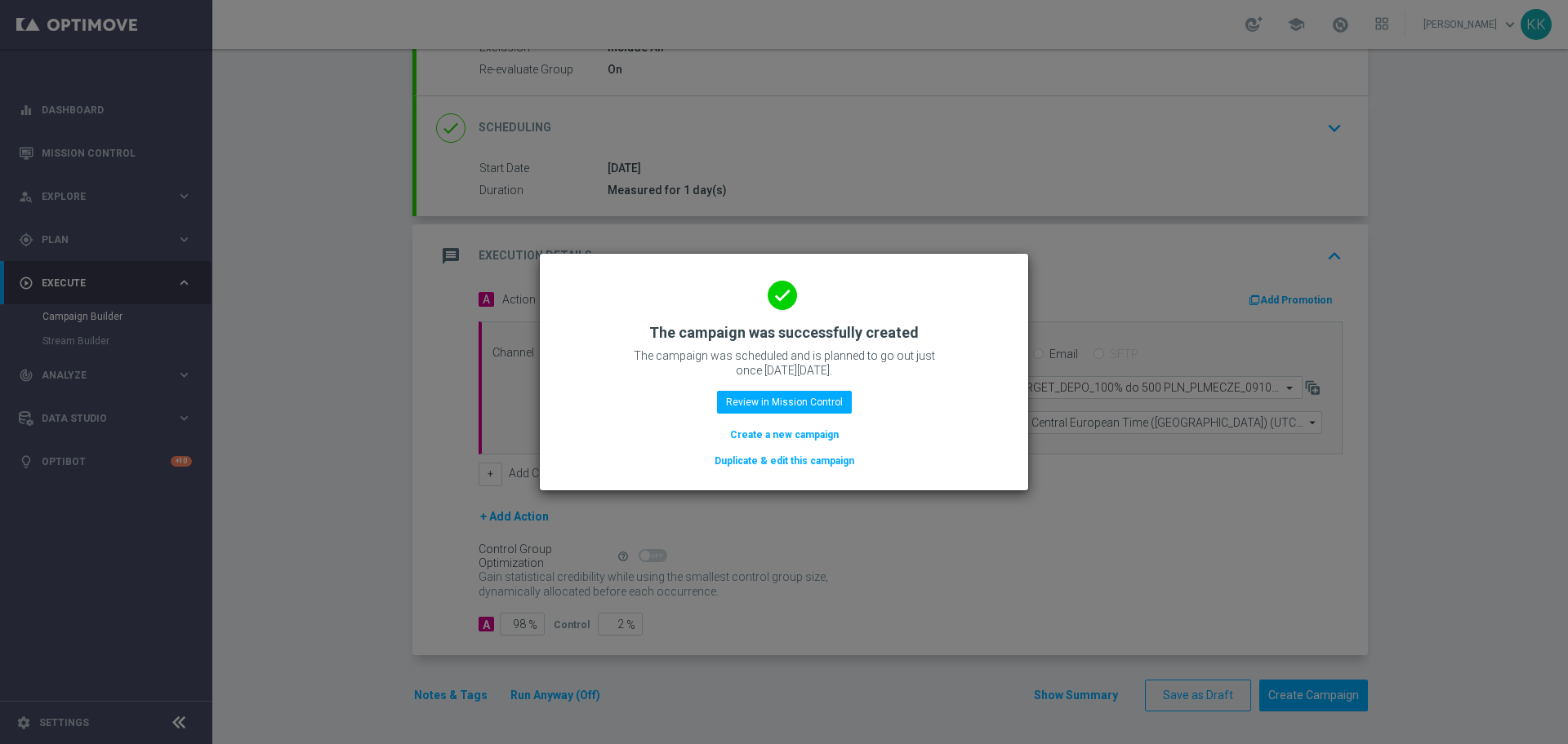
click at [787, 436] on button "Create a new campaign" at bounding box center [784, 435] width 112 height 18
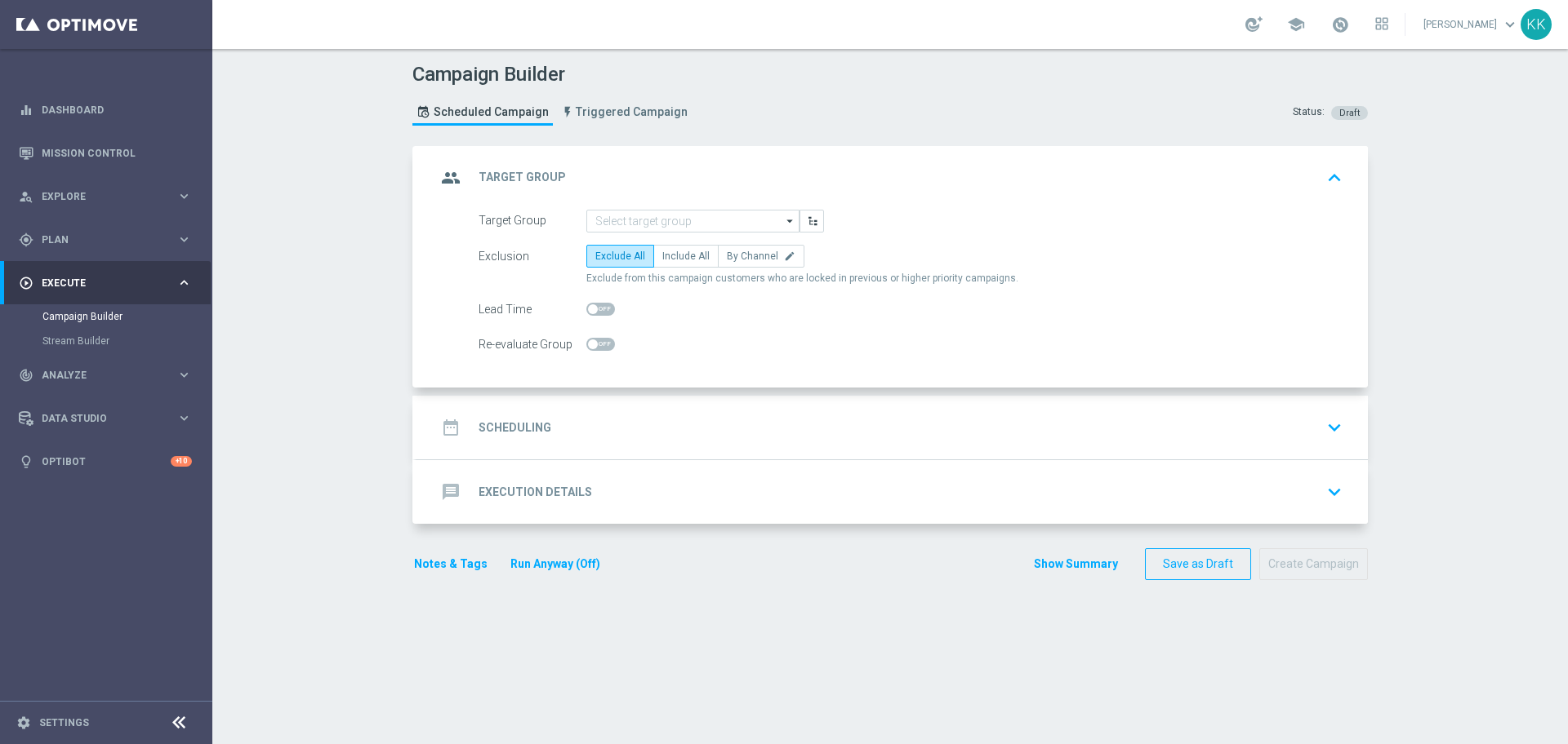
scroll to position [0, 0]
click at [682, 214] on input at bounding box center [693, 221] width 213 height 23
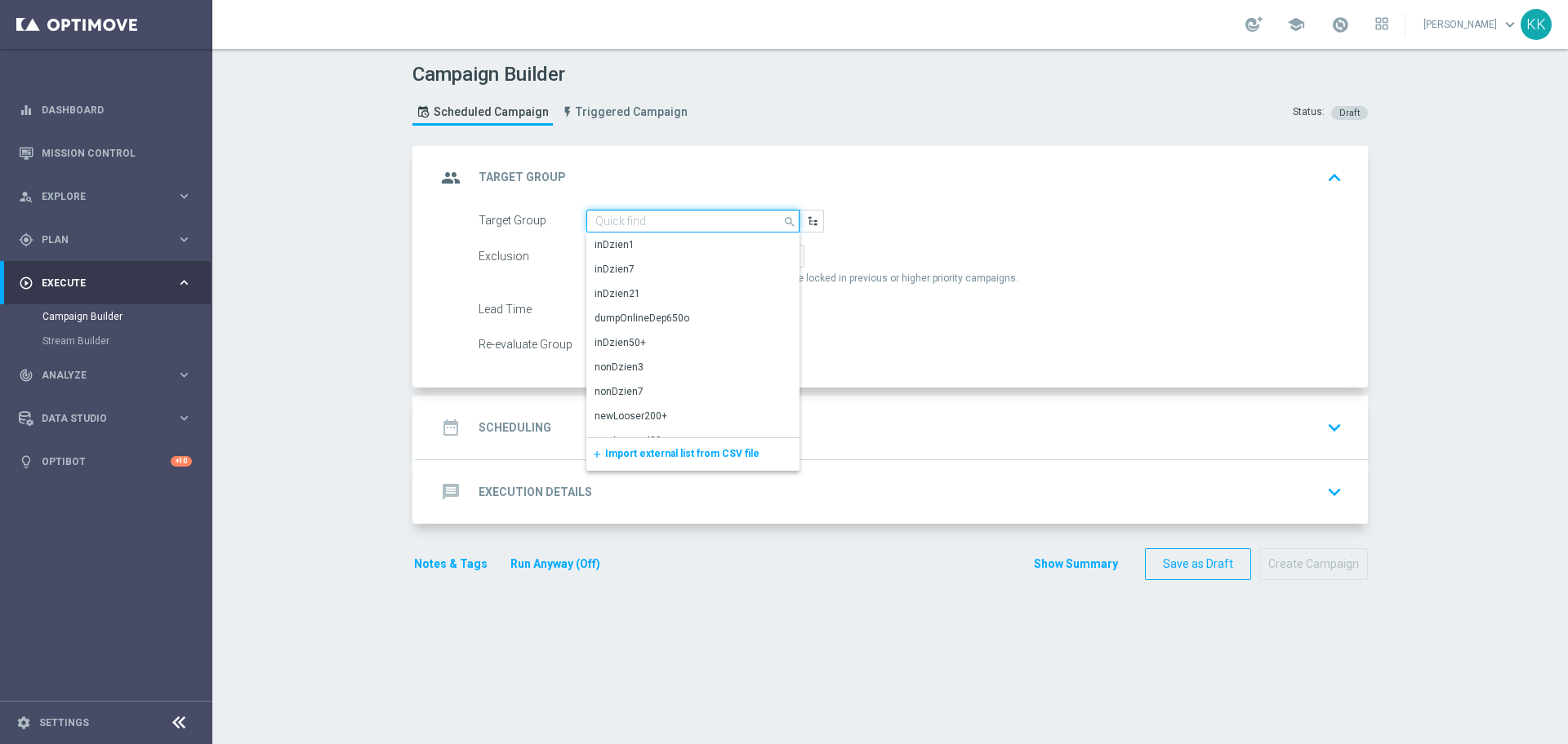
paste input "D_ALL_TARGET_BET_SW_100% do 300 PLN_111025"
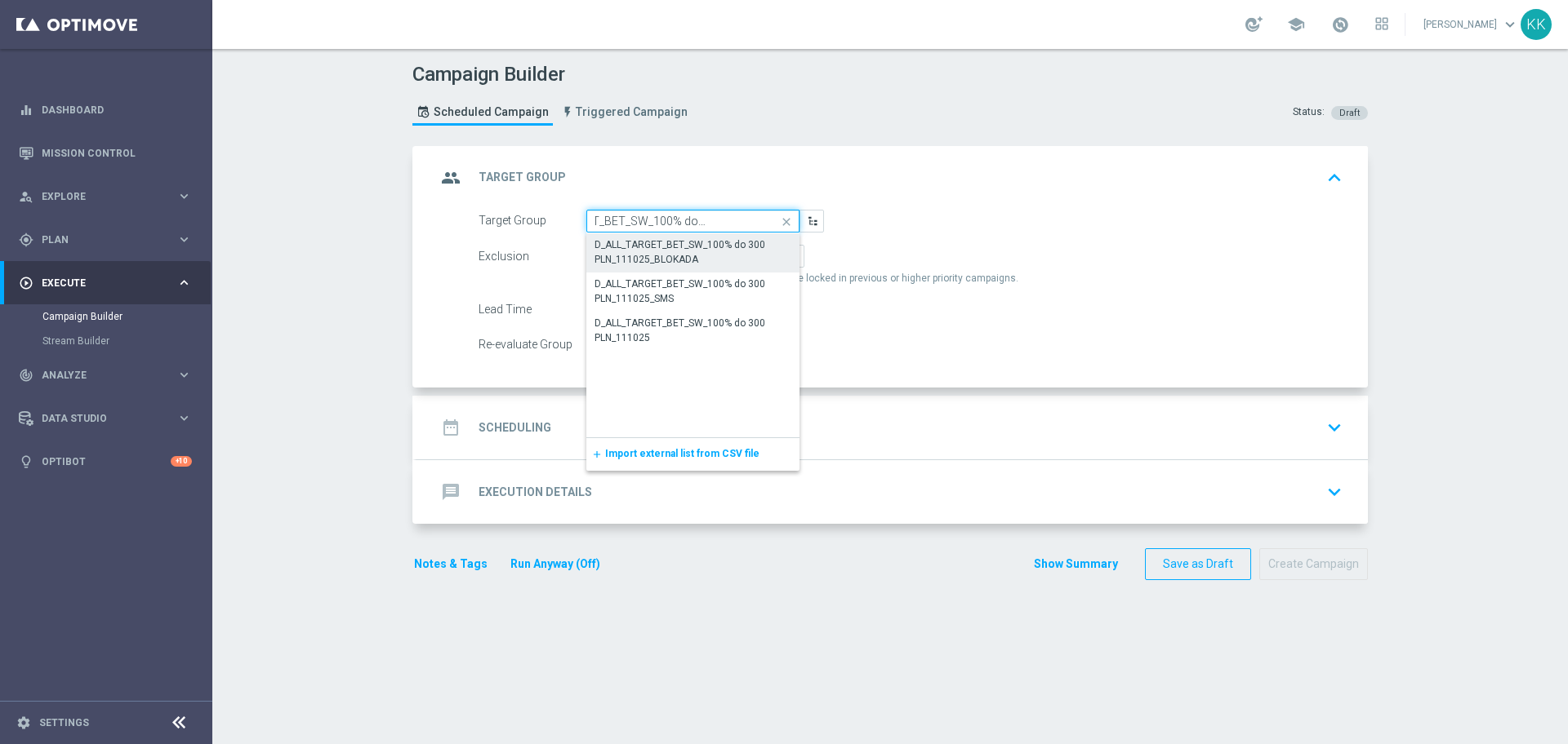
type input "D_ALL_TARGET_BET_SW_100% do 300 PLN_111025"
drag, startPoint x: 679, startPoint y: 252, endPoint x: 681, endPoint y: 140, distance: 112.0
click at [681, 140] on div "Campaign Builder Scheduled Campaign Triggered Campaign Status: Draft group Targ…" at bounding box center [890, 397] width 1356 height 696
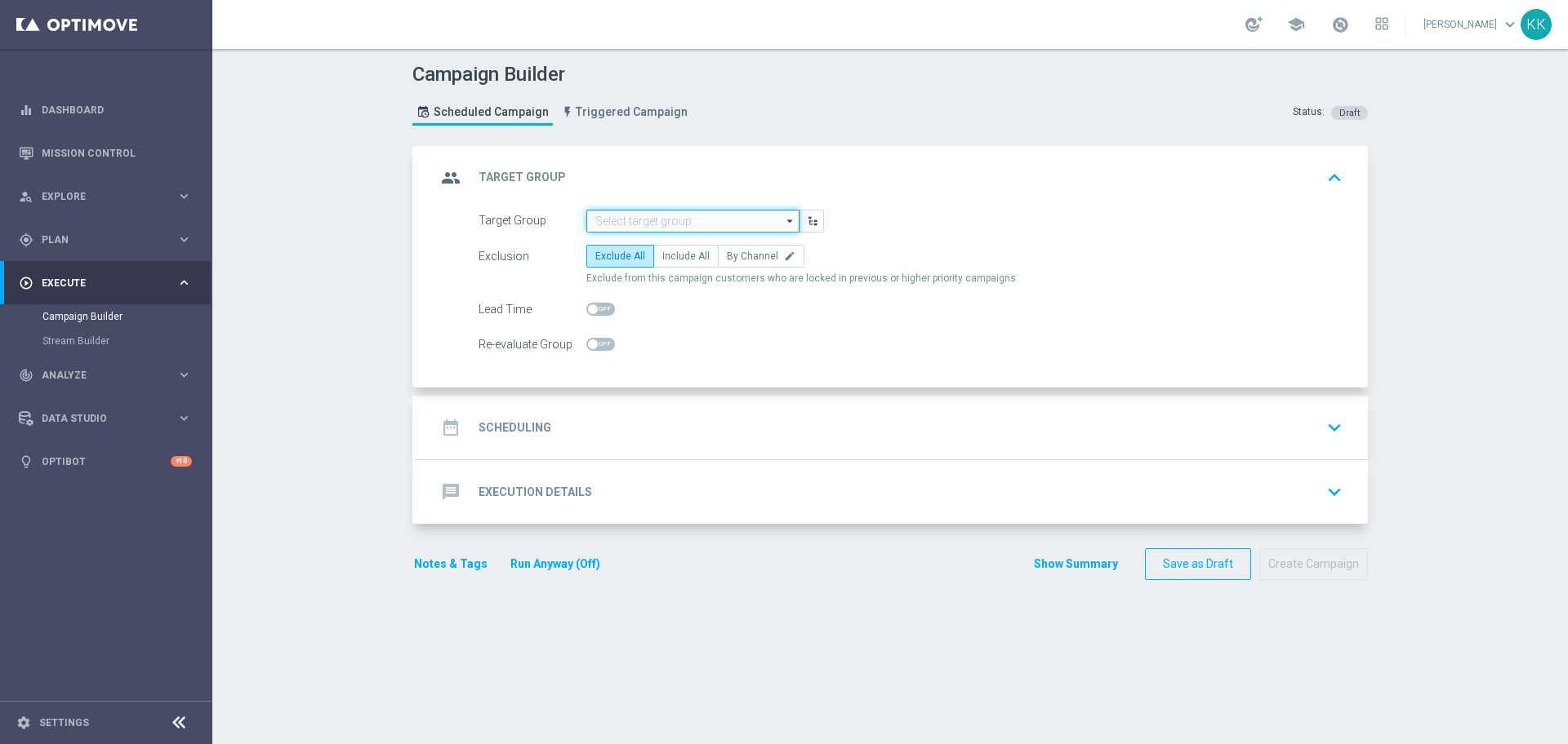
click at [672, 221] on input at bounding box center [693, 221] width 213 height 23
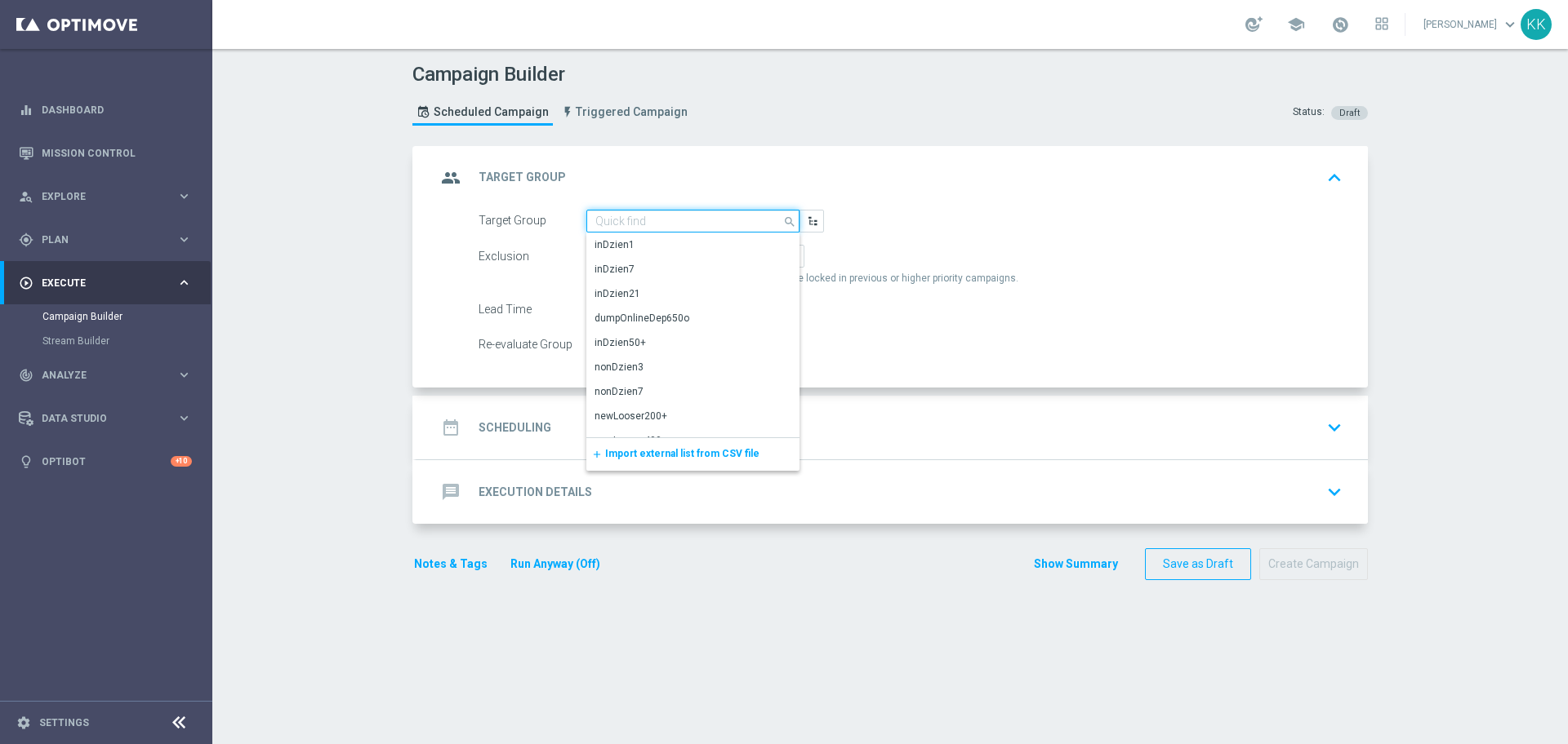
paste input "D_ALL_TARGET_BET_SW_100% do 300 PLN_111025"
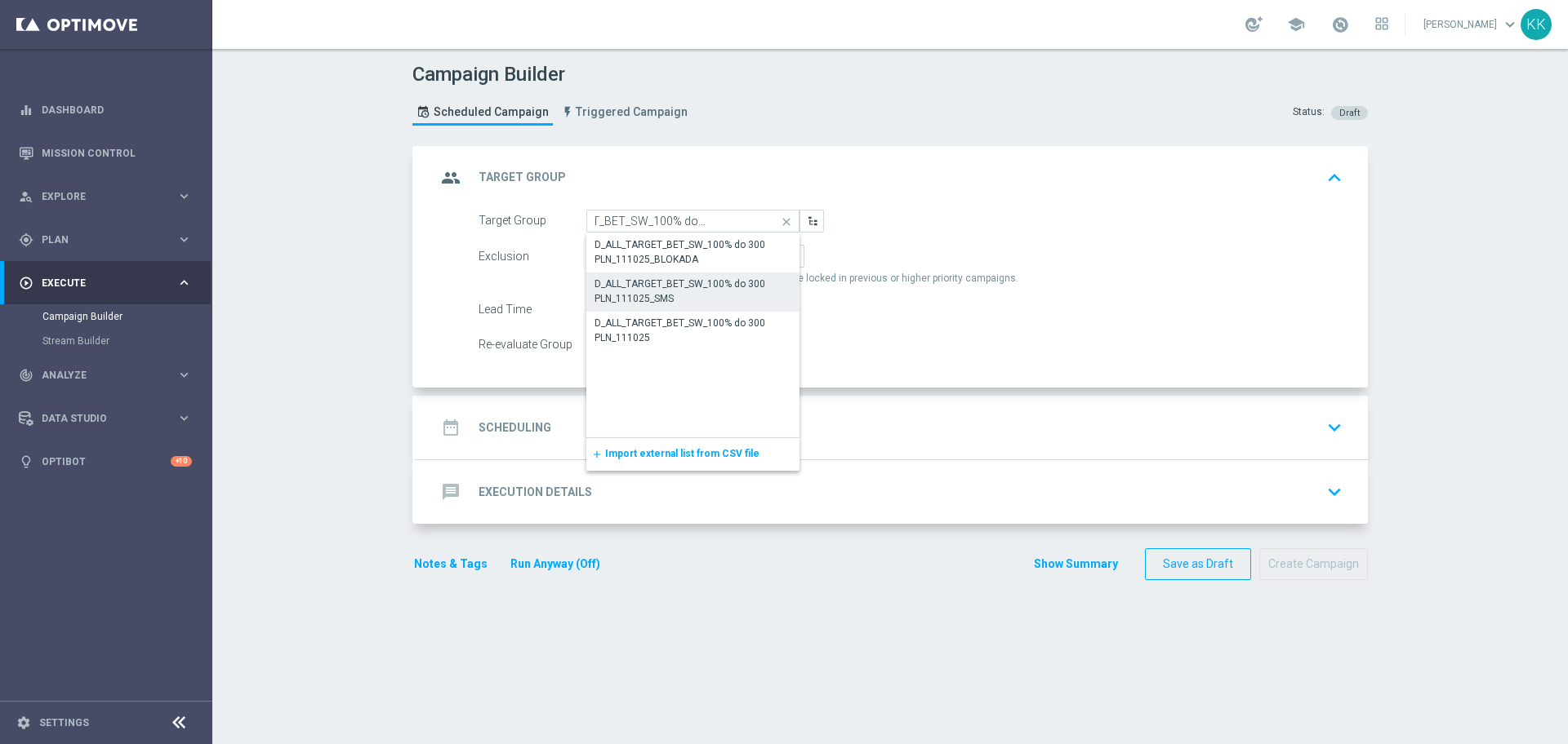
click at [680, 300] on div "D_ALL_TARGET_BET_SW_100% do 300 PLN_111025_SMS" at bounding box center [693, 291] width 197 height 30
type input "D_ALL_TARGET_BET_SW_100% do 300 PLN_111025_SMS"
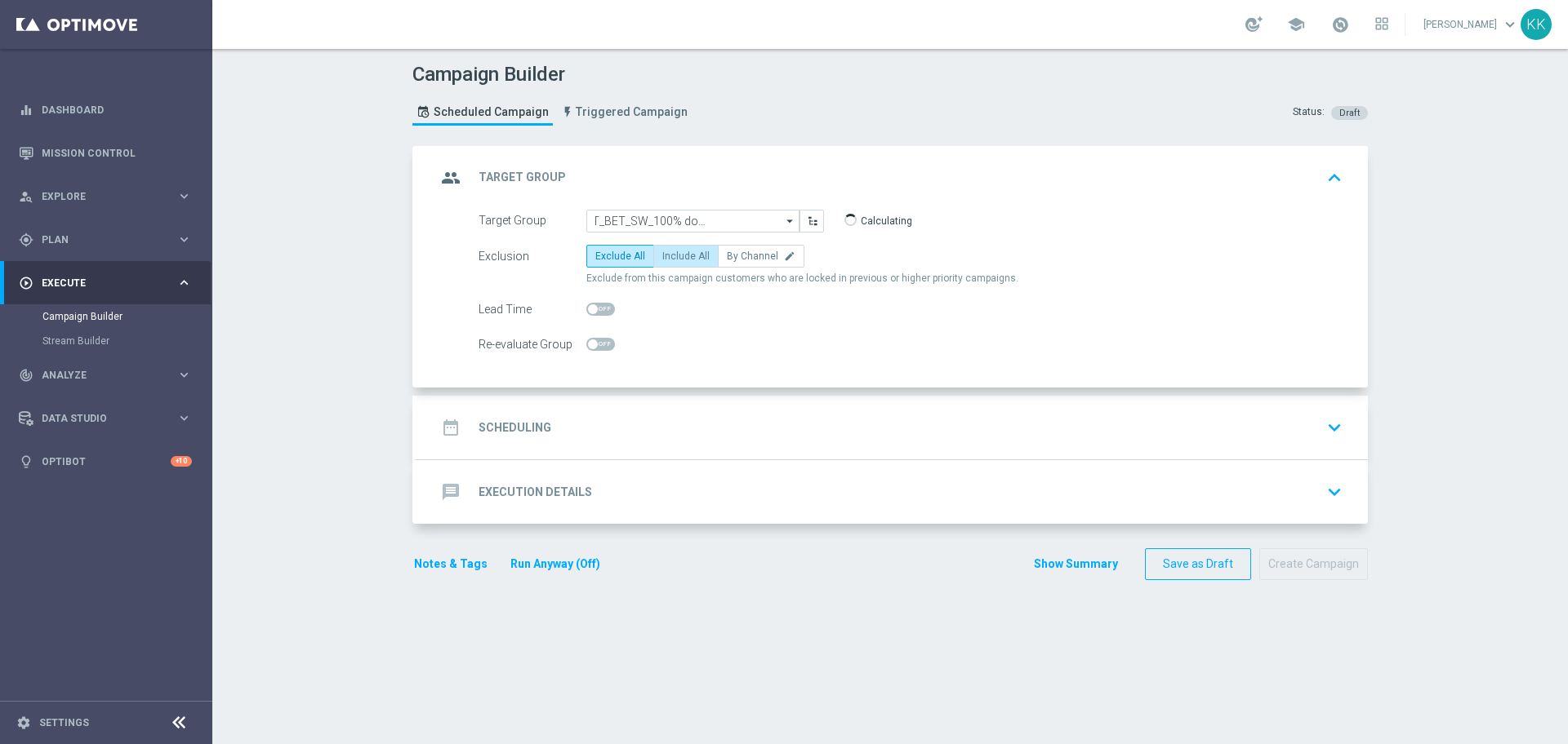
scroll to position [0, 0]
drag, startPoint x: 694, startPoint y: 253, endPoint x: 659, endPoint y: 318, distance: 73.8
click at [694, 251] on span "Include All" at bounding box center [686, 256] width 48 height 11
click at [673, 254] on input "Include All" at bounding box center [667, 259] width 10 height 10
radio input "true"
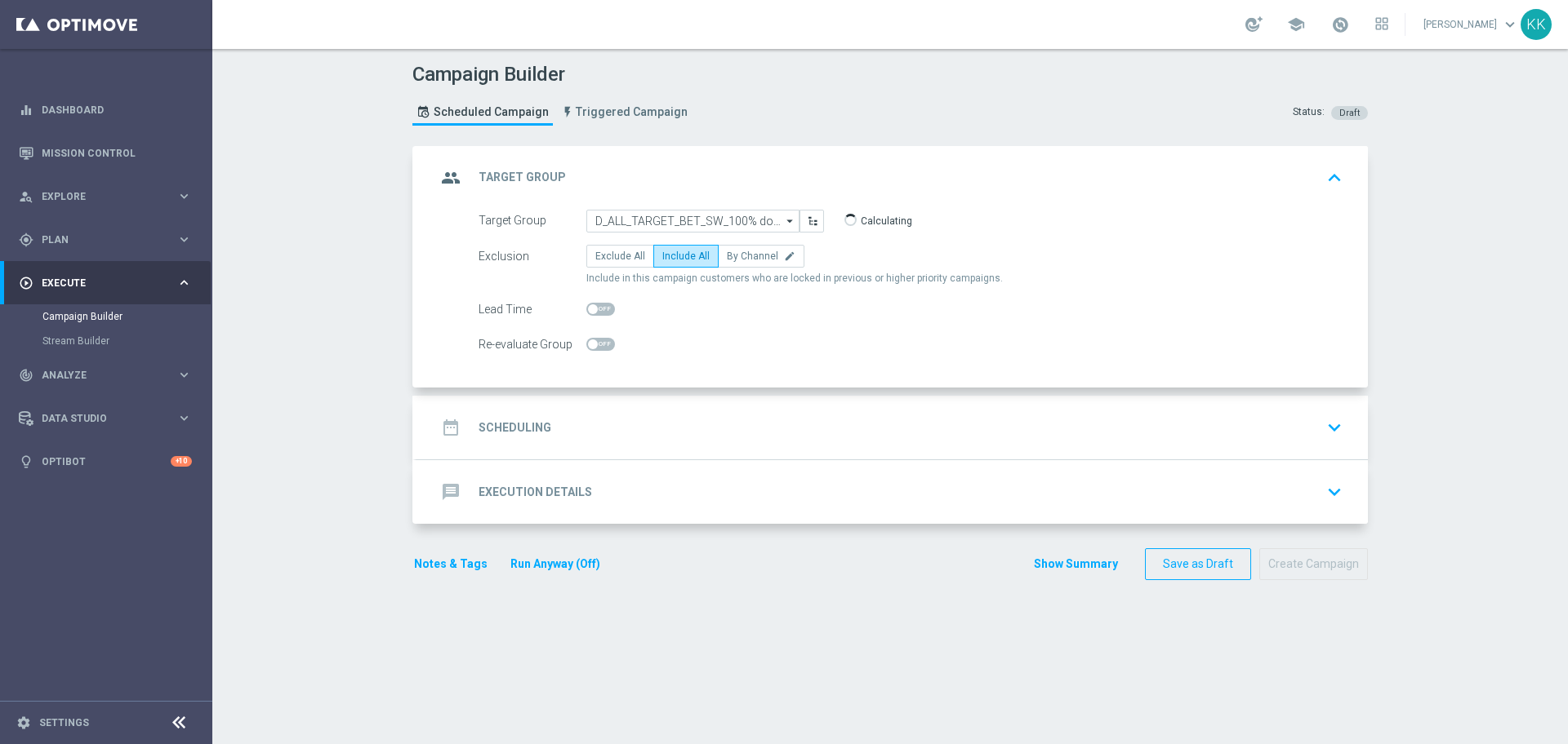
click at [597, 347] on span at bounding box center [601, 344] width 29 height 13
click at [597, 347] on input "checkbox" at bounding box center [601, 344] width 29 height 13
checkbox input "true"
click at [646, 414] on div "date_range Scheduling keyboard_arrow_down" at bounding box center [892, 427] width 912 height 31
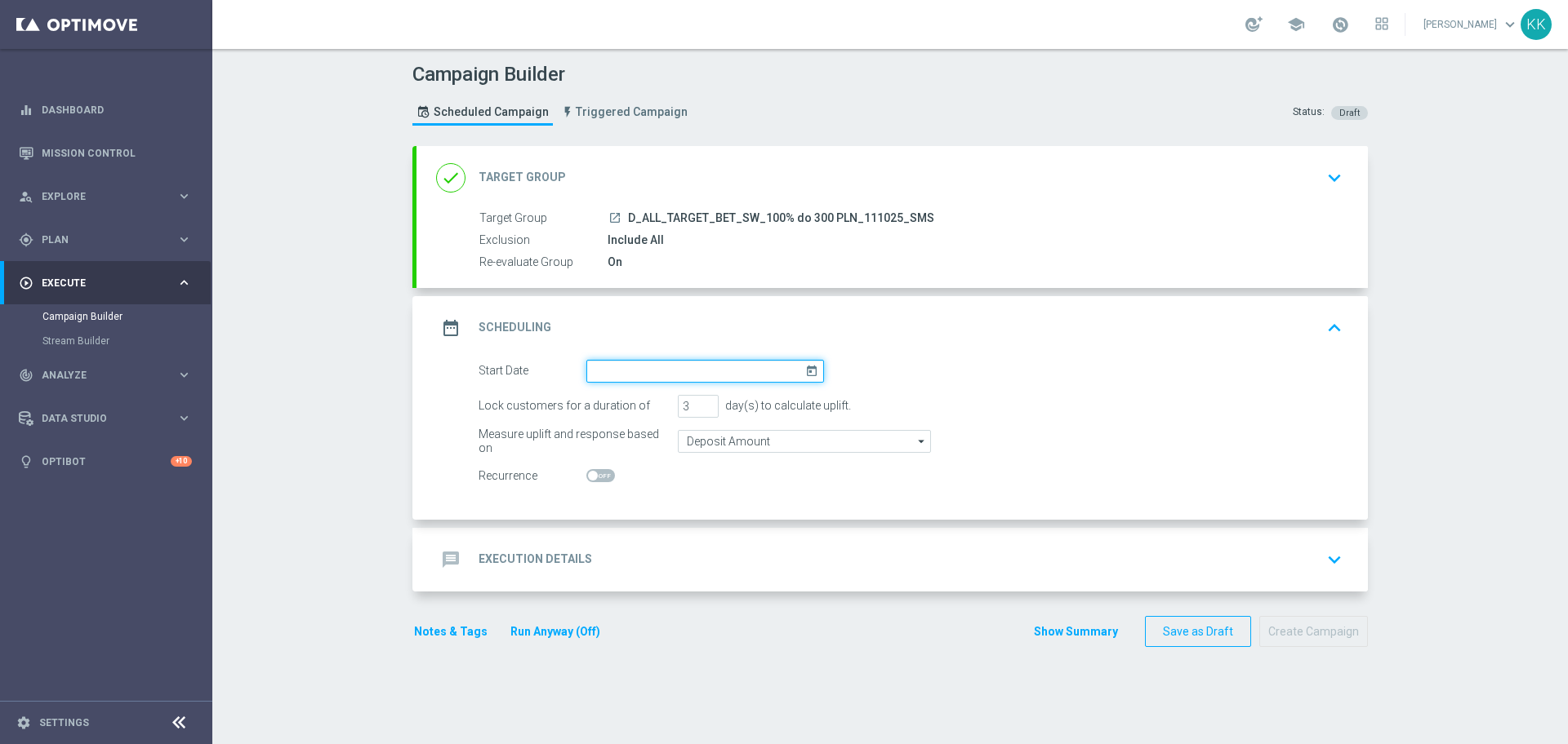
click at [682, 375] on input at bounding box center [705, 371] width 238 height 23
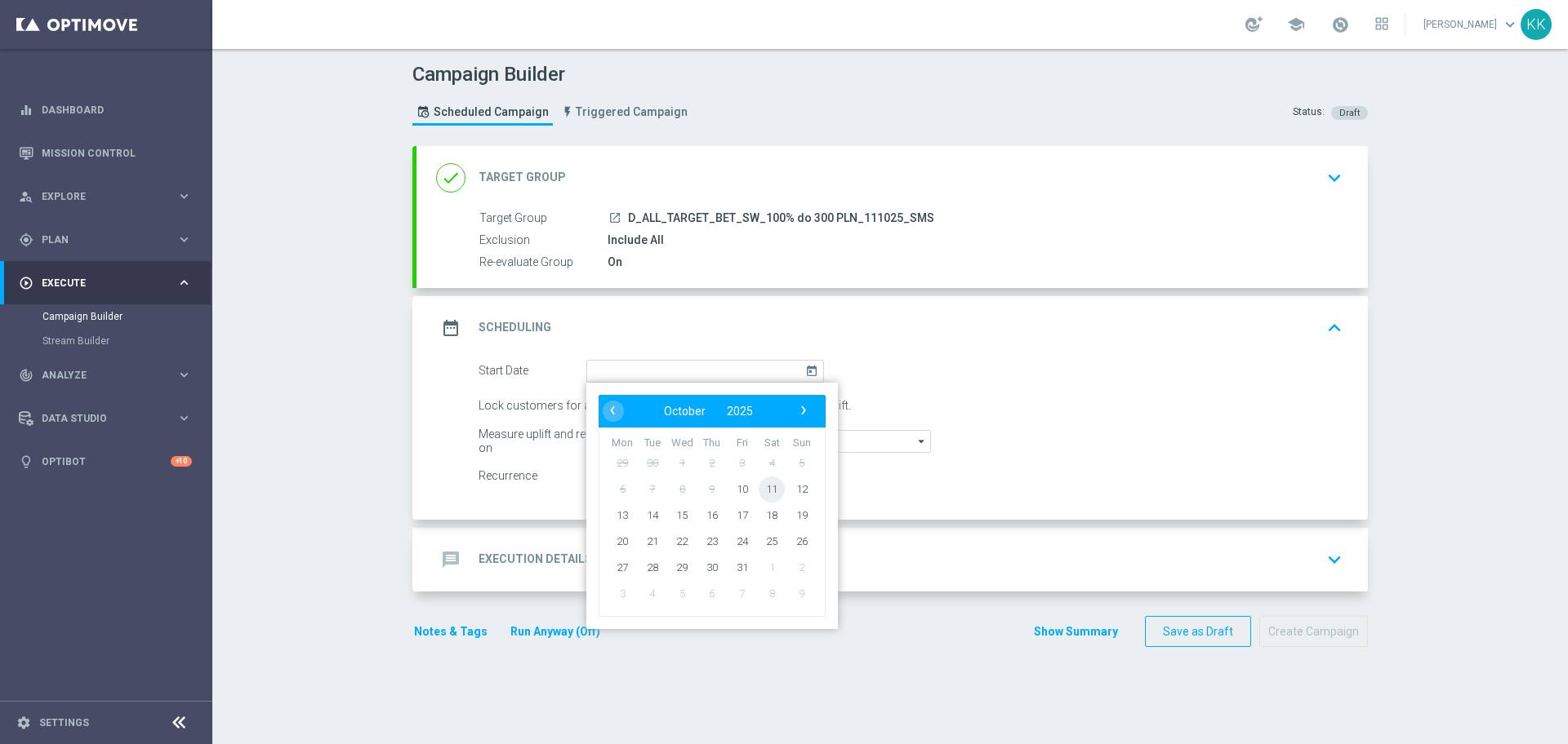
click at [759, 490] on span "11" at bounding box center [772, 488] width 26 height 26
type input "[DATE]"
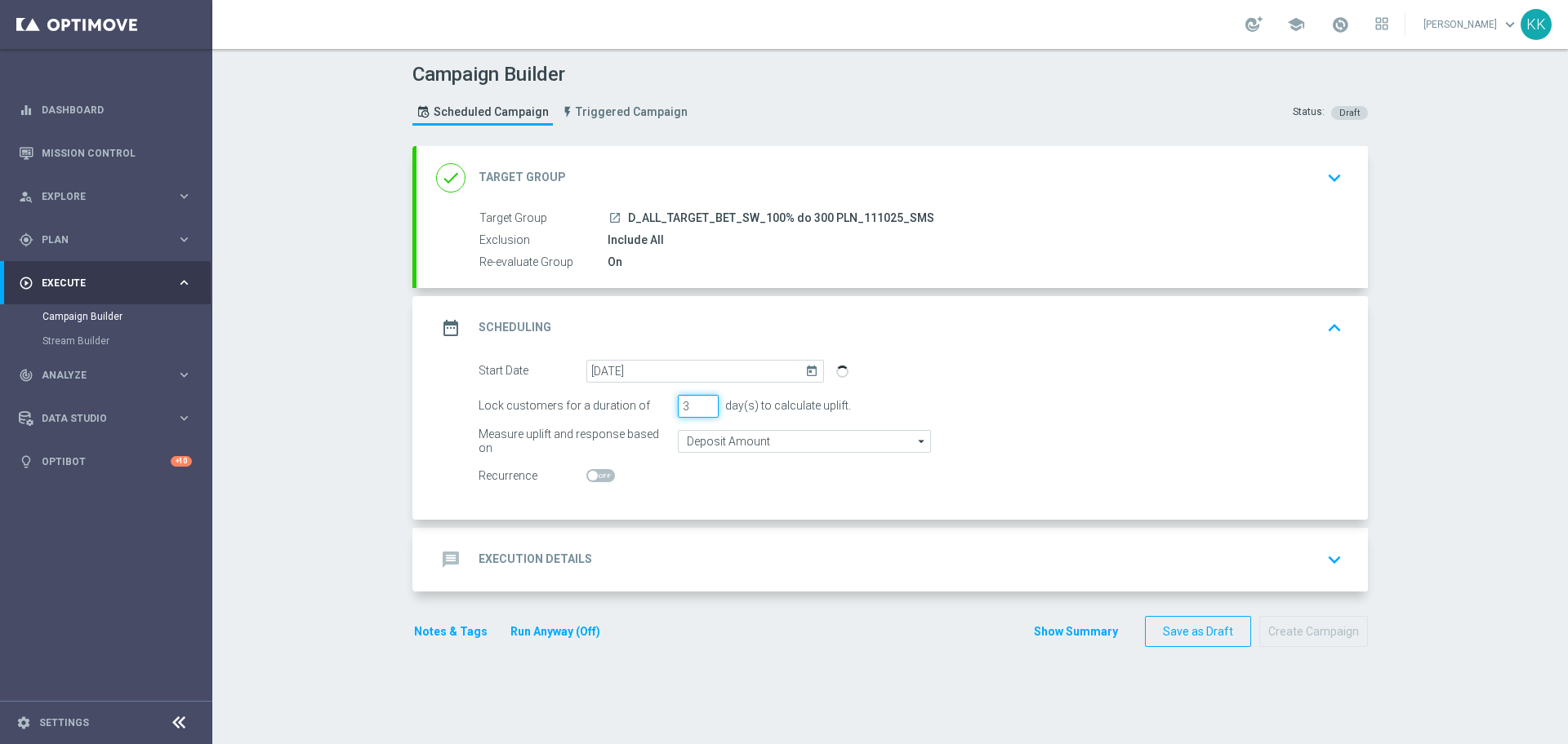
click at [614, 411] on div "Lock customers for a duration of 3 day(s) to calculate uplift." at bounding box center [911, 406] width 889 height 23
click at [614, 411] on div "Lock customers for a duration of" at bounding box center [574, 406] width 191 height 23
click at [747, 441] on input "Deposit Amount" at bounding box center [805, 441] width 253 height 23
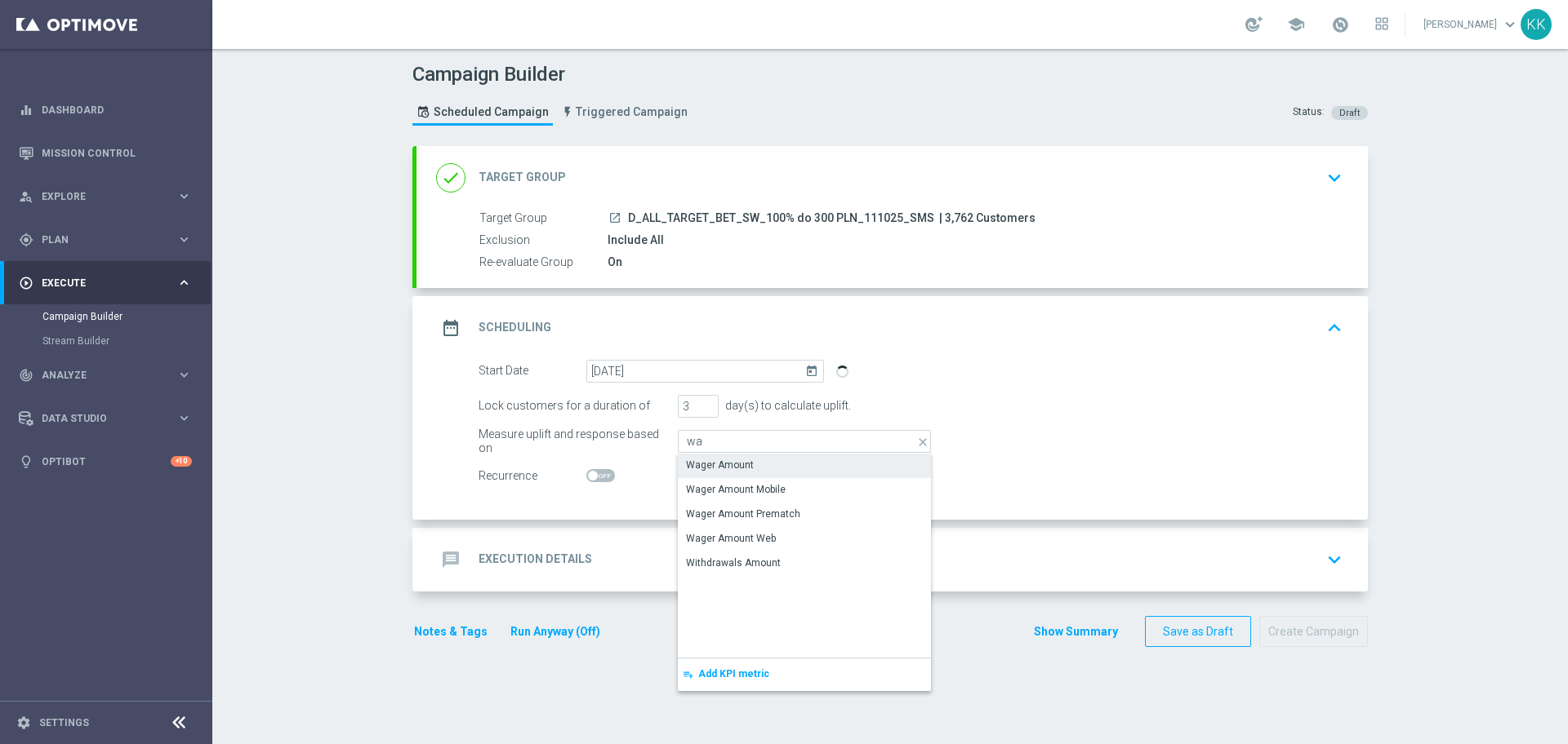
click at [750, 462] on div "Wager Amount" at bounding box center [805, 465] width 253 height 23
type input "Wager Amount"
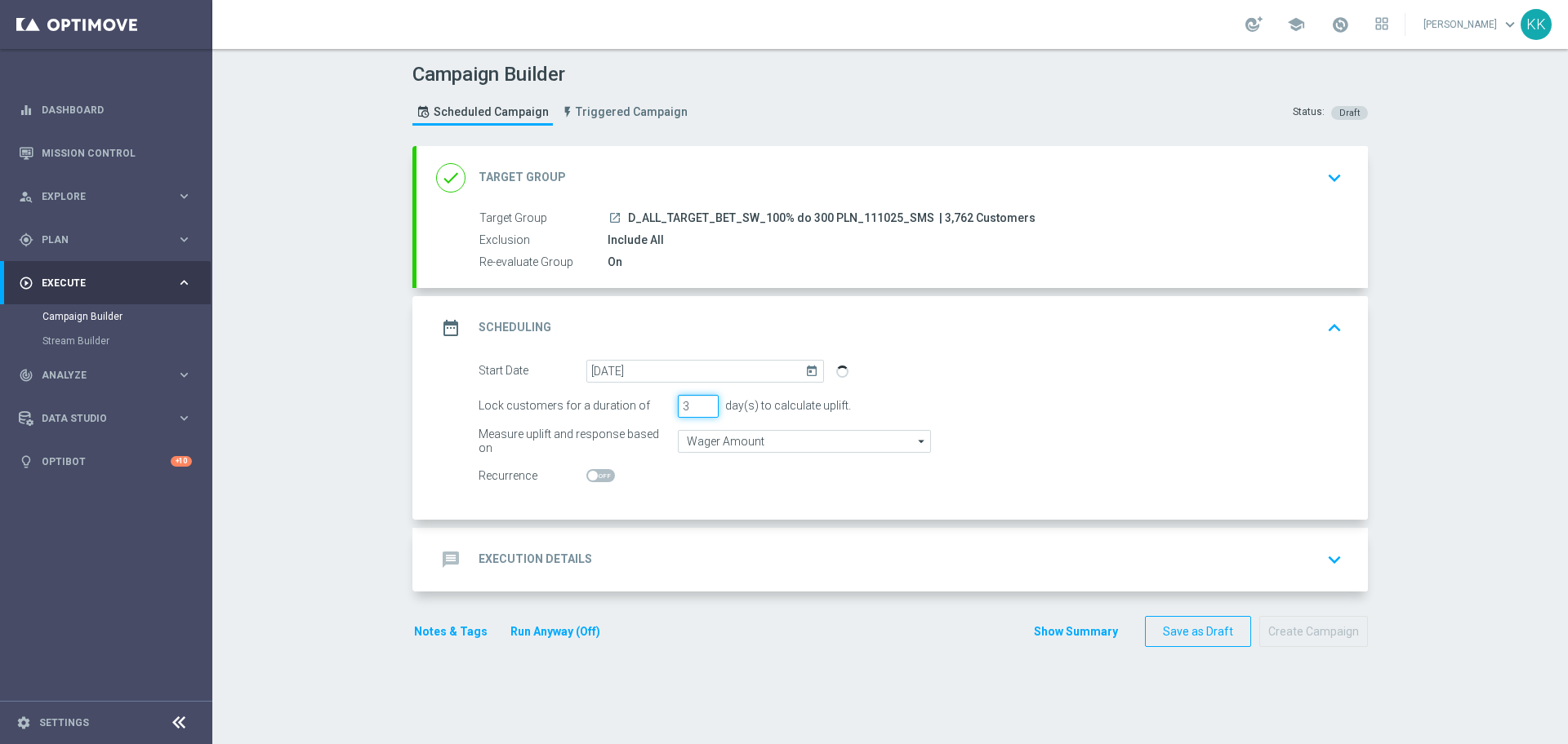
drag, startPoint x: 690, startPoint y: 409, endPoint x: 592, endPoint y: 407, distance: 98.0
click at [592, 407] on div "Lock customers for a duration of 3 day(s) to calculate uplift." at bounding box center [911, 406] width 889 height 23
type input "1"
click at [715, 525] on accordion "done Target Group keyboard_arrow_down Target Group launch D_ALL_TARGET_BET_SW_1…" at bounding box center [890, 369] width 955 height 446
click at [716, 550] on div "message Execution Details keyboard_arrow_down" at bounding box center [892, 560] width 912 height 31
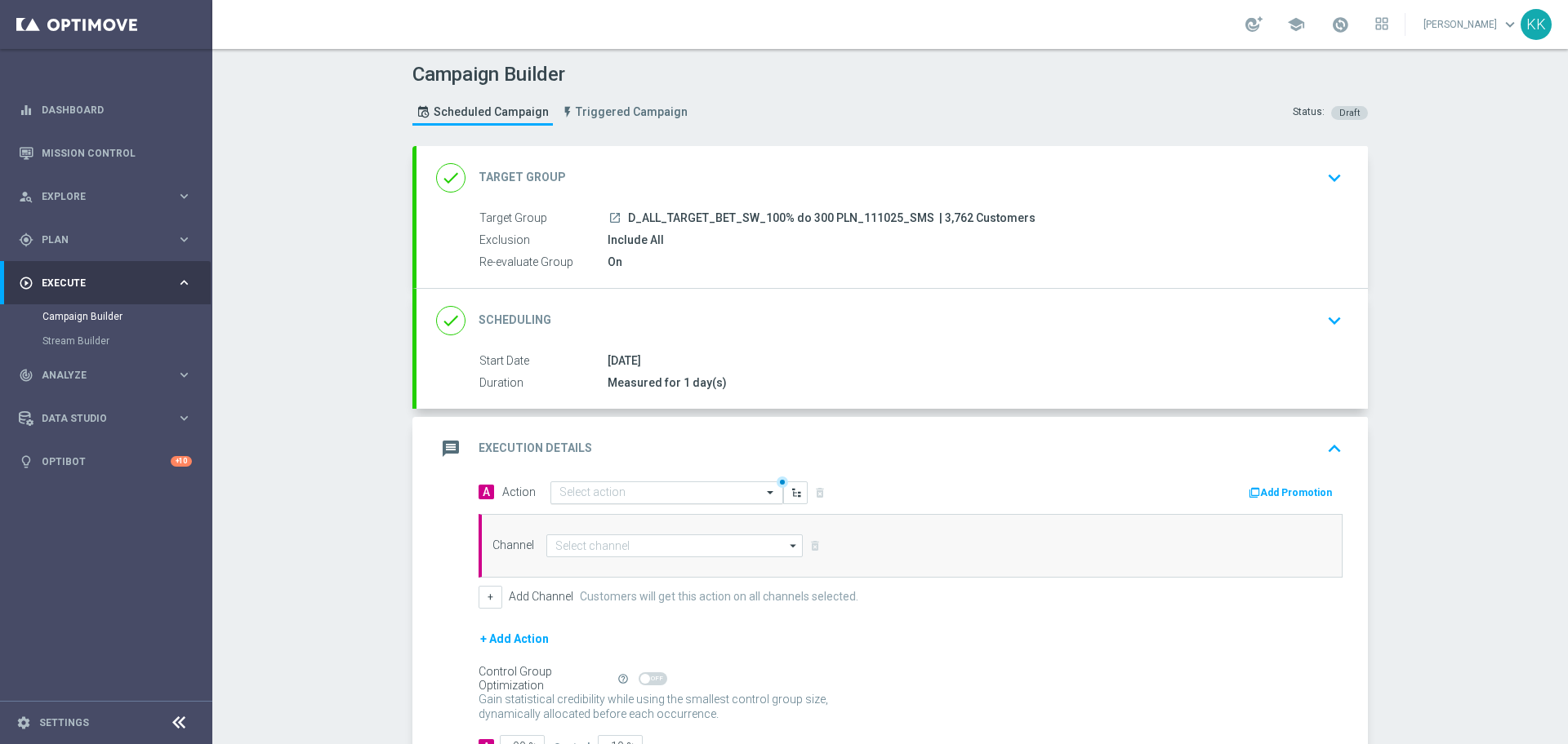
click at [701, 491] on input "text" at bounding box center [650, 493] width 182 height 14
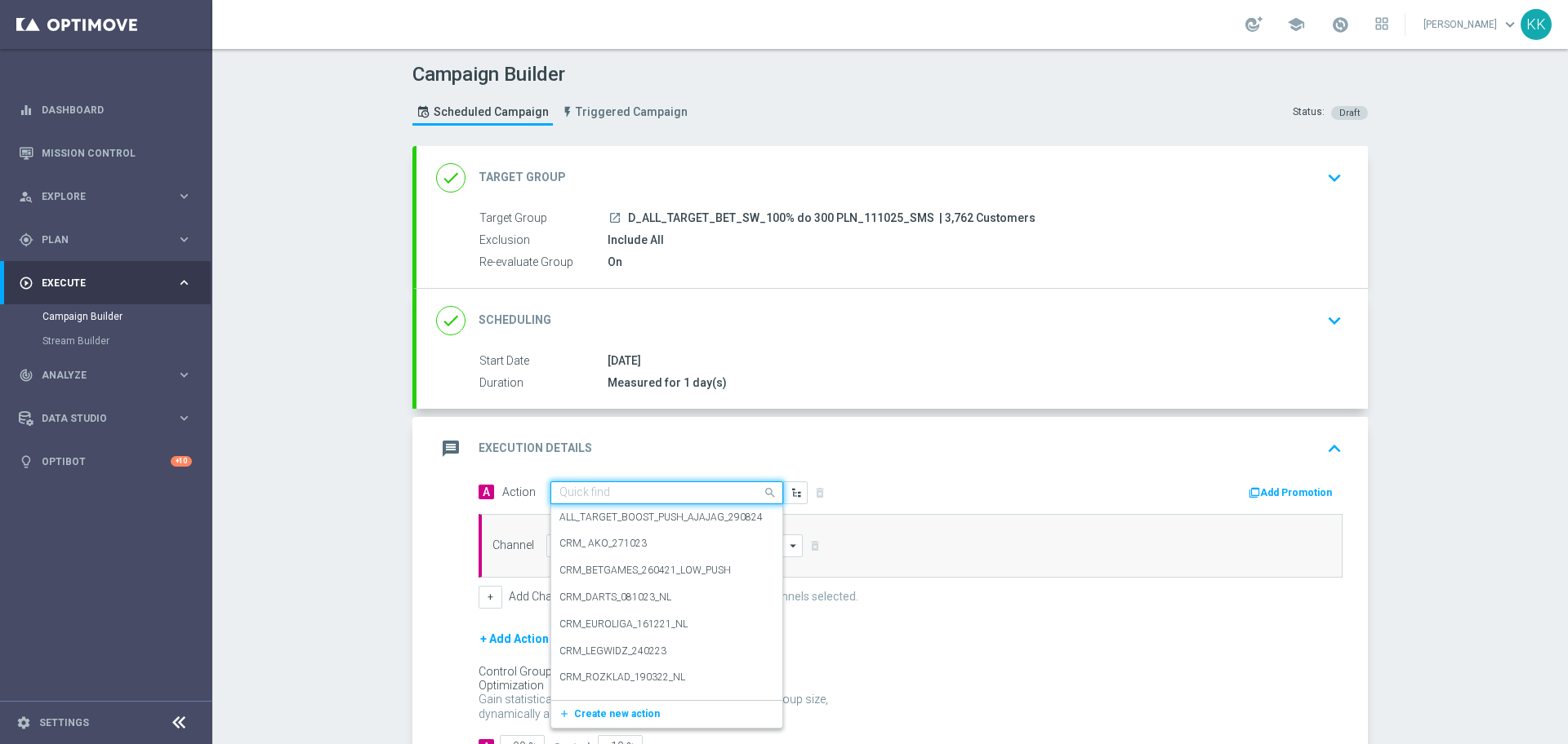
paste input "D_ALL_TARGET_BET_SW_100% do 300 PLN_111025"
type input "D_ALL_TARGET_BET_SW_100% do 300 PLN_111025"
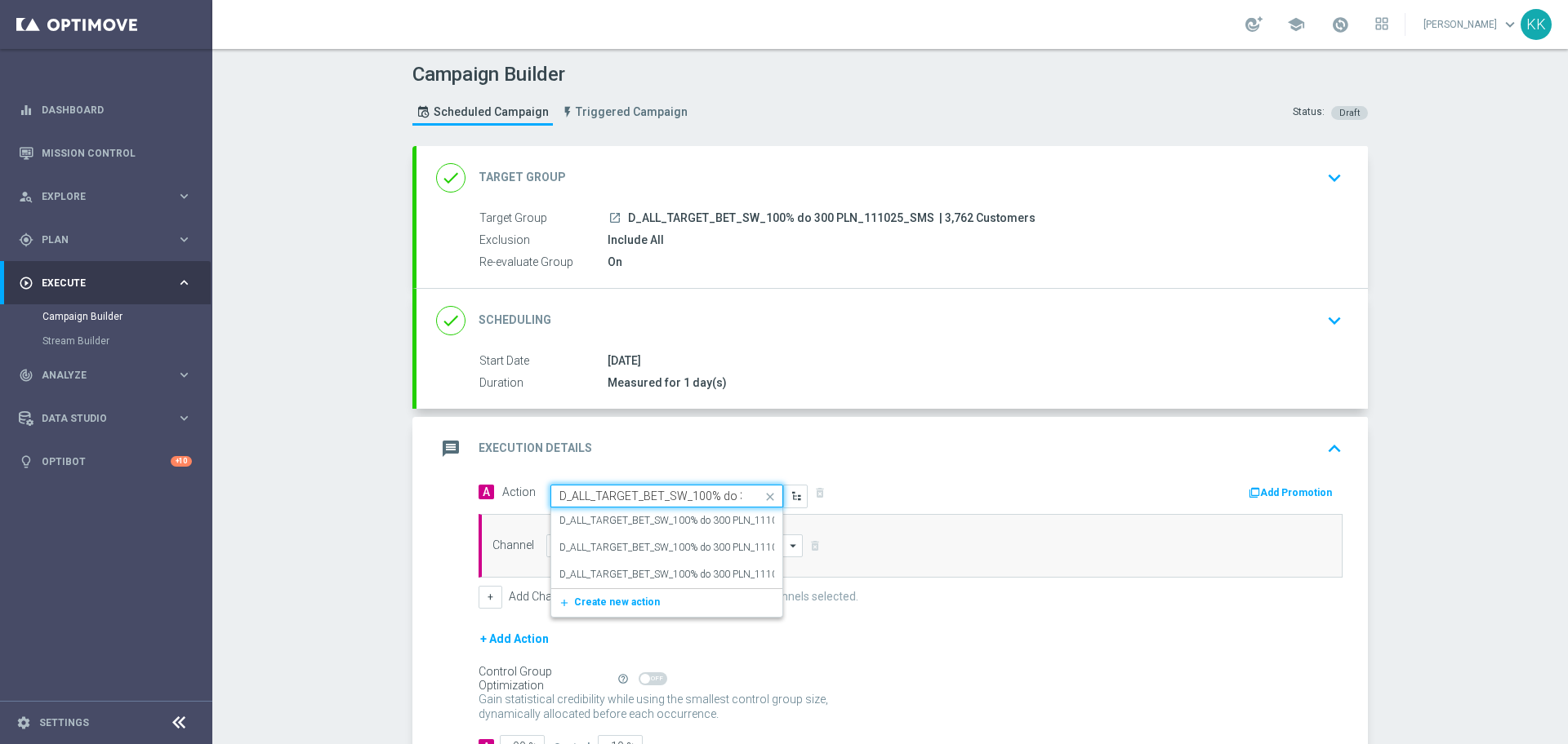
scroll to position [0, 81]
click at [691, 577] on label "D_ALL_TARGET_BET_SW_100% do 300 PLN_111025_SMS" at bounding box center [686, 575] width 254 height 14
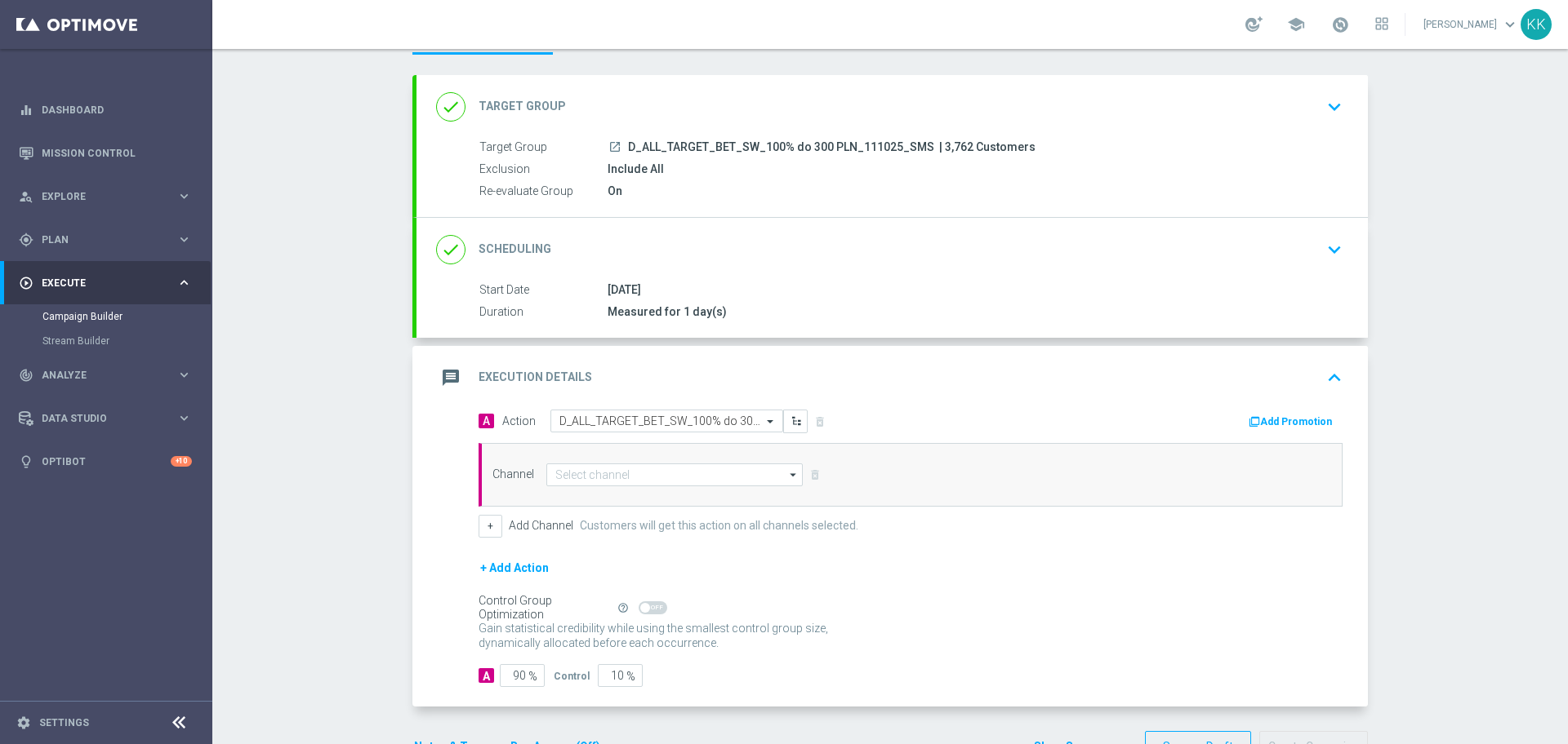
scroll to position [122, 0]
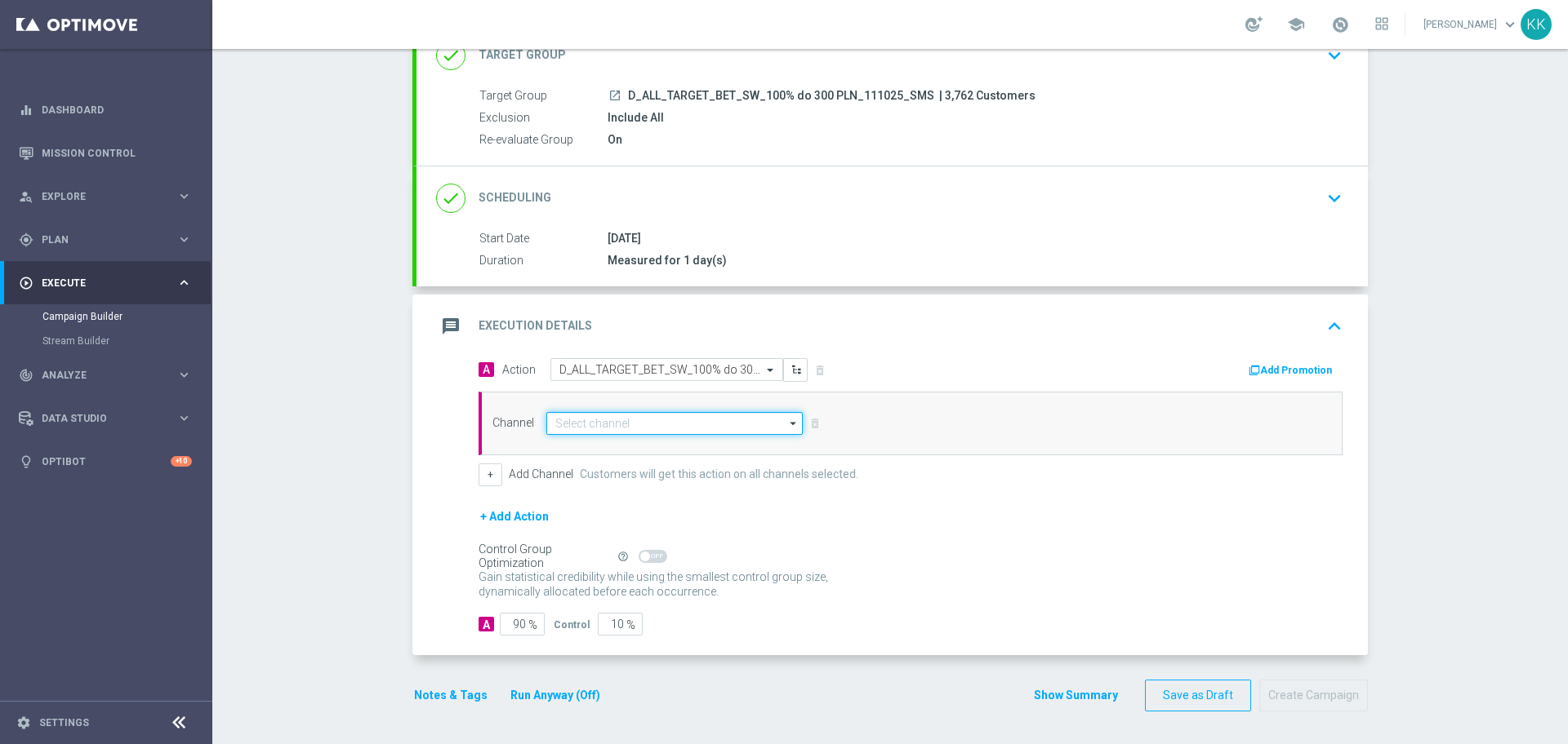
click at [671, 422] on input at bounding box center [675, 423] width 257 height 23
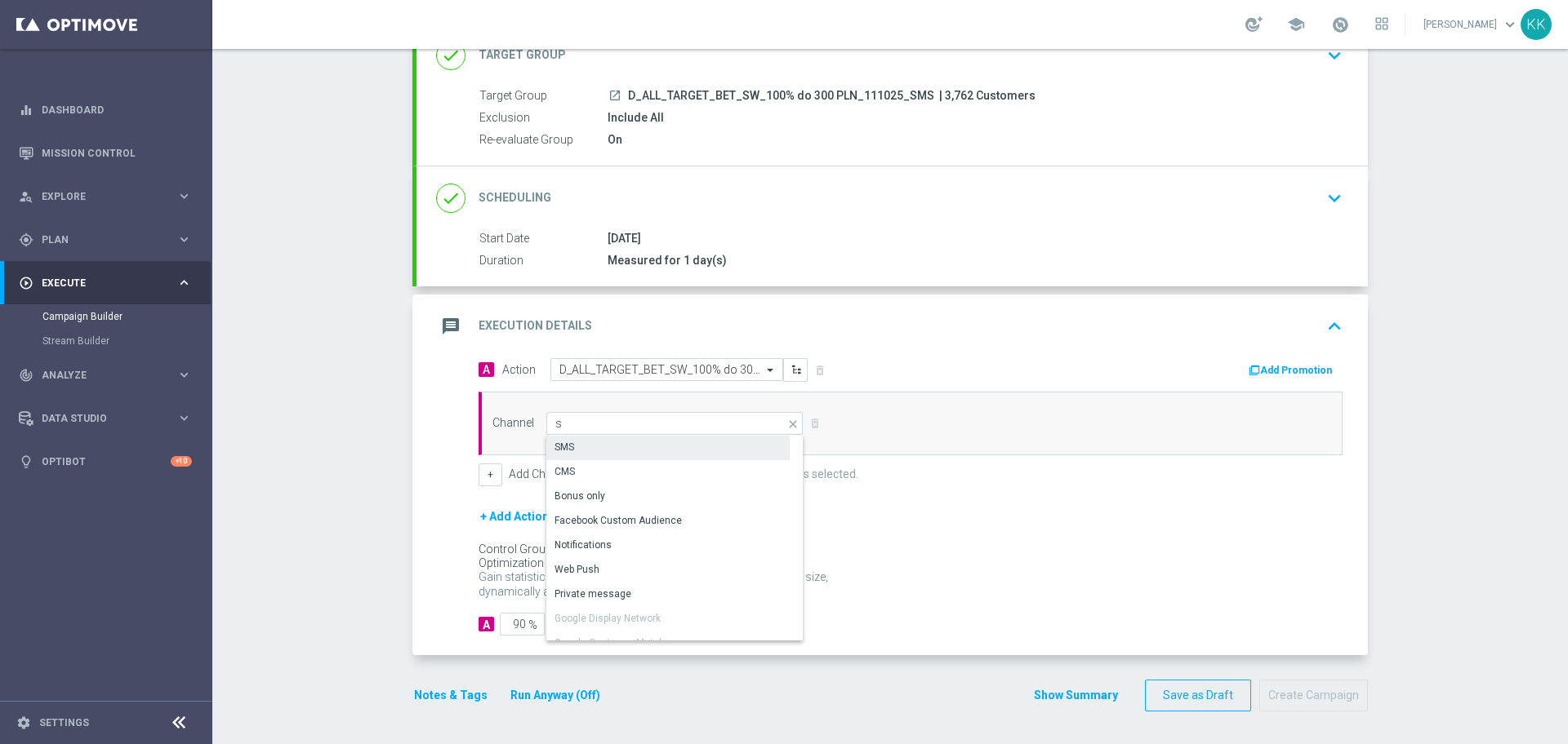
click at [648, 442] on div "SMS" at bounding box center [668, 447] width 243 height 23
type input "SMS"
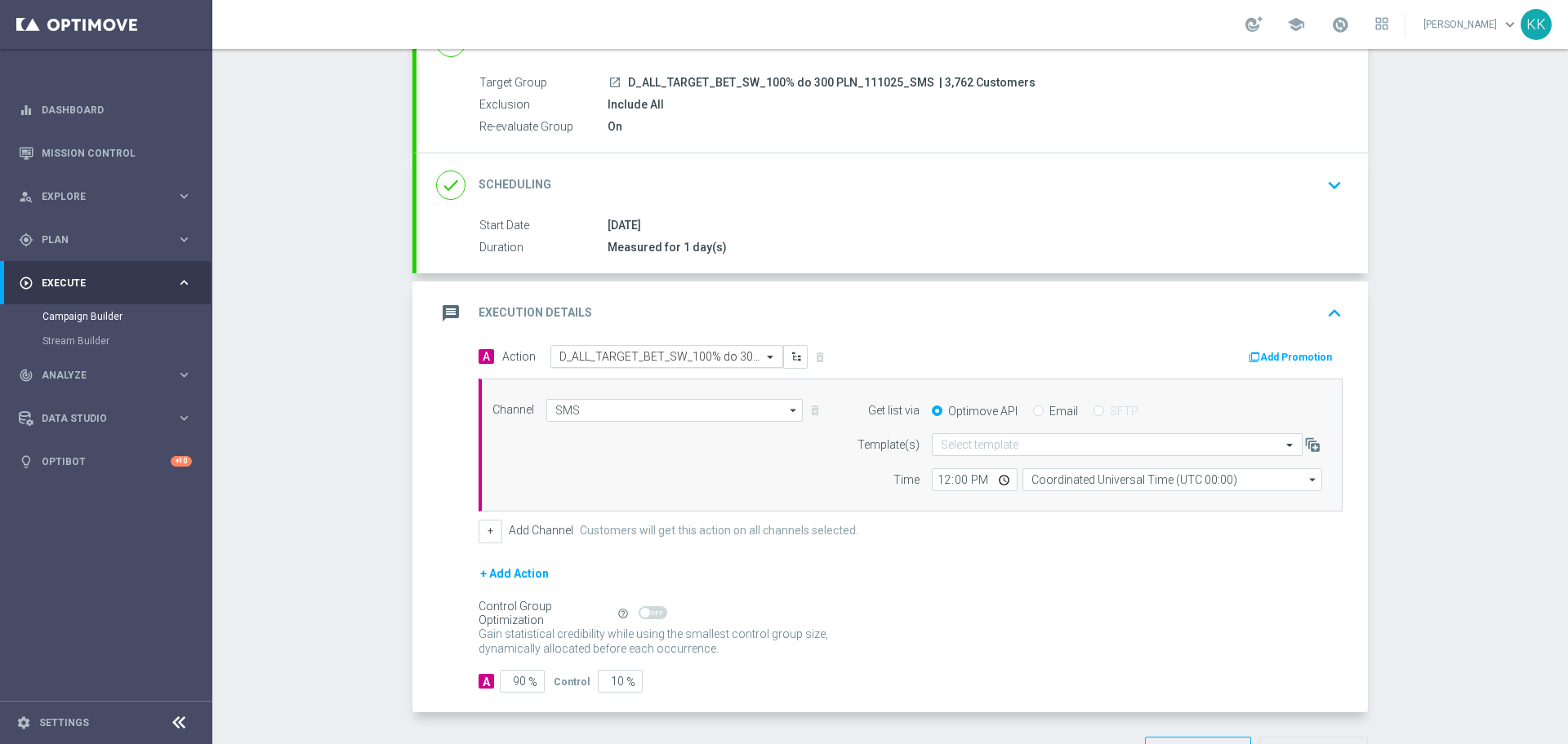
scroll to position [193, 0]
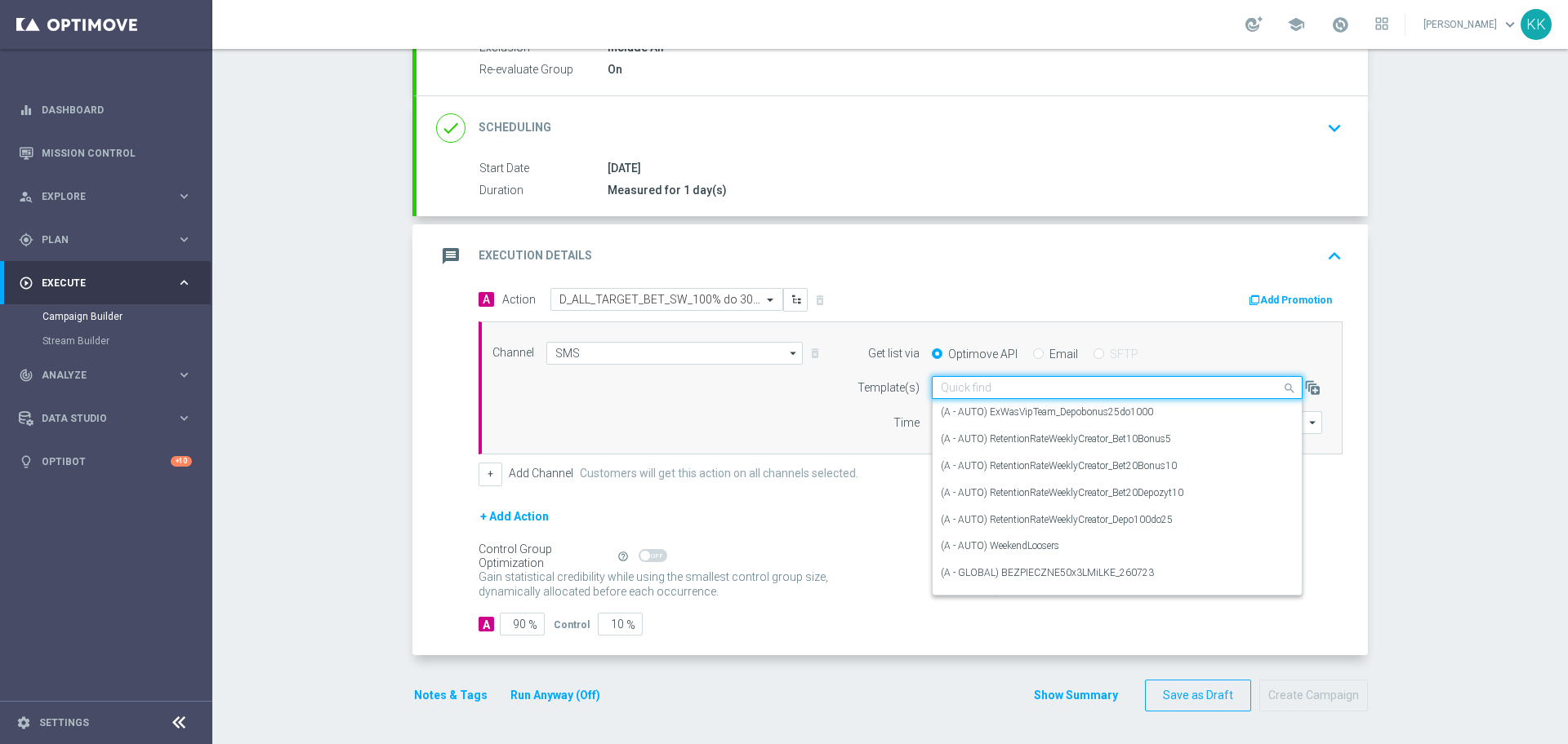
click at [995, 381] on input "text" at bounding box center [1101, 388] width 320 height 14
paste input "D_ALL_TARGET_BET_SW_100% do 300 PLN_111025"
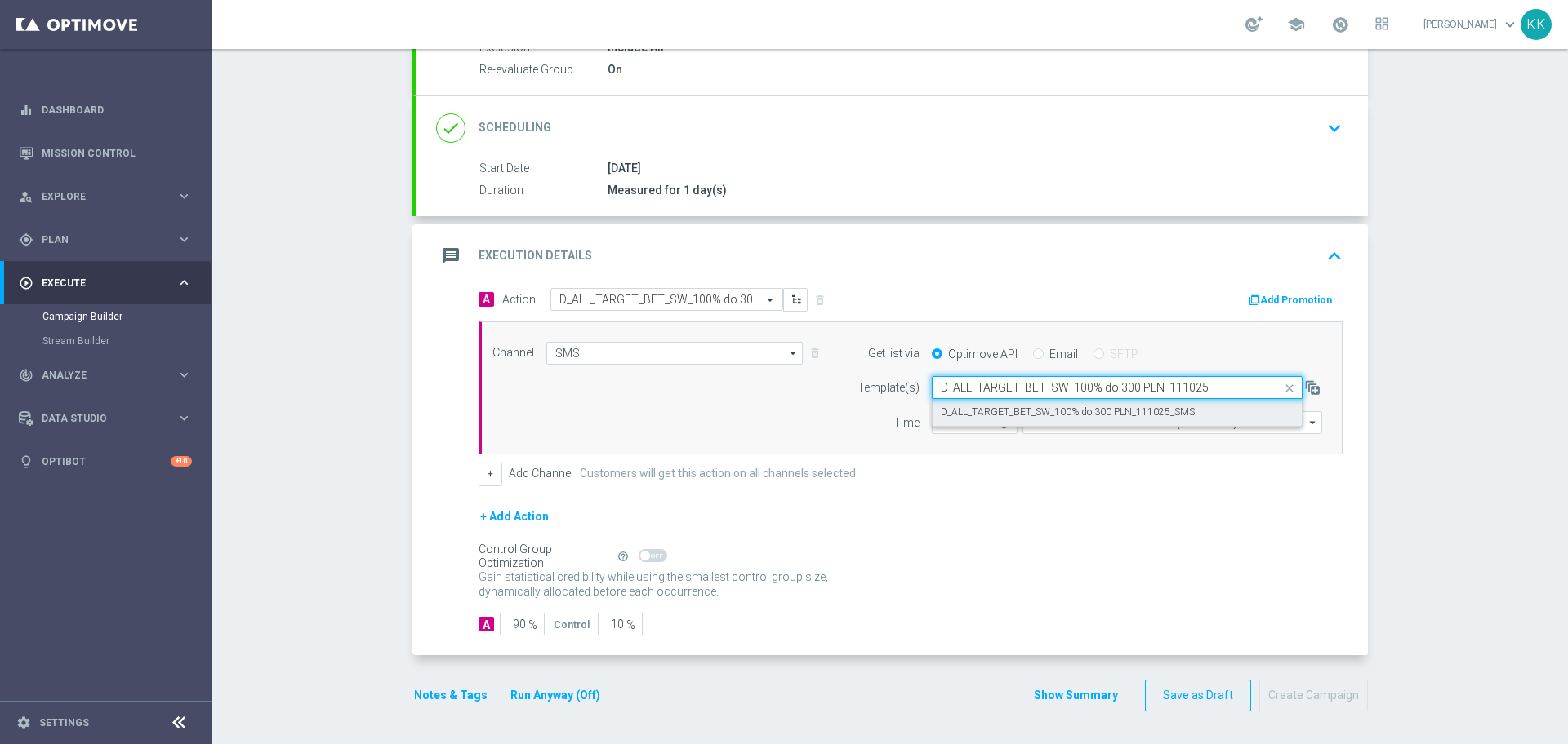
click at [1027, 414] on label "D_ALL_TARGET_BET_SW_100% do 300 PLN_111025_SMS" at bounding box center [1067, 413] width 254 height 14
type input "D_ALL_TARGET_BET_SW_100% do 300 PLN_111025"
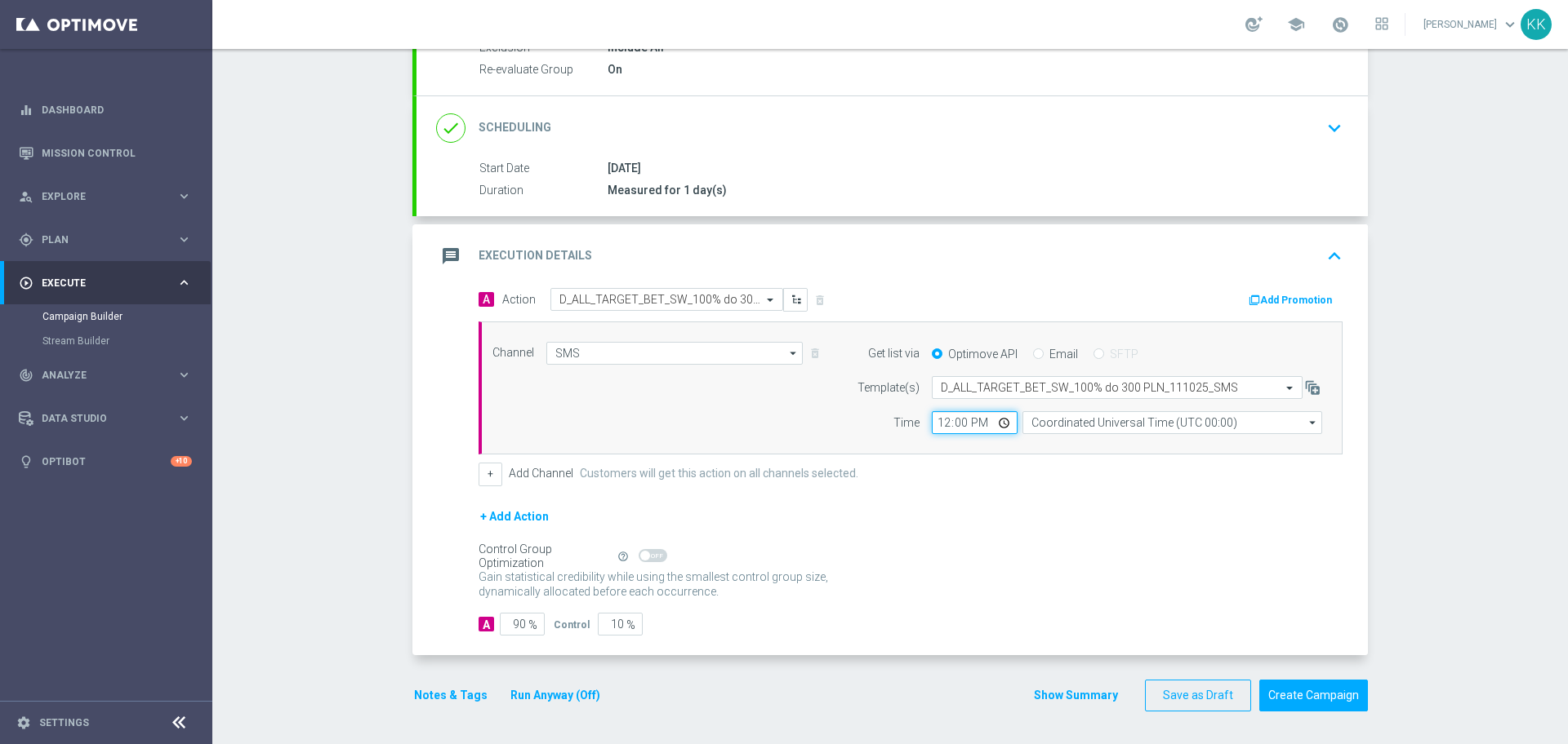
click at [934, 426] on input "12:00" at bounding box center [975, 422] width 86 height 23
type input "19:01"
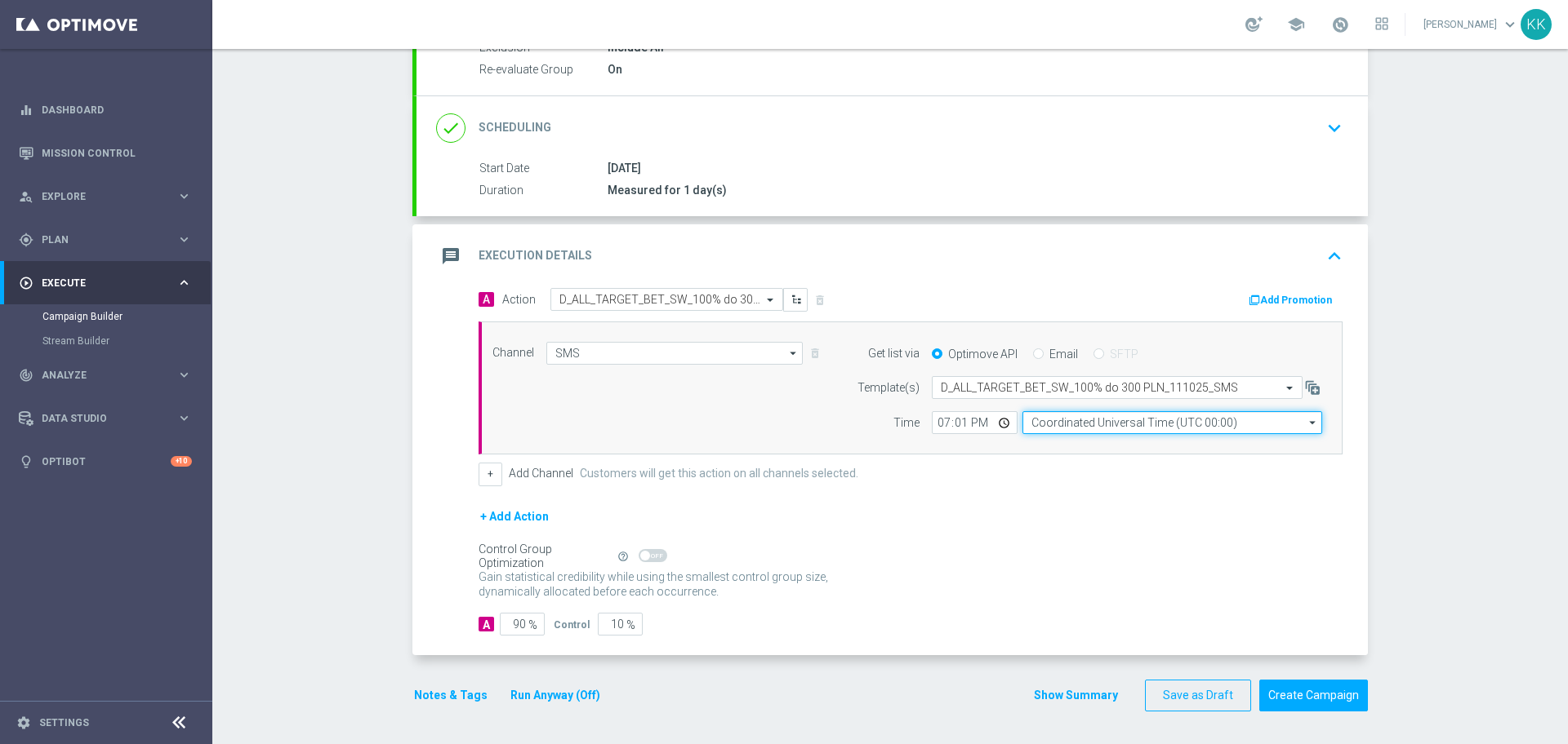
click at [1056, 422] on input "Coordinated Universal Time (UTC 00:00)" at bounding box center [1172, 422] width 300 height 23
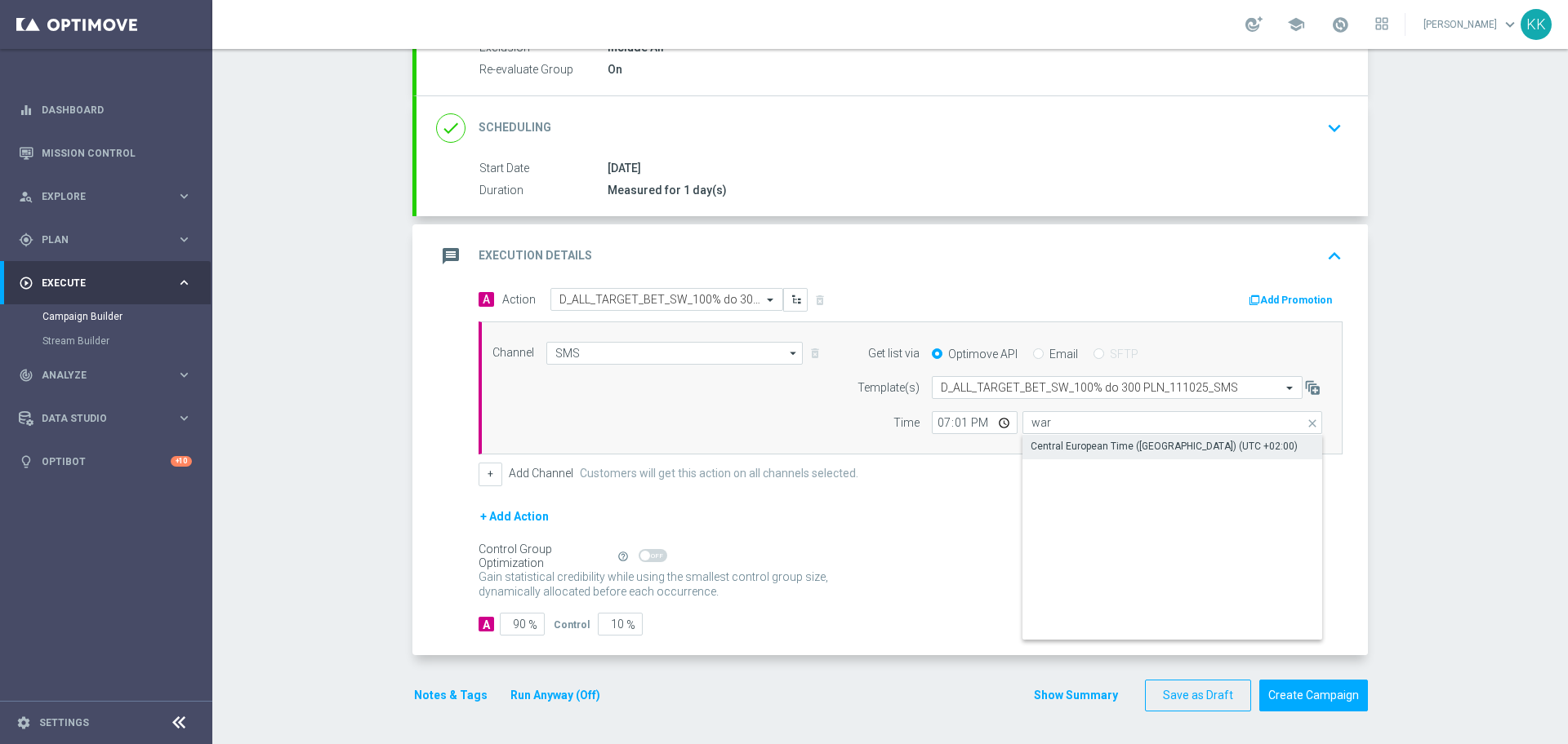
click at [1061, 450] on div "Central European Time ([GEOGRAPHIC_DATA]) (UTC +02:00)" at bounding box center [1164, 446] width 267 height 14
type input "Central European Time ([GEOGRAPHIC_DATA]) (UTC +02:00)"
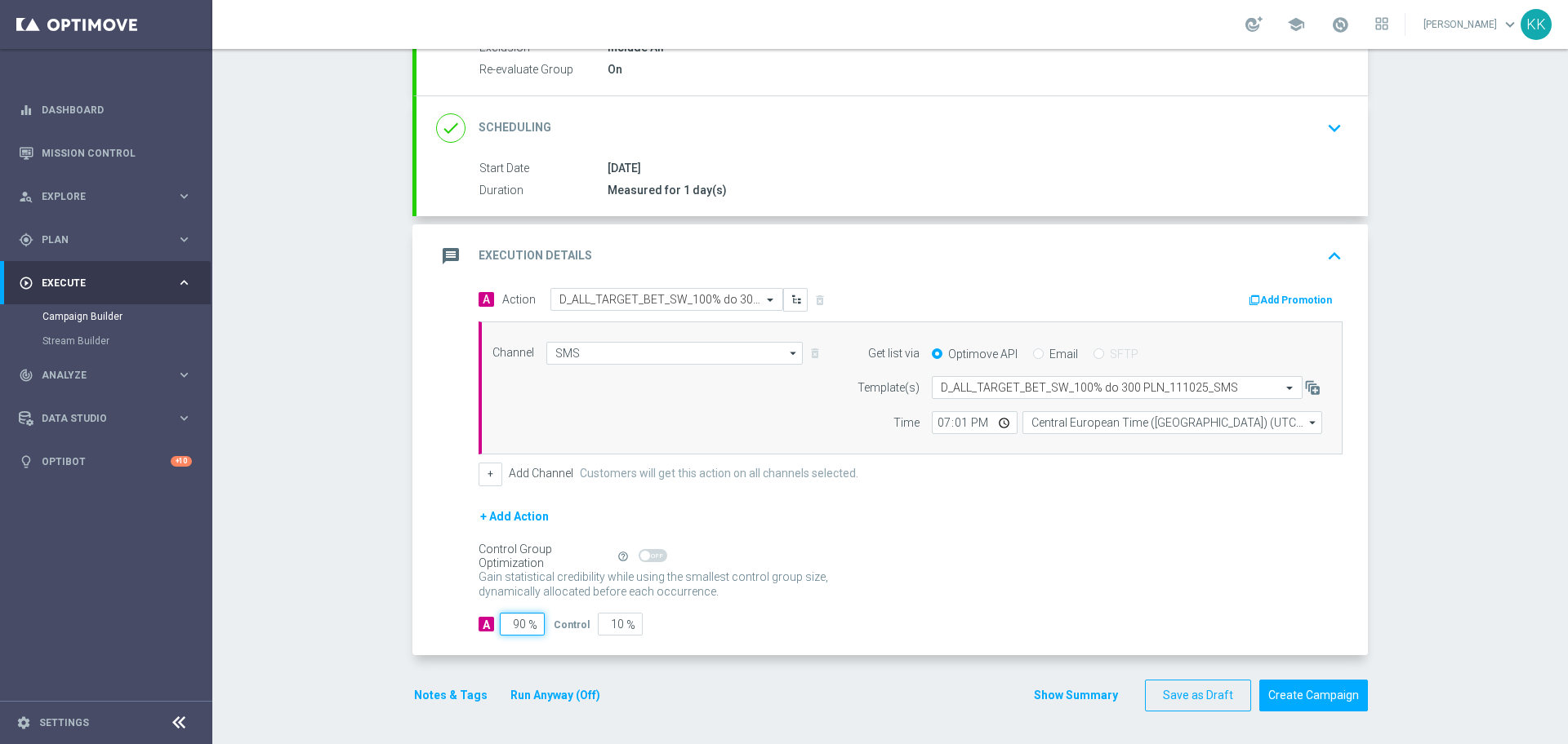
click at [512, 622] on input "90" at bounding box center [522, 624] width 45 height 23
type input "9"
type input "91"
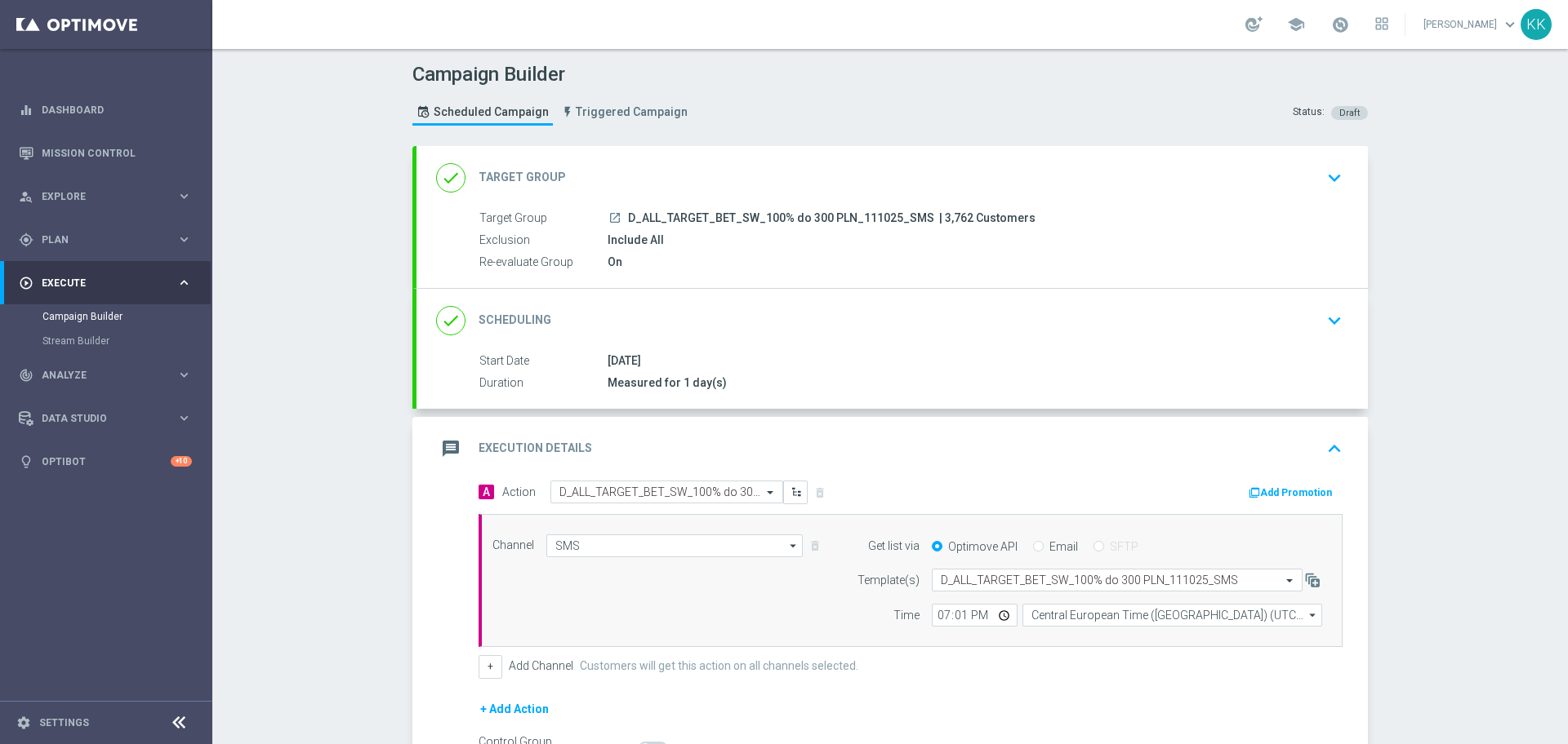
scroll to position [204, 0]
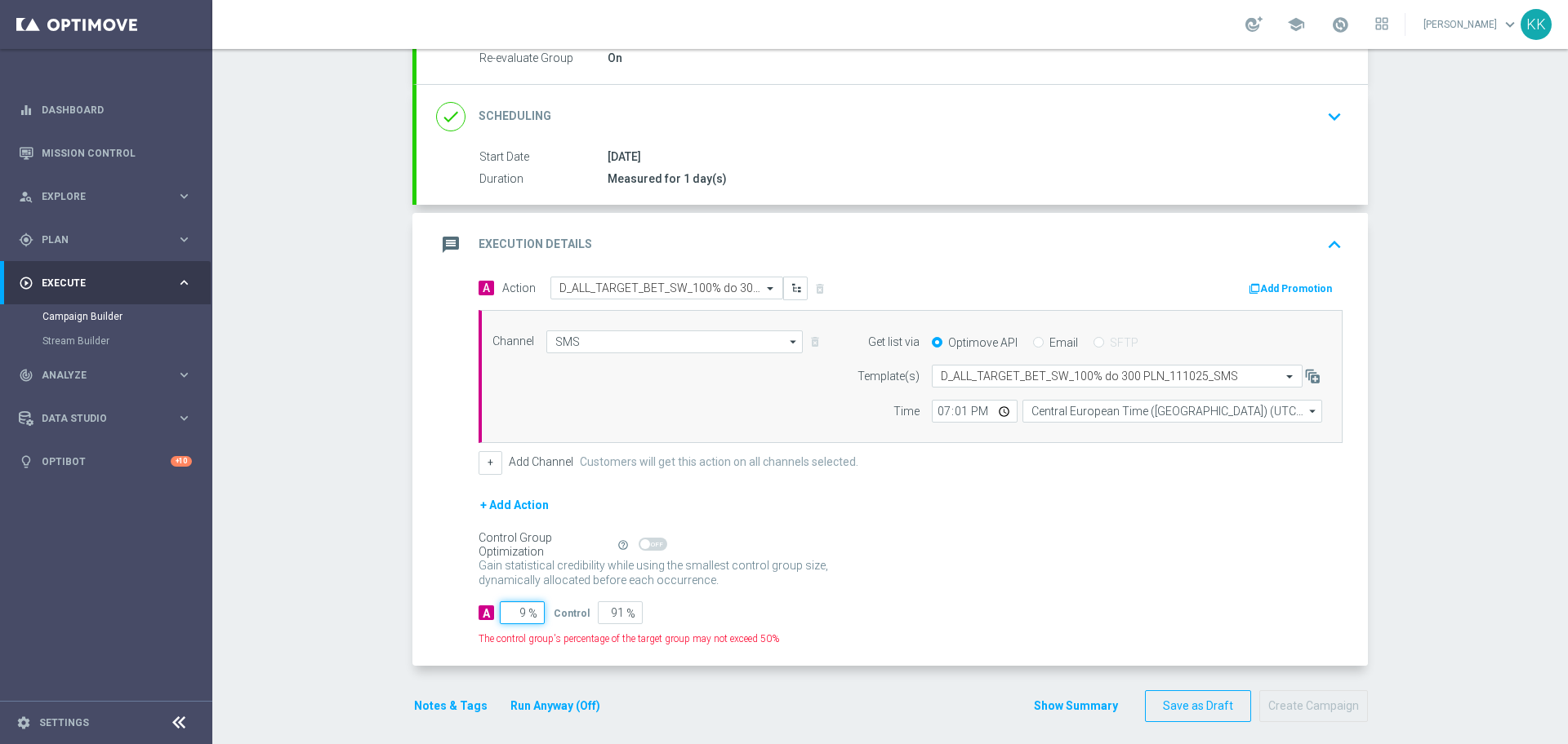
type input "95"
type input "5"
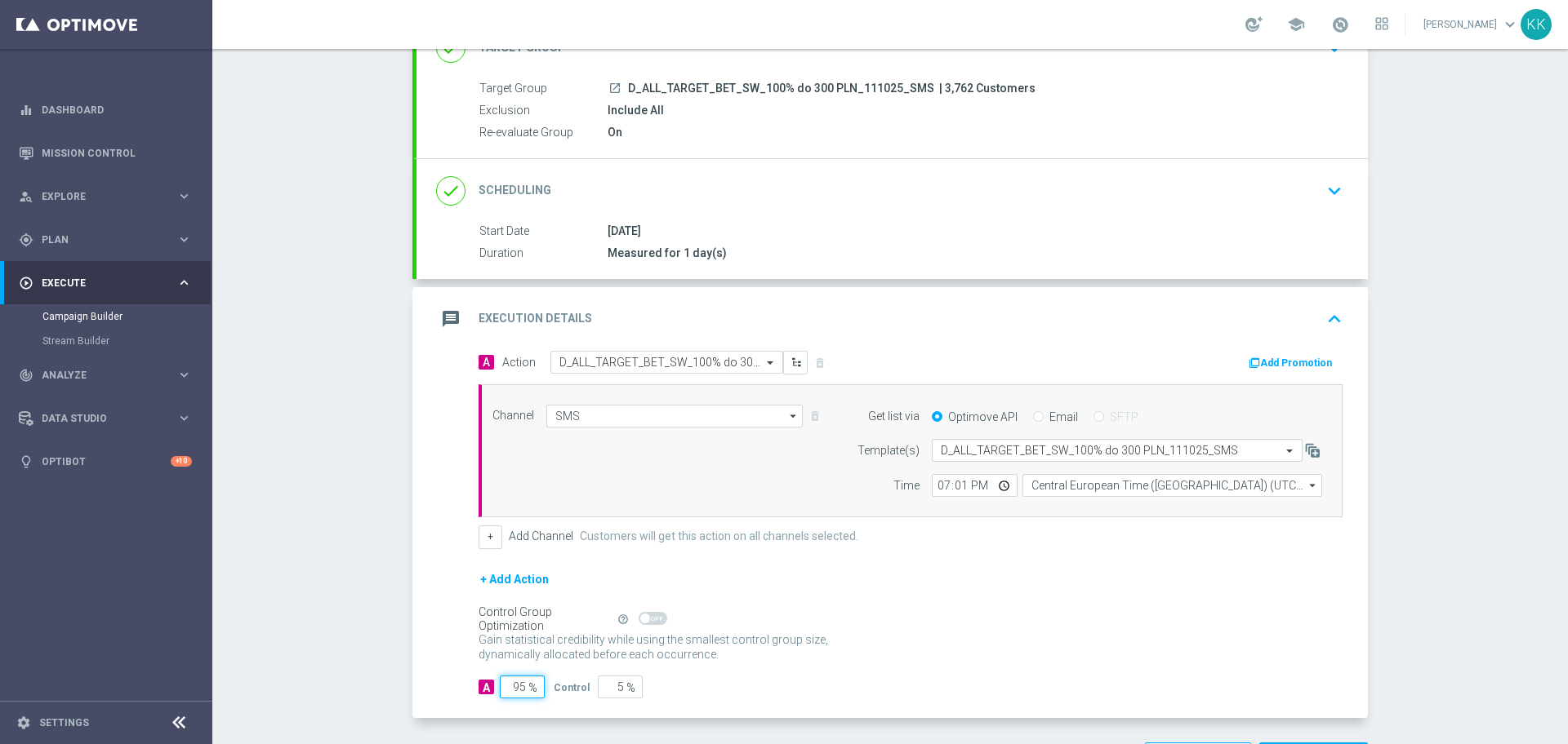
scroll to position [193, 0]
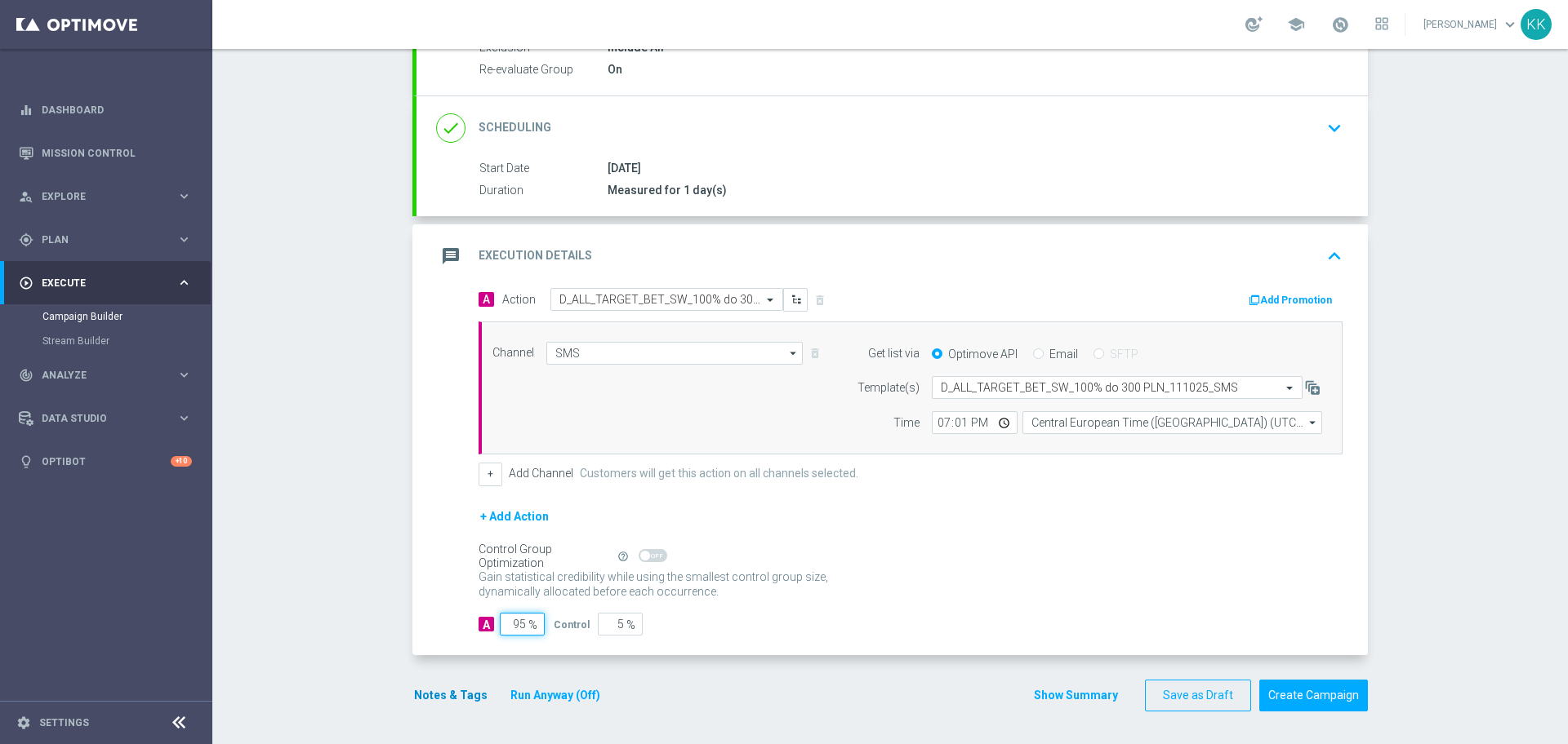
type input "95"
click at [433, 695] on button "Notes & Tags" at bounding box center [450, 696] width 76 height 20
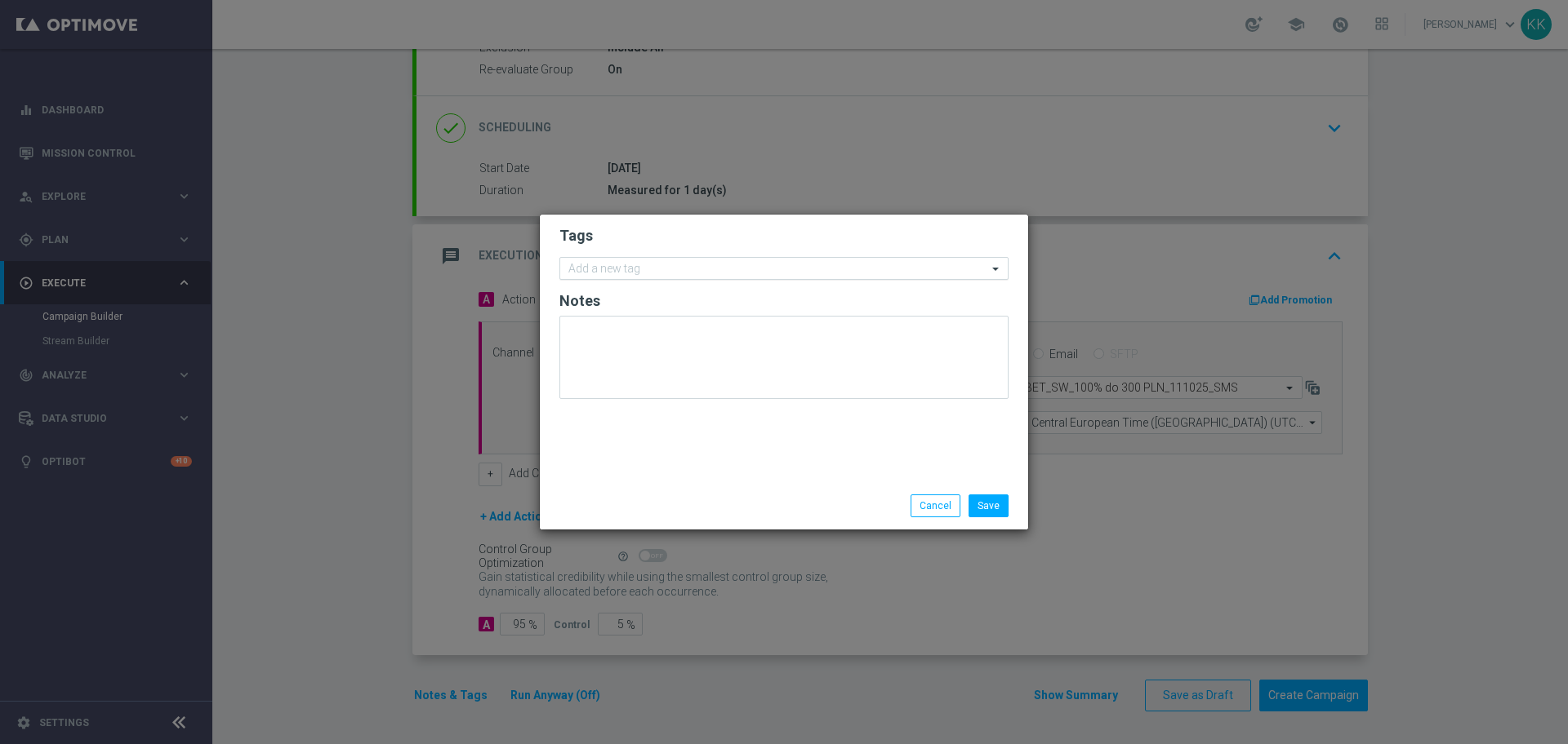
click at [611, 273] on input "text" at bounding box center [778, 269] width 419 height 14
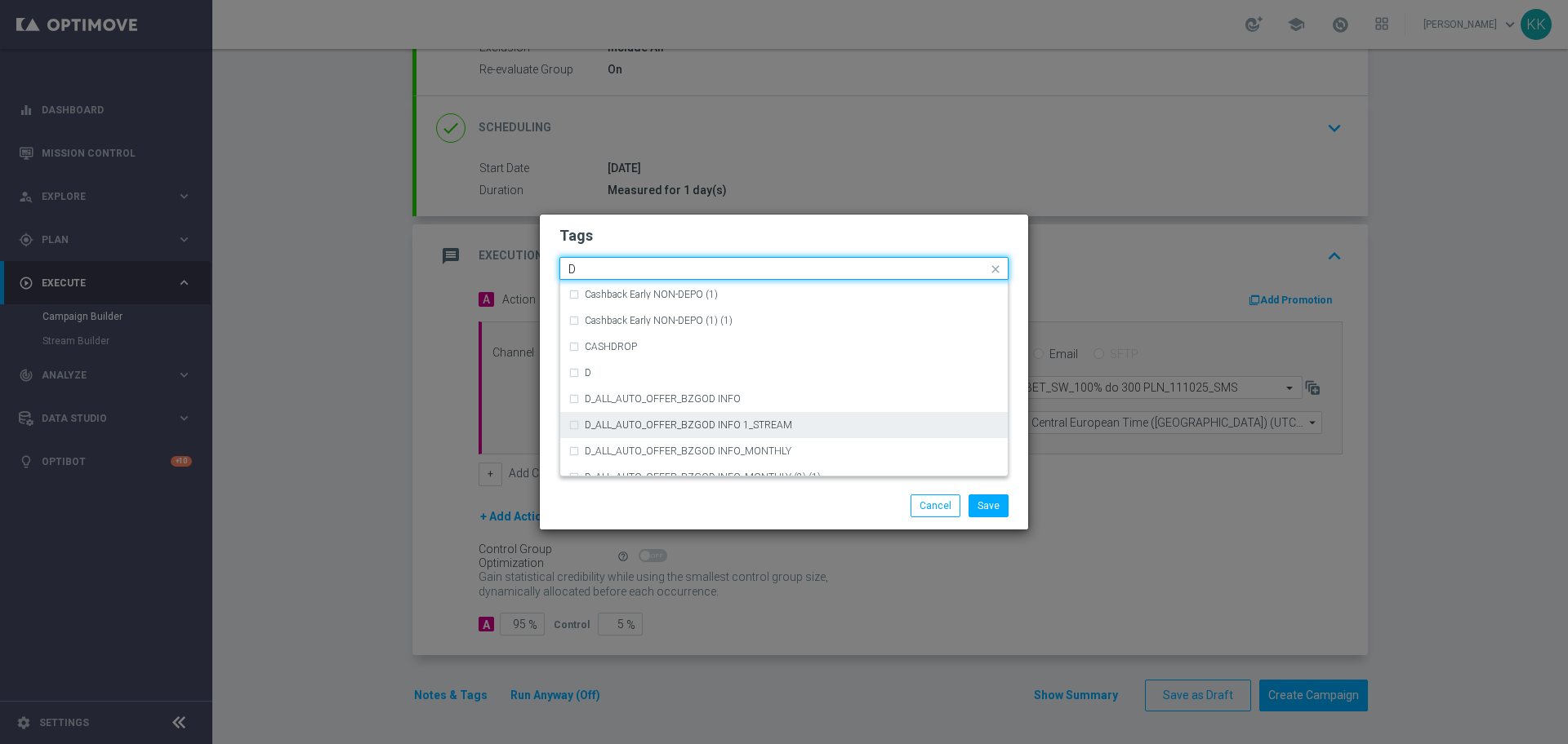
scroll to position [1836, 0]
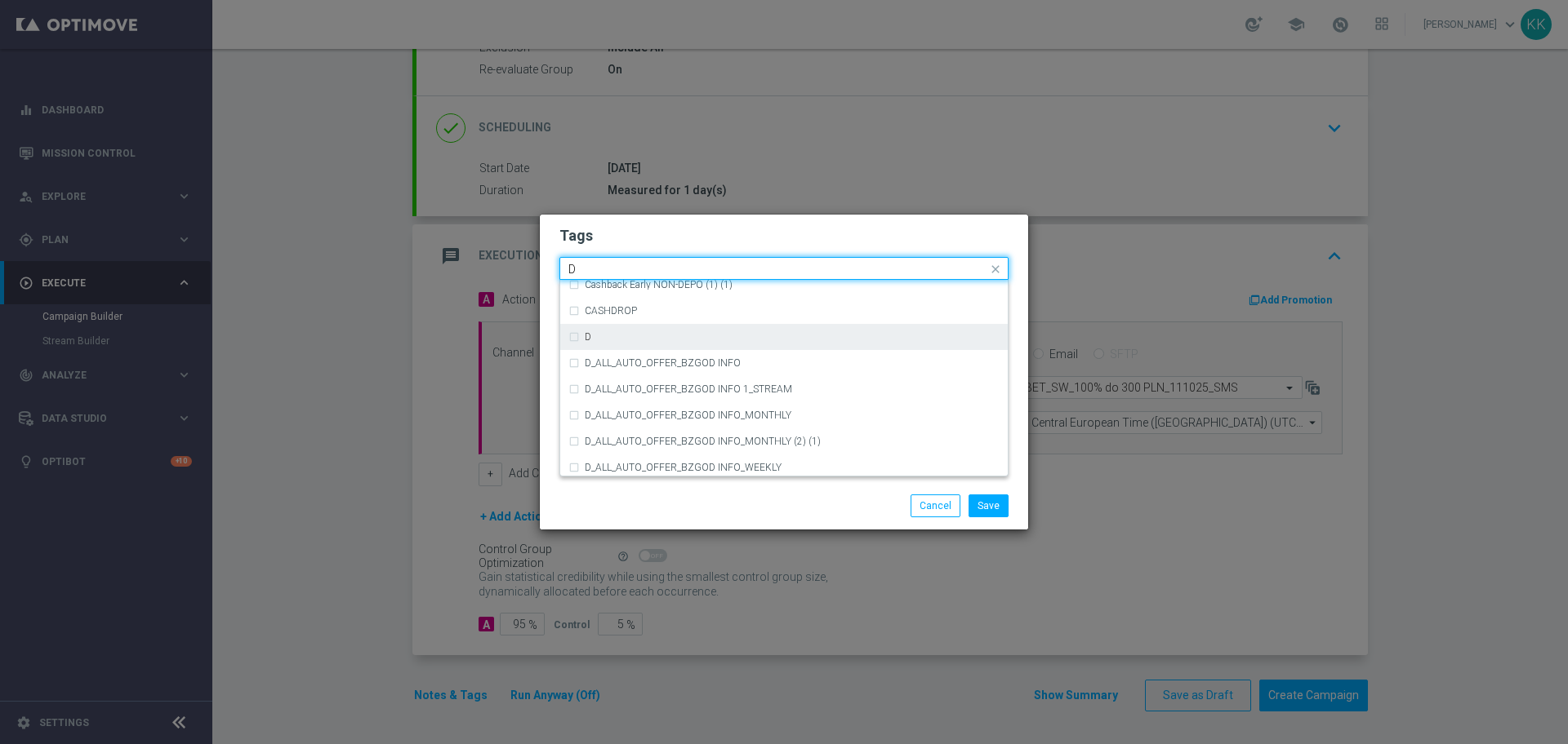
click at [648, 335] on div "D" at bounding box center [792, 337] width 415 height 10
type input "D"
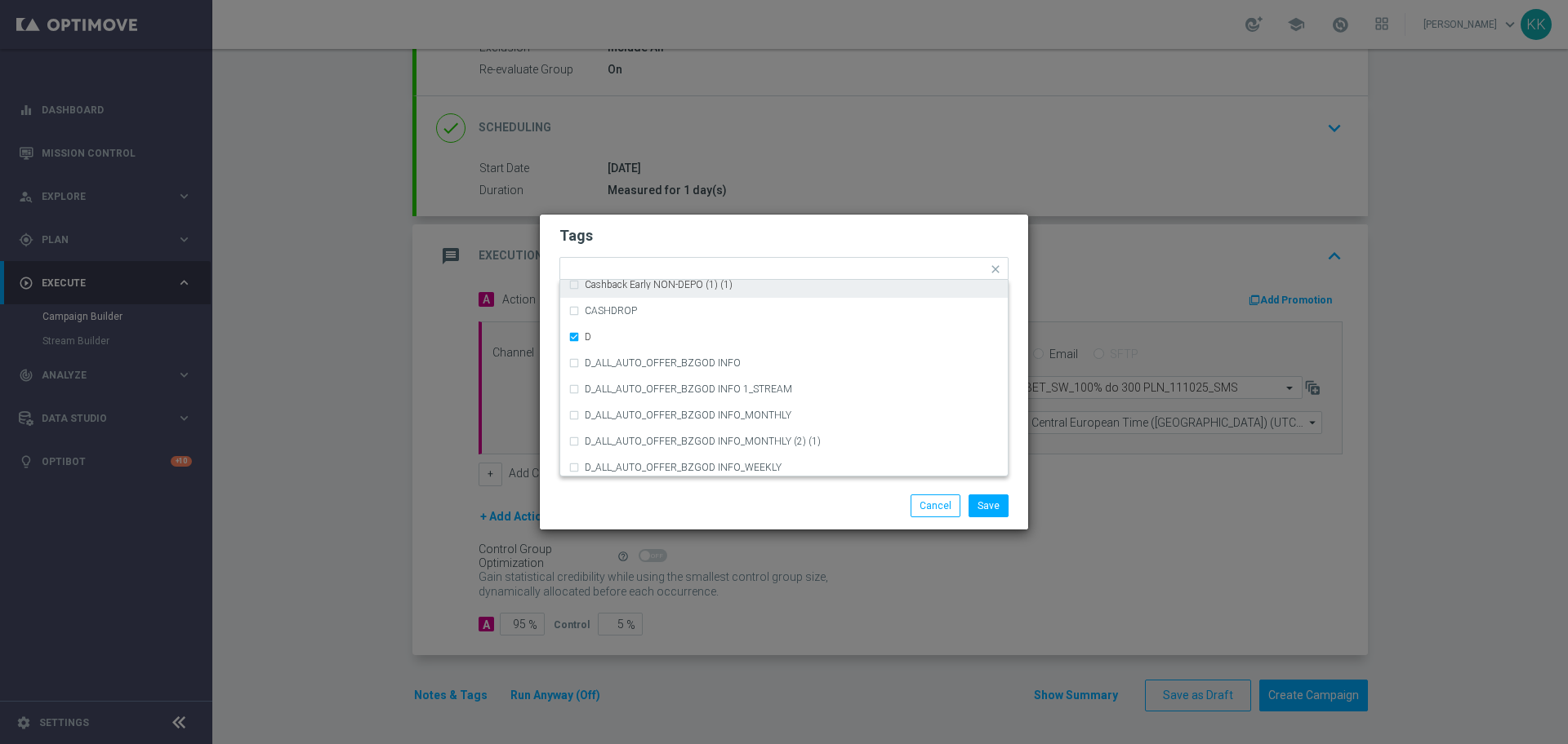
click at [667, 195] on modal-container "Tags Quick find × D ACTIVE DAYS BLOKADA Cashback Early NON-DEPO Cashback Early …" at bounding box center [784, 372] width 1568 height 744
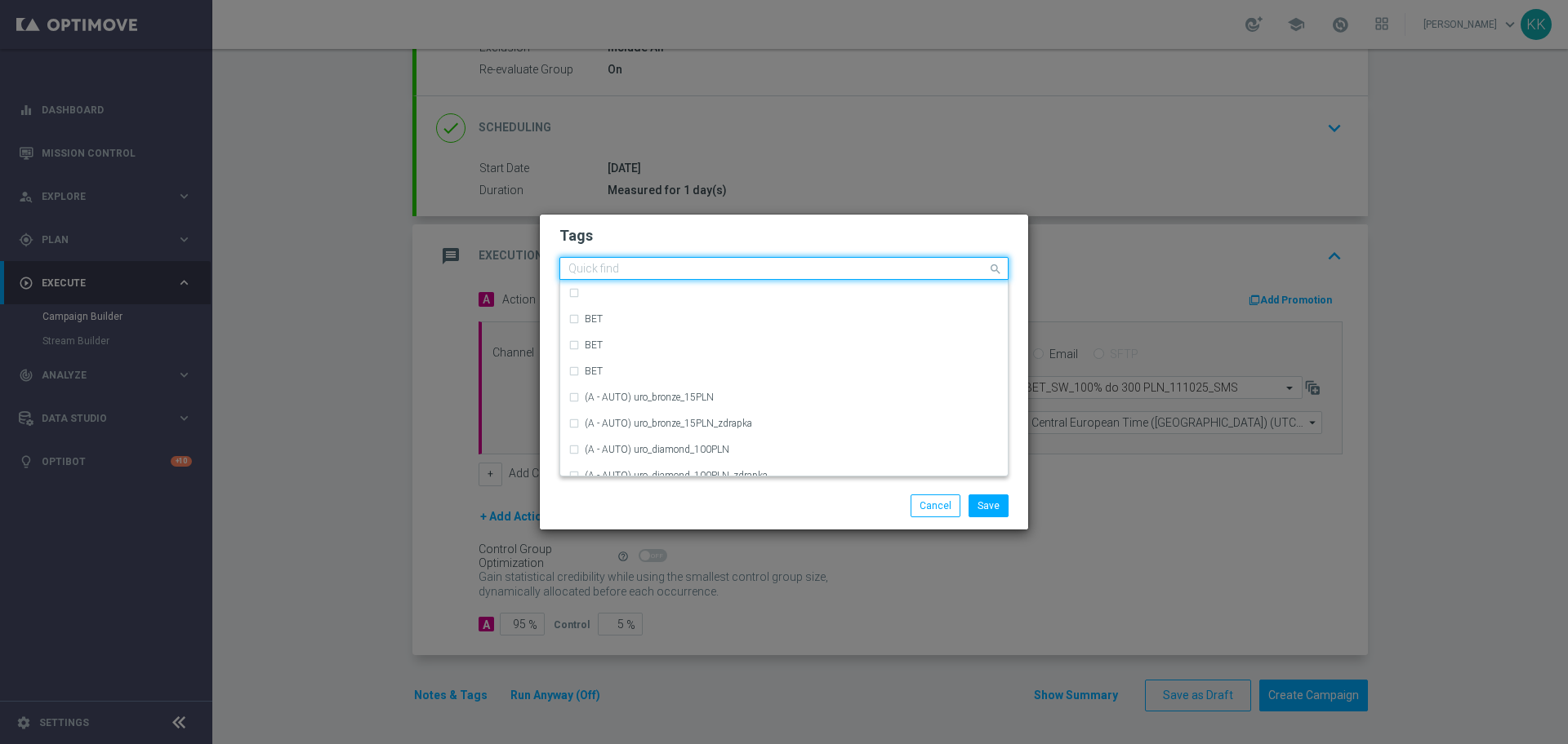
click at [715, 270] on input "text" at bounding box center [778, 269] width 419 height 14
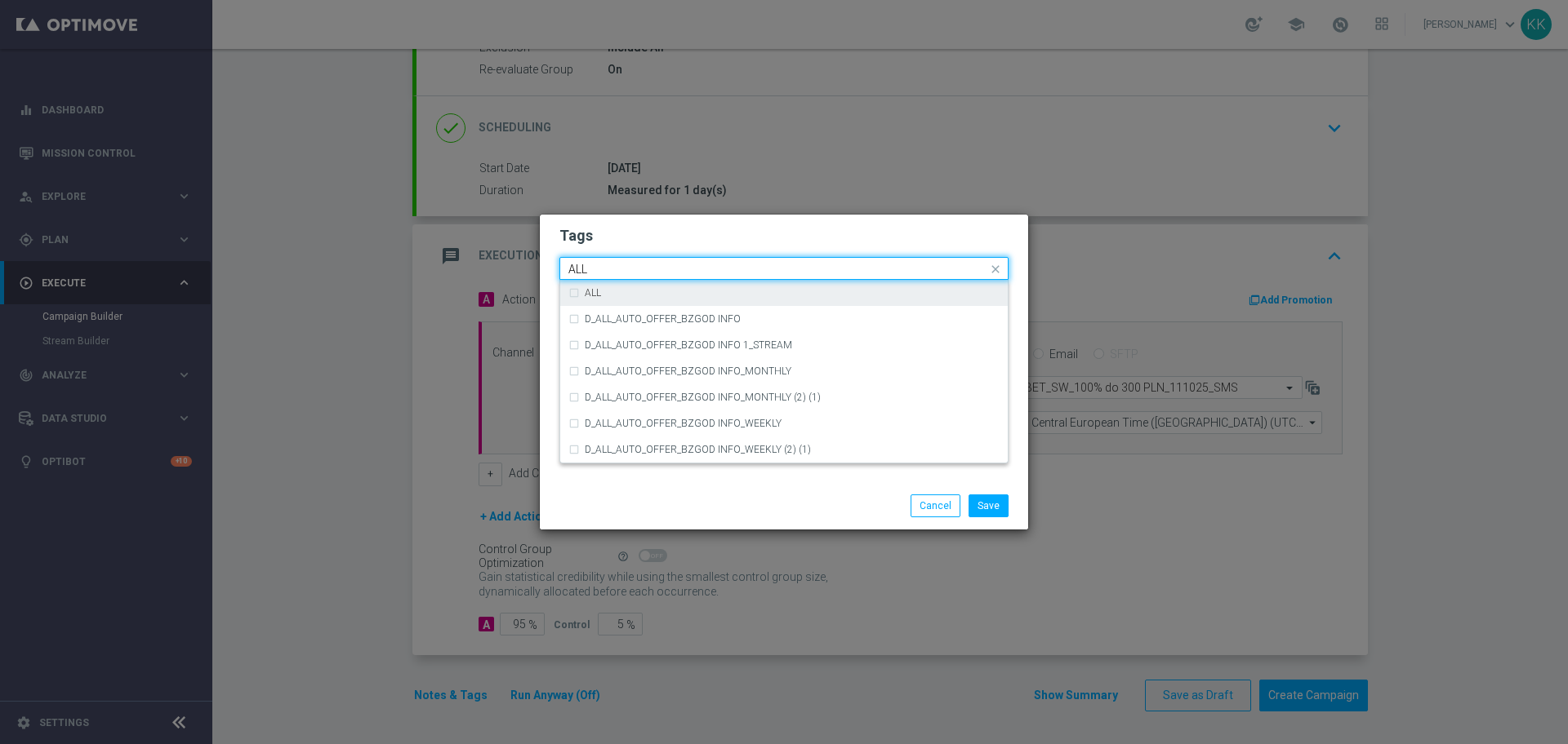
click at [747, 282] on div "ALL" at bounding box center [784, 293] width 431 height 26
type input "ALL"
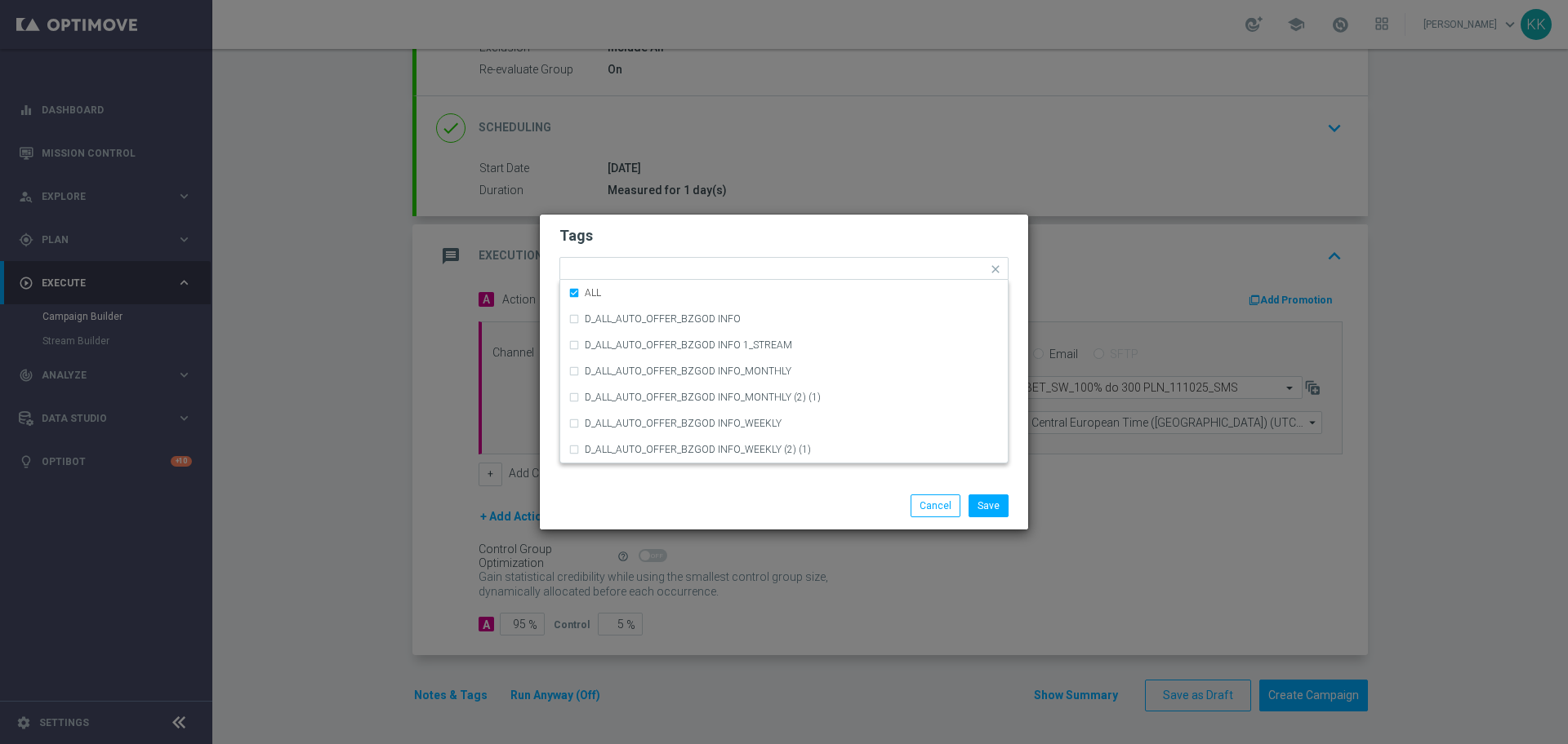
click at [756, 222] on form "Tags Quick find × D × ALL ALL D_ALL_AUTO_OFFER_BZGOD INFO D_ALL_AUTO_OFFER_BZGO…" at bounding box center [784, 316] width 450 height 189
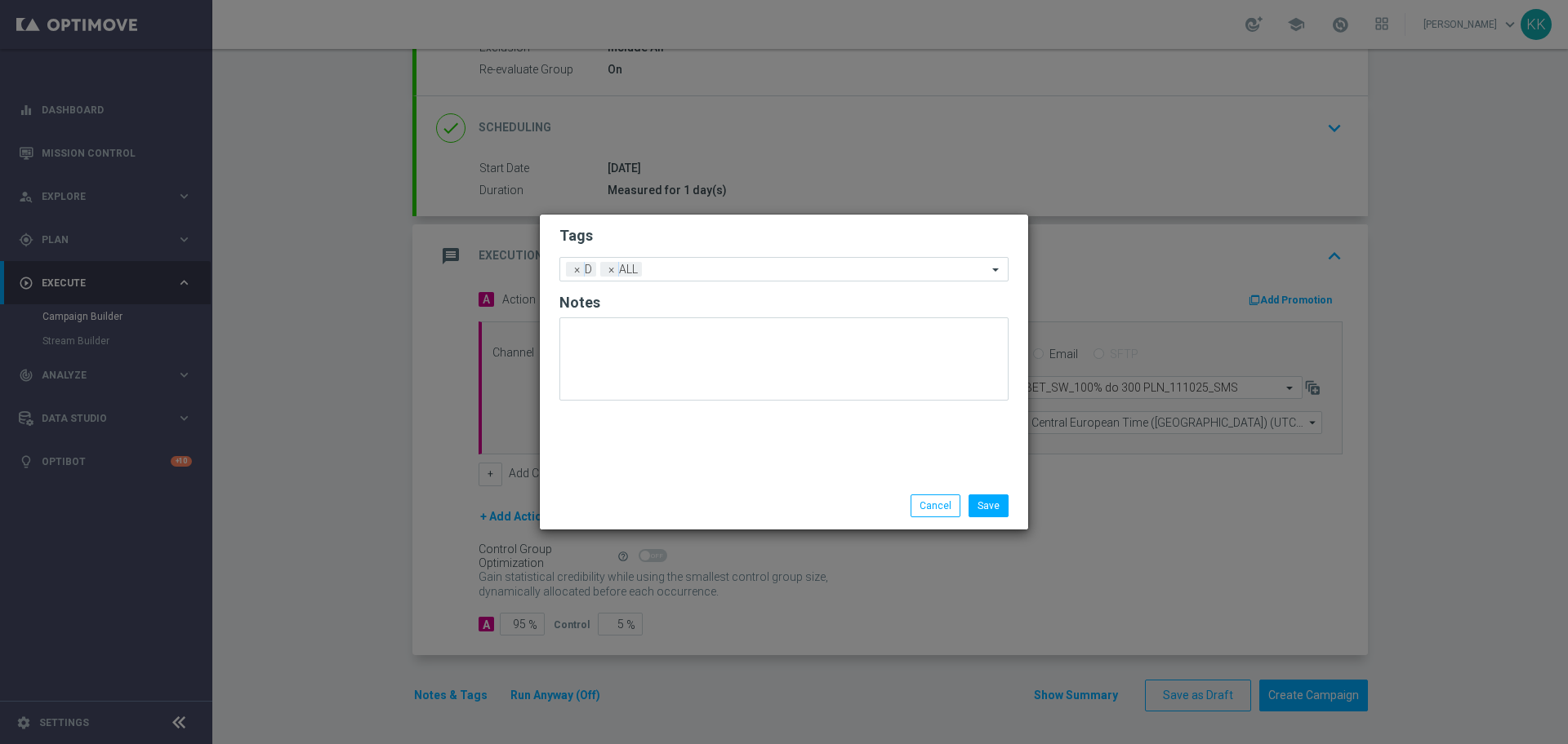
click at [754, 283] on form "Tags Add a new tag × D × ALL Notes" at bounding box center [784, 317] width 450 height 191
click at [750, 260] on div "Add a new tag × D × ALL" at bounding box center [773, 269] width 427 height 23
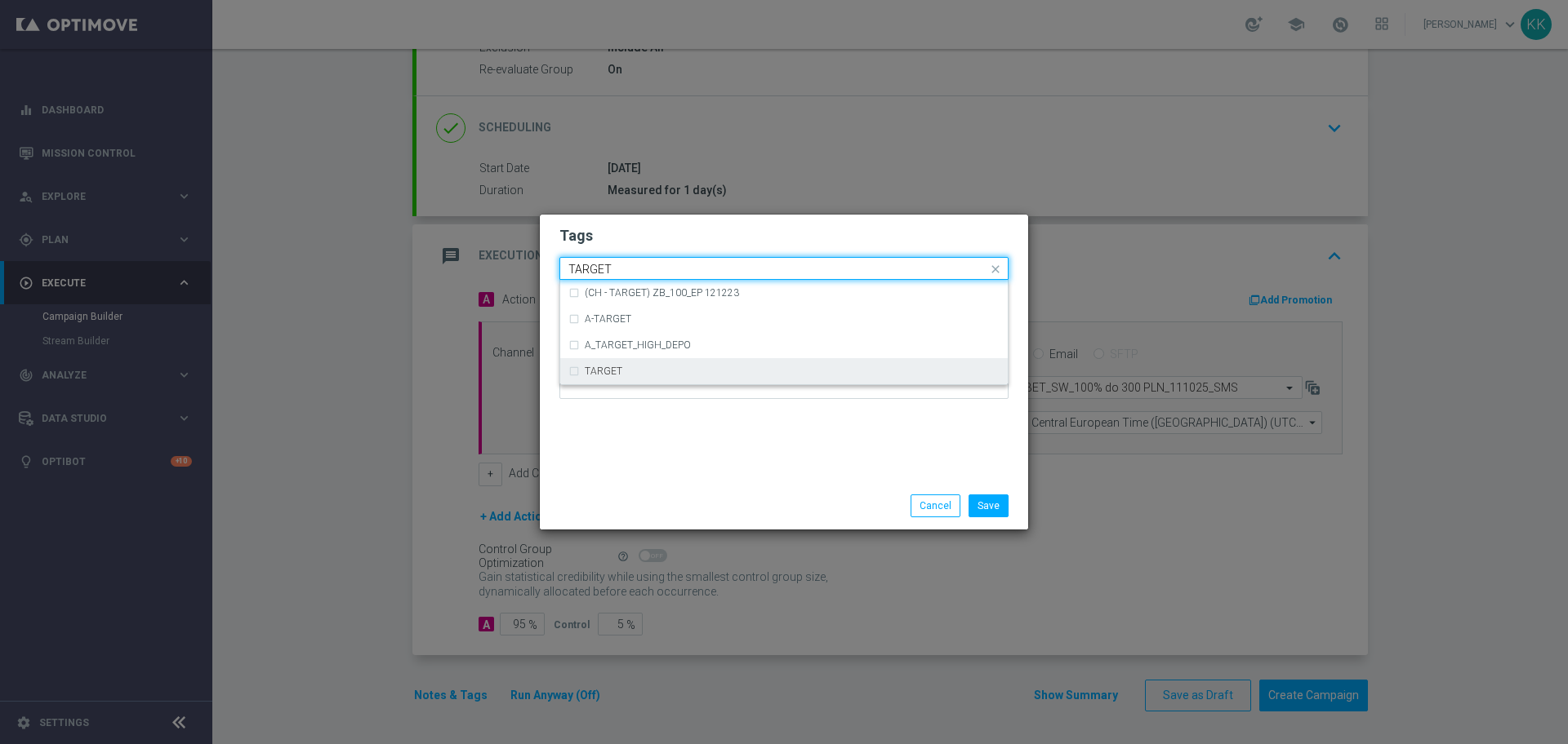
click at [683, 378] on div "TARGET" at bounding box center [784, 371] width 431 height 26
type input "TARGET"
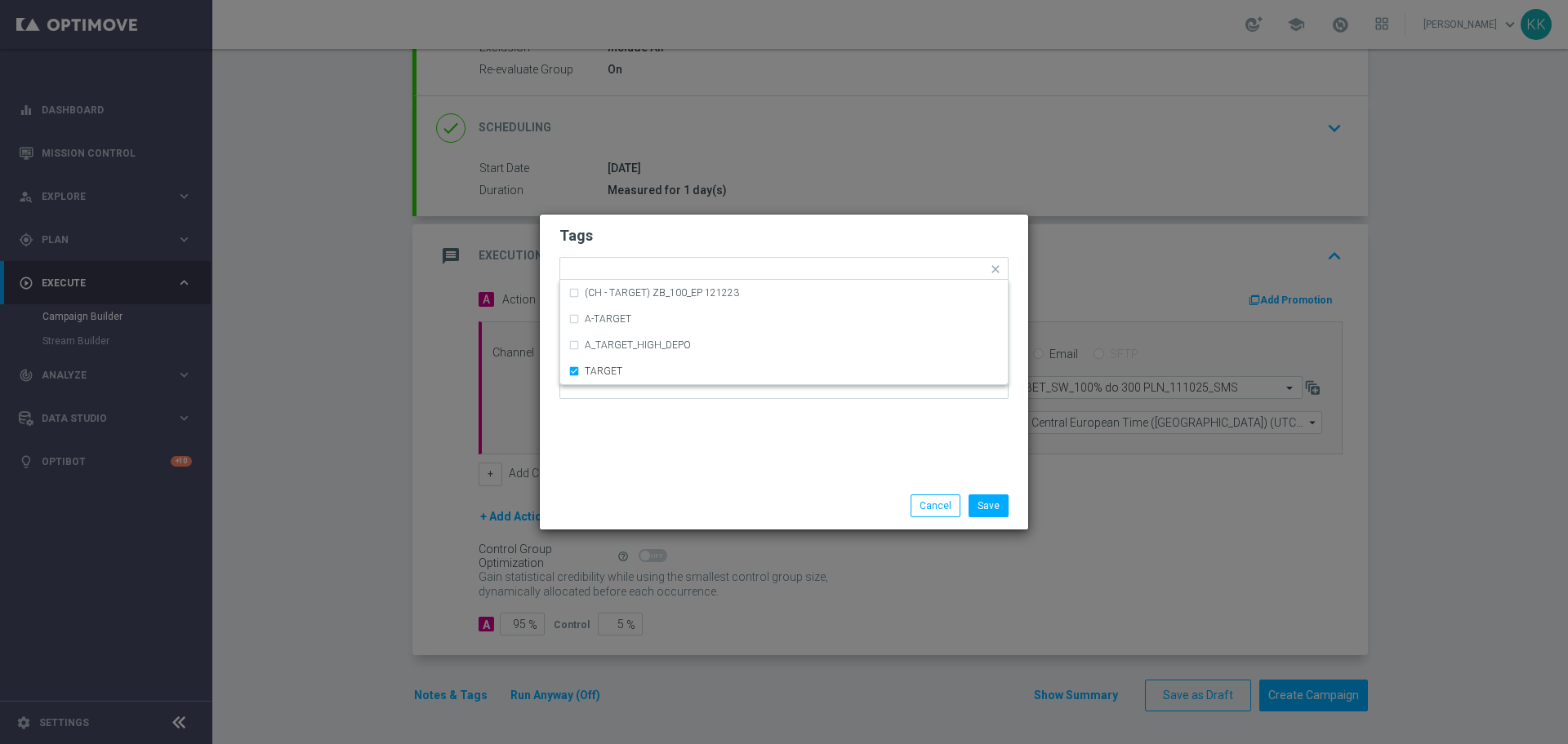
click at [702, 439] on div "Tags Quick find × D × ALL × TARGET (CH - TARGET) ZB_100_EP 121223 A-TARGET A_TA…" at bounding box center [784, 348] width 489 height 268
click at [760, 276] on input "text" at bounding box center [853, 270] width 269 height 14
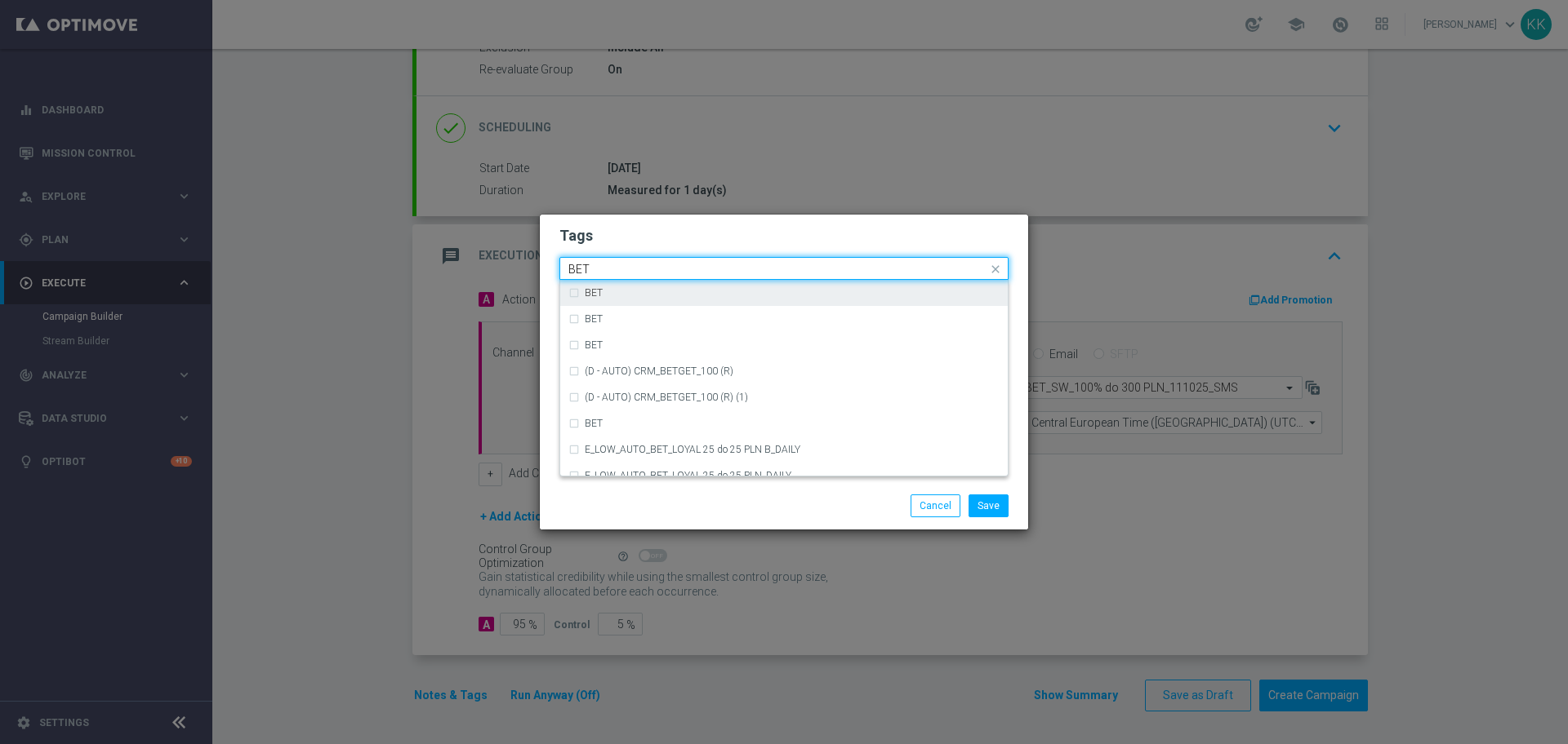
click at [573, 290] on div "BET" at bounding box center [784, 293] width 431 height 26
type input "BET"
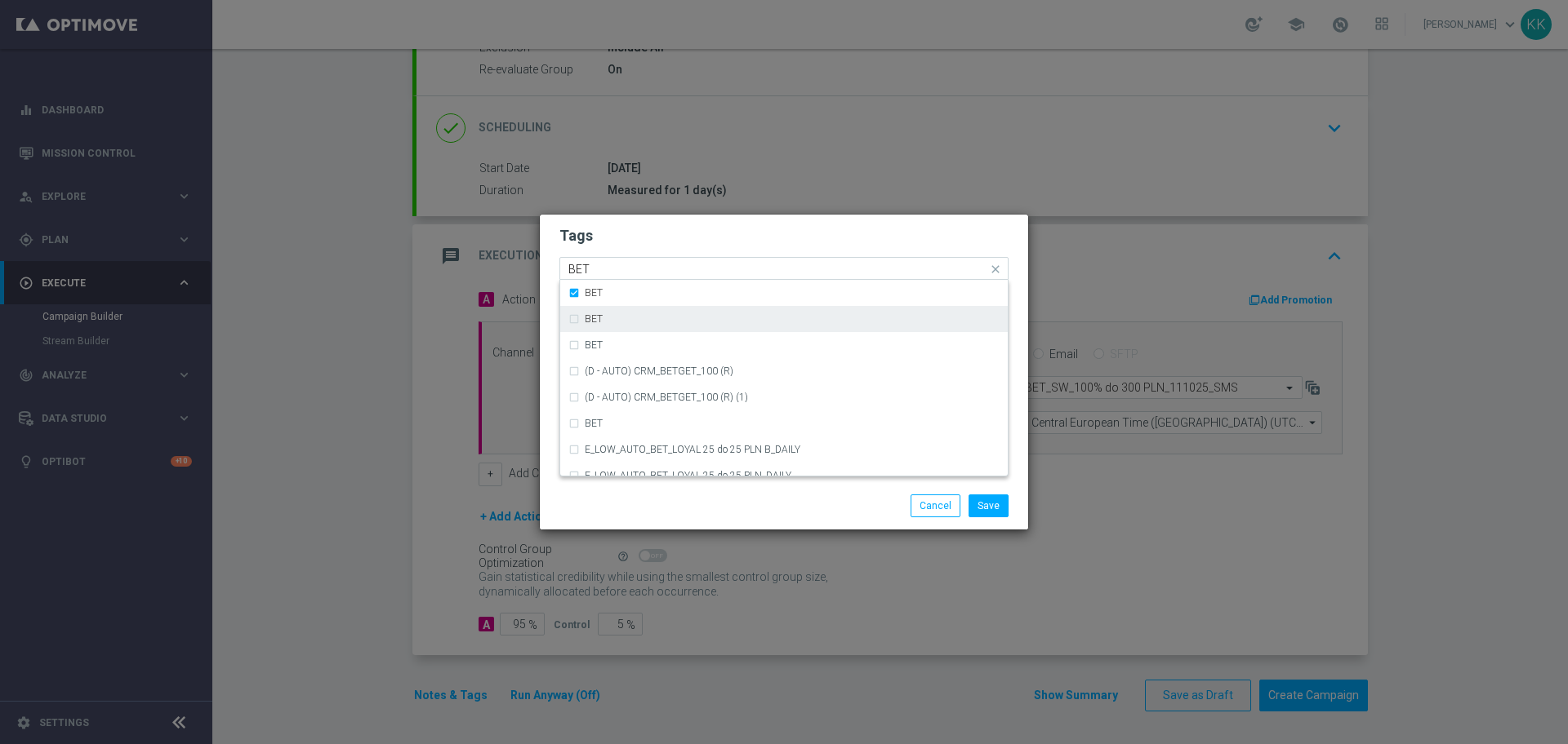
click at [576, 318] on div "BET" at bounding box center [784, 318] width 431 height 26
click at [576, 332] on div "BET" at bounding box center [784, 345] width 431 height 26
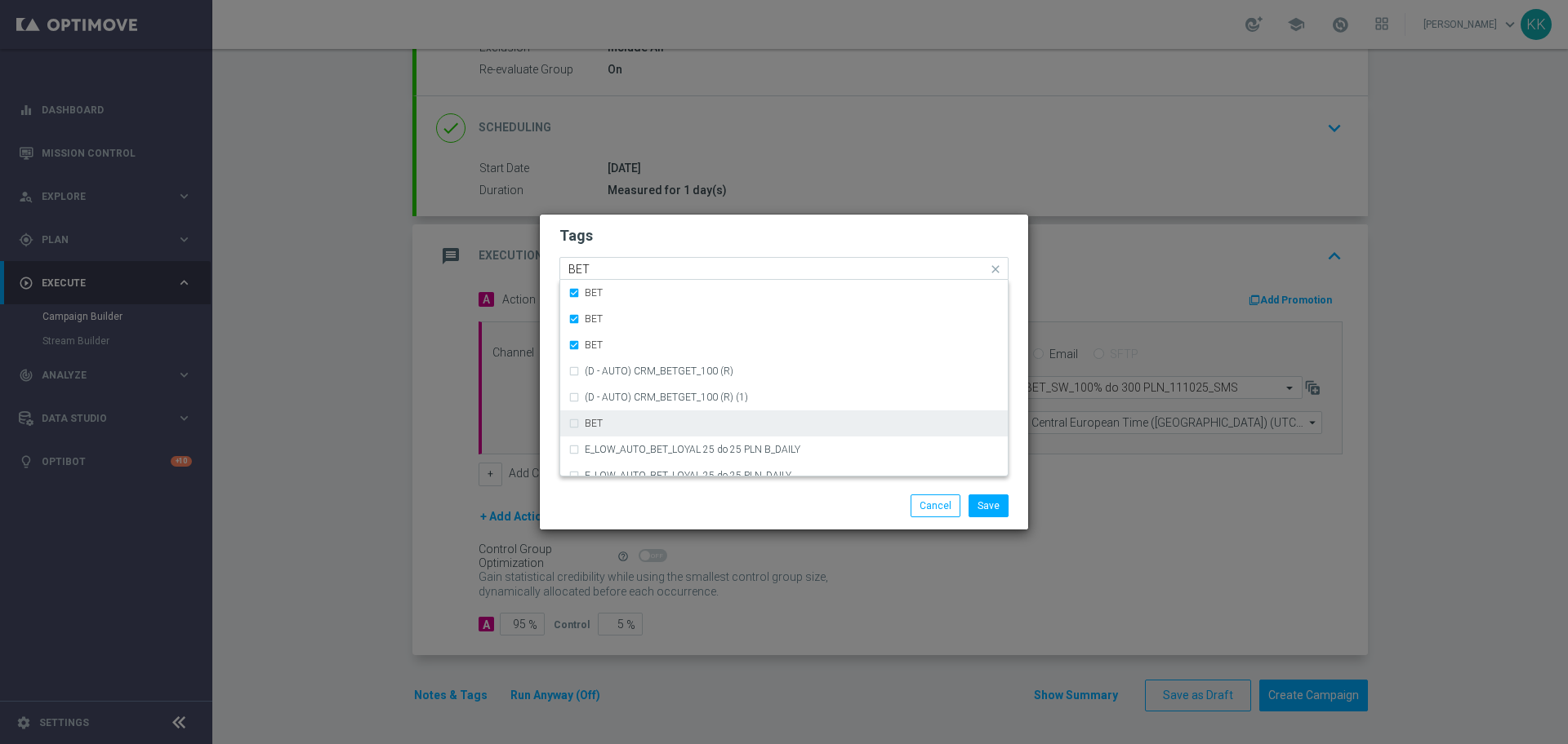
click at [570, 421] on div "BET" at bounding box center [784, 423] width 431 height 26
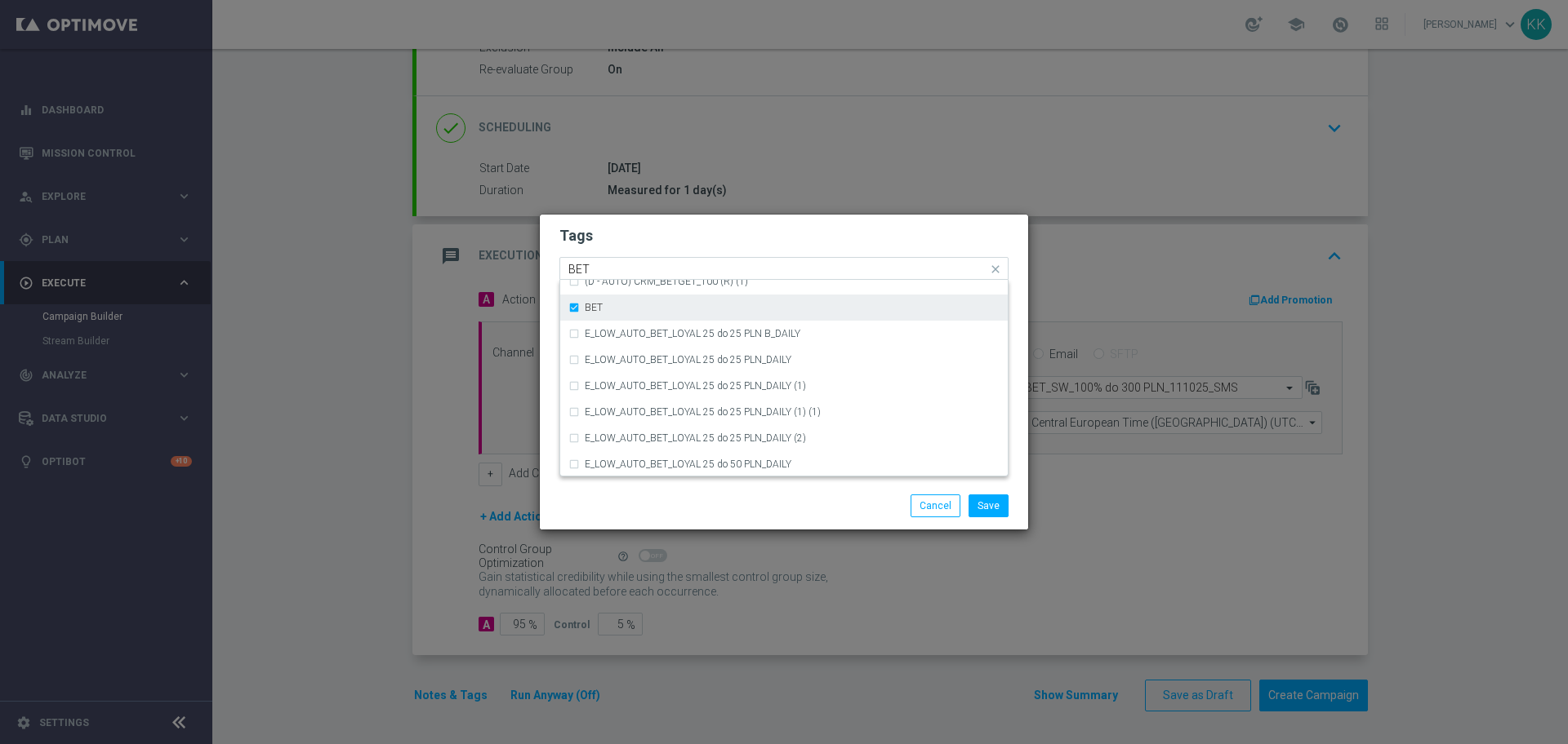
scroll to position [117, 0]
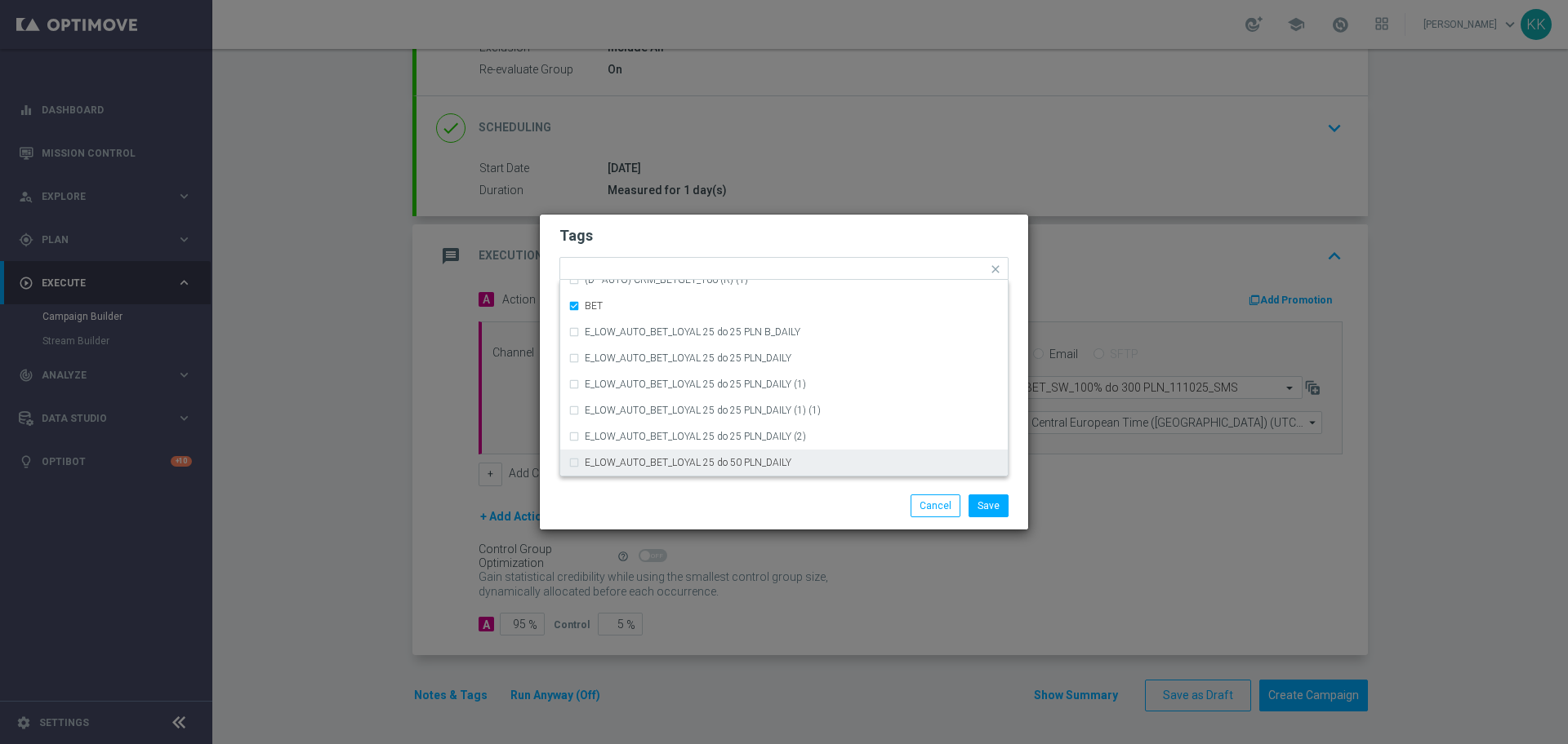
click at [768, 494] on div "Save Cancel" at bounding box center [863, 505] width 316 height 23
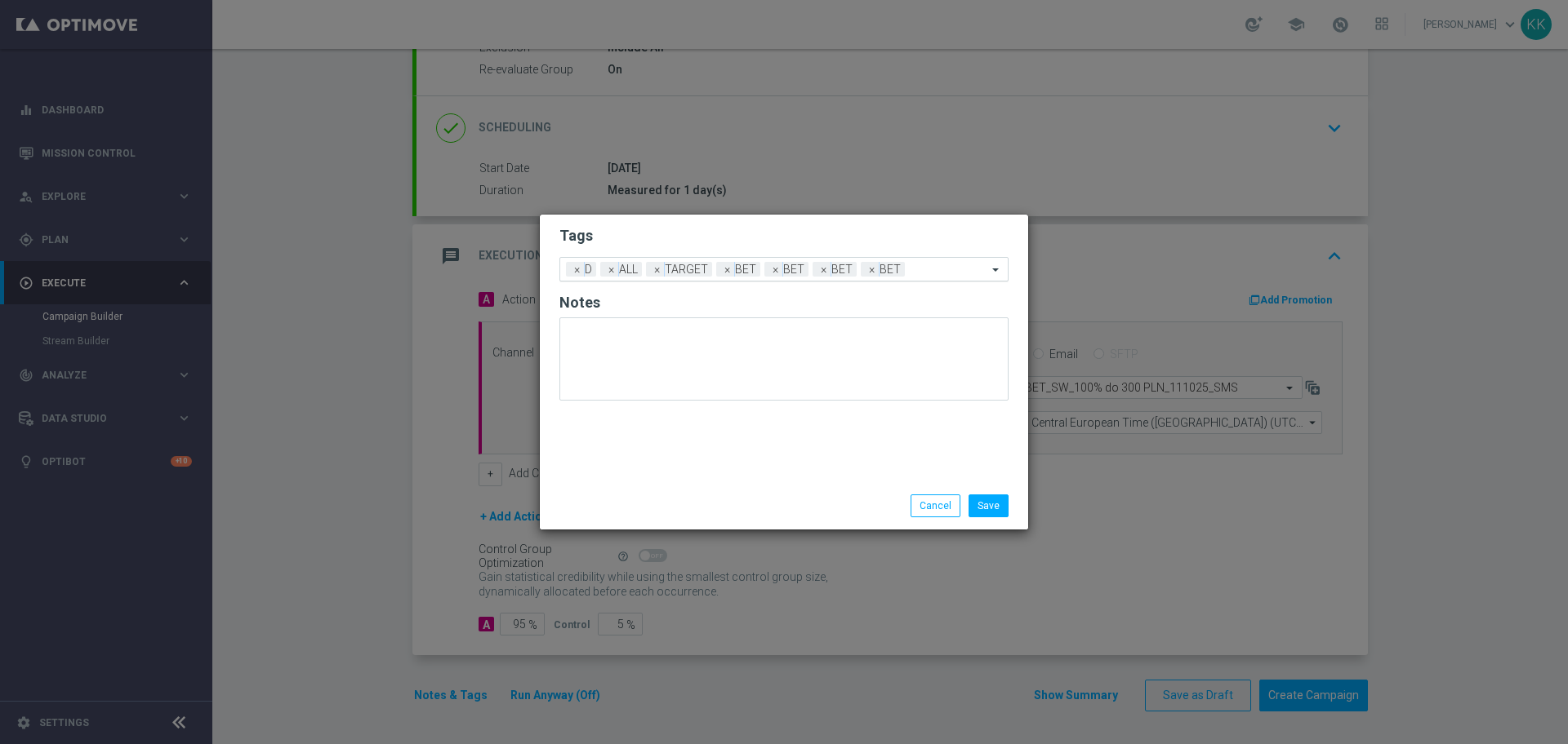
click at [926, 279] on div "Add a new tag × D × ALL × TARGET × BET × BET × BET × BET" at bounding box center [784, 269] width 450 height 25
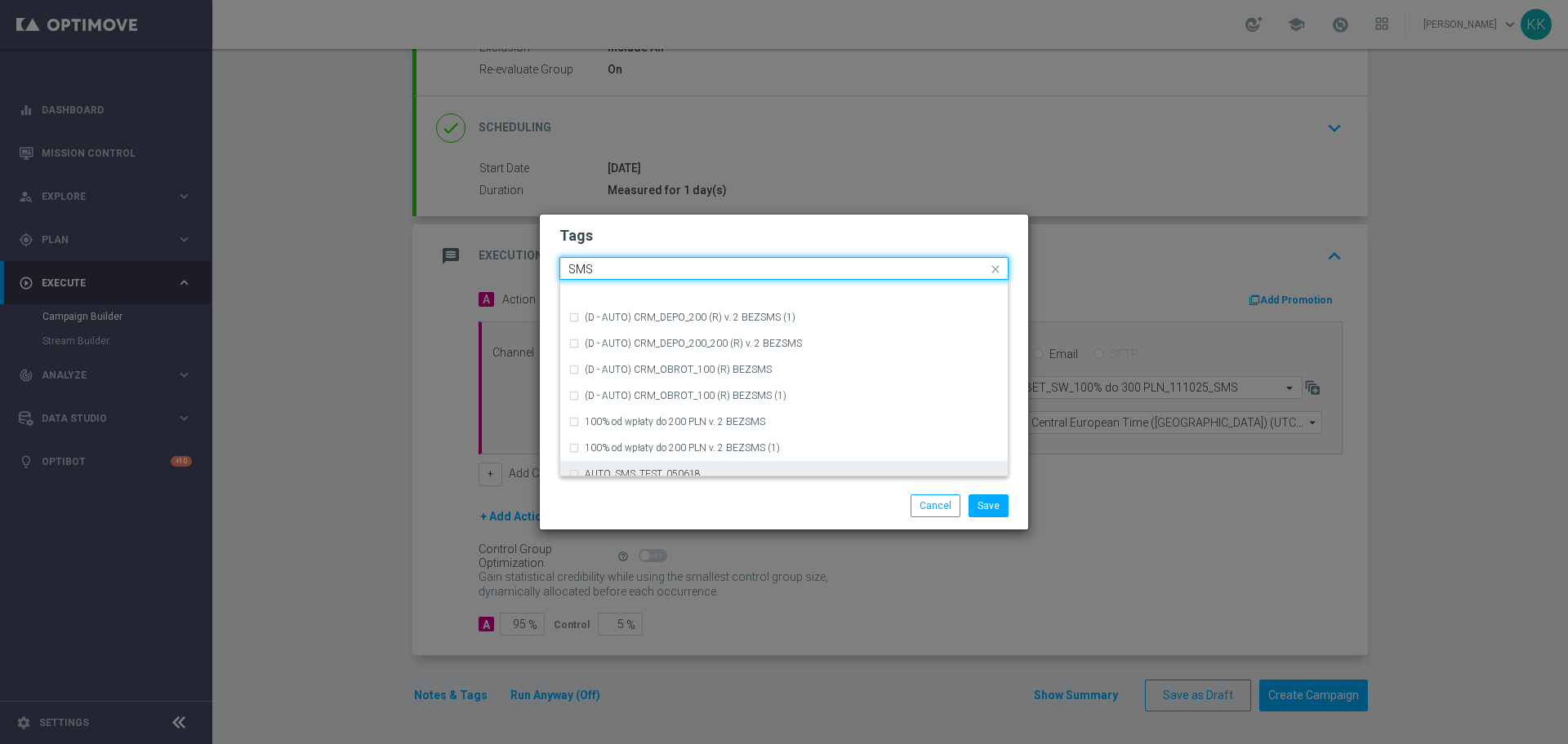
scroll to position [248, 0]
click at [641, 467] on div "SMS" at bounding box center [792, 463] width 415 height 10
type input "SMS"
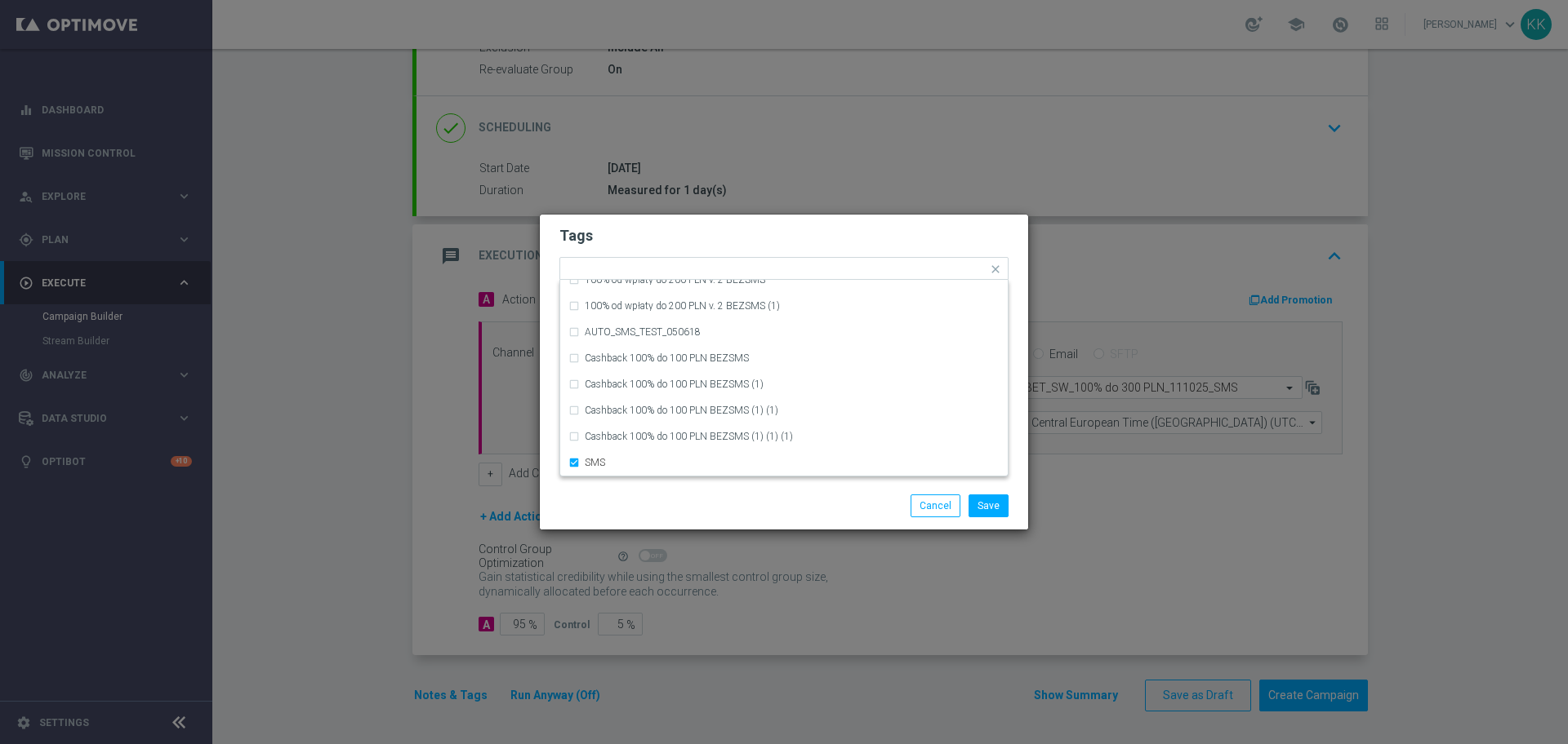
click at [675, 493] on div "Save Cancel" at bounding box center [784, 506] width 489 height 48
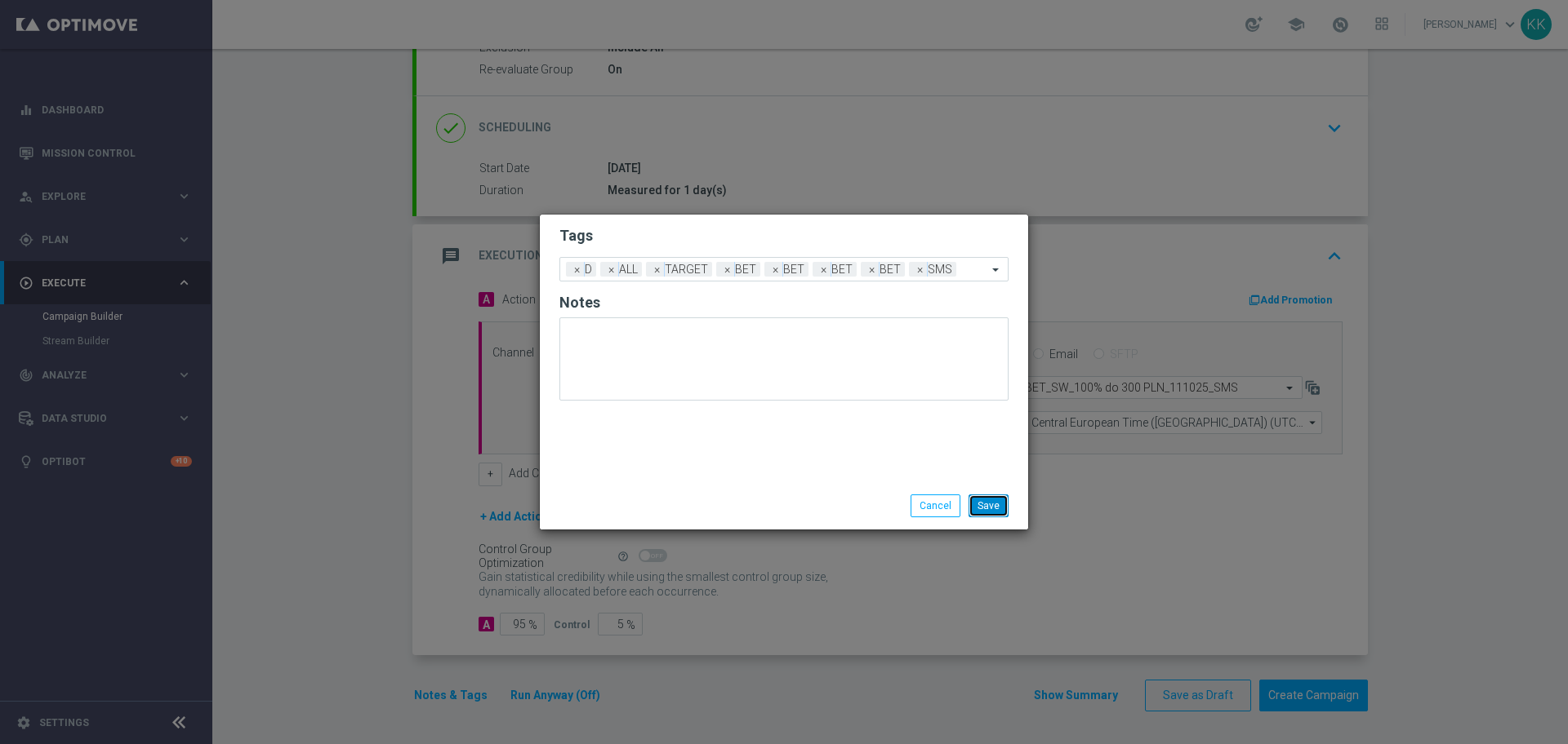
click at [982, 505] on button "Save" at bounding box center [988, 505] width 40 height 23
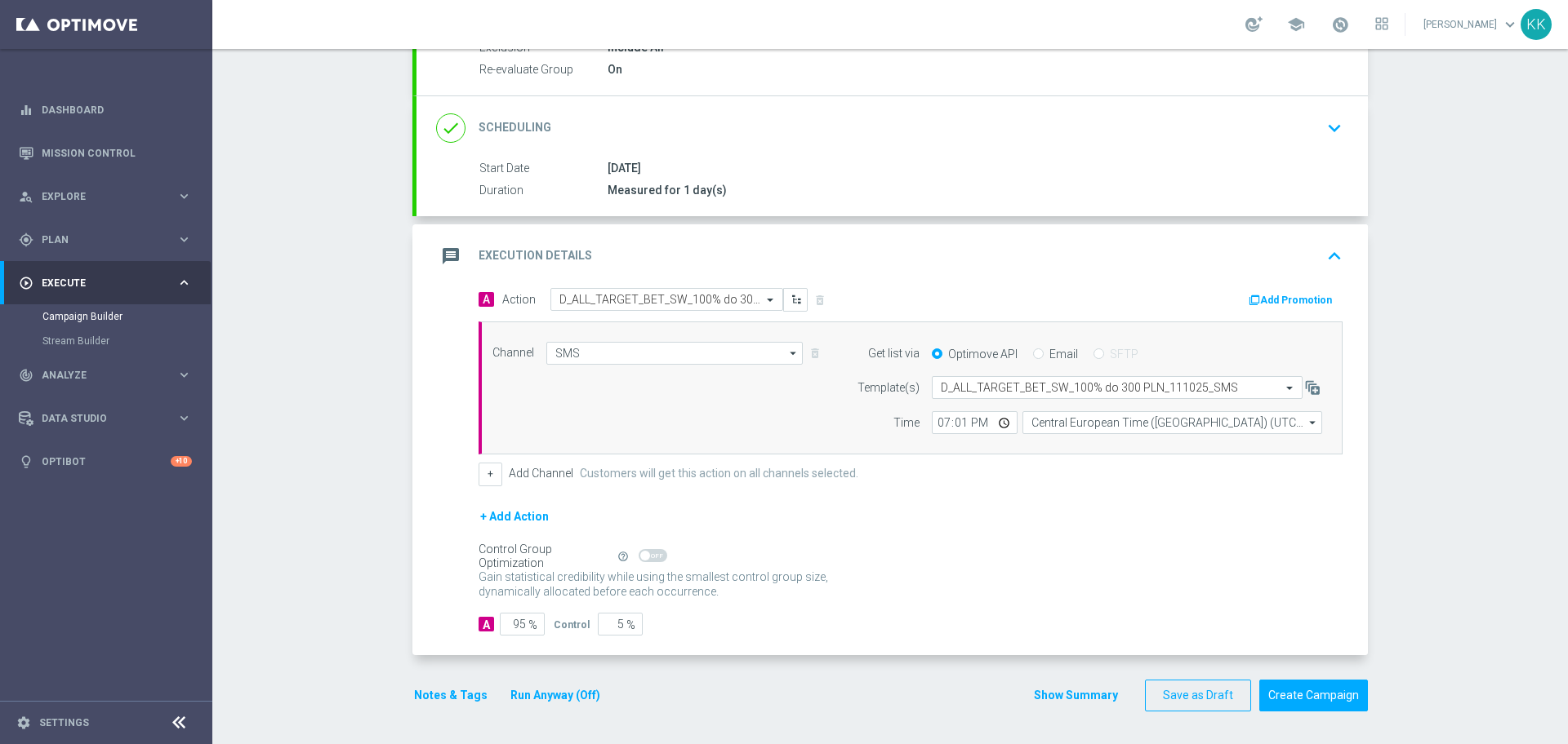
scroll to position [0, 0]
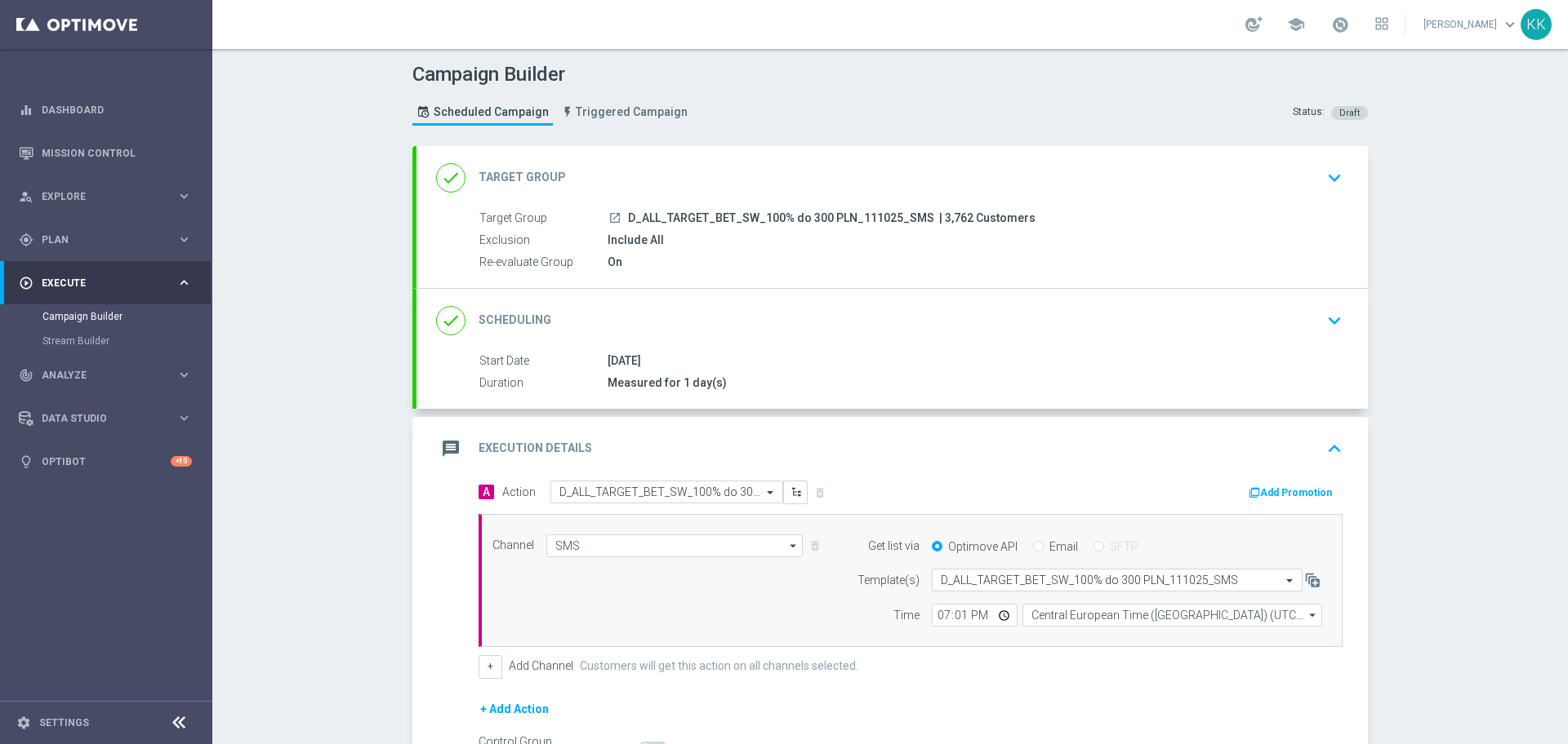
click at [1324, 185] on icon "keyboard_arrow_down" at bounding box center [1334, 178] width 25 height 25
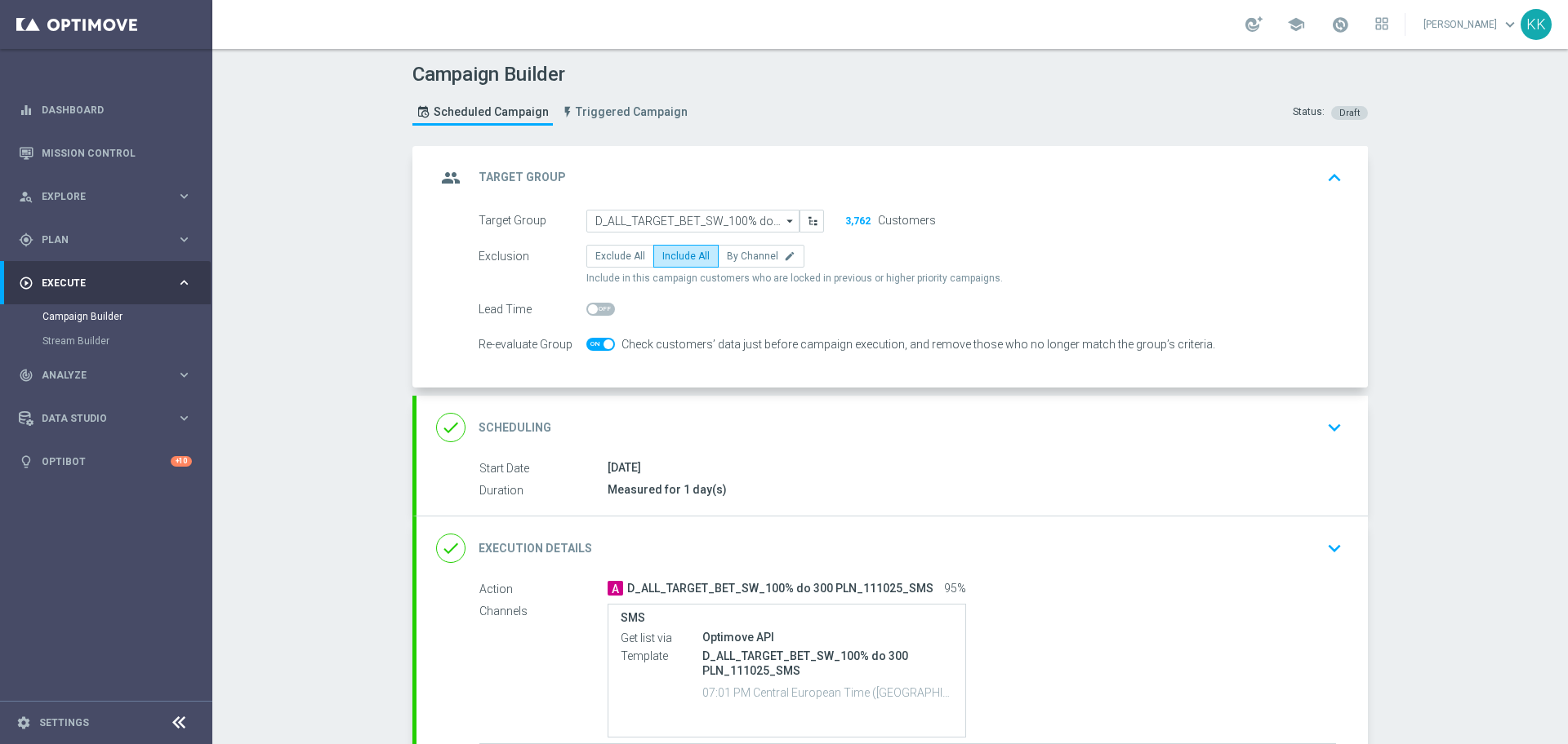
click at [1307, 431] on div "done Scheduling keyboard_arrow_down" at bounding box center [892, 427] width 912 height 31
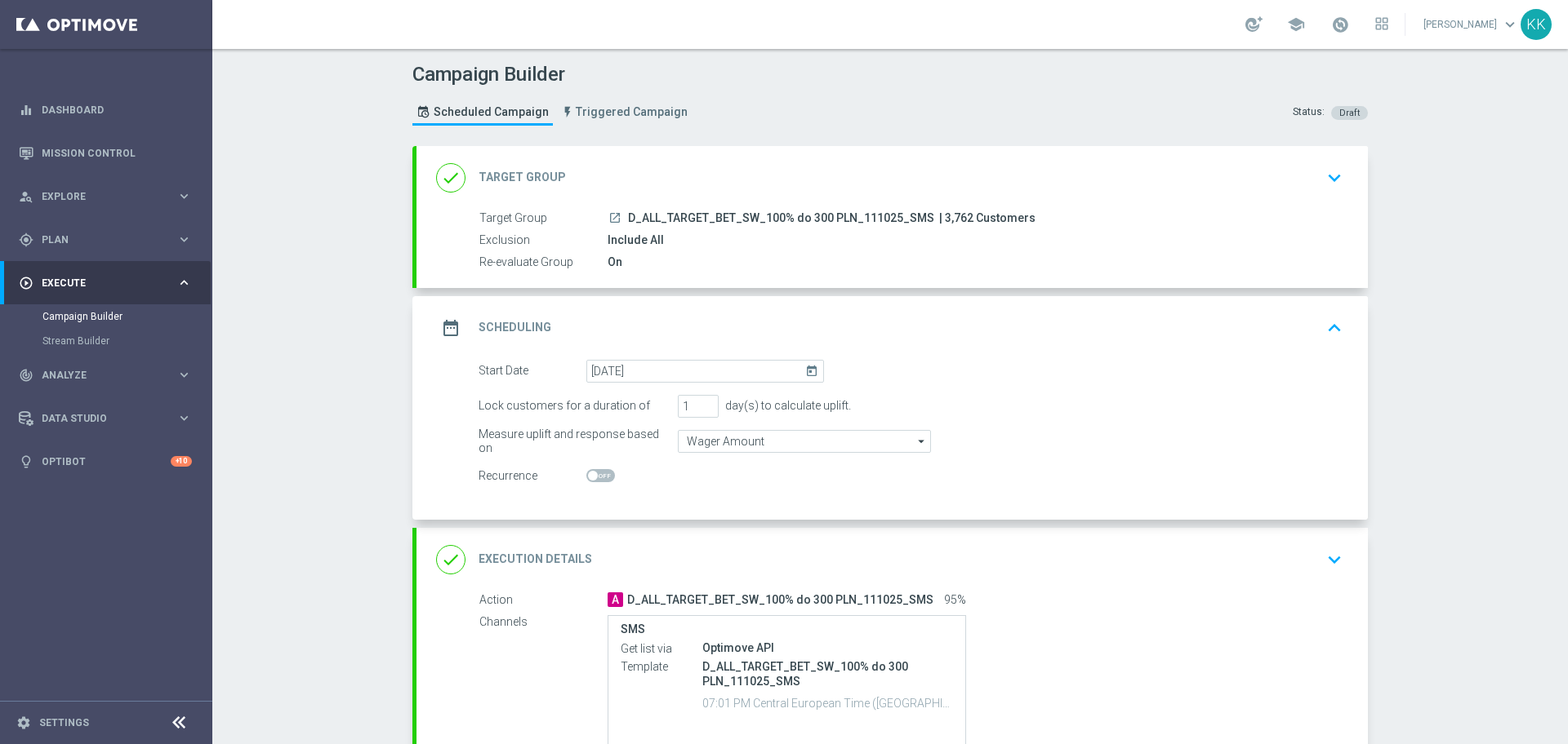
click at [1010, 375] on div "Start Date [DATE] [DATE]" at bounding box center [911, 371] width 889 height 23
click at [1298, 178] on div "done Target Group keyboard_arrow_down" at bounding box center [892, 178] width 912 height 31
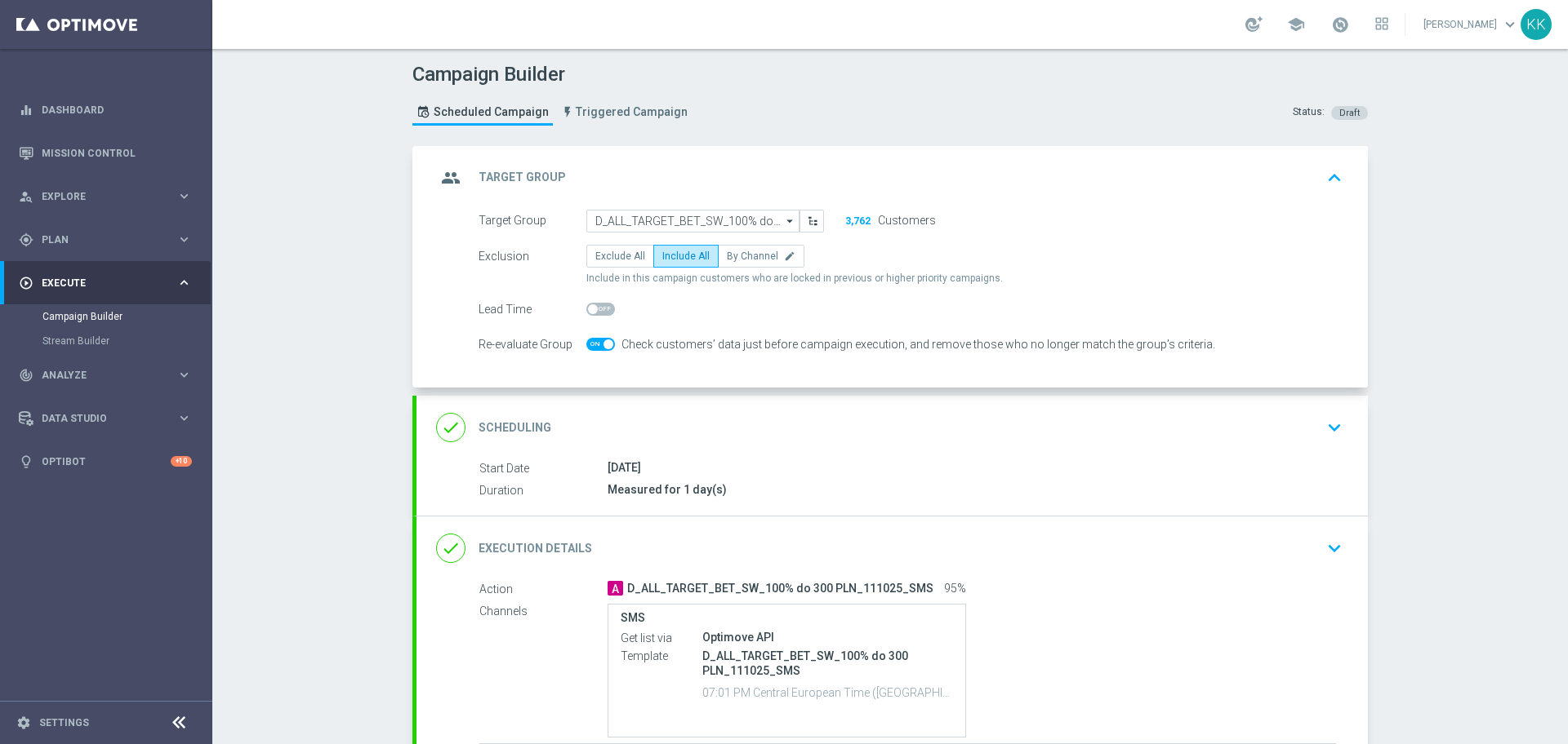
click at [1266, 397] on div "done Scheduling keyboard_arrow_down" at bounding box center [892, 427] width 952 height 64
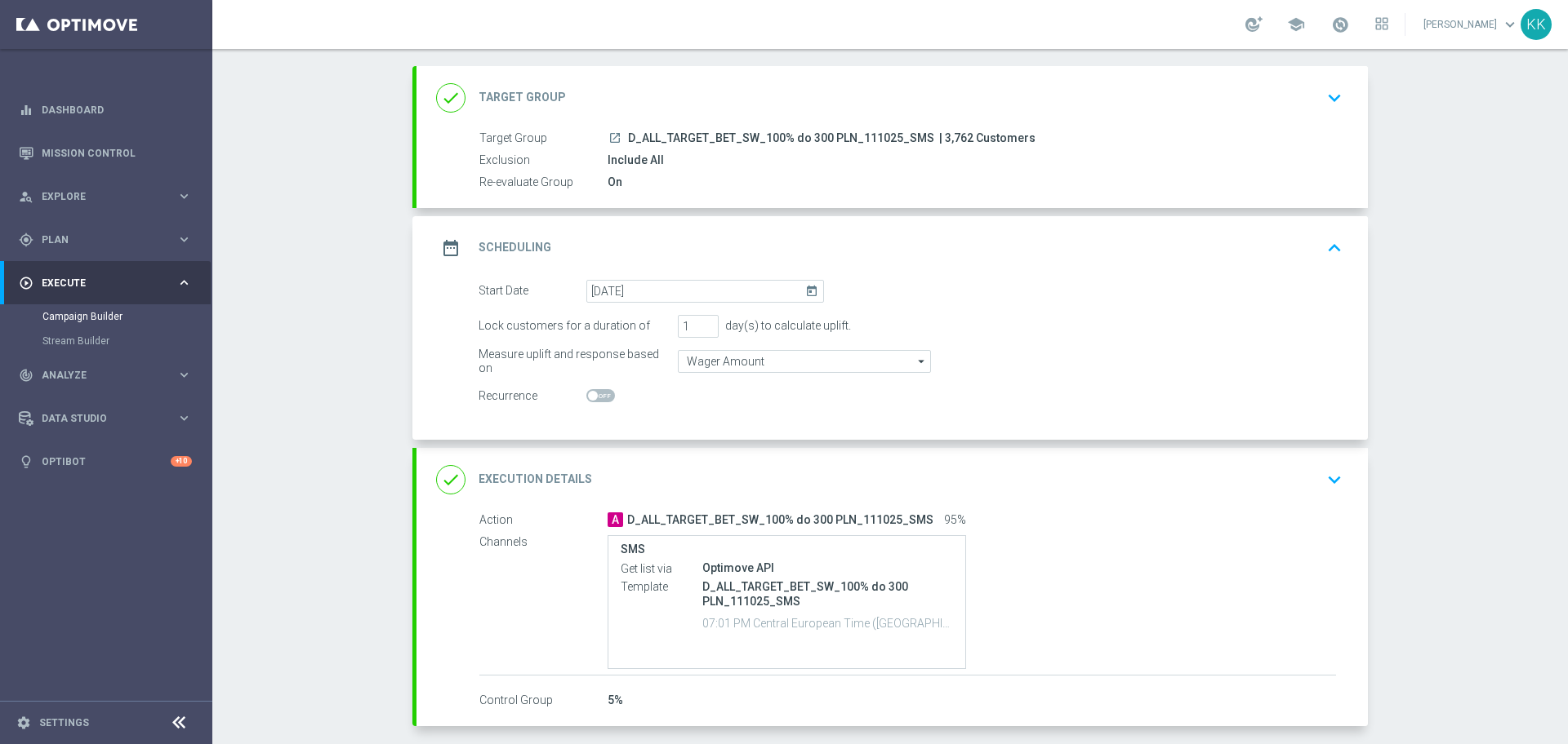
scroll to position [150, 0]
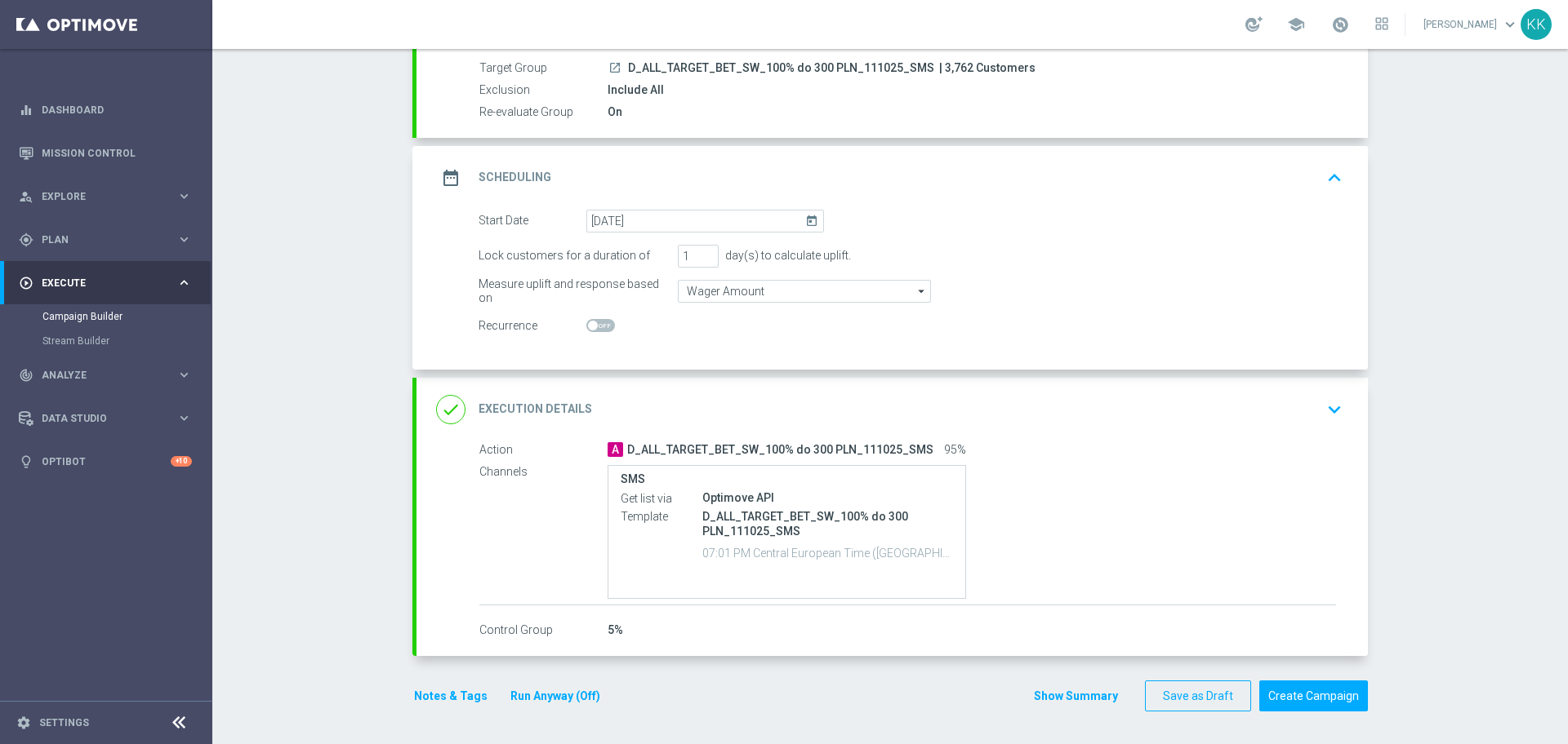
click at [1305, 404] on div "done Execution Details keyboard_arrow_down" at bounding box center [892, 409] width 912 height 31
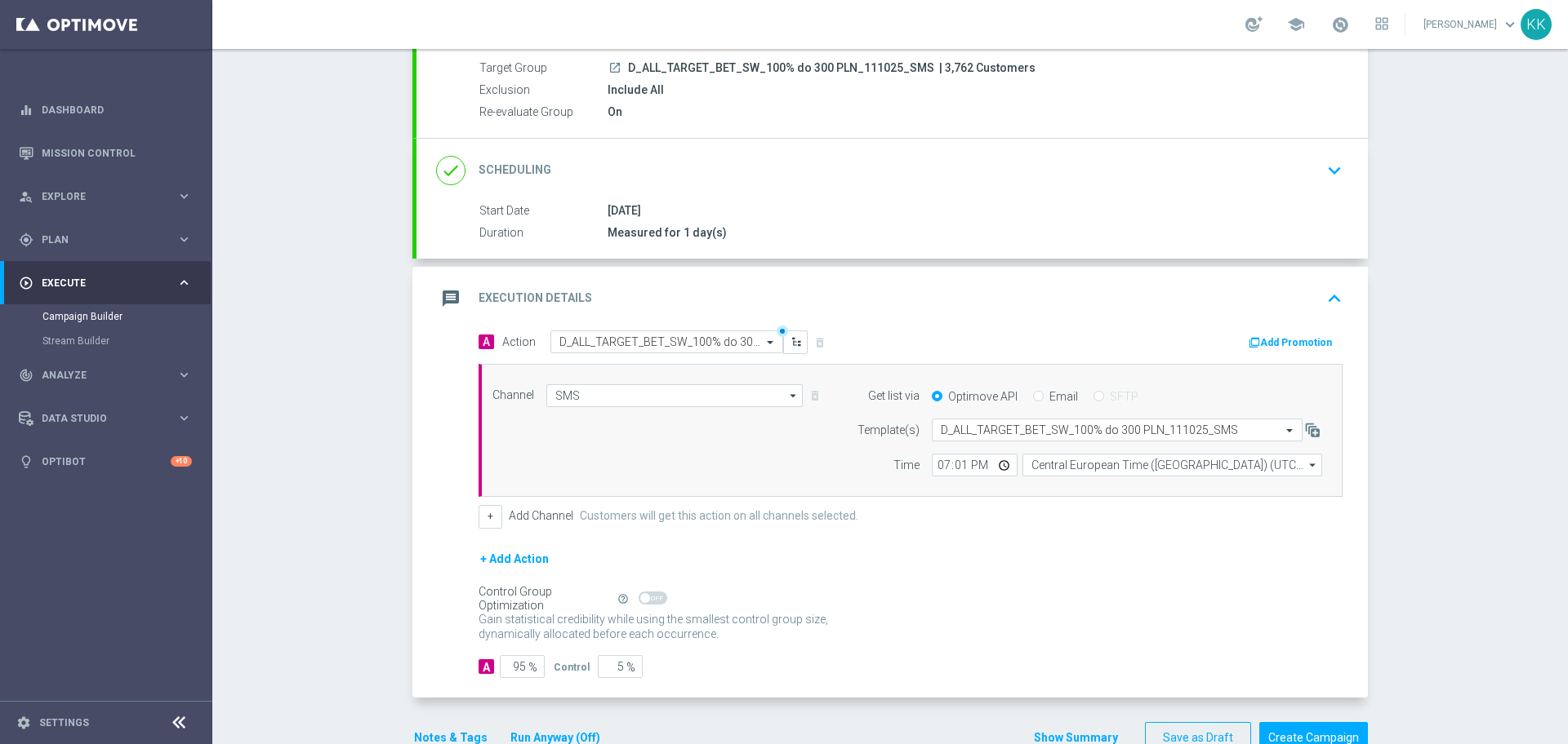
click at [1305, 179] on div "done Scheduling keyboard_arrow_down" at bounding box center [892, 171] width 912 height 31
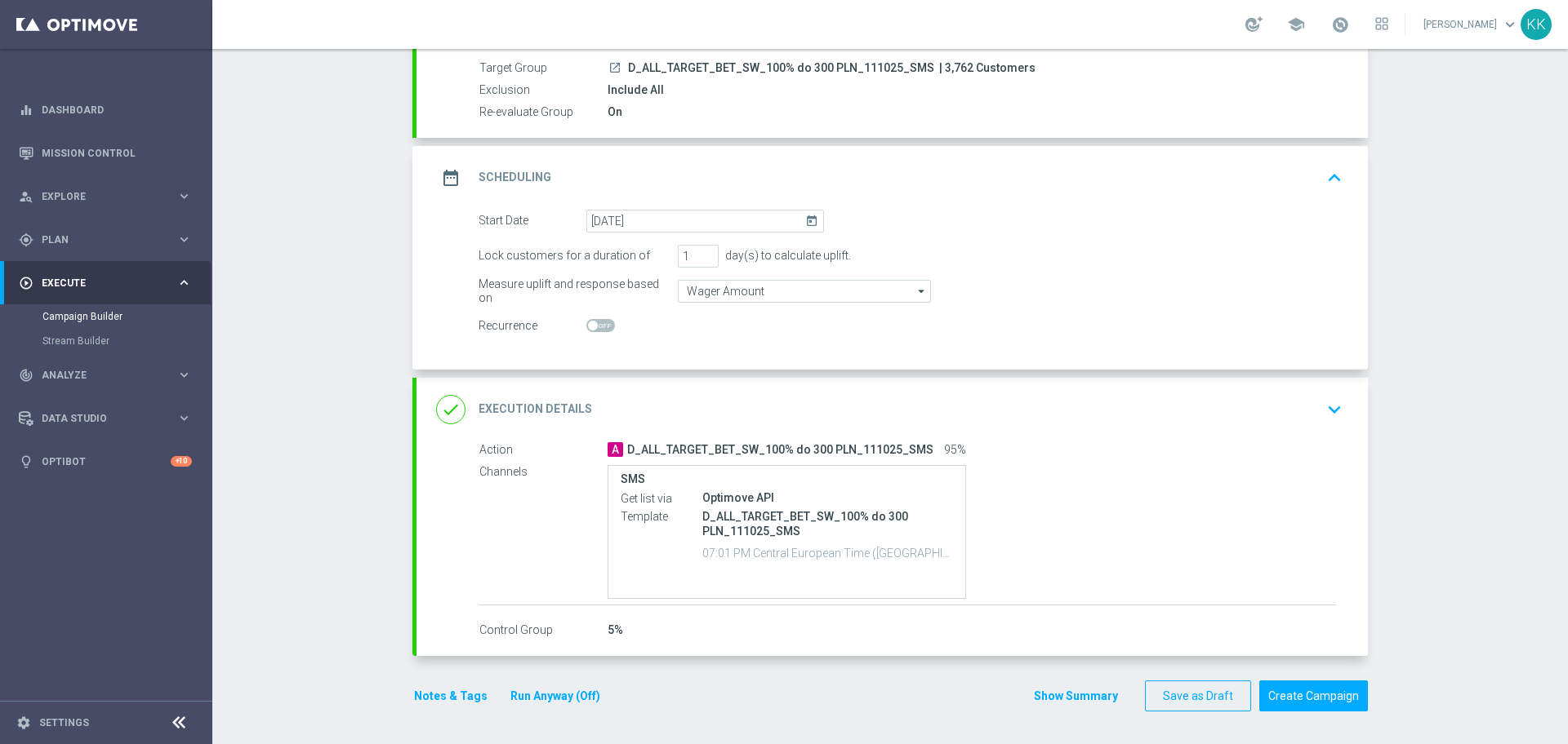
click at [1322, 402] on icon "keyboard_arrow_down" at bounding box center [1334, 409] width 25 height 25
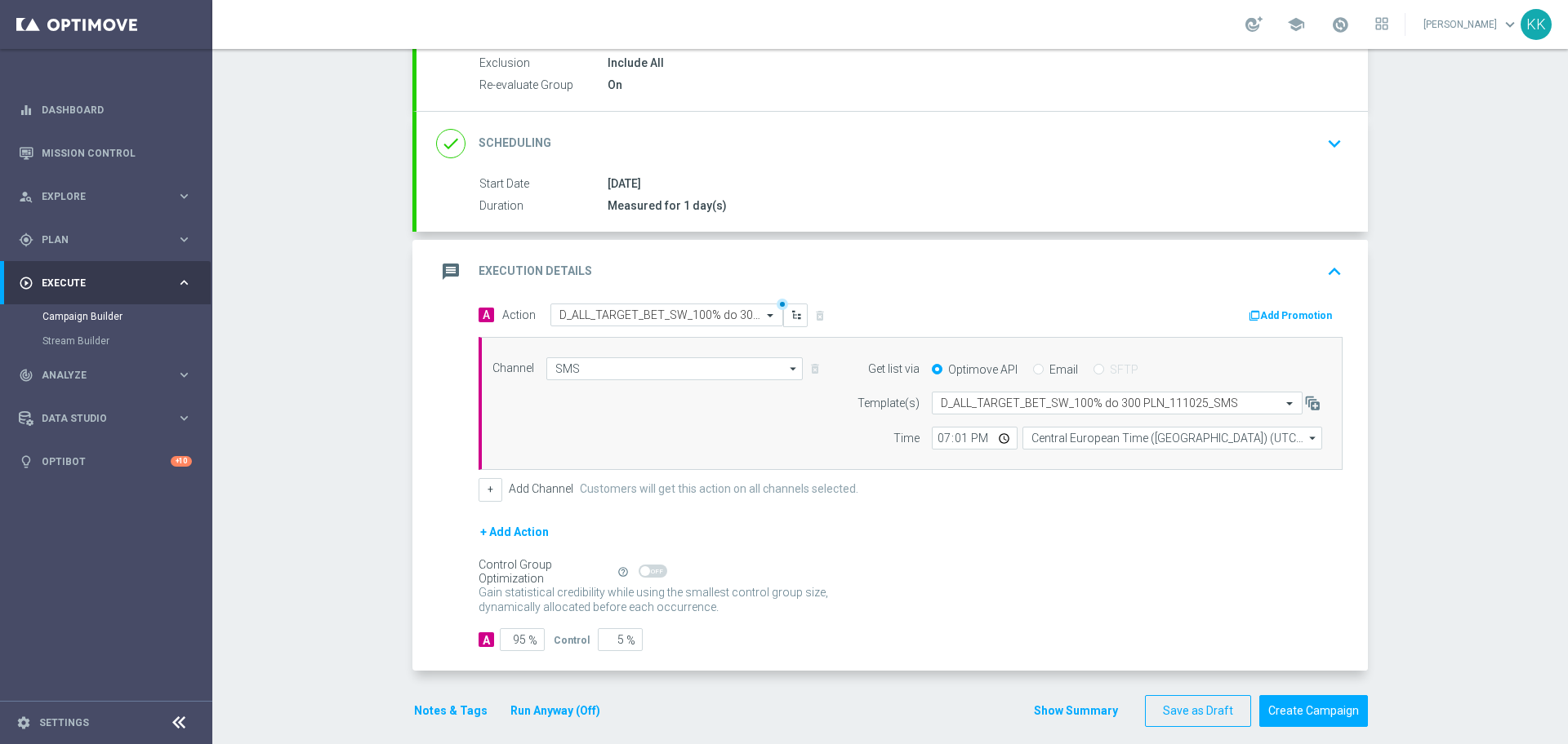
scroll to position [193, 0]
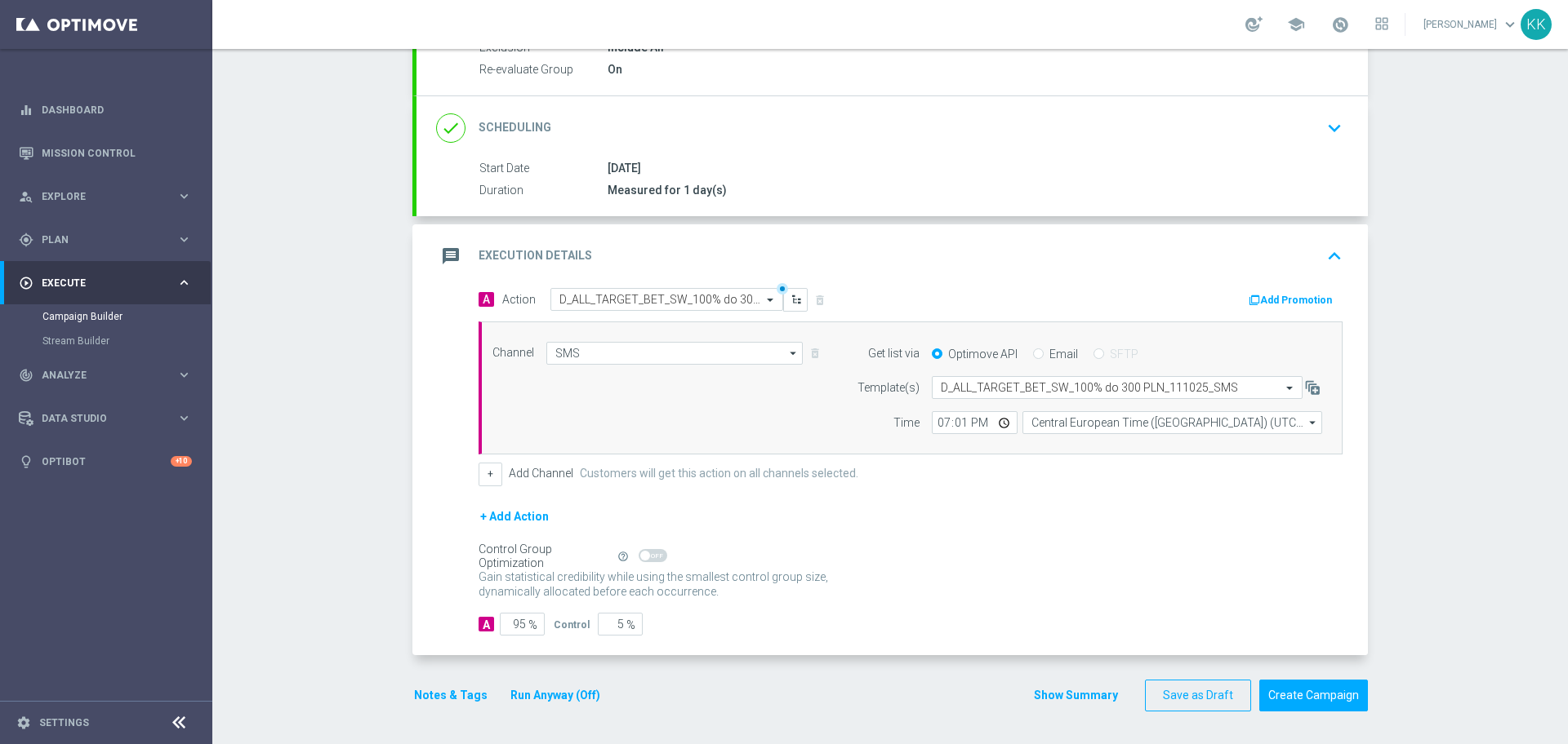
click at [450, 691] on button "Notes & Tags" at bounding box center [450, 696] width 76 height 20
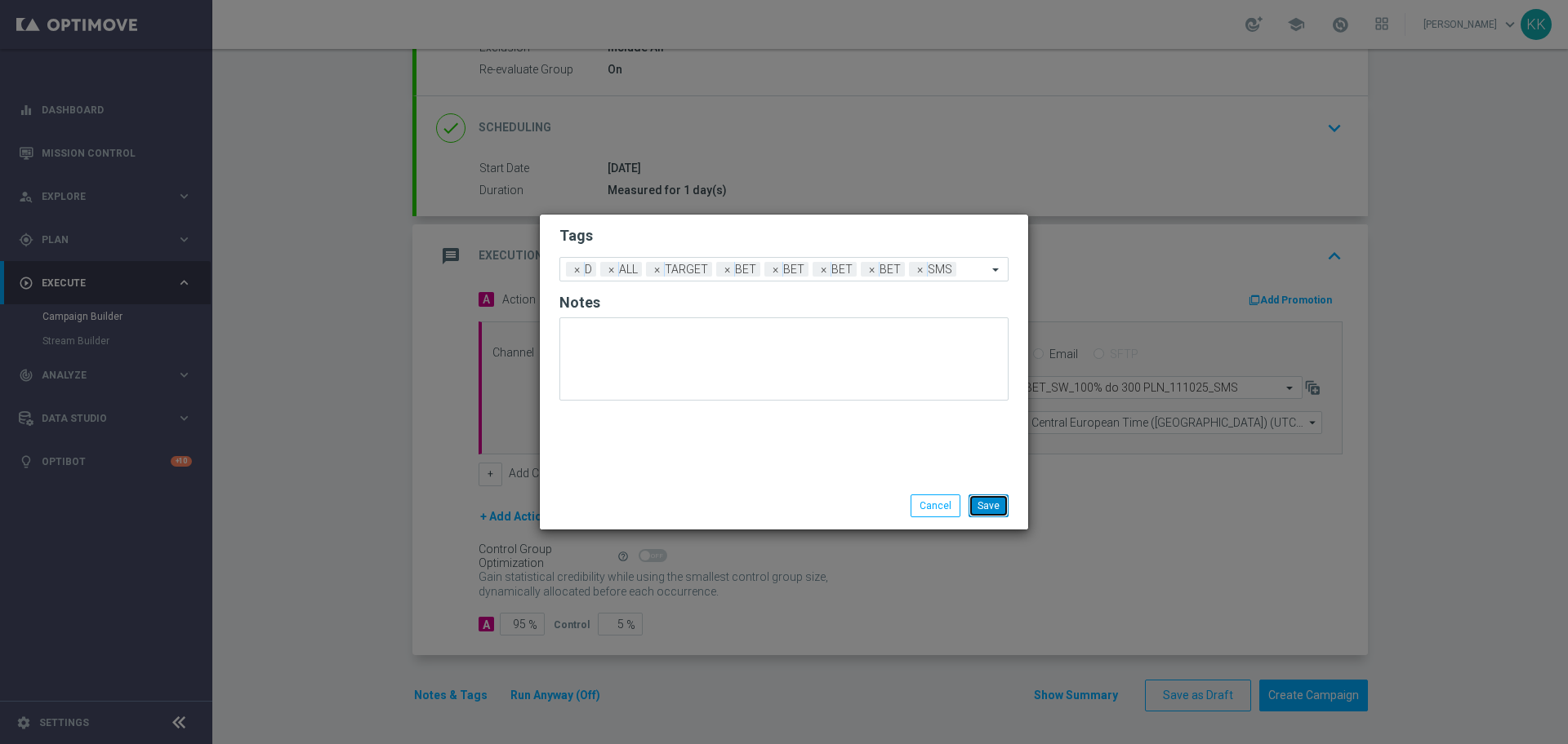
click at [990, 504] on button "Save" at bounding box center [988, 505] width 40 height 23
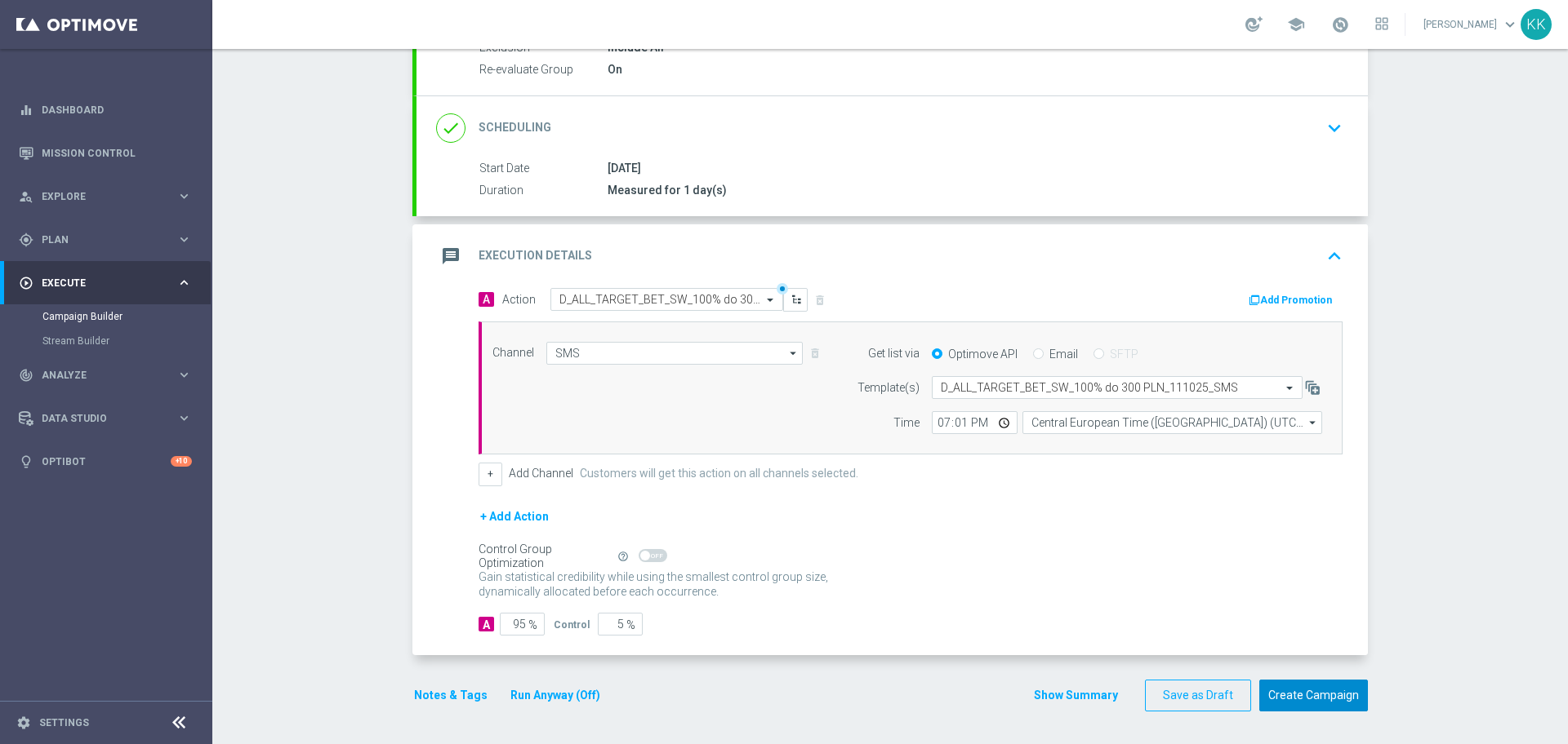
click at [1310, 692] on button "Create Campaign" at bounding box center [1314, 696] width 109 height 31
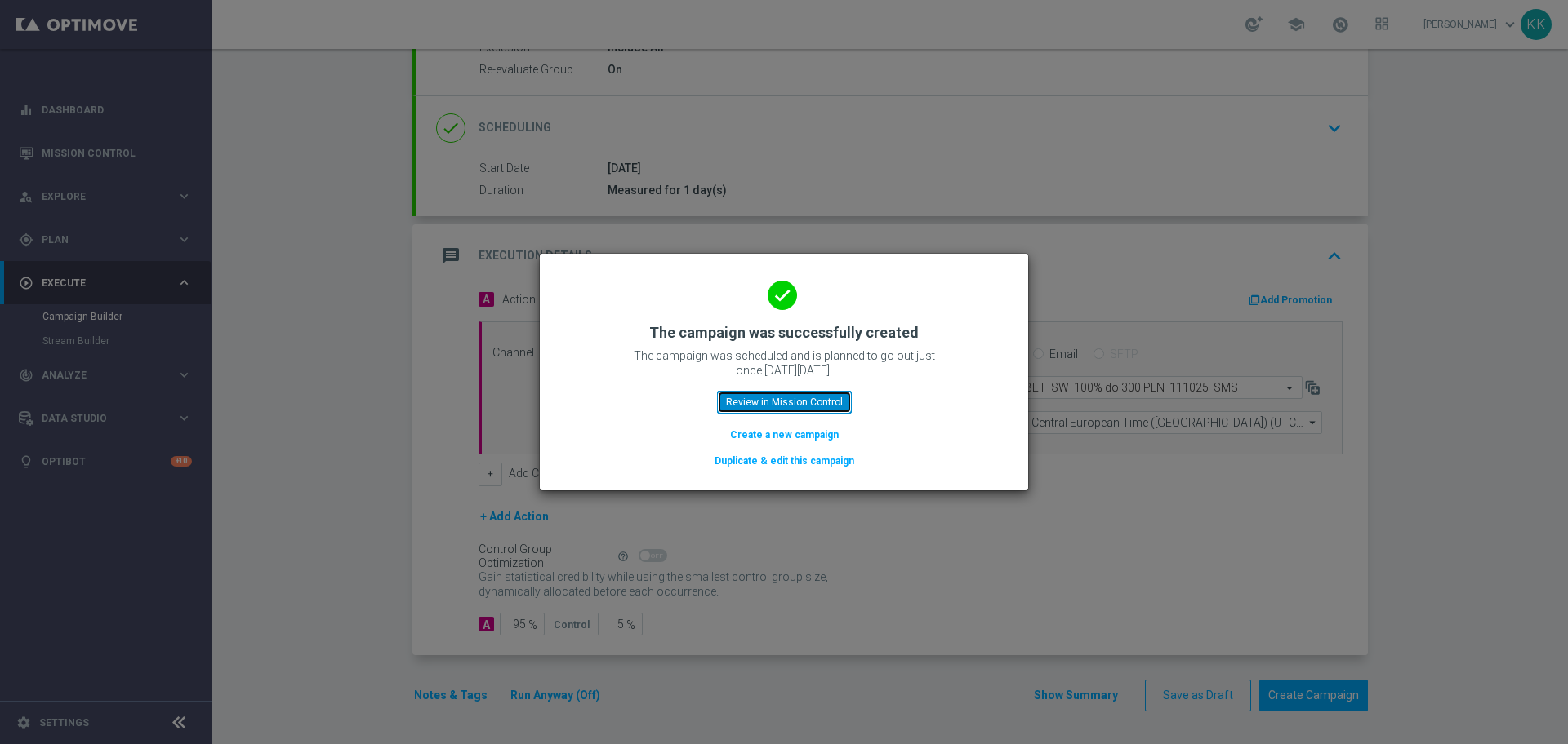
click at [799, 411] on button "Review in Mission Control" at bounding box center [784, 402] width 135 height 23
